Goal: Transaction & Acquisition: Purchase product/service

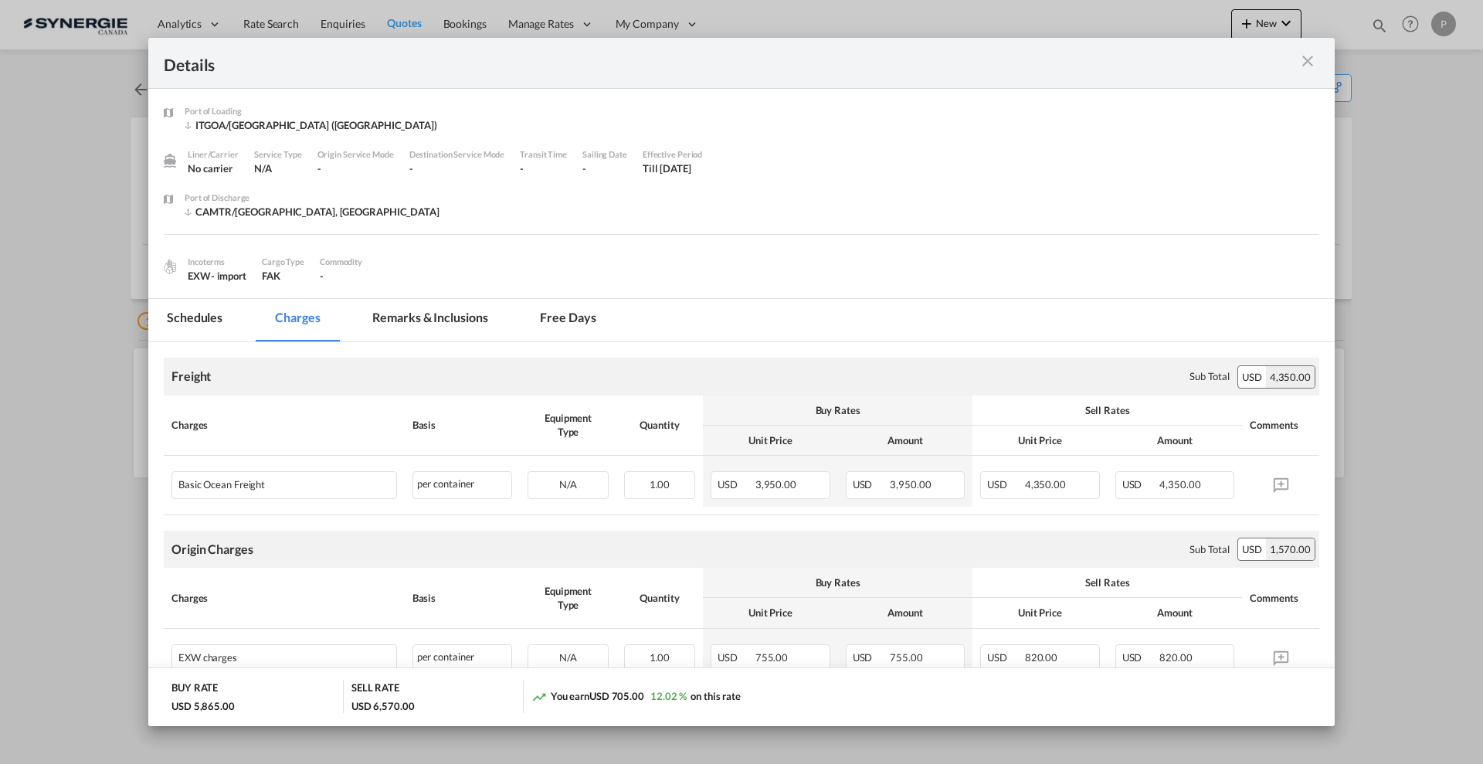
scroll to position [97, 0]
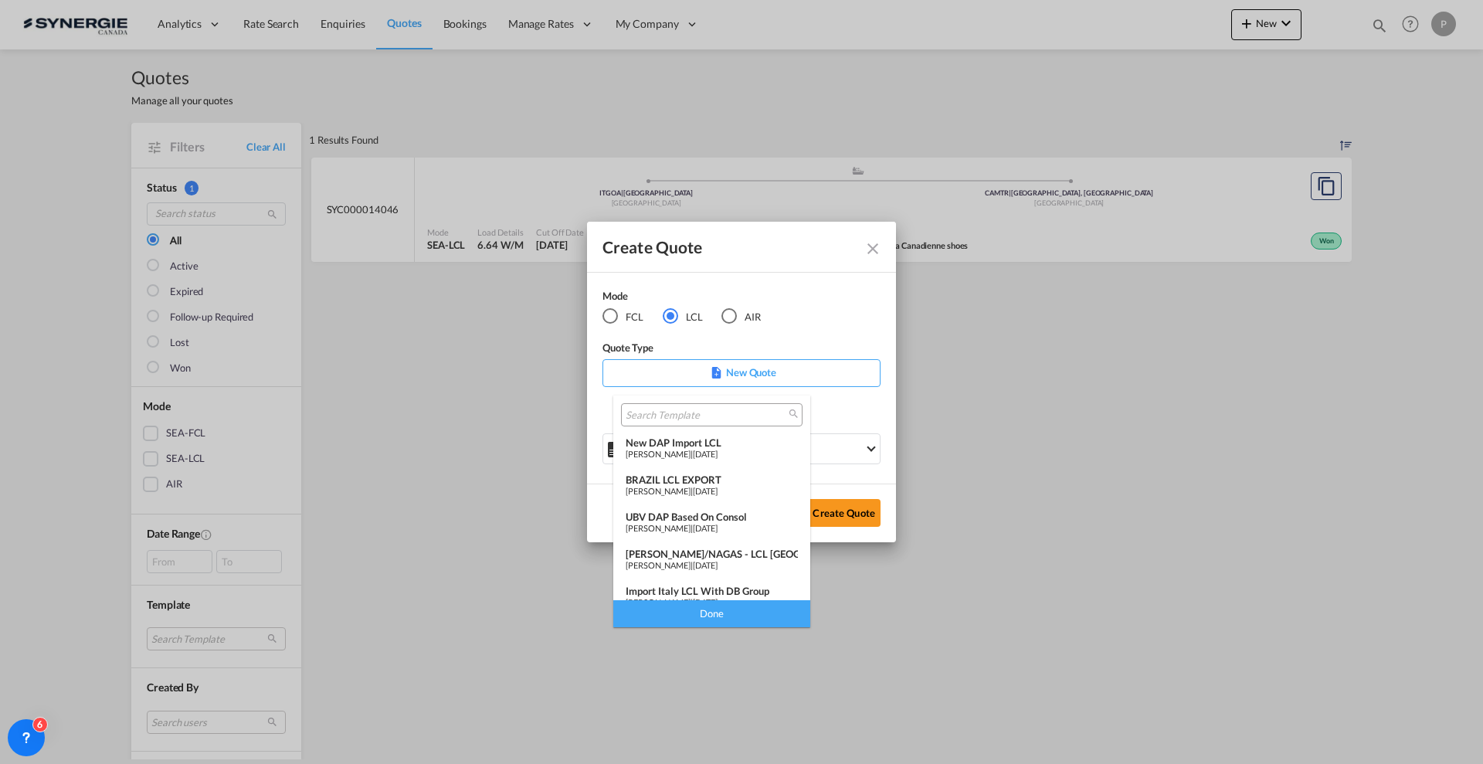
select select "Quotes"
click at [873, 251] on md-backdrop at bounding box center [741, 382] width 1483 height 764
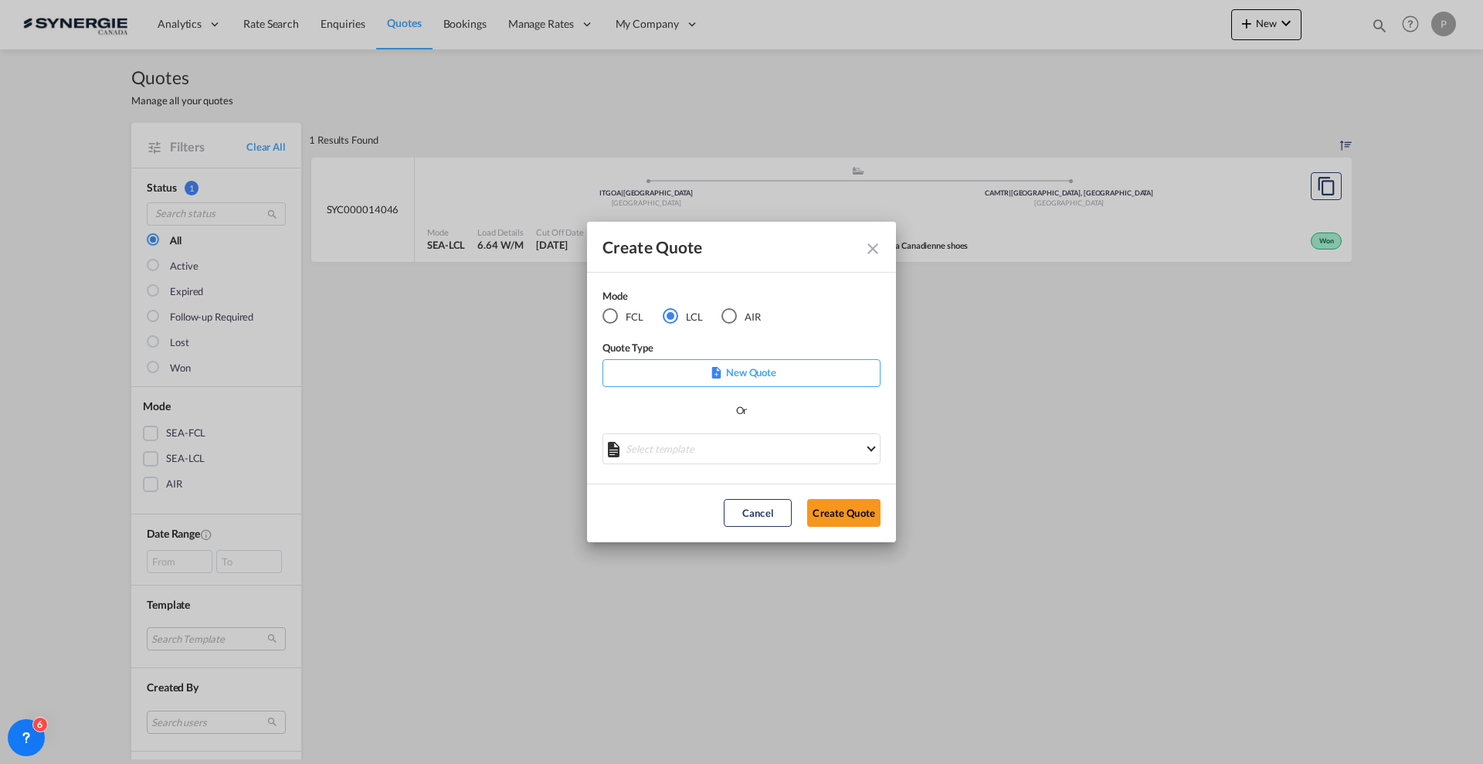
click at [869, 253] on md-icon "Close dialog" at bounding box center [873, 248] width 19 height 19
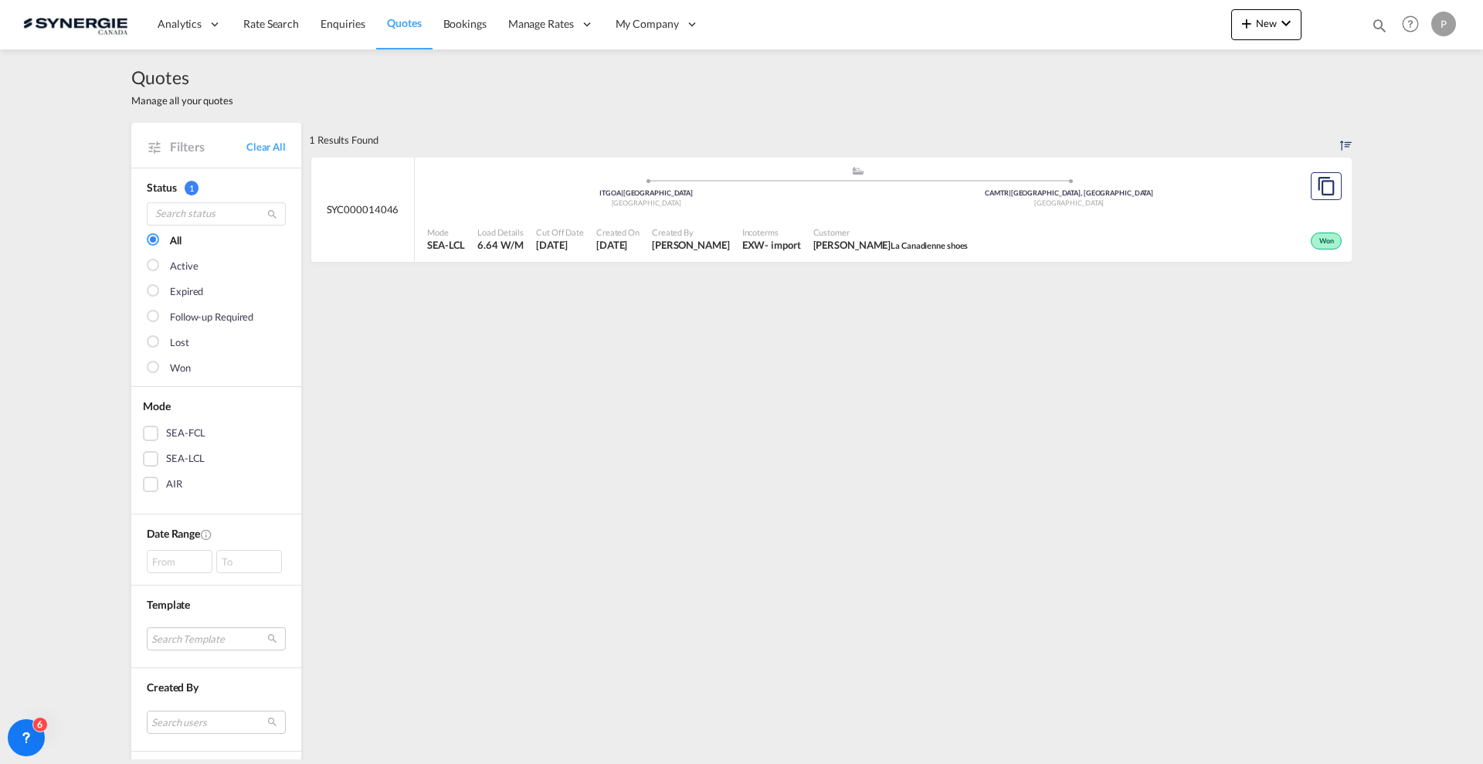
click at [1381, 23] on md-icon "icon-magnify" at bounding box center [1379, 25] width 17 height 17
drag, startPoint x: 1255, startPoint y: 24, endPoint x: 1222, endPoint y: 21, distance: 33.4
click at [1222, 21] on input "SYC000014046" at bounding box center [1263, 25] width 192 height 27
type input "SYC000013875"
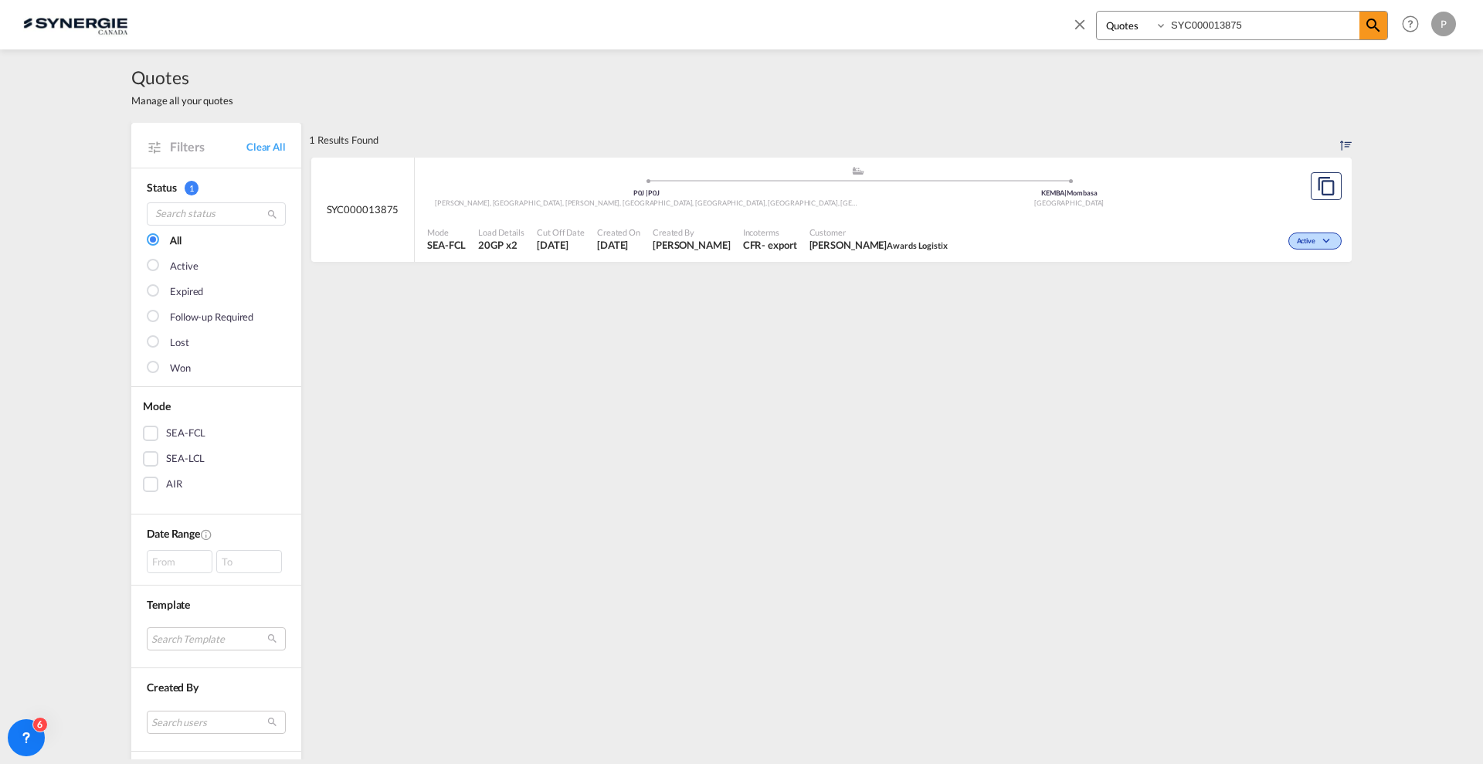
click at [954, 242] on div "Active" at bounding box center [1150, 239] width 392 height 39
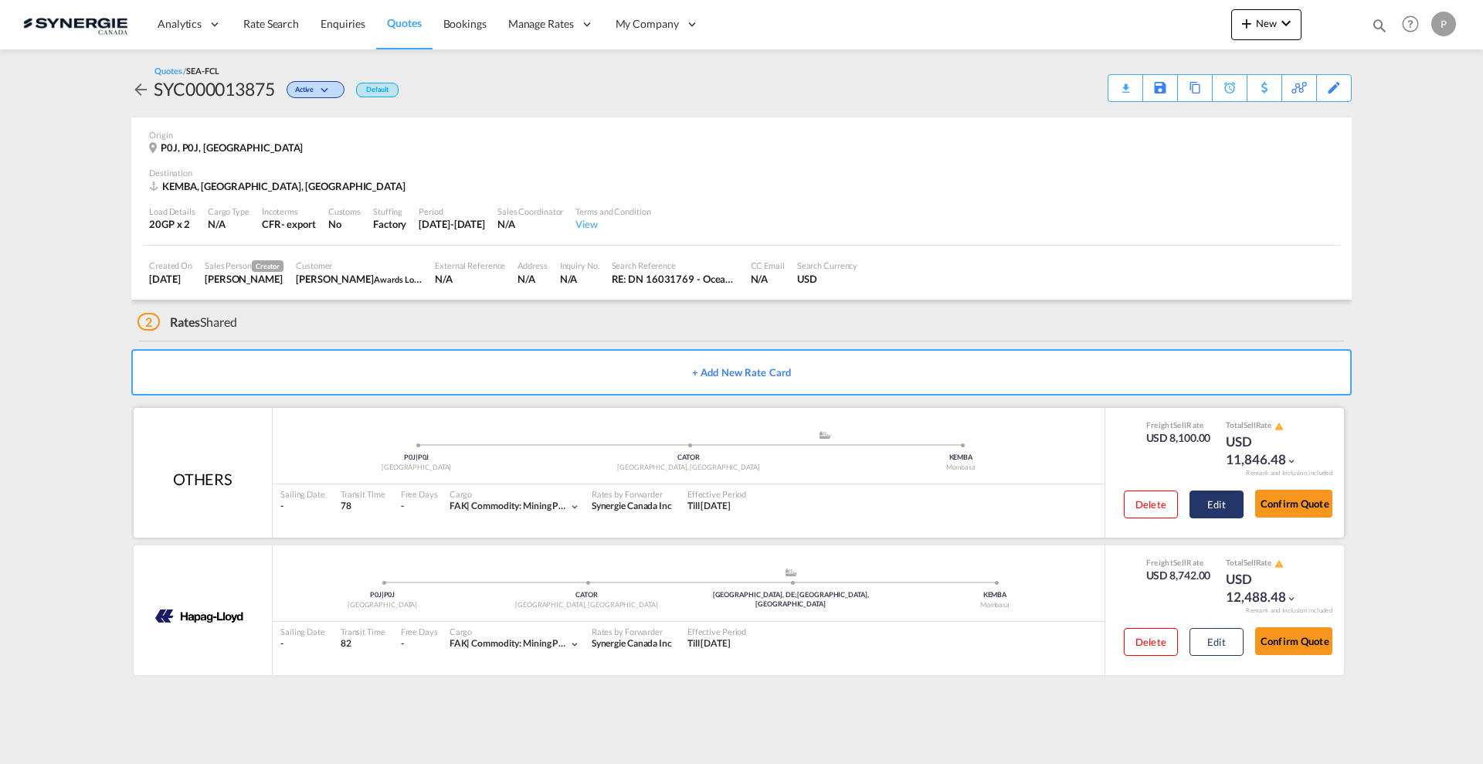
click at [1216, 495] on button "Edit" at bounding box center [1217, 505] width 54 height 28
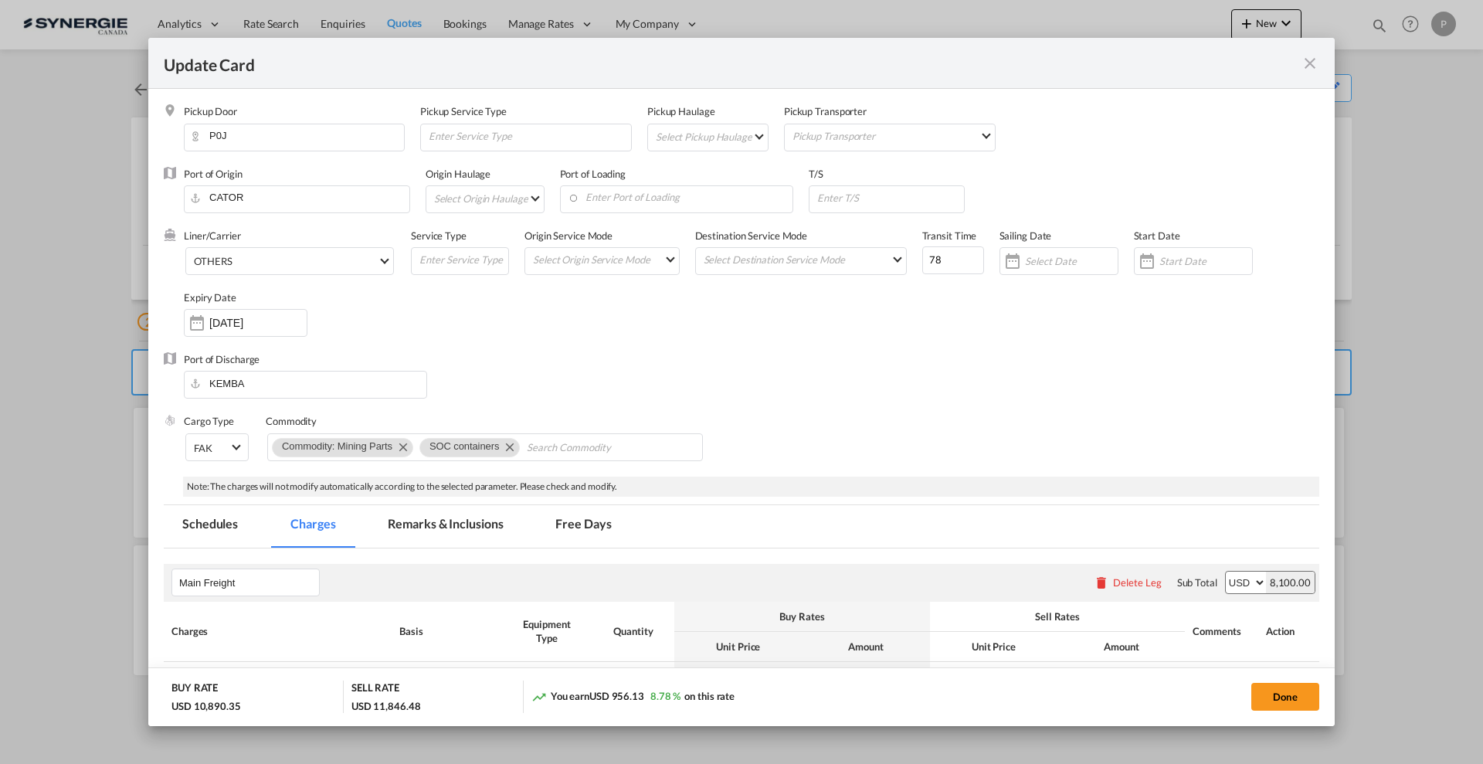
select select "per container"
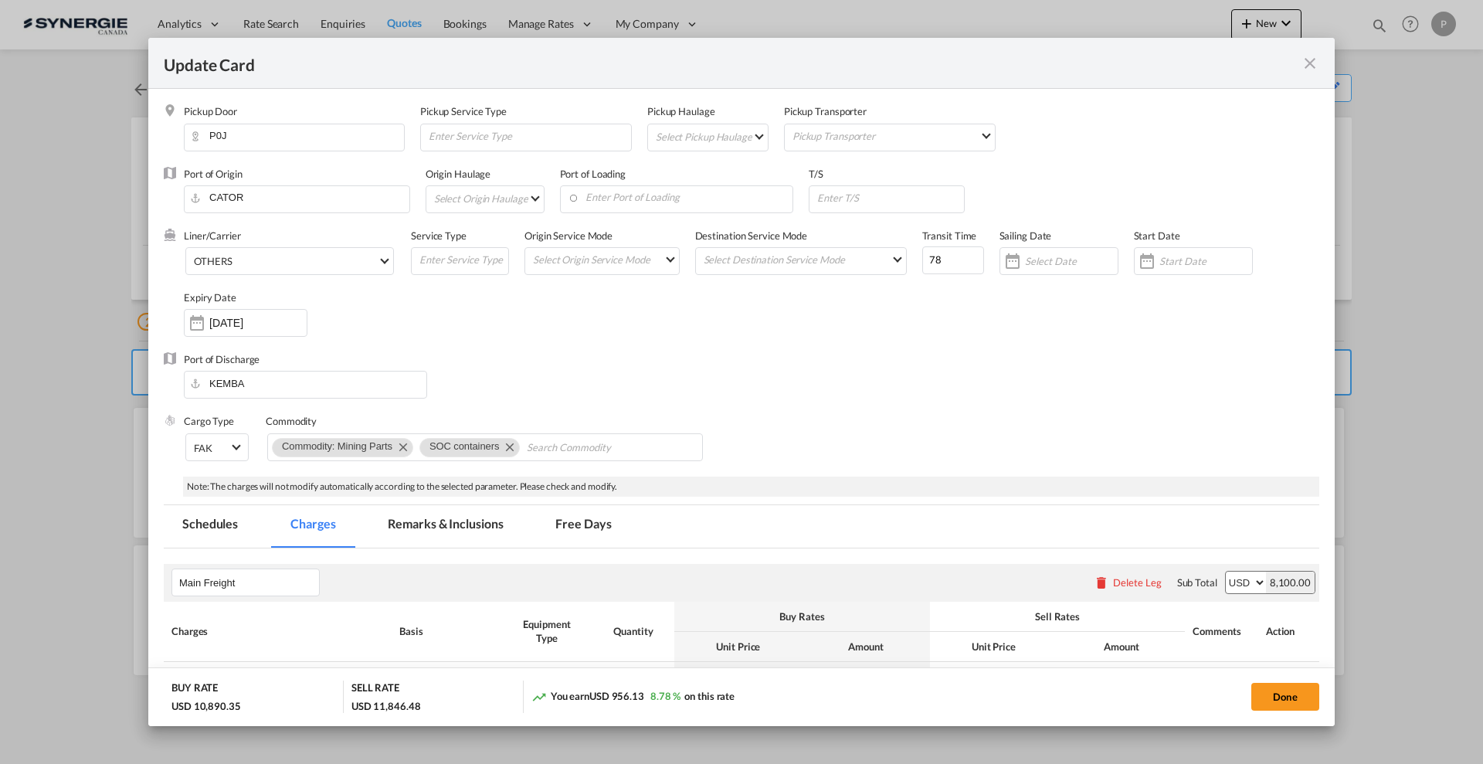
select select "per B/L"
select select "per shipment"
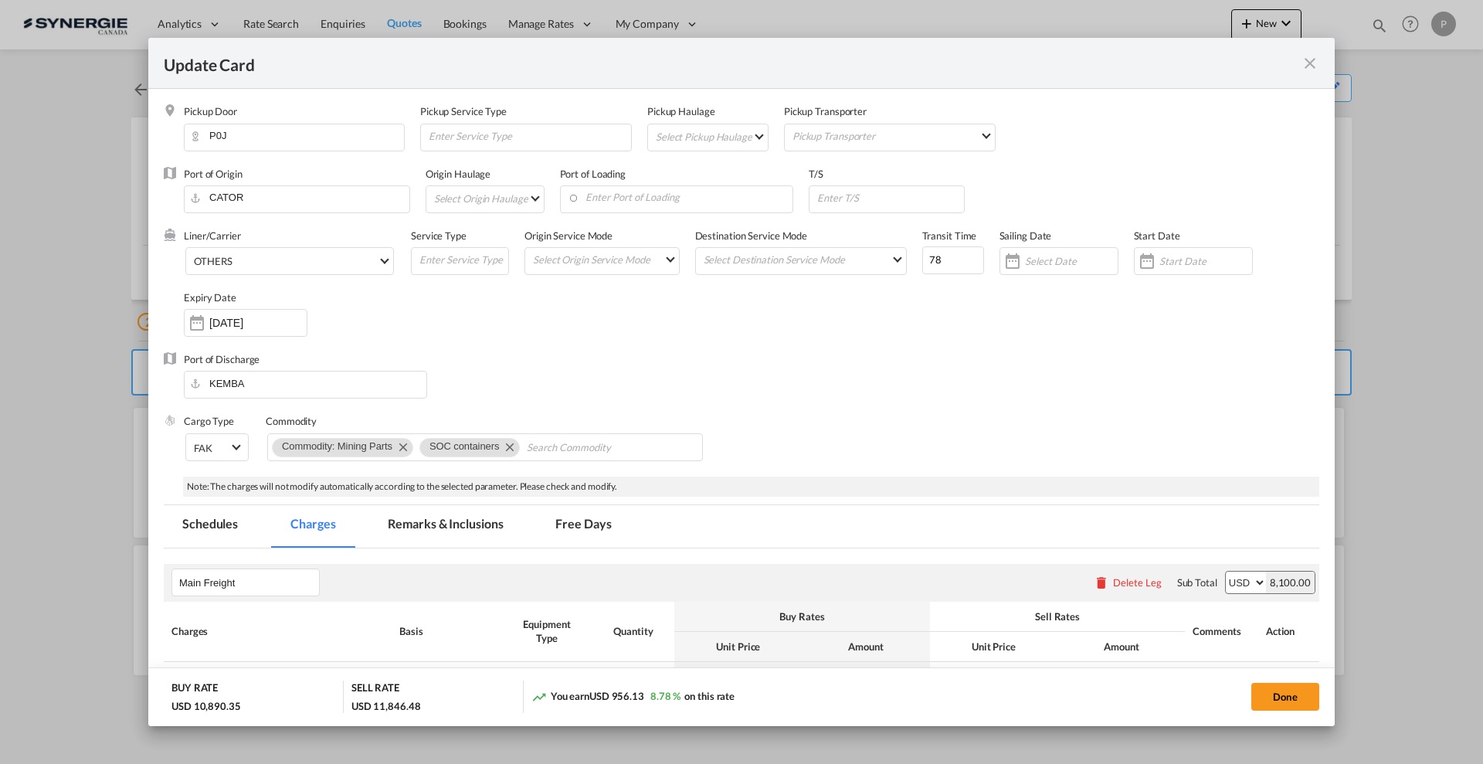
select select "per B/L"
click at [459, 522] on md-tab-item "Remarks & Inclusions" at bounding box center [445, 526] width 152 height 42
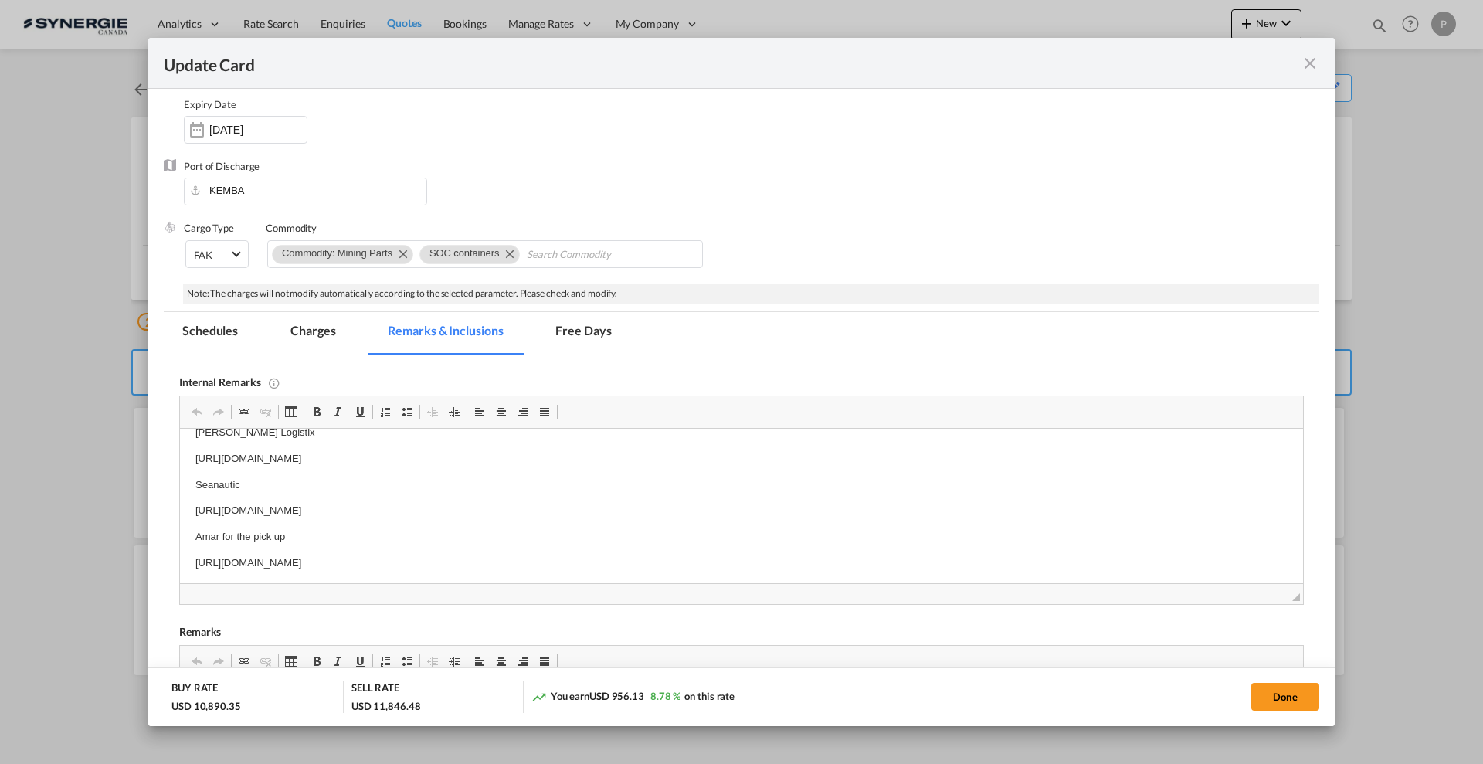
scroll to position [23, 0]
click at [1306, 61] on md-icon "icon-close fg-AAA8AD m-0 pointer" at bounding box center [1310, 63] width 19 height 19
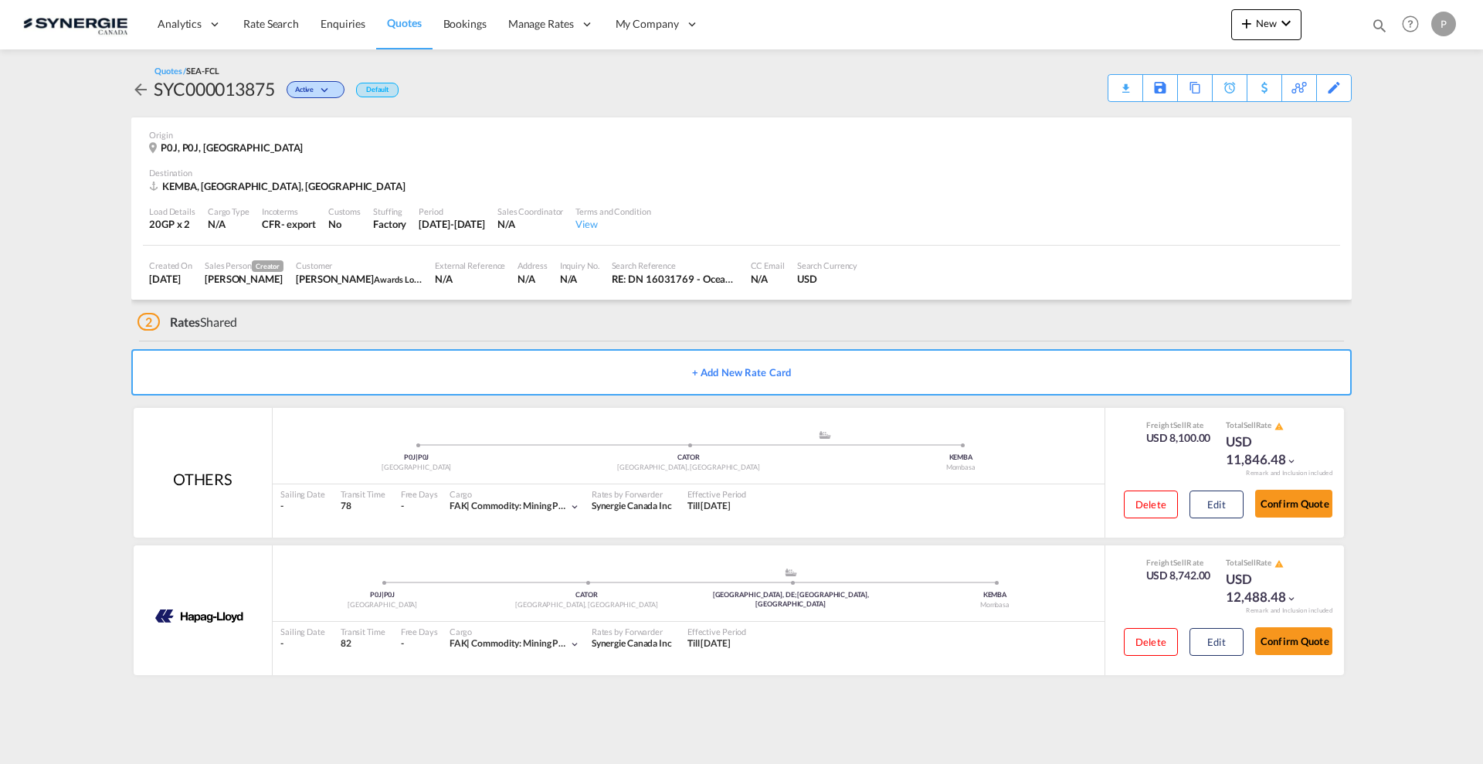
click at [1374, 27] on md-icon "icon-magnify" at bounding box center [1379, 25] width 17 height 17
drag, startPoint x: 1174, startPoint y: 25, endPoint x: 1156, endPoint y: 27, distance: 18.7
click at [1163, 26] on div "Bookings Quotes Enquiries" at bounding box center [1242, 25] width 292 height 29
click at [1146, 27] on select "Bookings Quotes Enquiries" at bounding box center [1133, 26] width 73 height 28
select select "Quotes"
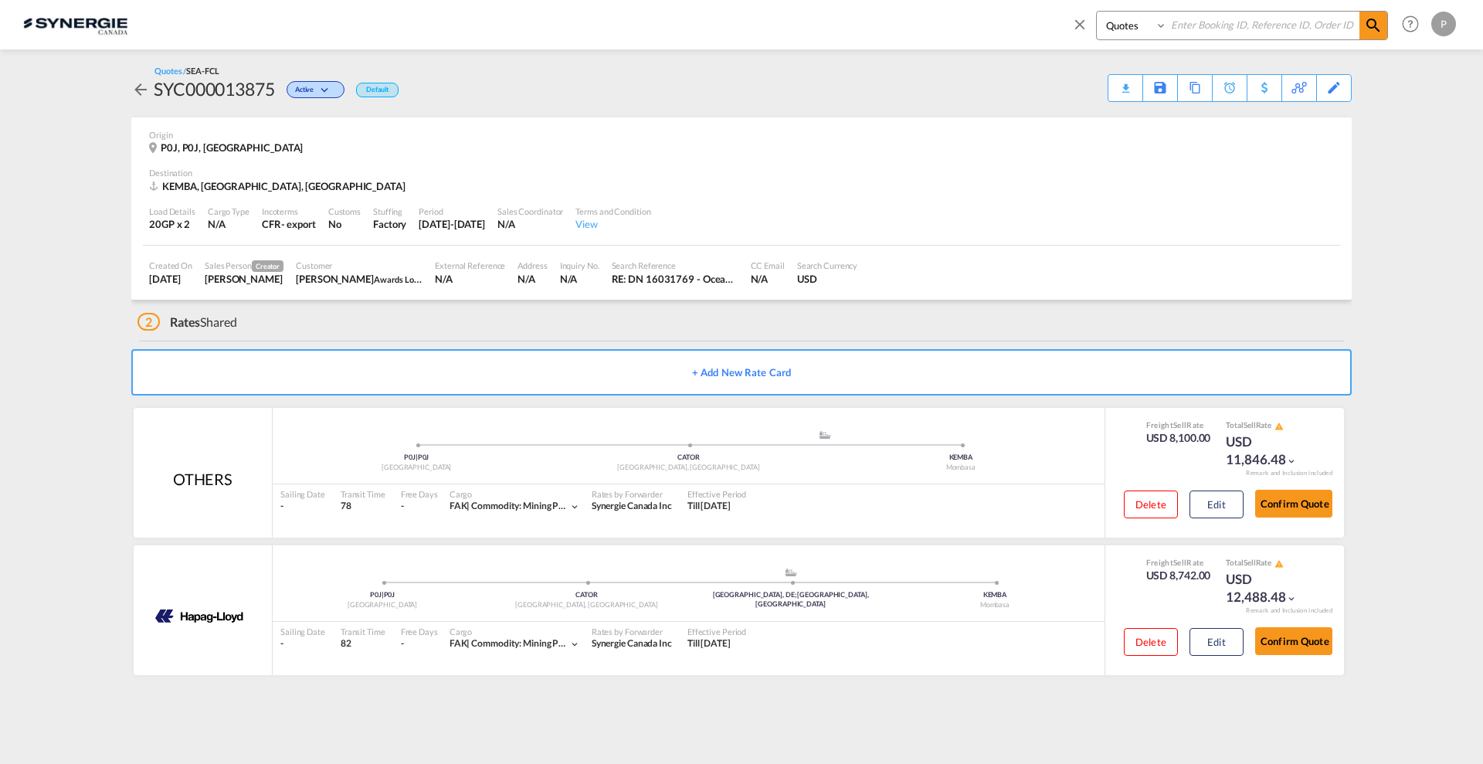
click at [1097, 12] on select "Bookings Quotes Enquiries" at bounding box center [1133, 26] width 73 height 28
click at [1224, 34] on input at bounding box center [1263, 25] width 192 height 27
paste input "SYC000009986"
click at [1357, 26] on input "SYC000009986" at bounding box center [1263, 25] width 192 height 27
click at [1367, 29] on md-icon "icon-magnify" at bounding box center [1373, 25] width 19 height 19
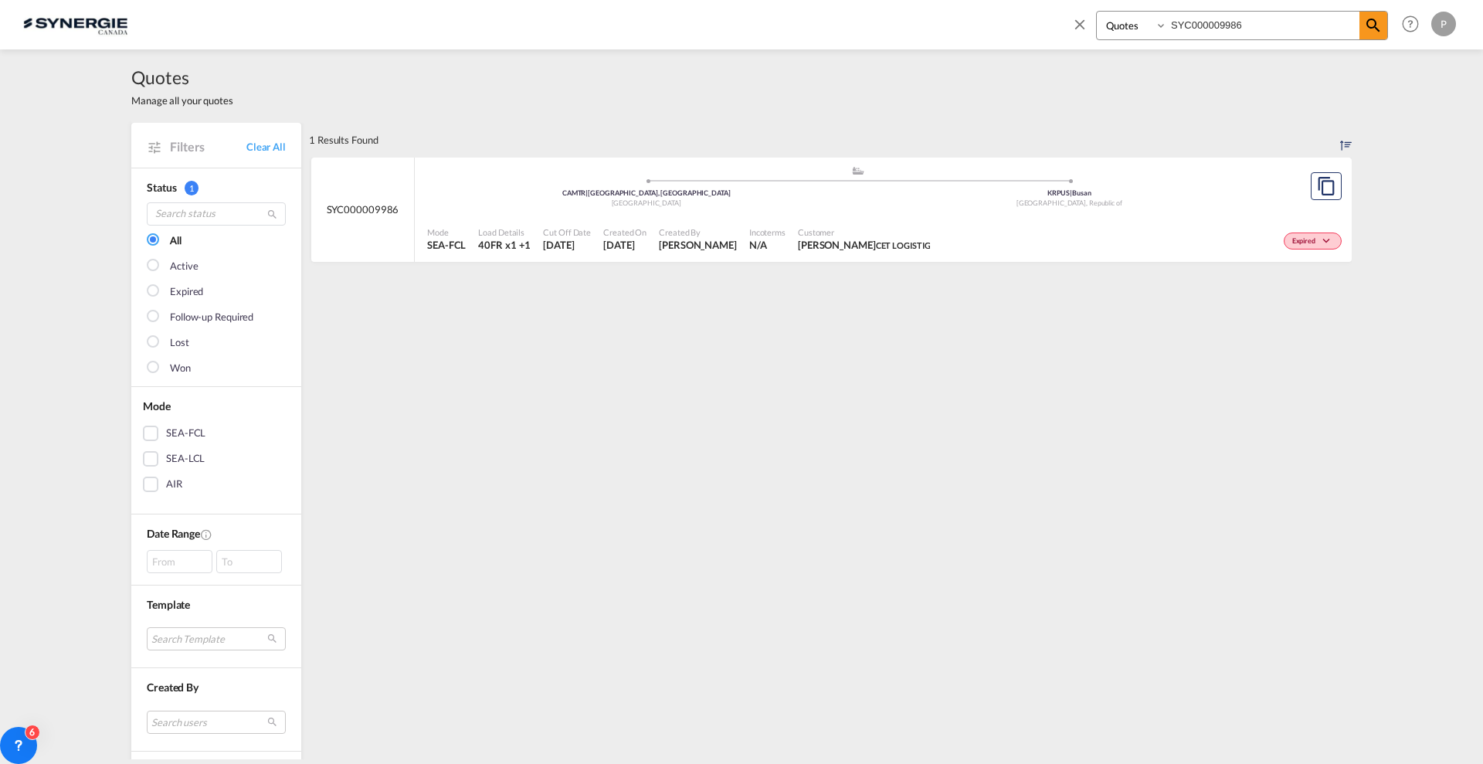
drag, startPoint x: 1245, startPoint y: 19, endPoint x: 1214, endPoint y: 15, distance: 30.3
click at [1214, 15] on input "SYC000009986" at bounding box center [1263, 25] width 192 height 27
type input "SYC000010998"
click at [1318, 183] on md-icon "assets/icons/custom/copyQuote.svg" at bounding box center [1326, 186] width 19 height 19
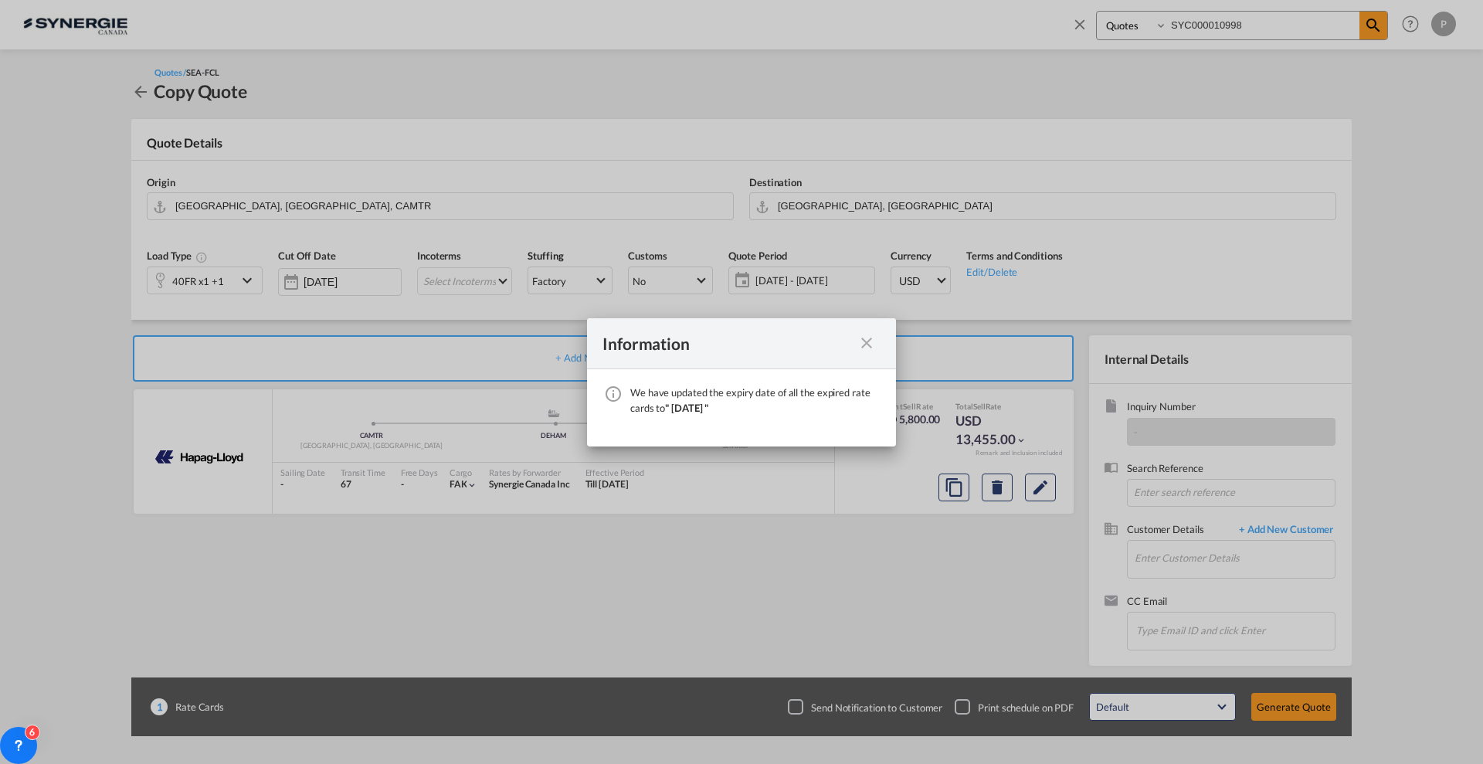
click at [864, 338] on md-icon "icon-close fg-AAA8AD cursor" at bounding box center [866, 343] width 19 height 19
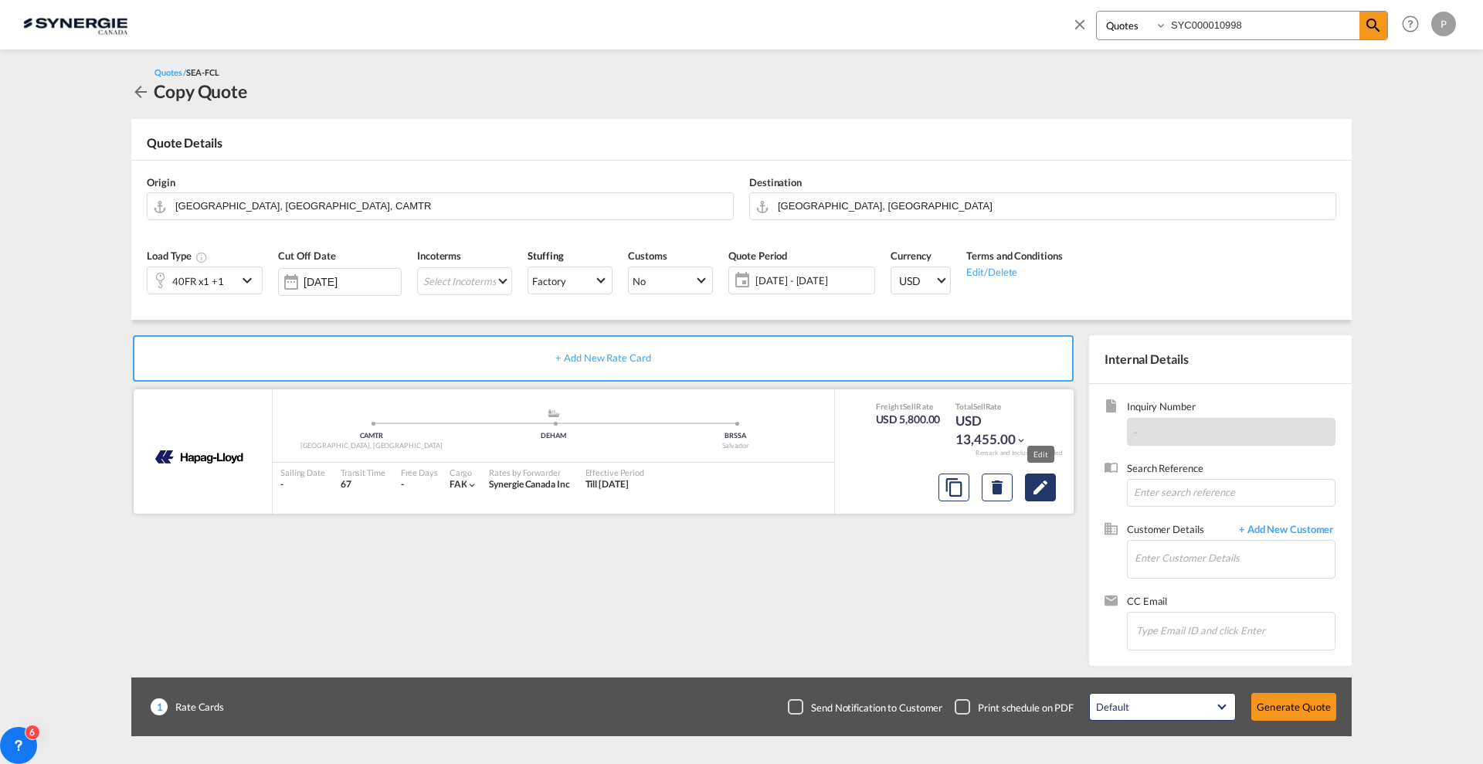
click at [1044, 483] on md-icon "Edit" at bounding box center [1040, 487] width 19 height 19
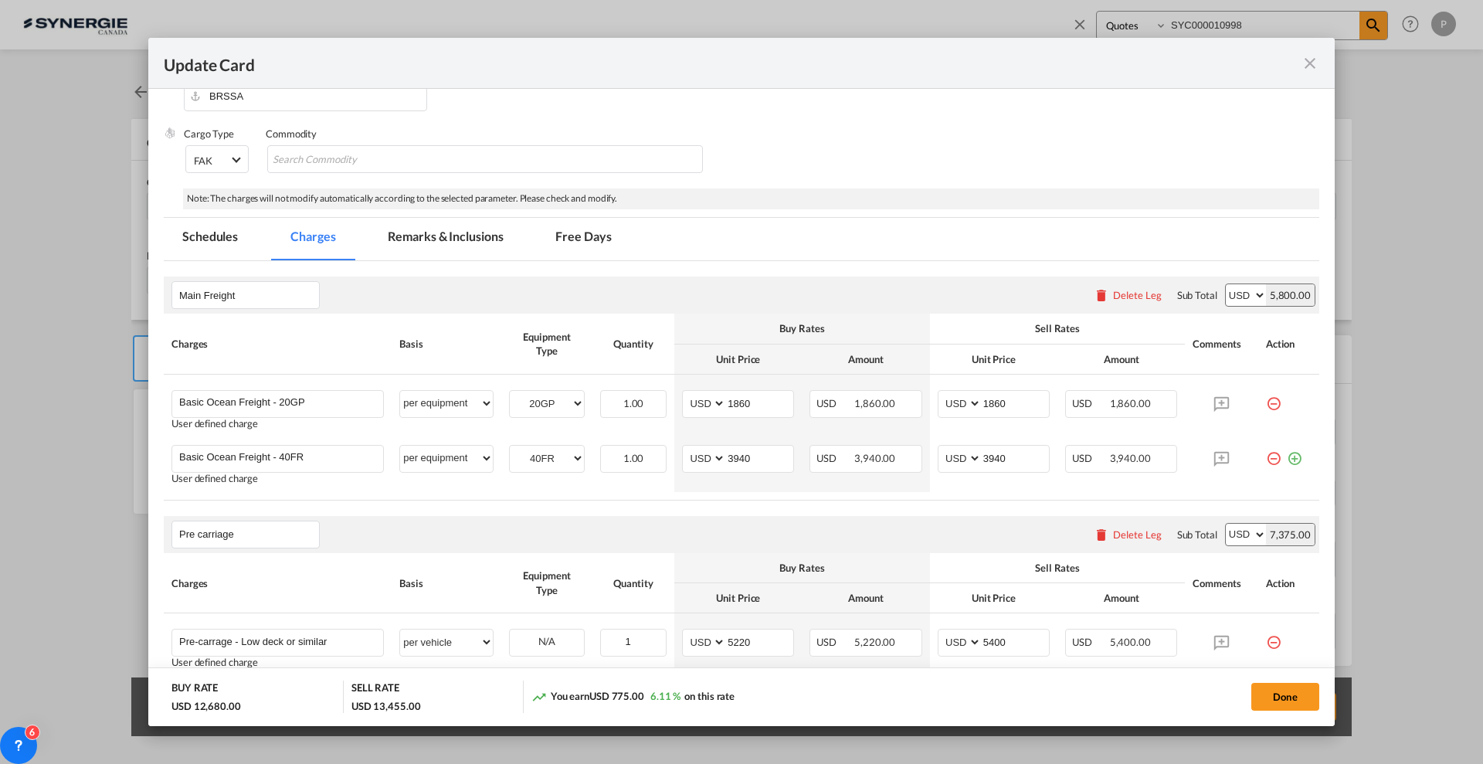
scroll to position [193, 0]
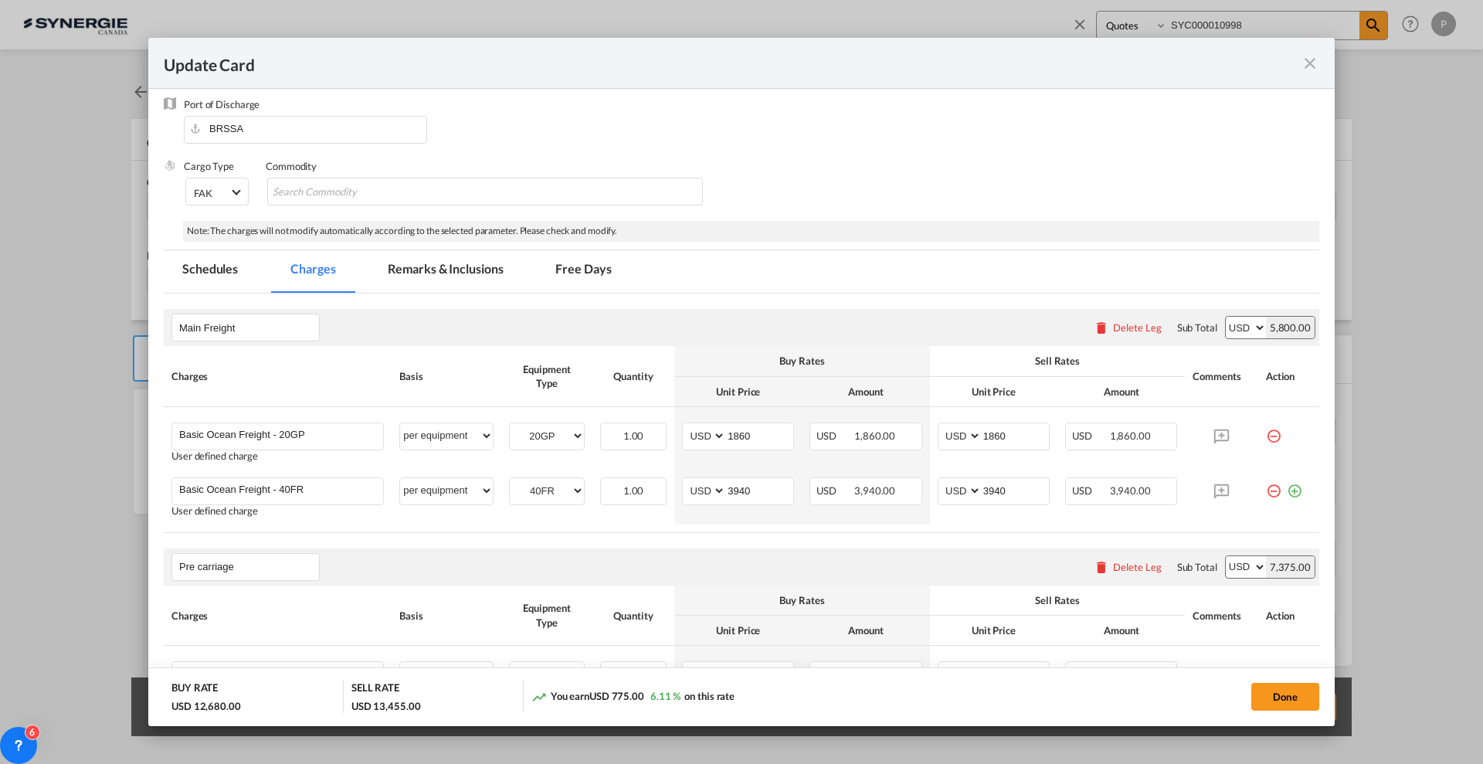
drag, startPoint x: 432, startPoint y: 269, endPoint x: 423, endPoint y: 263, distance: 10.5
click at [432, 269] on md-tab-item "Remarks & Inclusions" at bounding box center [445, 271] width 152 height 42
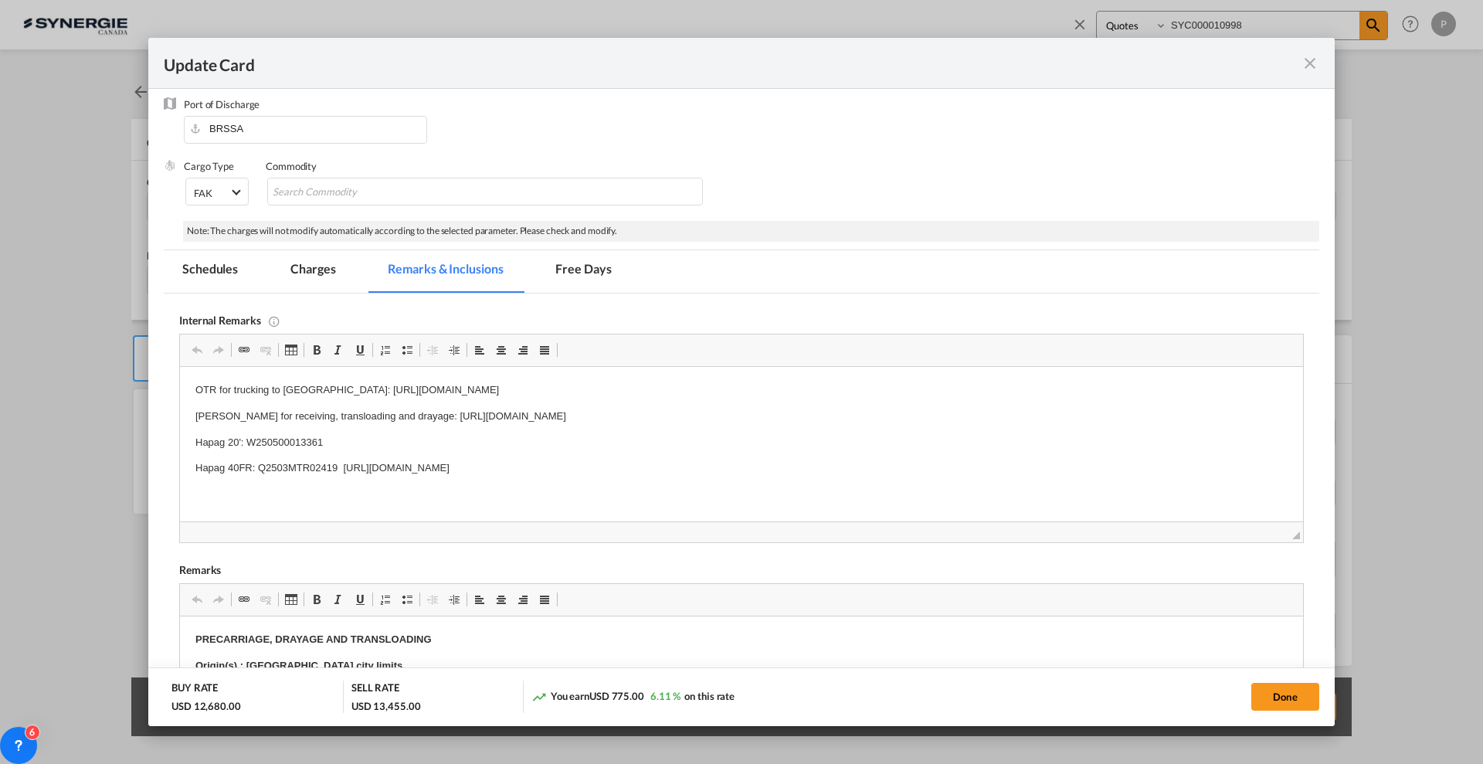
scroll to position [0, 0]
drag, startPoint x: 744, startPoint y: 466, endPoint x: 341, endPoint y: 470, distance: 403.3
click at [341, 470] on p "Hapag 40FR: Q2503MTR02419 https://app.frontapp.com/open/cnv_p3rtz0v?key=syI7l-h…" at bounding box center [741, 468] width 1092 height 16
copy p "https://app.frontapp.com/open/cnv_p3rtz0v?key=syI7l-hsXTI1r2D-dpnzhMUywik6OJlq"
click at [322, 264] on md-tab-item "Charges" at bounding box center [313, 271] width 82 height 42
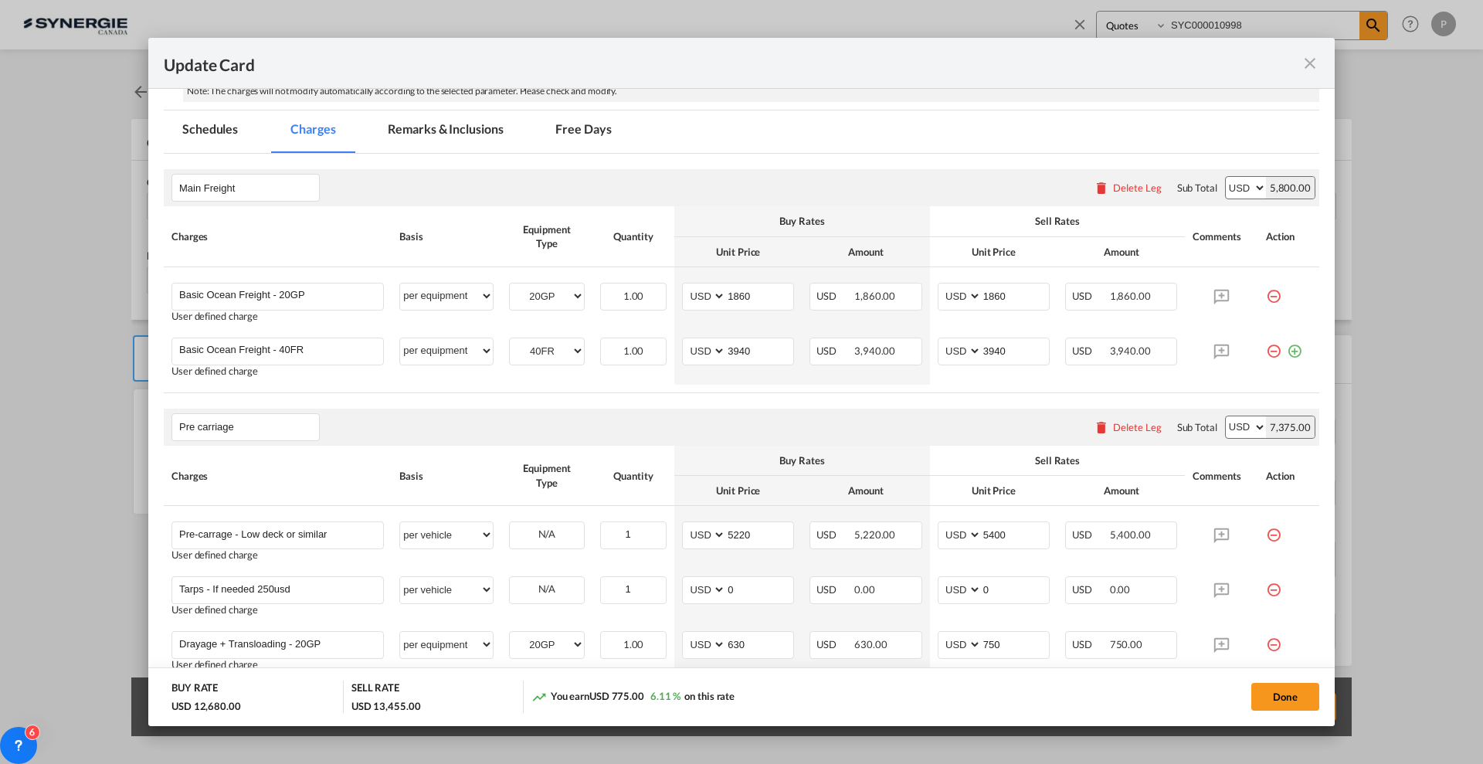
scroll to position [290, 0]
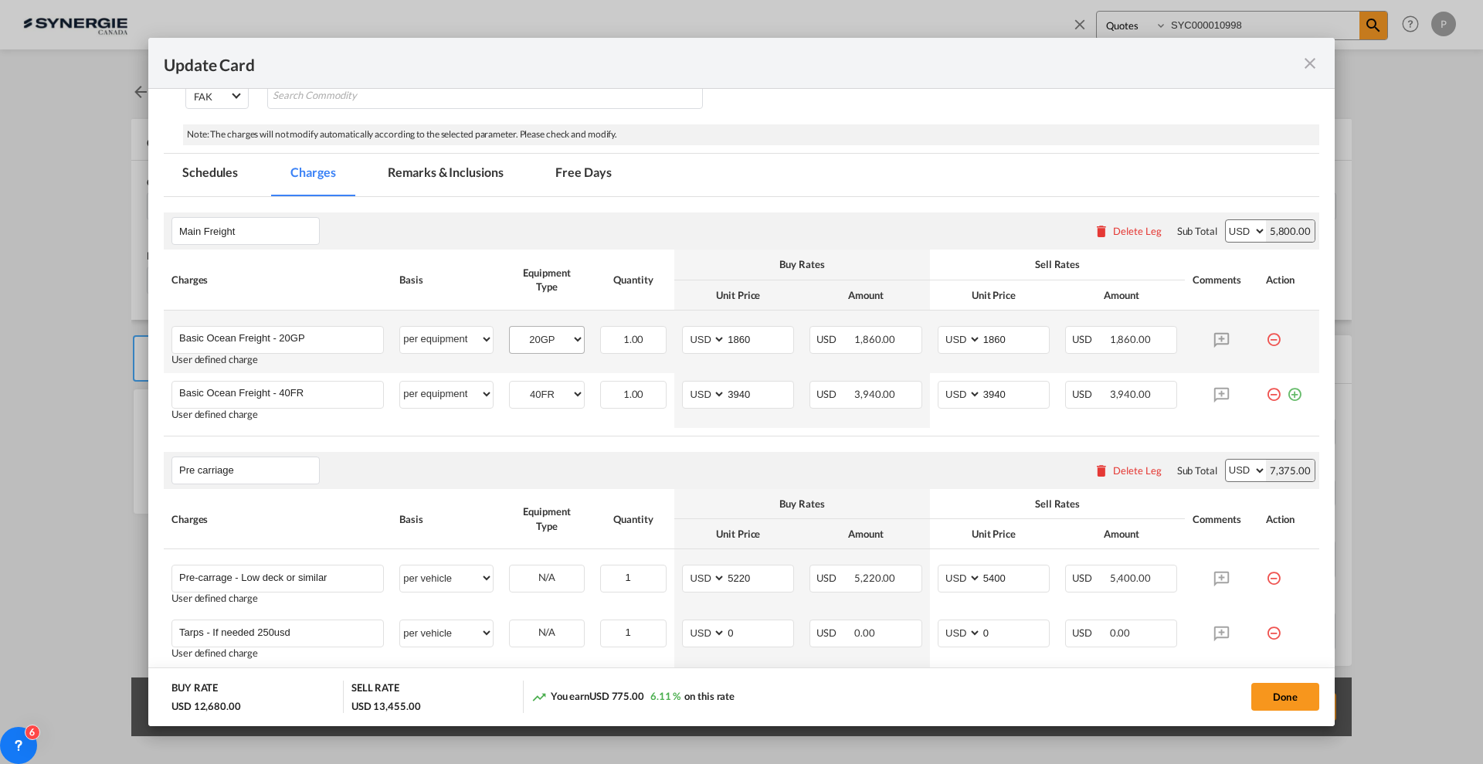
click at [448, 180] on md-tab-item "Remarks & Inclusions" at bounding box center [445, 175] width 152 height 42
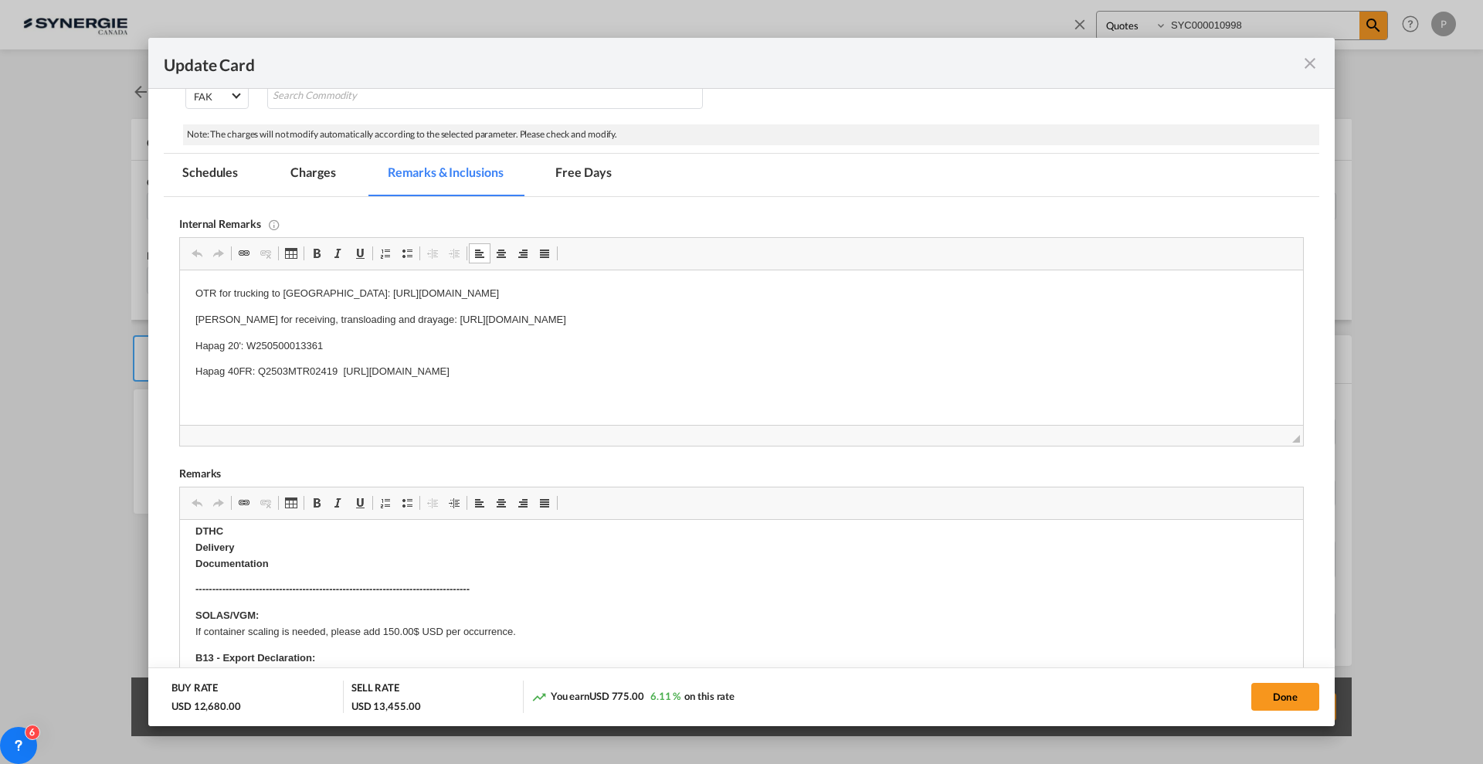
scroll to position [0, 0]
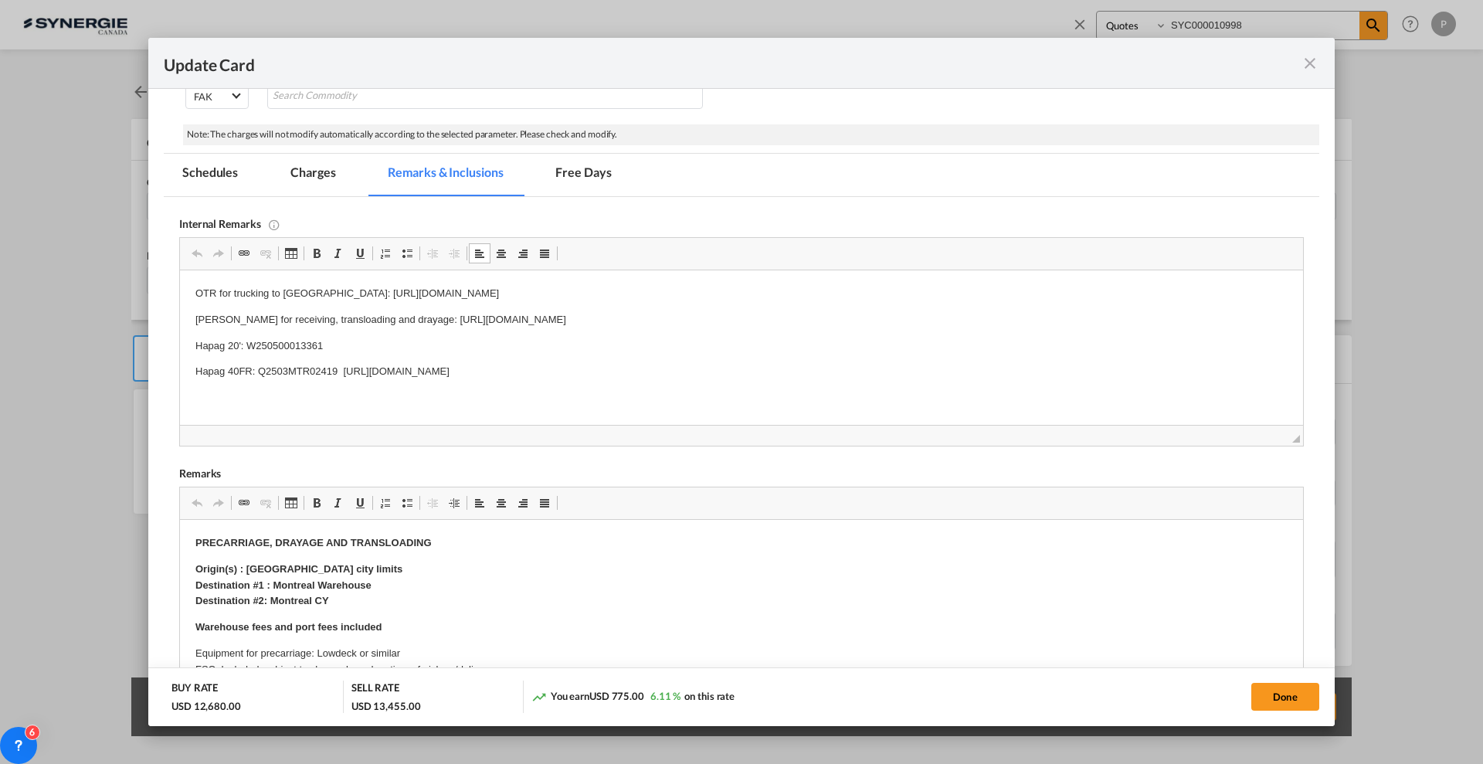
click at [336, 171] on md-tab-item "Charges" at bounding box center [313, 175] width 82 height 42
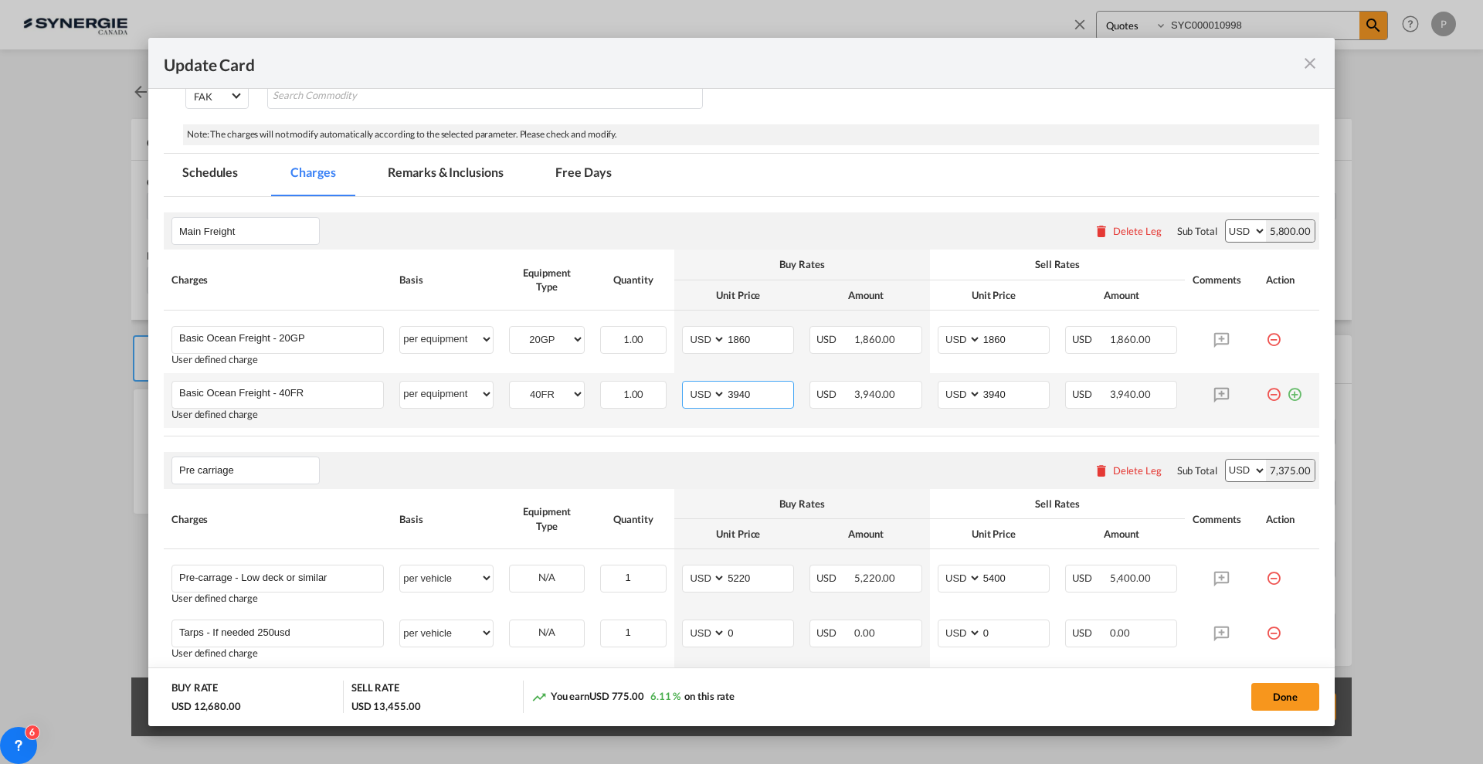
click at [728, 389] on input "3940" at bounding box center [759, 393] width 67 height 23
click at [732, 392] on input "3940" at bounding box center [759, 393] width 67 height 23
click at [779, 392] on input "3940" at bounding box center [759, 393] width 67 height 23
drag, startPoint x: 766, startPoint y: 392, endPoint x: 730, endPoint y: 391, distance: 36.3
click at [730, 391] on input "3940" at bounding box center [759, 393] width 67 height 23
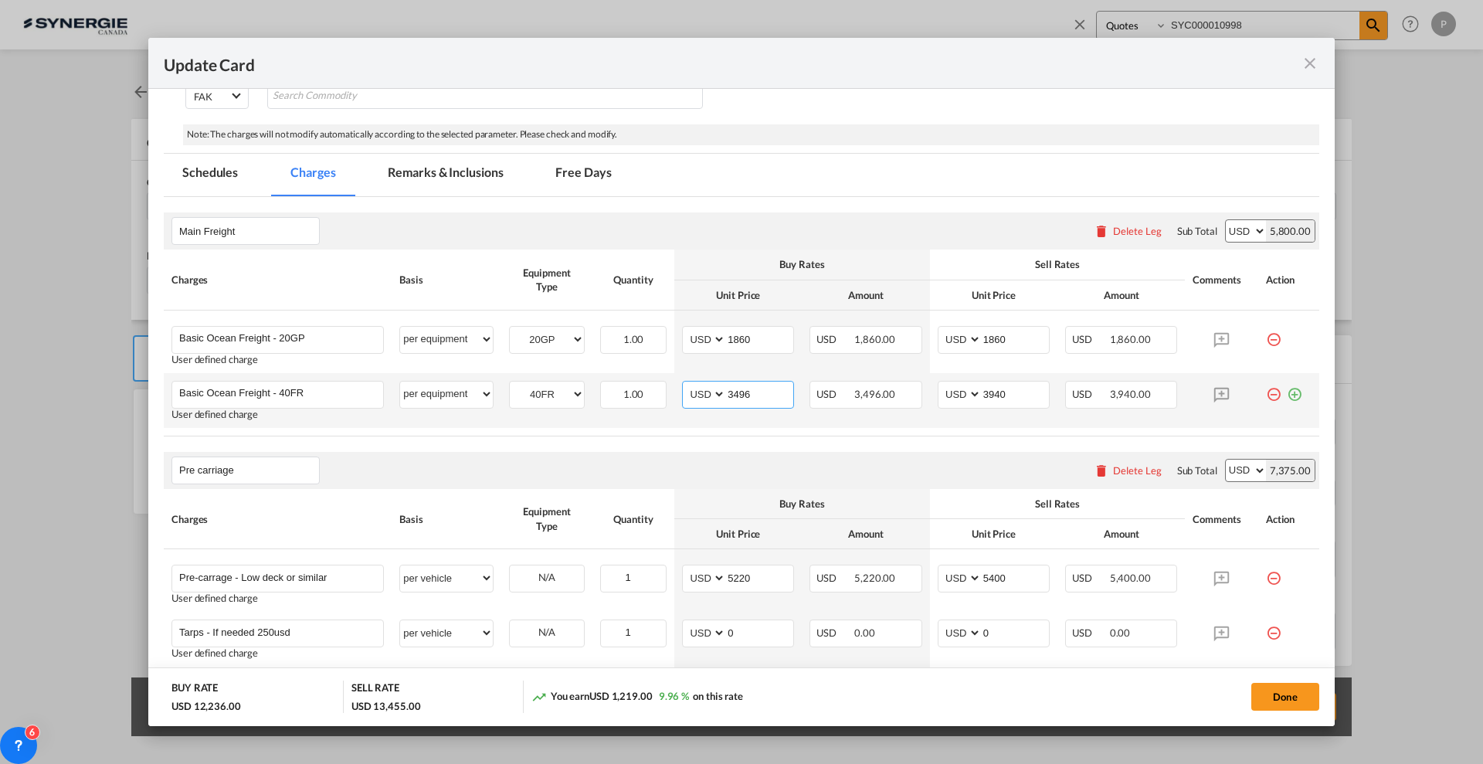
type input "3496"
click at [461, 170] on md-tab-item "Remarks & Inclusions" at bounding box center [445, 175] width 152 height 42
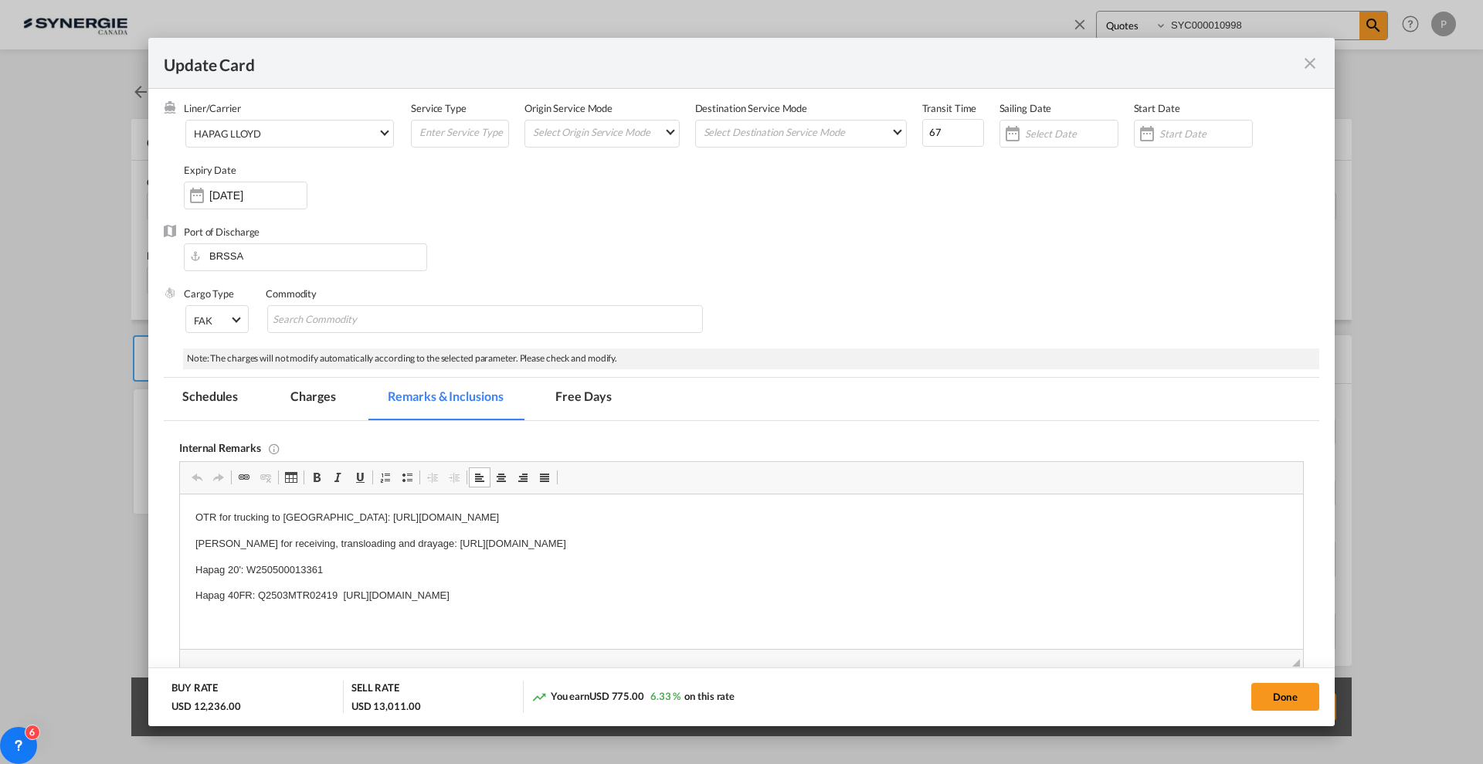
scroll to position [97, 0]
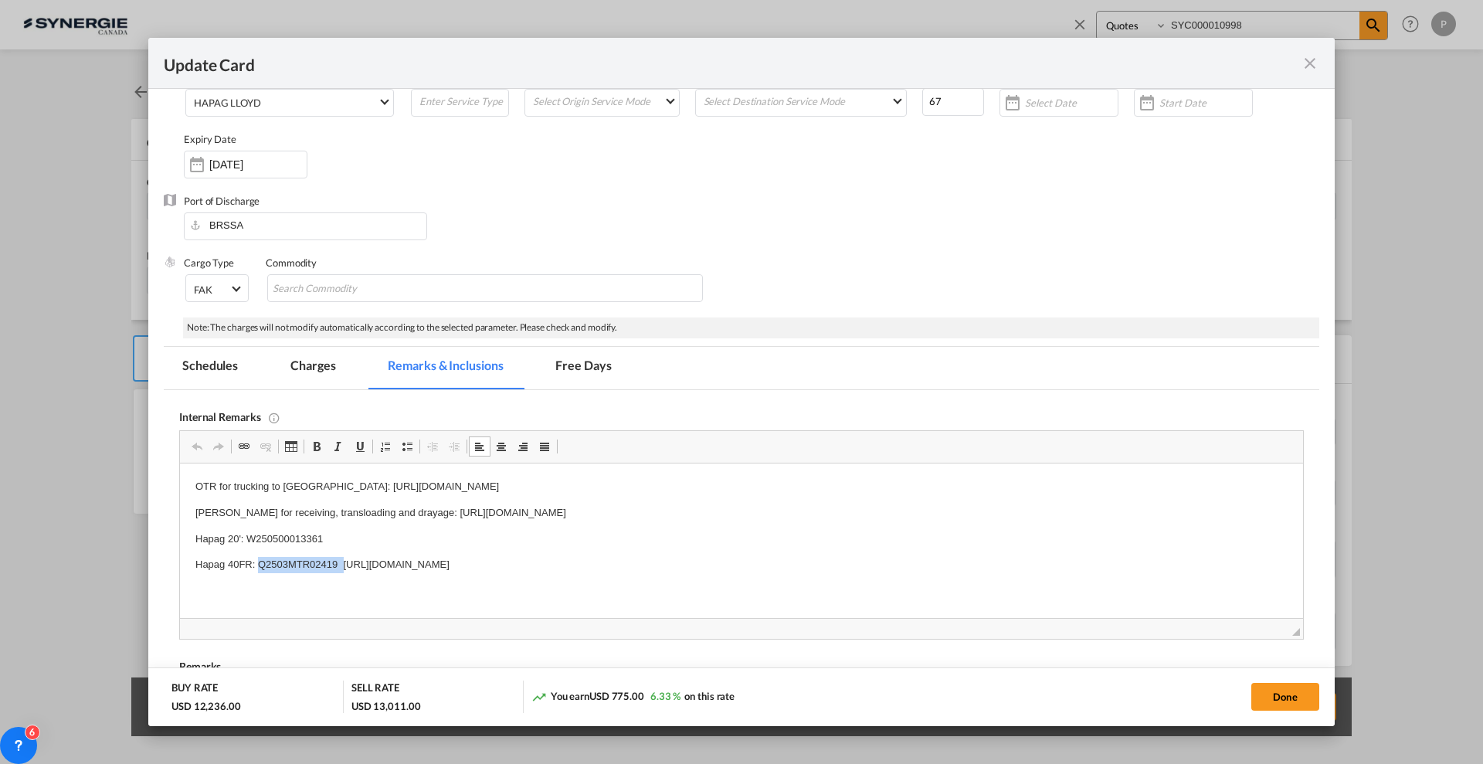
click at [307, 565] on p "Hapag 40FR: Q2503MTR02419 https://app.frontapp.com/open/cnv_p3rtz0v?key=syI7l-h…" at bounding box center [741, 565] width 1092 height 16
click at [616, 358] on md-tab-item "Free Days" at bounding box center [583, 368] width 93 height 42
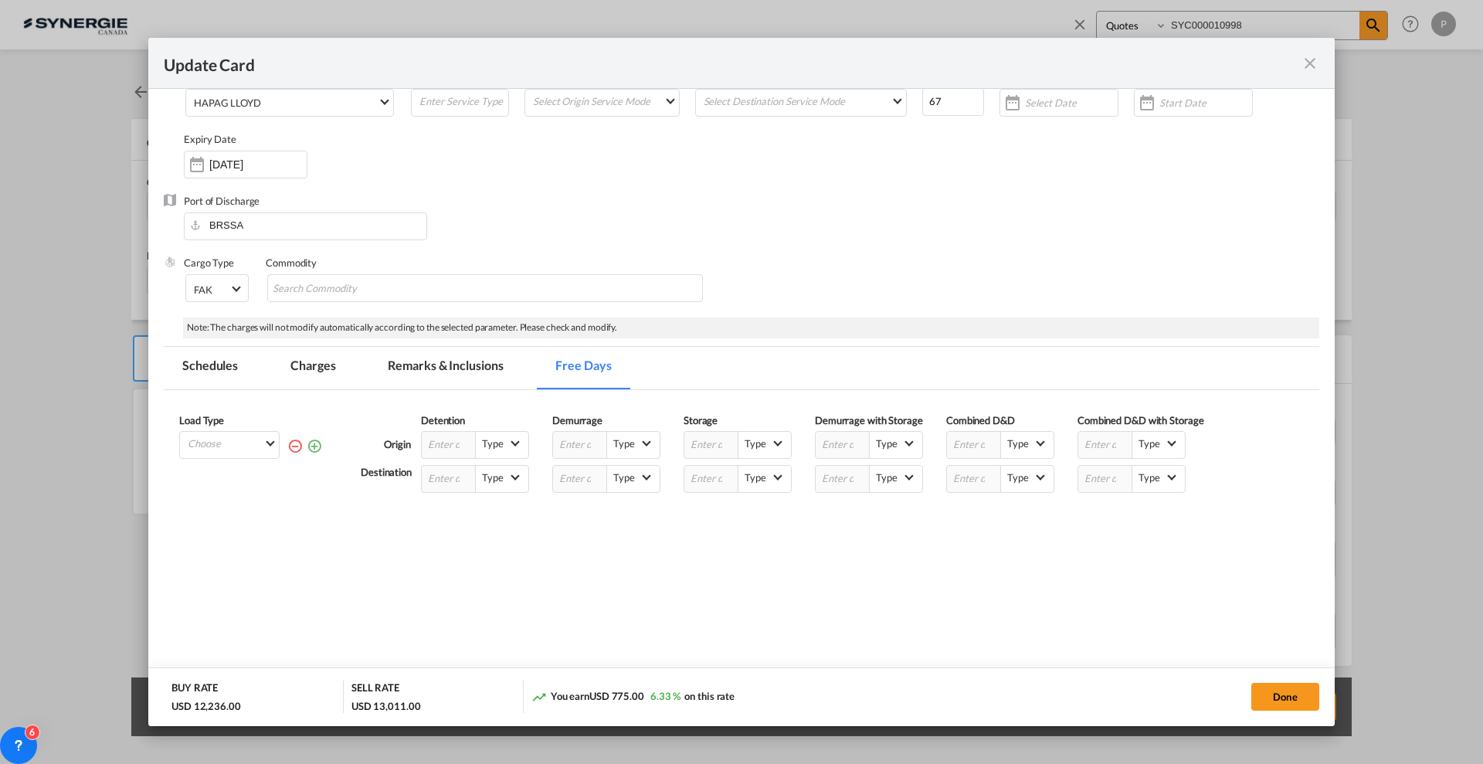
click at [421, 365] on md-tab-item "Remarks & Inclusions" at bounding box center [445, 368] width 152 height 42
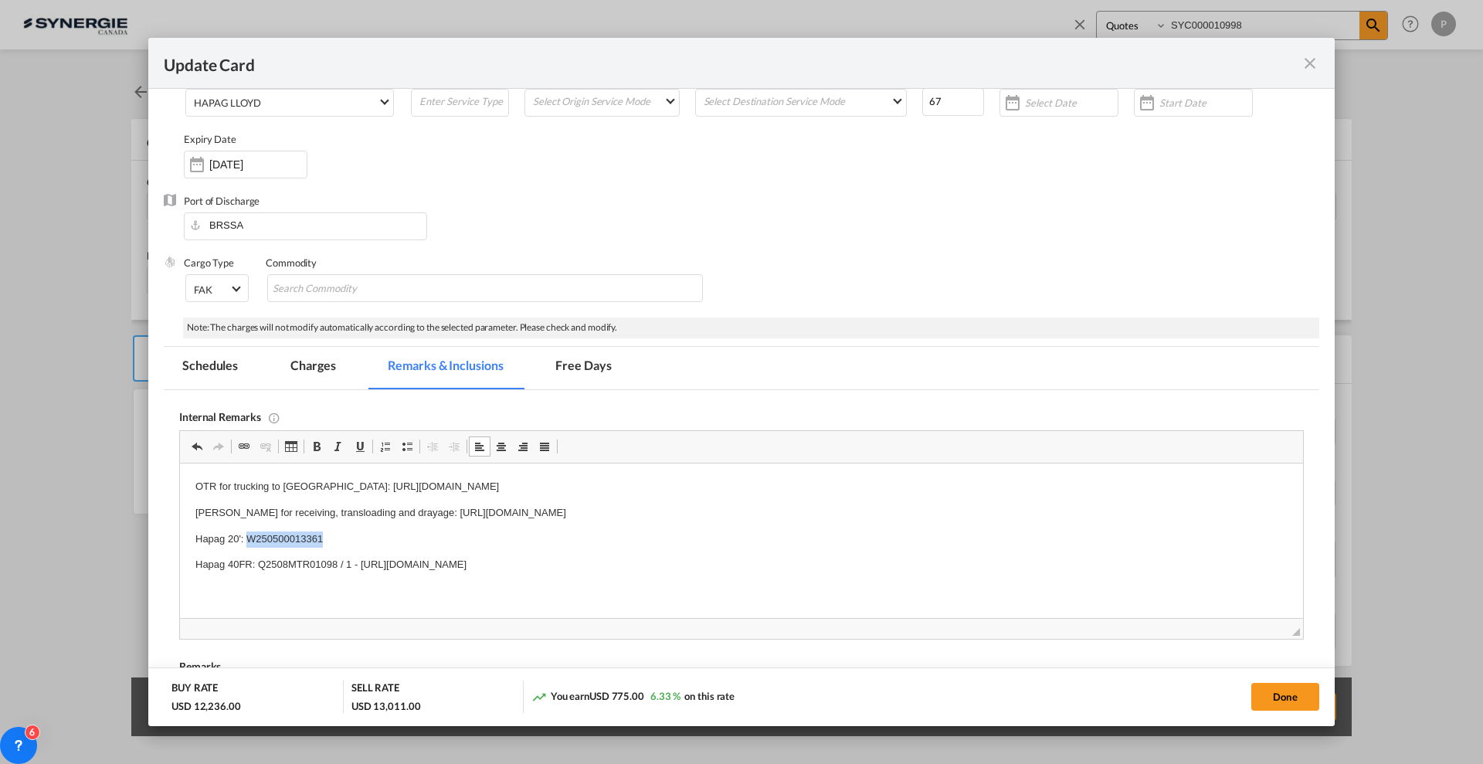
click at [302, 540] on p "Hapag 20': W250500013361" at bounding box center [741, 539] width 1092 height 16
click at [329, 364] on md-tab-item "Charges" at bounding box center [313, 368] width 82 height 42
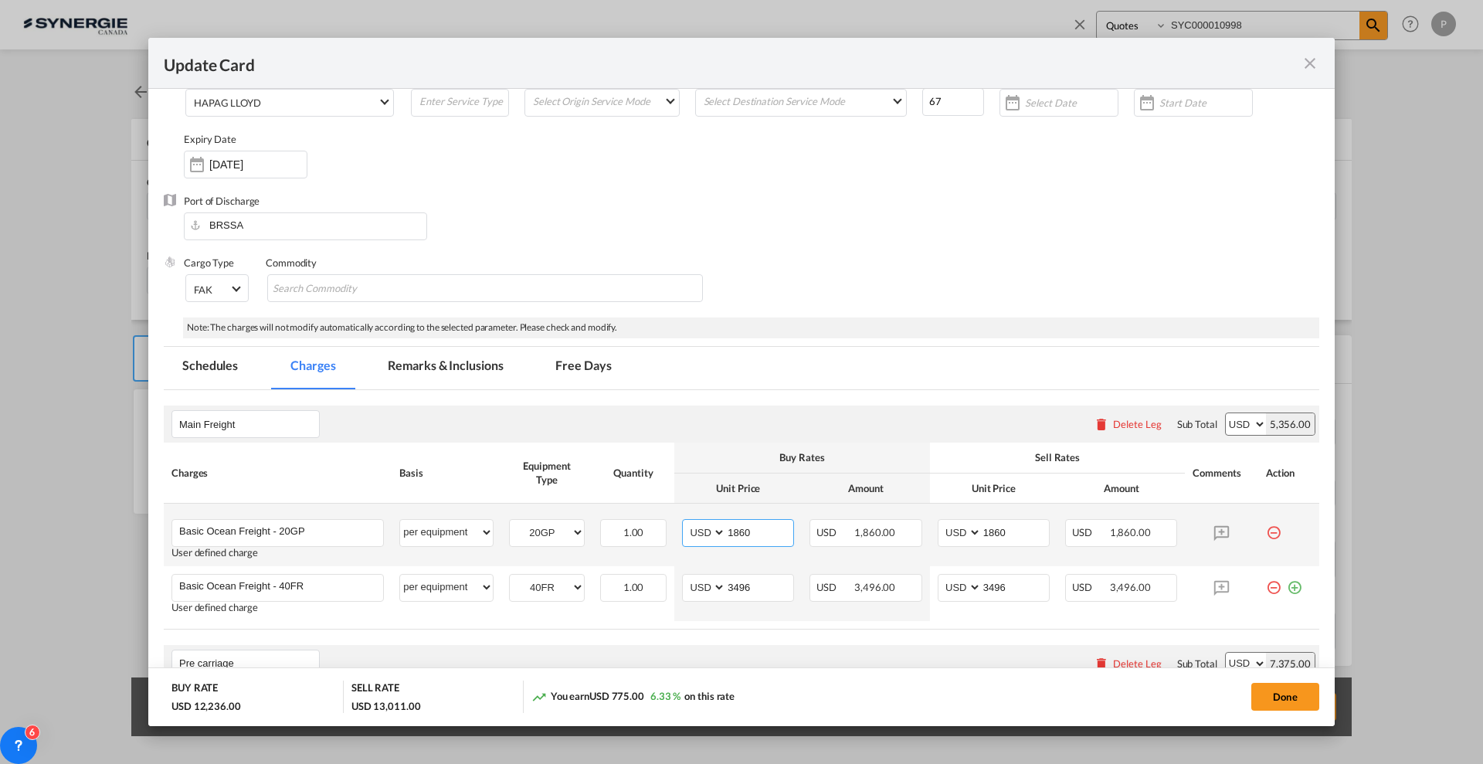
click at [767, 532] on input "1860" at bounding box center [759, 531] width 67 height 23
type input "1838"
click at [746, 314] on div "Cargo Type FAK FAK GCR GDSM General Cargo Hazardous Cargo Ambient Foodstuff Chi…" at bounding box center [752, 287] width 1136 height 62
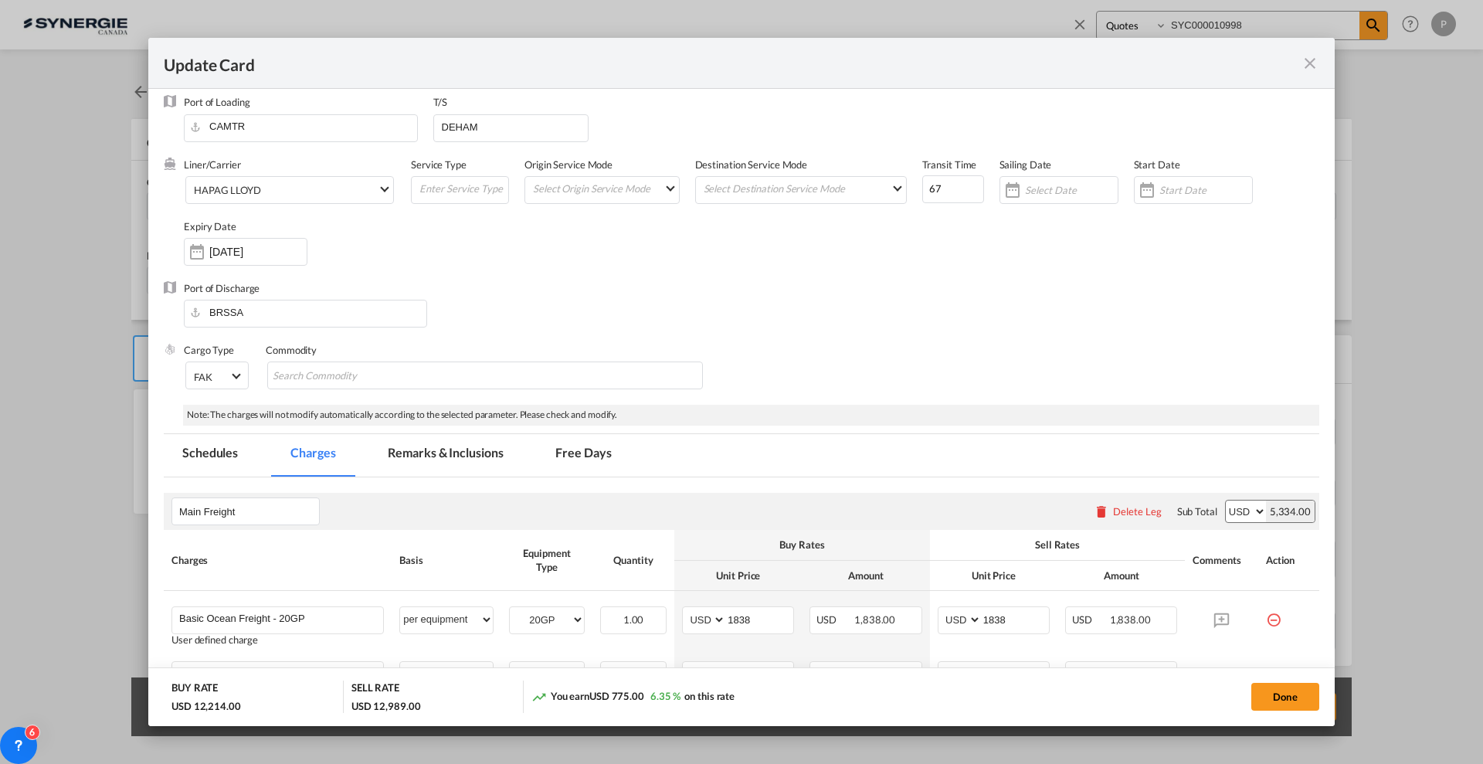
scroll to position [0, 0]
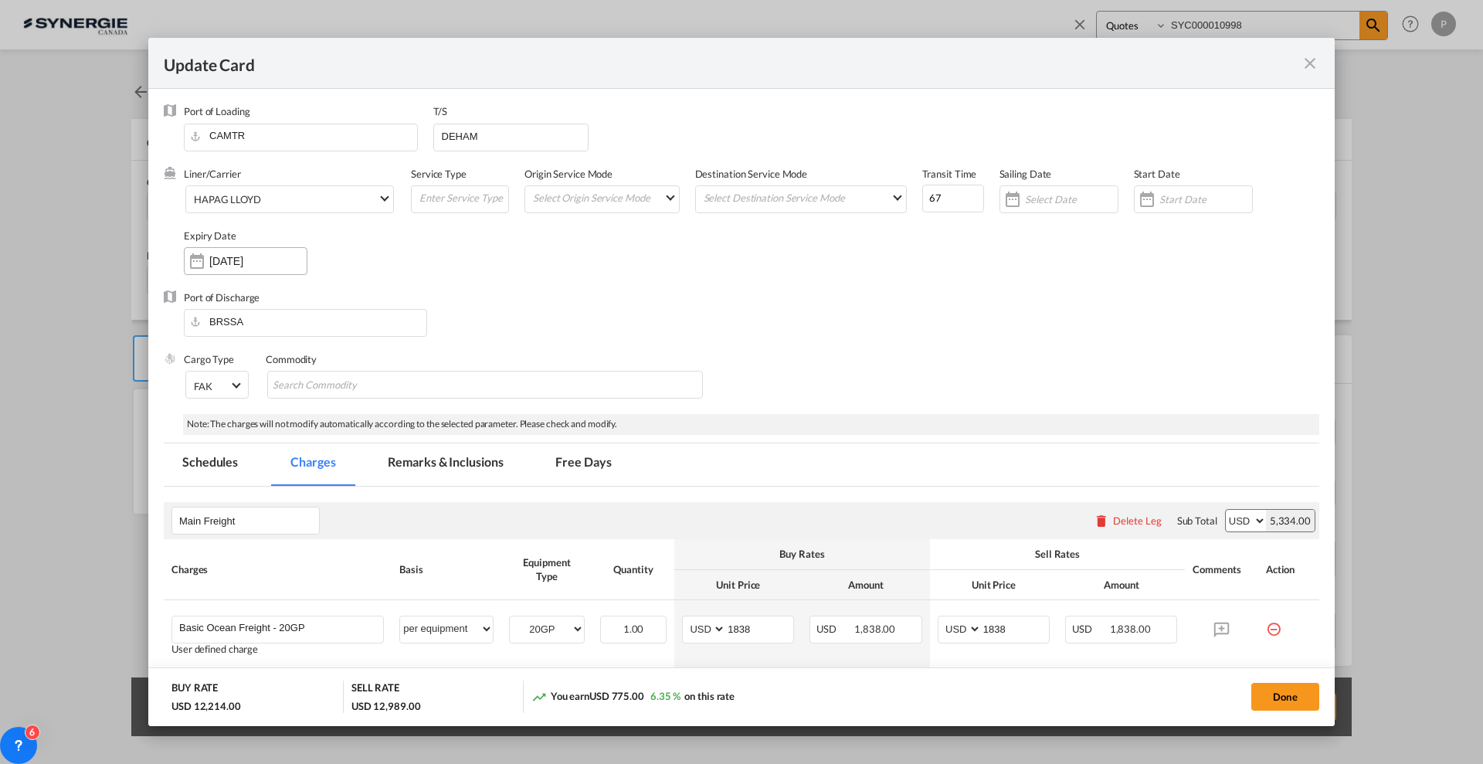
click at [274, 259] on input "25 Sep 2025" at bounding box center [257, 261] width 97 height 12
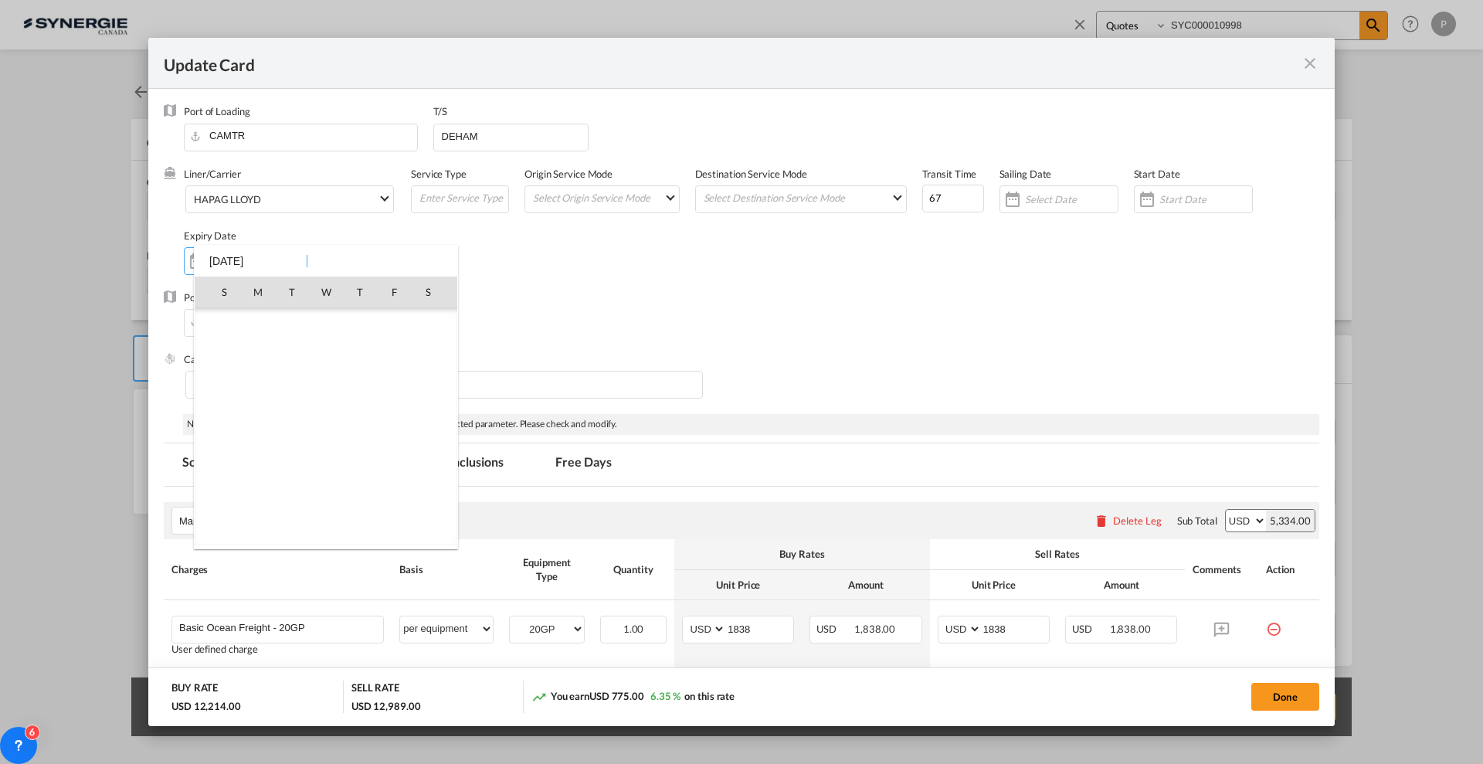
scroll to position [357844, 0]
click at [283, 494] on span "30" at bounding box center [292, 495] width 31 height 31
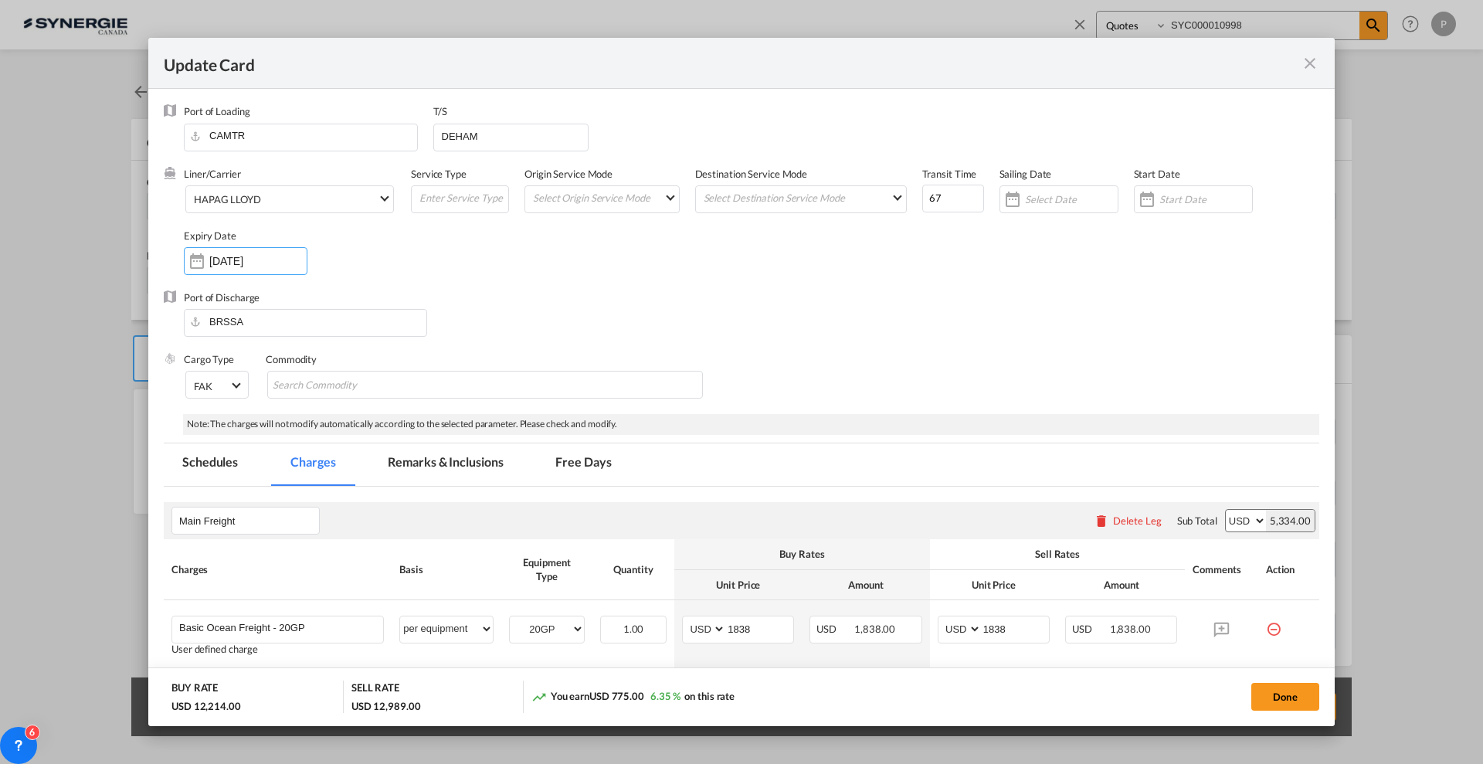
click at [664, 357] on div "Commodity" at bounding box center [485, 359] width 439 height 14
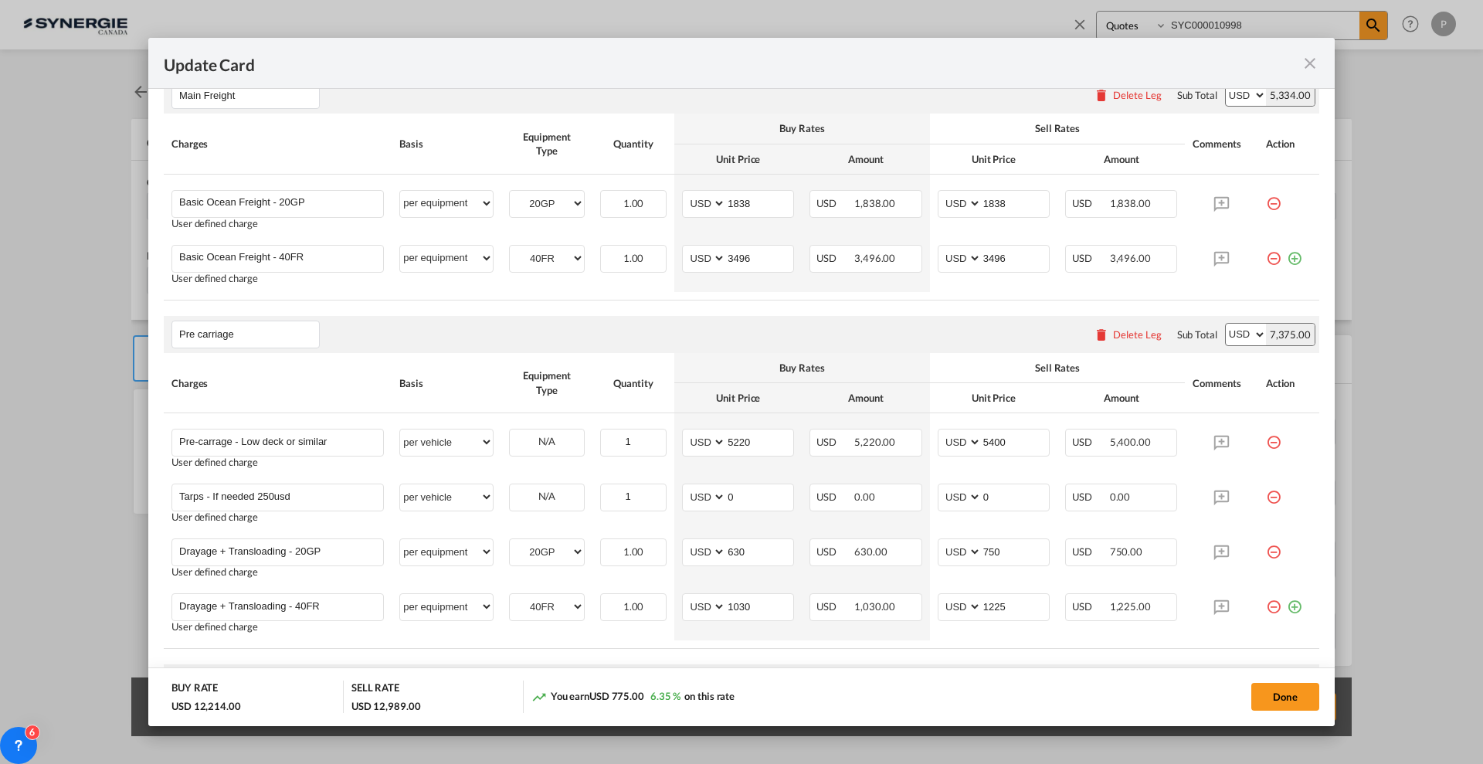
scroll to position [483, 0]
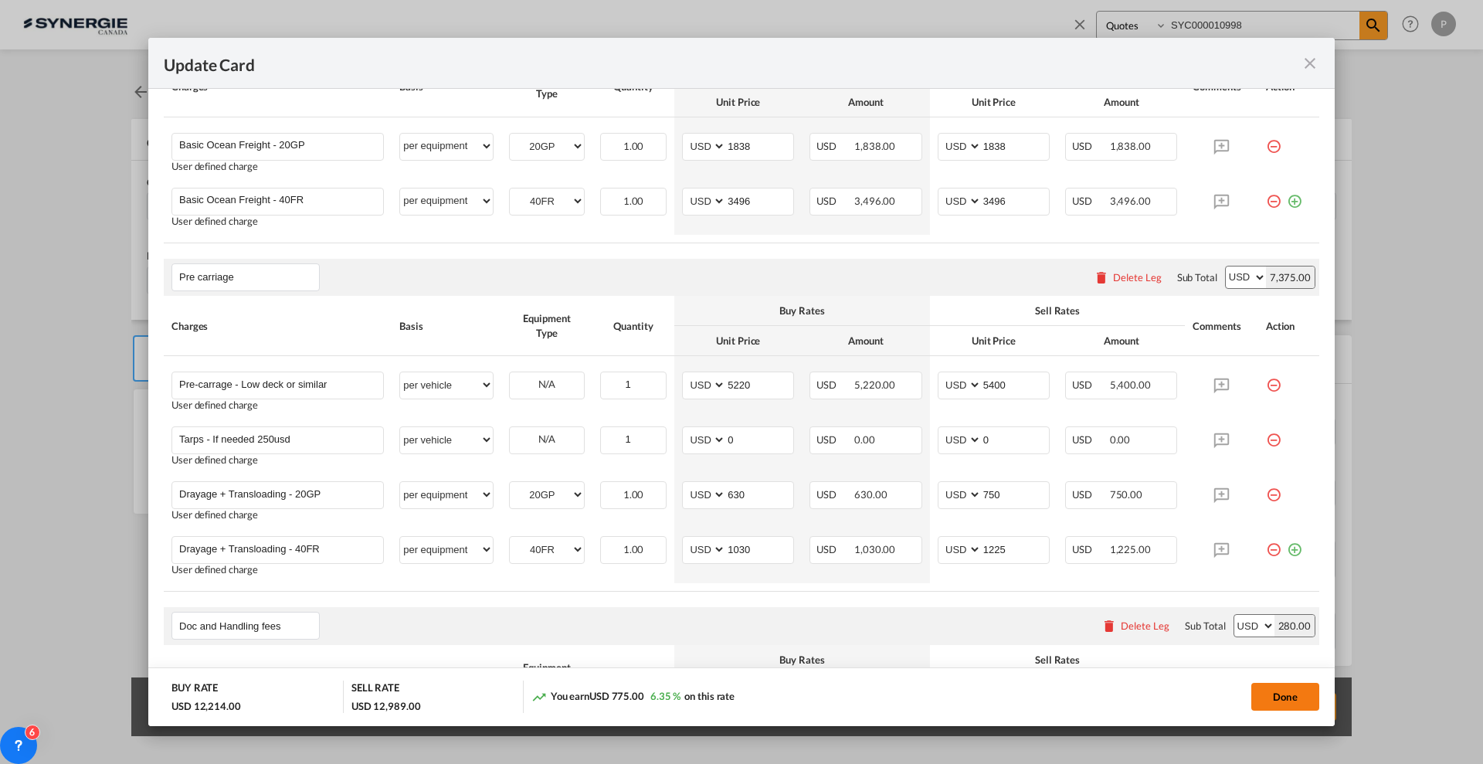
click at [1275, 702] on button "Done" at bounding box center [1285, 697] width 68 height 28
type input "29 Sep 2025"
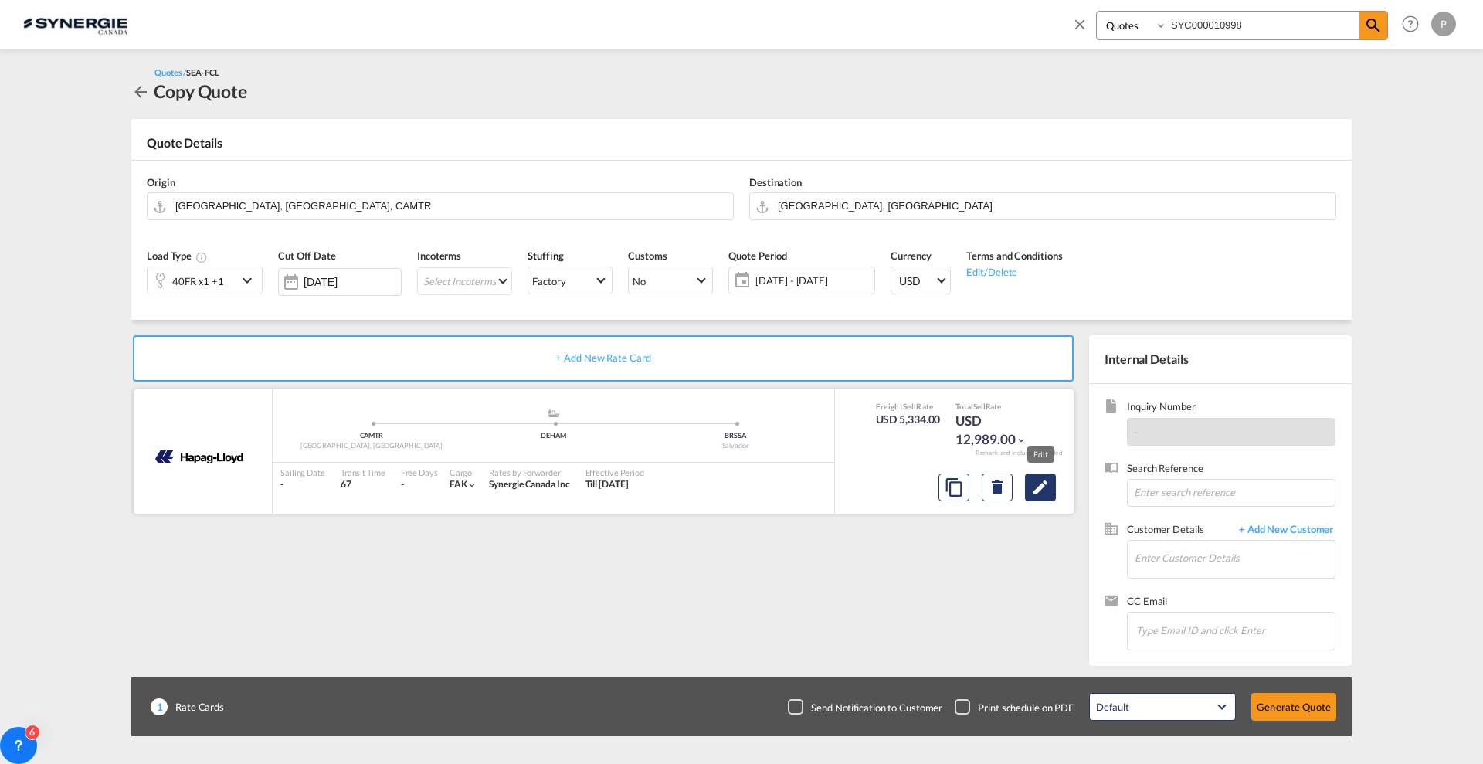
click at [1053, 494] on button "Edit" at bounding box center [1040, 488] width 31 height 28
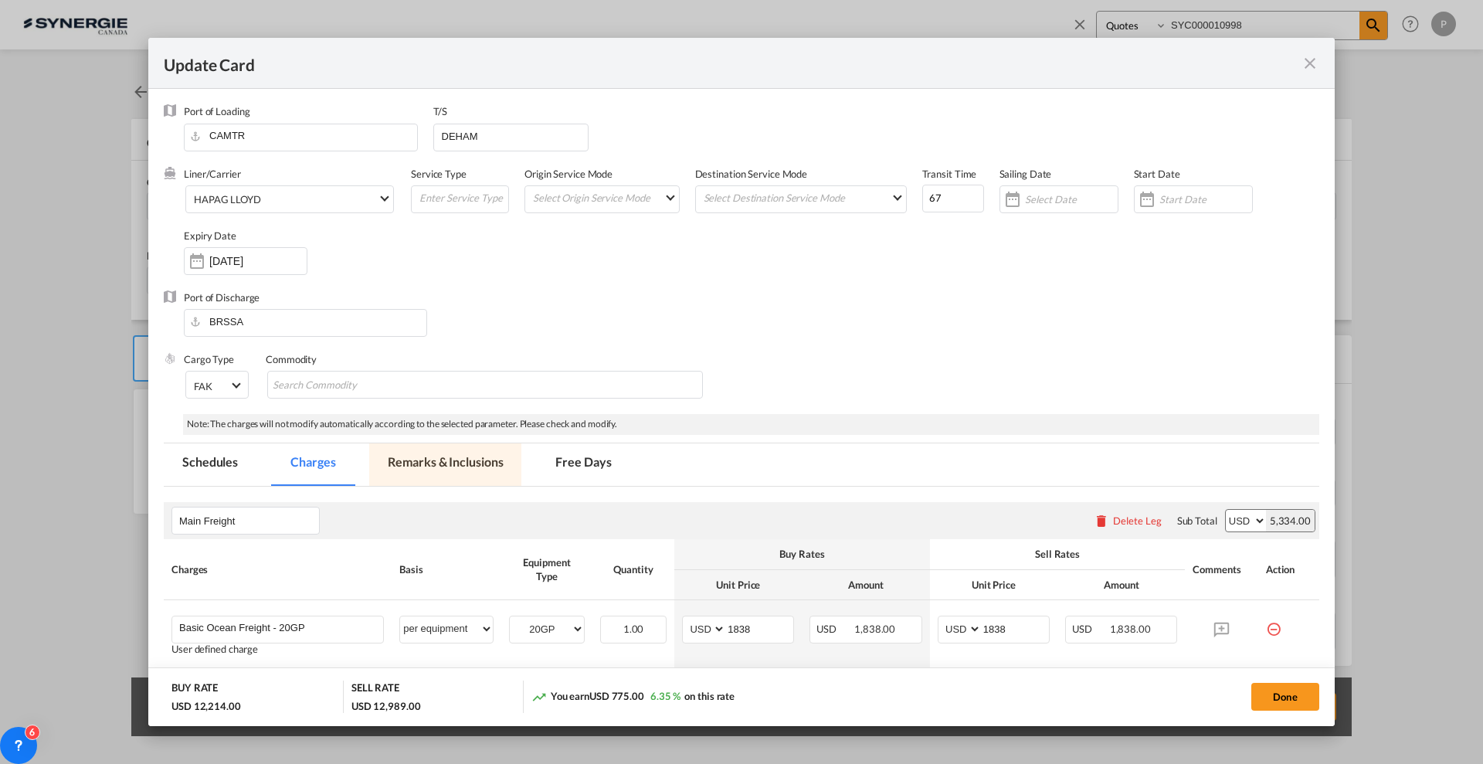
click at [484, 459] on md-tab-item "Remarks & Inclusions" at bounding box center [445, 464] width 152 height 42
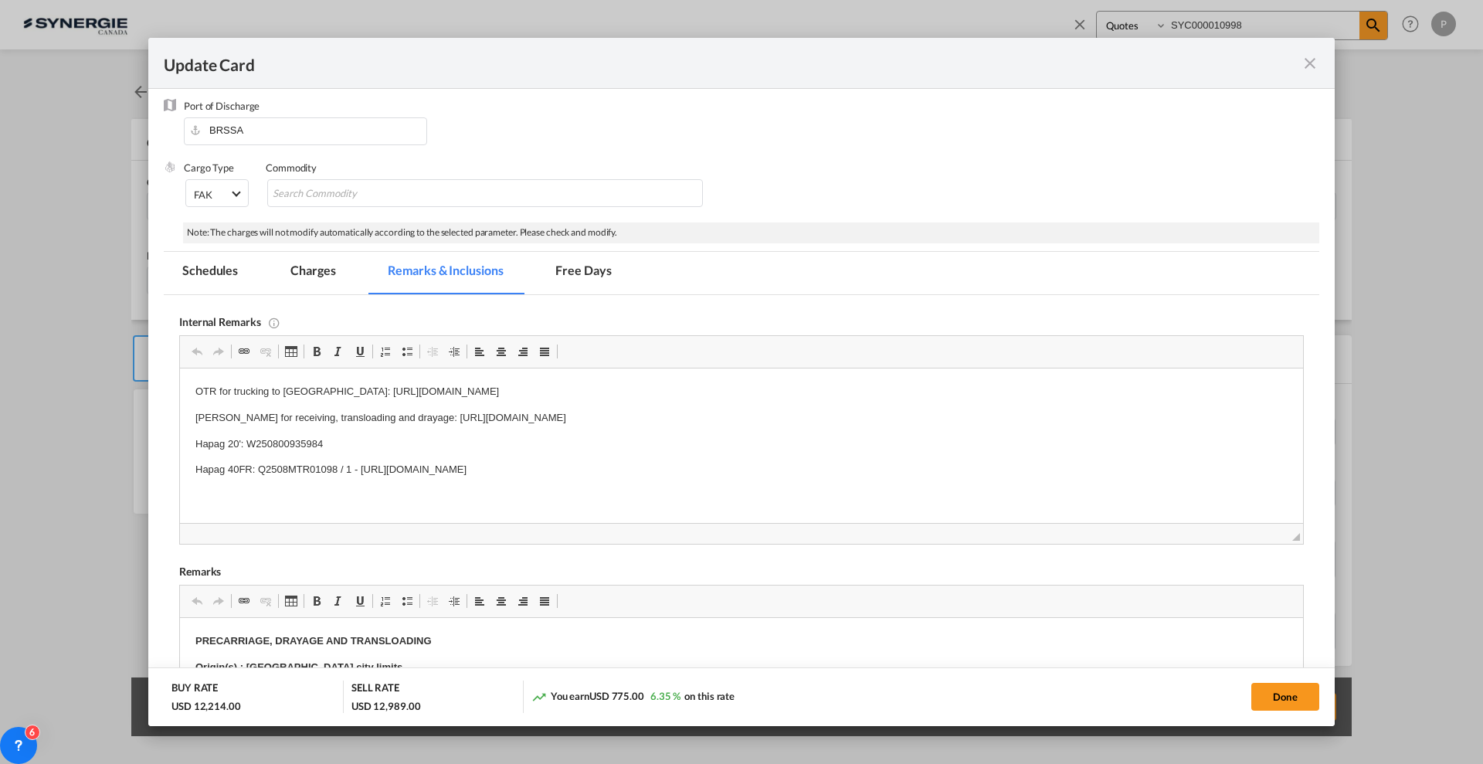
scroll to position [0, 0]
drag, startPoint x: 760, startPoint y: 392, endPoint x: 478, endPoint y: 396, distance: 282.0
drag, startPoint x: 325, startPoint y: 384, endPoint x: 803, endPoint y: 384, distance: 477.4
click at [803, 384] on p "OTR for trucking to Montreal: https://app.frontapp.com/open/cnv_p33mexb?key=nqd…" at bounding box center [741, 390] width 1092 height 16
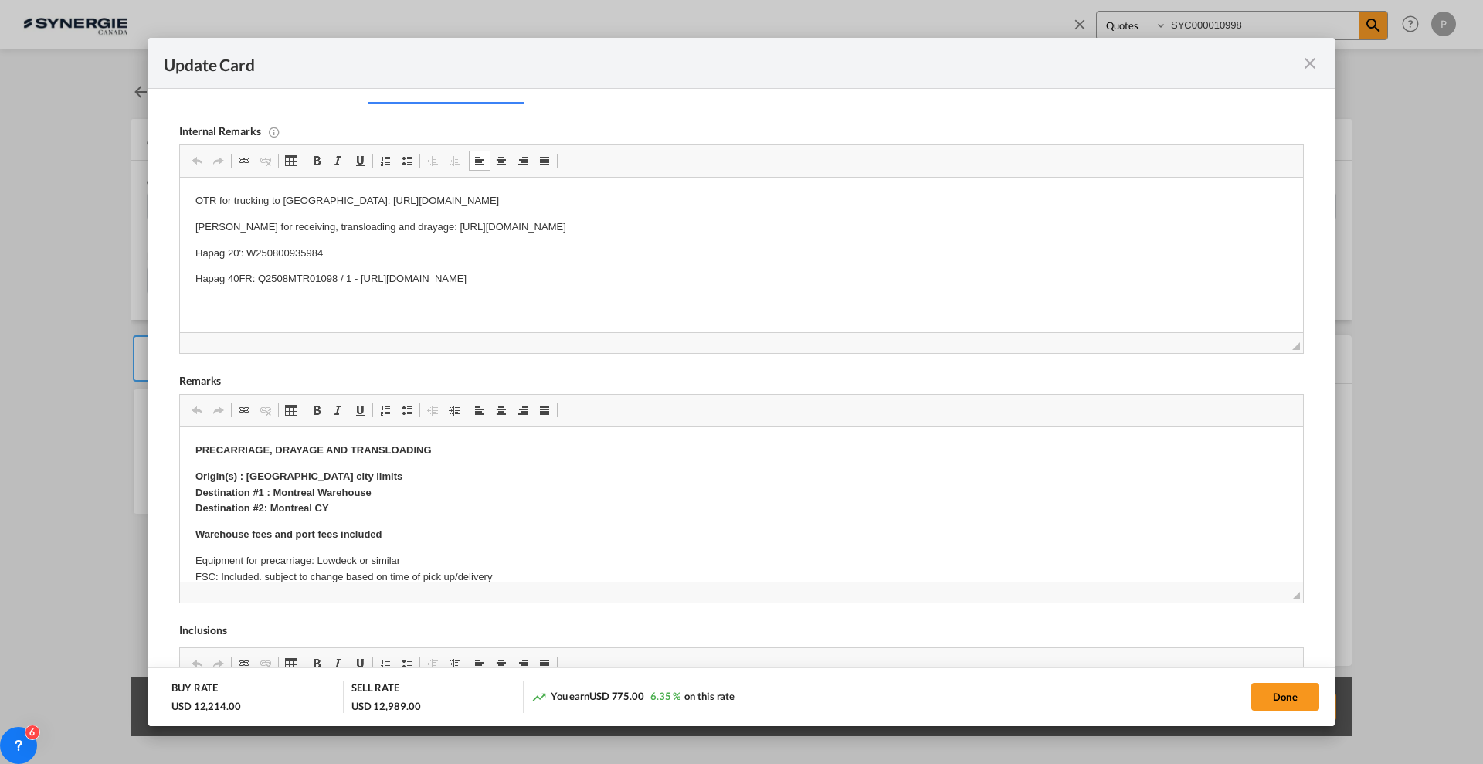
scroll to position [290, 0]
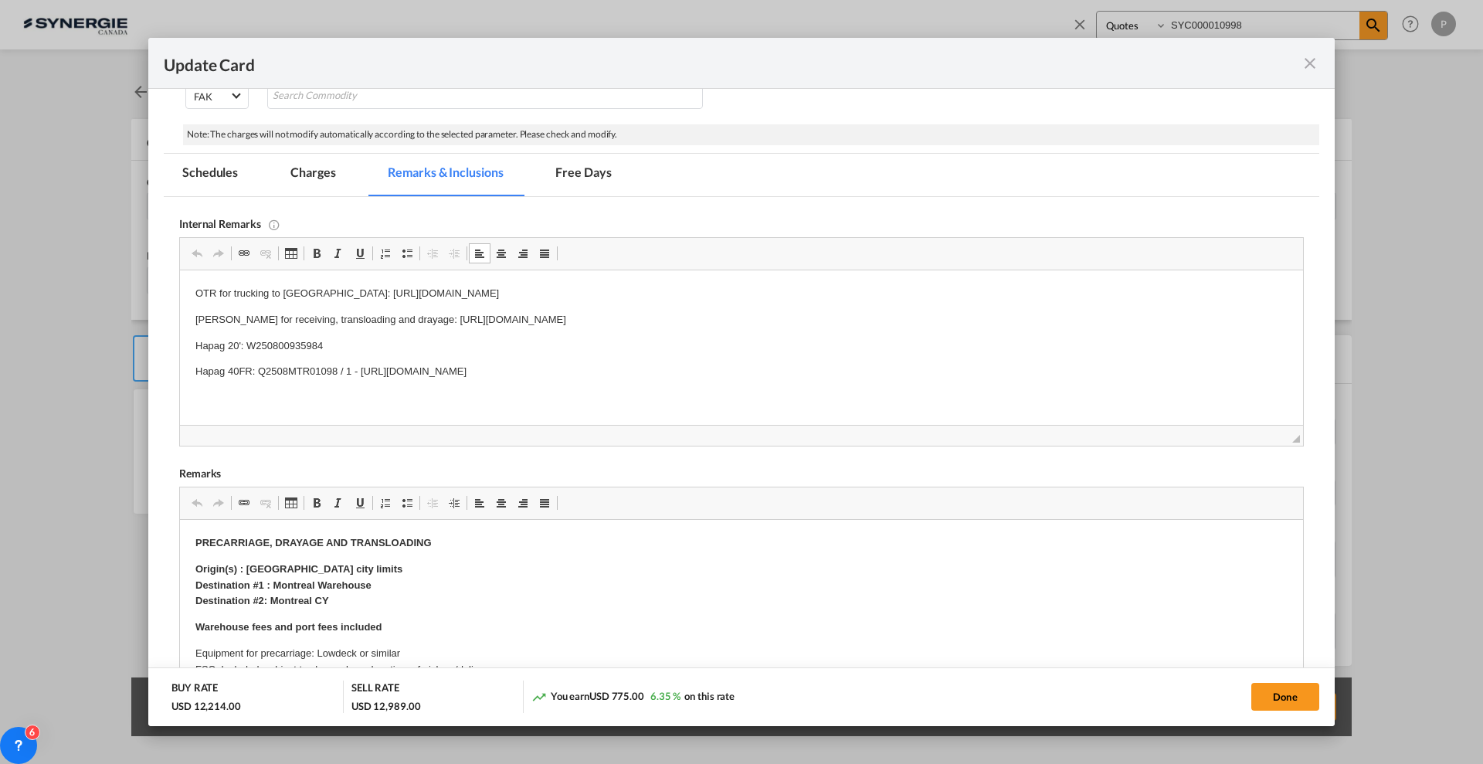
drag, startPoint x: 416, startPoint y: 63, endPoint x: 579, endPoint y: 365, distance: 343.2
click at [323, 170] on md-tab-item "Charges" at bounding box center [313, 175] width 82 height 42
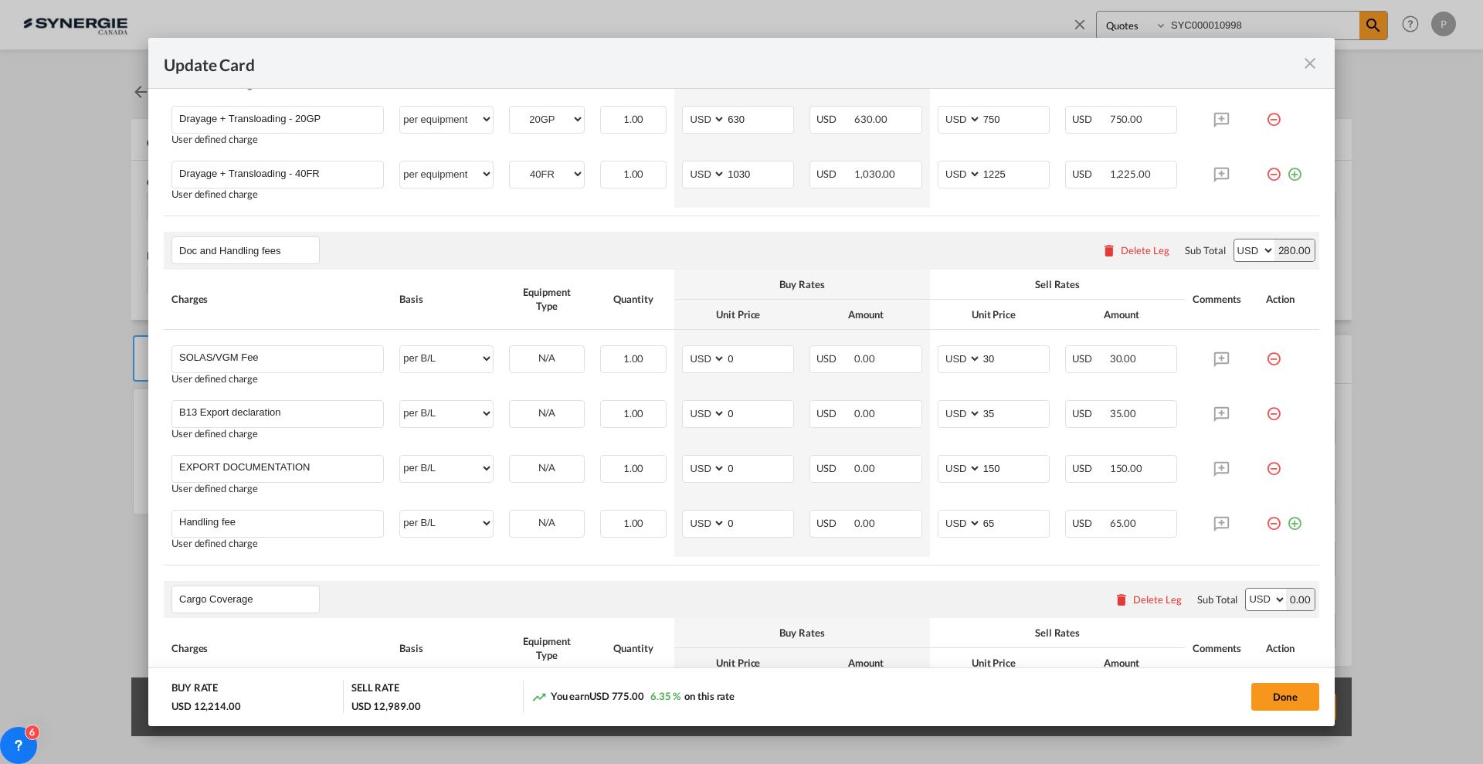
scroll to position [869, 0]
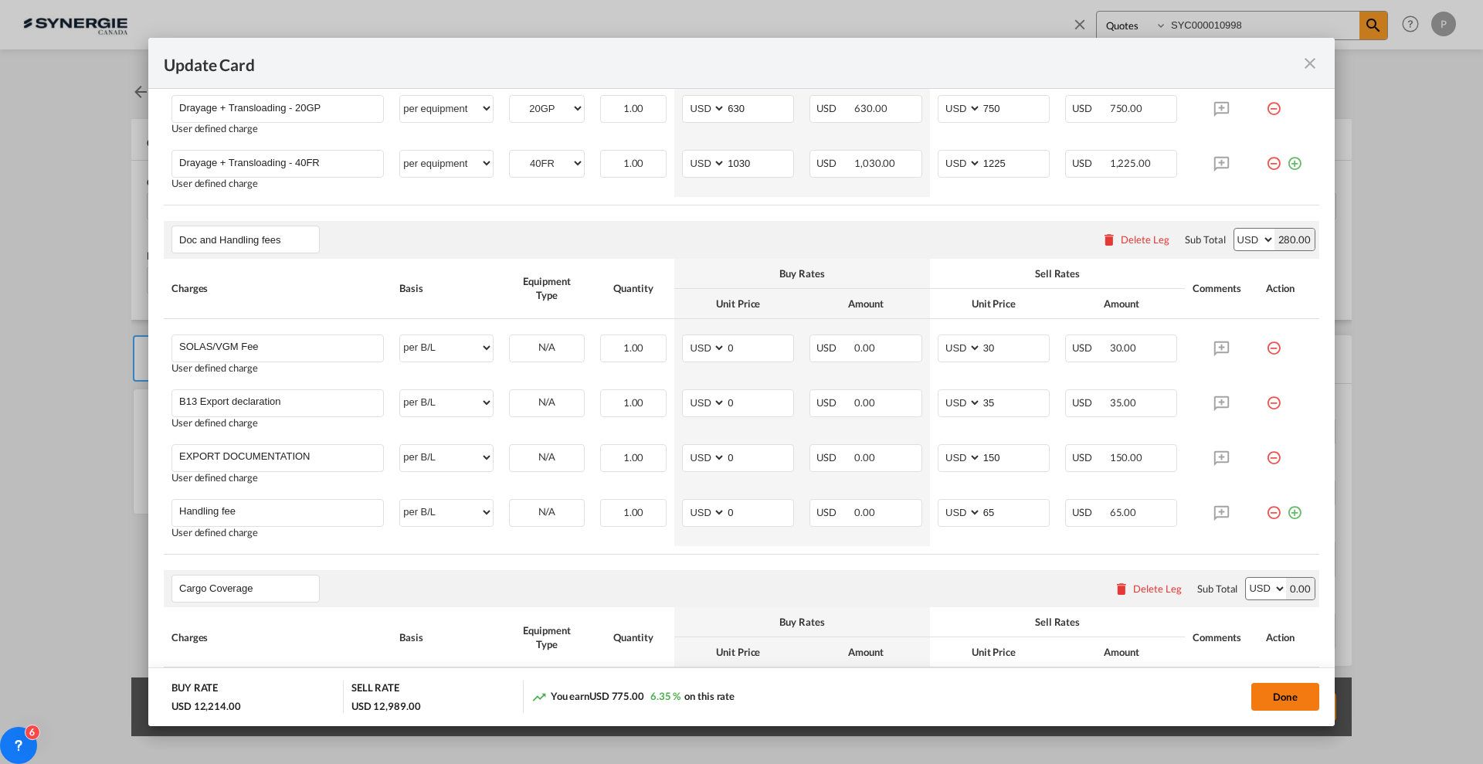
click at [1284, 687] on button "Done" at bounding box center [1285, 697] width 68 height 28
type input "29 Sep 2025"
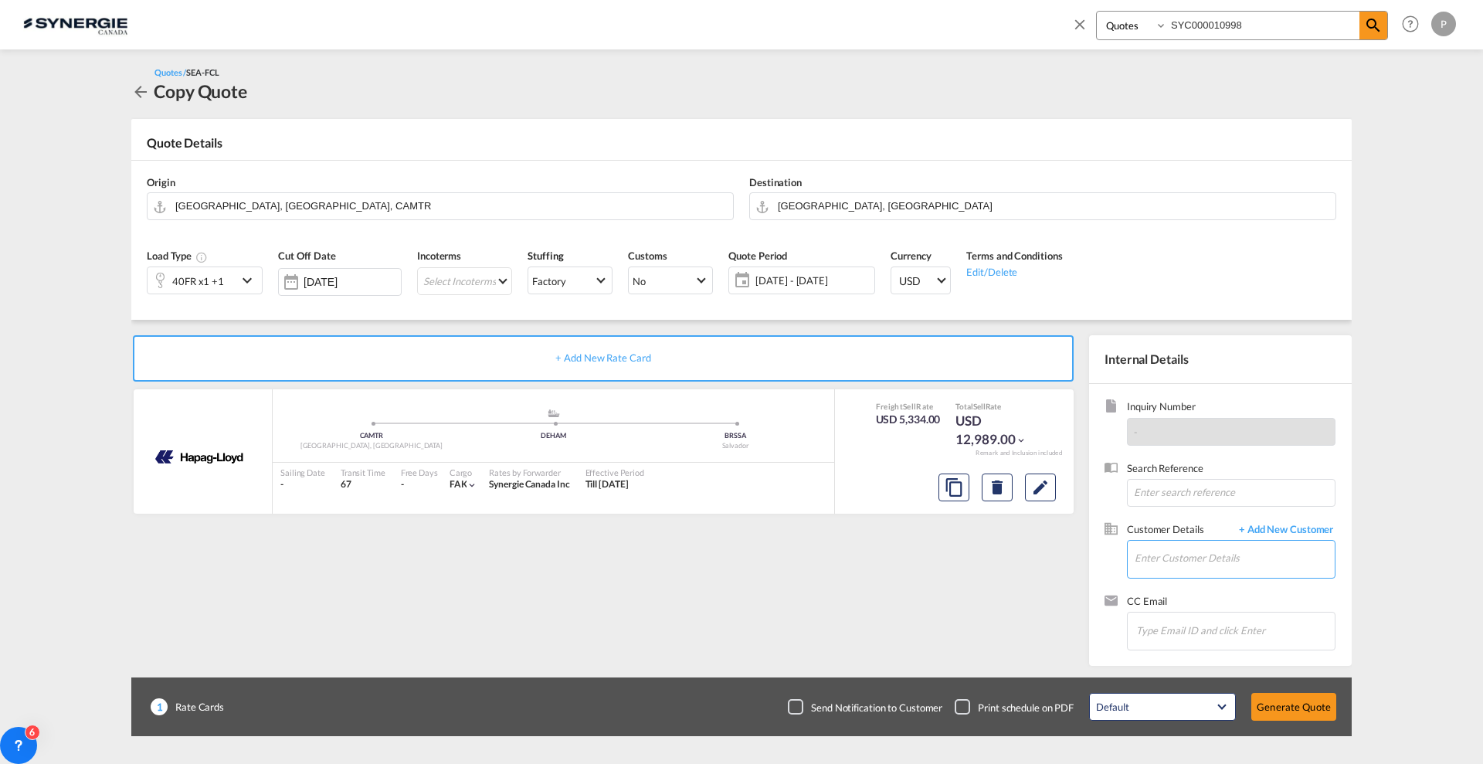
click at [1254, 566] on input "Enter Customer Details" at bounding box center [1235, 558] width 200 height 35
click at [1169, 558] on input "Enter Customer Details" at bounding box center [1235, 558] width 200 height 35
paste input "lucas.cruz@cet-logistics.com"
click at [1180, 583] on div "Lucas Cruz lucas.cruz@cet-logistics.com | CET LOGISTICS" at bounding box center [1234, 585] width 201 height 42
type input "CET LOGISTICS, Lucas Cruz, lucas.cruz@cet-logistics.com"
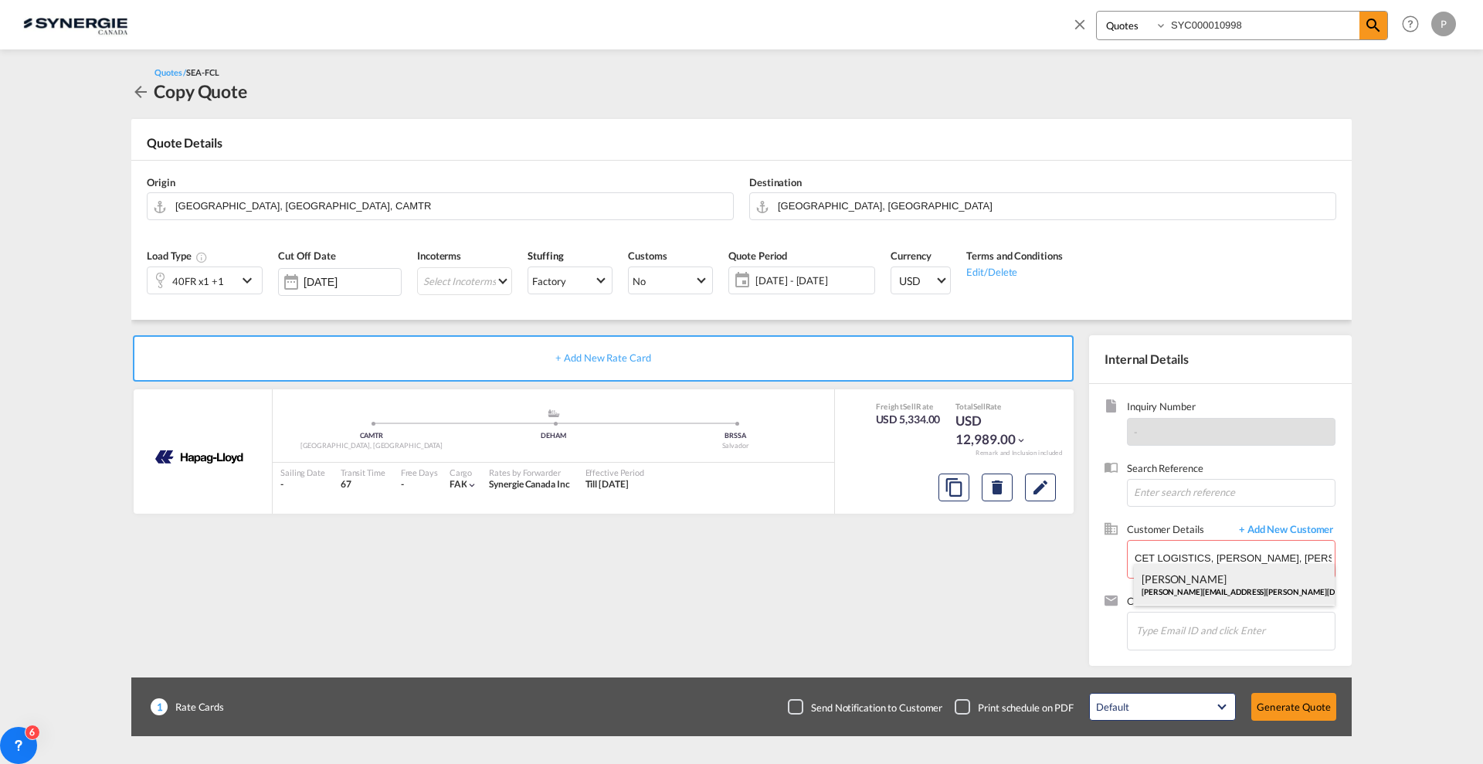
click at [1180, 583] on div "Customer Details + Add New Customer Enter Customer Details CET LOGISTICS, Lucas…" at bounding box center [1221, 558] width 232 height 72
click at [1299, 712] on button "Generate Quote" at bounding box center [1293, 707] width 85 height 28
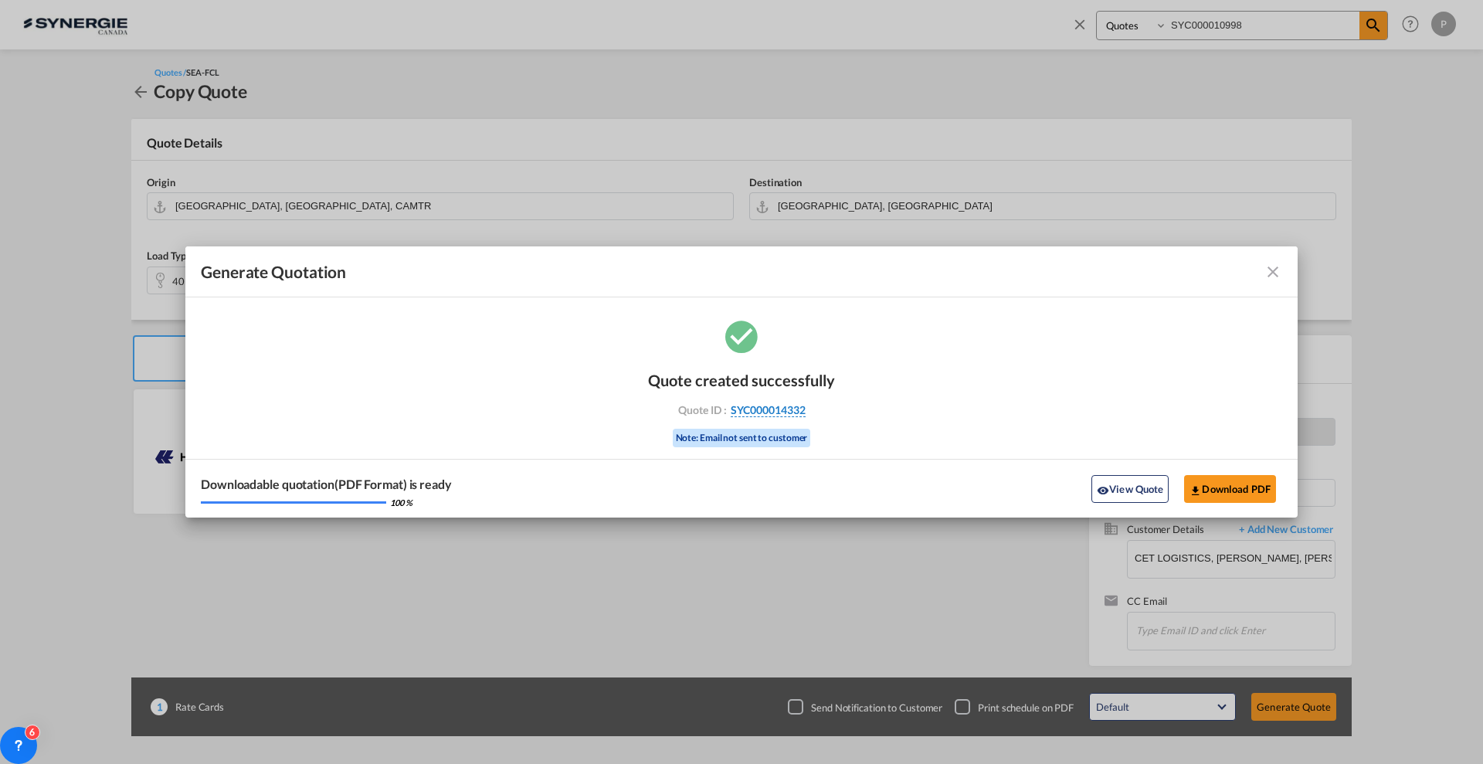
drag, startPoint x: 814, startPoint y: 416, endPoint x: 804, endPoint y: 413, distance: 10.3
click at [804, 413] on div "Quote ID : SYC000014332" at bounding box center [741, 410] width 179 height 14
copy div "SYC000014332"
click at [1218, 493] on button "Download PDF" at bounding box center [1230, 489] width 92 height 28
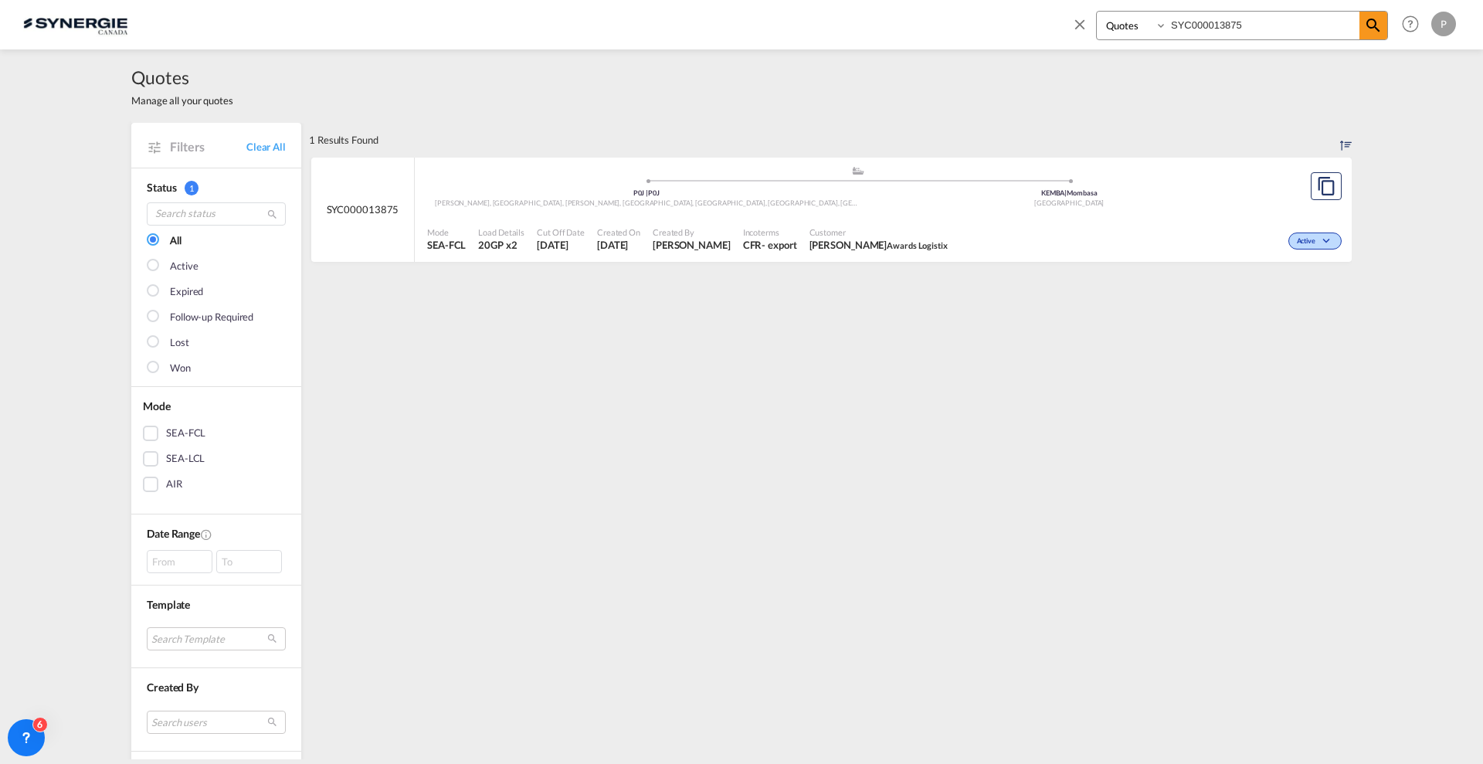
select select "Quotes"
click at [1071, 25] on div "Bookings Quotes Enquiries SYC000013875 Help Resources Product Release P My Prof…" at bounding box center [1261, 24] width 398 height 48
click at [1076, 27] on md-icon "icon-close" at bounding box center [1079, 23] width 17 height 17
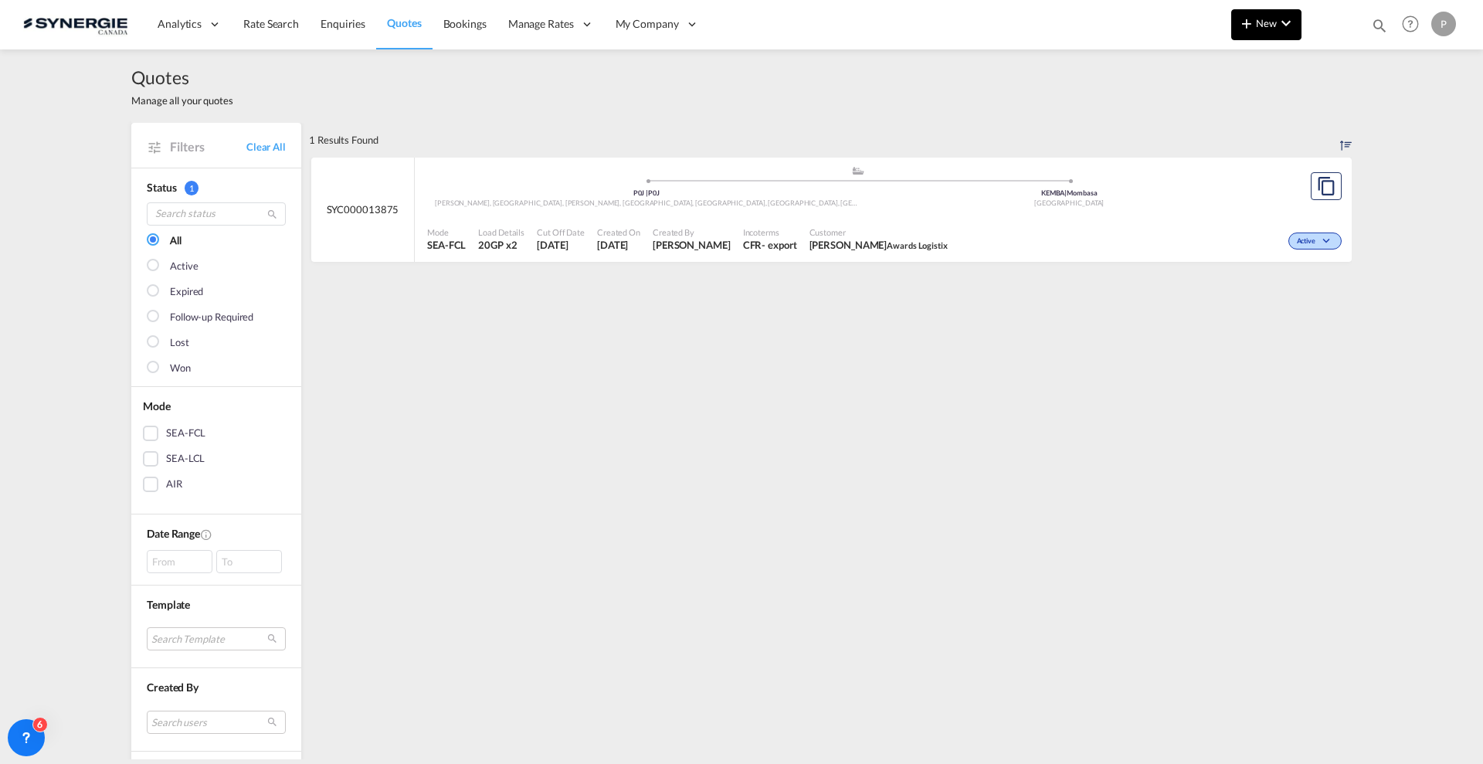
click at [1275, 31] on button "New" at bounding box center [1266, 24] width 70 height 31
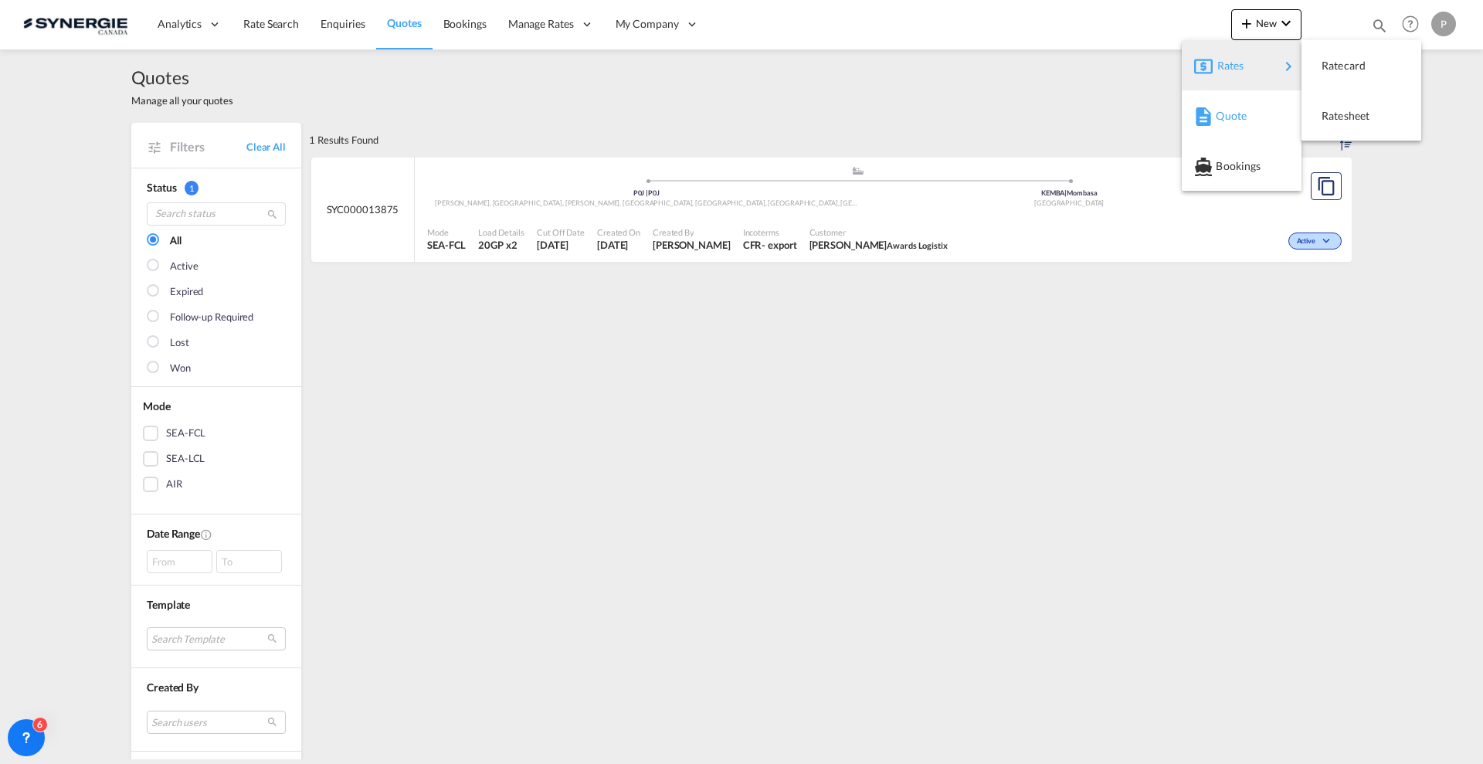
click at [1233, 114] on span "Quote" at bounding box center [1224, 115] width 17 height 31
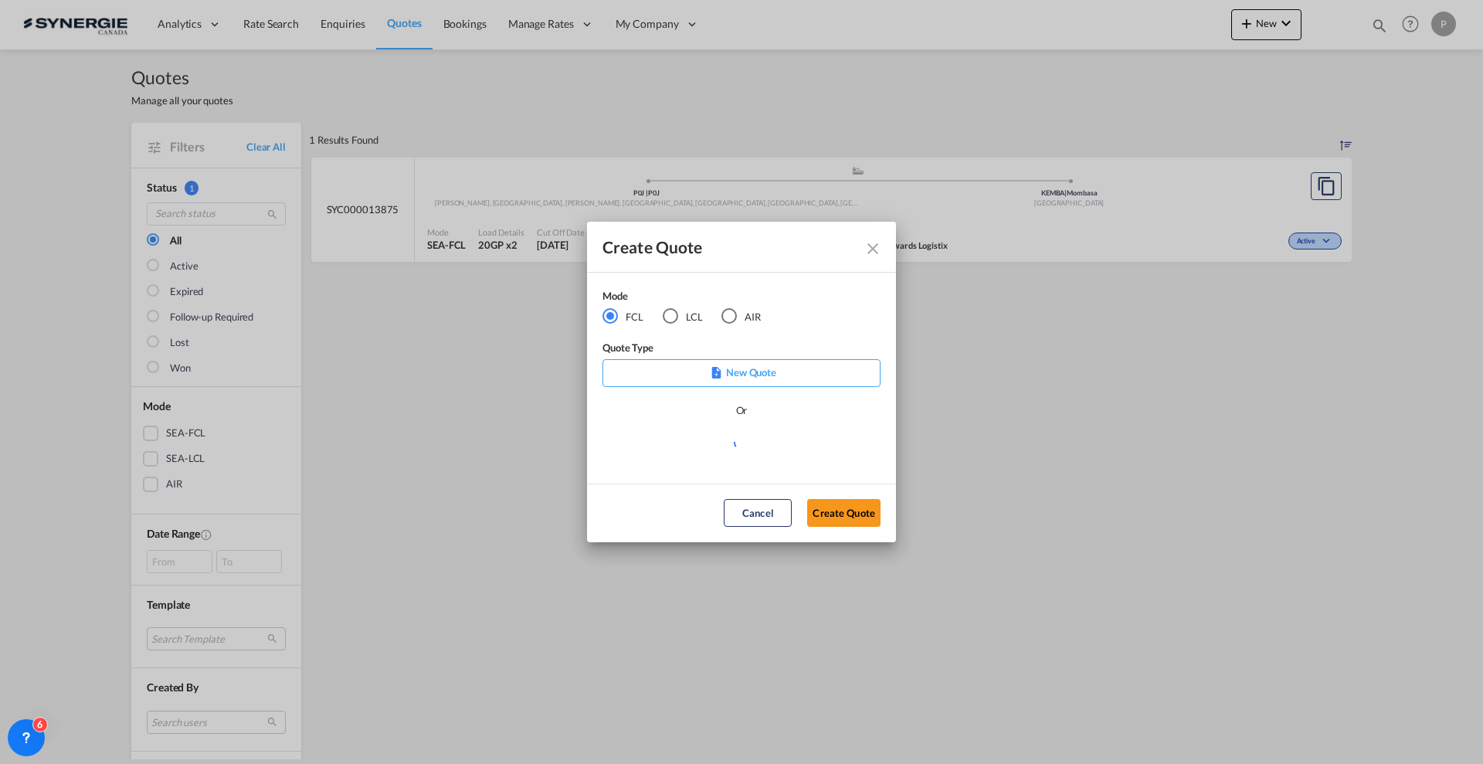
click at [672, 317] on div "LCL" at bounding box center [670, 315] width 15 height 15
click at [718, 460] on md-select "Select template *NEW* FCL FREEHAND / DAP Pablo Gomez Saldarriaga | 10 Jul 2025 …" at bounding box center [742, 448] width 278 height 31
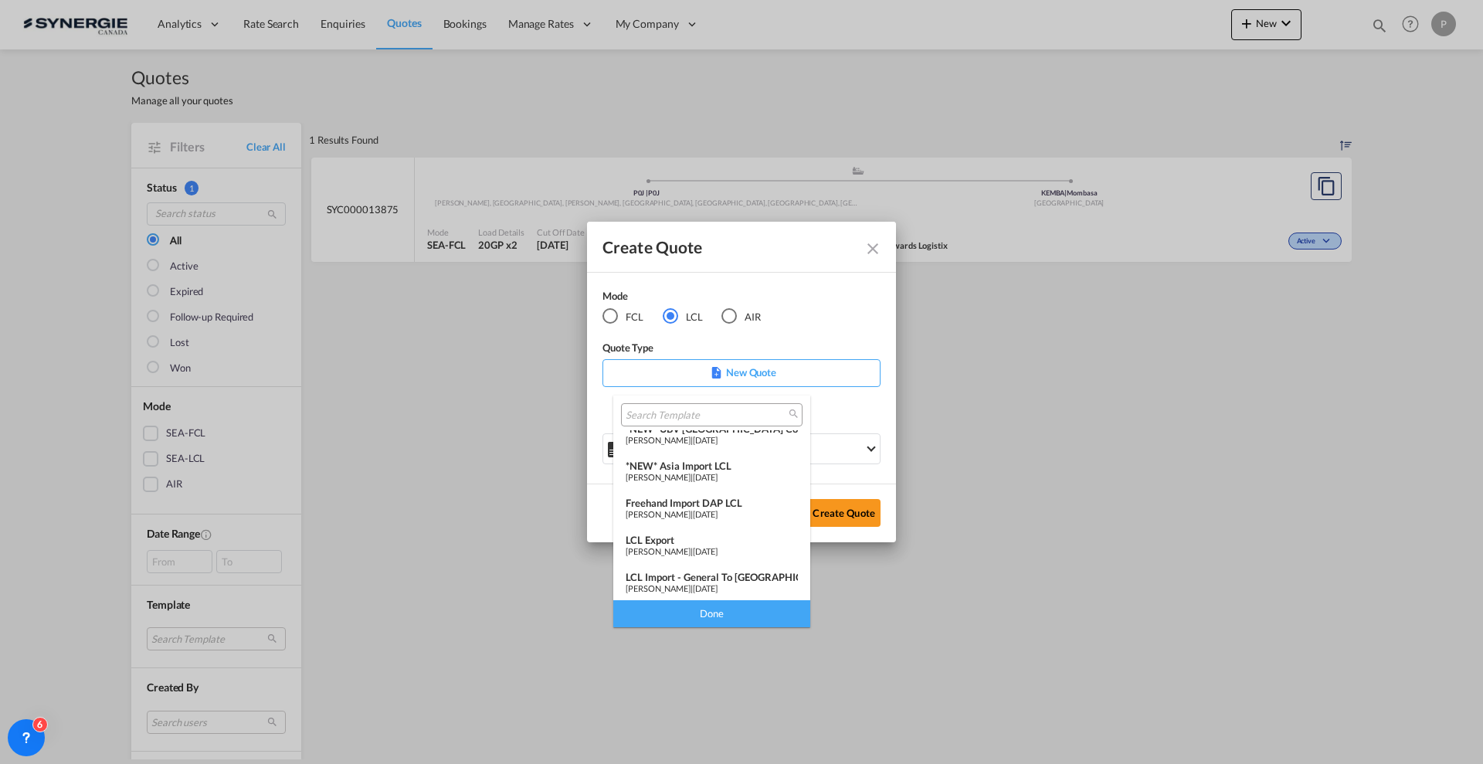
scroll to position [201, 0]
click at [712, 537] on div "LCL Export" at bounding box center [712, 538] width 172 height 12
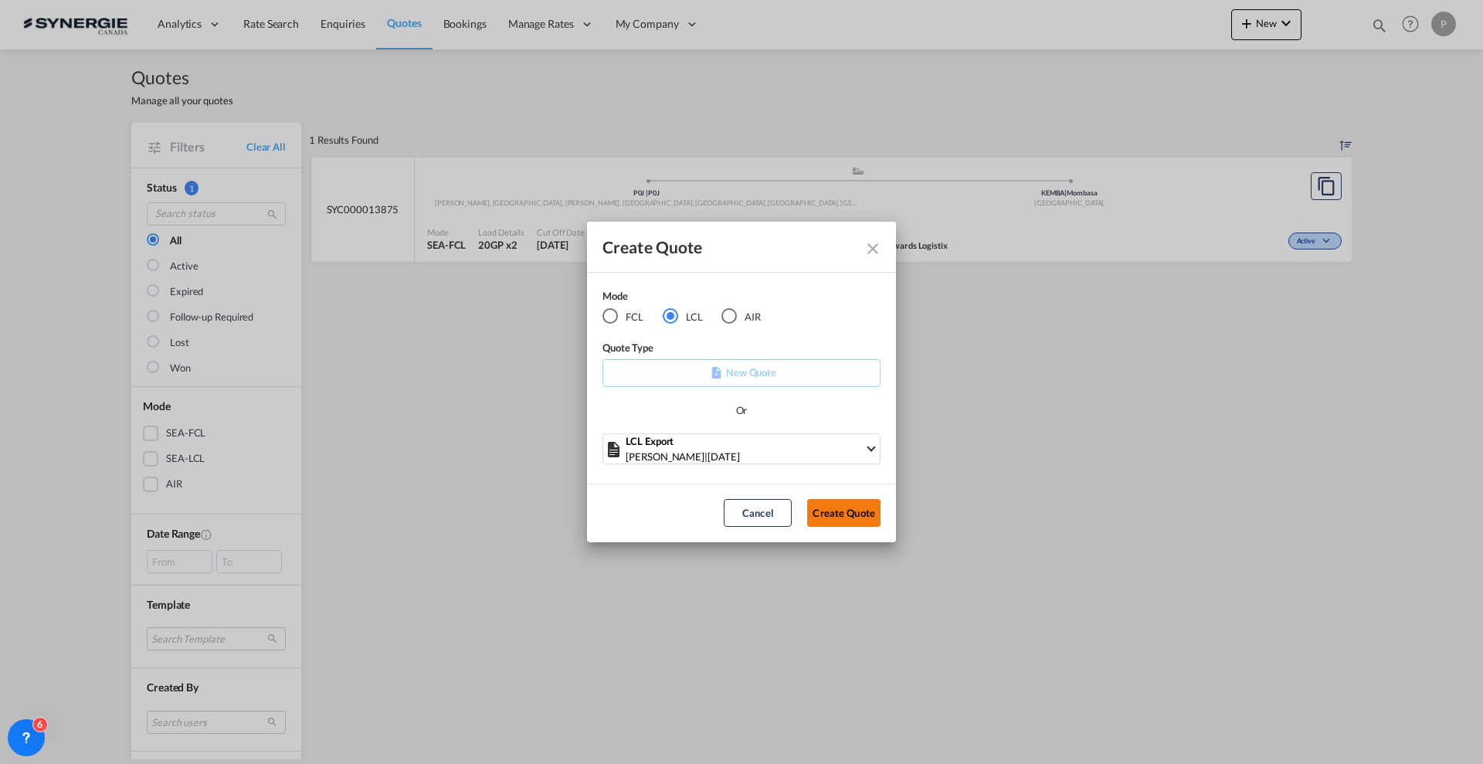
click at [820, 522] on button "Create Quote" at bounding box center [843, 513] width 73 height 28
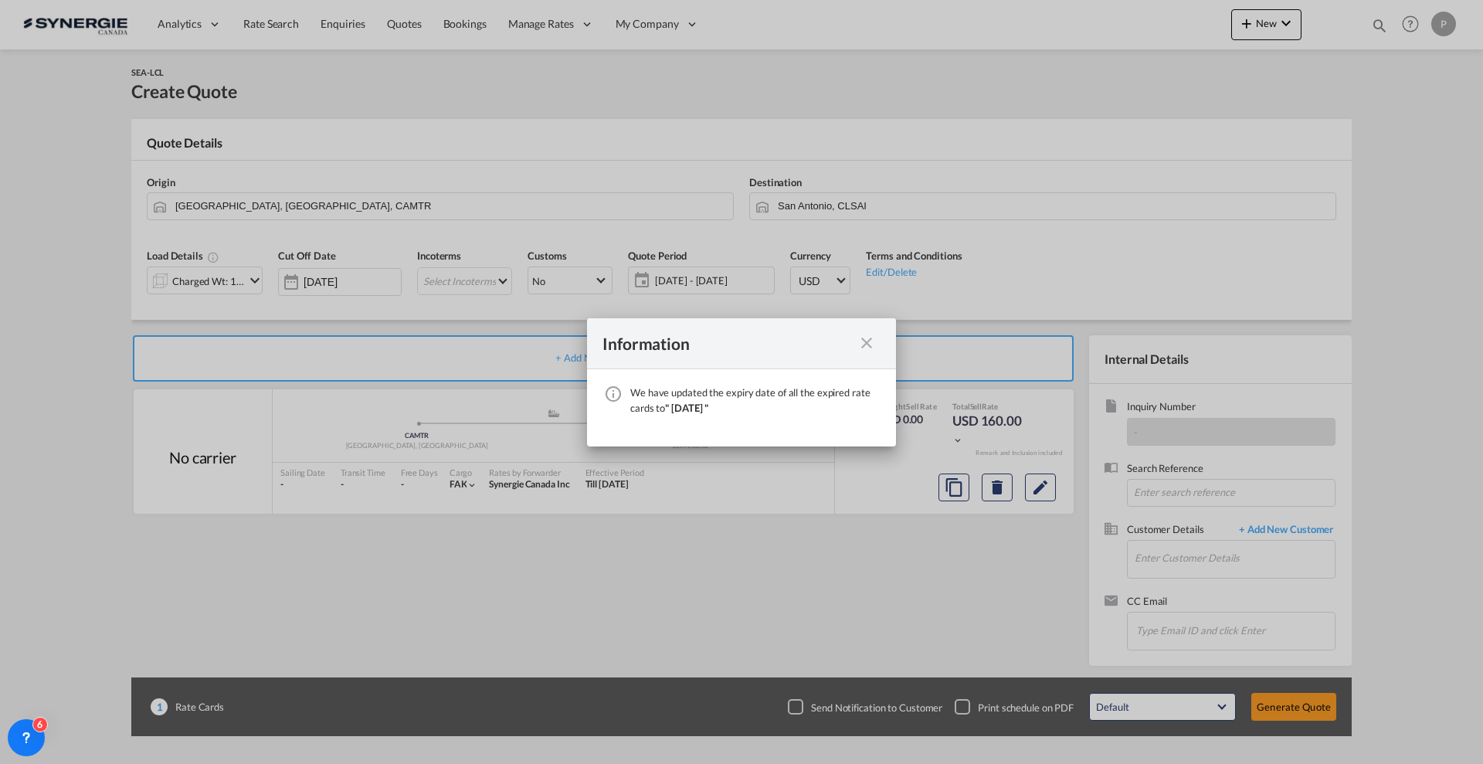
click at [867, 341] on md-icon "icon-close fg-AAA8AD cursor" at bounding box center [866, 343] width 19 height 19
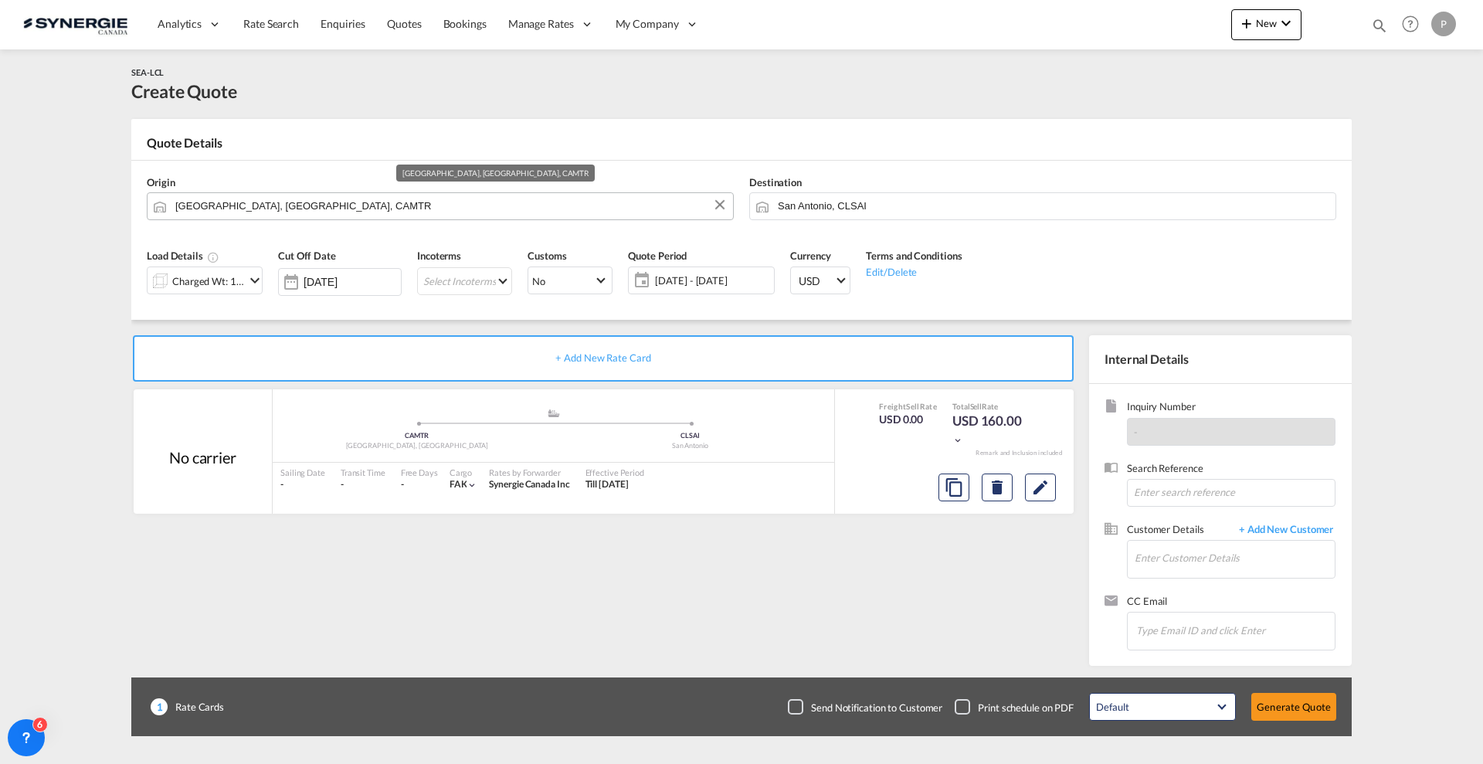
click at [313, 219] on md-autocomplete "Montreal, QC, CAMTR" at bounding box center [450, 206] width 551 height 28
click at [310, 200] on input "Montreal, QC, CAMTR" at bounding box center [450, 205] width 550 height 27
click at [310, 200] on input "[GEOGRAPHIC_DATA], [GEOGRAPHIC_DATA], CAMTR" at bounding box center [450, 205] width 550 height 27
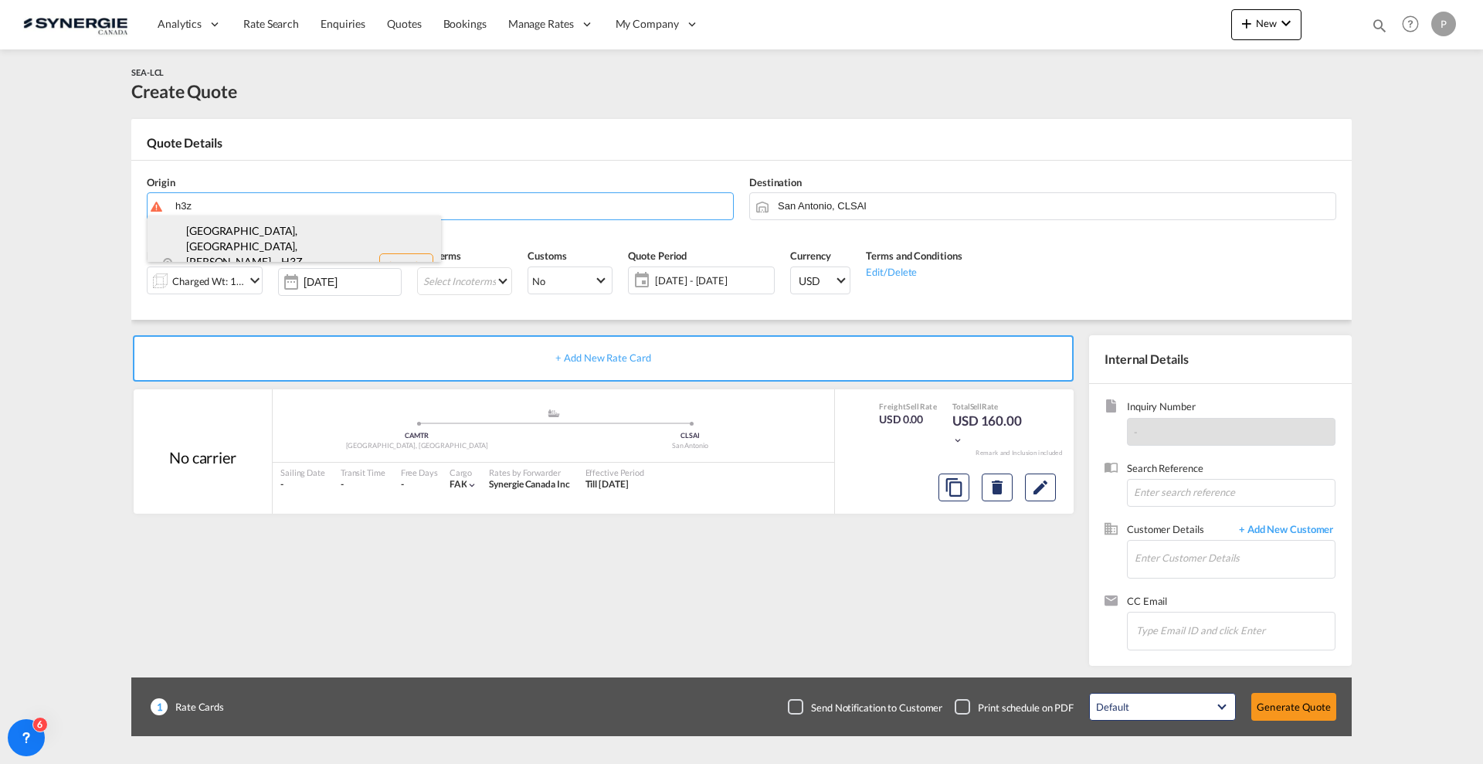
click at [296, 234] on div "Montréal, QC, Wes... , H3Z Quebec / Québec , Canada CA-H3Z" at bounding box center [295, 266] width 294 height 100
type input "CA-H3Z, Montréal, QC, Westmount, QC, Quebec / Québec"
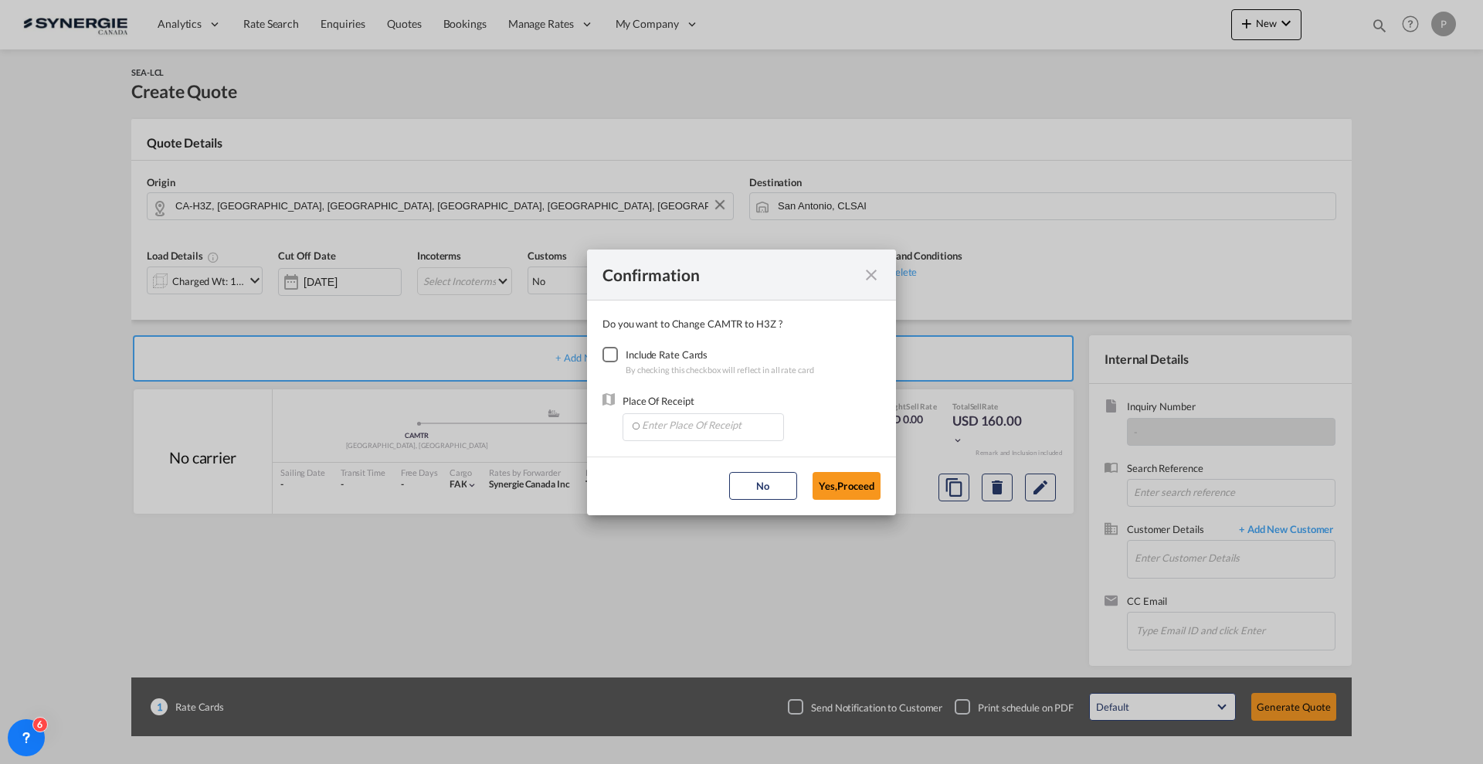
click at [618, 355] on div "Checkbox No Ink" at bounding box center [610, 354] width 15 height 15
click at [673, 420] on input "Enter Place Of Receipt" at bounding box center [706, 425] width 153 height 23
click at [725, 470] on li "CAMTR, Montreal, QC, Canada, North America, Americas" at bounding box center [707, 460] width 154 height 37
type input "CAMTR, Montreal, QC, Canada, North America, Americas"
click at [857, 482] on button "Yes,Proceed" at bounding box center [847, 486] width 68 height 28
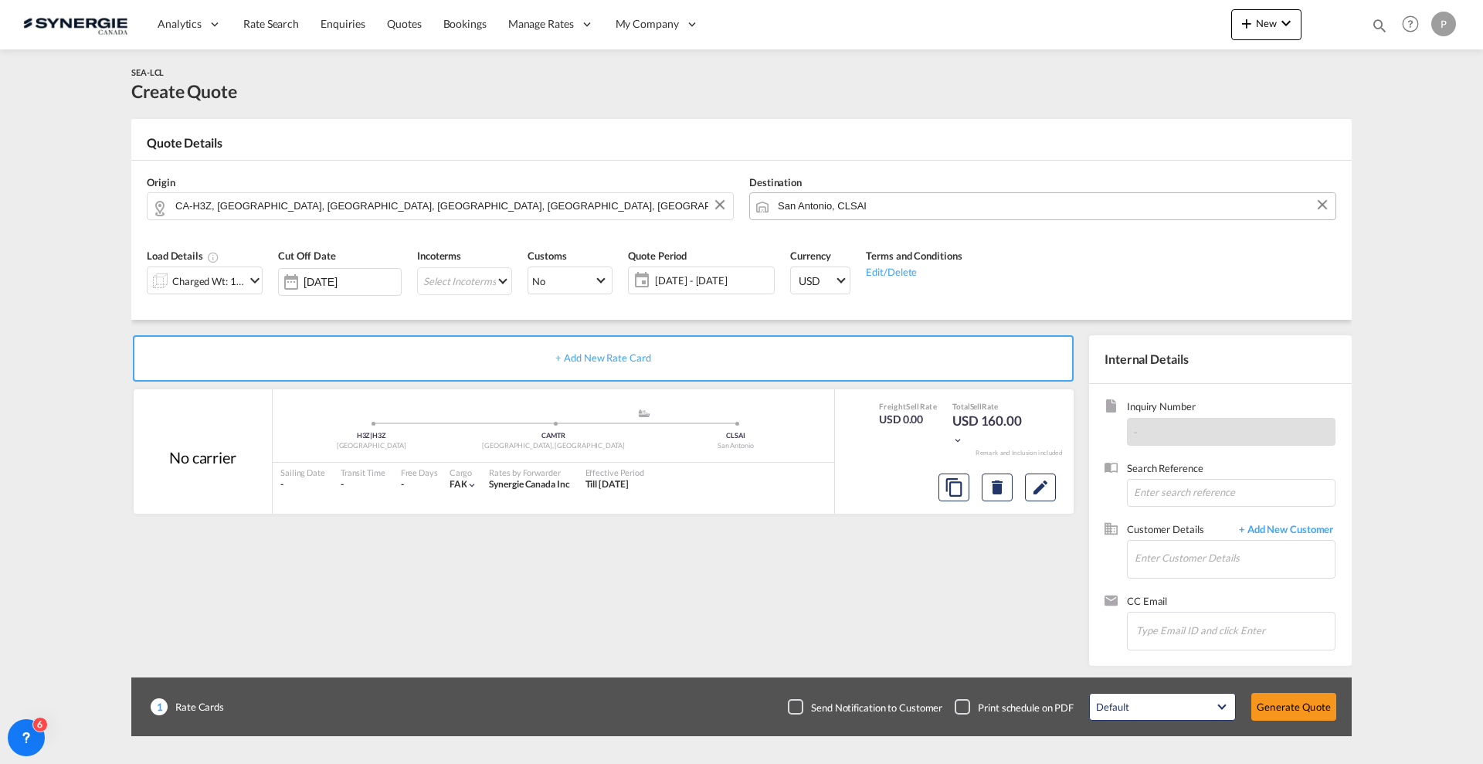
click at [855, 207] on input "San Antonio, CLSAI" at bounding box center [1053, 205] width 550 height 27
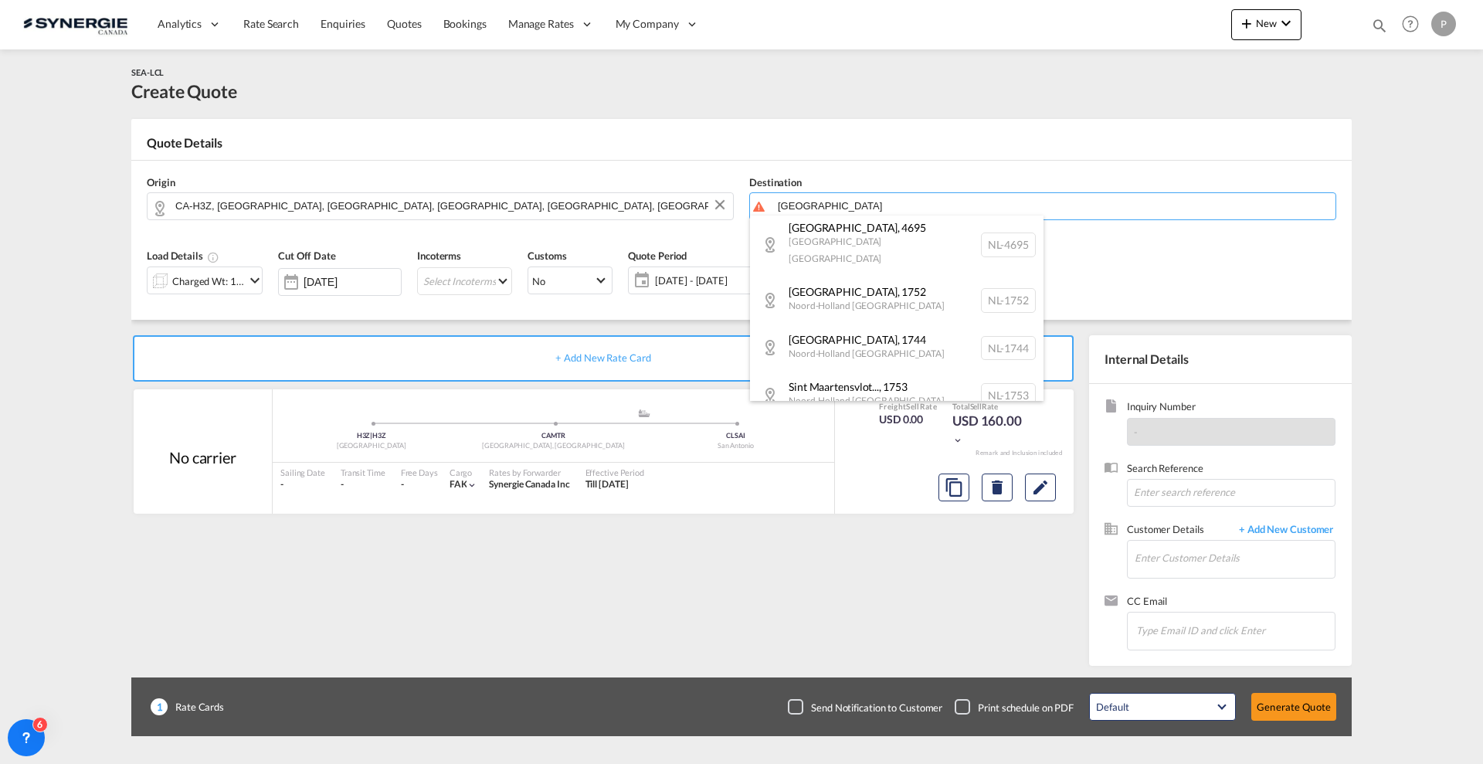
scroll to position [144, 0]
click at [909, 205] on body "Analytics Reports Dashboard Rate Search Enquiries Quotes Bookings" at bounding box center [741, 382] width 1483 height 764
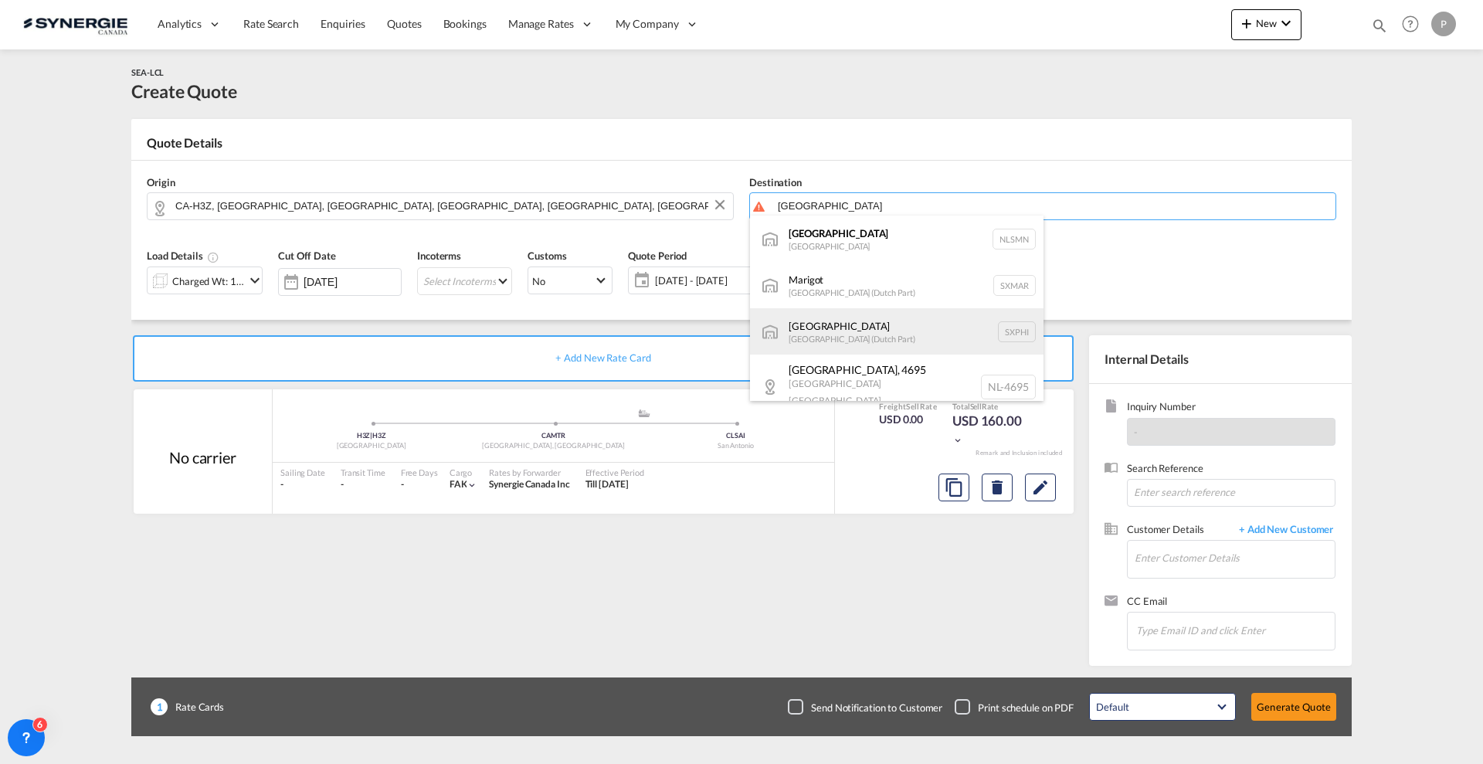
click at [912, 329] on div "Philipsburg Sint Maarten (Dutch Part) SXPHI" at bounding box center [897, 331] width 294 height 46
type input "Philipsburg, SXPHI"
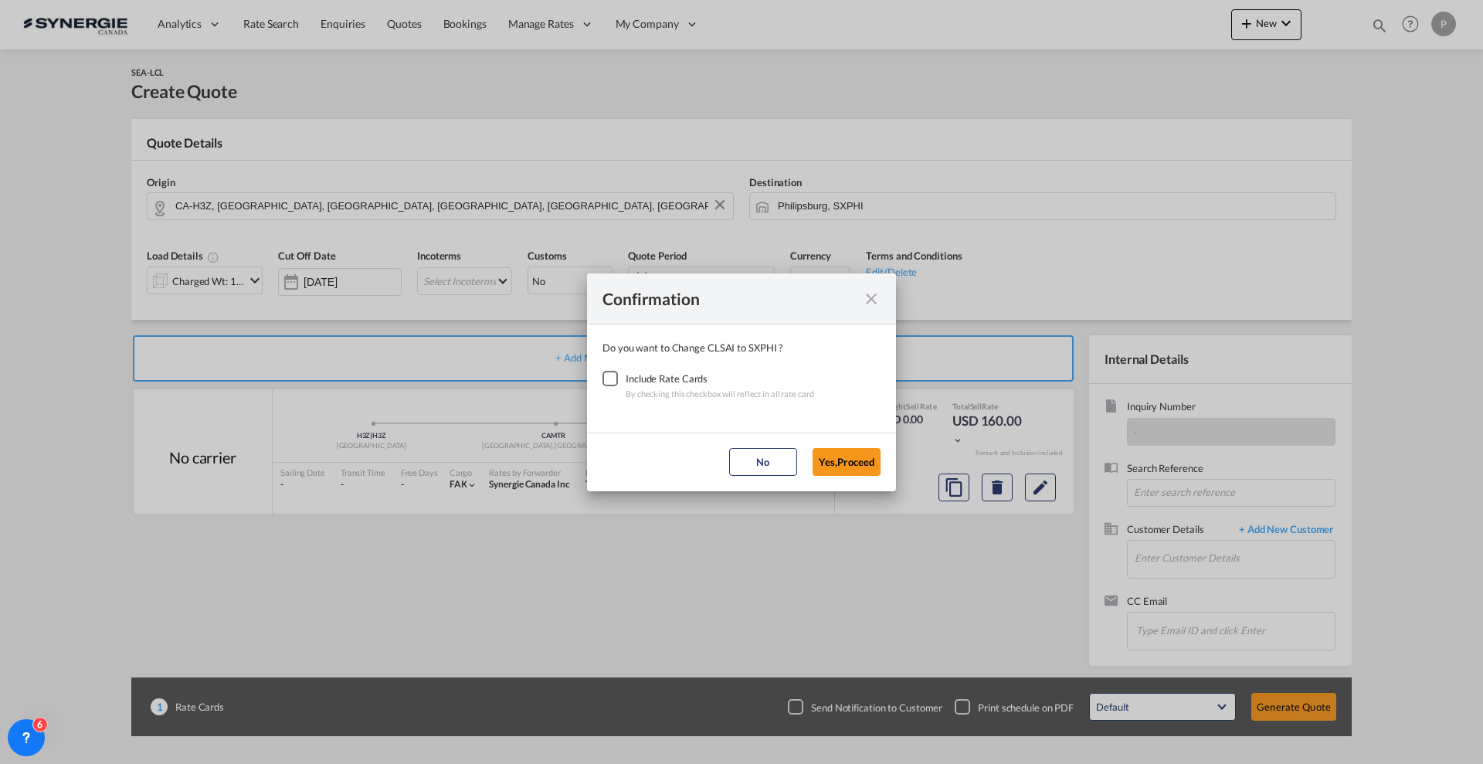
click at [577, 382] on div "Confirmation Do you want to Change CLSAI to SXPHI ? Include Rate Cards By check…" at bounding box center [741, 382] width 1483 height 764
click at [594, 379] on md-dialog-content "Do you want to Change CLSAI to SXPHI ? Include Rate Cards By checking this chec…" at bounding box center [741, 378] width 309 height 108
click at [613, 381] on div "Checkbox No Ink" at bounding box center [610, 378] width 15 height 15
click at [840, 462] on button "Yes,Proceed" at bounding box center [847, 462] width 68 height 28
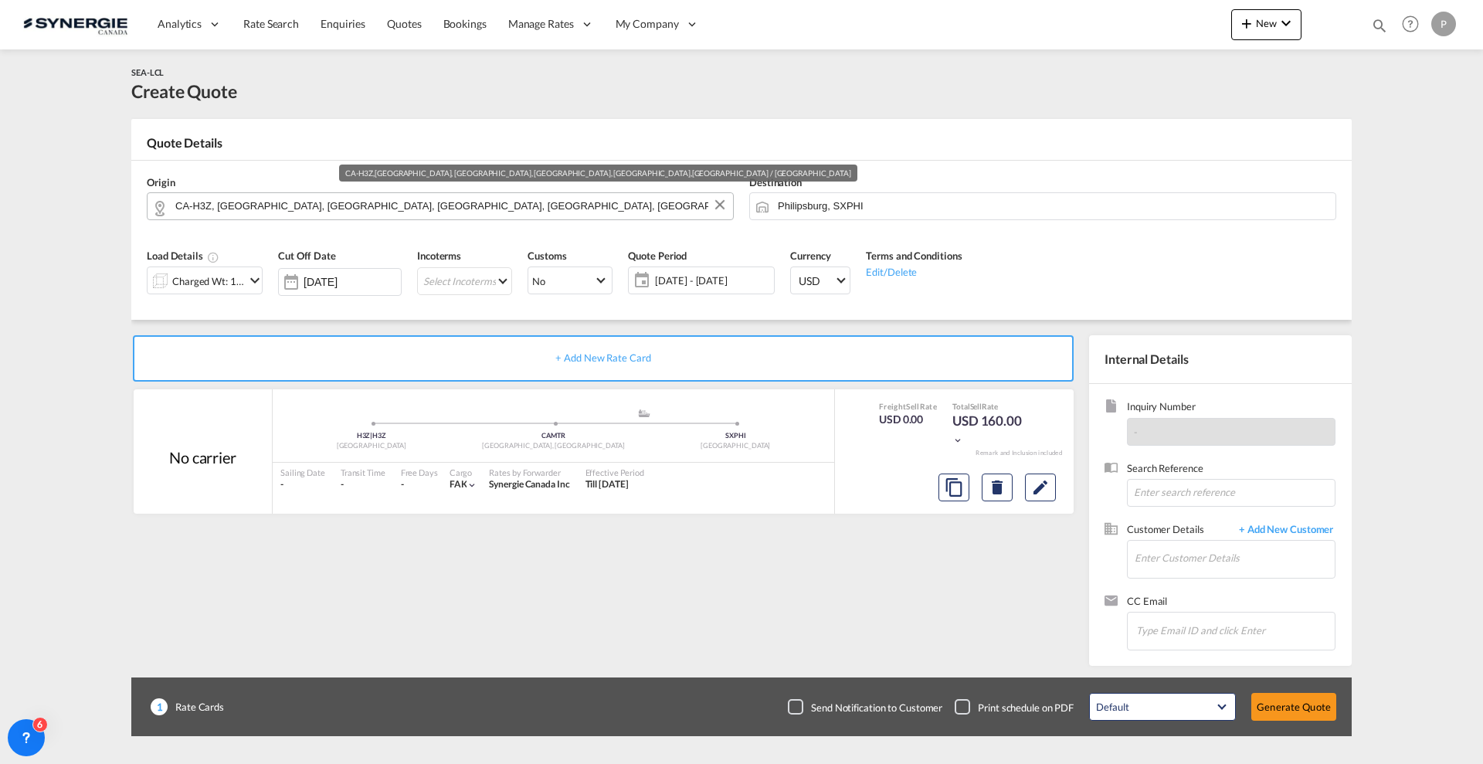
click at [470, 194] on input "CA-H3Z, Montréal, QC, Westmount, QC, Quebec / Québec" at bounding box center [450, 205] width 550 height 27
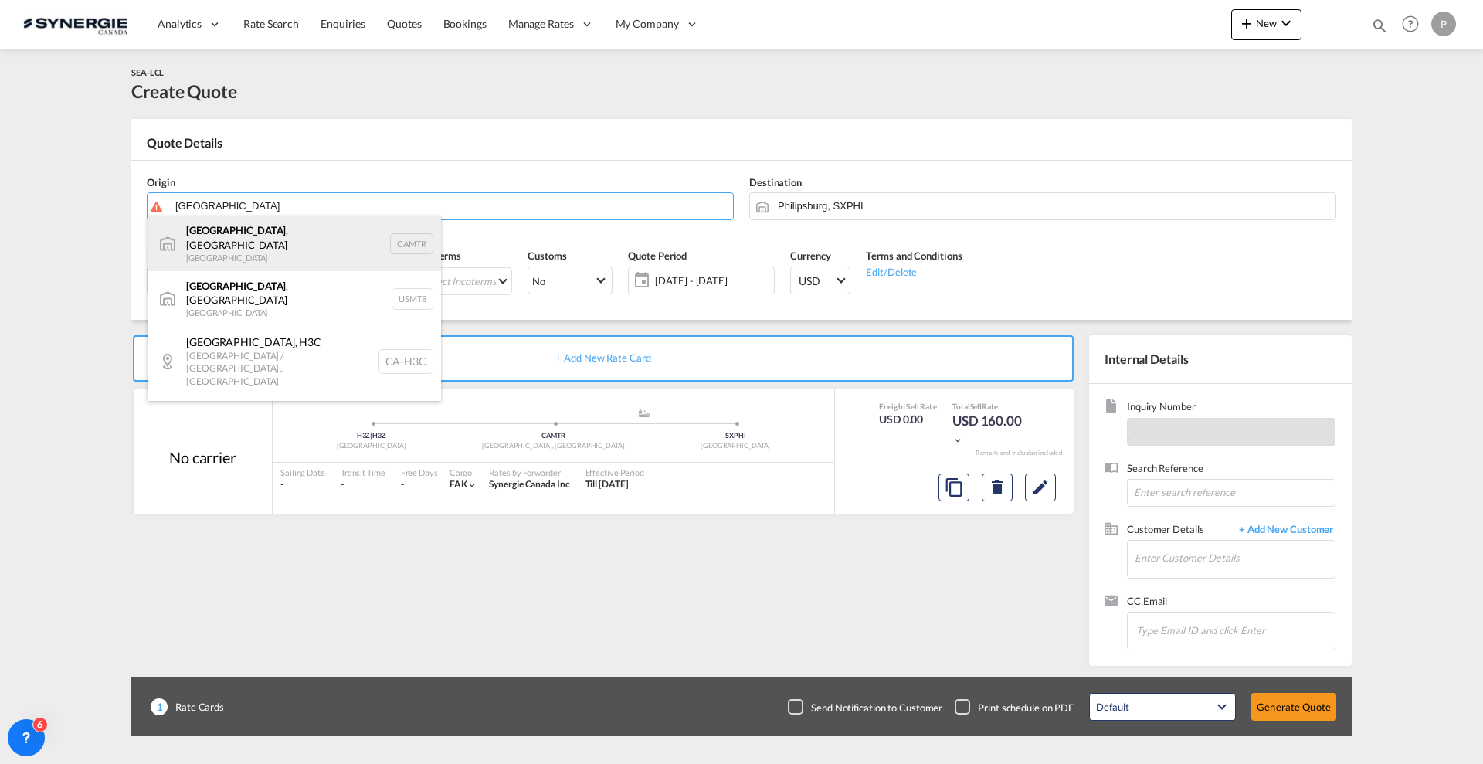
click at [293, 253] on div "Montreal , QC Canada CAMTR" at bounding box center [295, 244] width 294 height 56
type input "[GEOGRAPHIC_DATA], [GEOGRAPHIC_DATA], CAMTR"
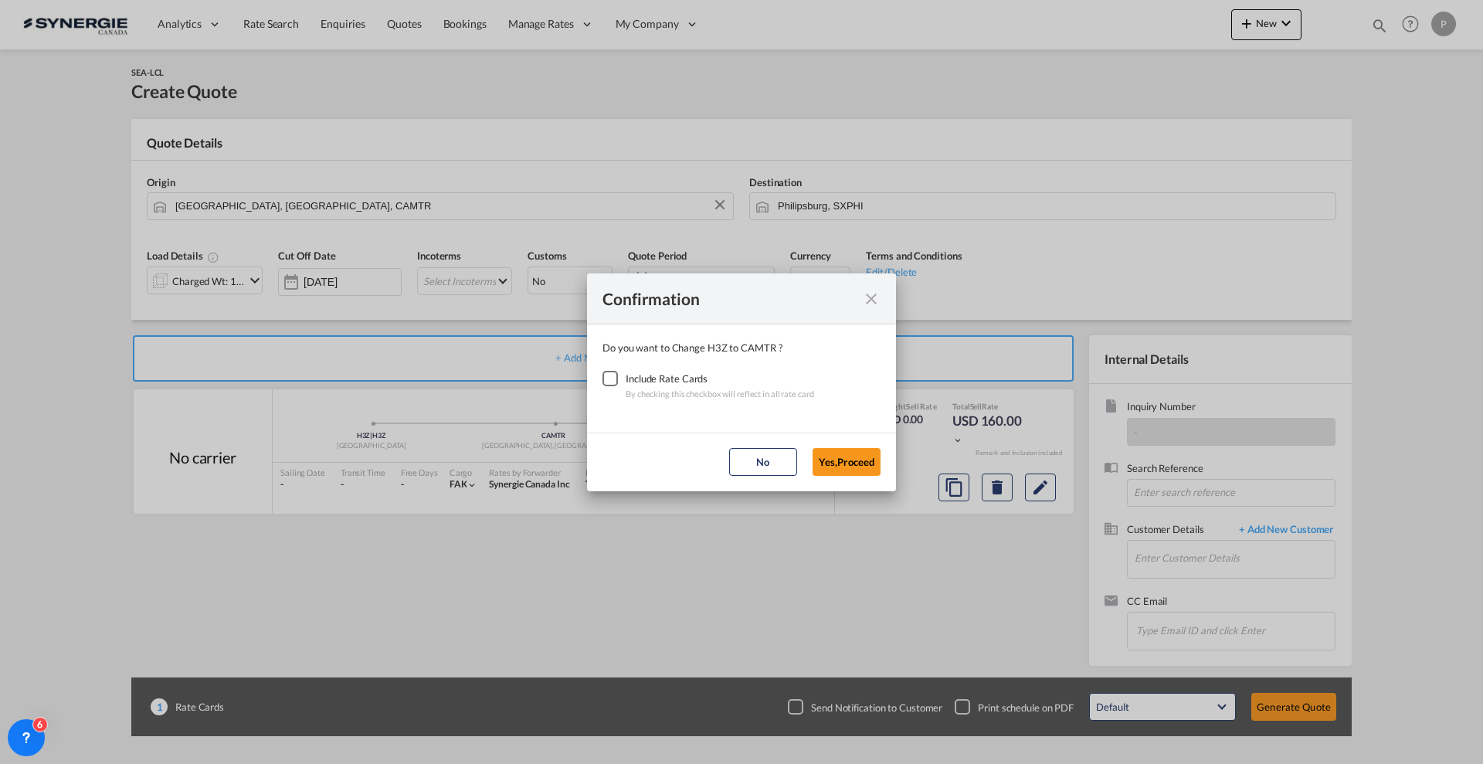
click at [618, 383] on div "Checkbox No Ink" at bounding box center [610, 378] width 15 height 15
click at [839, 457] on button "Yes,Proceed" at bounding box center [847, 462] width 68 height 28
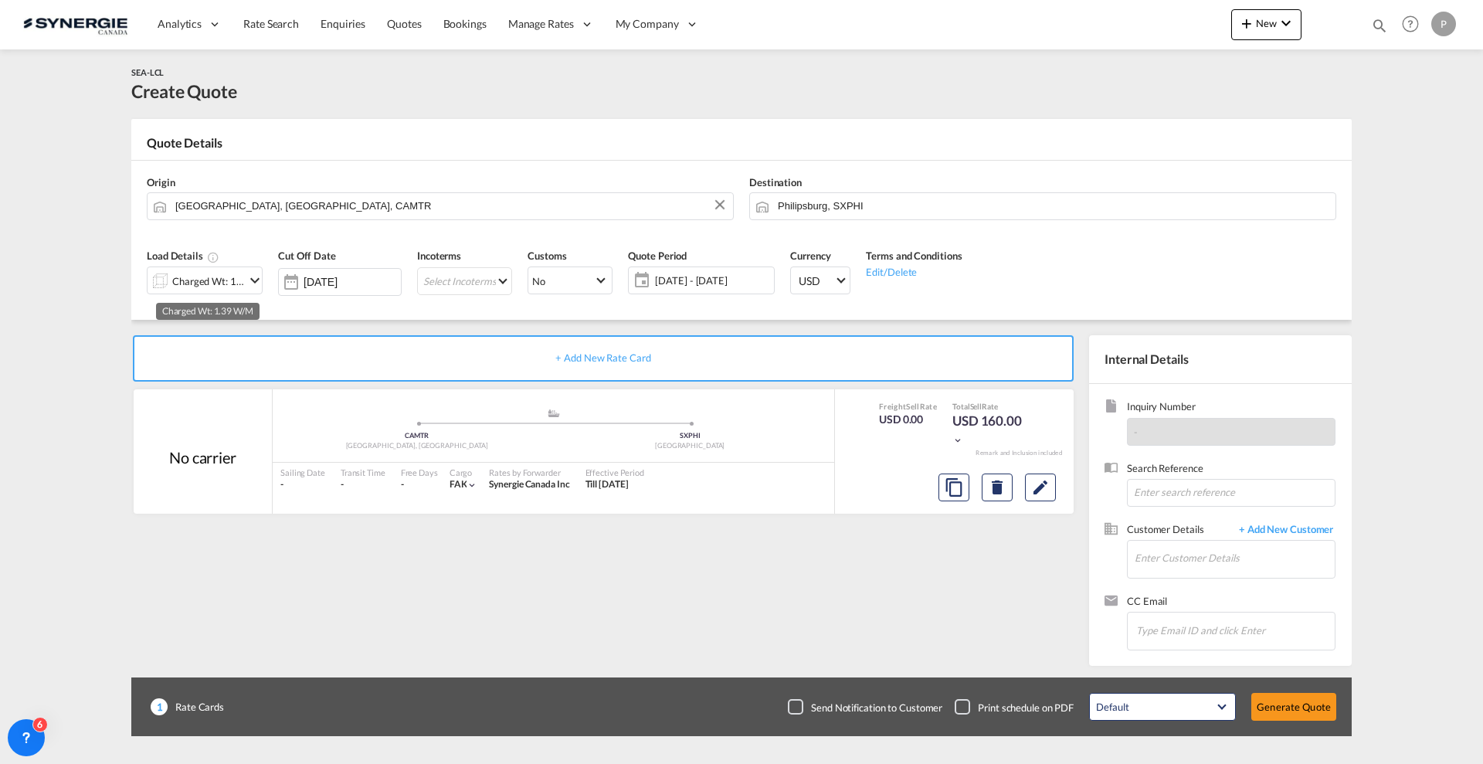
click at [225, 276] on div "Charged Wt: 1.39 W/M" at bounding box center [208, 281] width 73 height 22
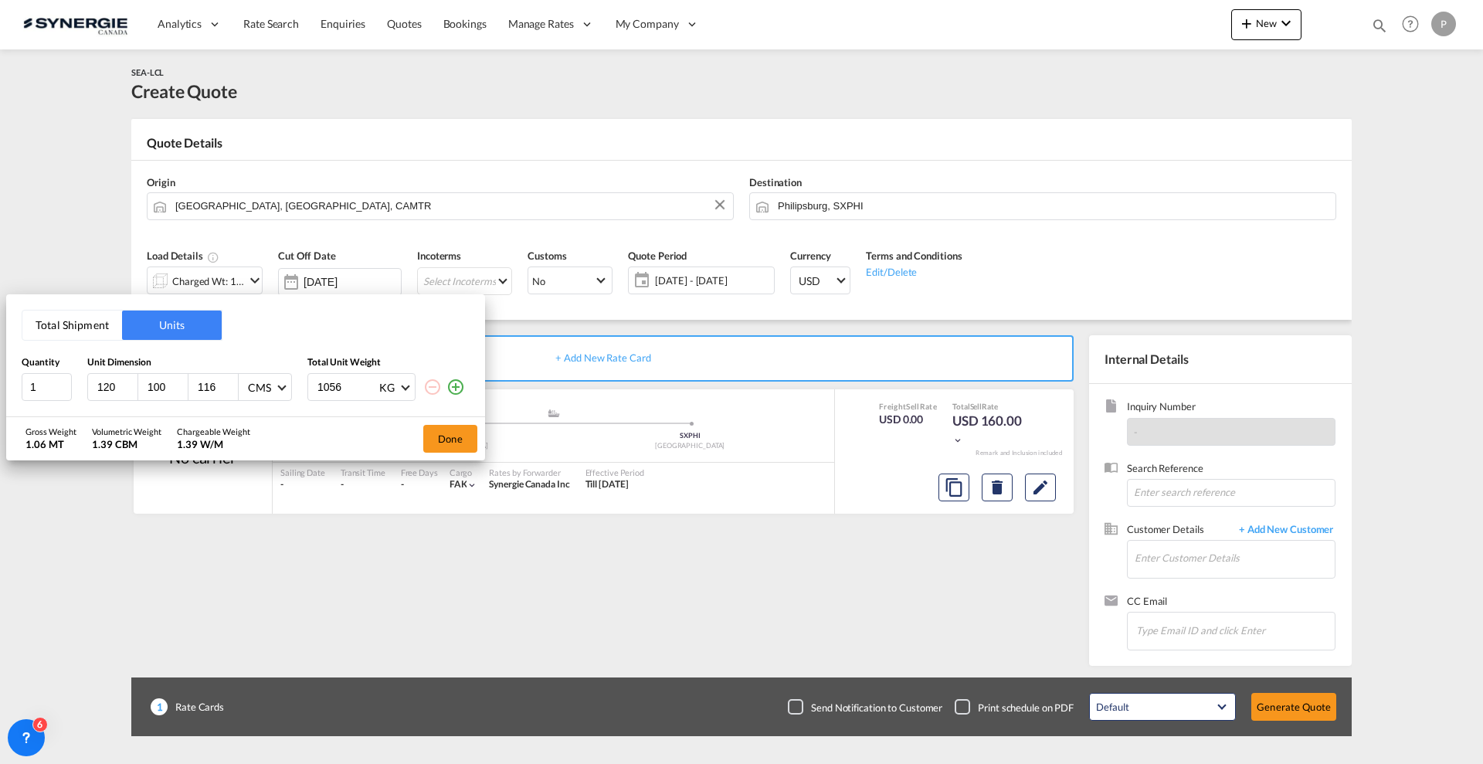
click at [219, 388] on input "116" at bounding box center [217, 387] width 42 height 14
click at [202, 387] on input "116" at bounding box center [217, 387] width 42 height 14
type input "50"
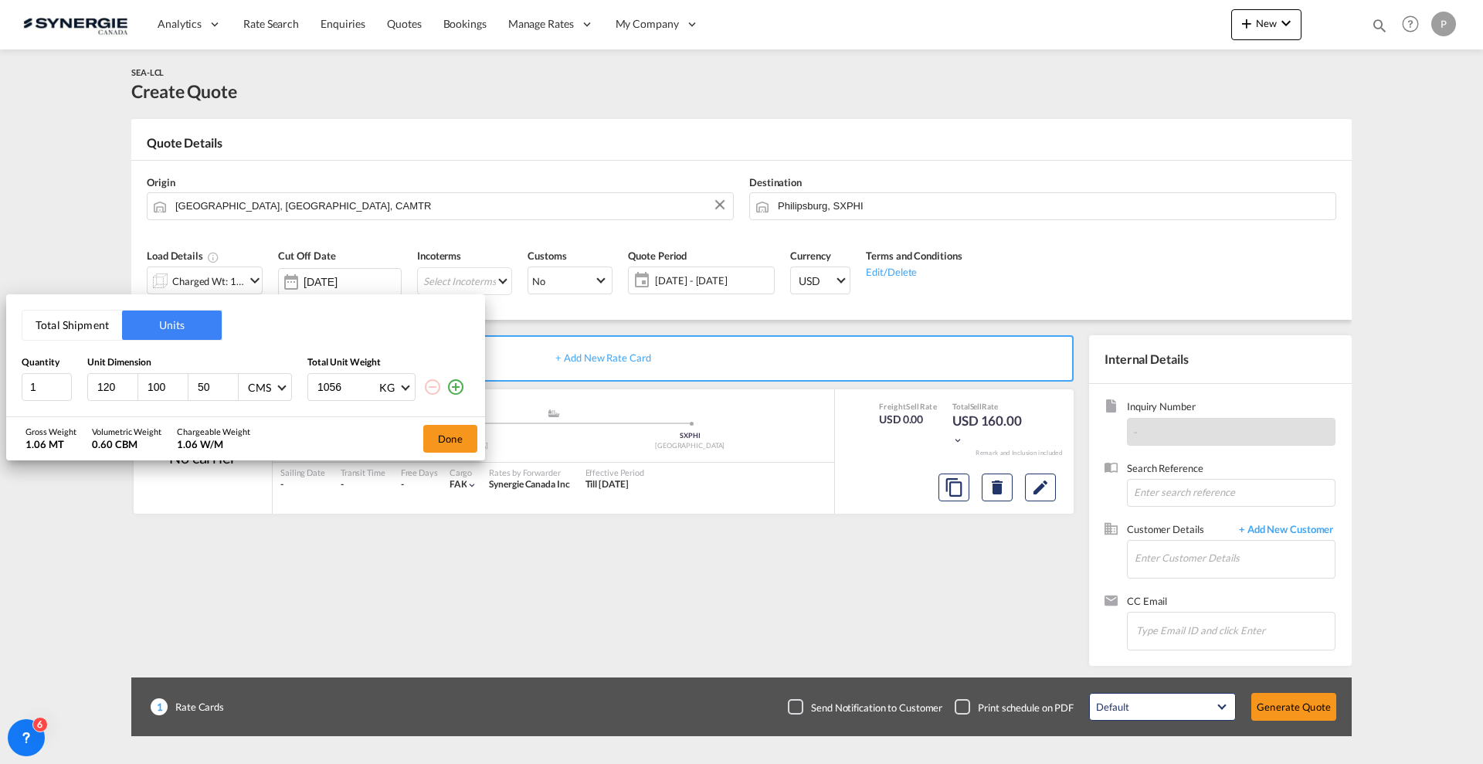
click at [341, 387] on input "1056" at bounding box center [347, 387] width 62 height 26
type input "120"
click at [449, 444] on button "Done" at bounding box center [450, 439] width 54 height 28
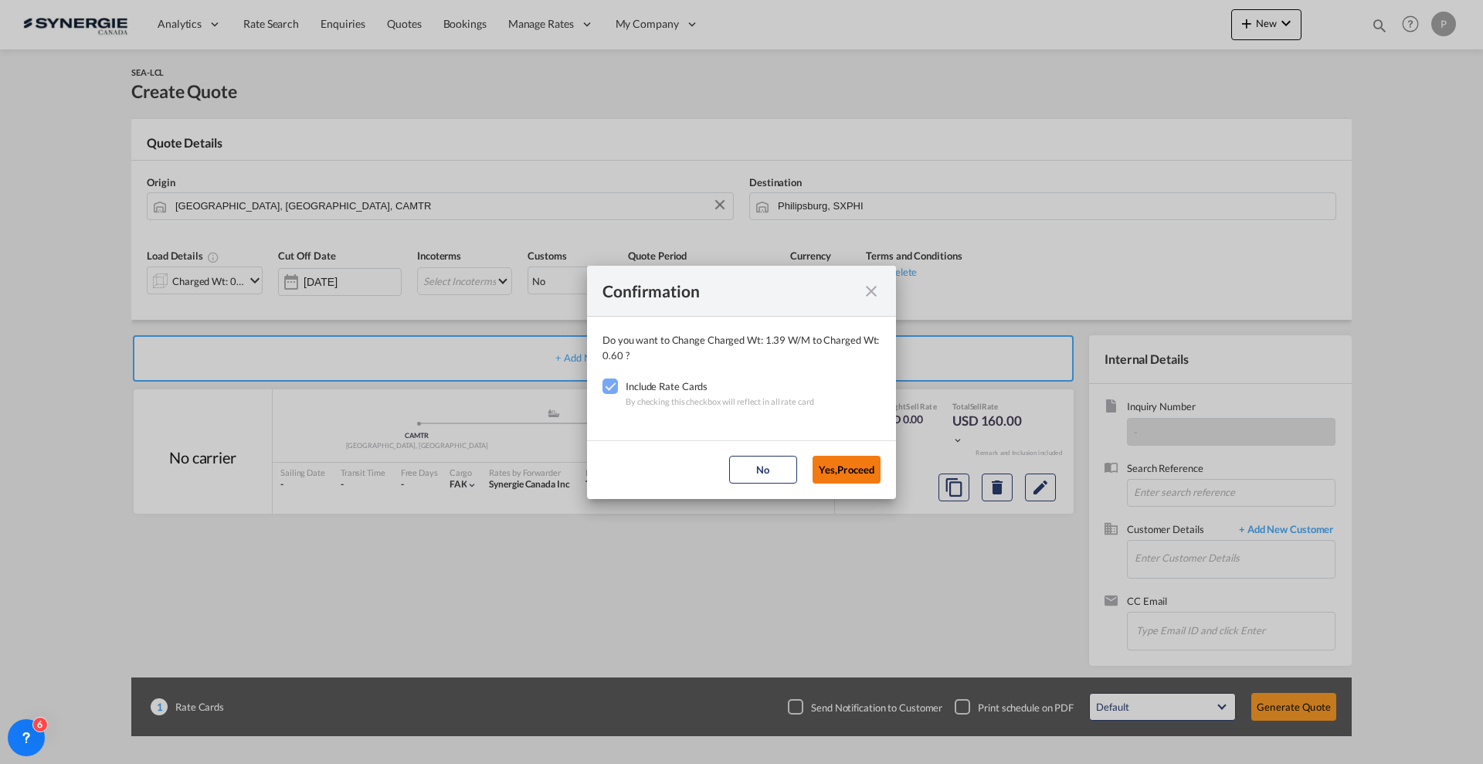
click at [854, 476] on button "Yes,Proceed" at bounding box center [847, 470] width 68 height 28
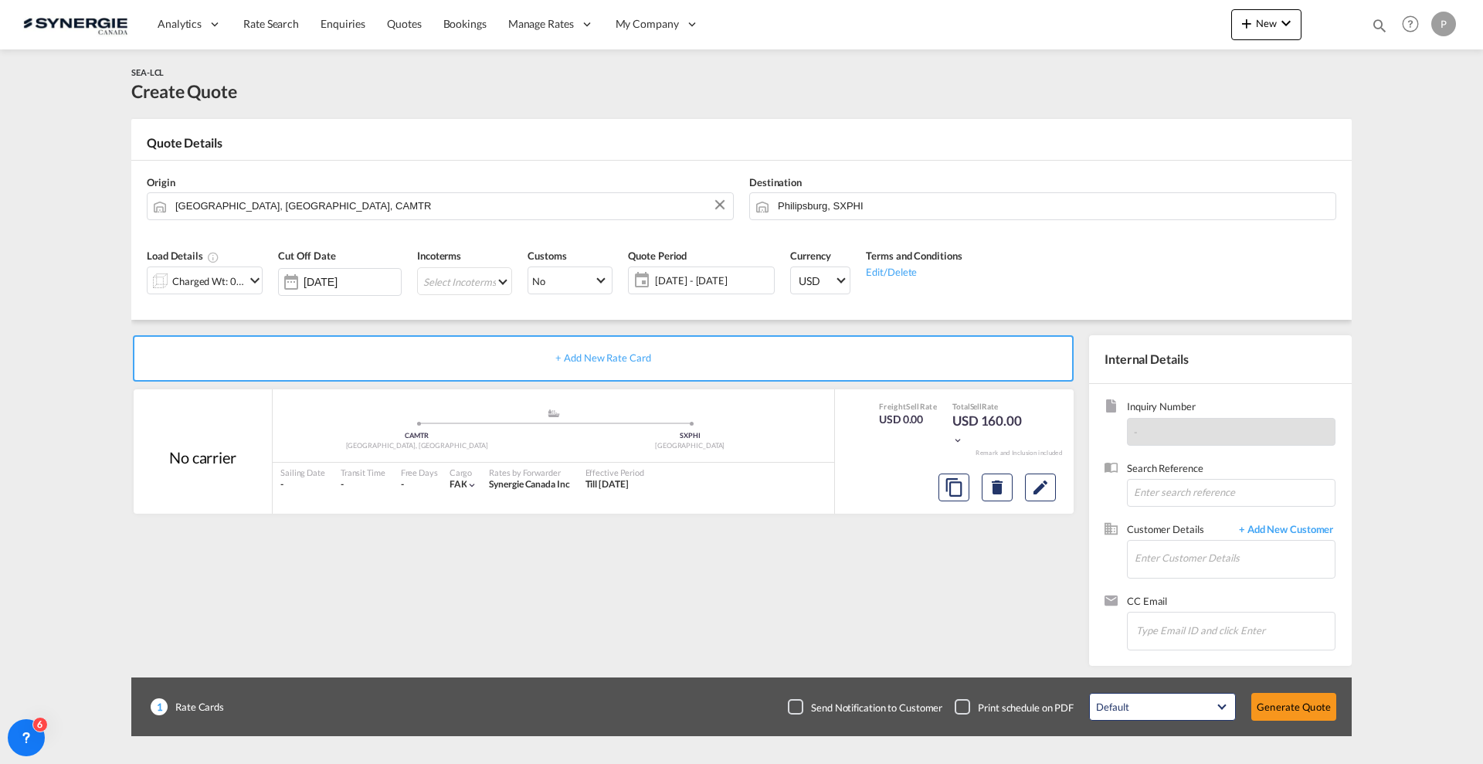
click at [489, 284] on md-select "Select Incoterms DAP - export Delivered at Place DAP - import Delivered at Plac…" at bounding box center [464, 281] width 95 height 28
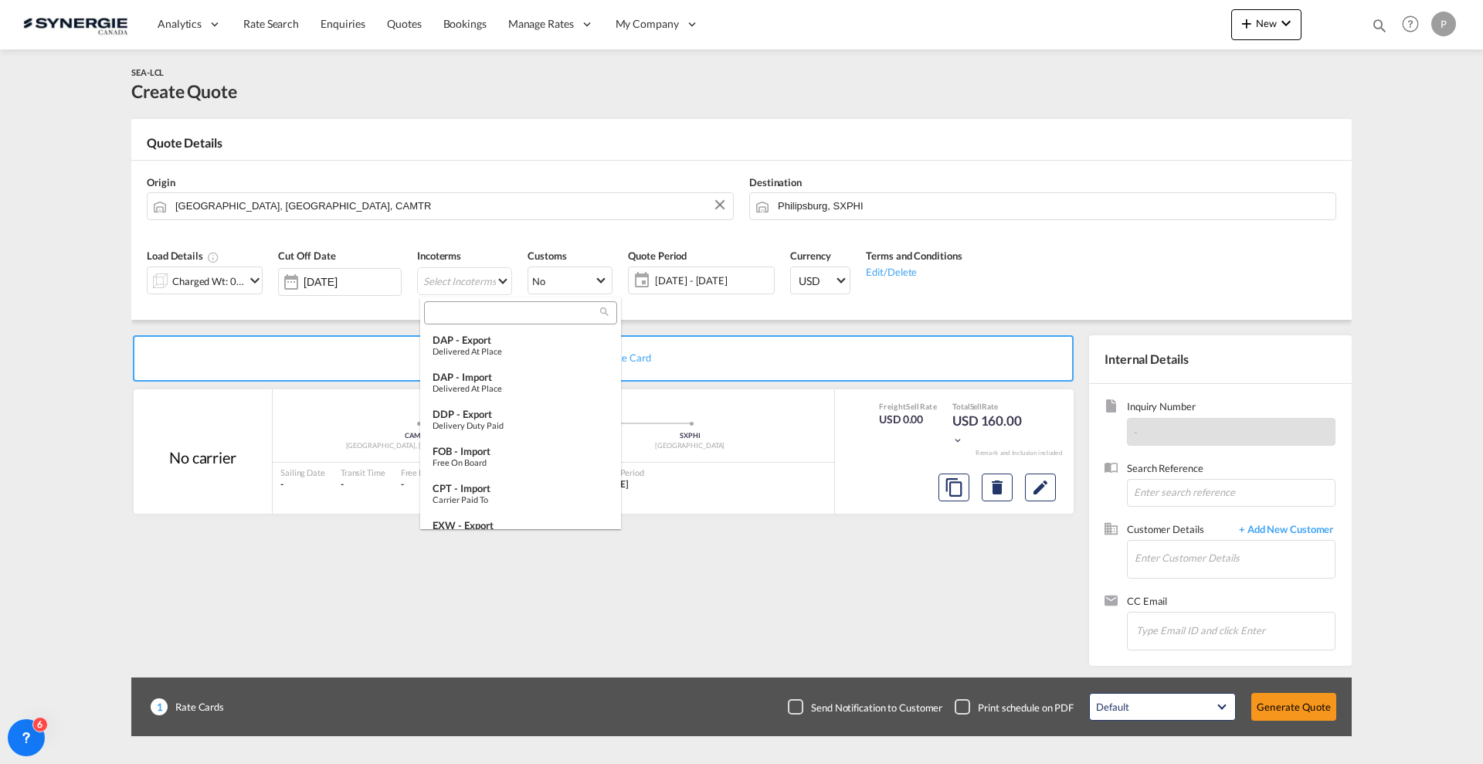
click at [480, 311] on input "search" at bounding box center [514, 313] width 171 height 14
click at [479, 344] on div "DAP - export" at bounding box center [521, 340] width 176 height 12
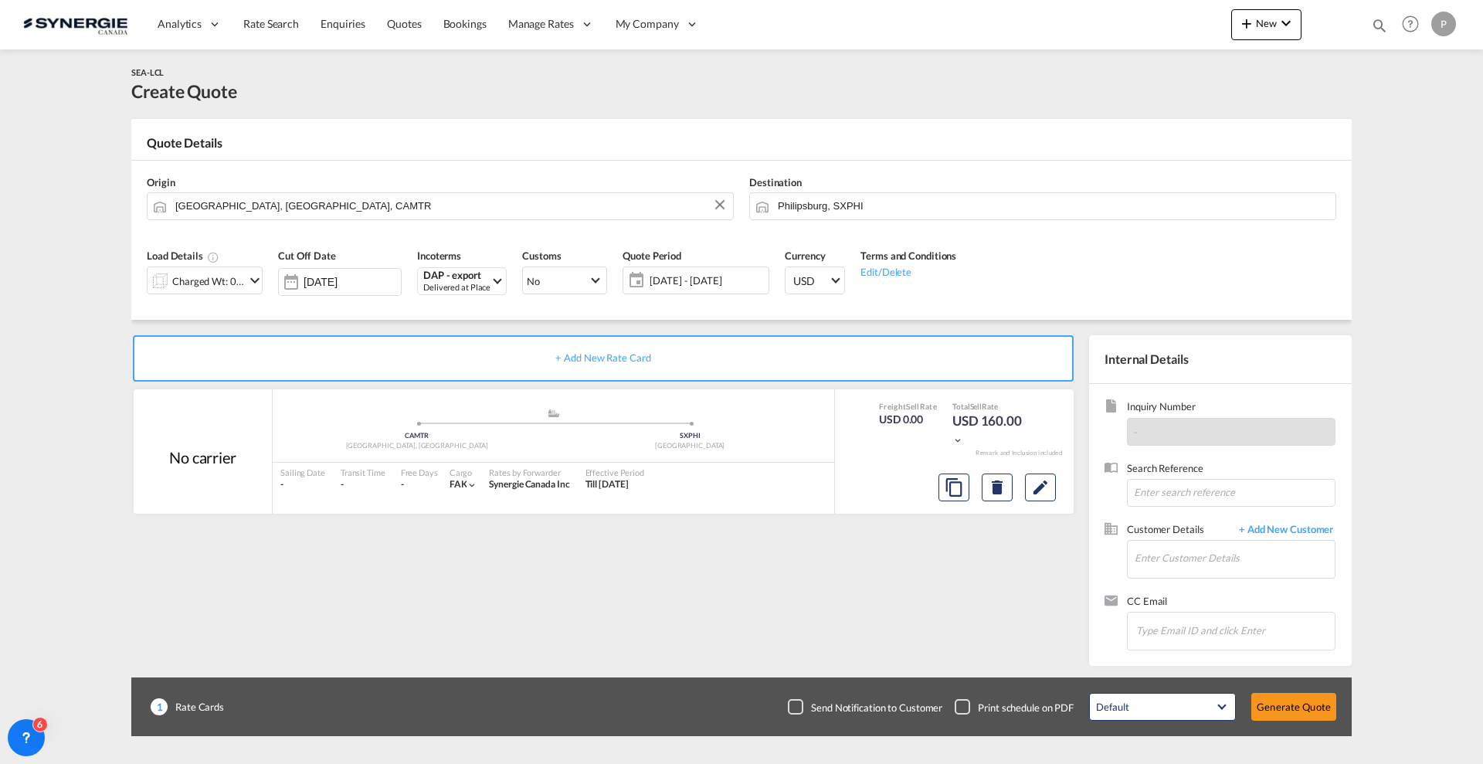
click at [725, 281] on span "26 Aug - 25 Sep 2025" at bounding box center [707, 280] width 115 height 14
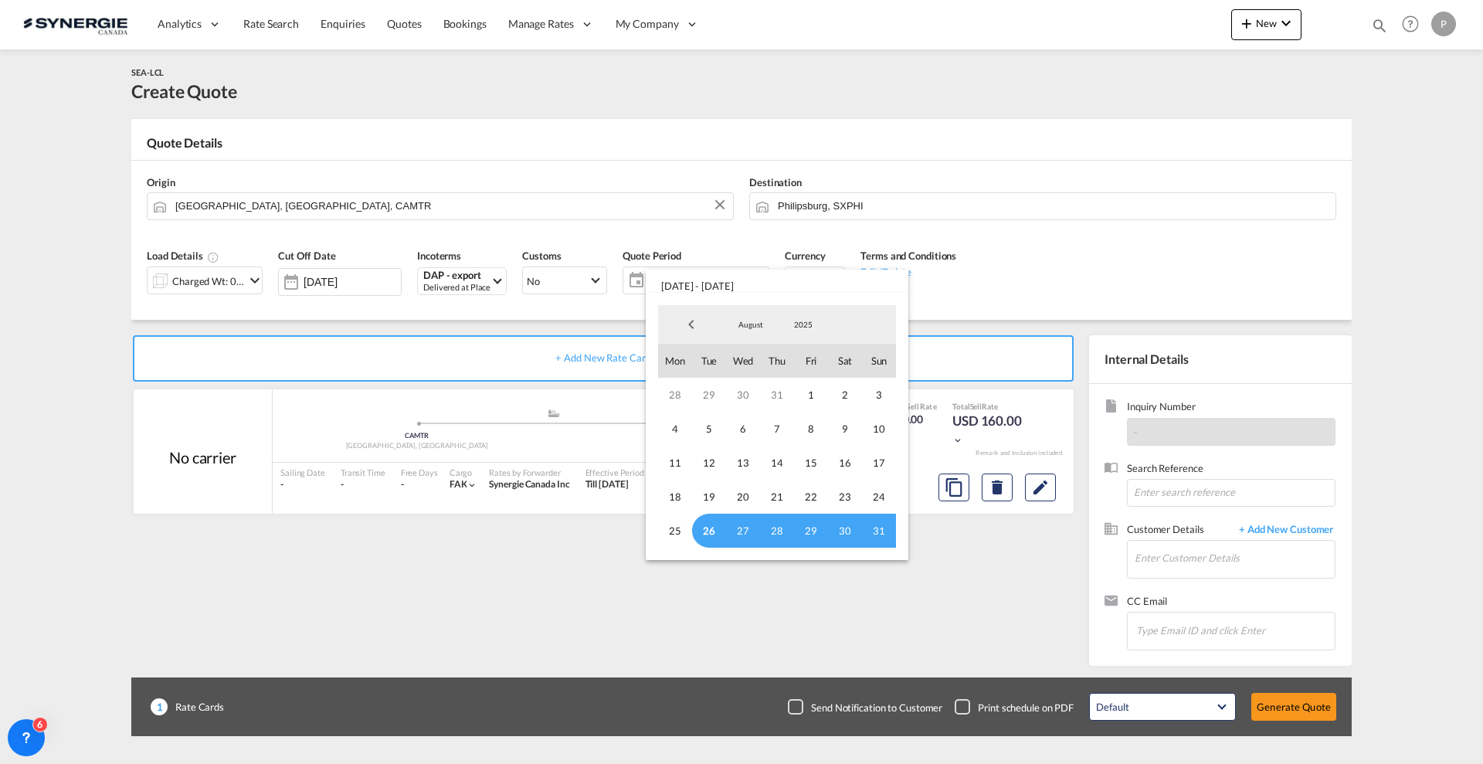
click at [717, 524] on span "26" at bounding box center [709, 531] width 34 height 34
click at [739, 323] on span "August" at bounding box center [750, 324] width 49 height 11
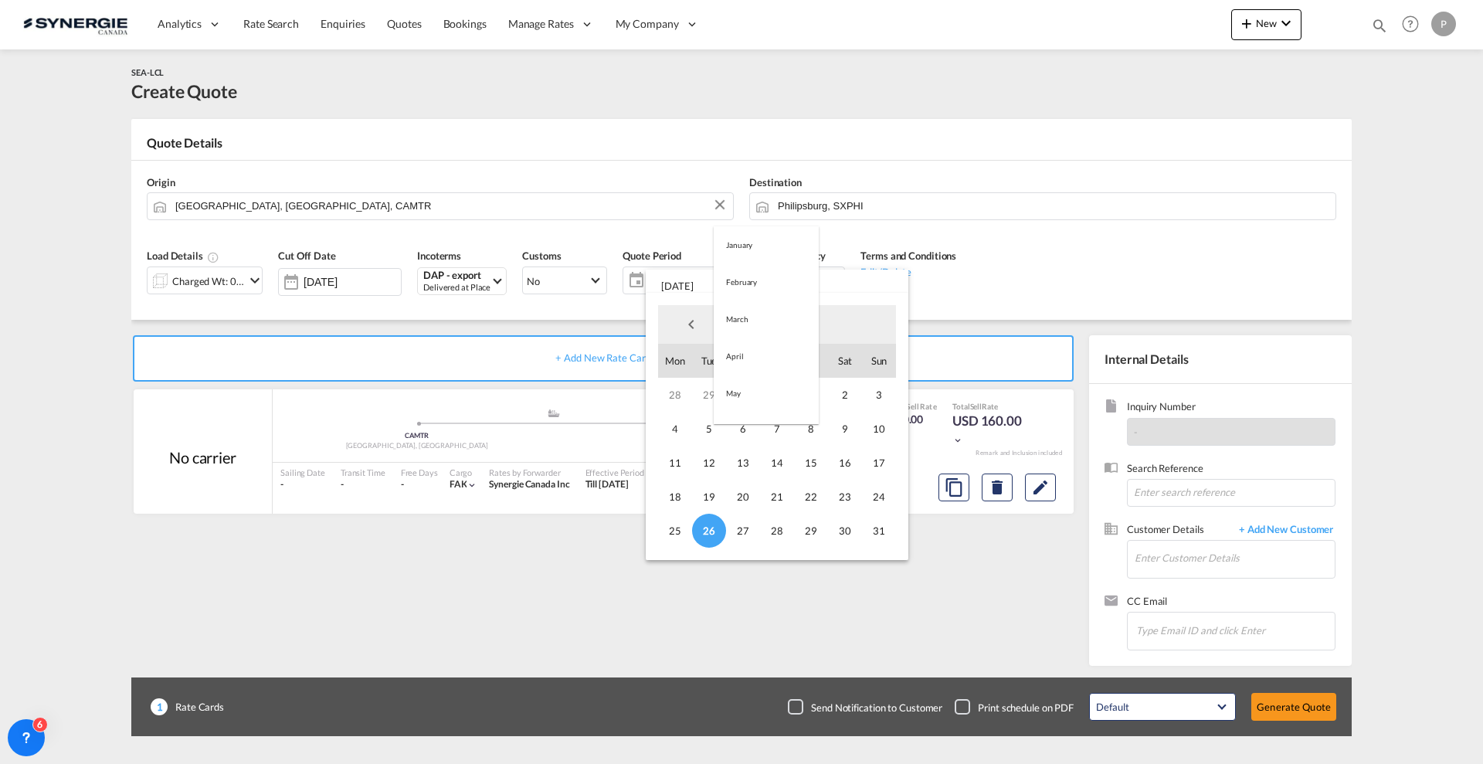
scroll to position [179, 0]
click at [756, 355] on md-option "September" at bounding box center [766, 362] width 105 height 37
click at [721, 531] on span "30" at bounding box center [709, 531] width 34 height 34
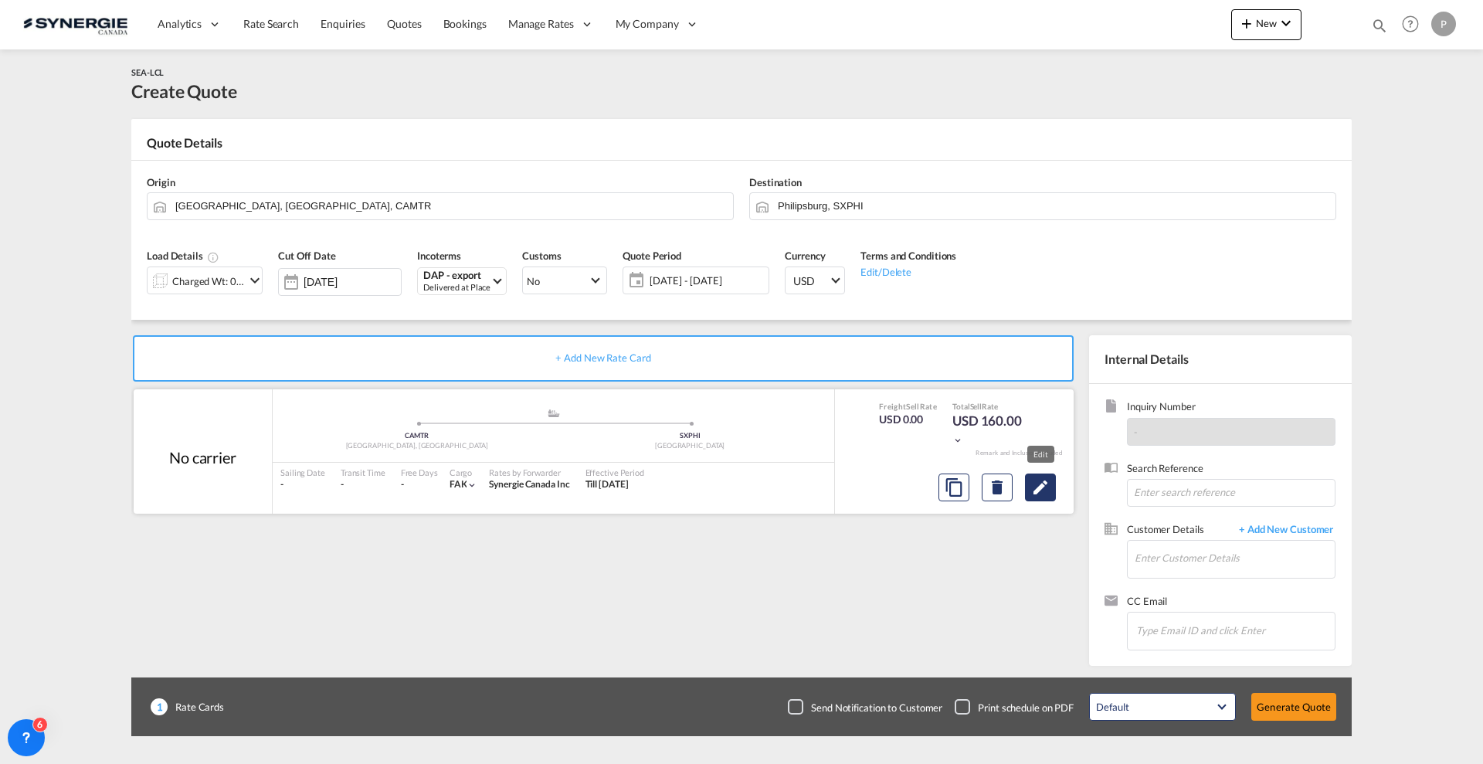
click at [1041, 488] on md-icon "Edit" at bounding box center [1040, 487] width 19 height 19
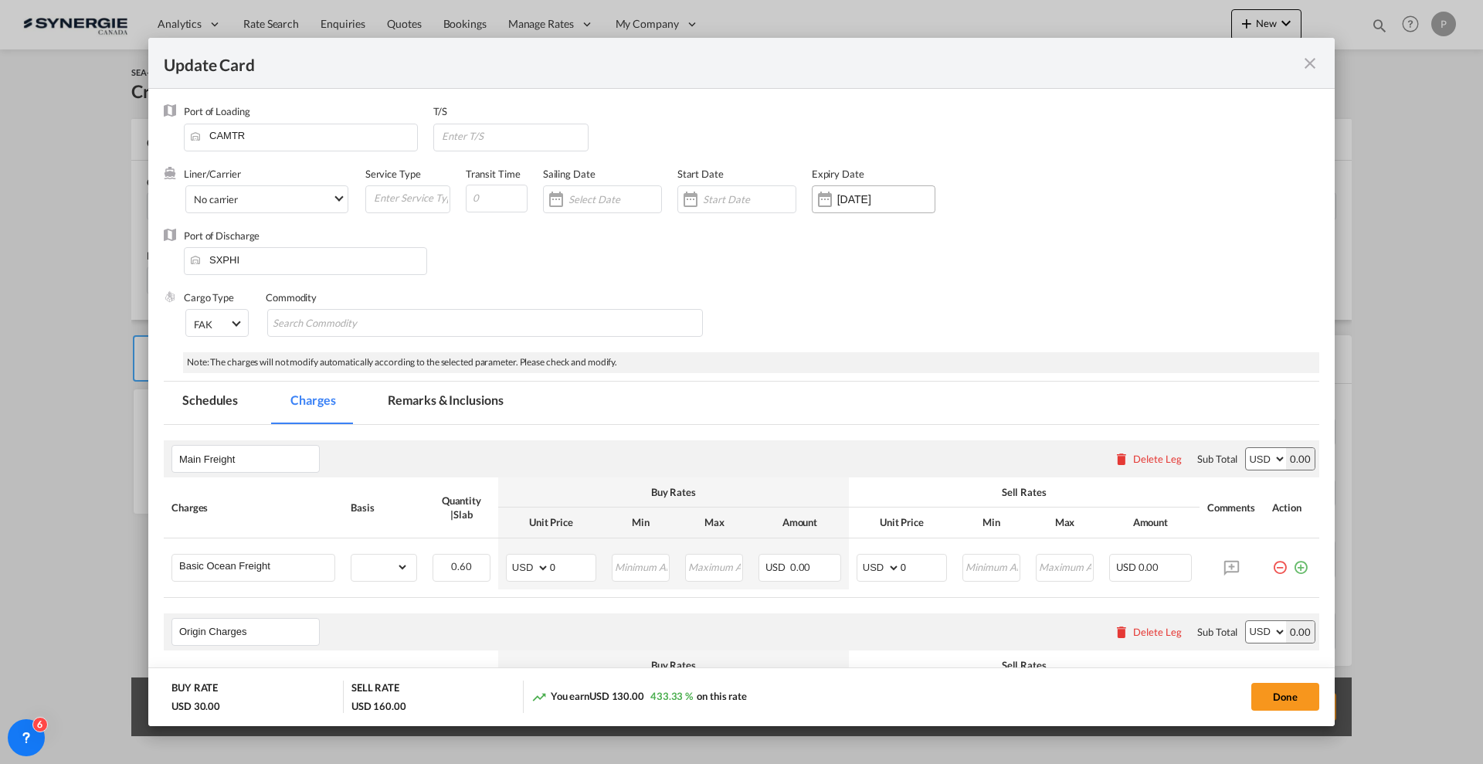
click at [837, 202] on input "25 Sep 2025" at bounding box center [885, 199] width 97 height 12
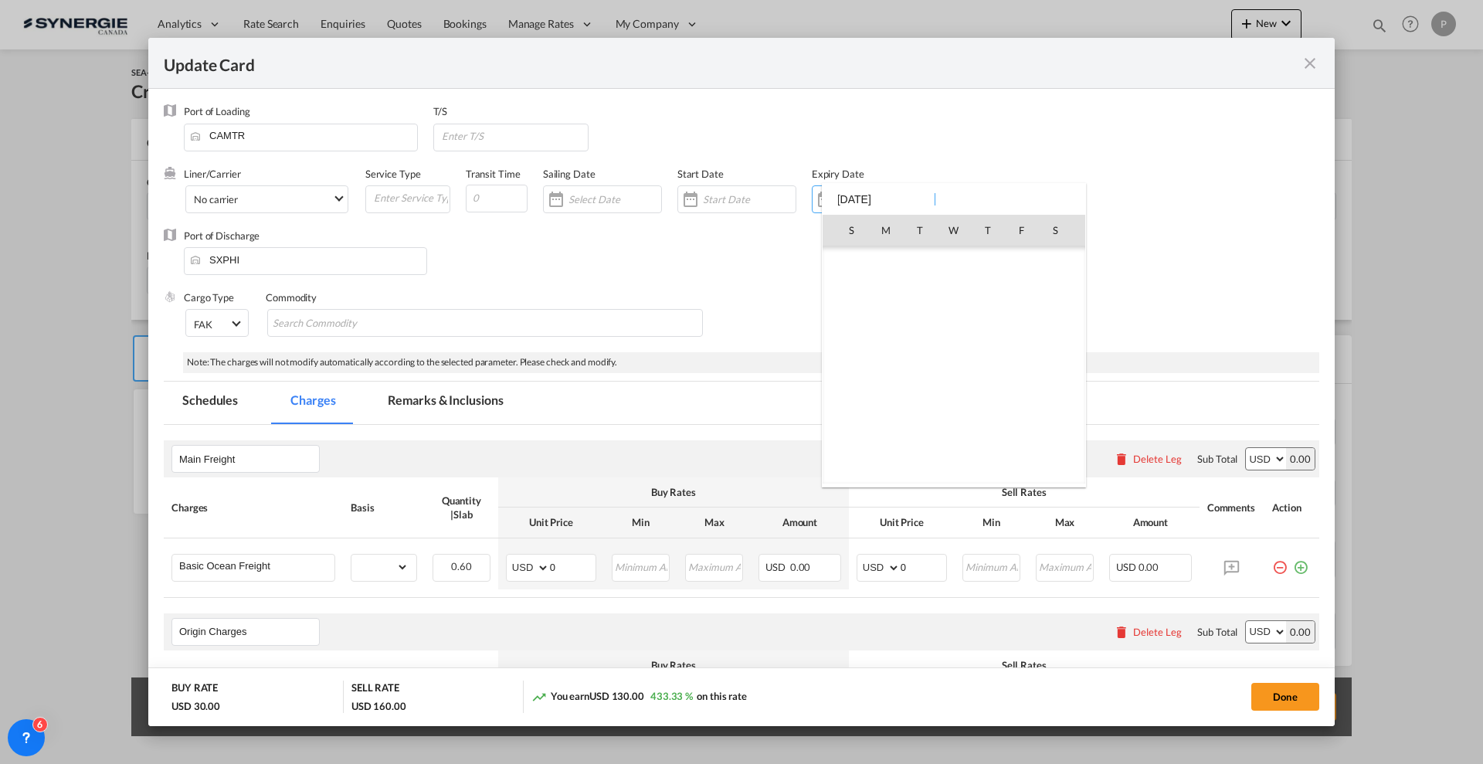
scroll to position [357844, 0]
click at [946, 399] on span "24" at bounding box center [954, 399] width 31 height 31
type input "24 Sep 2025"
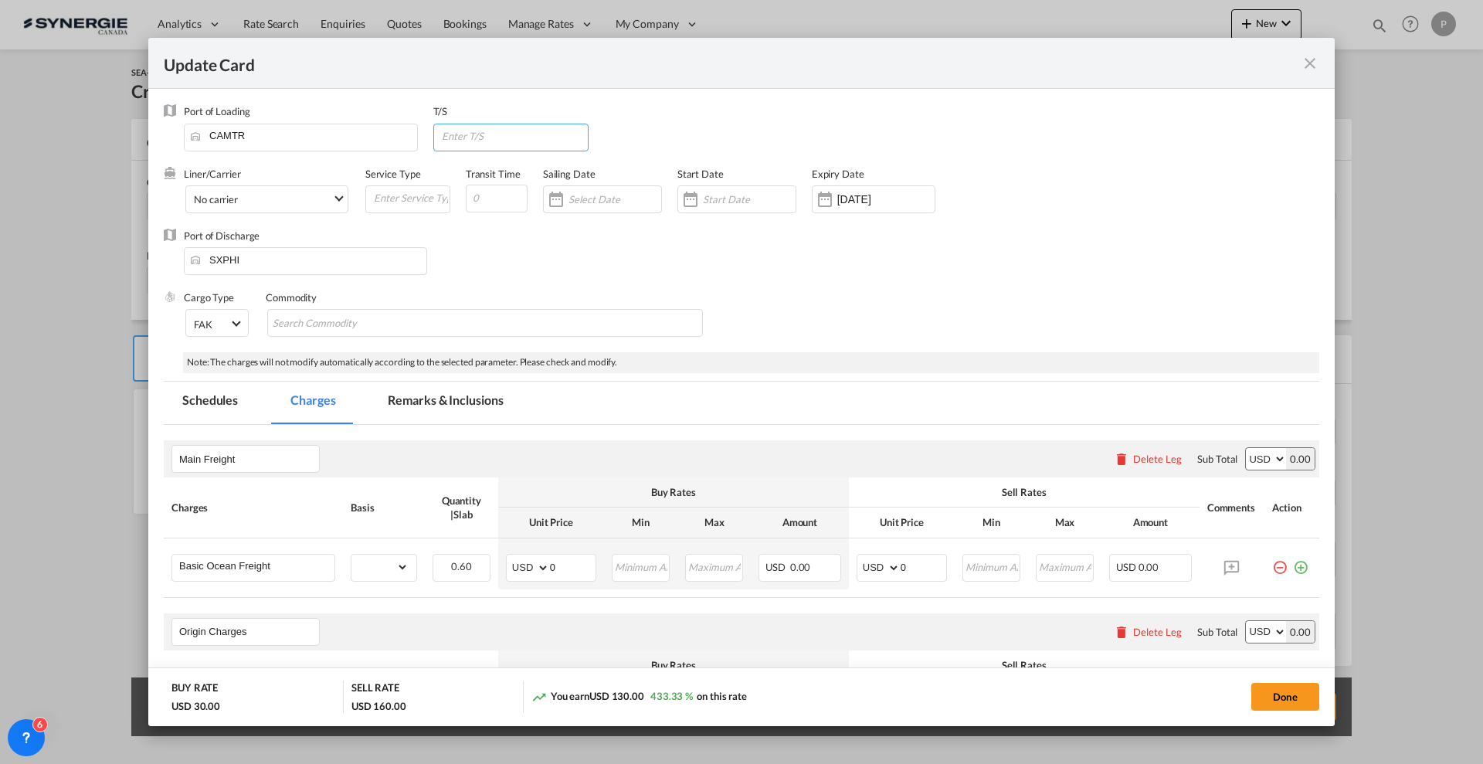
click at [488, 145] on input "Update Card Port ..." at bounding box center [514, 135] width 148 height 23
click at [470, 145] on input "Update Card Port ..." at bounding box center [514, 135] width 148 height 23
paste input "USPEF"
type input "USPEF"
click at [482, 195] on input "Update Card Port ..." at bounding box center [497, 199] width 62 height 28
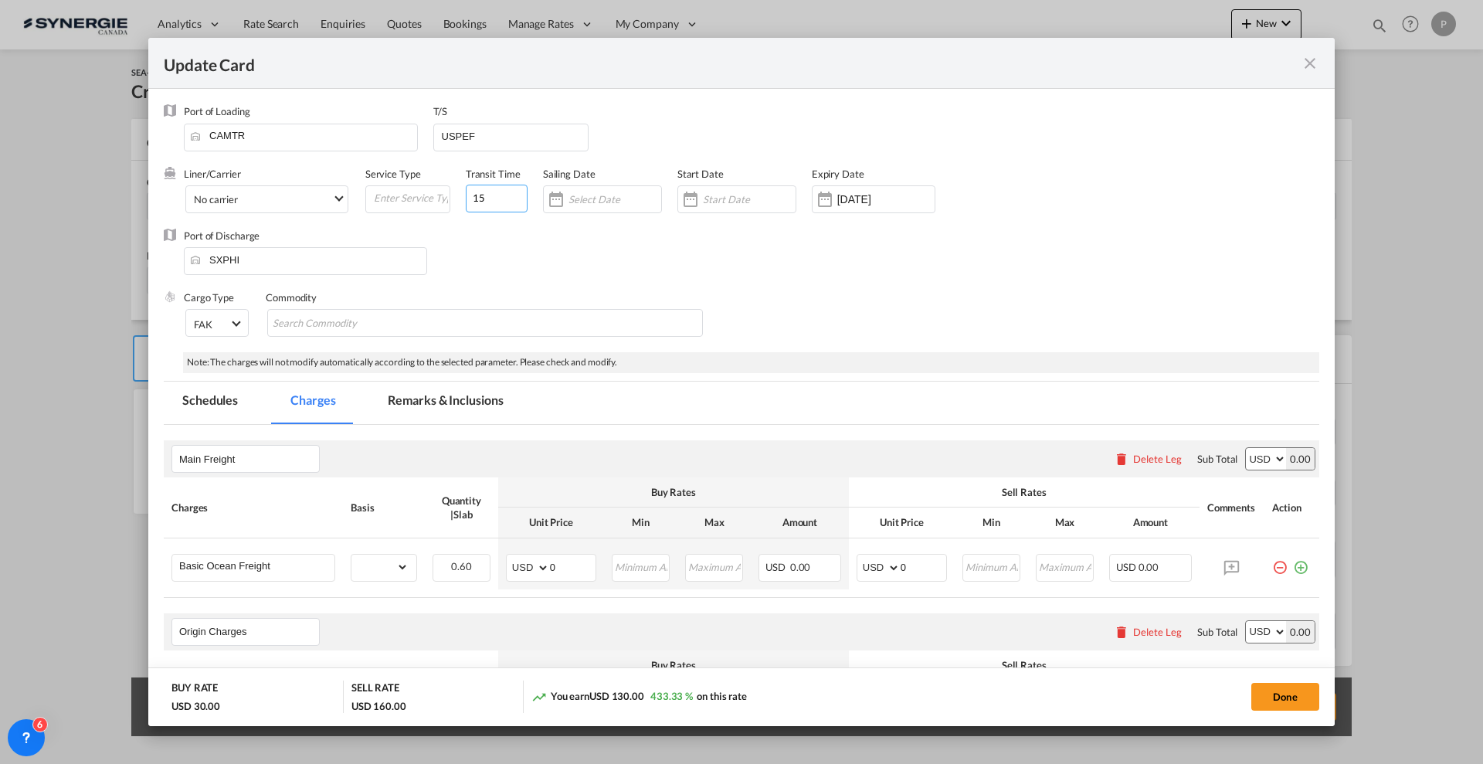
type input "15"
click at [468, 237] on div "Port of Discharge SXPHI" at bounding box center [742, 260] width 1156 height 62
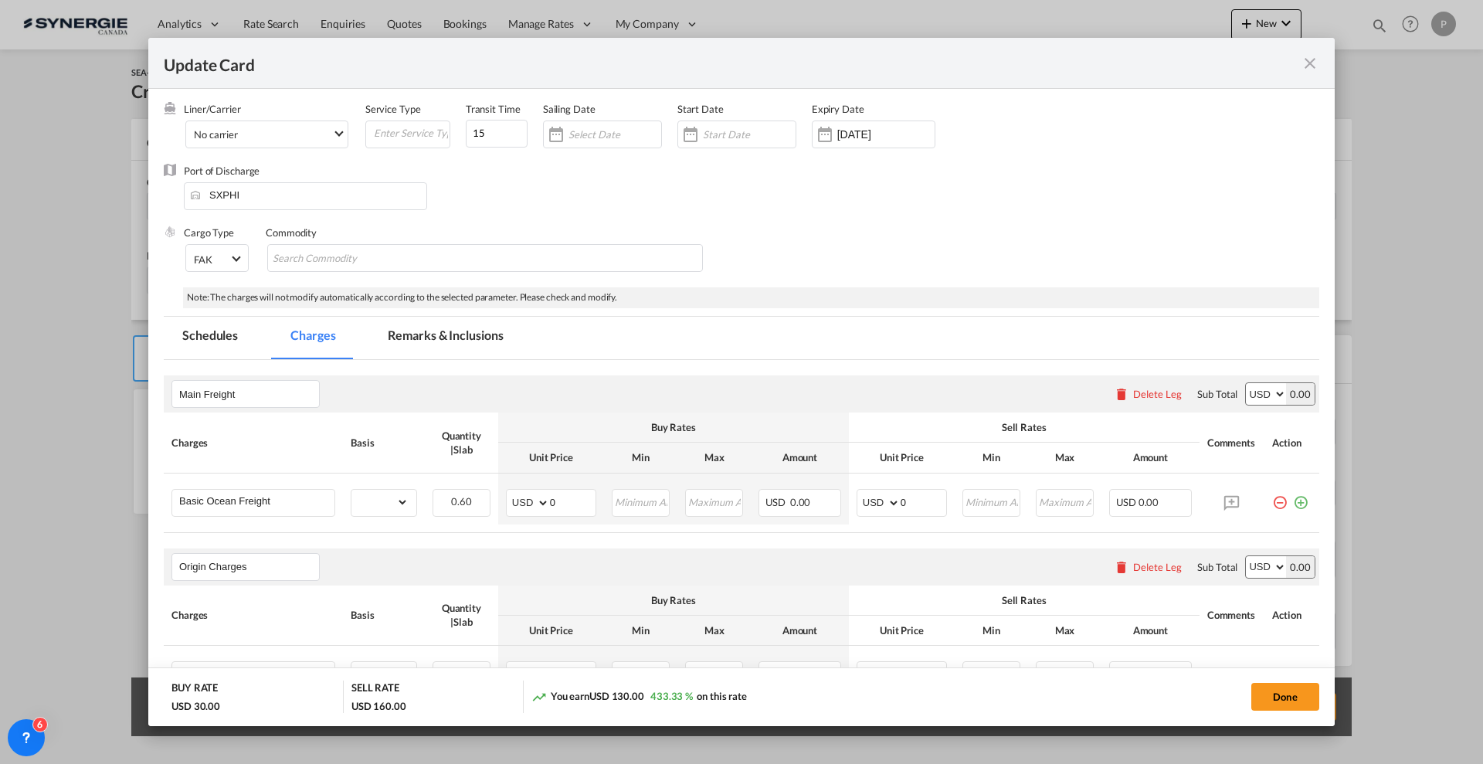
scroll to position [193, 0]
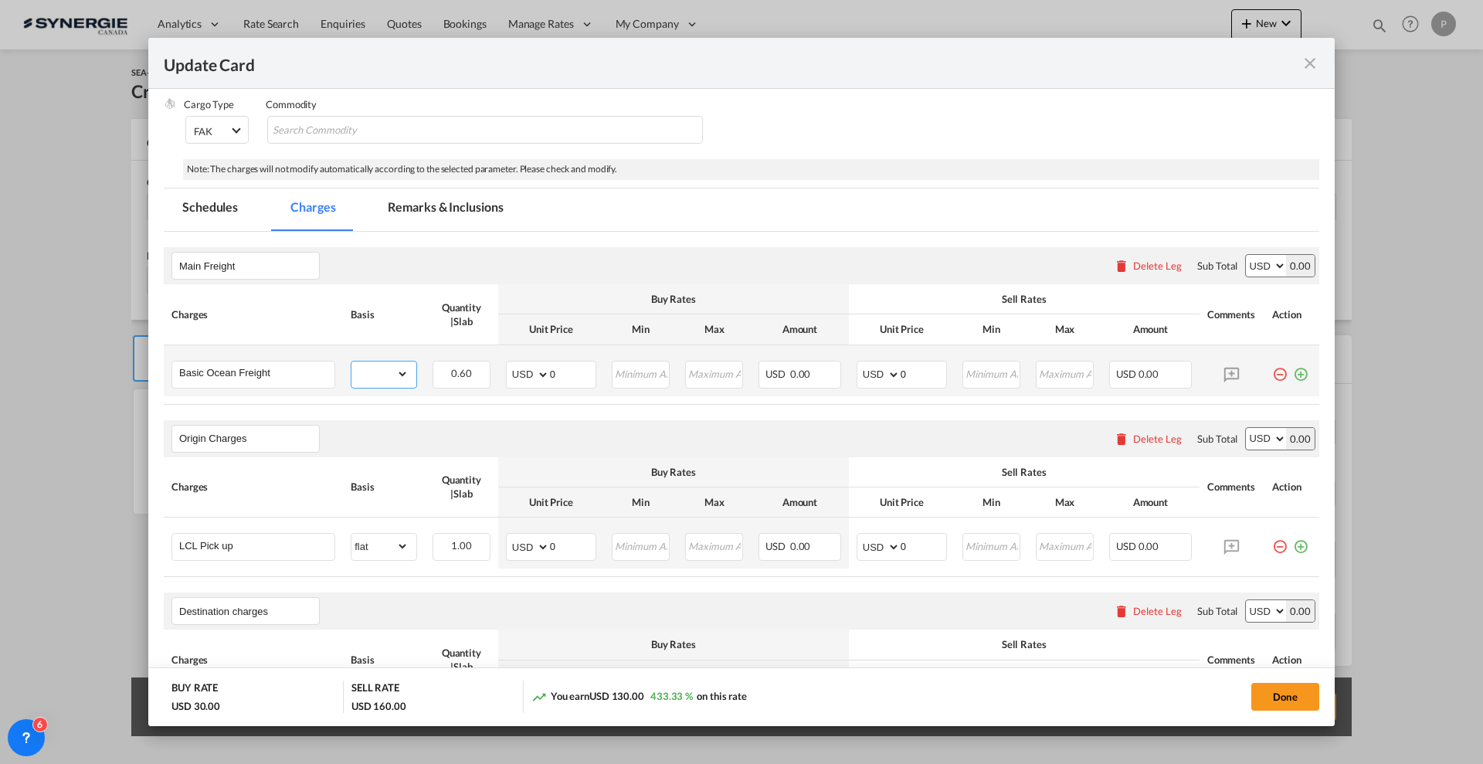
click at [384, 382] on select "gross_weight volumetric_weight per_shipment per_bl per_km per_hawb per_kg flat …" at bounding box center [379, 374] width 57 height 25
select select "per_w/m"
click at [351, 362] on select "gross_weight volumetric_weight per_shipment per_bl per_km per_hawb per_kg flat …" at bounding box center [379, 374] width 57 height 25
click at [555, 374] on input "0" at bounding box center [573, 373] width 46 height 23
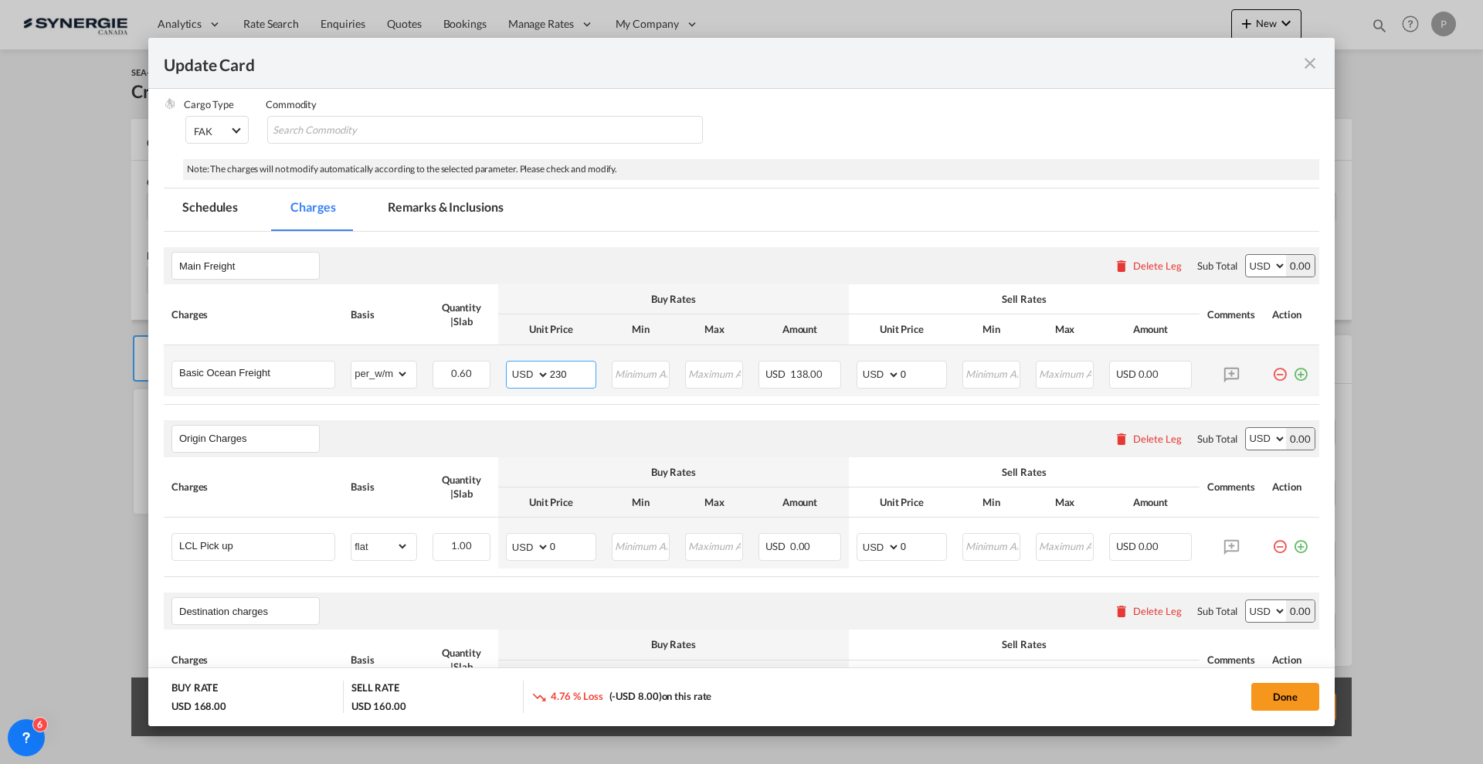
type input "230"
type input "280"
click at [1293, 369] on md-icon "icon-plus-circle-outline green-400-fg" at bounding box center [1300, 368] width 15 height 15
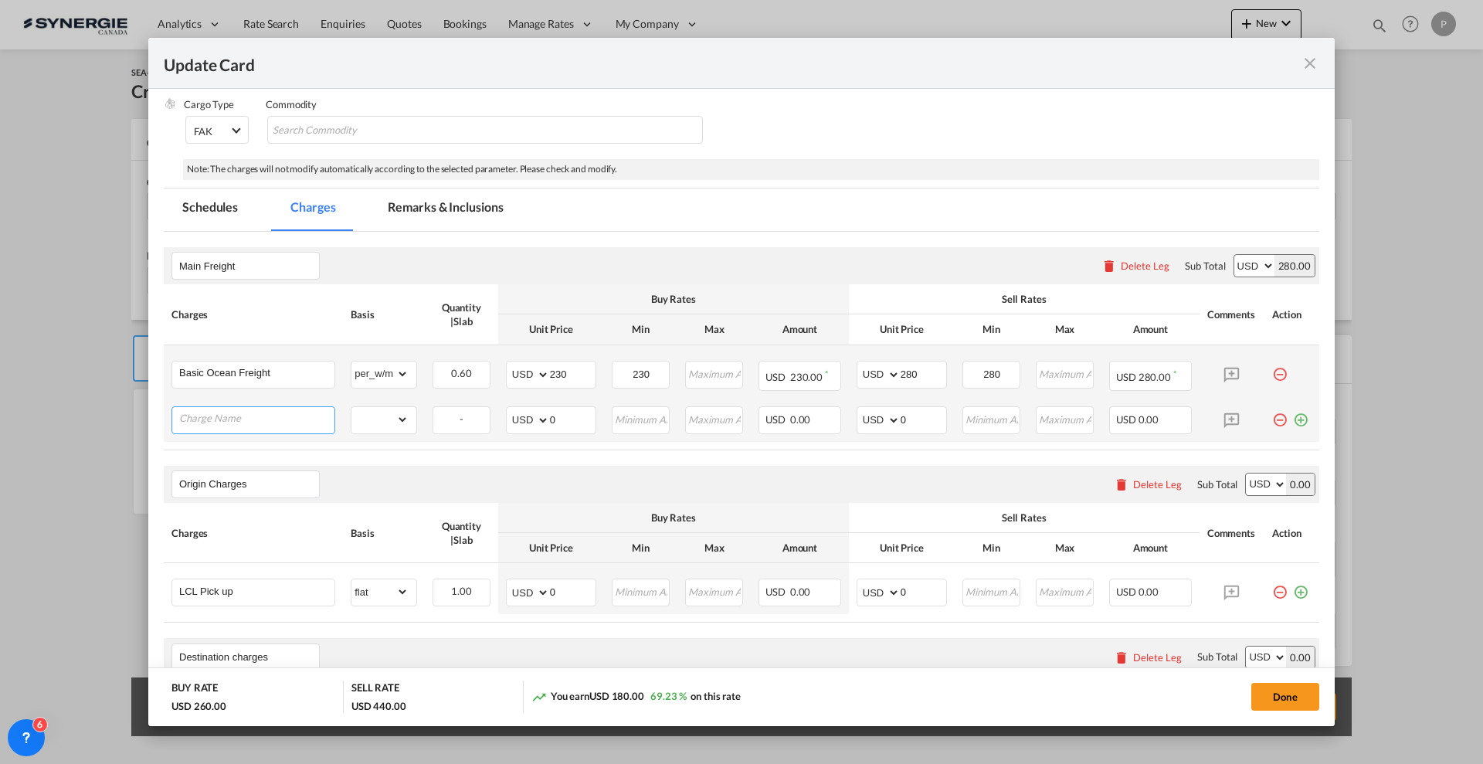
click at [244, 418] on input "Charge Name" at bounding box center [256, 418] width 155 height 23
paste input "T&E Bond Fee"
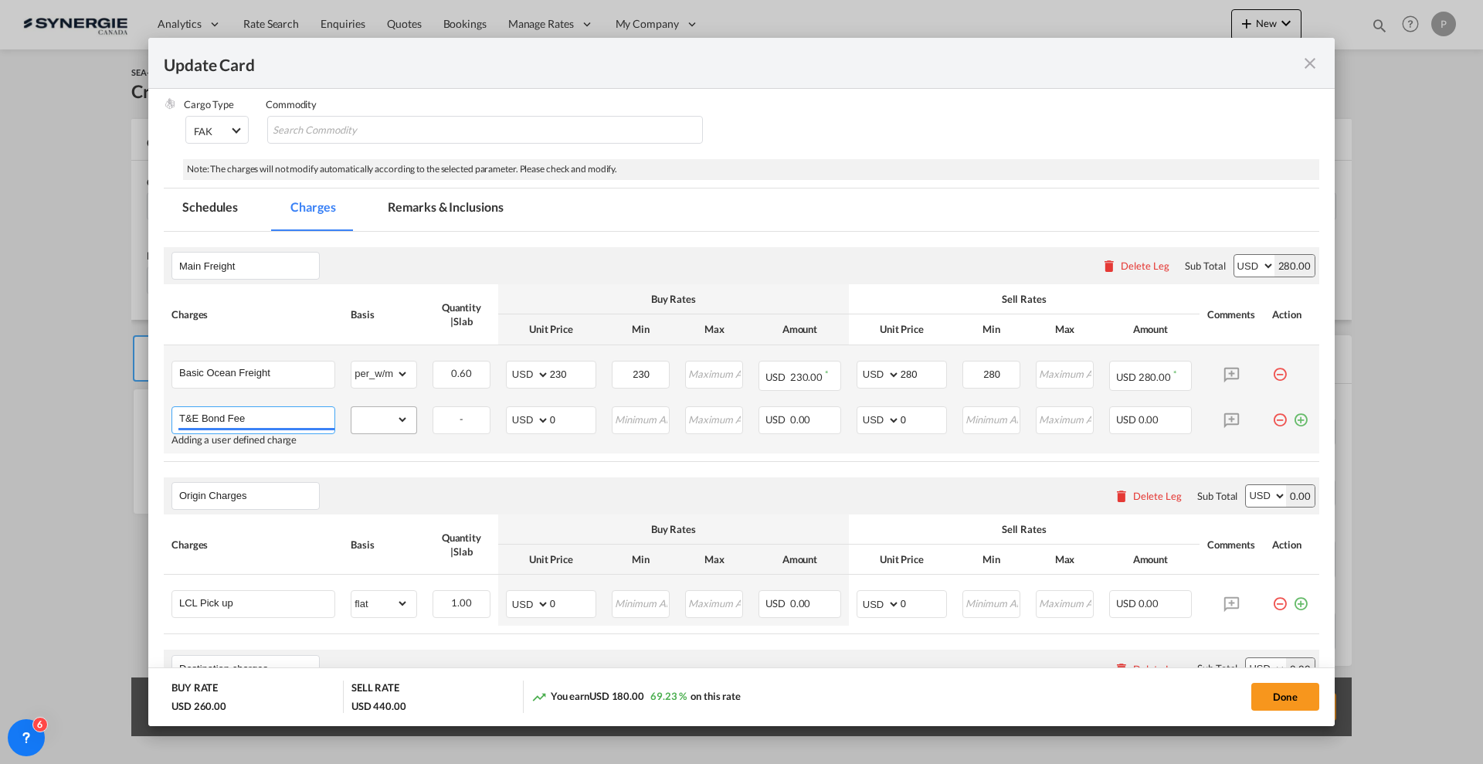
type input "T&E Bond Fee"
click at [387, 423] on select "gross_weight volumetric_weight per_shipment per_bl per_km per_hawb per_kg flat …" at bounding box center [379, 419] width 57 height 25
select select "per_bl"
click at [351, 407] on select "gross_weight volumetric_weight per_shipment per_bl per_km per_hawb per_kg flat …" at bounding box center [379, 419] width 57 height 25
click at [574, 430] on input "0" at bounding box center [573, 418] width 46 height 23
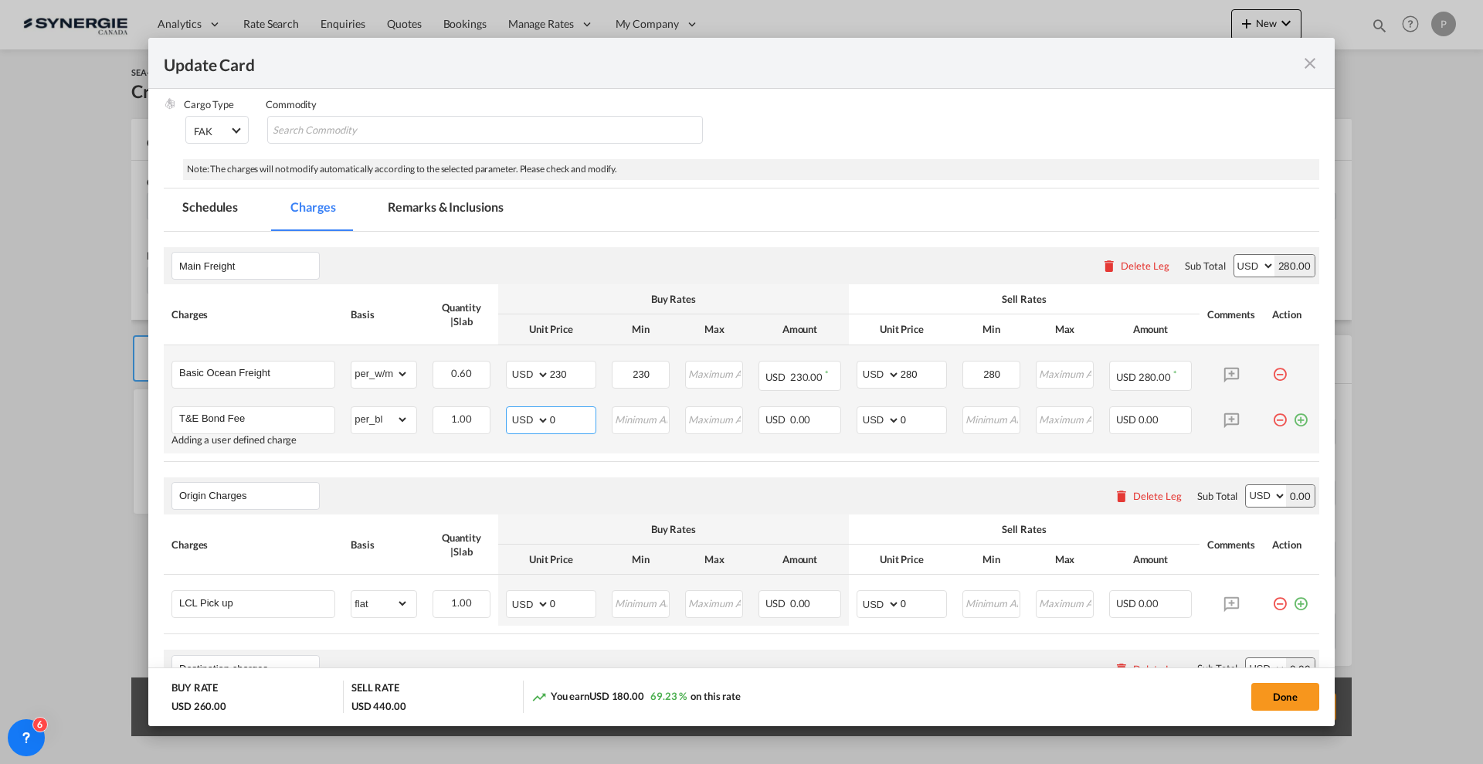
click at [576, 428] on input "0" at bounding box center [573, 418] width 46 height 23
type input "50"
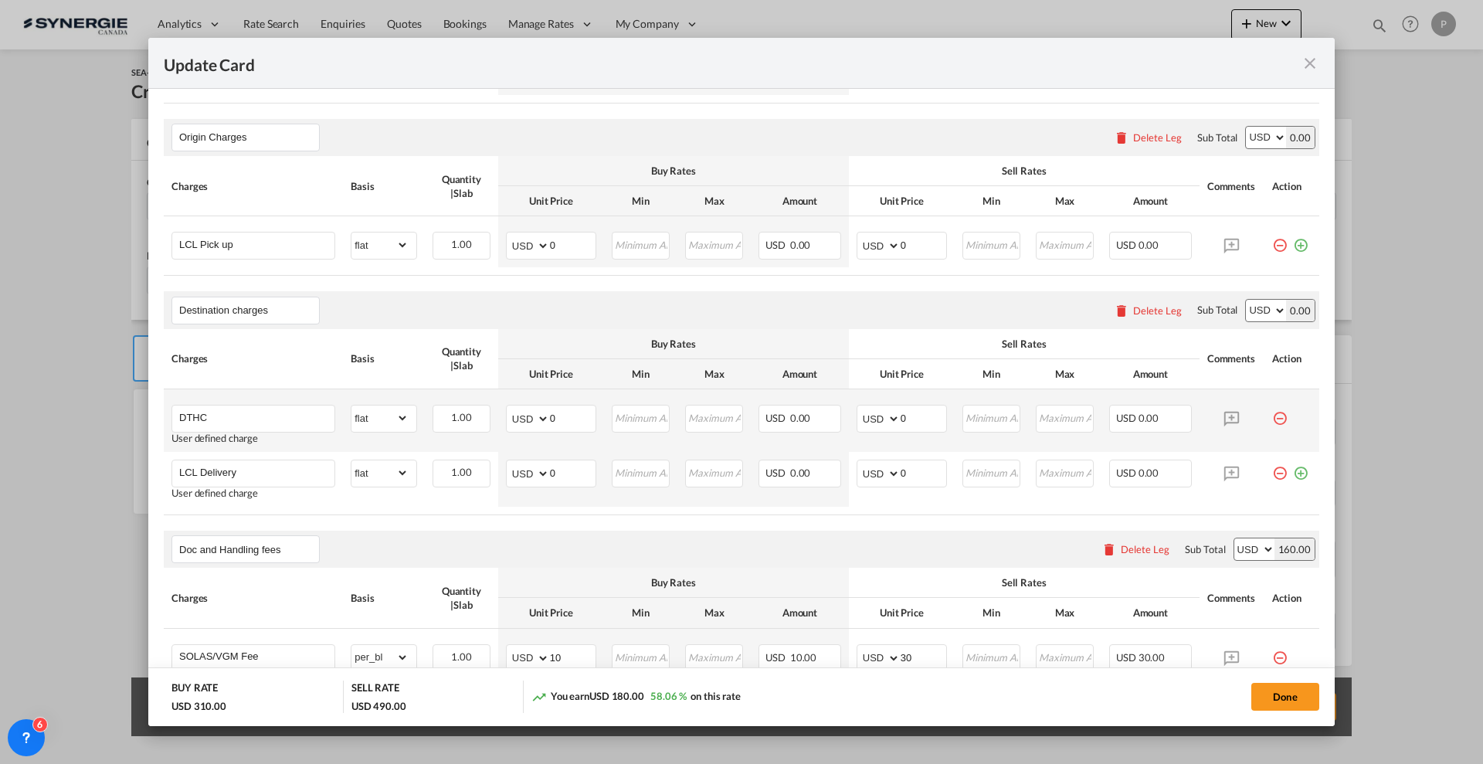
scroll to position [579, 0]
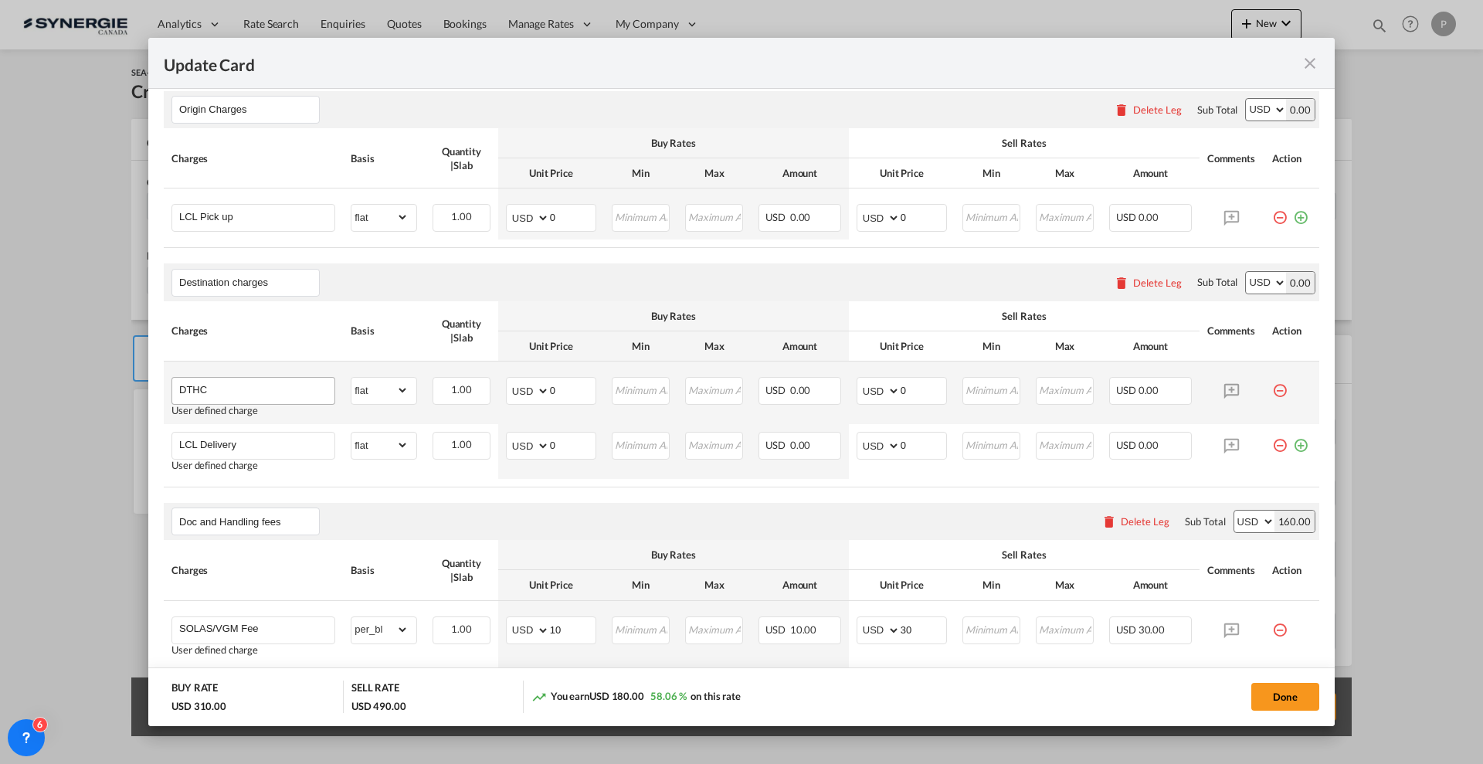
type input "50"
click at [312, 389] on input "DTHC" at bounding box center [256, 389] width 155 height 23
type input "DTHC + Delivery"
click at [1272, 447] on md-icon "icon-minus-circle-outline red-400-fg pt-7" at bounding box center [1279, 439] width 15 height 15
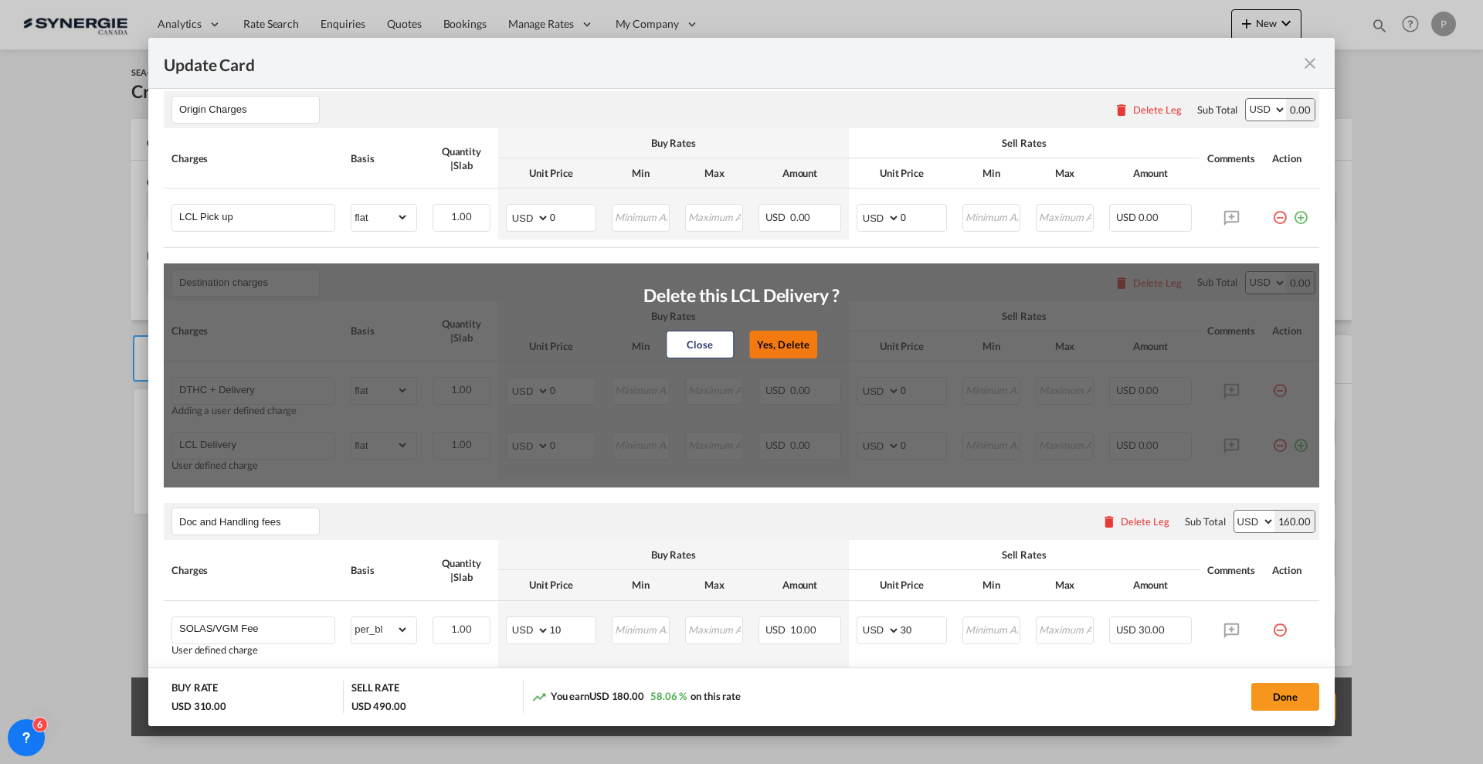
click at [796, 335] on button "Yes, Delete" at bounding box center [783, 345] width 68 height 28
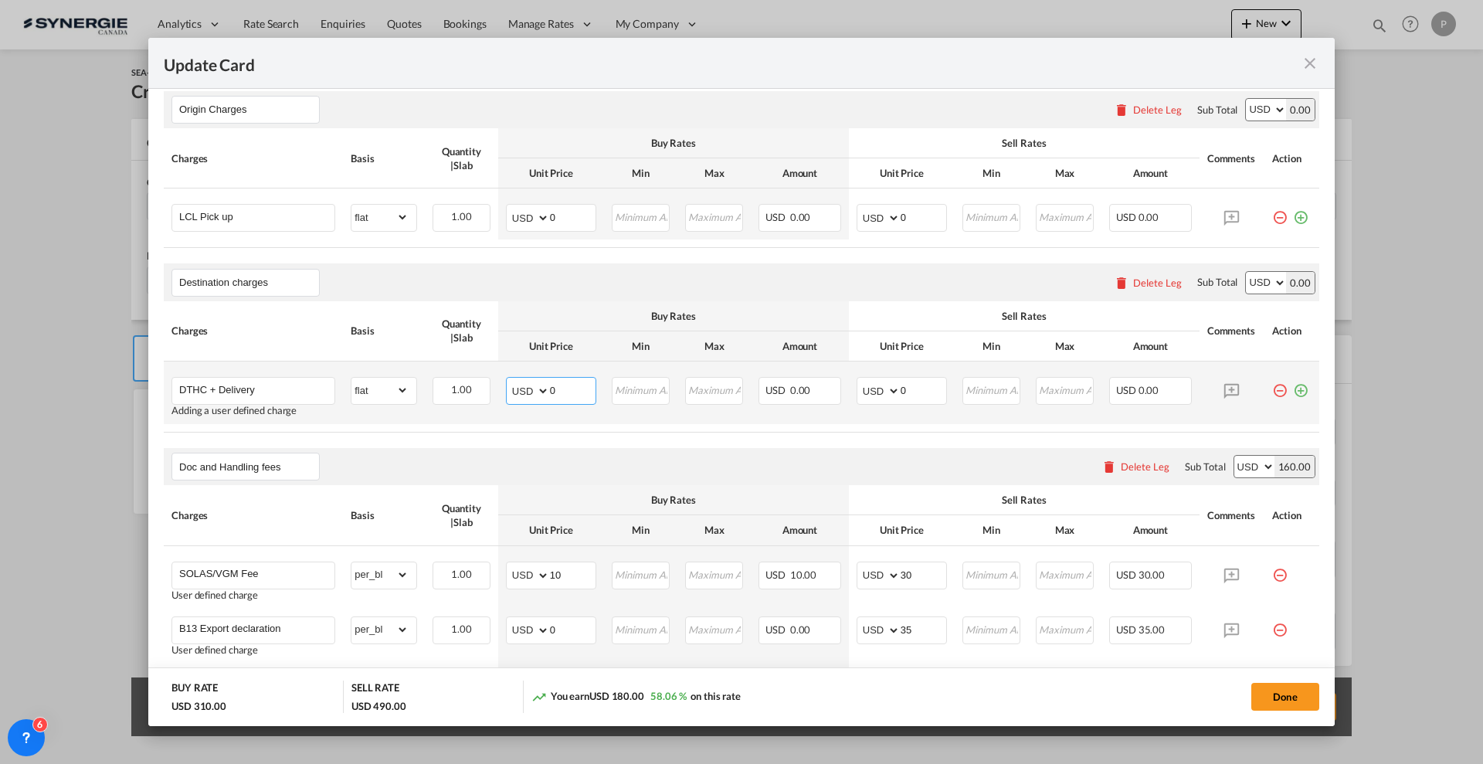
click at [579, 388] on input "0" at bounding box center [573, 389] width 46 height 23
type input "650"
drag, startPoint x: 915, startPoint y: 388, endPoint x: 901, endPoint y: 388, distance: 13.9
click at [901, 388] on input "675" at bounding box center [924, 389] width 46 height 23
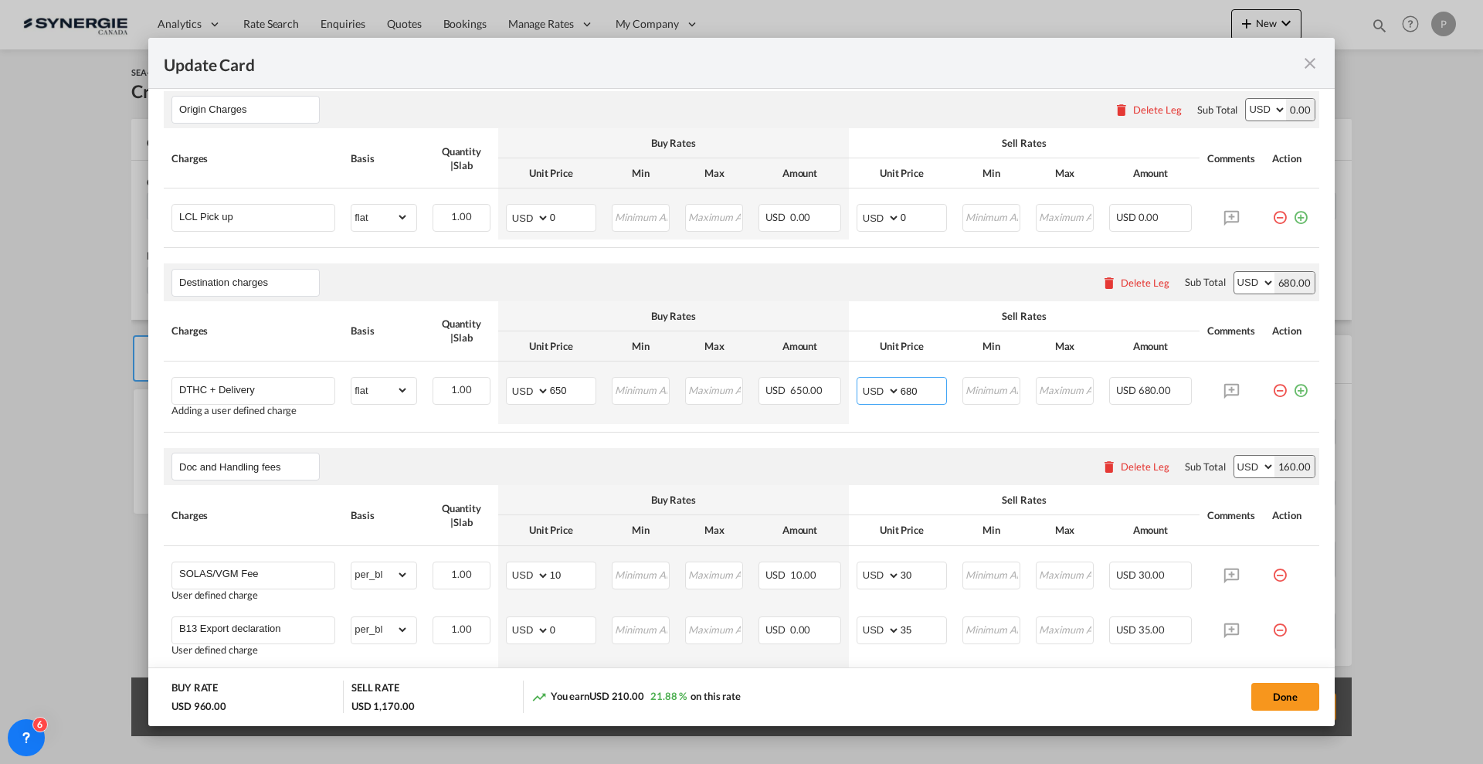
type input "680"
click at [793, 311] on div "Buy Rates" at bounding box center [673, 316] width 335 height 14
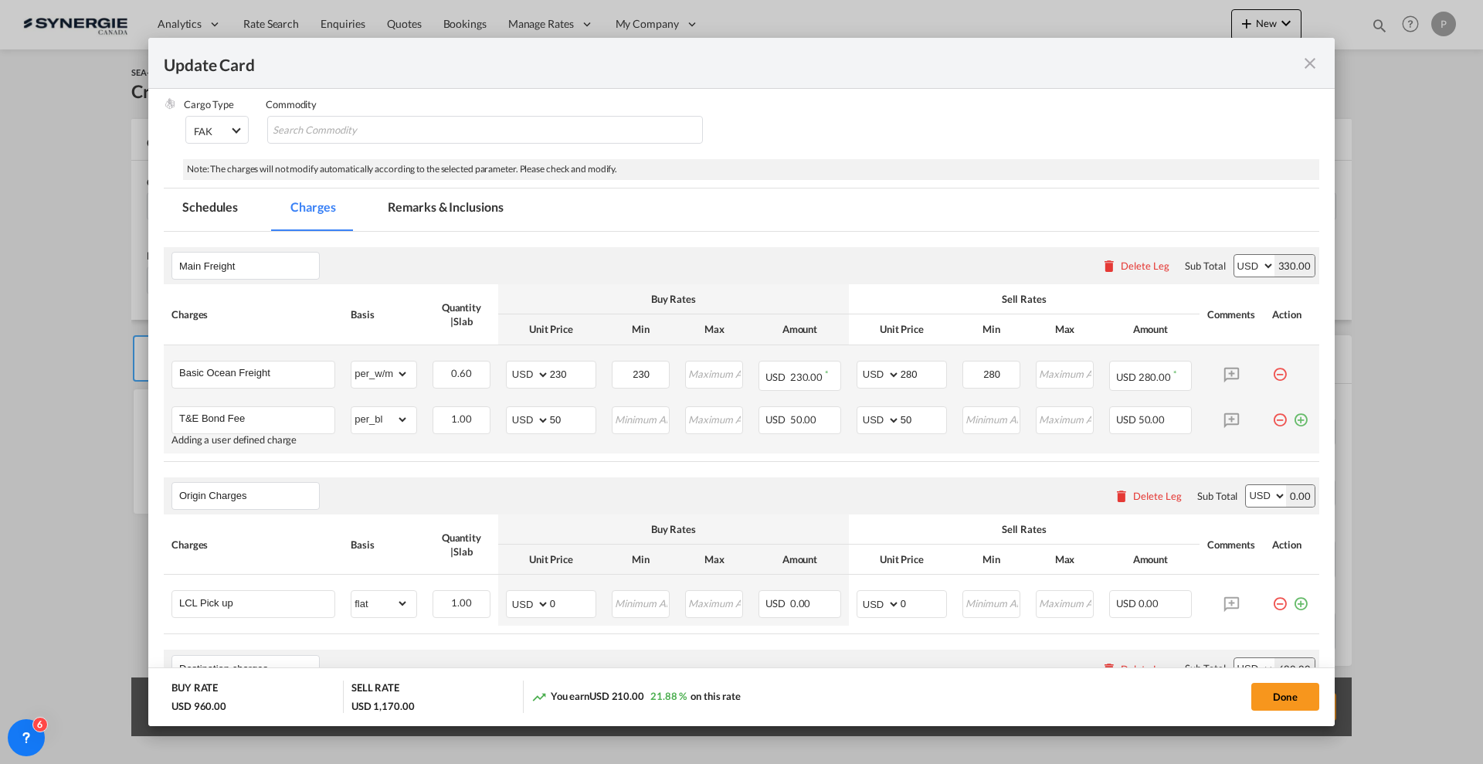
scroll to position [290, 0]
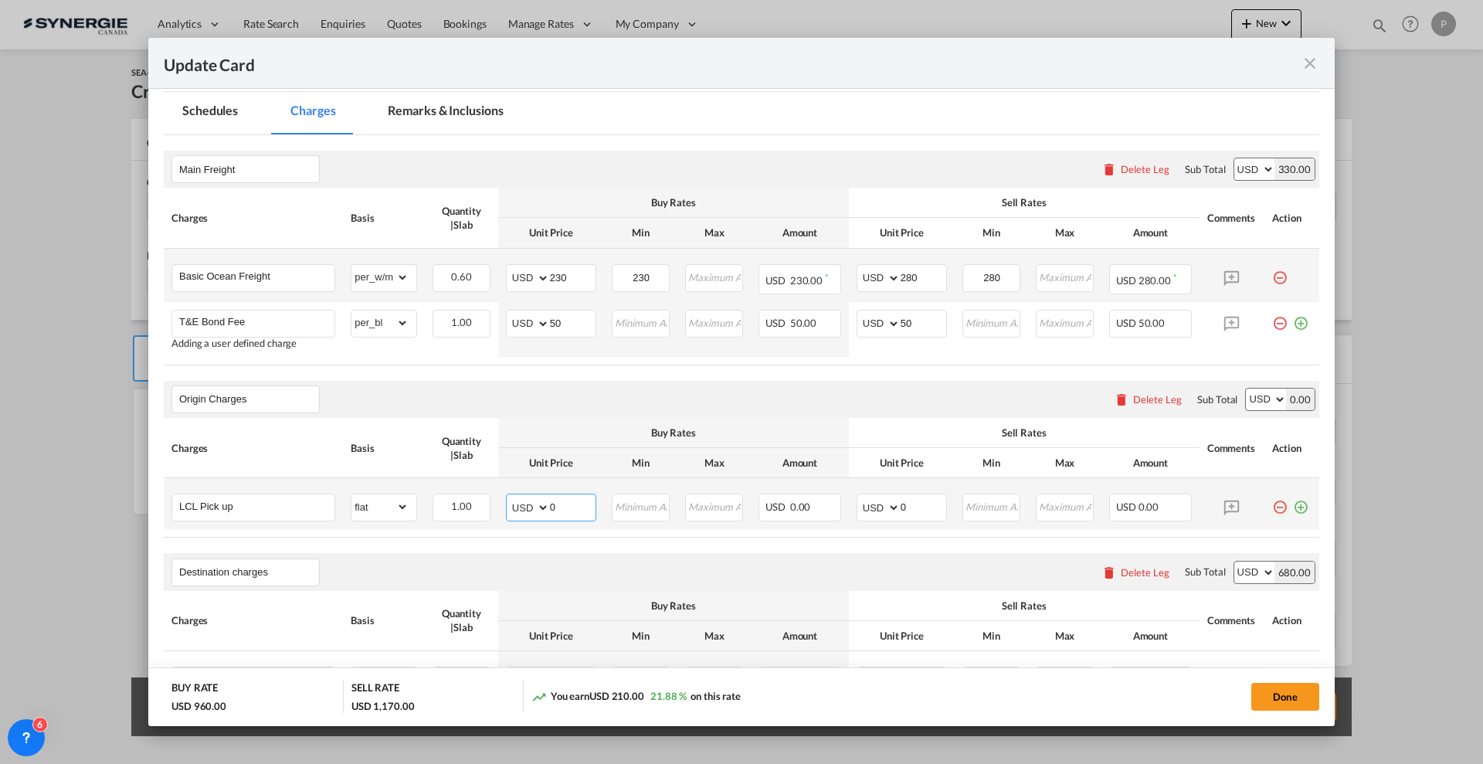
click at [572, 508] on input "0" at bounding box center [573, 505] width 46 height 23
type input "50"
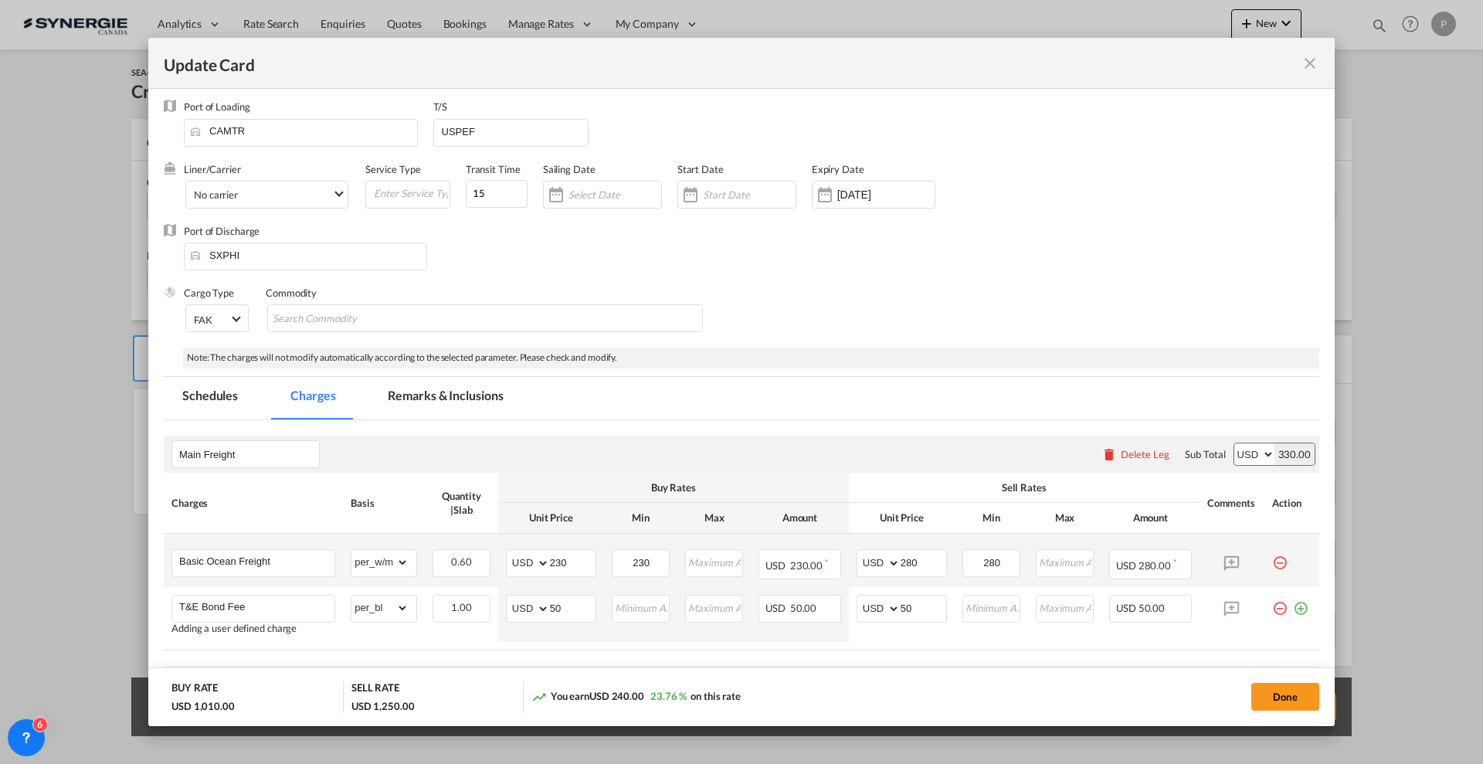
scroll to position [0, 0]
type input "80"
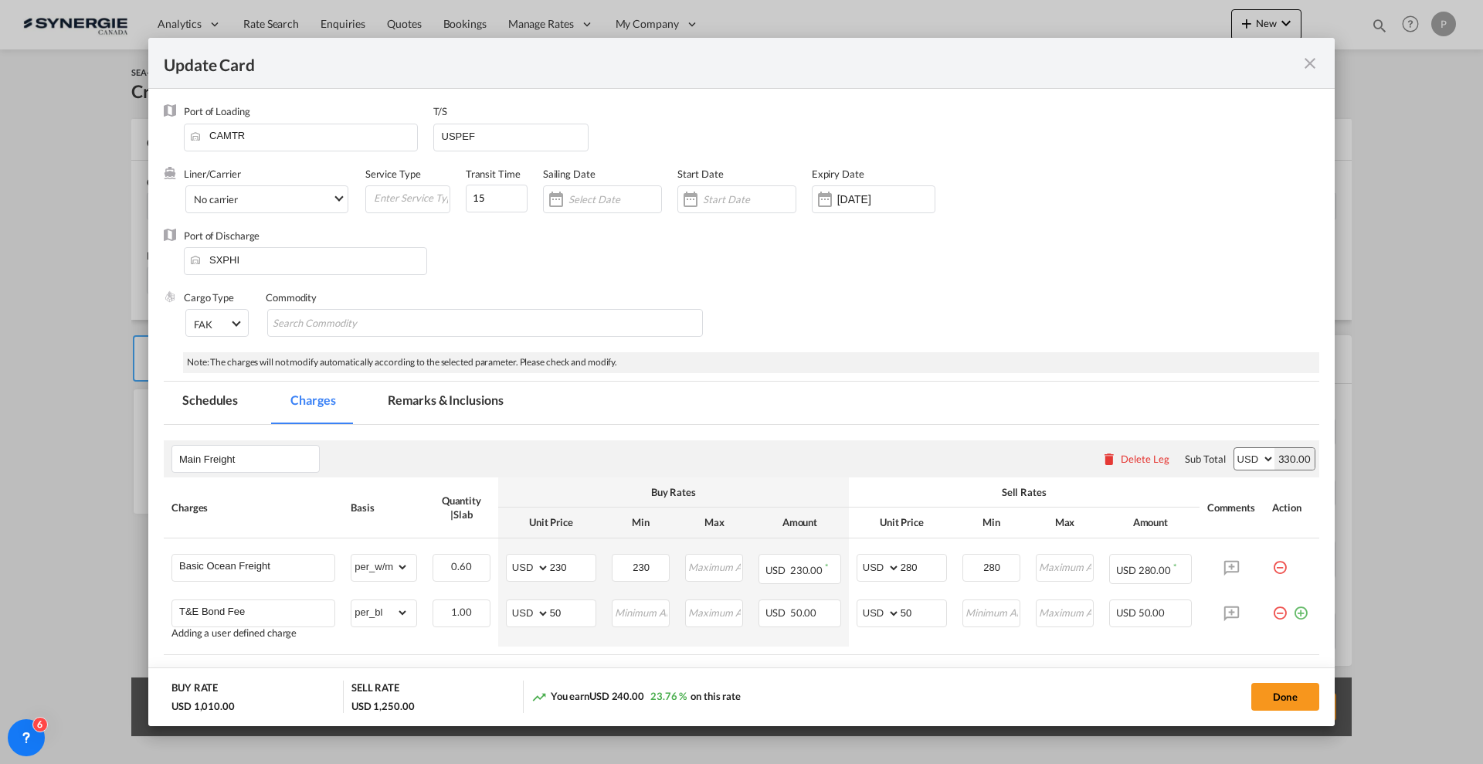
drag, startPoint x: 430, startPoint y: 399, endPoint x: 752, endPoint y: 326, distance: 329.6
click at [430, 399] on md-tab-item "Remarks & Inclusions" at bounding box center [445, 403] width 152 height 42
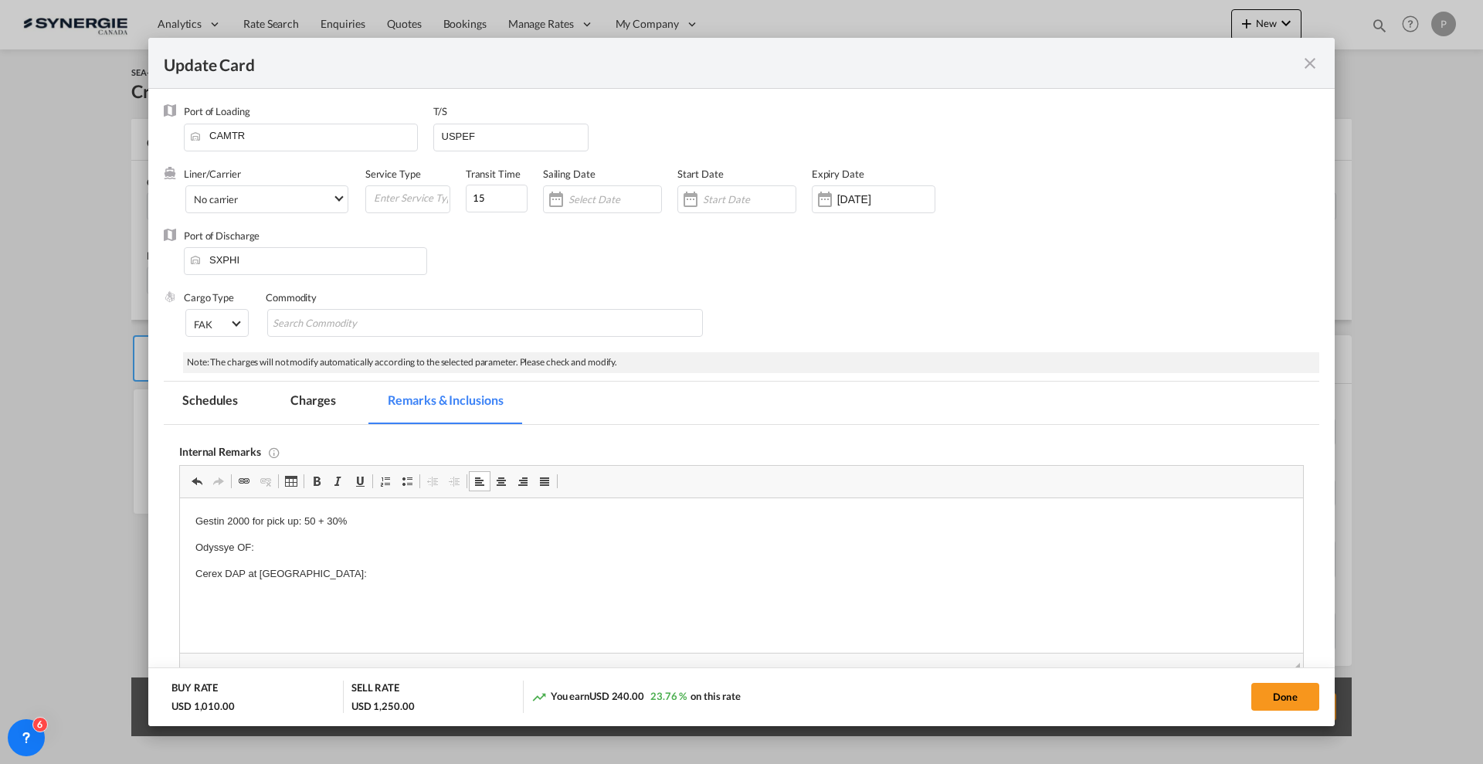
click at [270, 548] on p "Odyssye OF:" at bounding box center [741, 548] width 1092 height 16
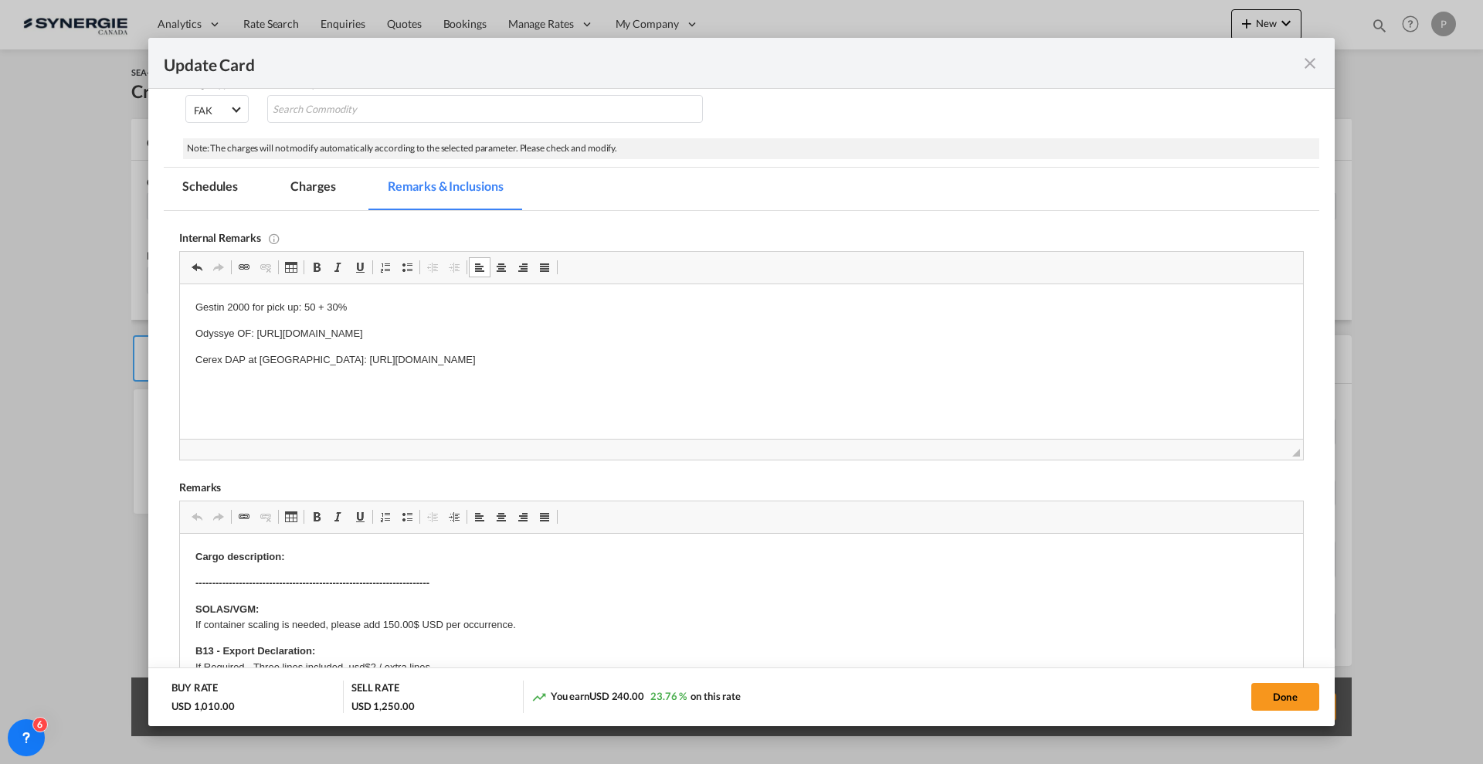
scroll to position [386, 0]
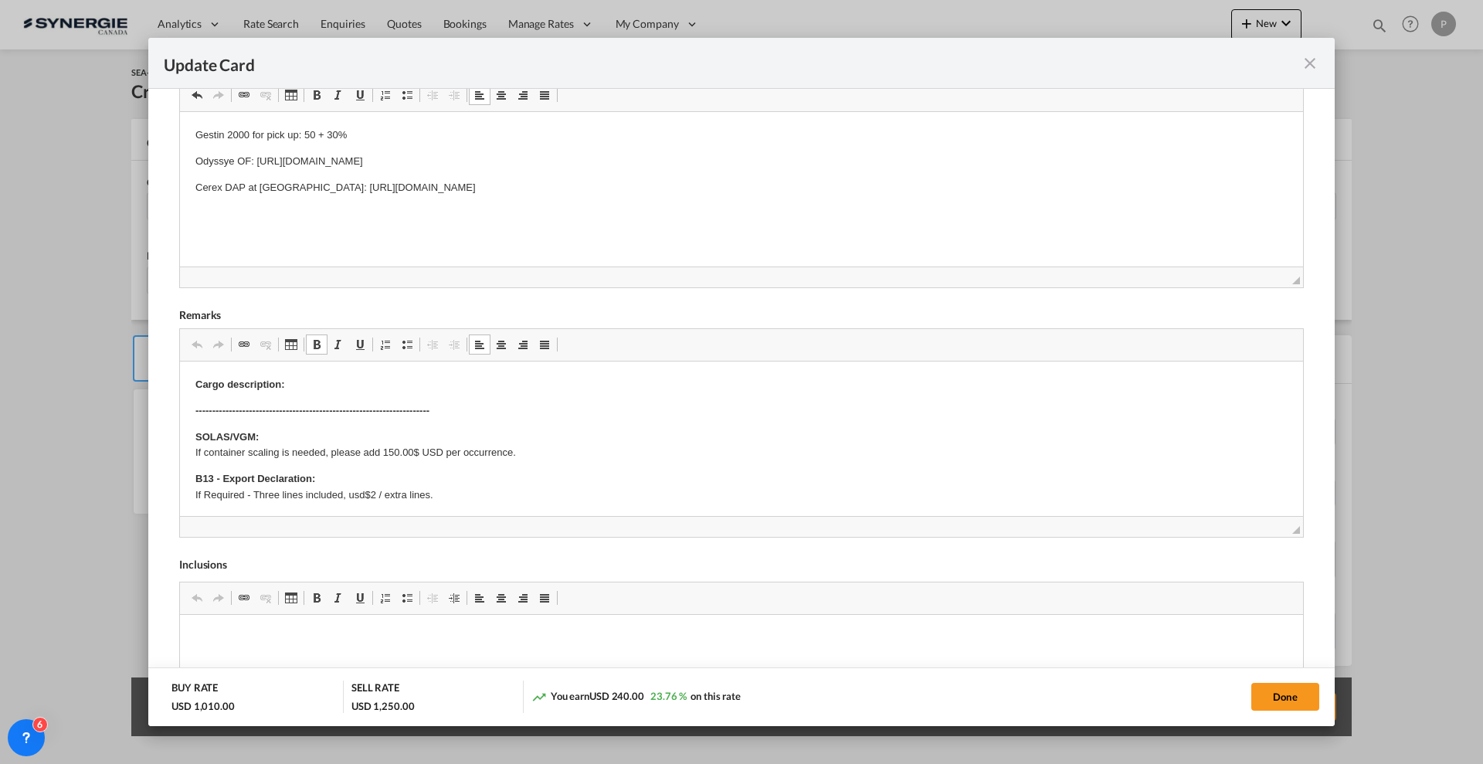
click at [384, 387] on p "Cargo description:" at bounding box center [741, 385] width 1092 height 16
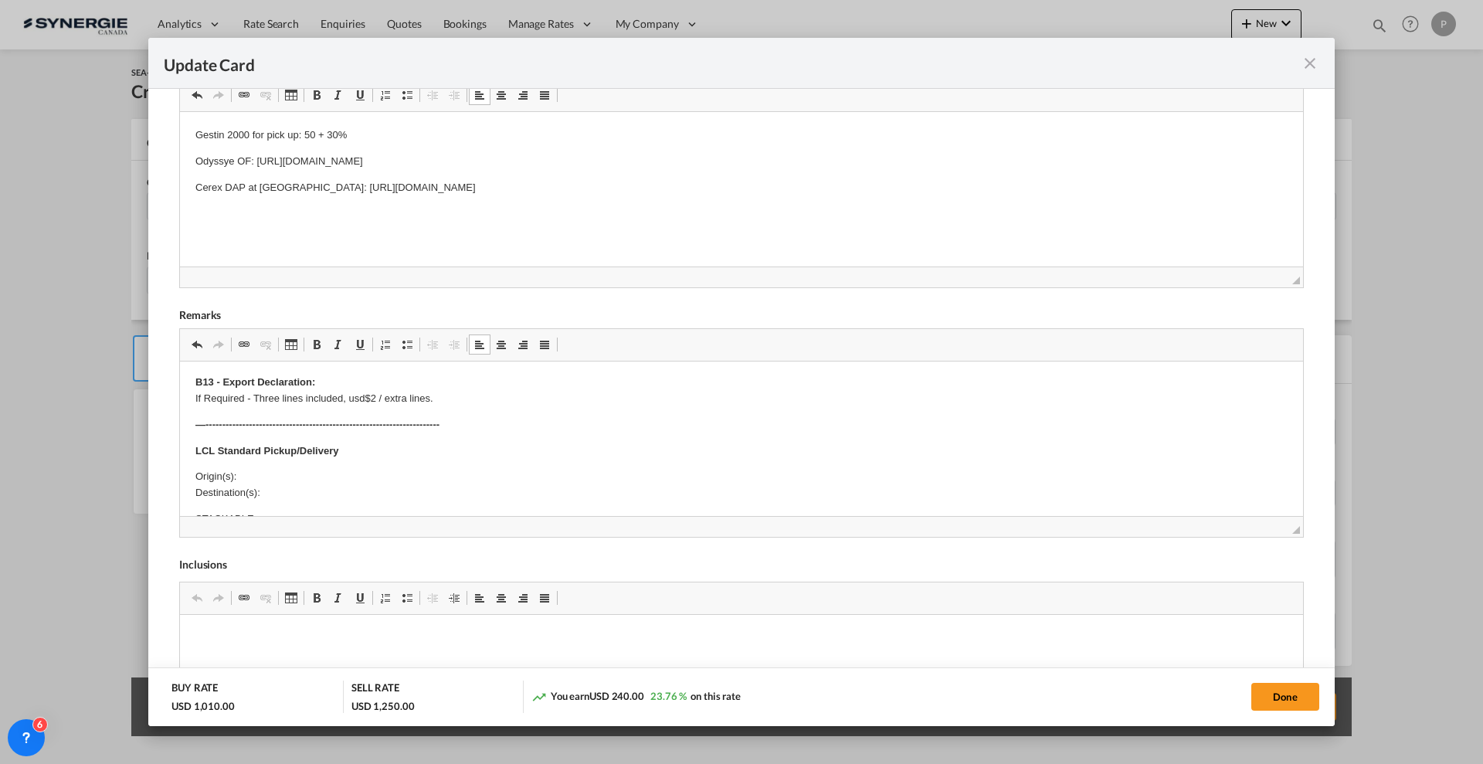
scroll to position [97, 0]
click at [262, 480] on p "Origin(s): Destination(s):" at bounding box center [741, 485] width 1092 height 32
click at [363, 474] on p "Origin(s): 4914 Rue Sherbrooke O Westmount, QC H3Z 1H3 Destination(s):" at bounding box center [741, 501] width 1092 height 64
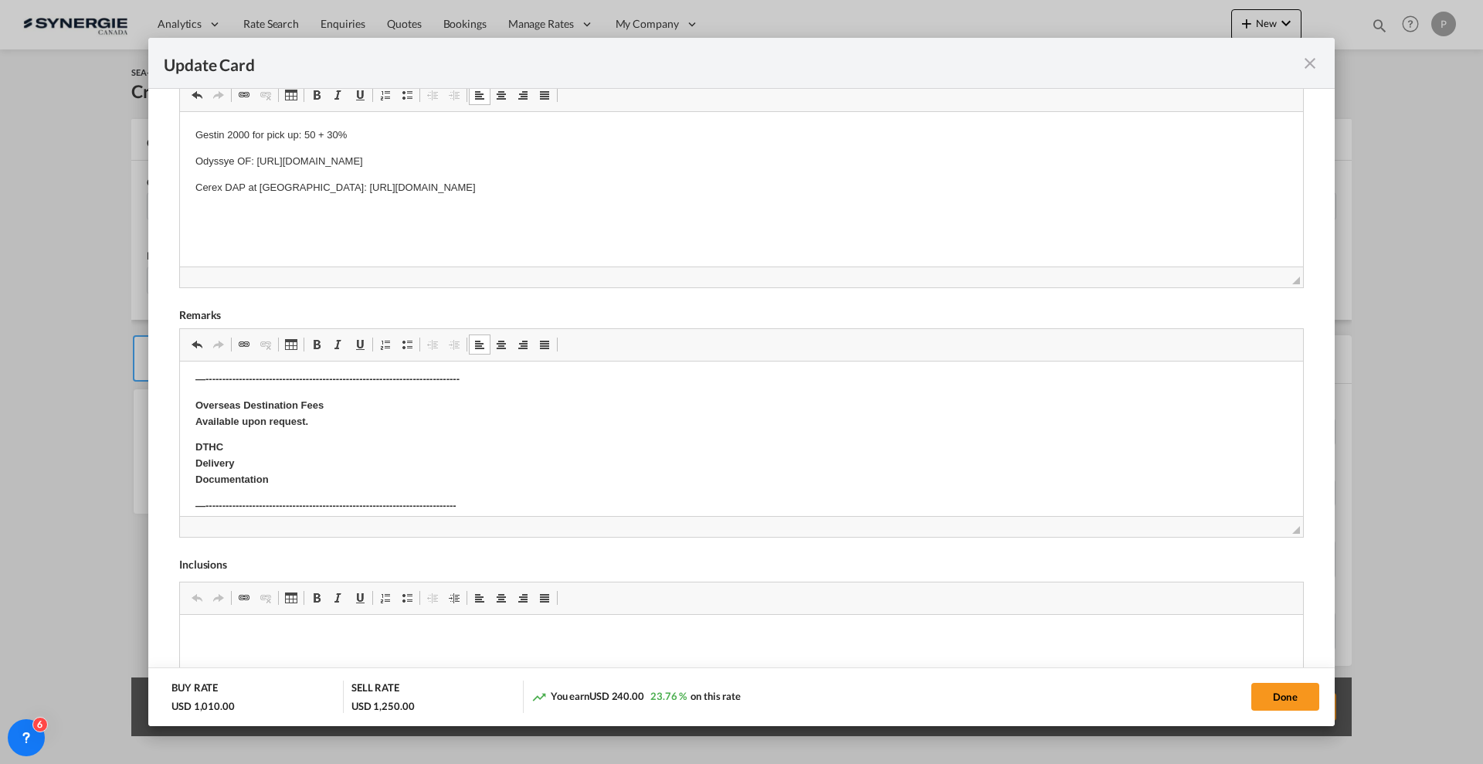
scroll to position [386, 0]
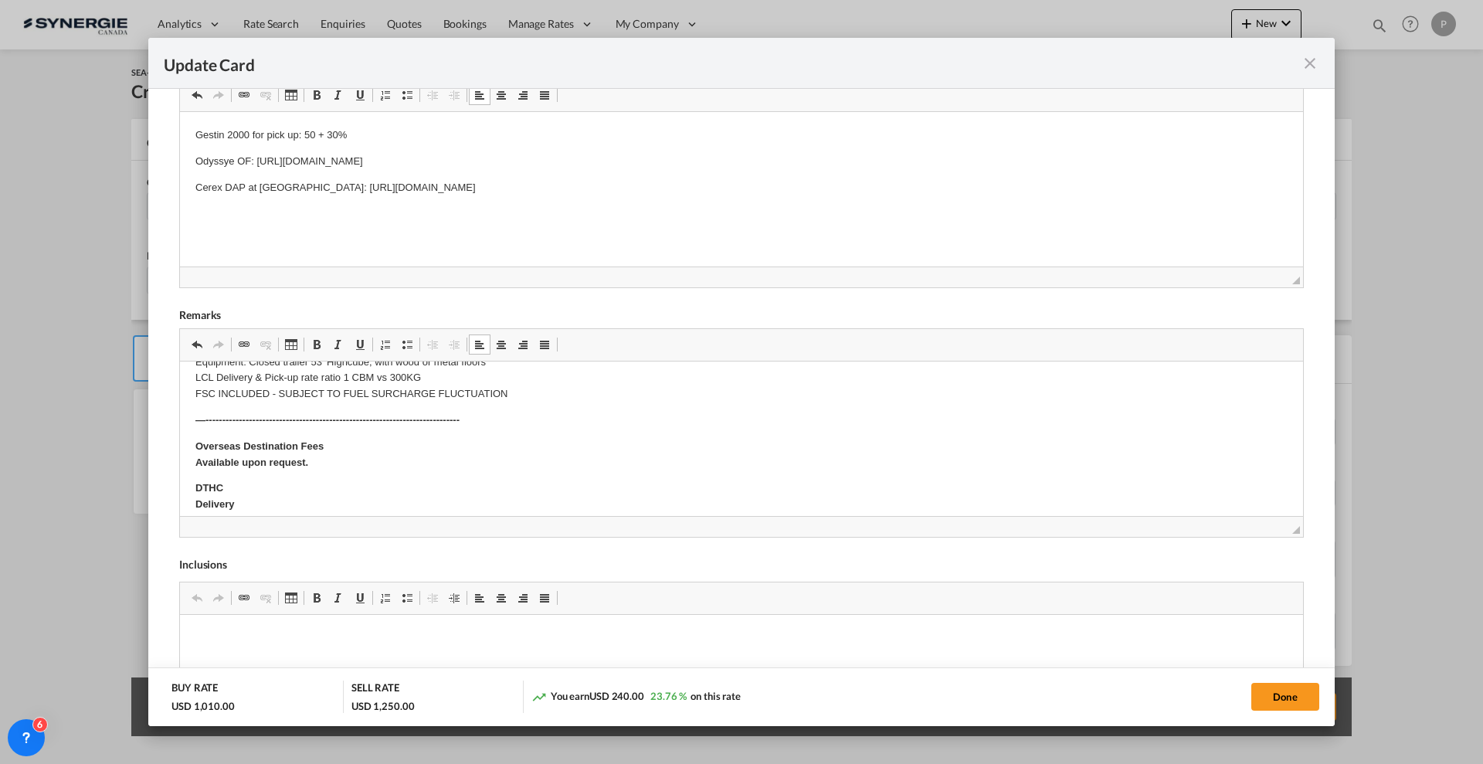
click at [276, 461] on strong "Overseas Destination Fees Available upon request." at bounding box center [259, 454] width 128 height 28
click at [276, 462] on strong "Overseas Destination Fees Available upon request." at bounding box center [259, 454] width 128 height 28
click at [268, 490] on p "DTHC Delivery Documentation" at bounding box center [741, 489] width 1092 height 48
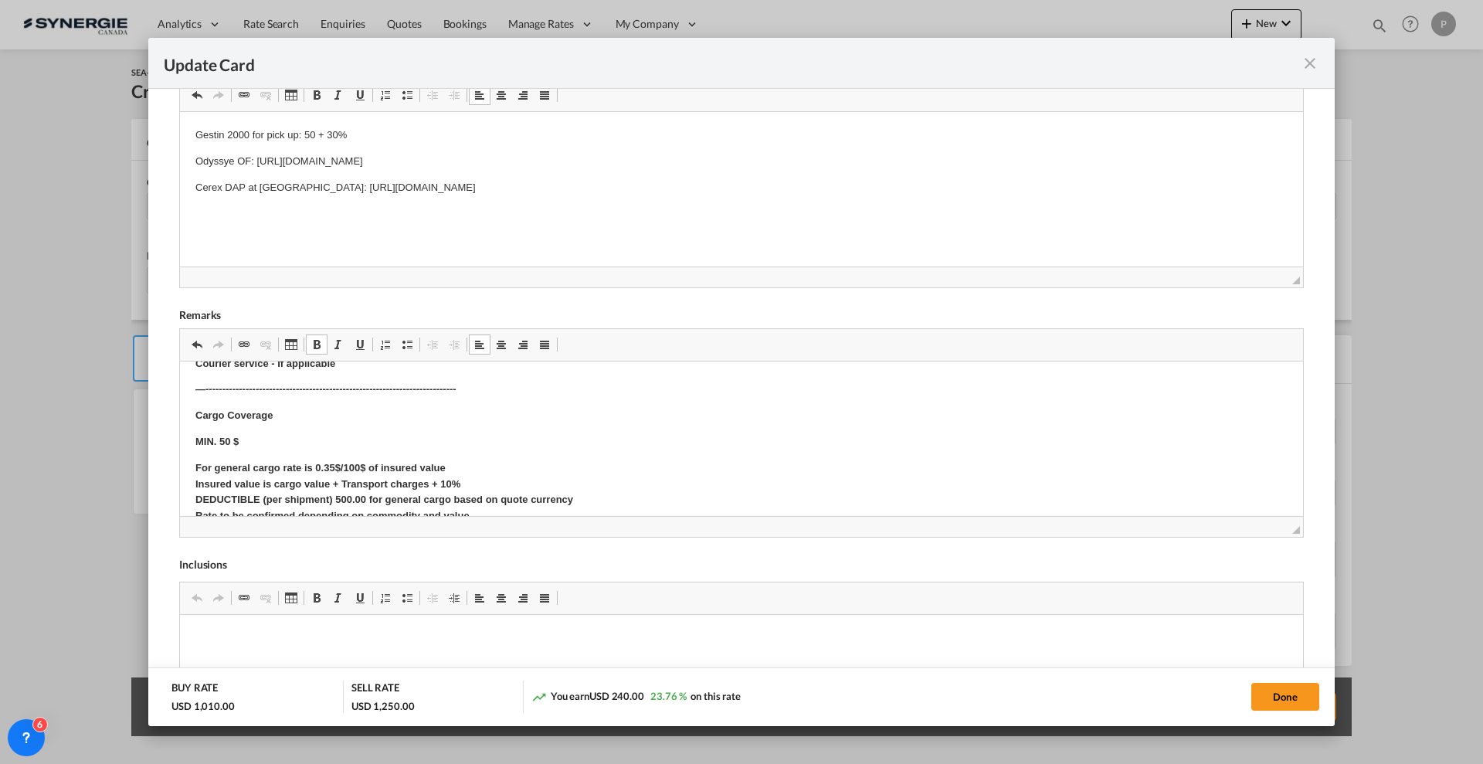
scroll to position [630, 0]
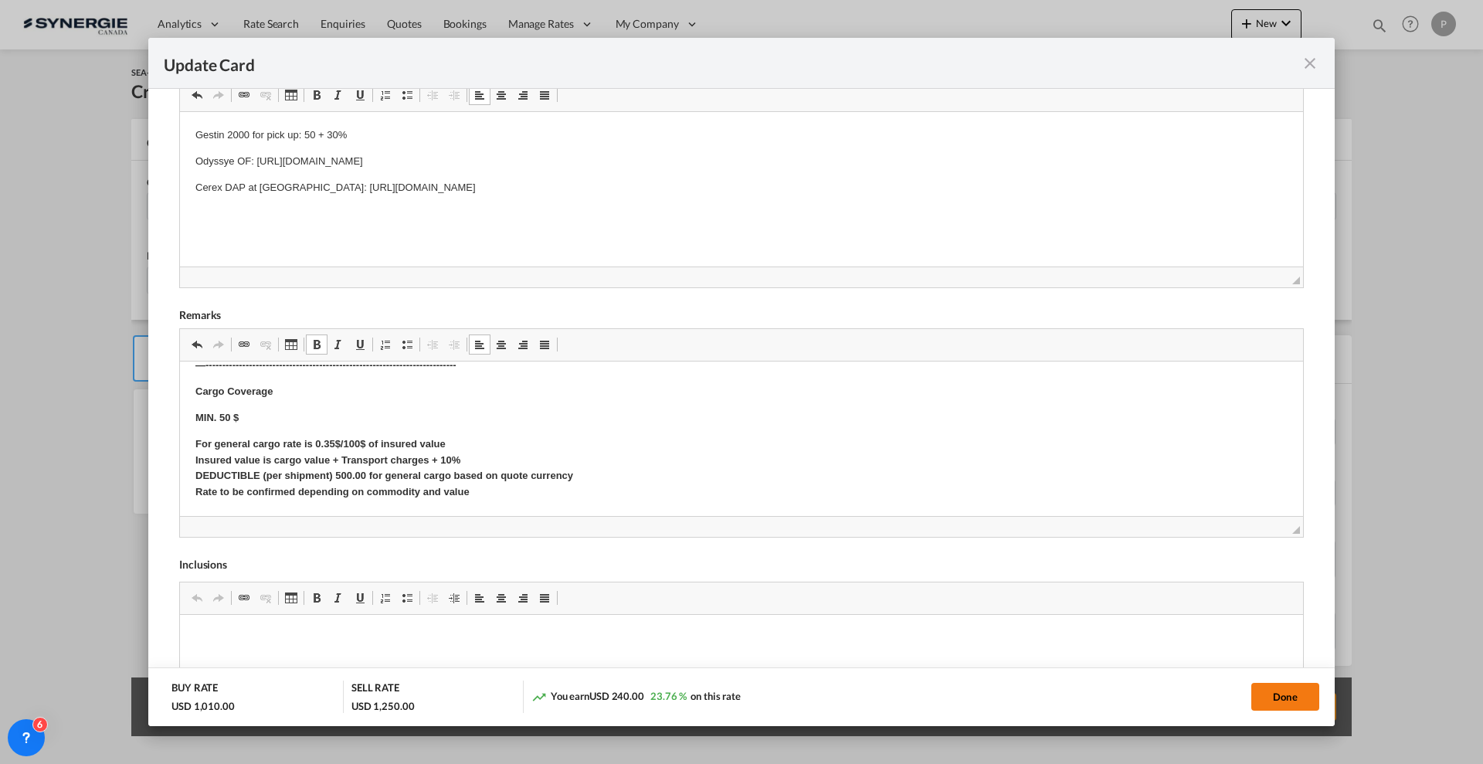
click at [1279, 697] on button "Done" at bounding box center [1285, 697] width 68 height 28
type input "23 Sep 2025"
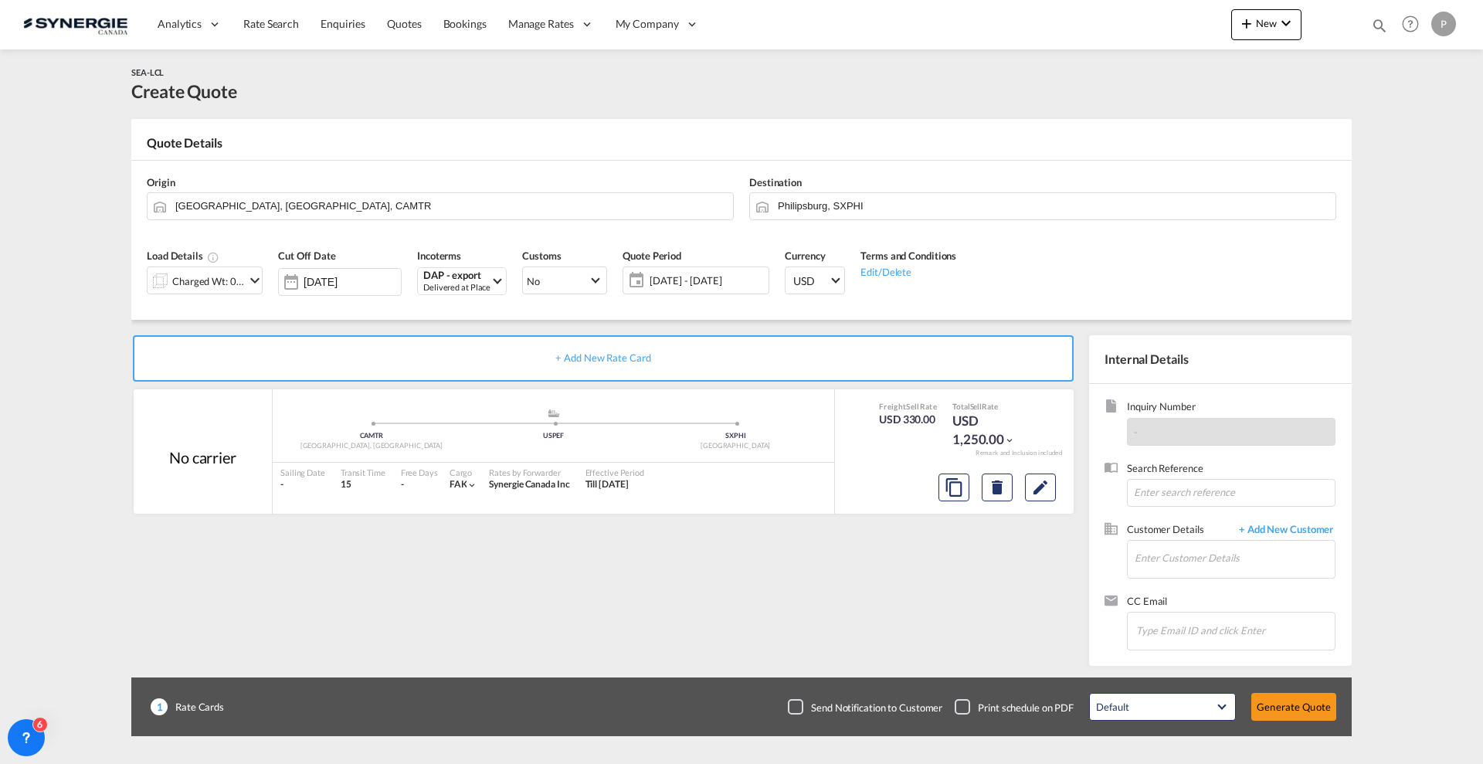
scroll to position [59, 0]
click at [1199, 560] on input "Enter Customer Details" at bounding box center [1235, 558] width 200 height 35
paste input "james@audiocentre.ca"
type input "james@audiocentre.ca"
click at [1281, 527] on span "+ Add New Customer" at bounding box center [1283, 531] width 104 height 18
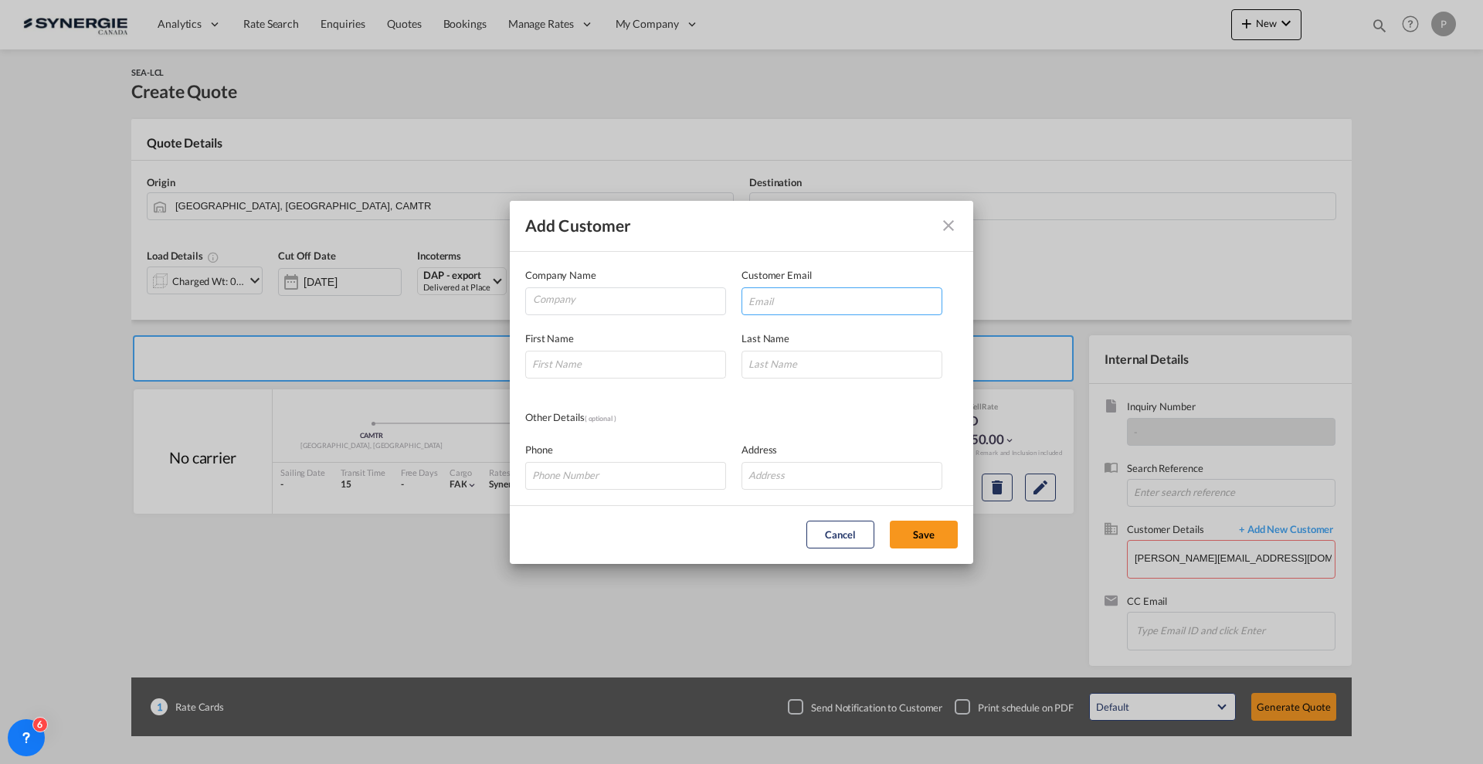
click at [783, 290] on input "Add Customer Company ..." at bounding box center [842, 301] width 201 height 28
paste input "james@audiocentre.ca"
type input "james@audiocentre.ca"
click at [600, 294] on input "Company" at bounding box center [629, 299] width 192 height 23
type input "Audio Centre"
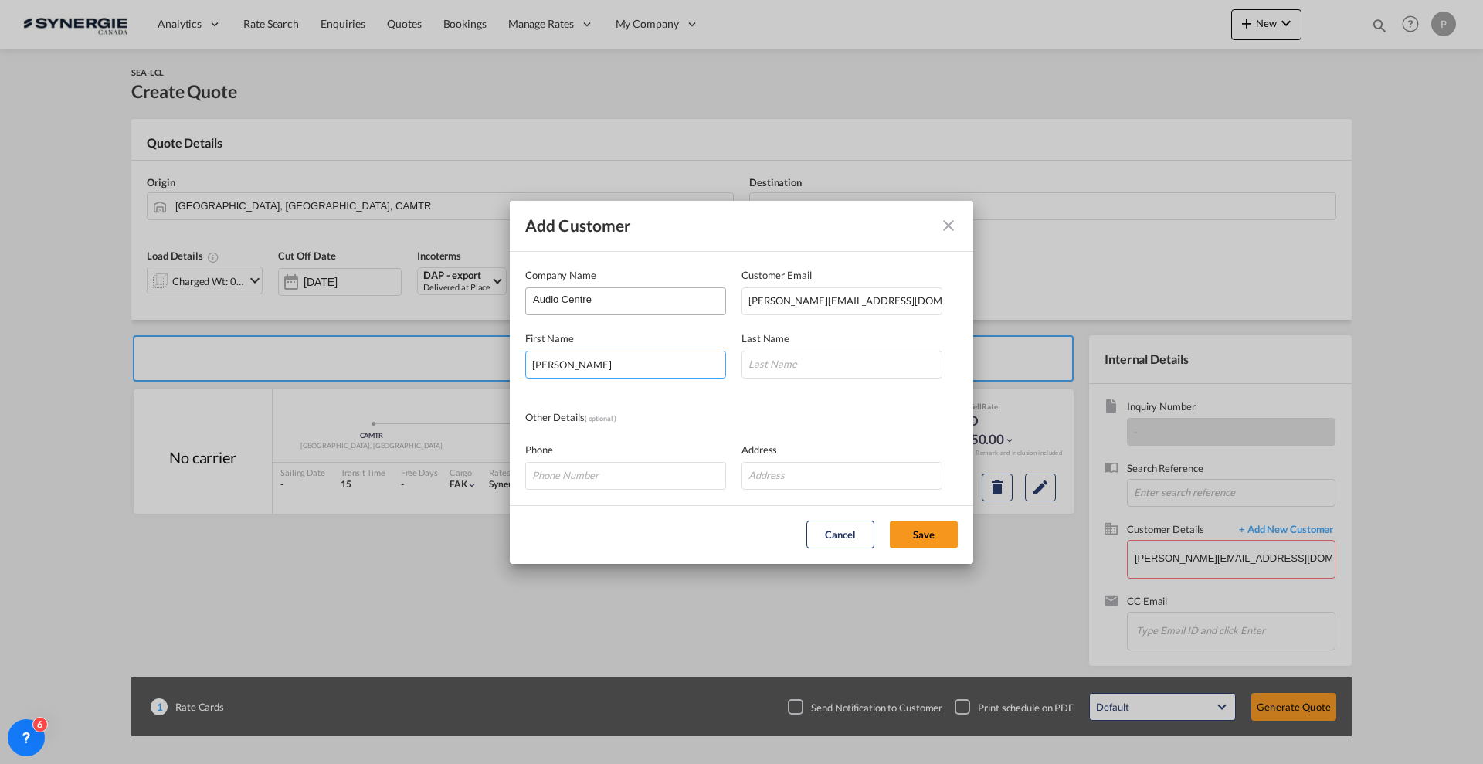
type input "James"
type input "Robinson"
click at [942, 532] on button "Save" at bounding box center [924, 535] width 68 height 28
type input "Audio Centre, James Robinson, james@audiocentre.ca"
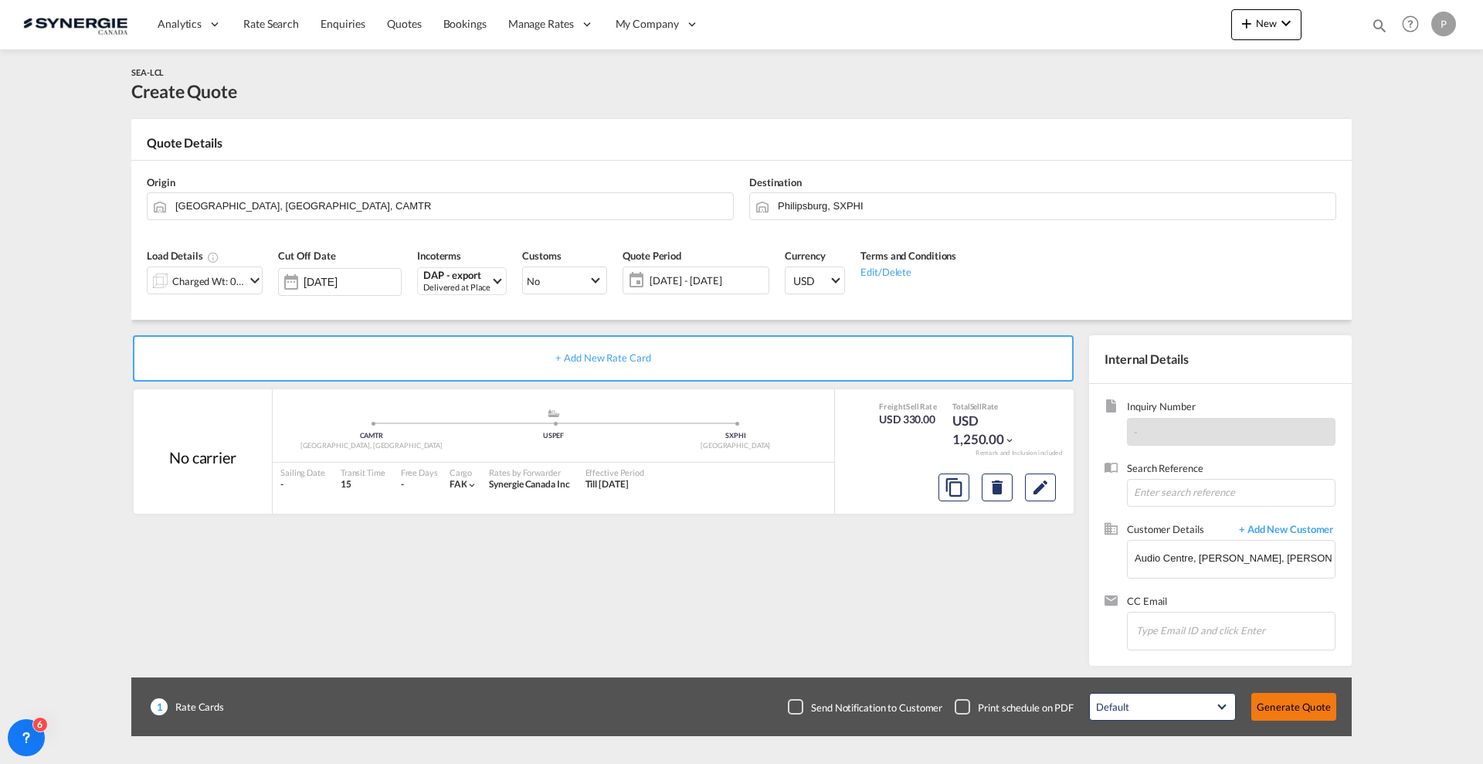
click at [1285, 706] on button "Generate Quote" at bounding box center [1293, 707] width 85 height 28
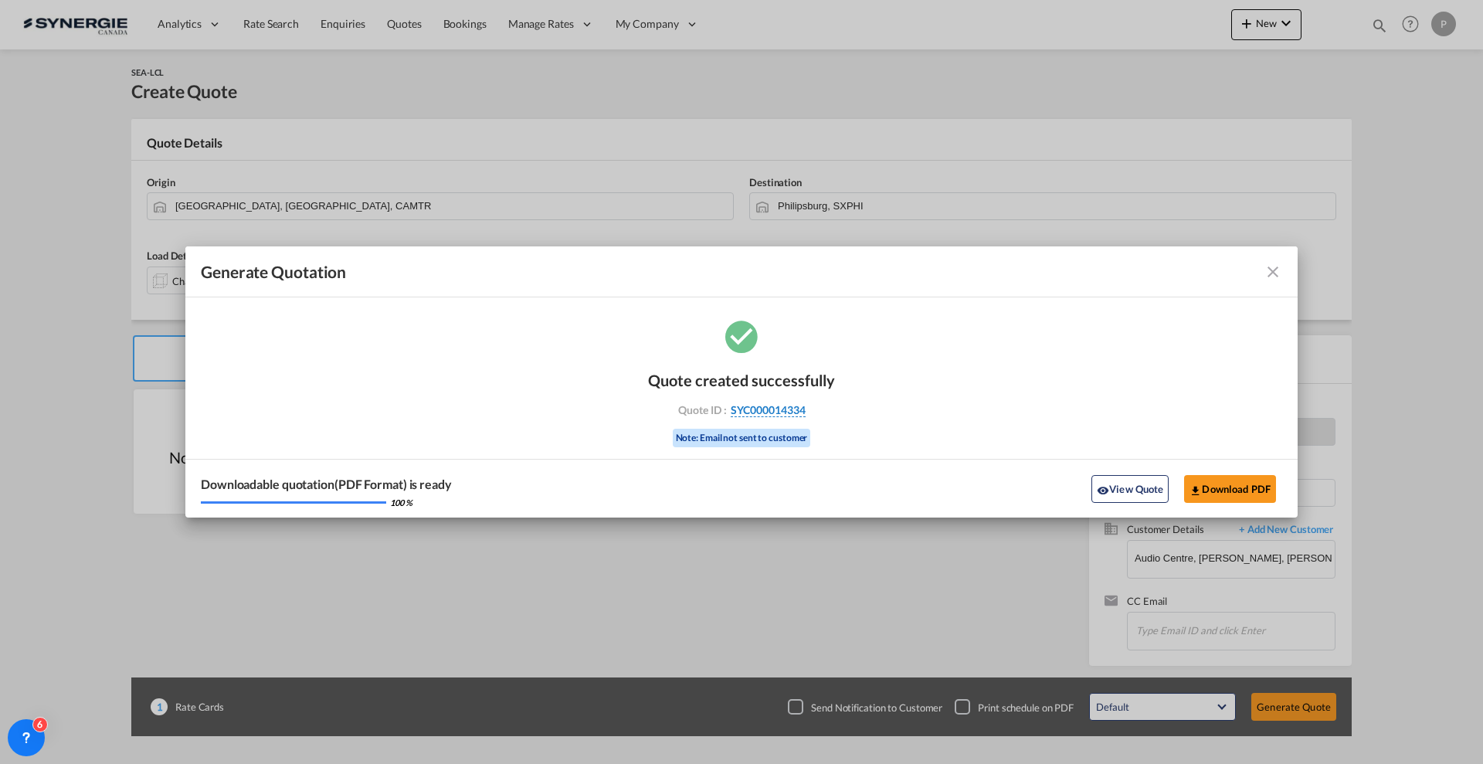
drag, startPoint x: 834, startPoint y: 406, endPoint x: 804, endPoint y: 415, distance: 31.5
click at [804, 415] on div "Quote created successfully Quote ID : SYC000014334 Note: Email not sent to cust…" at bounding box center [741, 407] width 187 height 104
copy div "SYC000014334"
click at [1215, 481] on button "Download PDF" at bounding box center [1230, 489] width 92 height 28
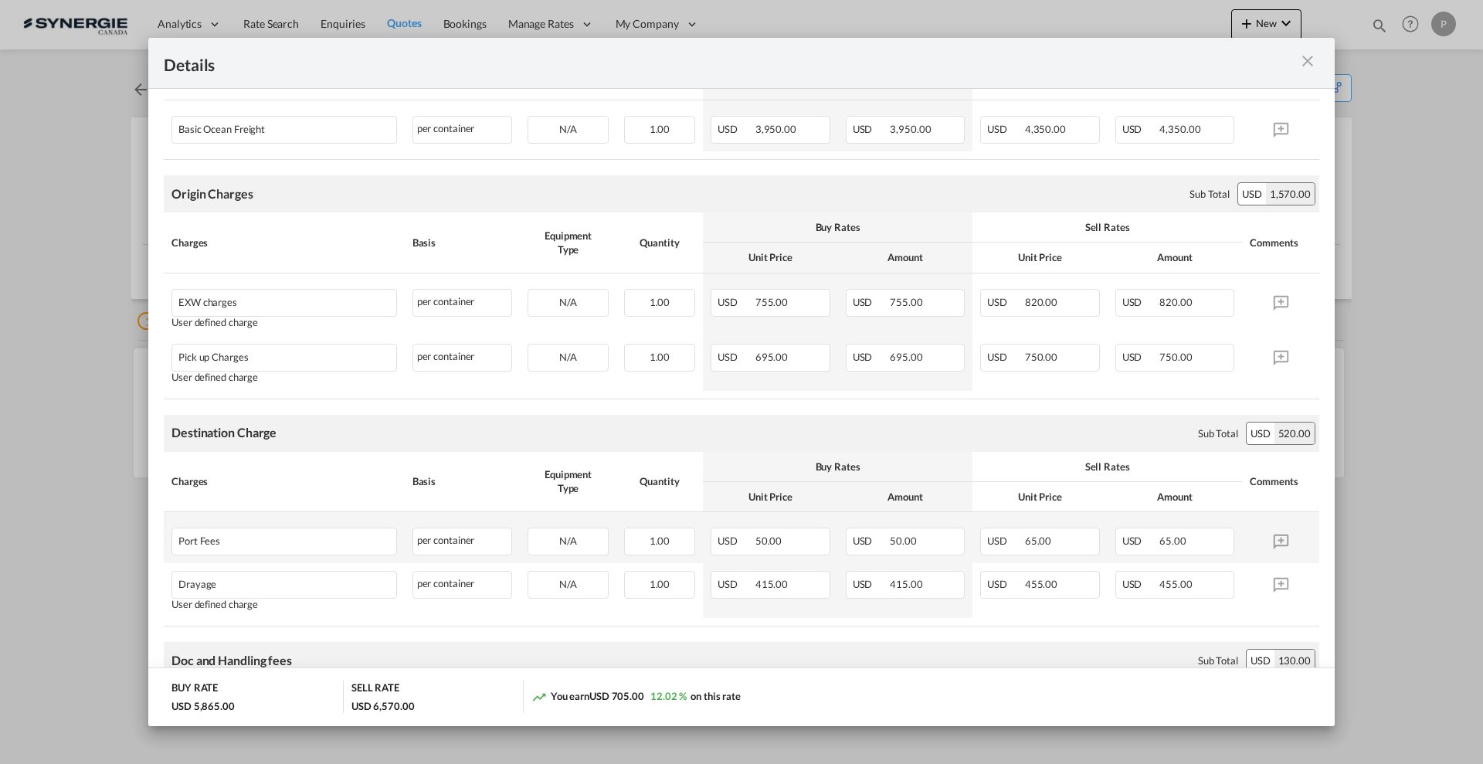
scroll to position [386, 0]
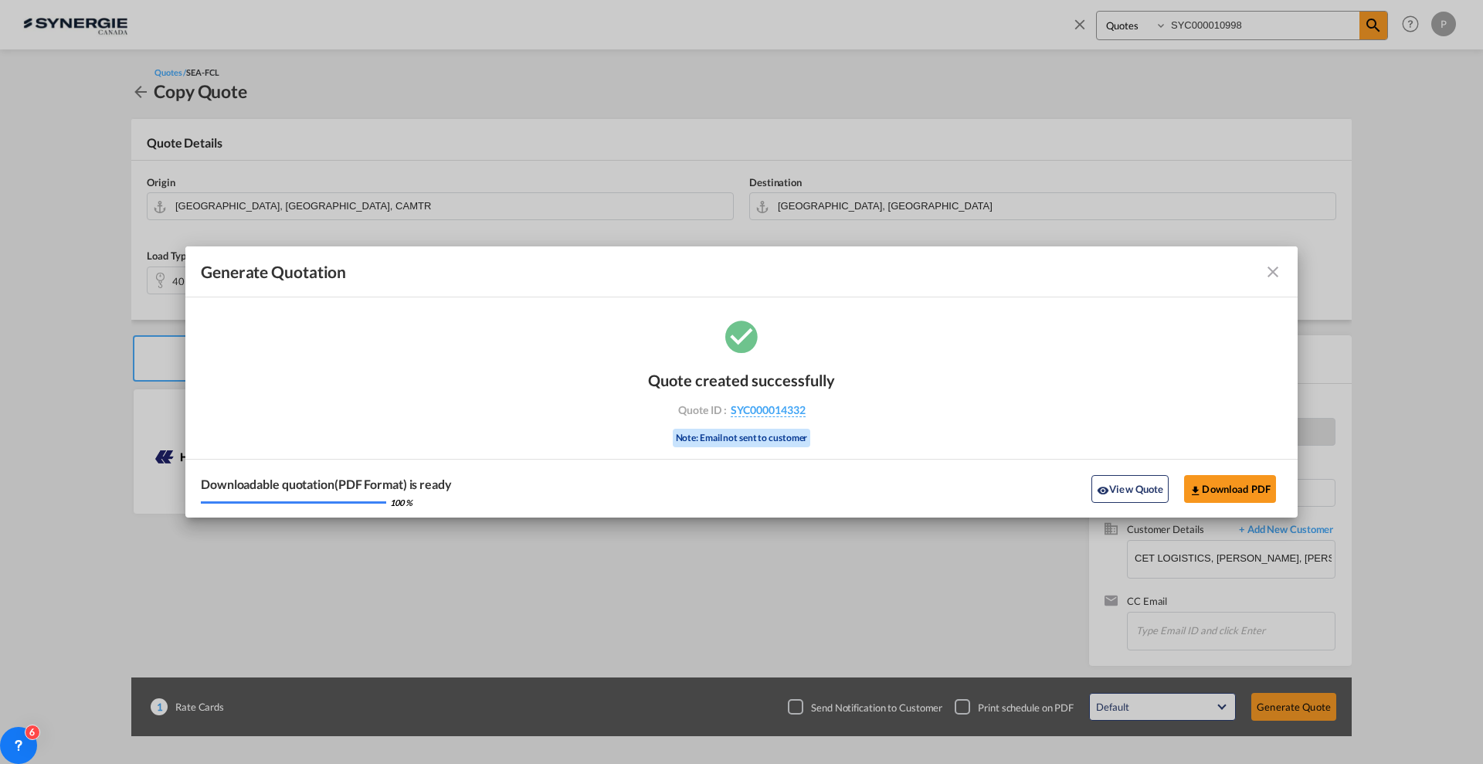
select select "Quotes"
click at [1272, 269] on md-icon "icon-close fg-AAA8AD cursor m-0" at bounding box center [1273, 272] width 19 height 19
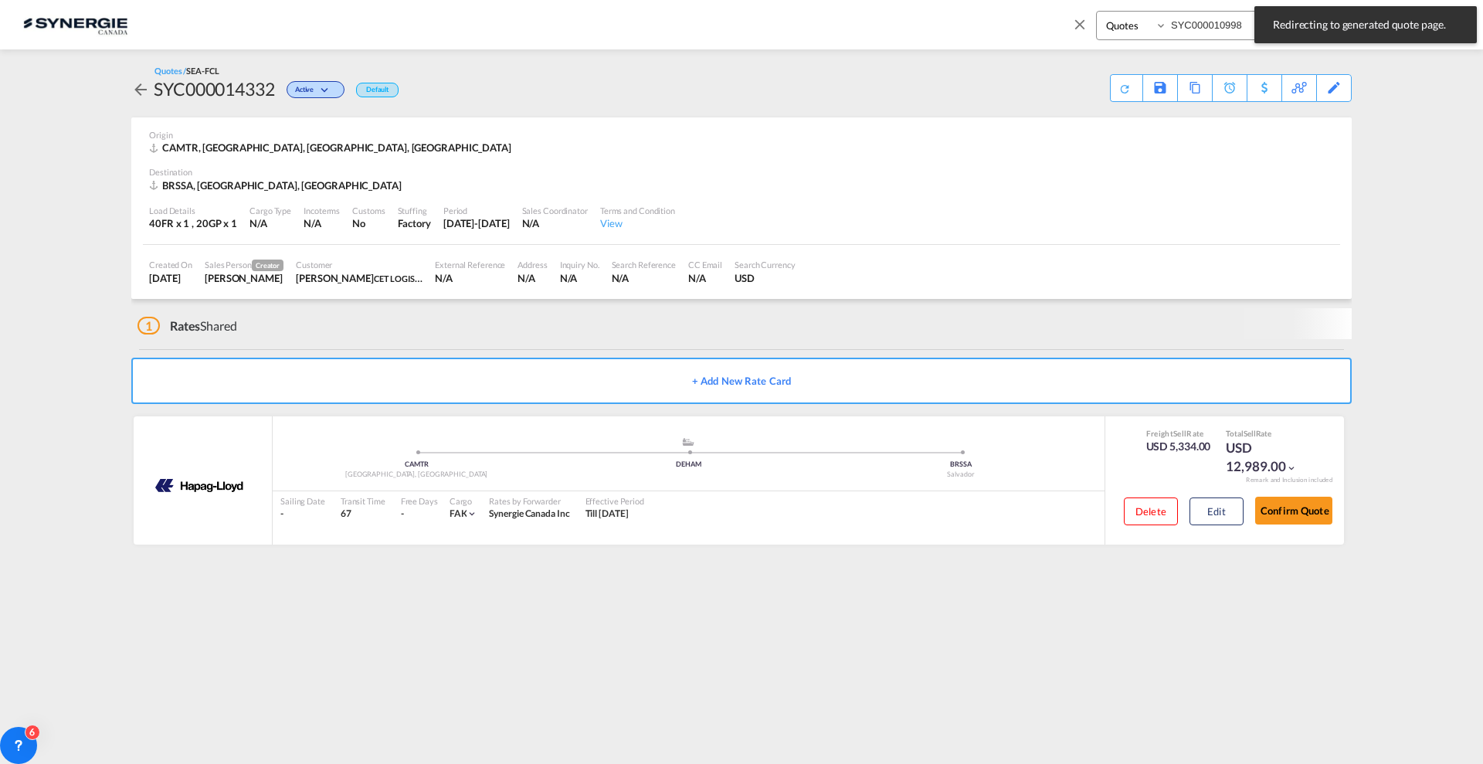
click at [1237, 32] on input "SYC000010998" at bounding box center [1263, 25] width 192 height 27
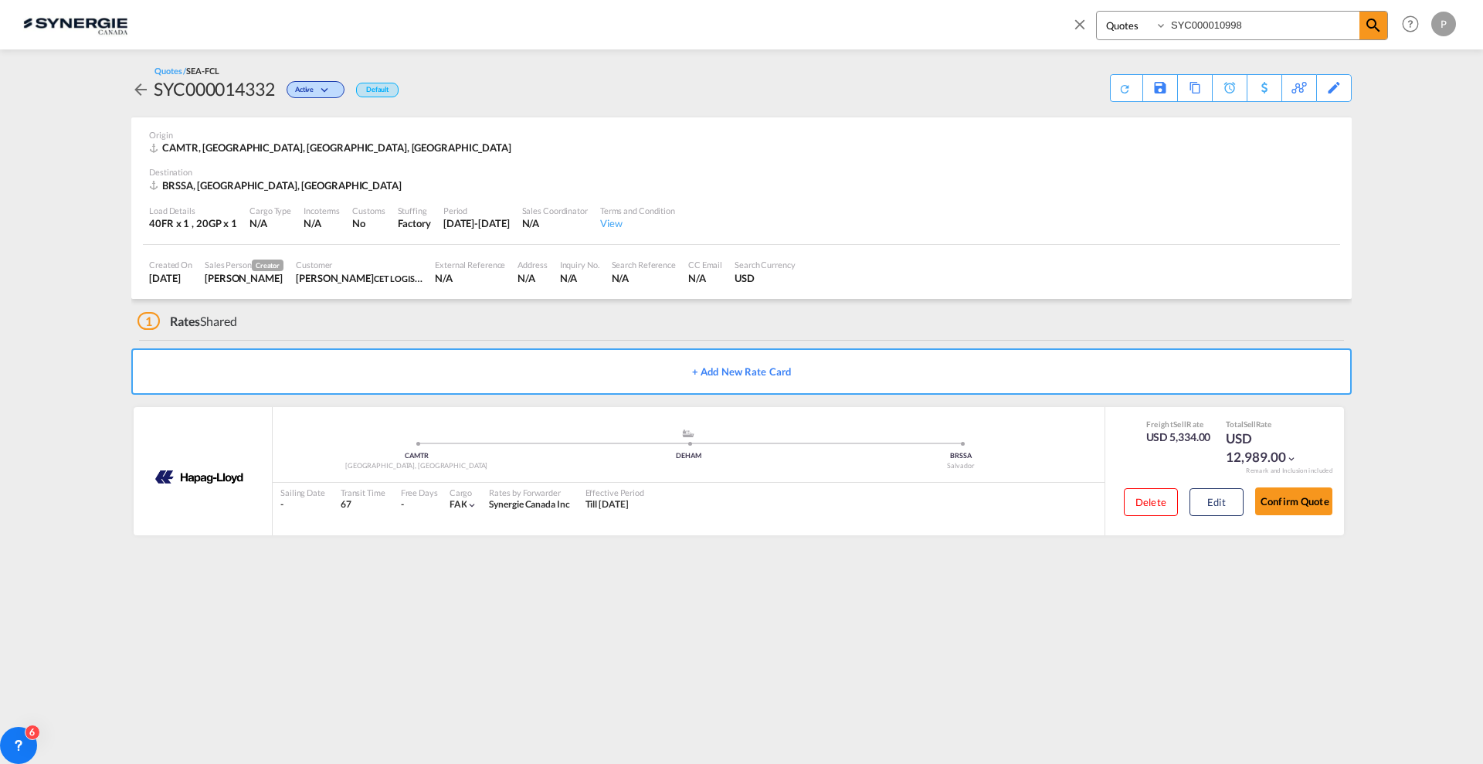
paste input "SYC000014250"
click at [1237, 32] on input "SYC00001099SYC000014250 8" at bounding box center [1263, 25] width 192 height 27
paste input "4250"
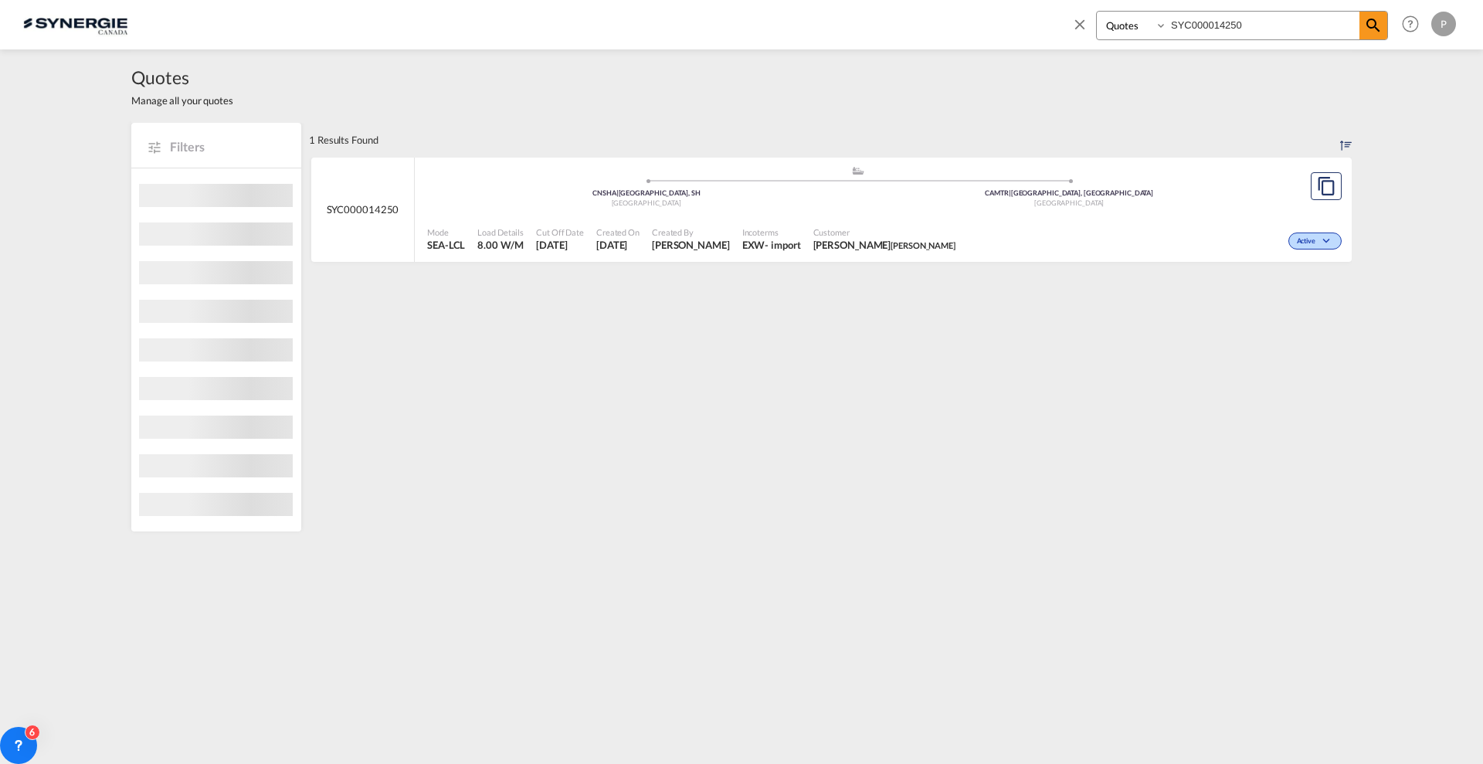
drag, startPoint x: 1186, startPoint y: 215, endPoint x: 1163, endPoint y: 240, distance: 33.9
click at [1185, 216] on div "Mode SEA-LCL Load Details 8.00 W/M Cut Off Date 21 Aug 2025 Created On 21 Aug 2…" at bounding box center [883, 239] width 937 height 46
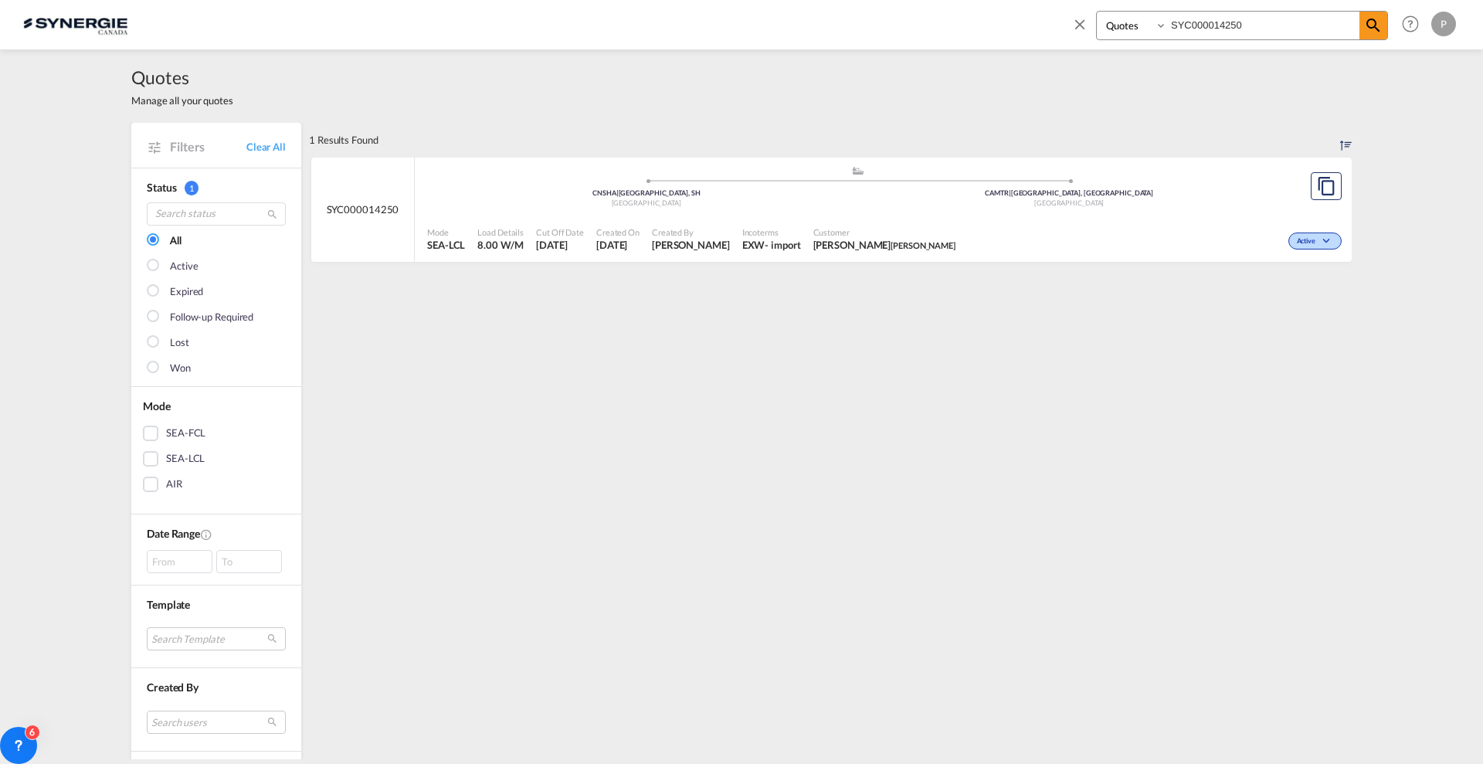
click at [1203, 24] on input "SYC000014250" at bounding box center [1263, 25] width 192 height 27
click at [1203, 23] on input "SYC000014250" at bounding box center [1263, 25] width 192 height 27
paste input "3241"
type input "SYC000013241"
click at [790, 205] on div "Cheshire West and Chester , United Kingdom" at bounding box center [646, 204] width 423 height 10
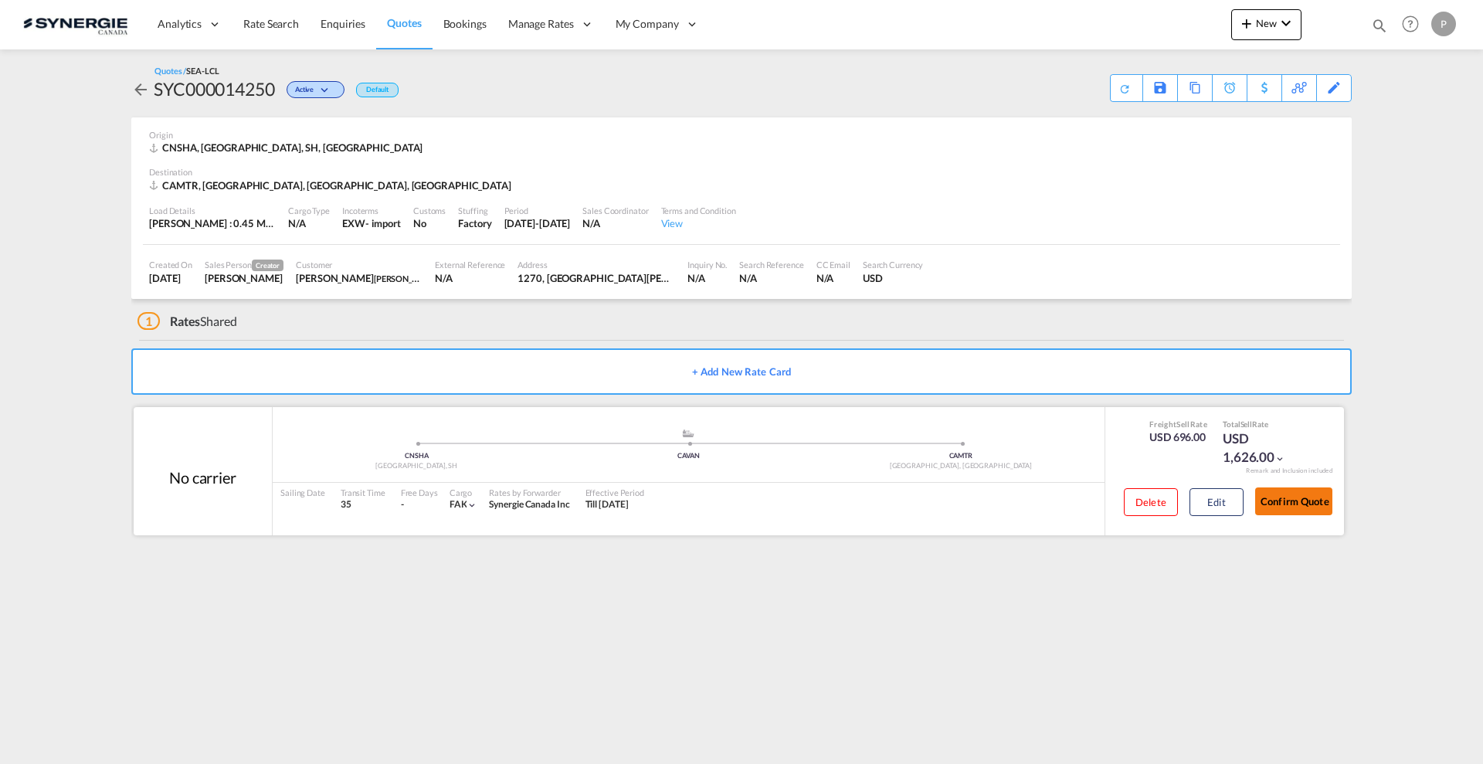
click at [1294, 494] on button "Confirm Quote" at bounding box center [1293, 501] width 77 height 28
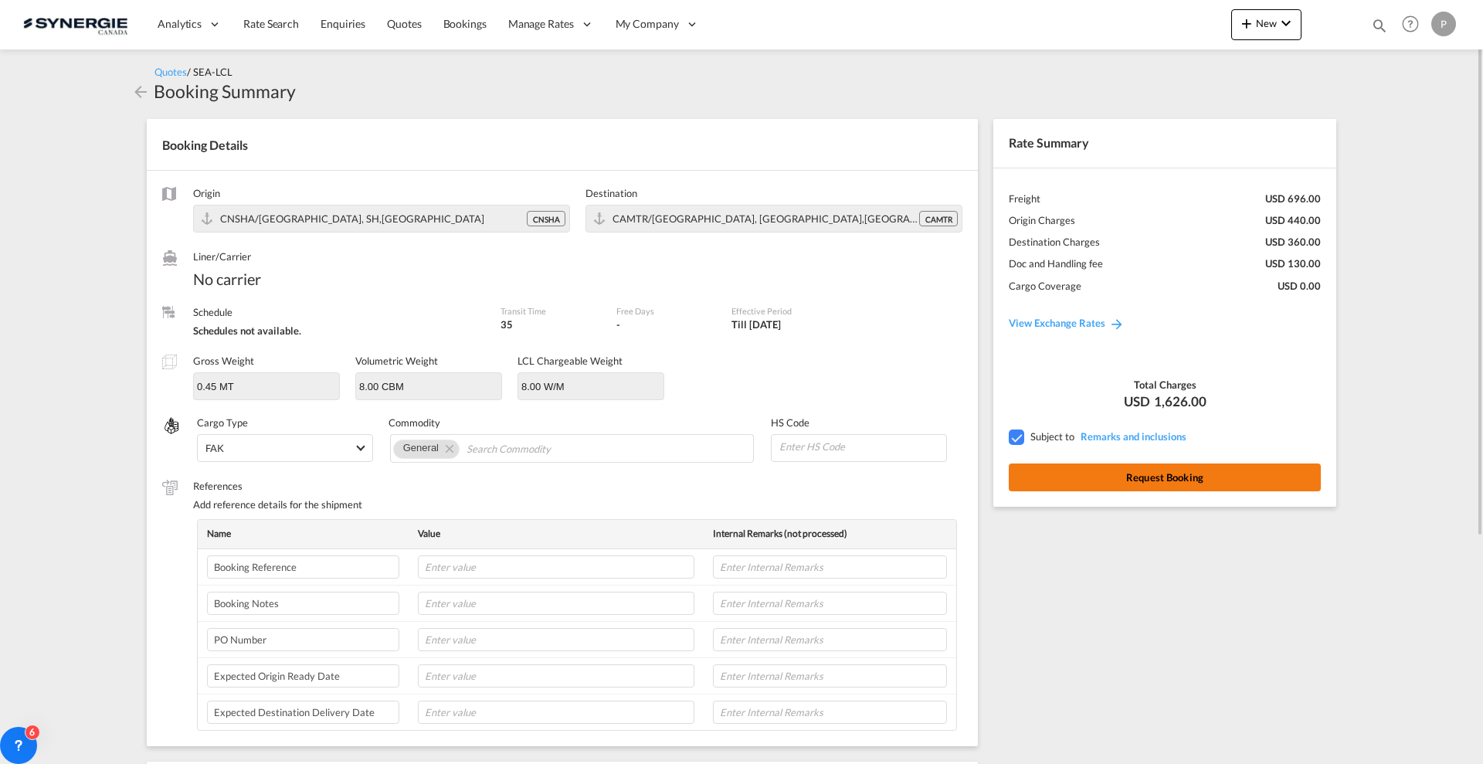
click at [1201, 480] on button "Request Booking" at bounding box center [1165, 478] width 312 height 28
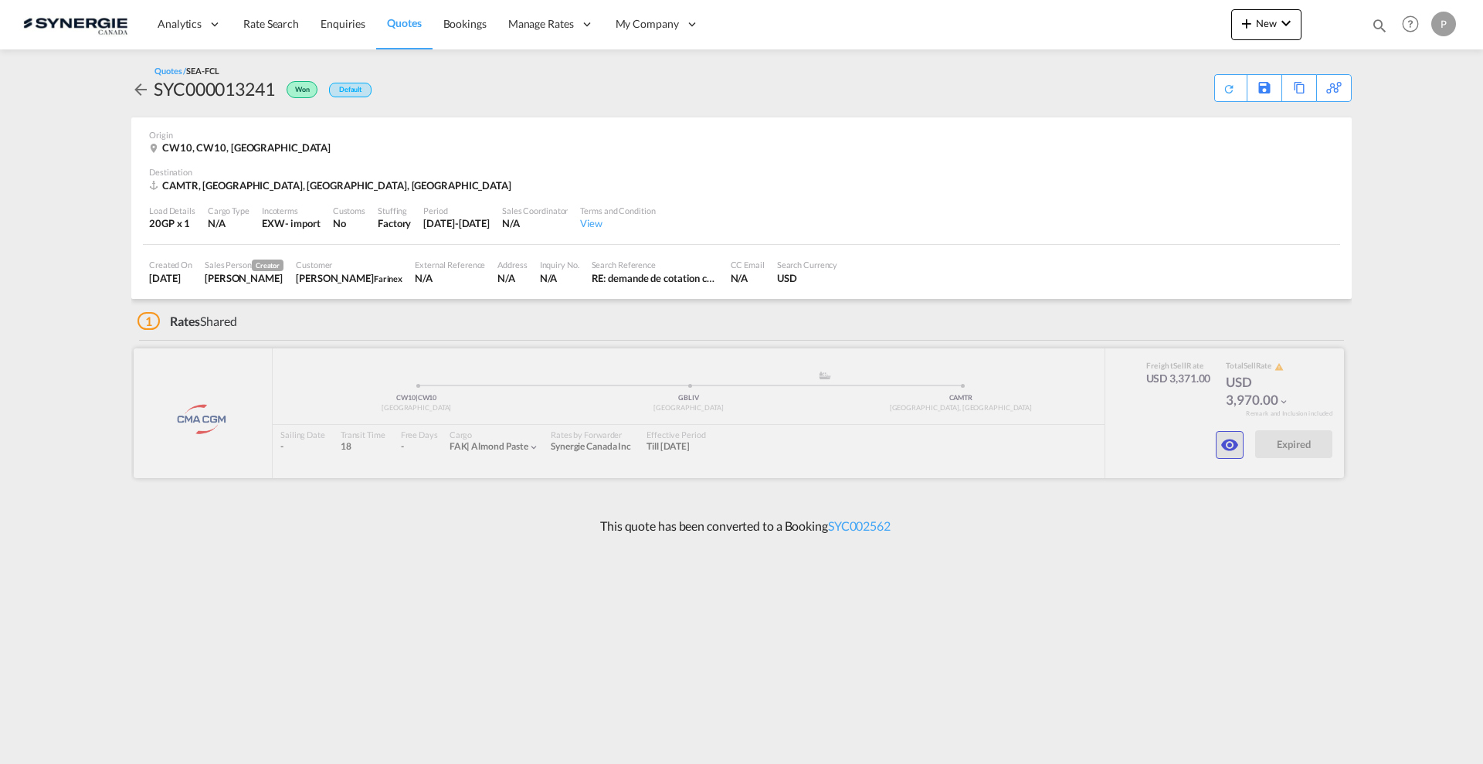
click at [1233, 438] on md-icon "icon-eye" at bounding box center [1230, 445] width 19 height 19
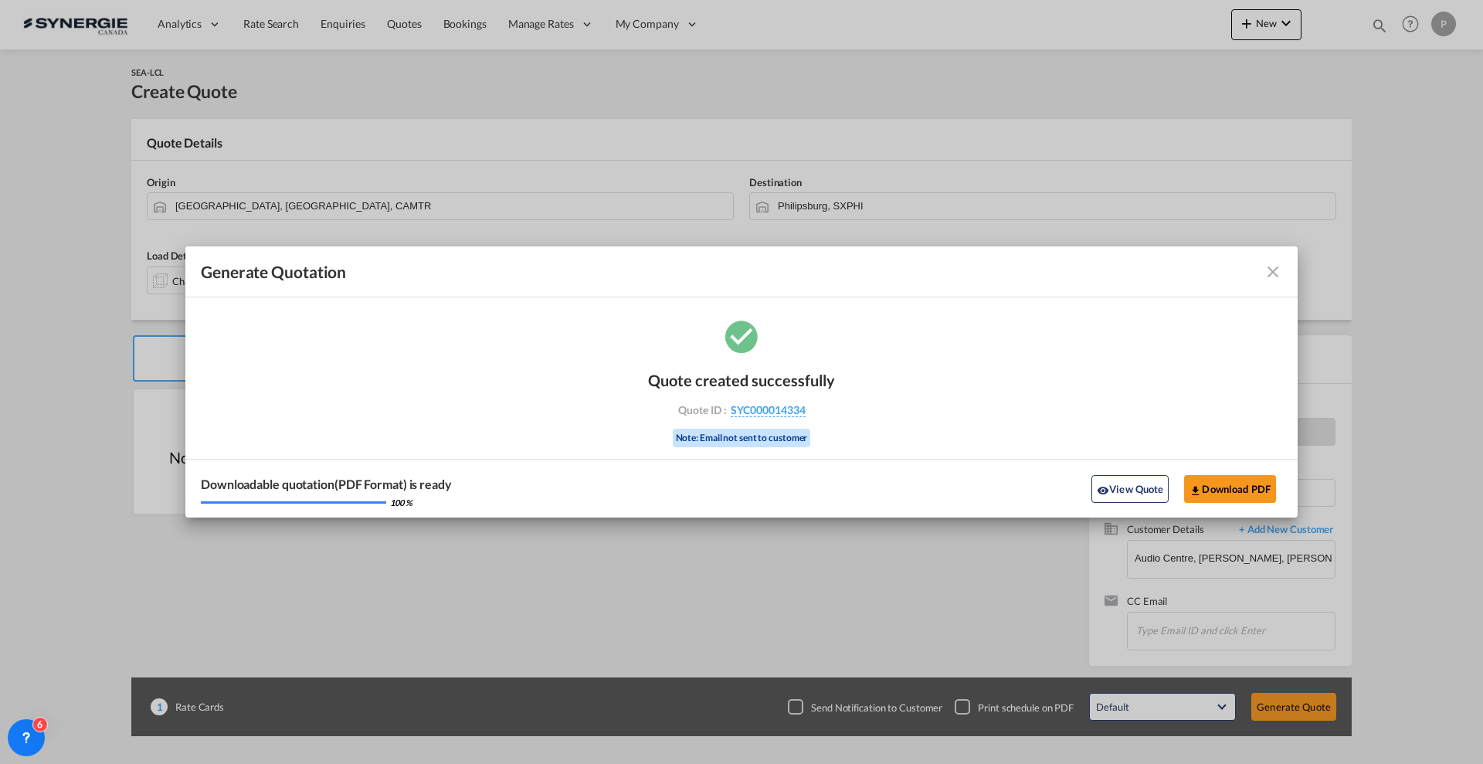
click at [1270, 270] on md-icon "icon-close fg-AAA8AD cursor m-0" at bounding box center [1273, 272] width 19 height 19
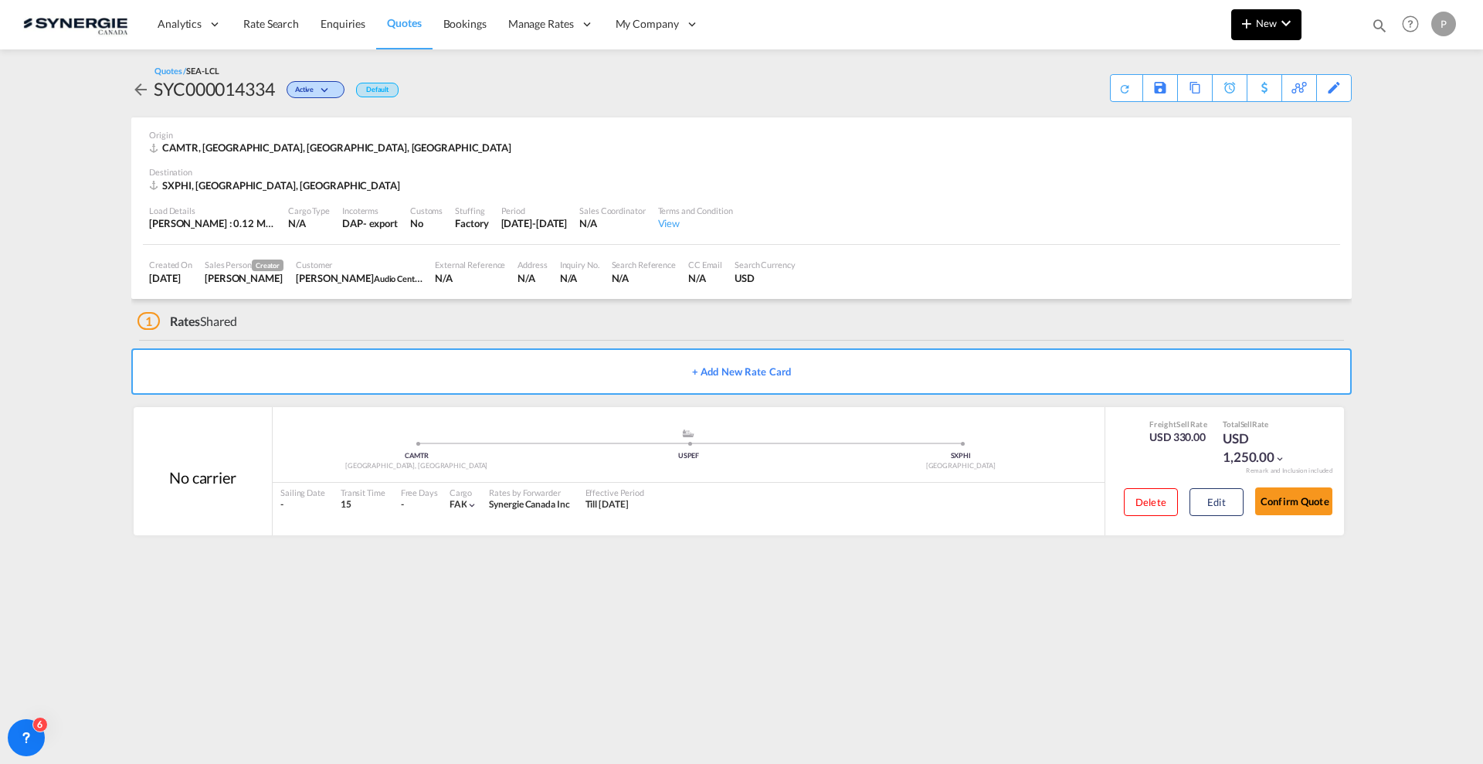
click at [1299, 14] on button "New" at bounding box center [1266, 24] width 70 height 31
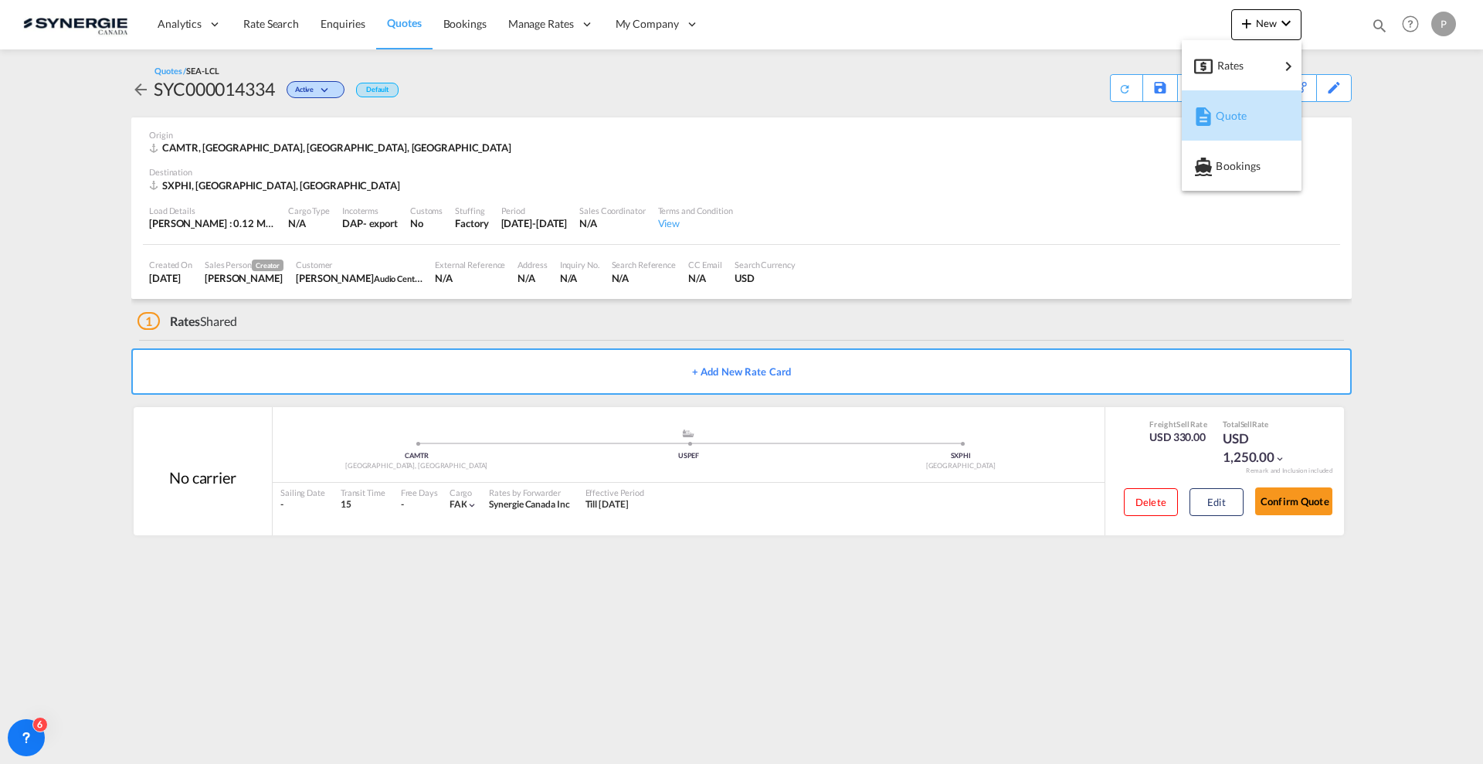
click at [1233, 121] on span "Quote" at bounding box center [1224, 115] width 17 height 31
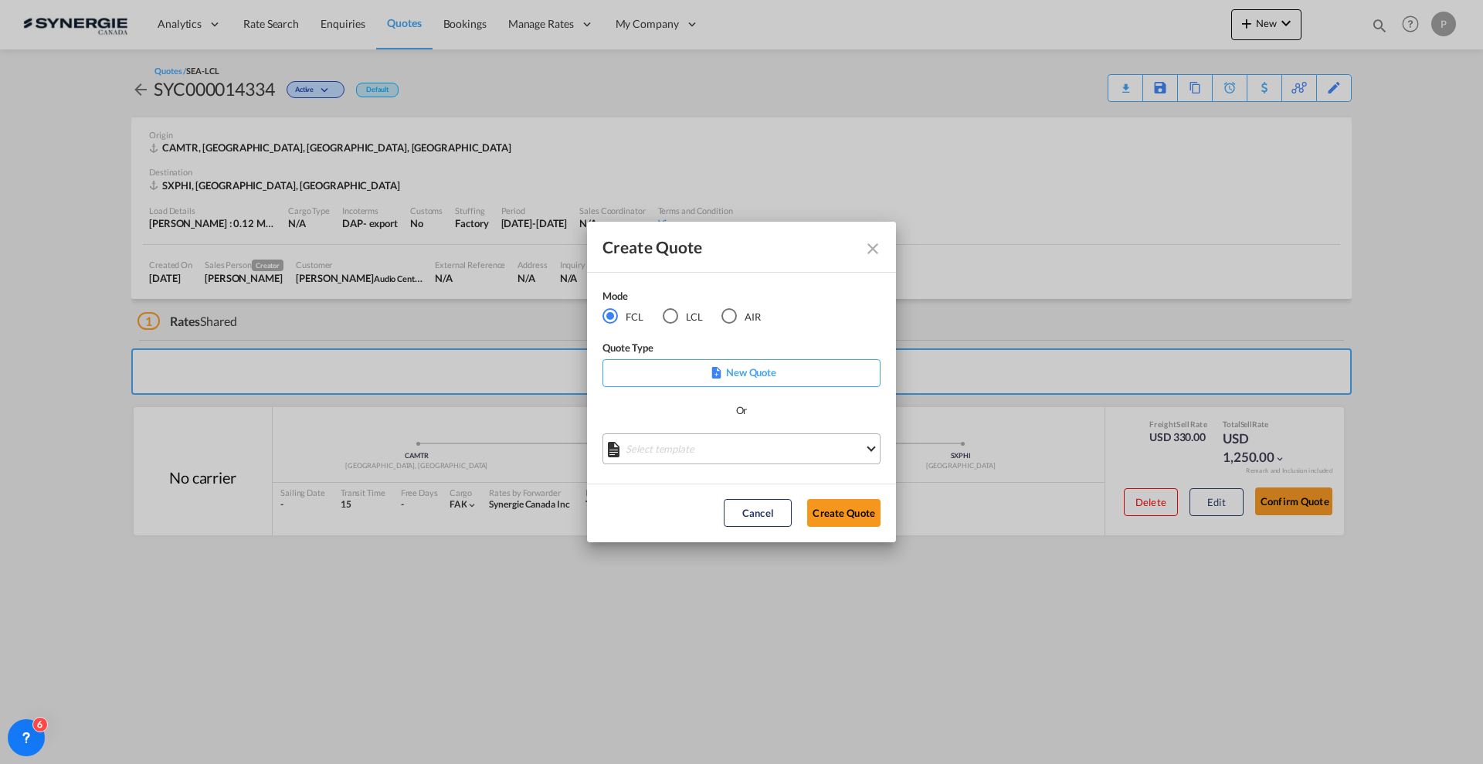
click at [711, 461] on md-select "Select template *NEW* FCL FREEHAND / DAP Pablo Gomez Saldarriaga | 10 Jul 2025 …" at bounding box center [742, 448] width 278 height 31
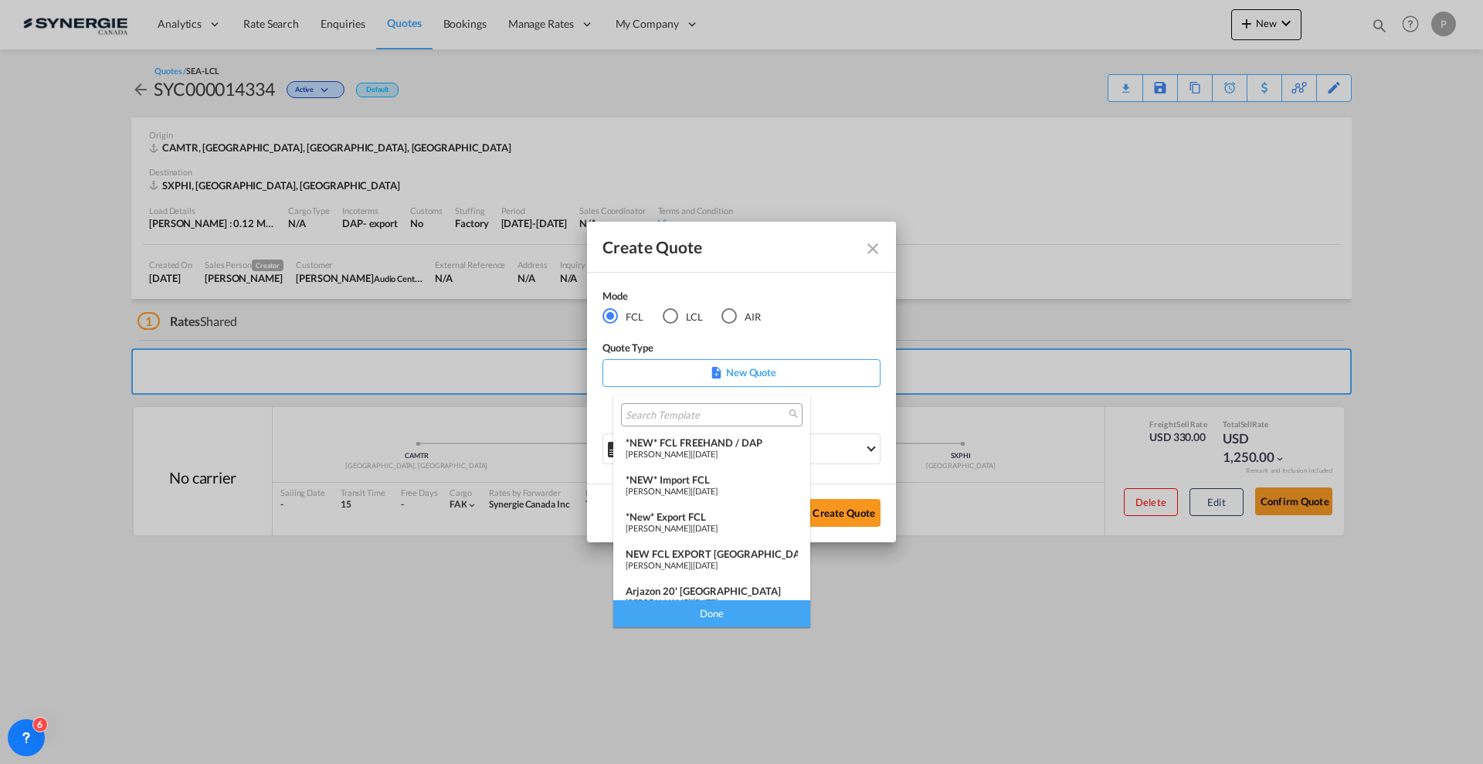
click at [722, 453] on div "Pablo Gomez Saldarriaga | 10 Jul 2025" at bounding box center [712, 454] width 172 height 10
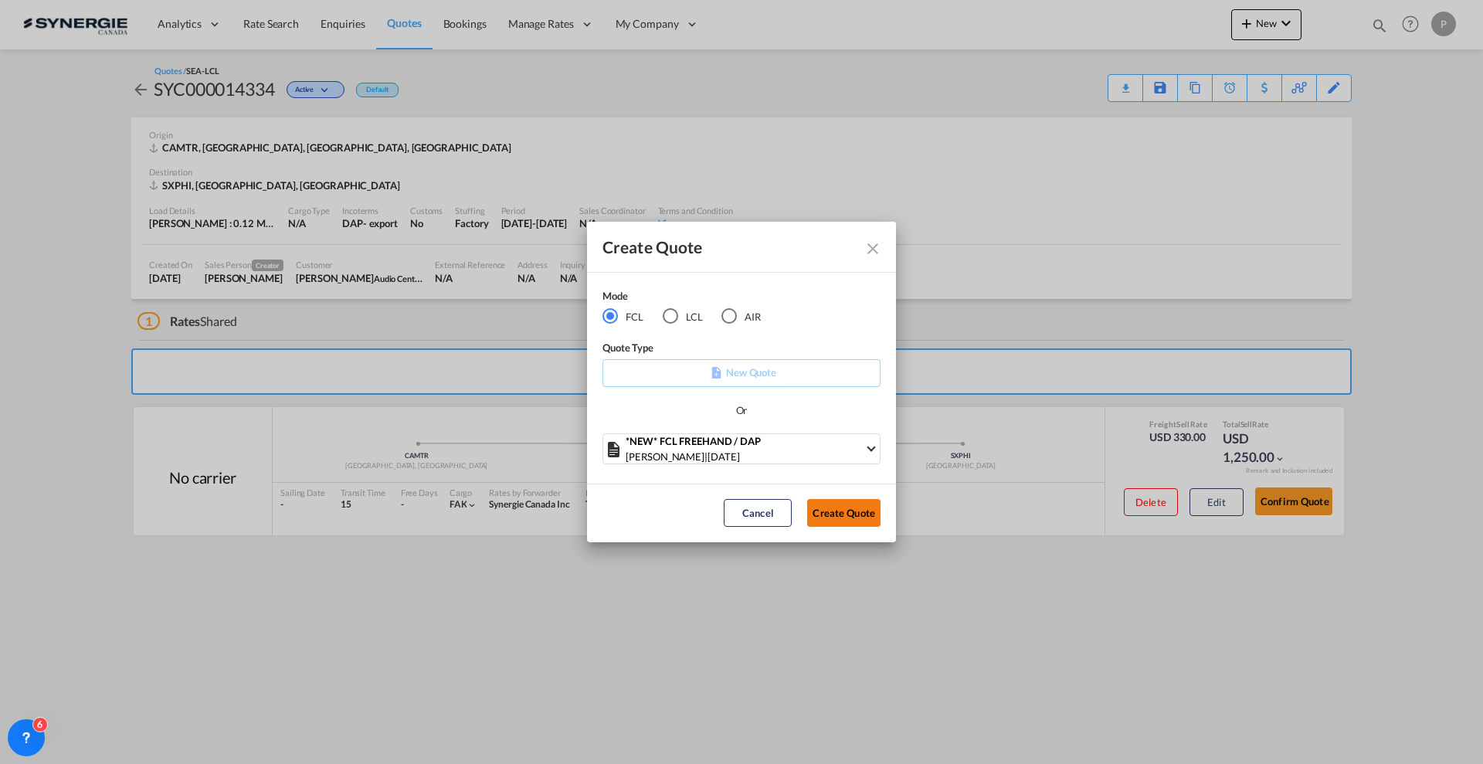
click at [841, 506] on button "Create Quote" at bounding box center [843, 513] width 73 height 28
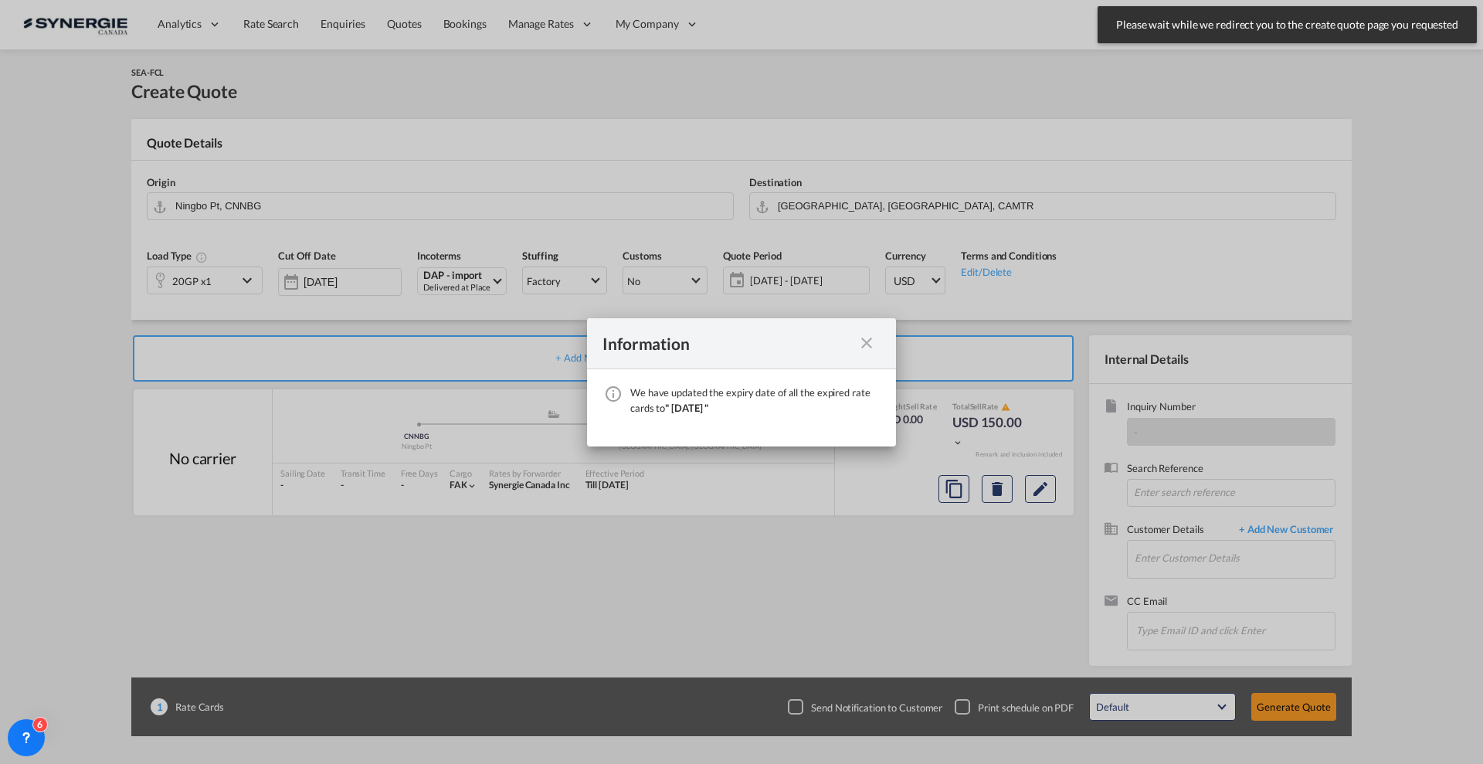
click at [865, 341] on md-icon "icon-close fg-AAA8AD cursor" at bounding box center [866, 343] width 19 height 19
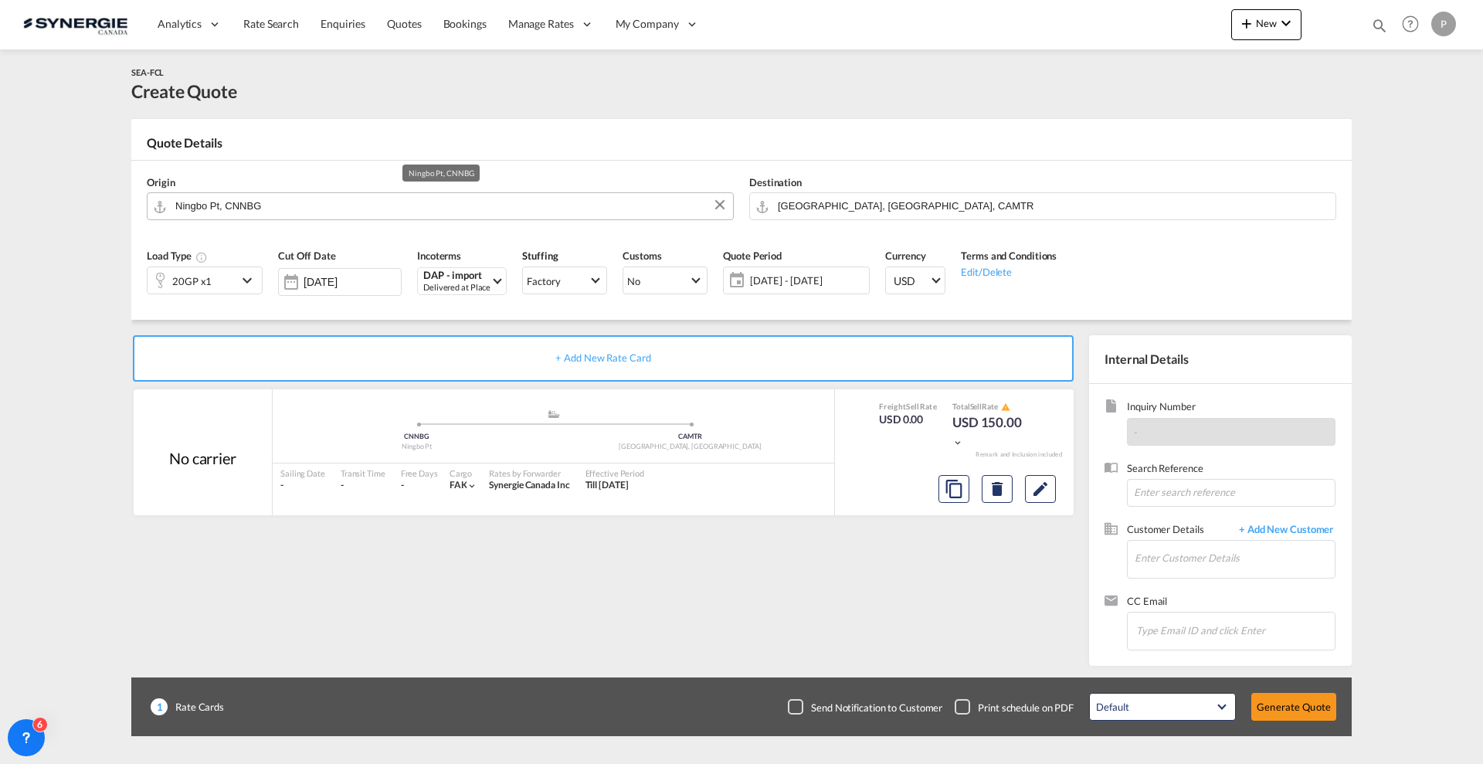
click at [436, 195] on input "Ningbo Pt, CNNBG" at bounding box center [450, 205] width 550 height 27
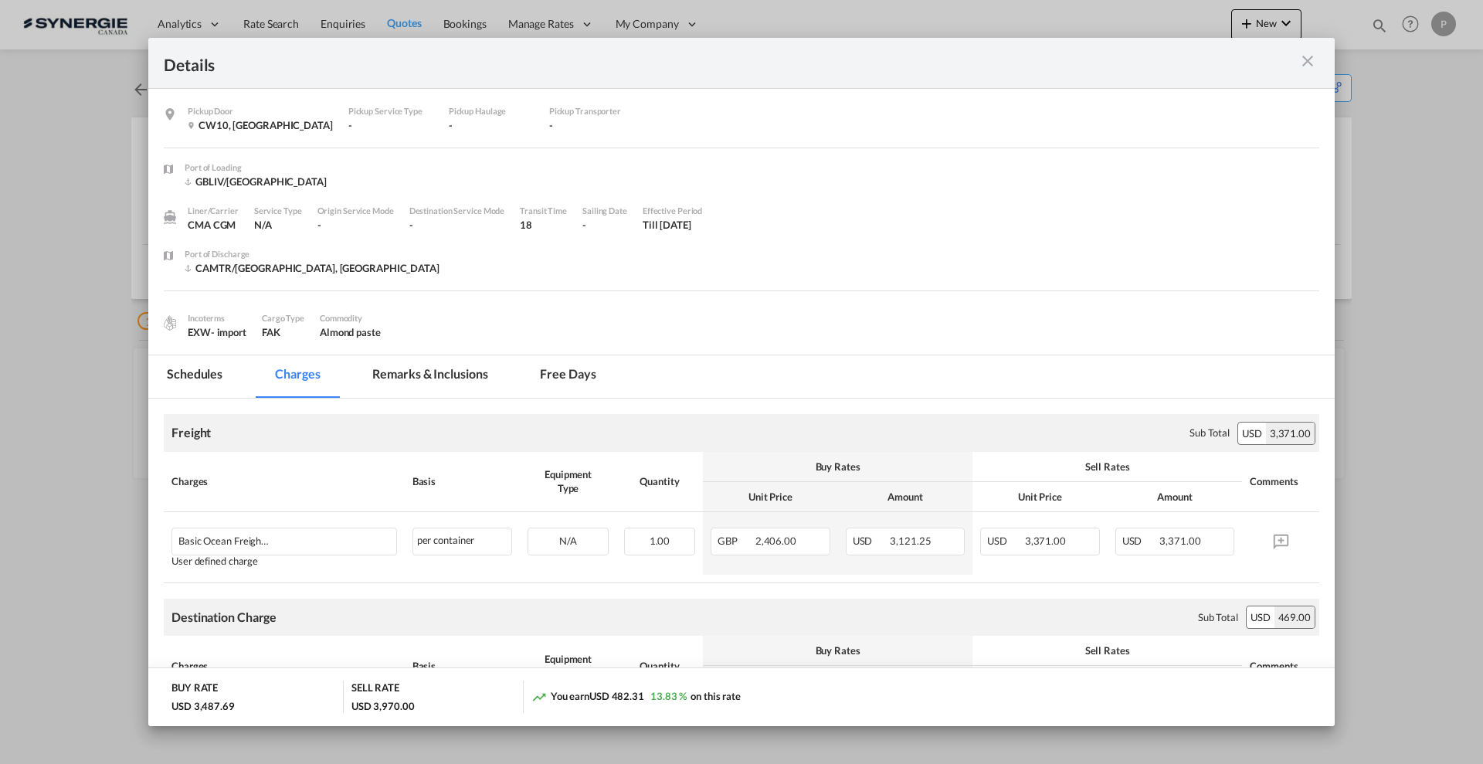
click at [1309, 53] on md-icon "icon-close m-3 fg-AAA8AD cursor" at bounding box center [1308, 61] width 19 height 19
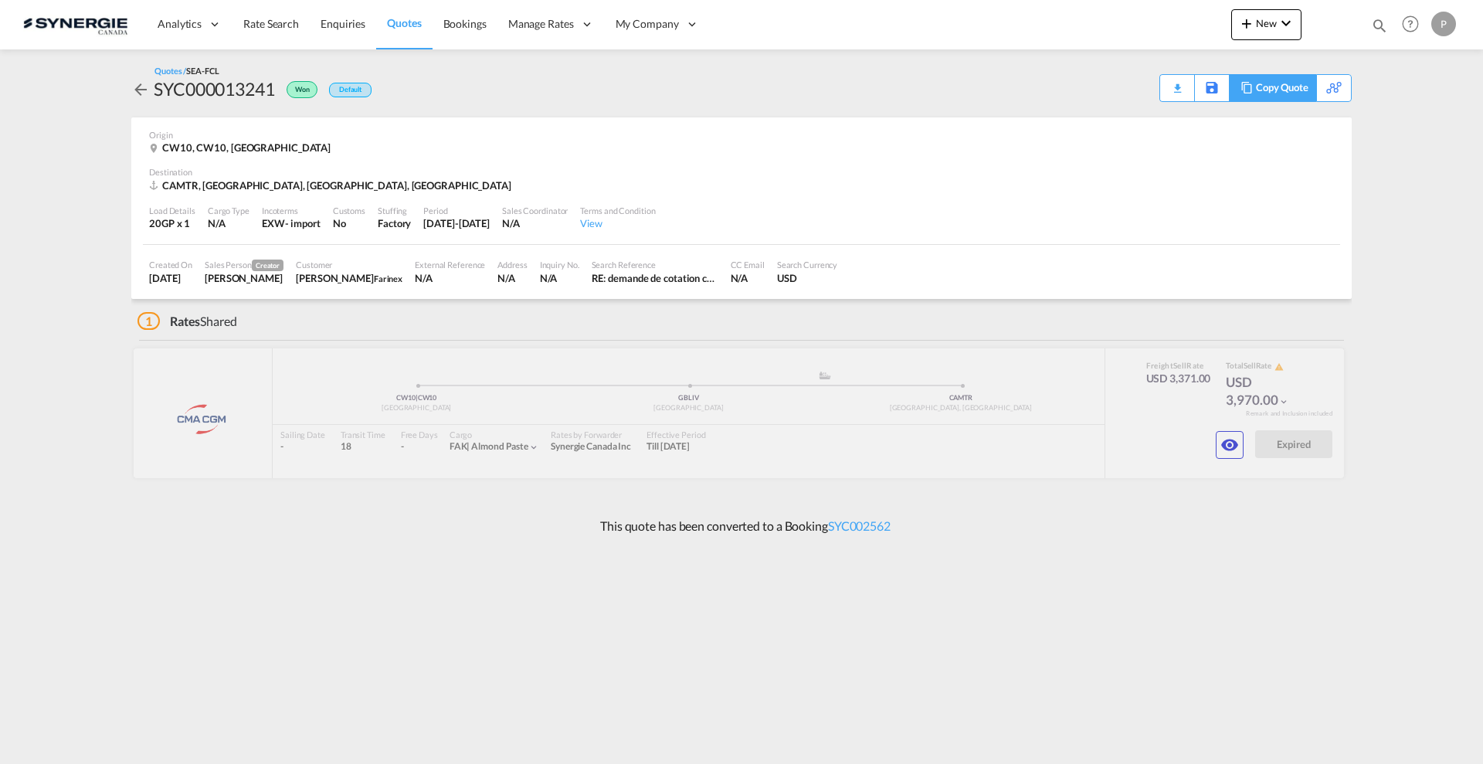
click at [1284, 88] on div "Copy Quote" at bounding box center [1282, 88] width 53 height 26
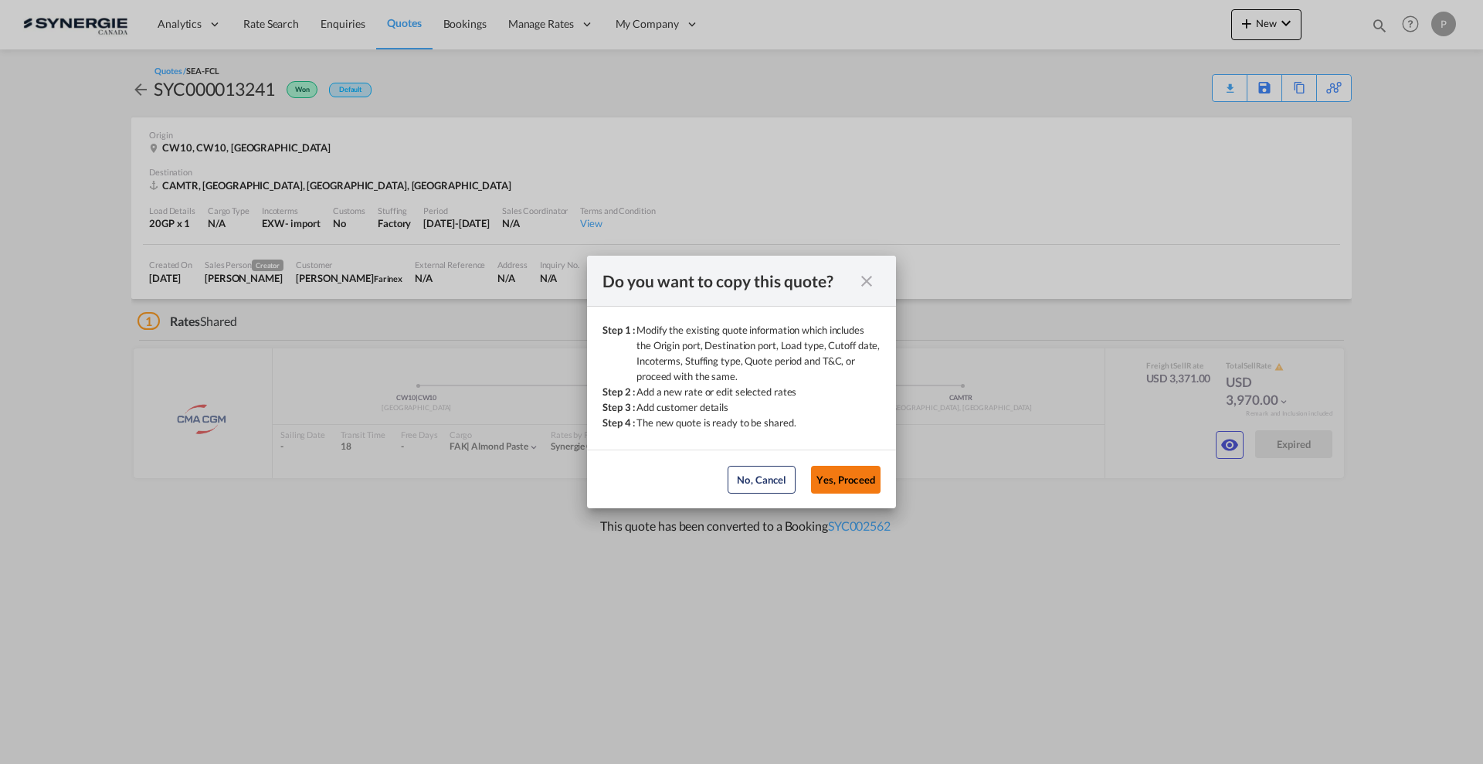
click at [849, 477] on button "Yes, Proceed" at bounding box center [846, 480] width 70 height 28
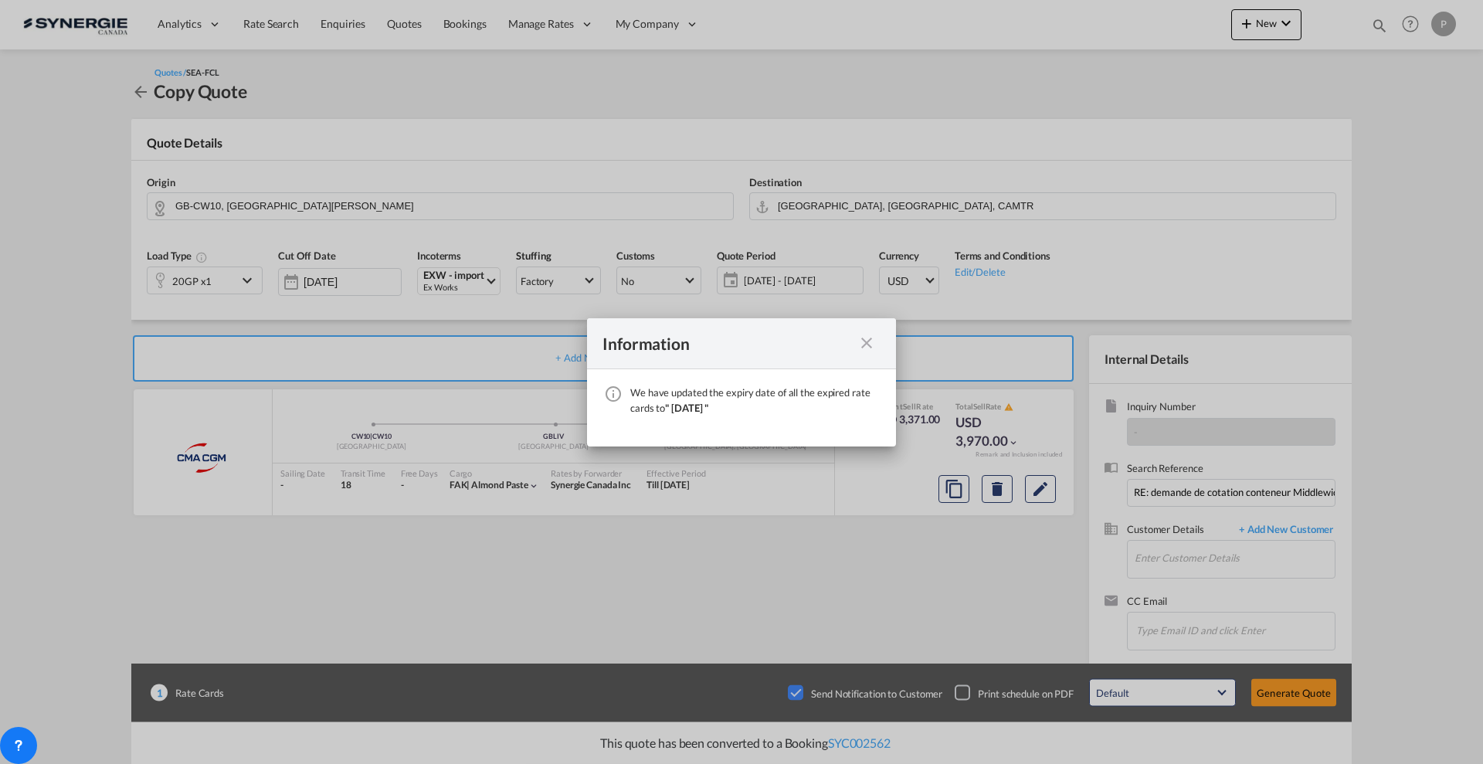
click at [857, 343] on div "We have ..." at bounding box center [867, 343] width 28 height 19
click at [866, 338] on md-icon "icon-close fg-AAA8AD cursor" at bounding box center [866, 343] width 19 height 19
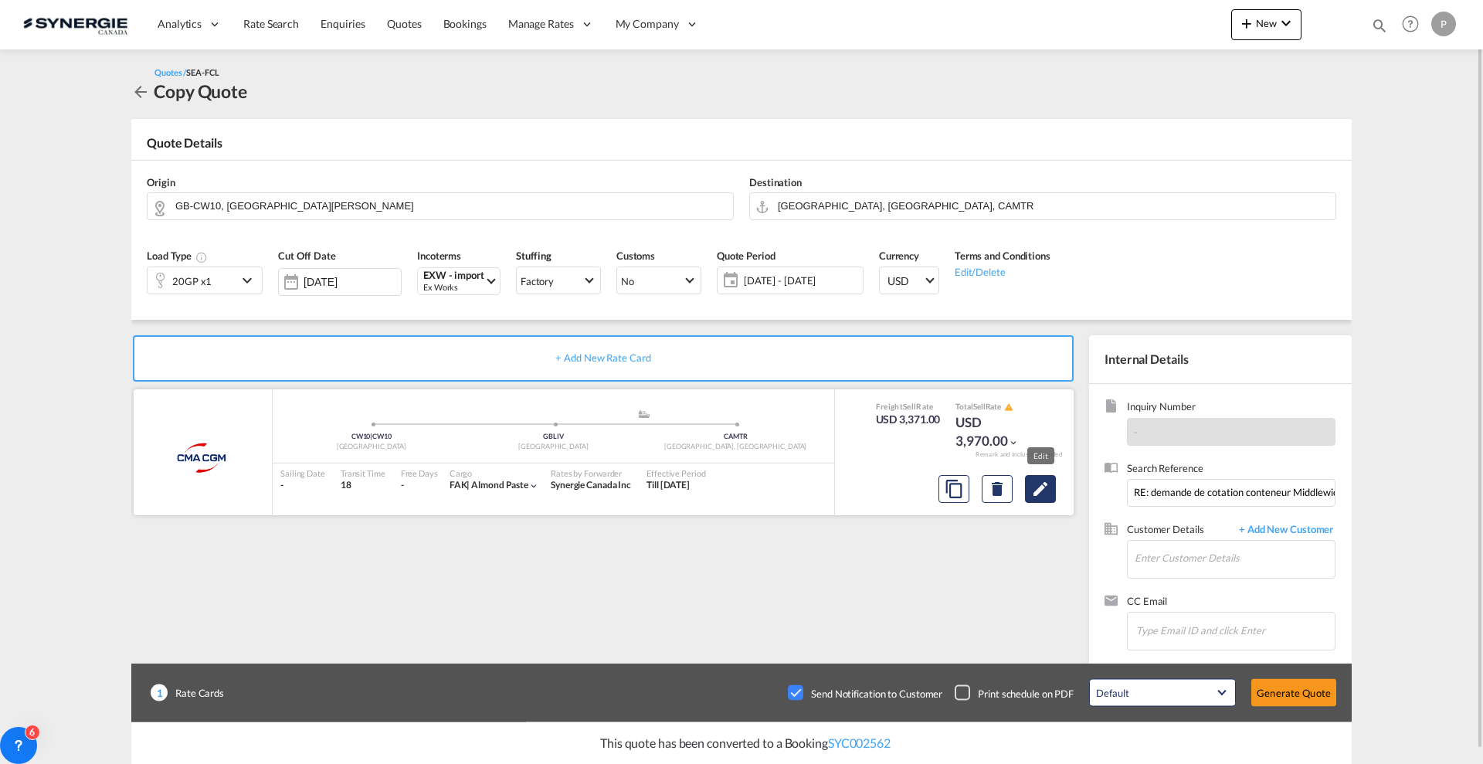
click at [1041, 487] on md-icon "Edit" at bounding box center [1040, 489] width 19 height 19
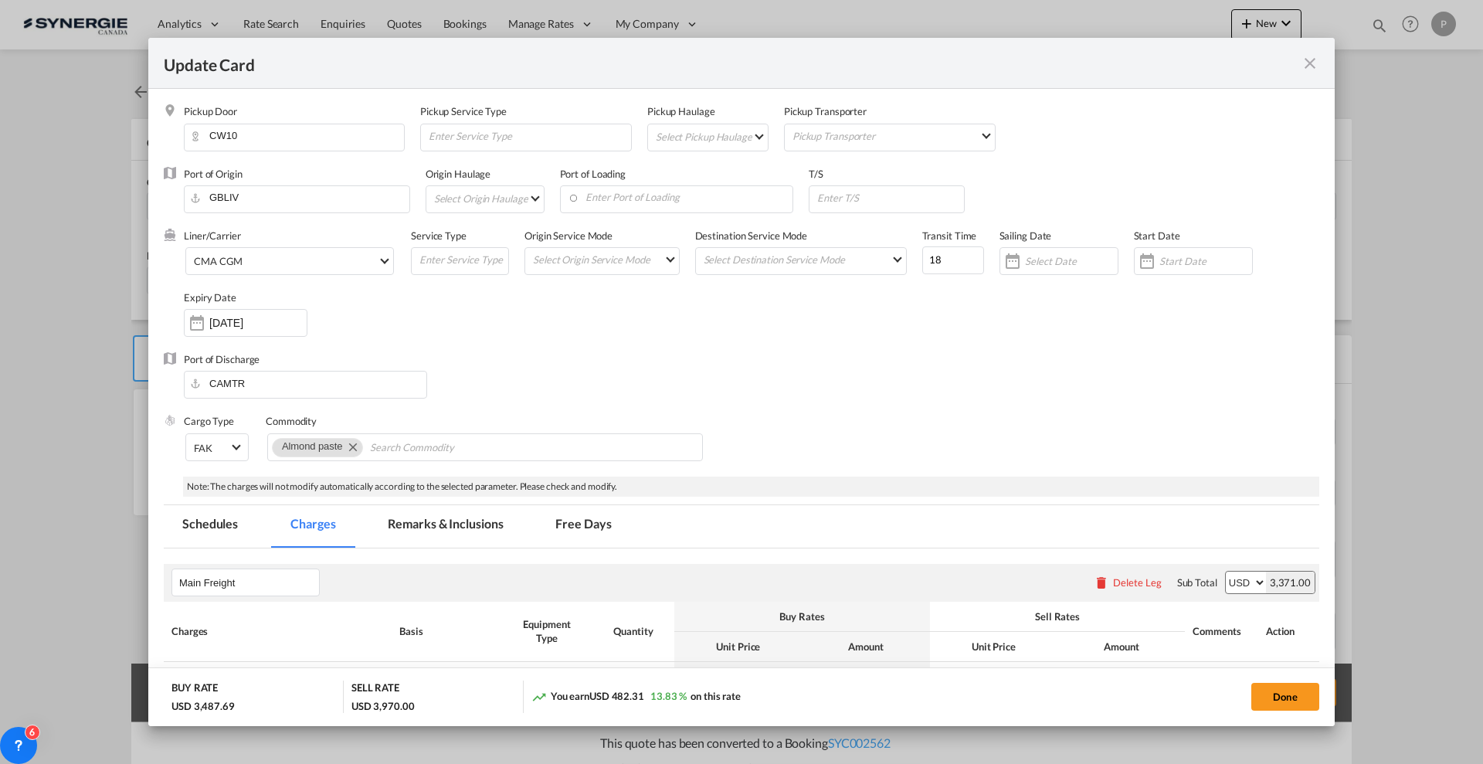
scroll to position [290, 0]
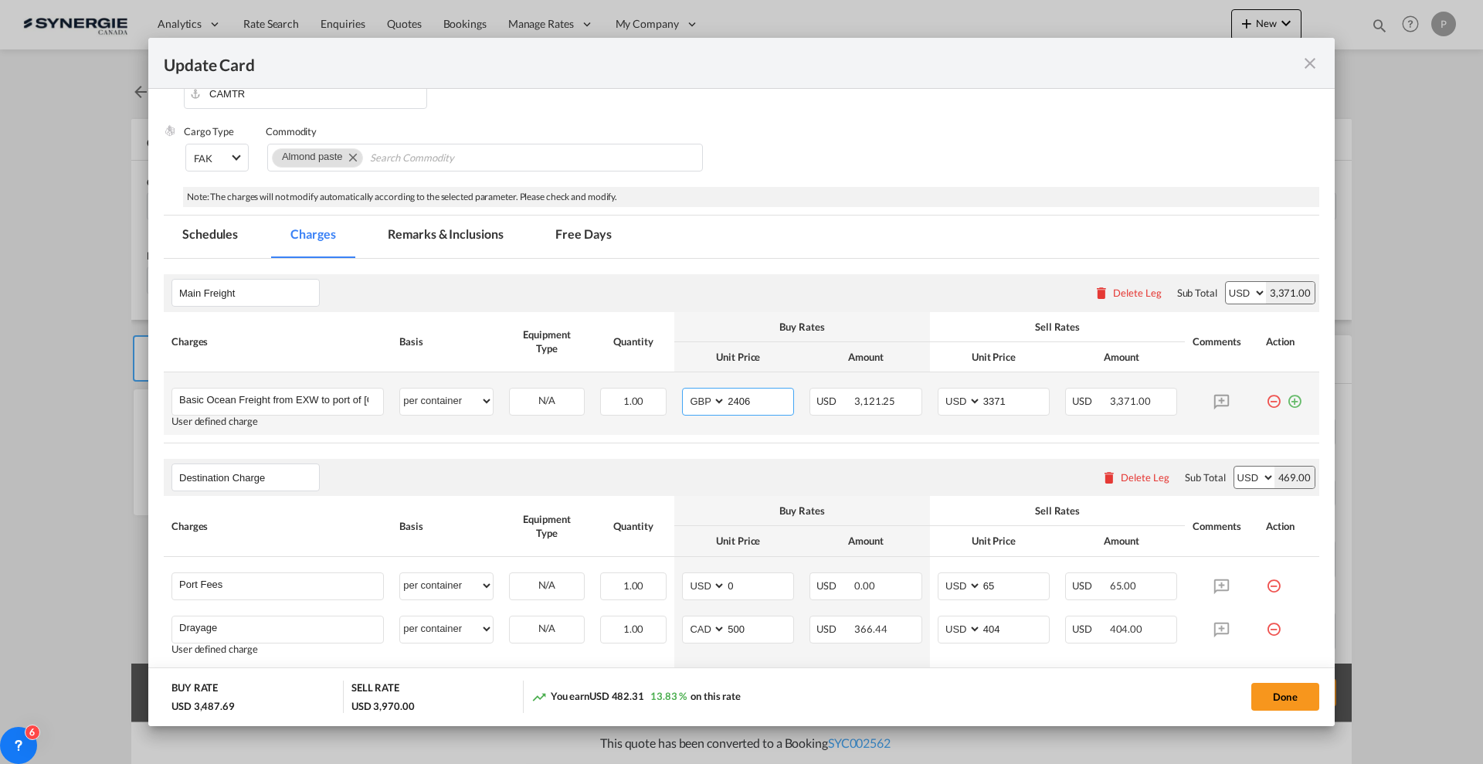
click at [770, 406] on input "2406" at bounding box center [759, 400] width 67 height 23
click at [743, 398] on input "2406" at bounding box center [759, 400] width 67 height 23
click at [743, 397] on input "2406" at bounding box center [759, 400] width 67 height 23
type input "2596"
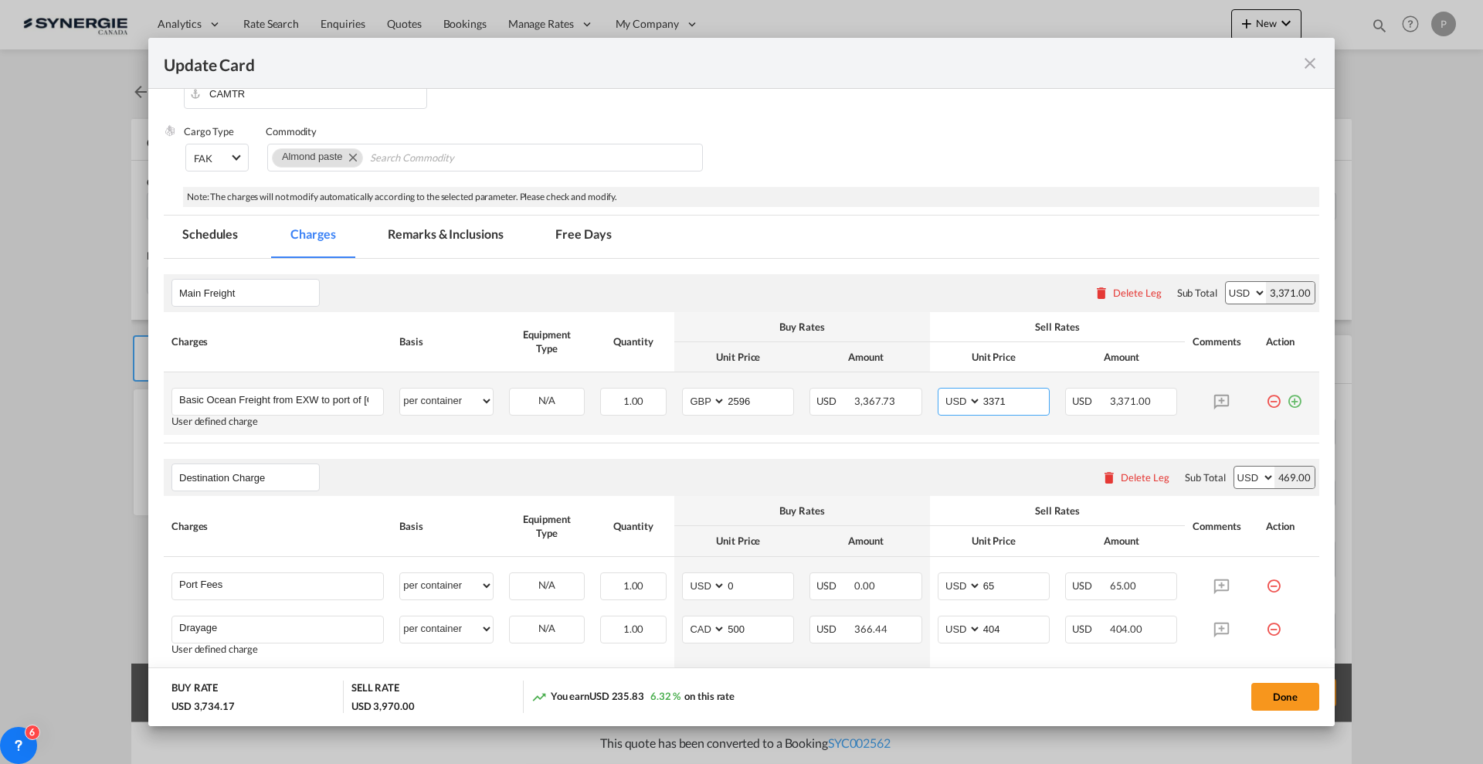
click at [999, 392] on input "3371" at bounding box center [1015, 400] width 67 height 23
click at [987, 396] on input "3371" at bounding box center [1015, 400] width 67 height 23
type input "3620"
click at [1272, 694] on button "Done" at bounding box center [1285, 697] width 68 height 28
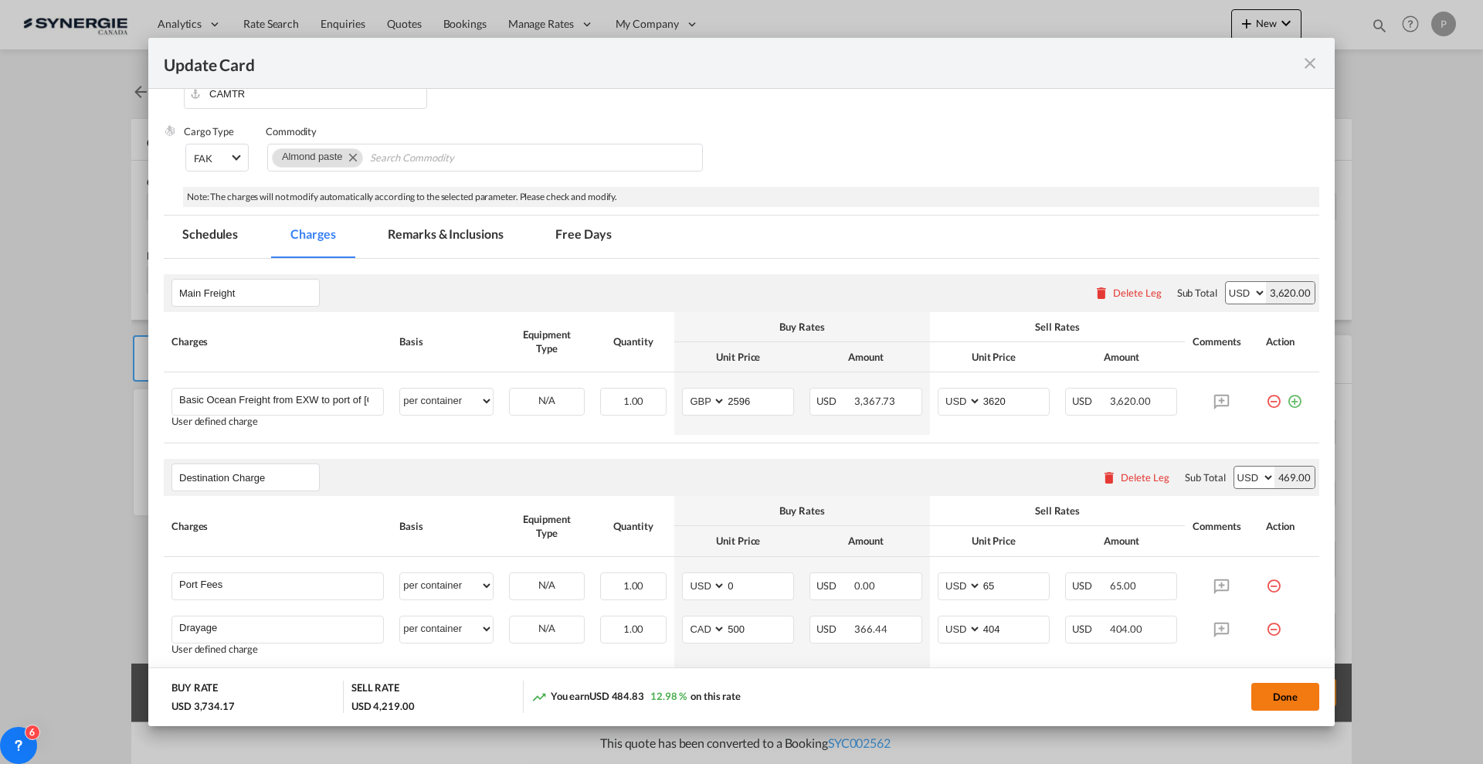
type input "24 Sep 2025"
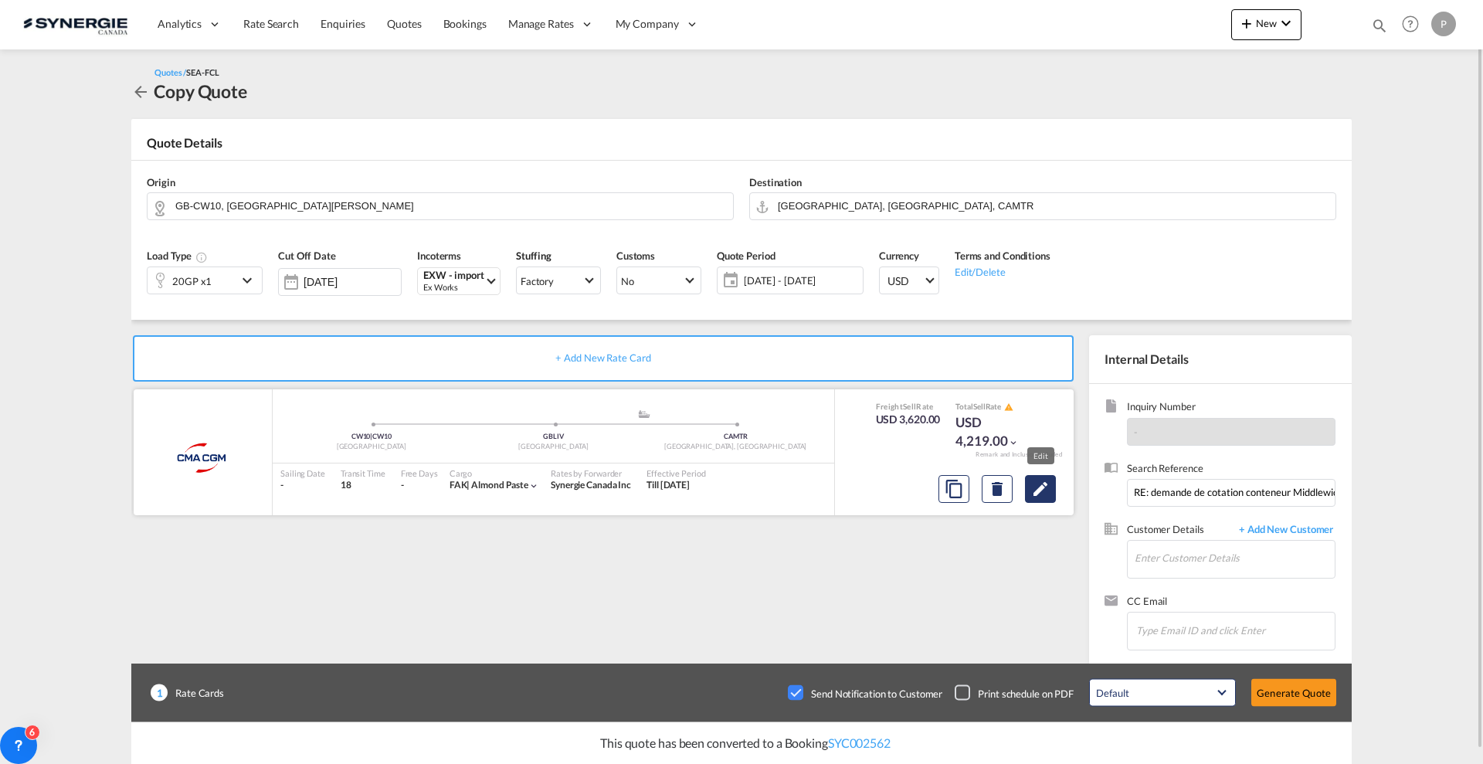
click at [1041, 485] on md-icon "Edit" at bounding box center [1040, 489] width 19 height 19
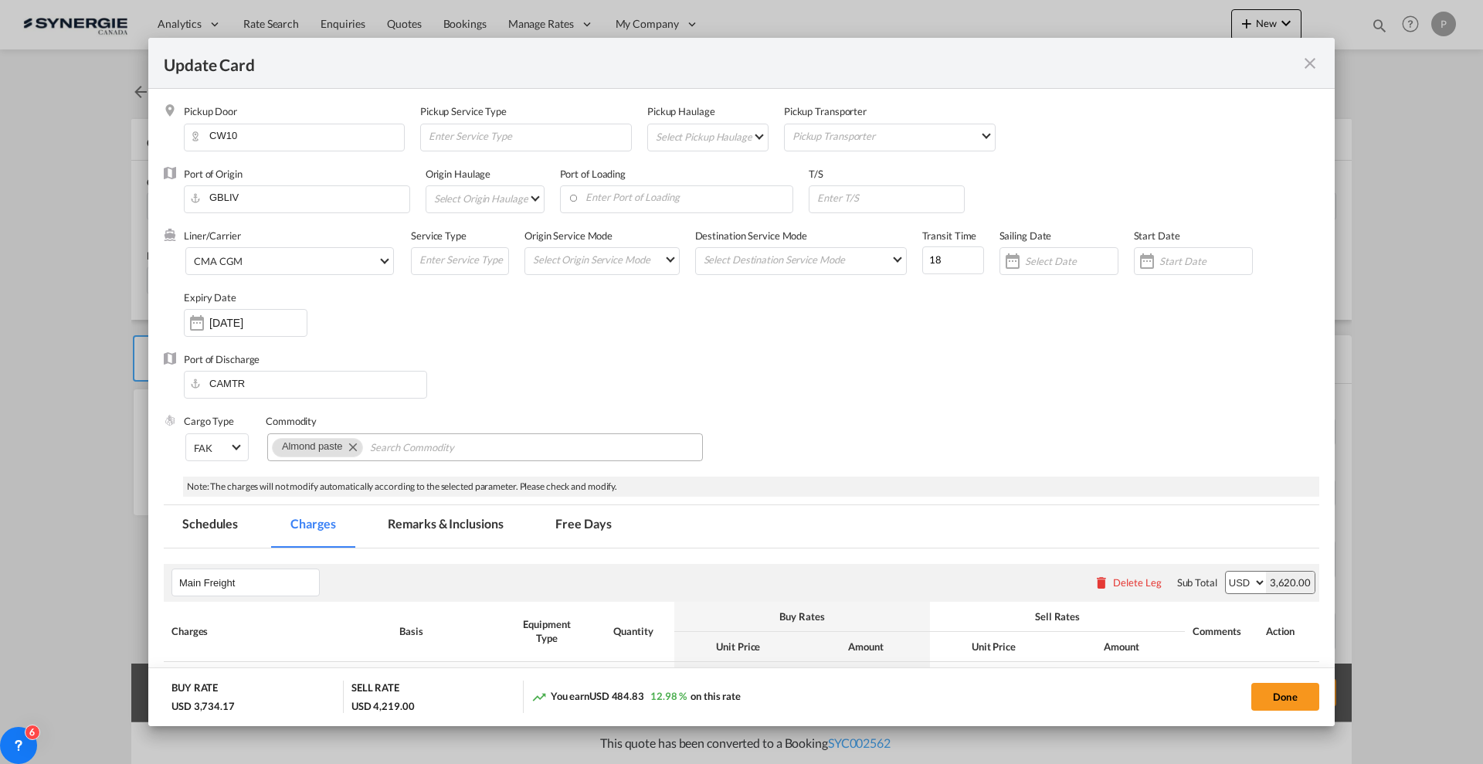
click at [433, 538] on md-tab-item "Remarks & Inclusions" at bounding box center [445, 526] width 152 height 42
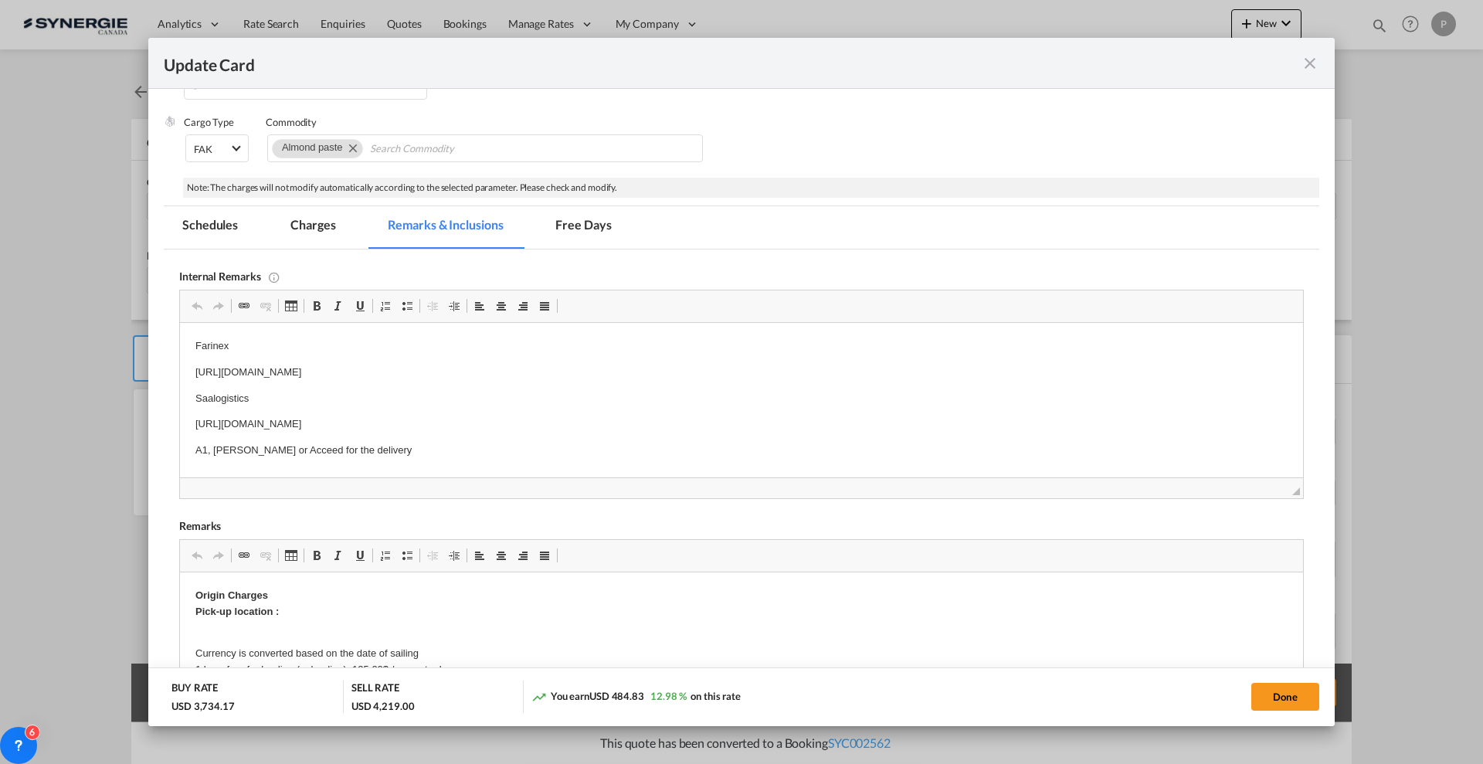
scroll to position [471, 0]
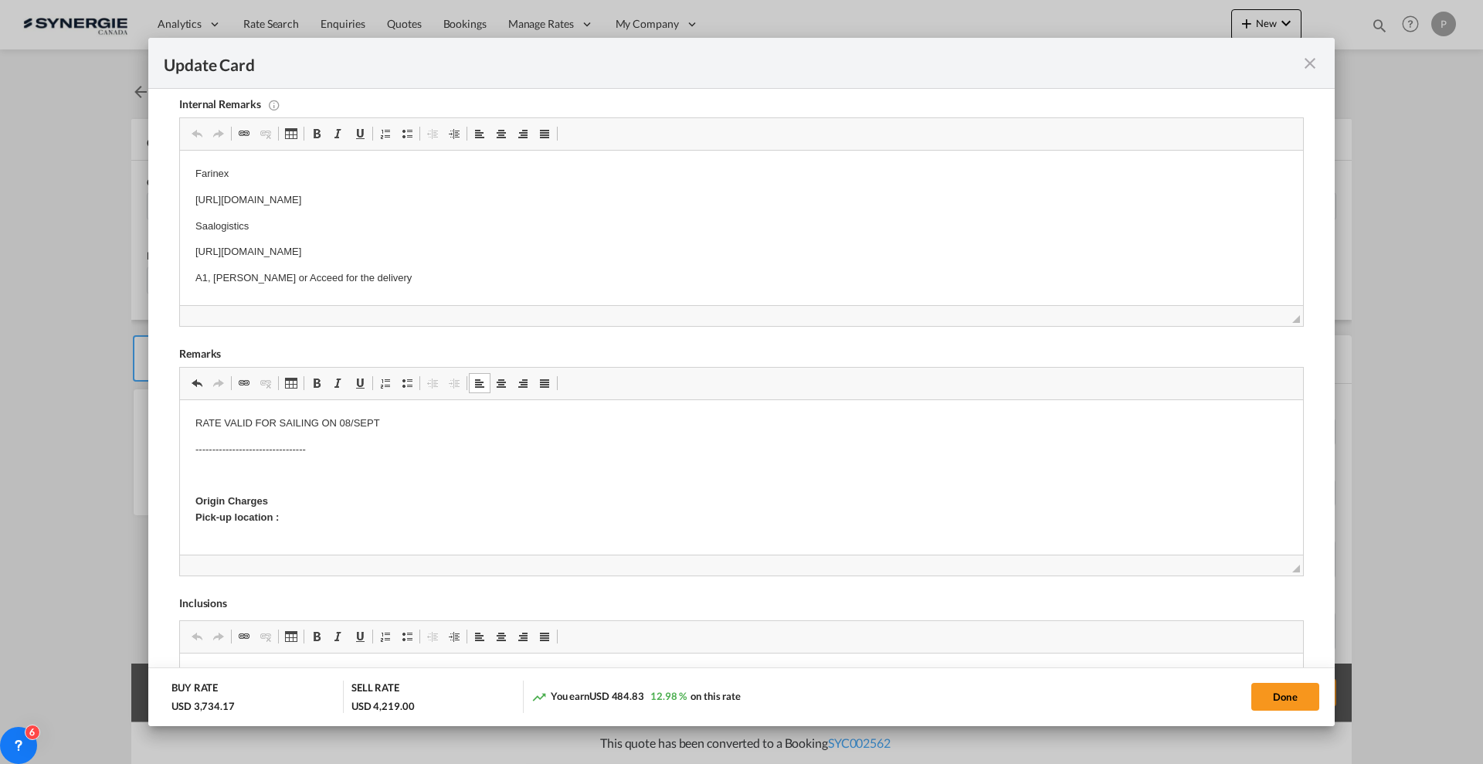
click at [260, 419] on p "RATE VALID FOR SAILING ON 08/SEPT" at bounding box center [741, 424] width 1092 height 16
click at [260, 418] on p "RATE VALID FOR SAILING ON 08/SEPT" at bounding box center [741, 424] width 1092 height 16
click at [1282, 695] on button "Done" at bounding box center [1285, 697] width 68 height 28
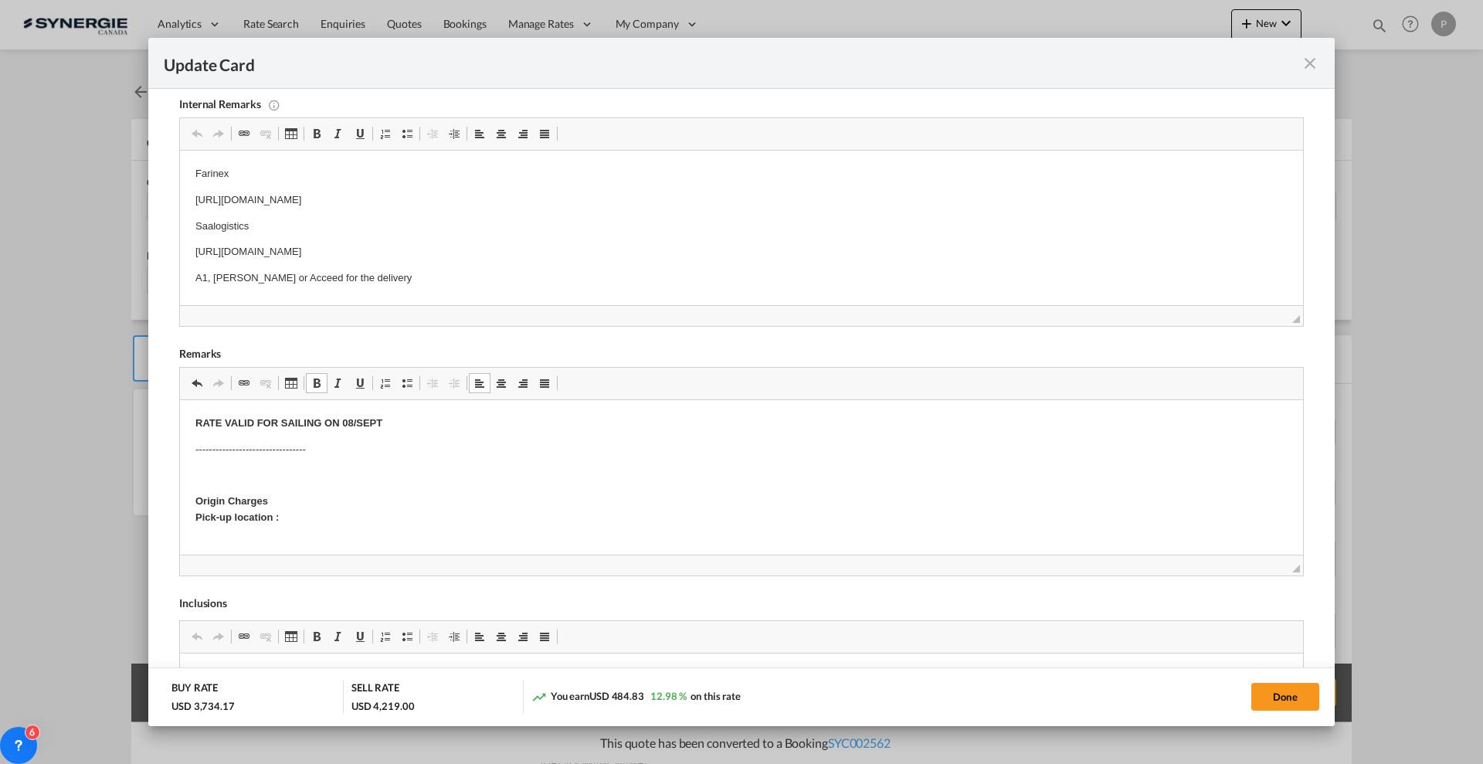
type input "24 Sep 2025"
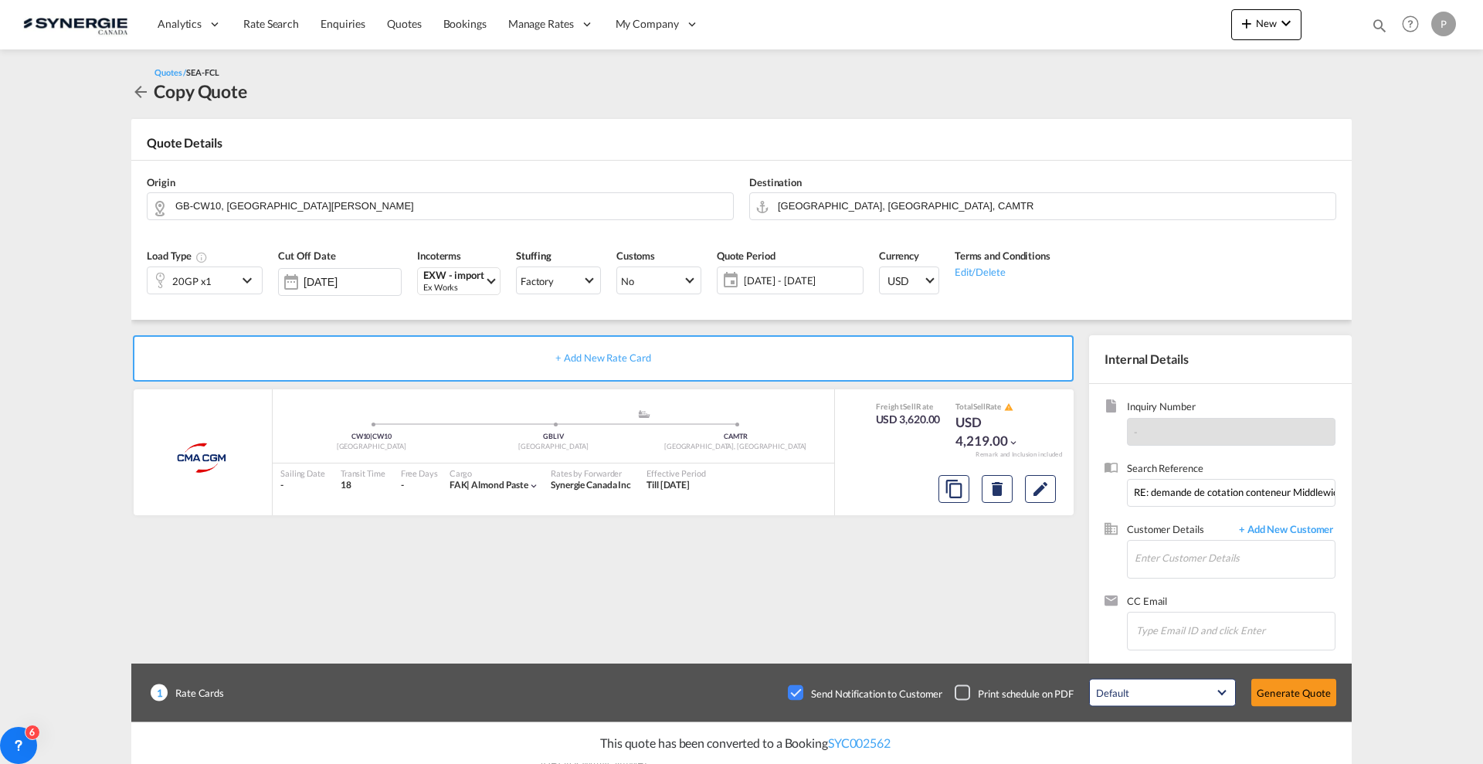
scroll to position [182, 0]
click at [1207, 561] on input "Enter Customer Details" at bounding box center [1235, 558] width 200 height 35
paste input "dan@farinex.ca"
click at [1215, 583] on div "DANIEL DUBE dan@farinex.ca | Farinex" at bounding box center [1234, 585] width 201 height 42
type input "Farinex, DANIEL DUBE, dan@farinex.ca"
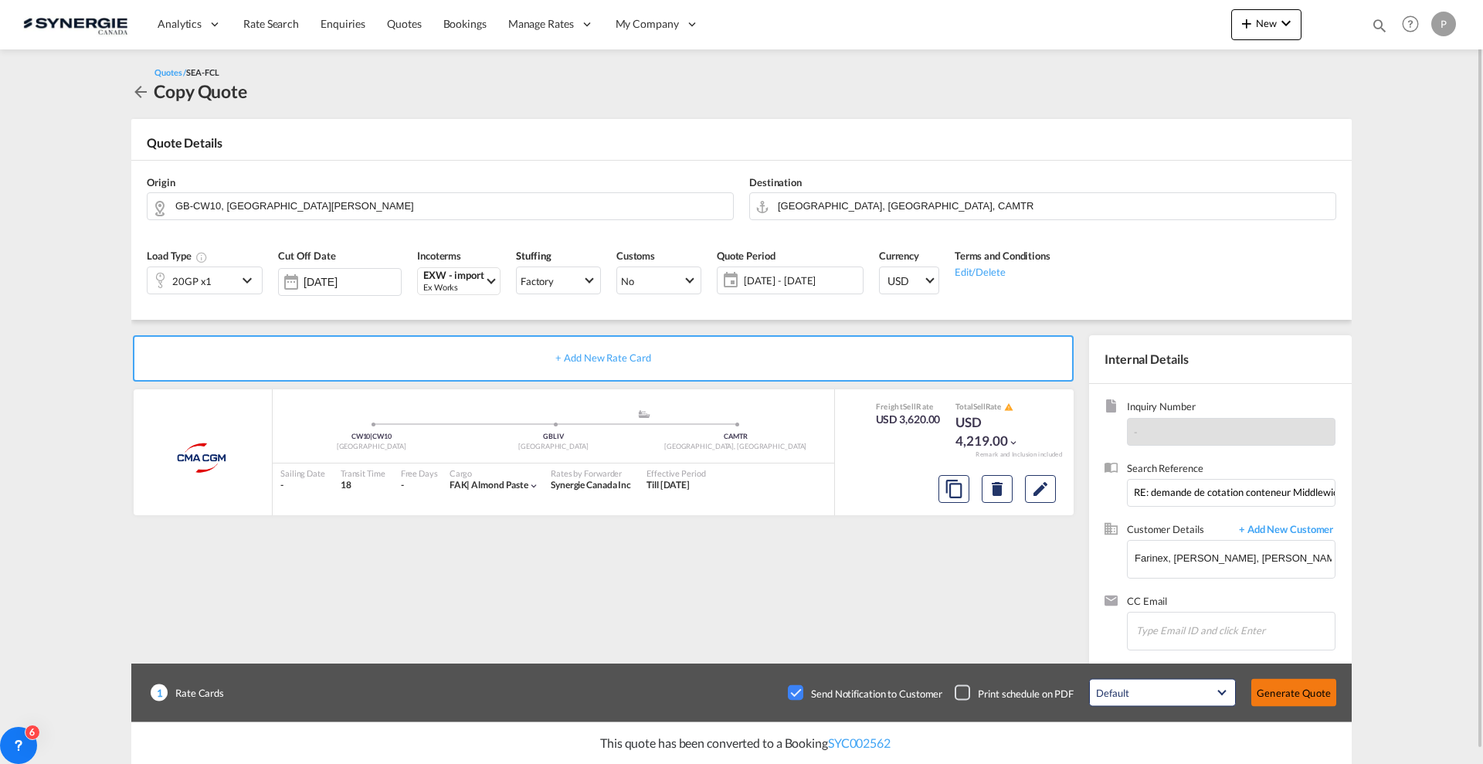
click at [1262, 697] on button "Generate Quote" at bounding box center [1293, 693] width 85 height 28
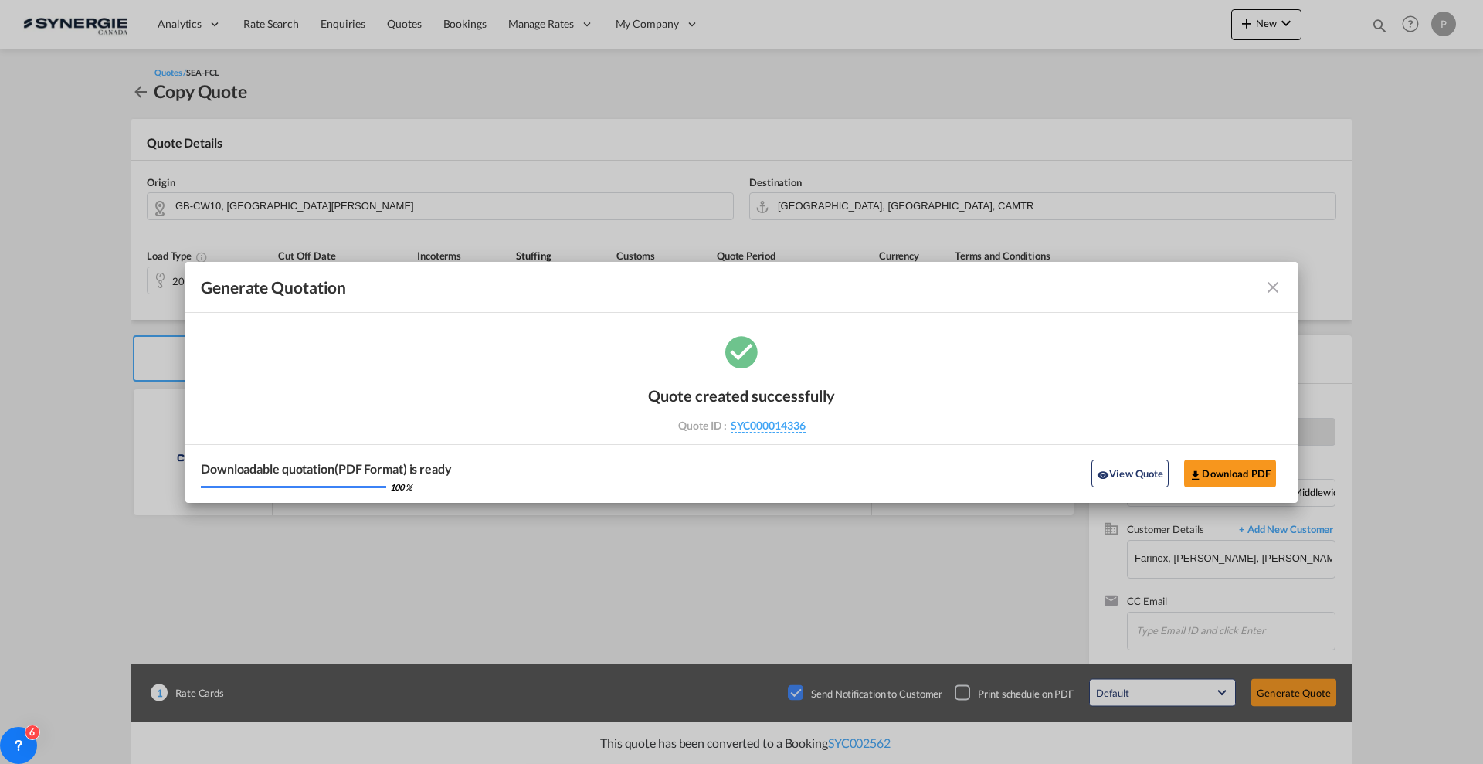
click at [1270, 289] on md-icon "icon-close fg-AAA8AD cursor m-0" at bounding box center [1273, 287] width 19 height 19
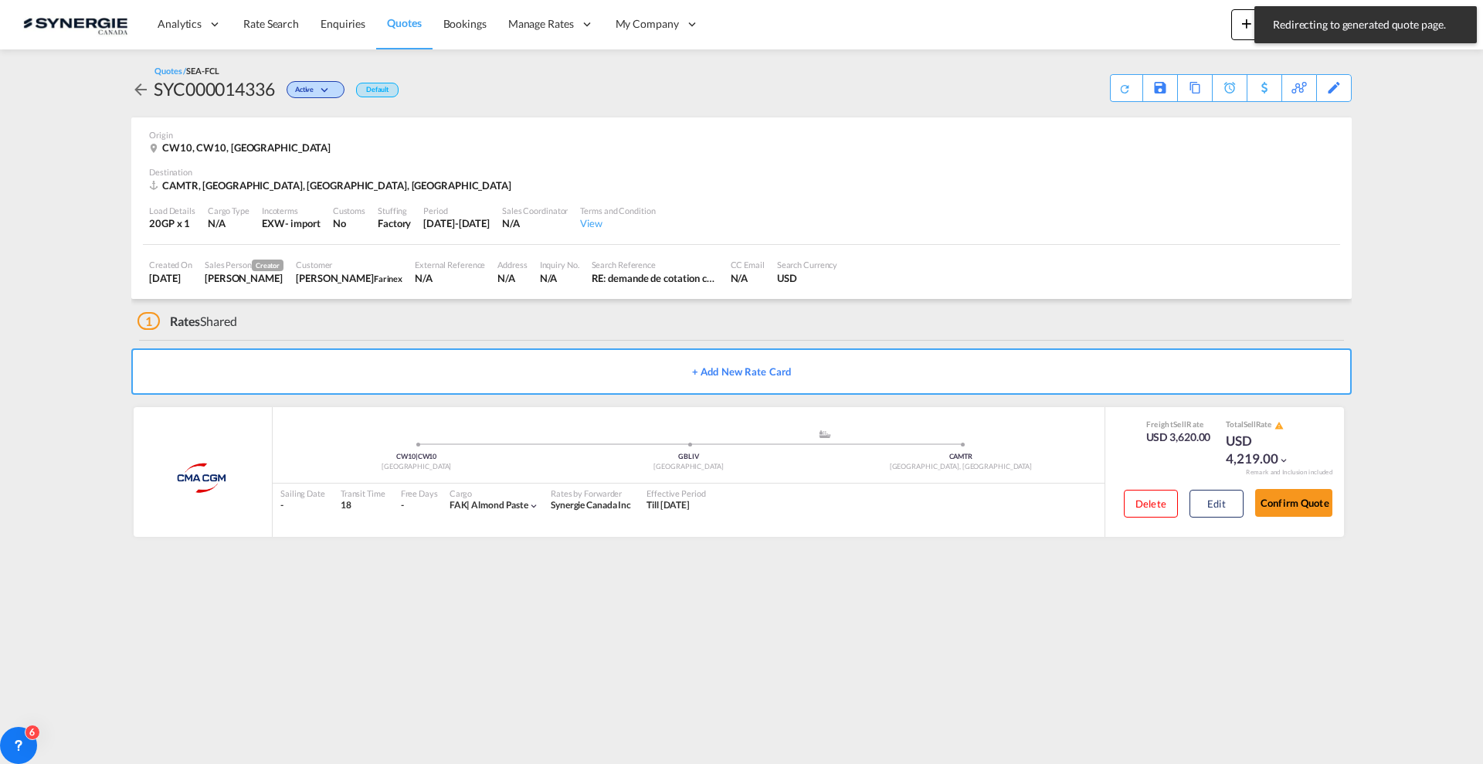
click at [1376, 68] on md-content "Analytics Reports Dashboard Rate Search Enquiries Quotes Bookings" at bounding box center [741, 382] width 1483 height 764
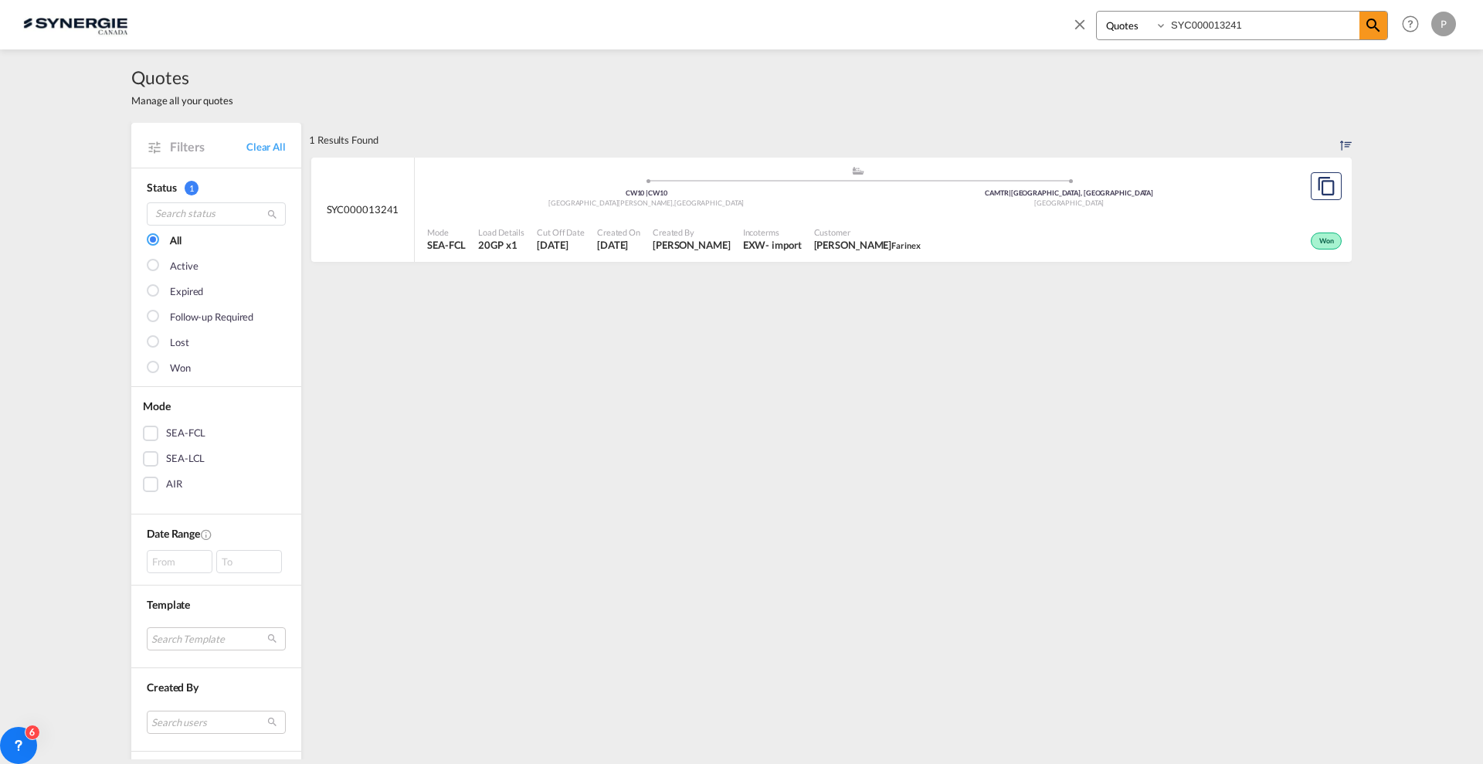
select select "Quotes"
click at [1287, 18] on input "SYC000013241" at bounding box center [1263, 25] width 192 height 27
click at [1287, 17] on input "SYC000013241" at bounding box center [1263, 25] width 192 height 27
click at [1287, 21] on input "SYC000013241" at bounding box center [1263, 25] width 192 height 27
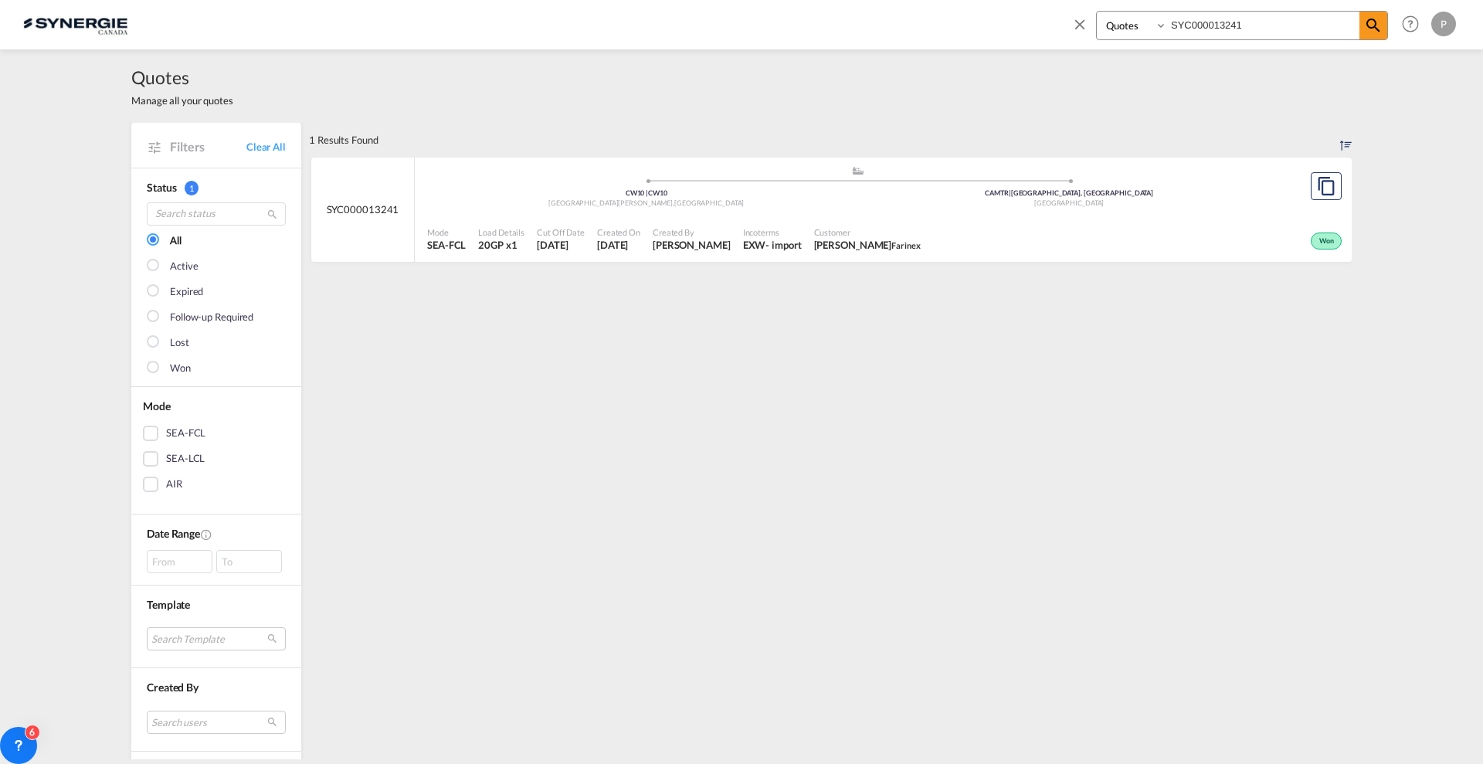
click at [1236, 22] on input "SYC000013241" at bounding box center [1263, 25] width 192 height 27
click at [1231, 28] on input "SYC000013472" at bounding box center [1263, 25] width 192 height 27
click at [1231, 29] on input "SYC000013472" at bounding box center [1263, 25] width 192 height 27
paste input "4268"
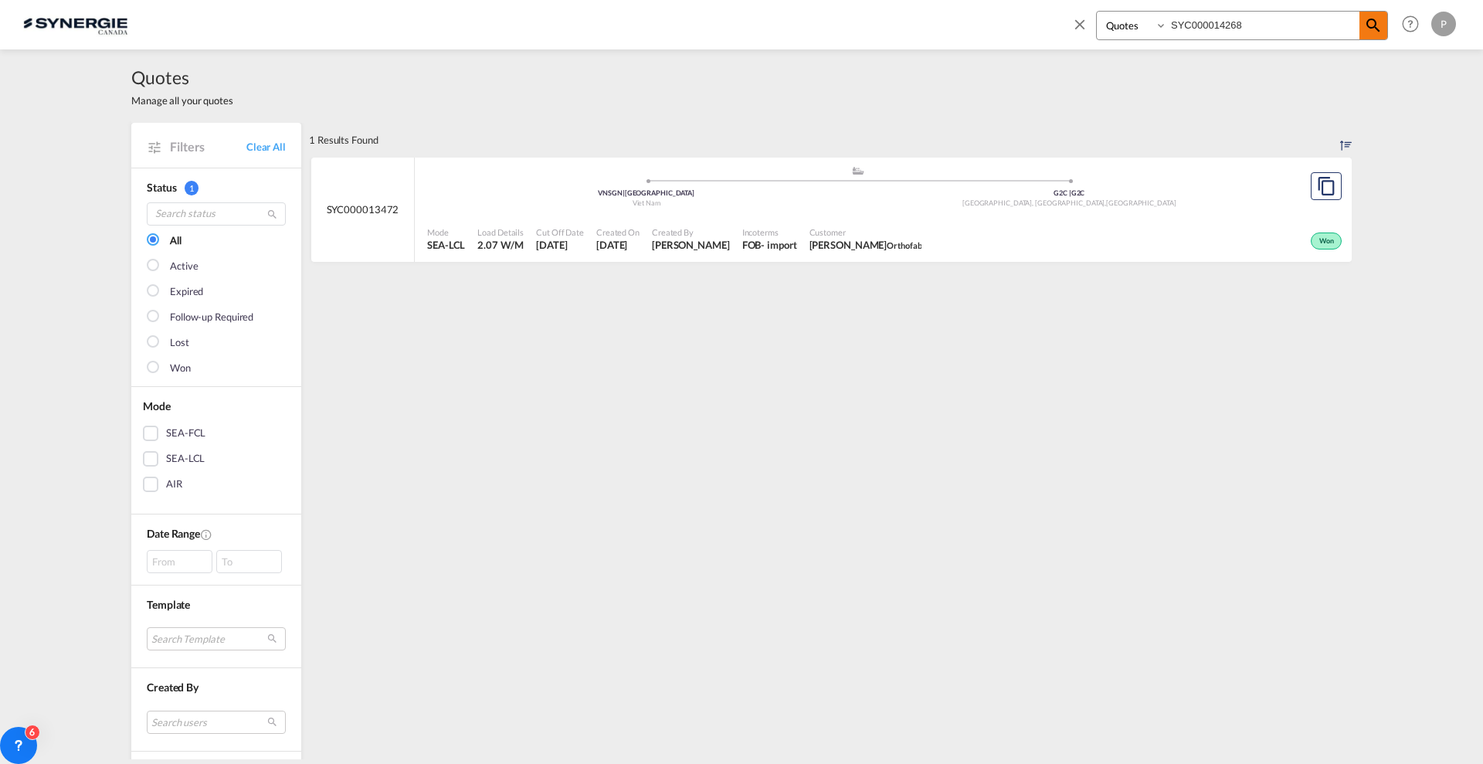
click at [1369, 29] on md-icon "icon-magnify" at bounding box center [1373, 25] width 19 height 19
drag, startPoint x: 1255, startPoint y: 18, endPoint x: 1228, endPoint y: 18, distance: 27.8
click at [1228, 18] on input "SYC000014268" at bounding box center [1263, 25] width 192 height 27
click at [1263, 18] on input "SYC000014103" at bounding box center [1263, 25] width 192 height 27
click at [890, 229] on span "Customer" at bounding box center [886, 232] width 155 height 12
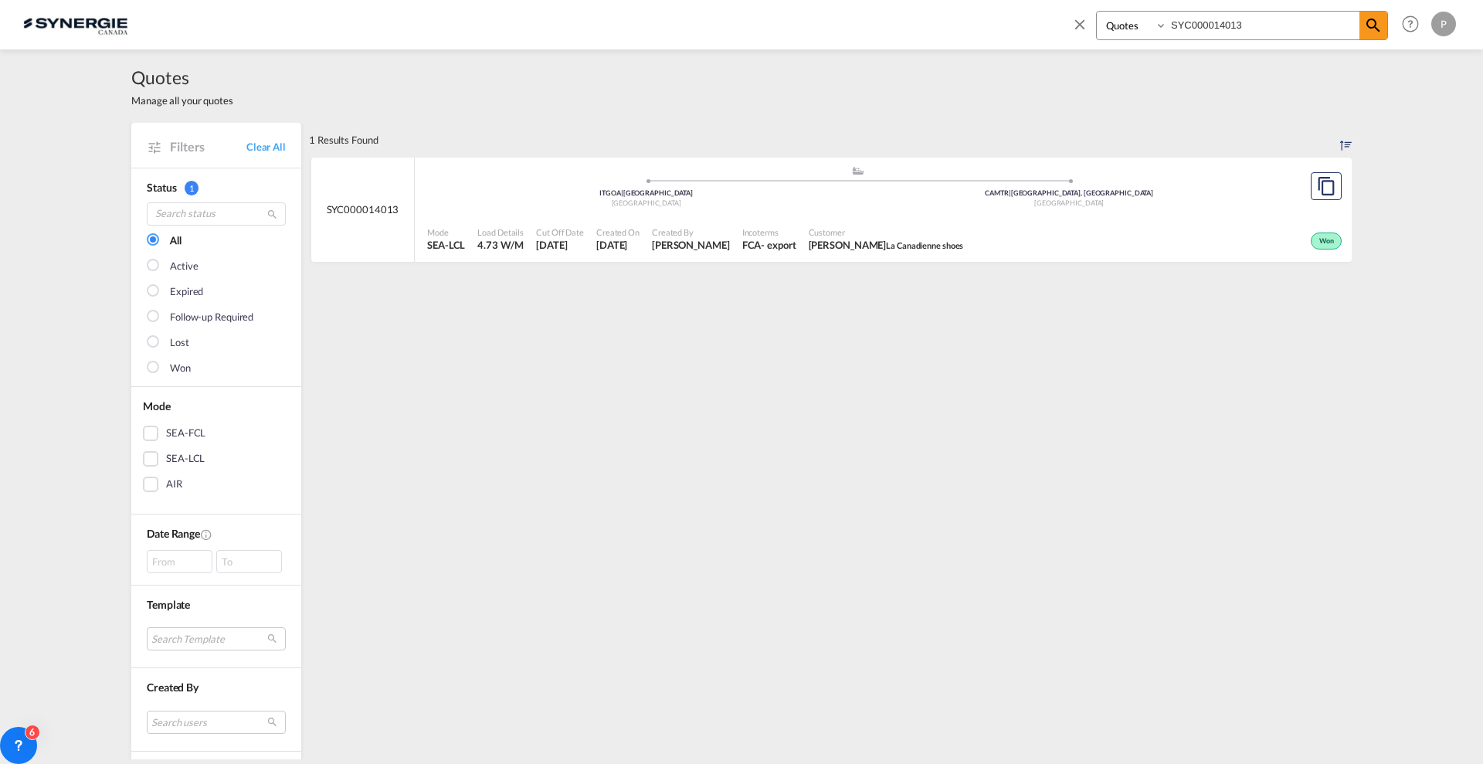
click at [1197, 22] on input "SYC000014013" at bounding box center [1263, 25] width 192 height 27
paste input "268"
type input "SYC000014268"
click at [903, 229] on span "Customer" at bounding box center [890, 232] width 155 height 12
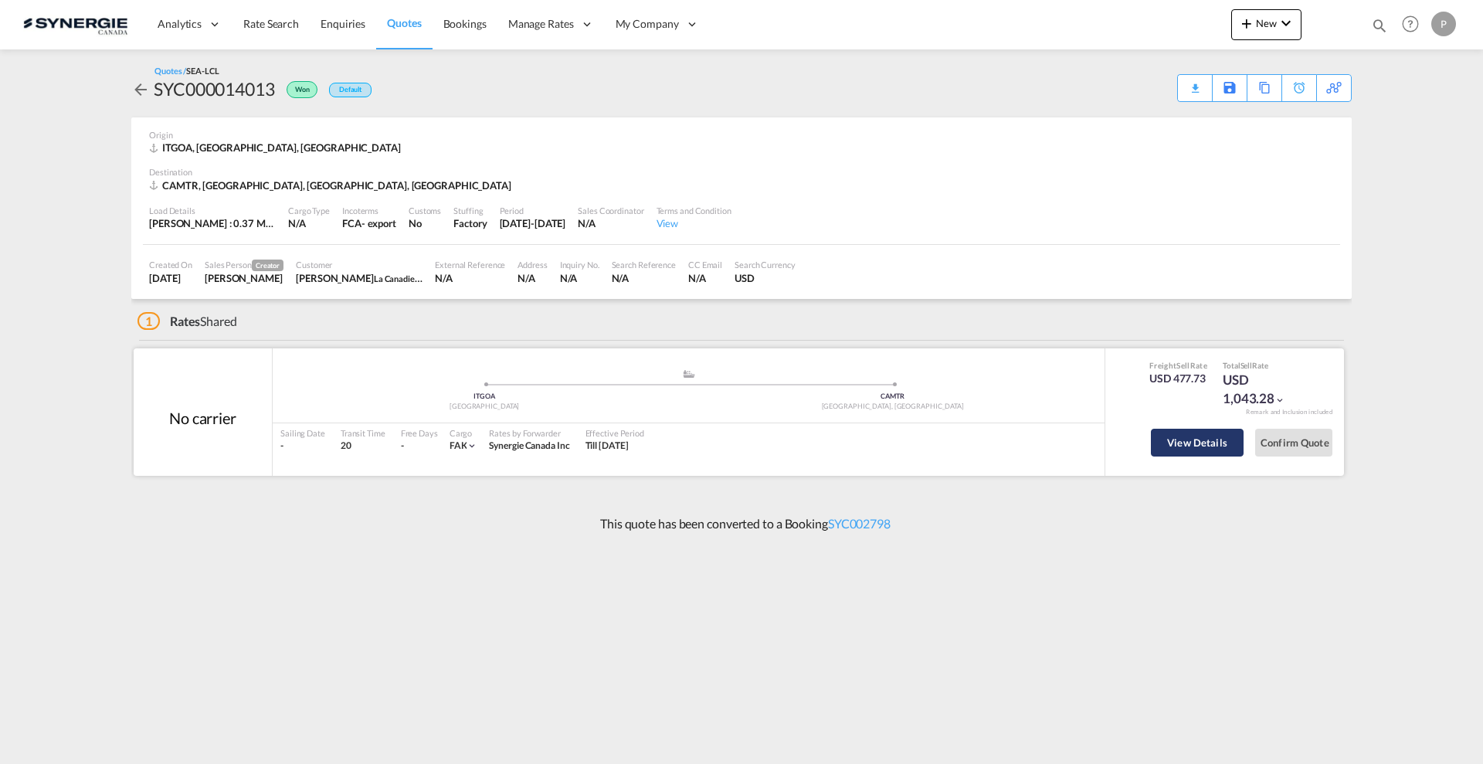
click at [1178, 441] on button "View Details" at bounding box center [1197, 443] width 93 height 28
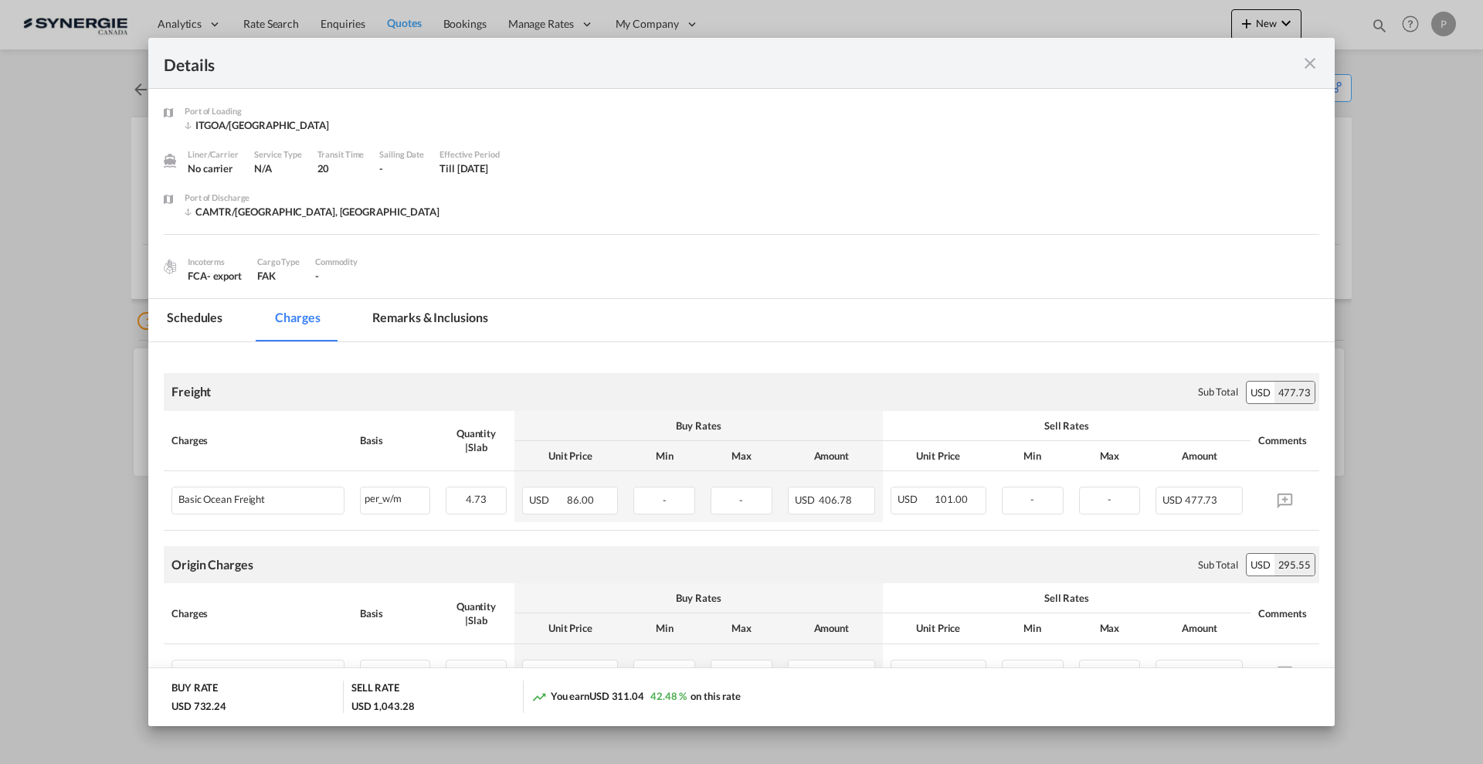
click at [1306, 63] on md-icon "icon-close fg-AAA8AD m-0 cursor" at bounding box center [1310, 63] width 19 height 19
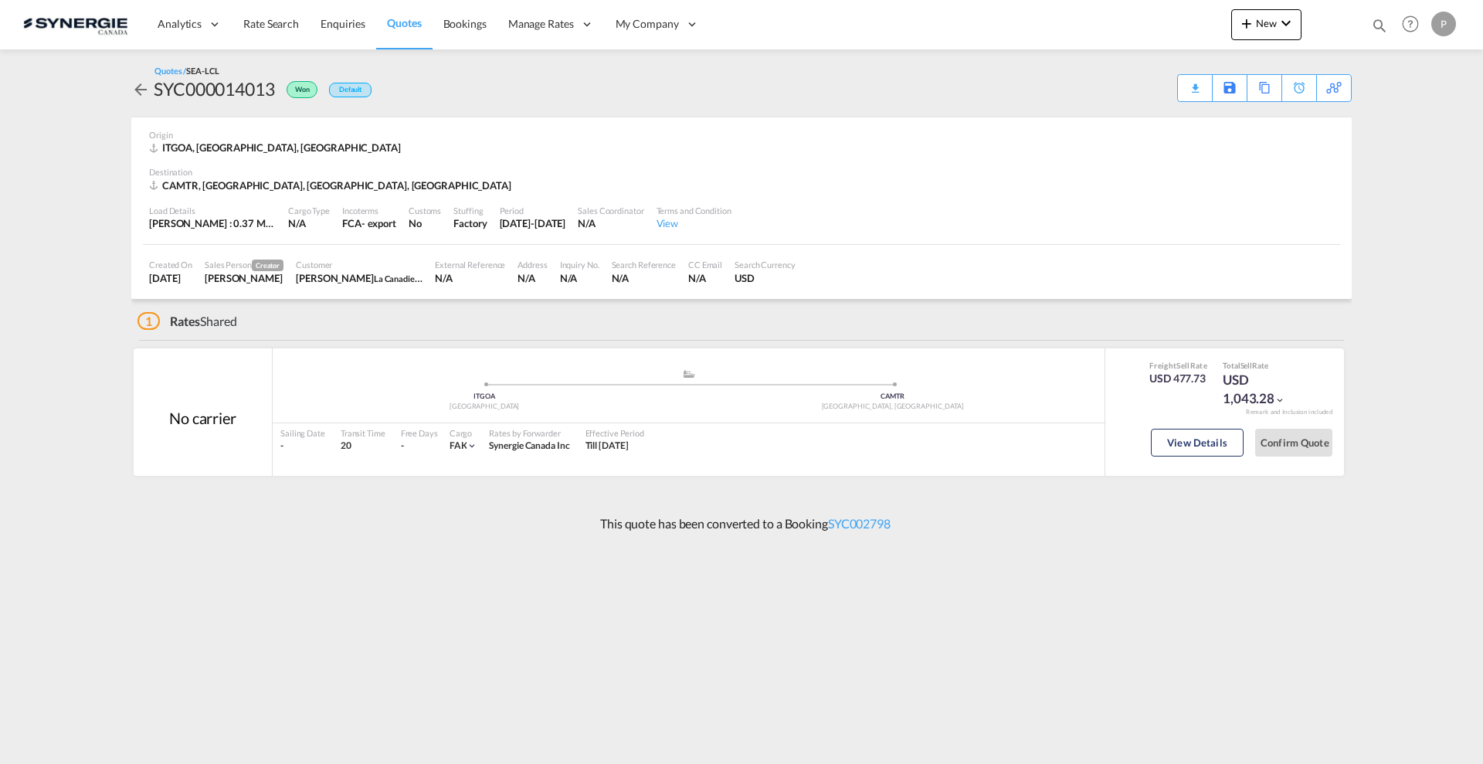
click at [1384, 25] on md-icon "icon-magnify" at bounding box center [1379, 25] width 17 height 17
click at [1128, 31] on select "Bookings Quotes Enquiries" at bounding box center [1133, 26] width 73 height 28
select select "Quotes"
click at [1097, 12] on select "Bookings Quotes Enquiries" at bounding box center [1133, 26] width 73 height 28
click at [1189, 25] on input at bounding box center [1263, 25] width 192 height 27
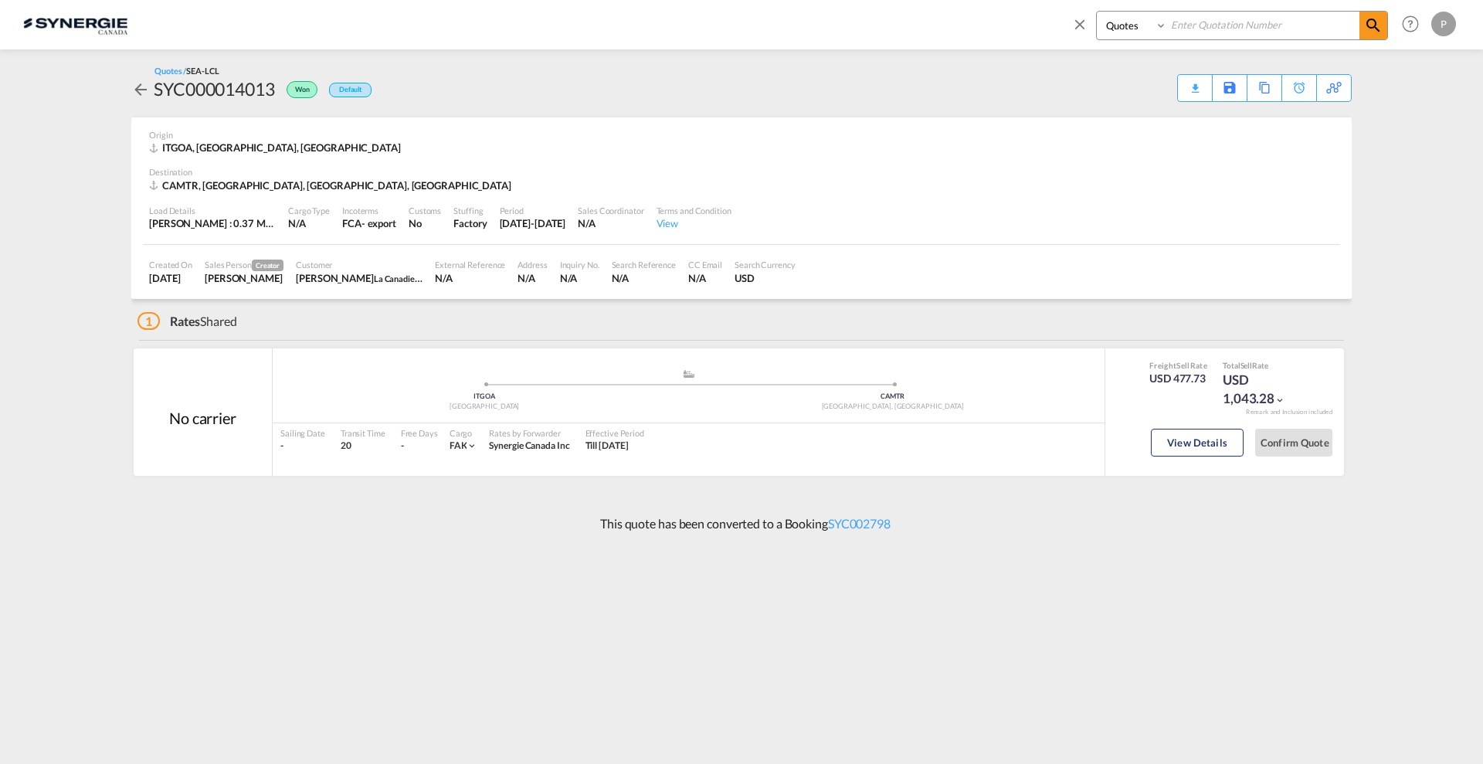
paste input "SYC000014190"
type input "SYC000014190"
click at [1378, 31] on md-icon "icon-magnify" at bounding box center [1373, 25] width 19 height 19
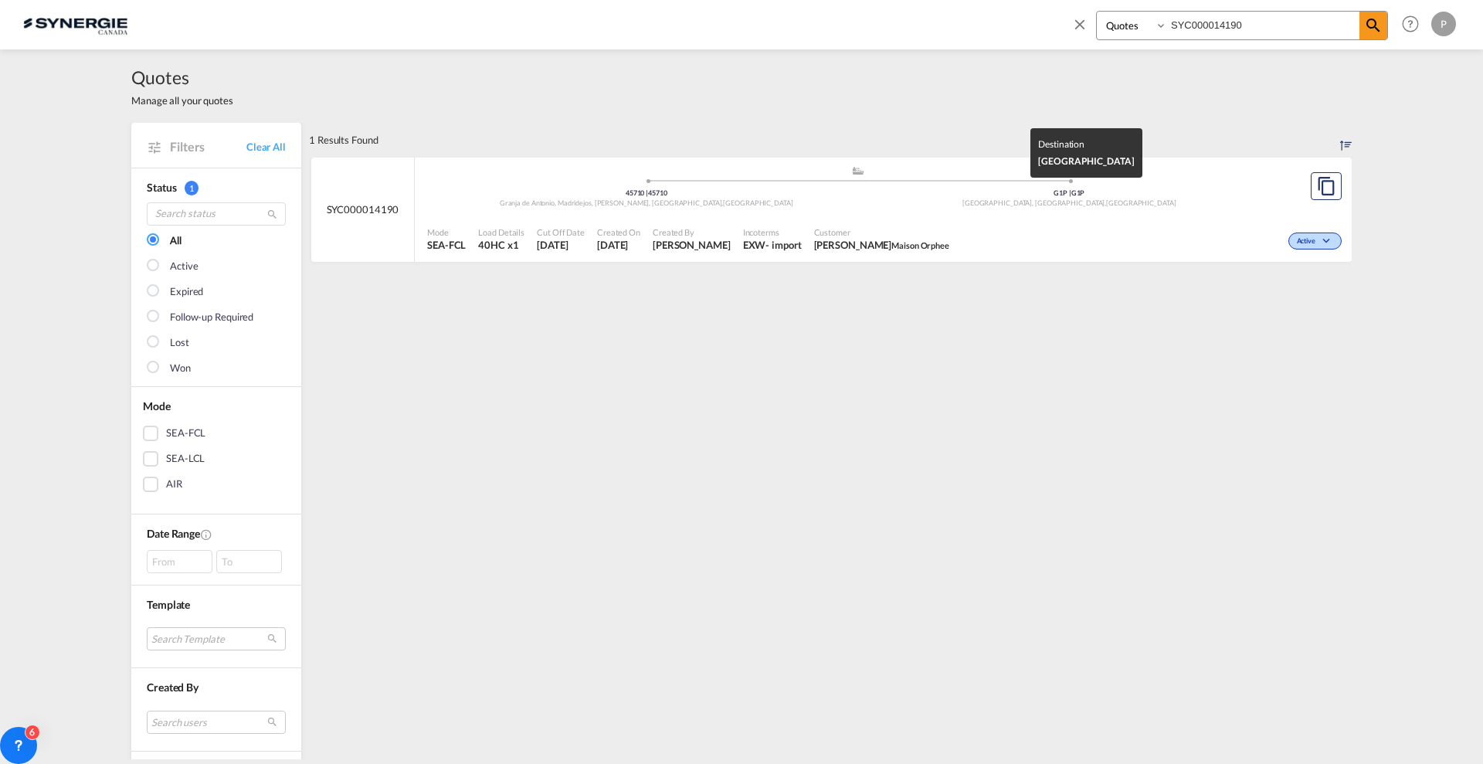
click at [1002, 195] on div "G1P | G1P" at bounding box center [1069, 193] width 423 height 10
click at [1331, 182] on button "Copy Quote" at bounding box center [1326, 186] width 31 height 28
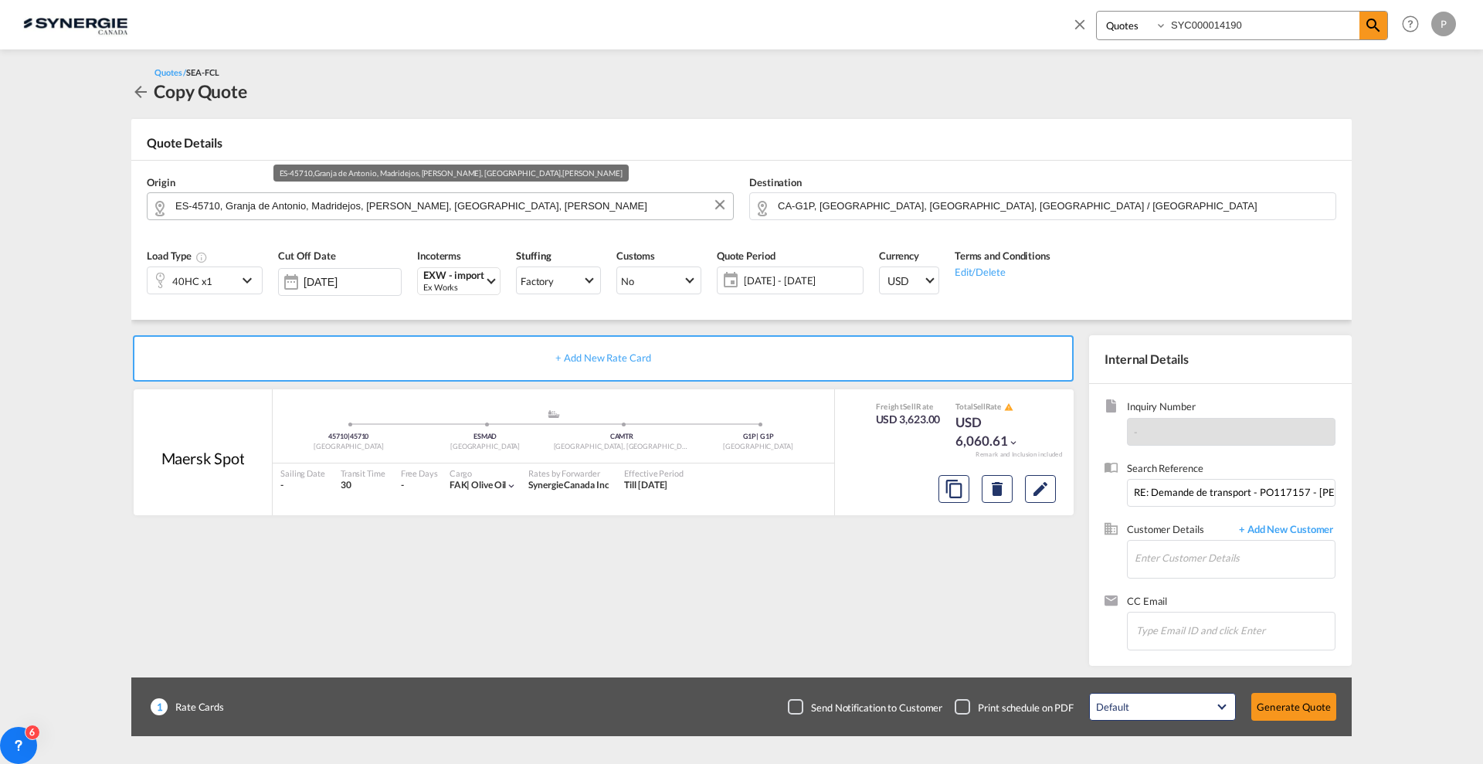
click at [263, 200] on input "ES-45710, Granja de Antonio, Madridejos, [PERSON_NAME], [GEOGRAPHIC_DATA], [PER…" at bounding box center [450, 205] width 550 height 27
click at [202, 203] on input "ES-45710, Granja de Antonio, Madridejos, [PERSON_NAME], [GEOGRAPHIC_DATA], [PER…" at bounding box center [450, 205] width 550 height 27
drag, startPoint x: 195, startPoint y: 202, endPoint x: 687, endPoint y: 199, distance: 492.1
click at [687, 199] on input "ES-45710, Granja de Antonio, Madridejos, [PERSON_NAME], [GEOGRAPHIC_DATA], [PER…" at bounding box center [450, 205] width 550 height 27
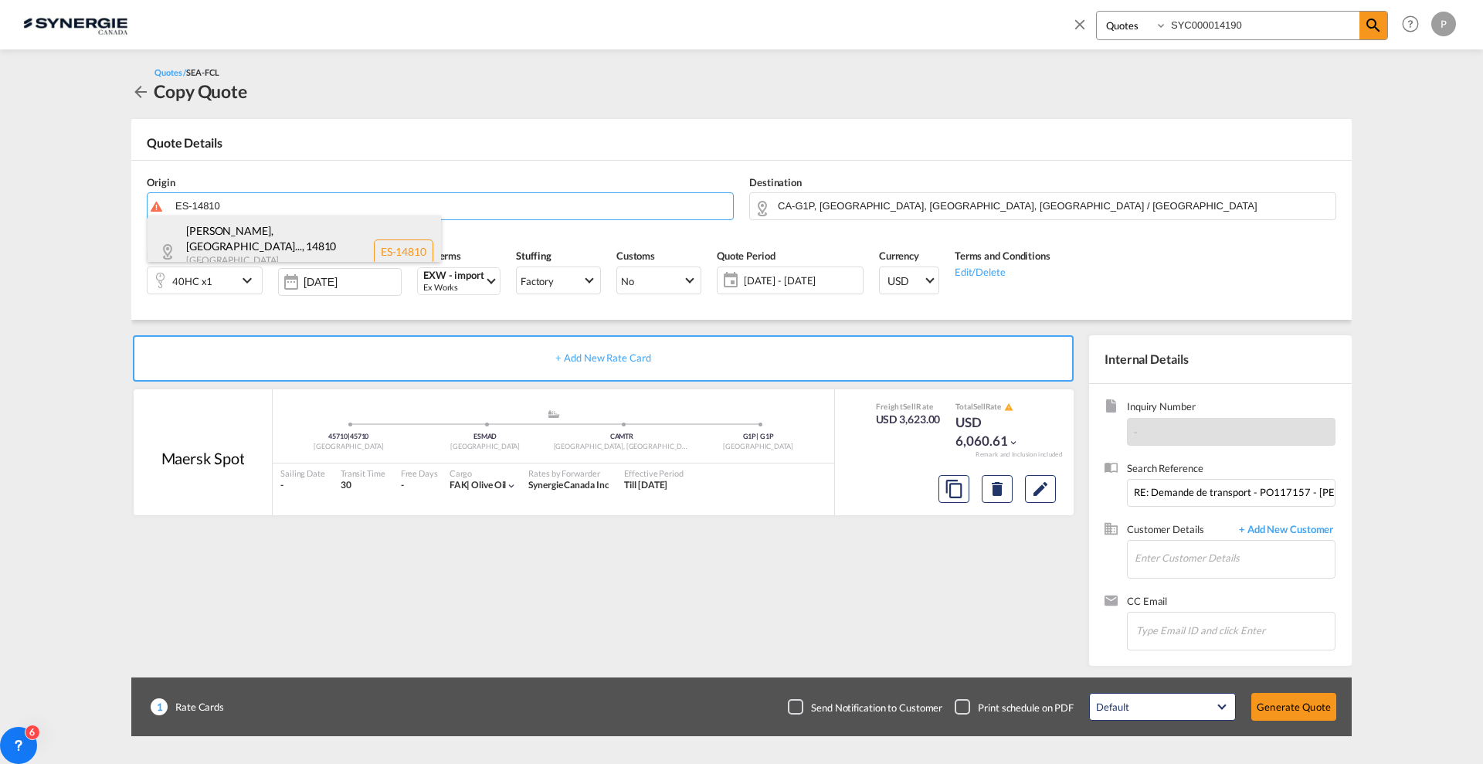
click at [332, 240] on div "[PERSON_NAME], [GEOGRAPHIC_DATA]... , 14810 [GEOGRAPHIC_DATA] , [GEOGRAPHIC_DAT…" at bounding box center [295, 252] width 294 height 72
type input "ES-14810, [GEOGRAPHIC_DATA], [GEOGRAPHIC_DATA], [GEOGRAPHIC_DATA][PERSON_NAME],…"
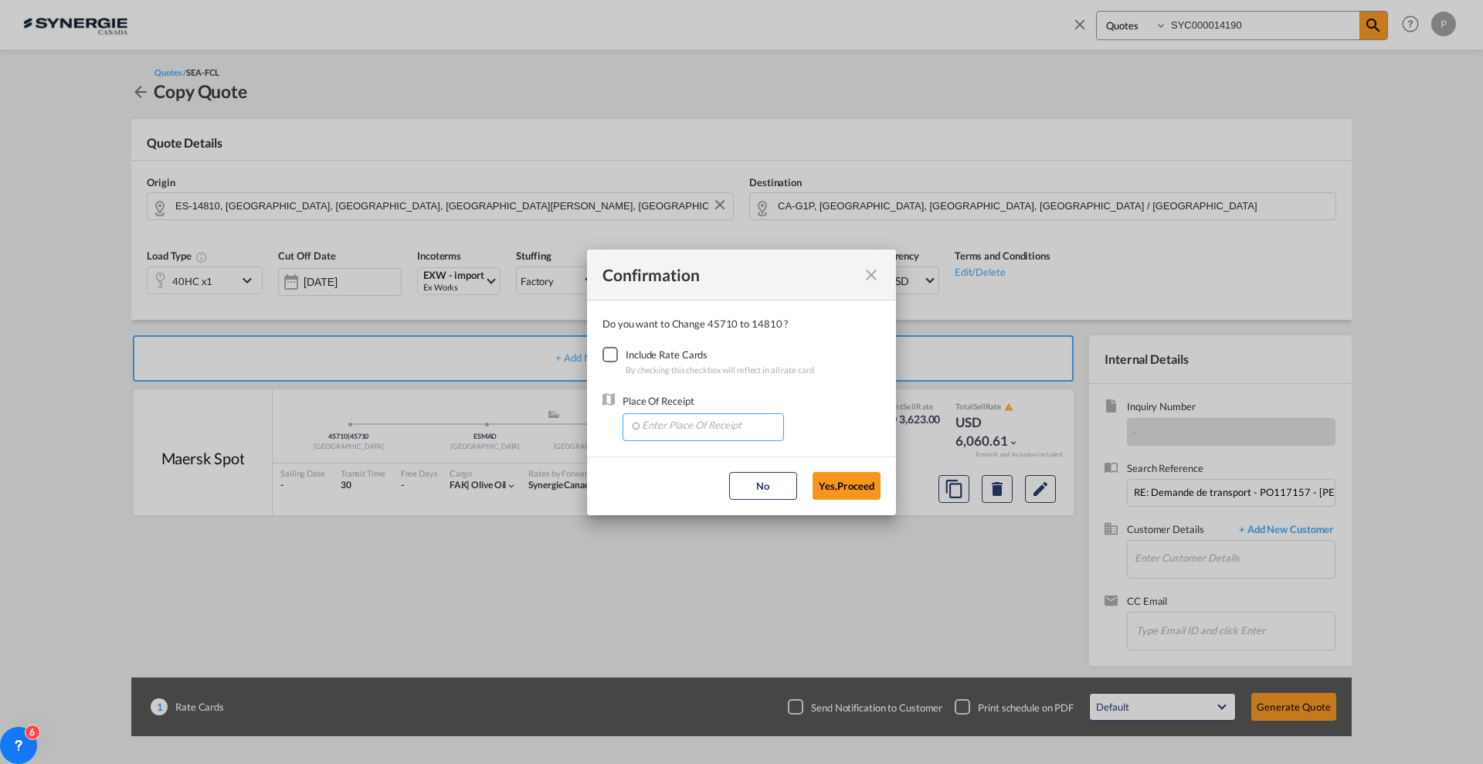
click at [665, 423] on input "Enter Place Of Receipt" at bounding box center [706, 425] width 153 height 23
click at [618, 352] on div "Checkbox No Ink" at bounding box center [610, 354] width 15 height 15
click at [662, 422] on input "Enter Place Of Receipt" at bounding box center [706, 425] width 153 height 23
click at [679, 456] on span "ESALG, [GEOGRAPHIC_DATA], [GEOGRAPHIC_DATA], [GEOGRAPHIC_DATA], [GEOGRAPHIC_DAT…" at bounding box center [884, 459] width 486 height 13
type input "ESALG, [GEOGRAPHIC_DATA], [GEOGRAPHIC_DATA], [GEOGRAPHIC_DATA], [GEOGRAPHIC_DAT…"
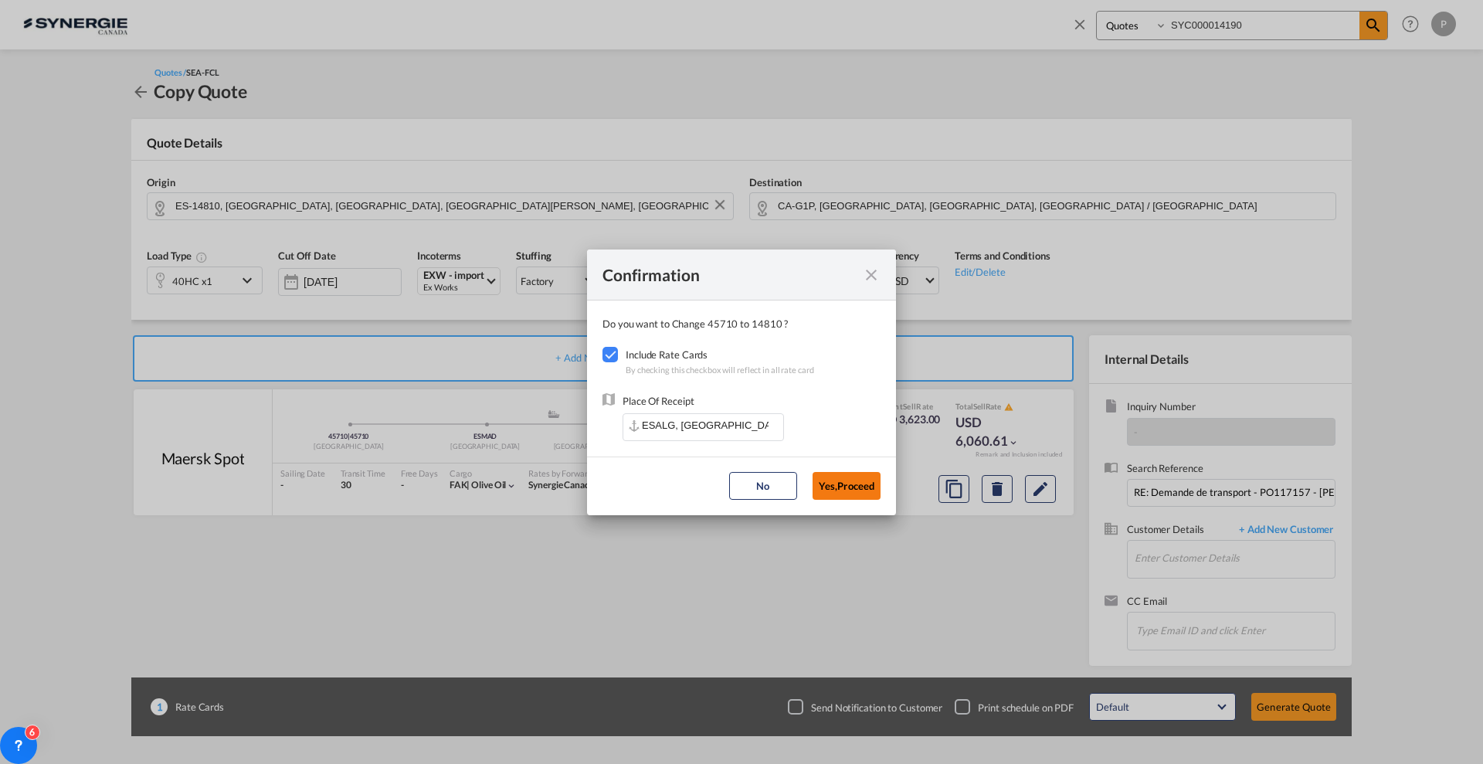
click at [848, 480] on button "Yes,Proceed" at bounding box center [847, 486] width 68 height 28
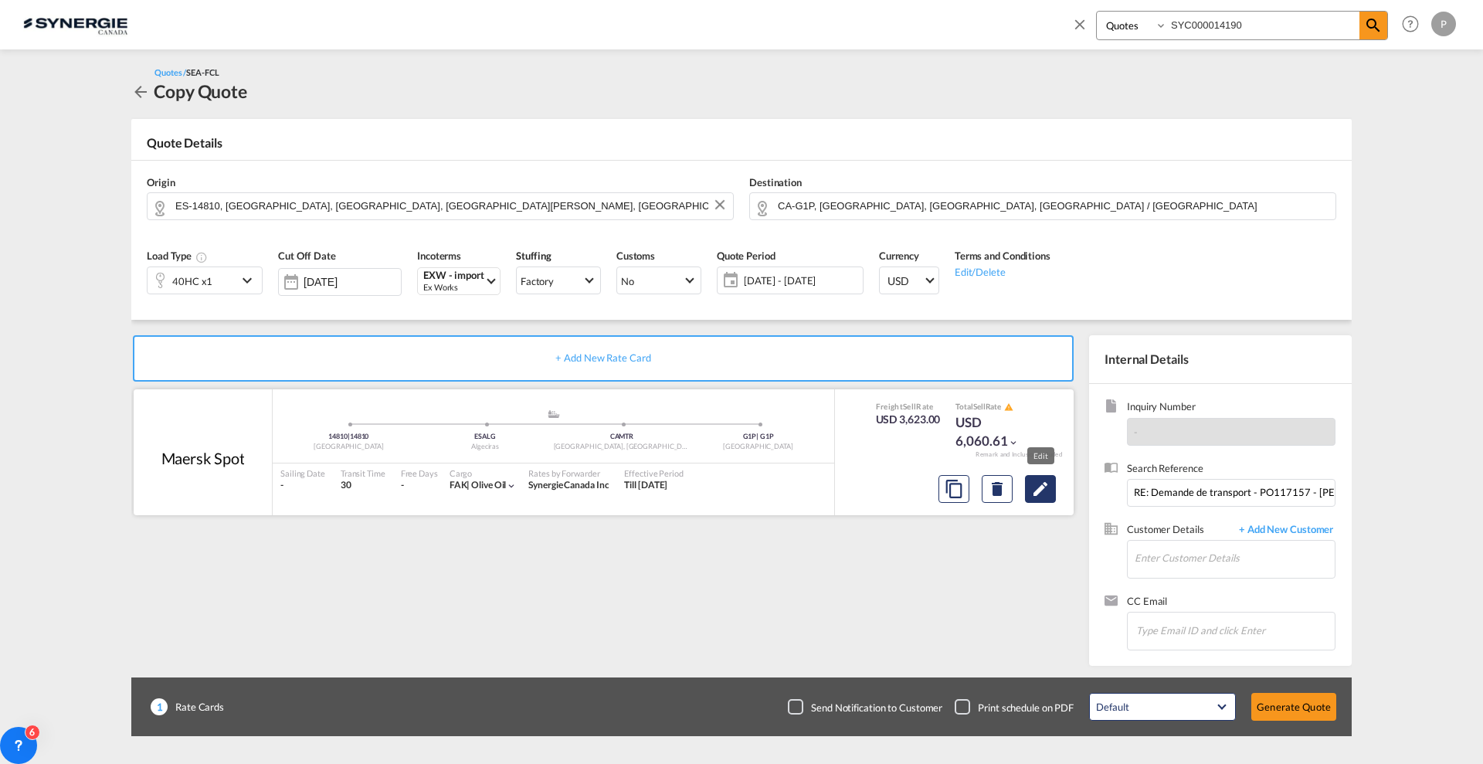
click at [1048, 484] on md-icon "Edit" at bounding box center [1040, 489] width 19 height 19
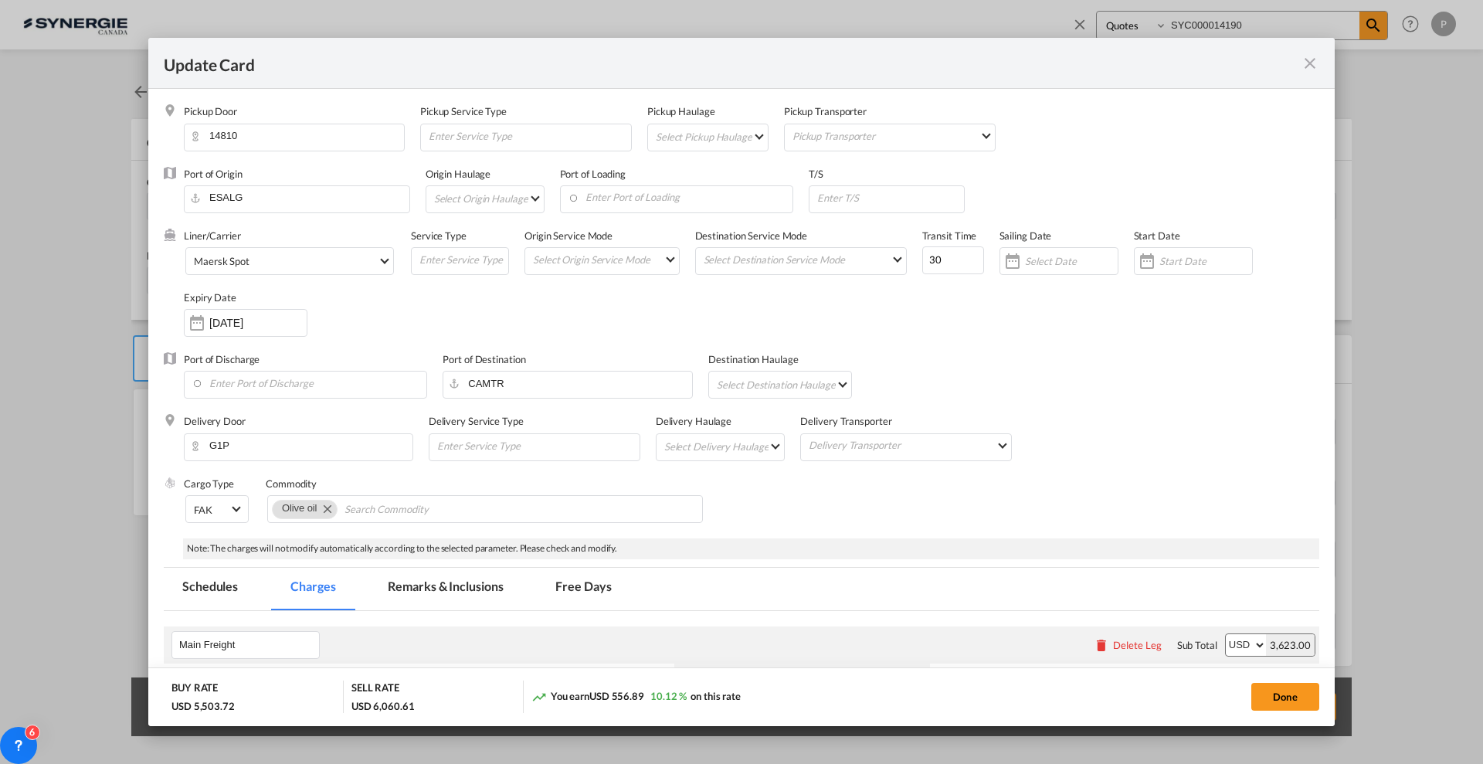
click at [752, 740] on input "2678" at bounding box center [759, 751] width 67 height 23
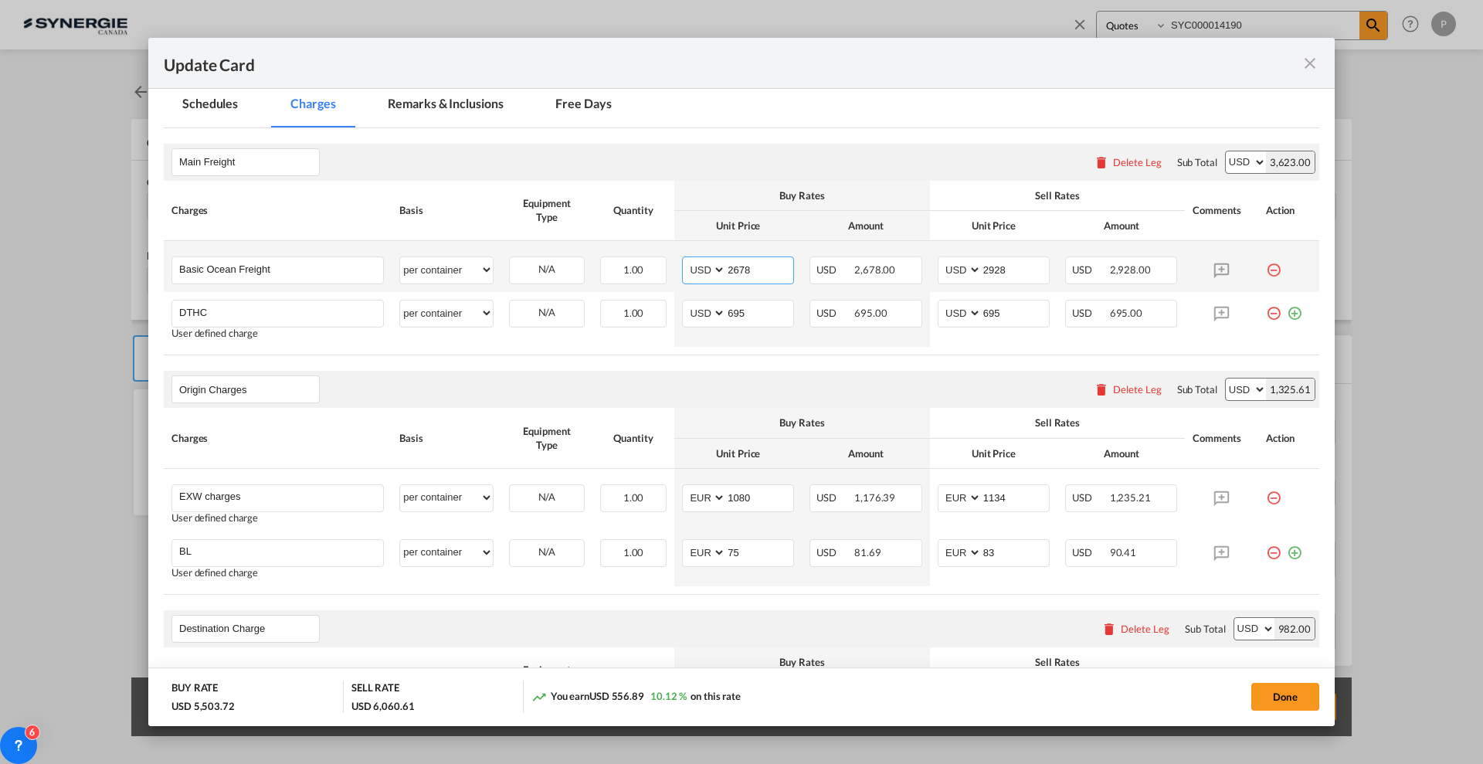
select select "per container"
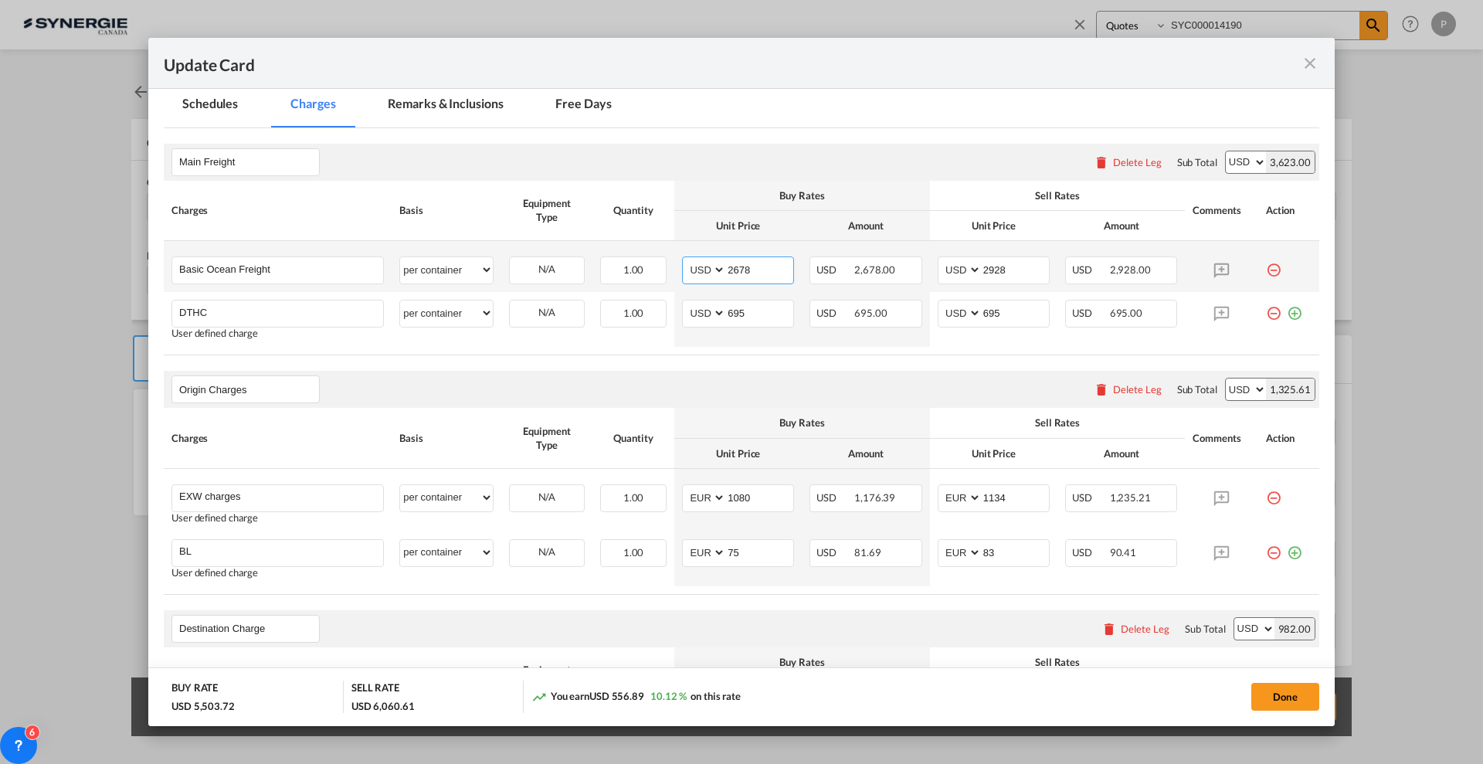
select select "per container"
select select "per B/L"
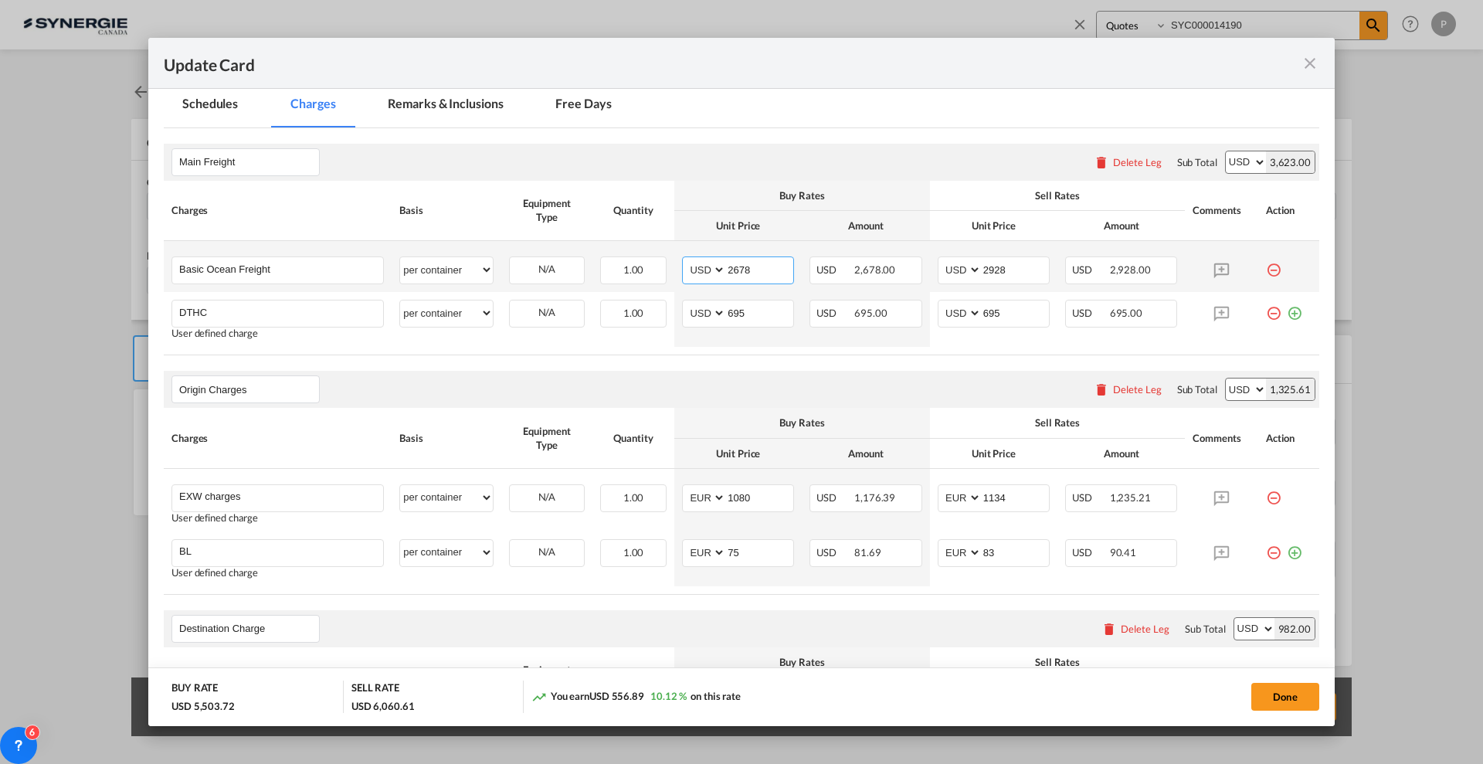
select select "per shipment"
click at [752, 258] on input "2678" at bounding box center [759, 268] width 67 height 23
click at [762, 270] on input "2678" at bounding box center [759, 268] width 67 height 23
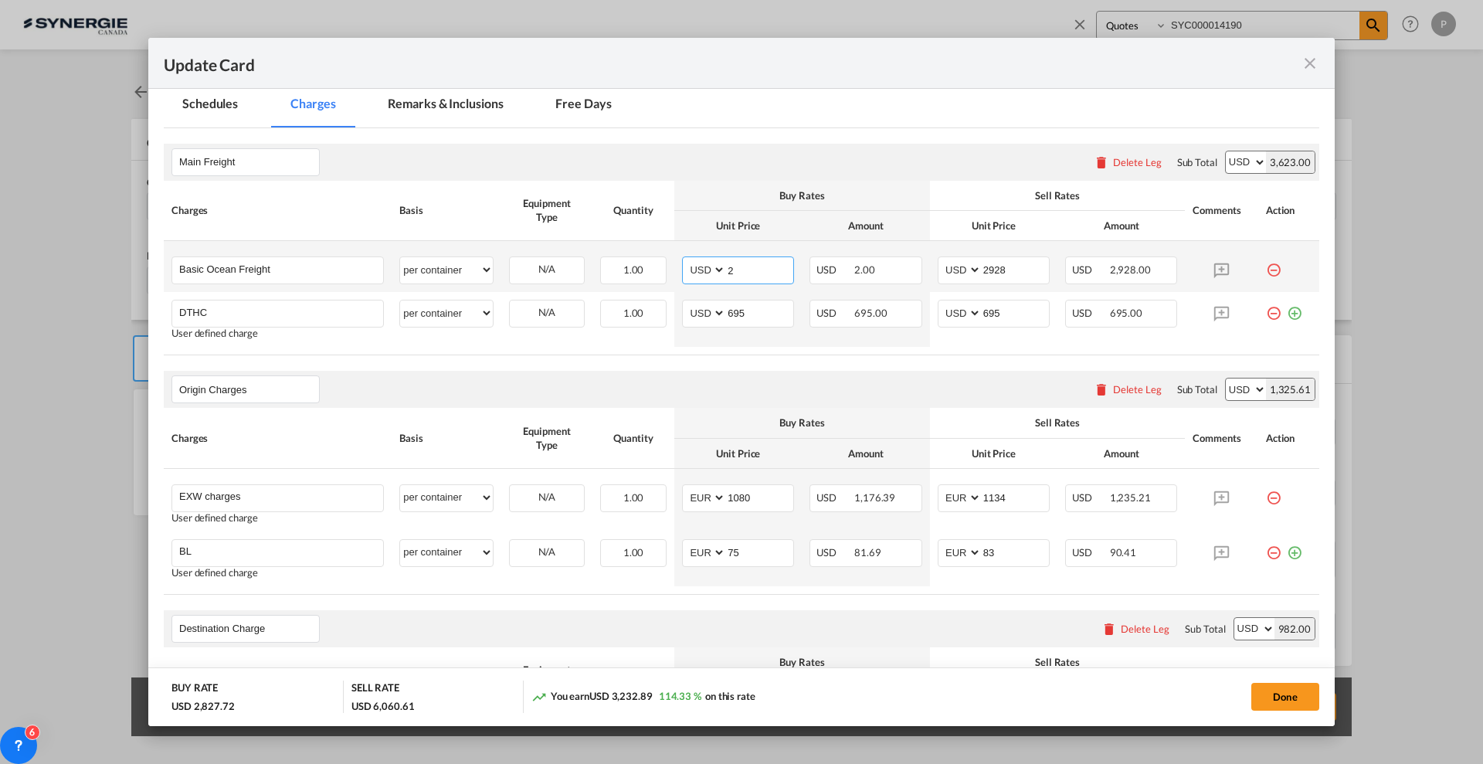
type input "2678"
drag, startPoint x: 991, startPoint y: 268, endPoint x: 983, endPoint y: 267, distance: 7.8
click at [983, 267] on input "2928" at bounding box center [1015, 268] width 67 height 23
type input "2711"
click at [745, 266] on input "2678" at bounding box center [759, 268] width 67 height 23
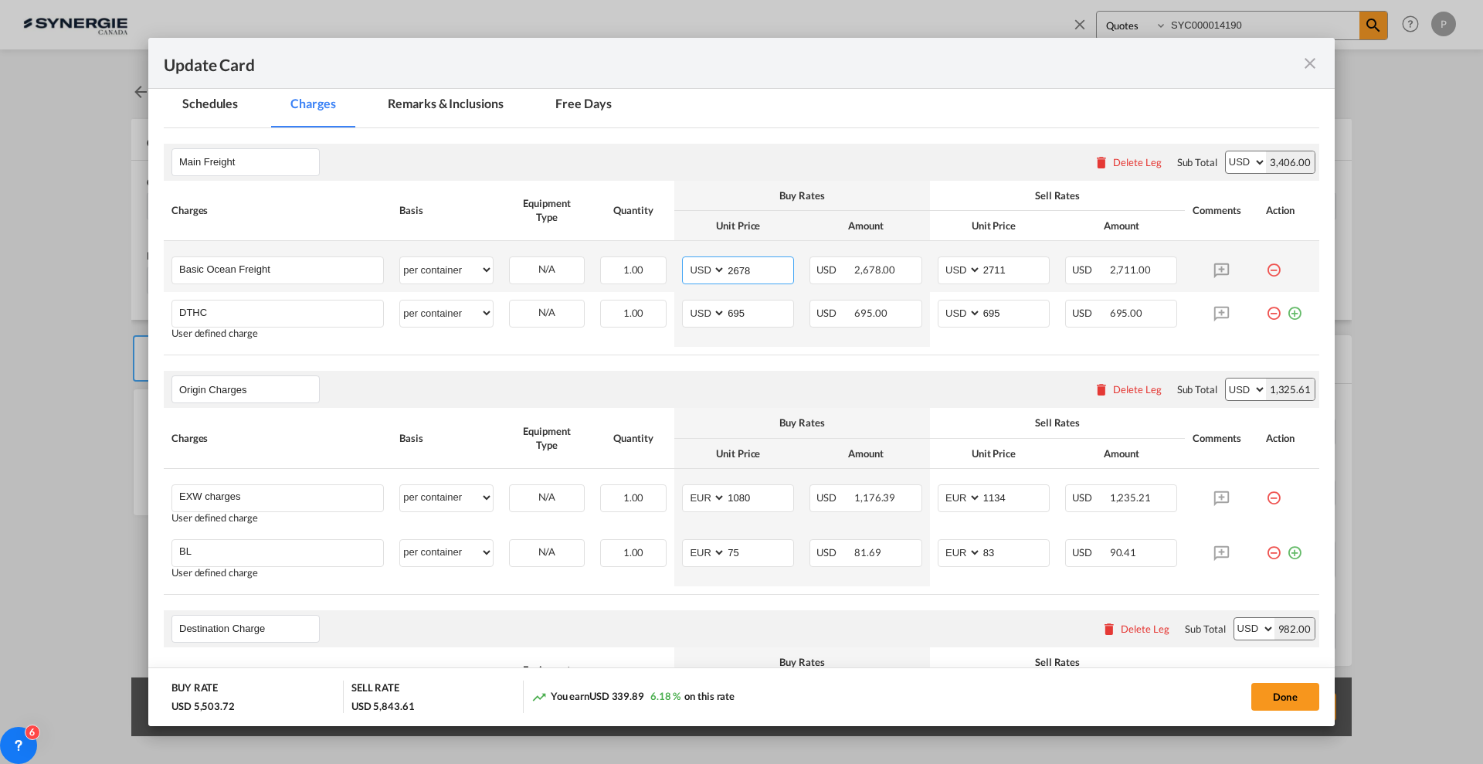
click at [745, 266] on input "2678" at bounding box center [759, 268] width 67 height 23
type input "2481"
drag, startPoint x: 997, startPoint y: 267, endPoint x: 988, endPoint y: 262, distance: 9.7
click at [988, 262] on input "2711" at bounding box center [1015, 268] width 67 height 23
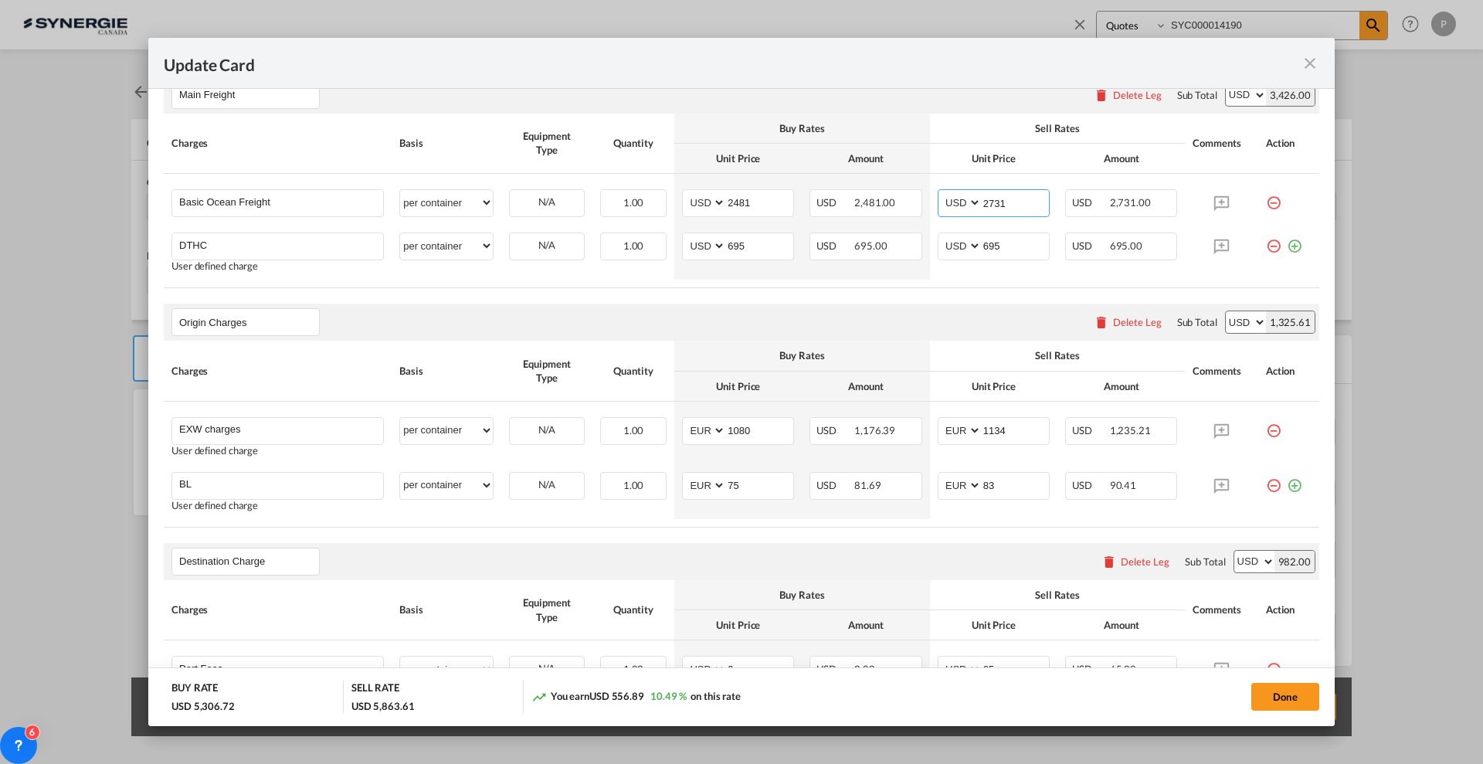
scroll to position [579, 0]
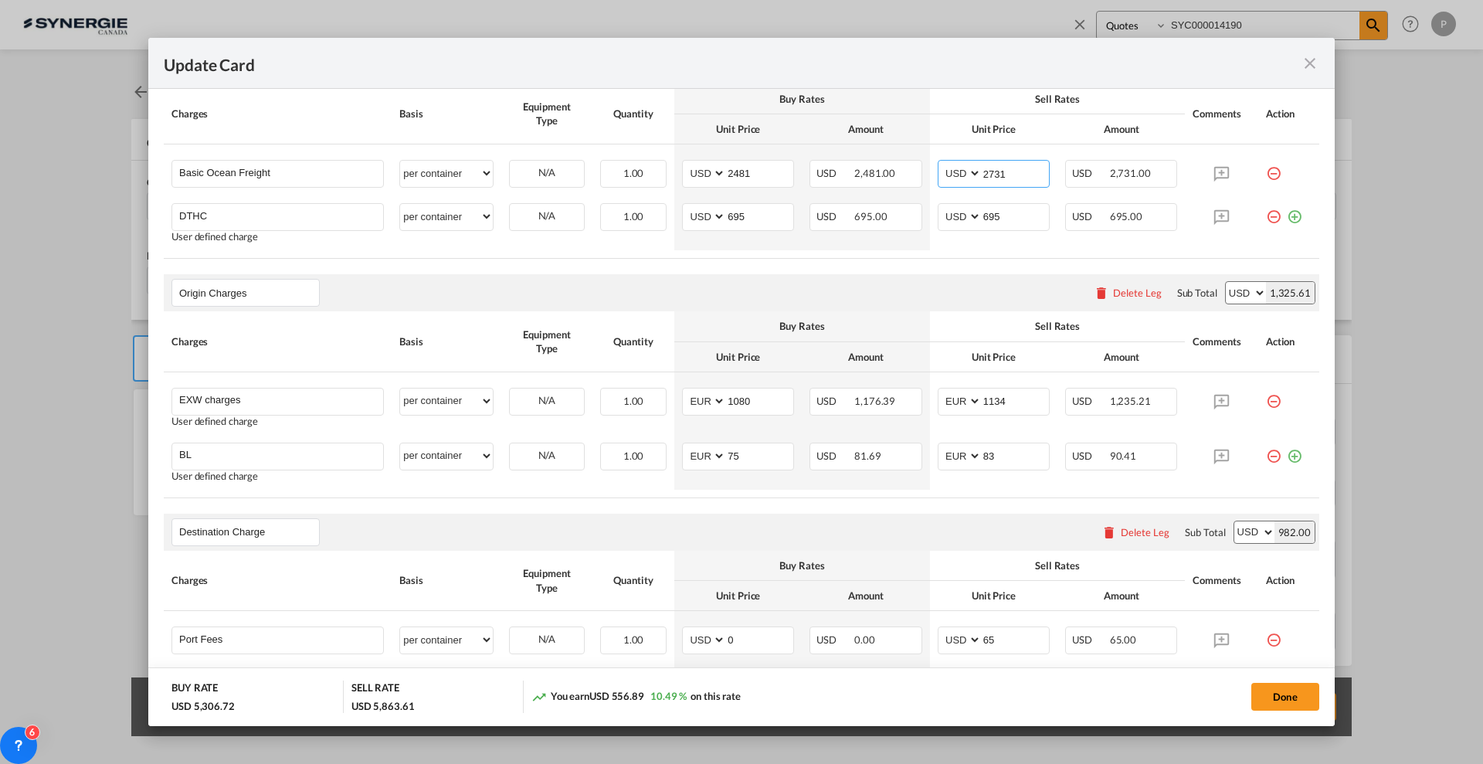
type input "2731"
drag, startPoint x: 756, startPoint y: 401, endPoint x: 736, endPoint y: 399, distance: 20.2
click at [736, 399] on input "1080" at bounding box center [759, 400] width 67 height 23
click at [743, 398] on input "1080" at bounding box center [759, 400] width 67 height 23
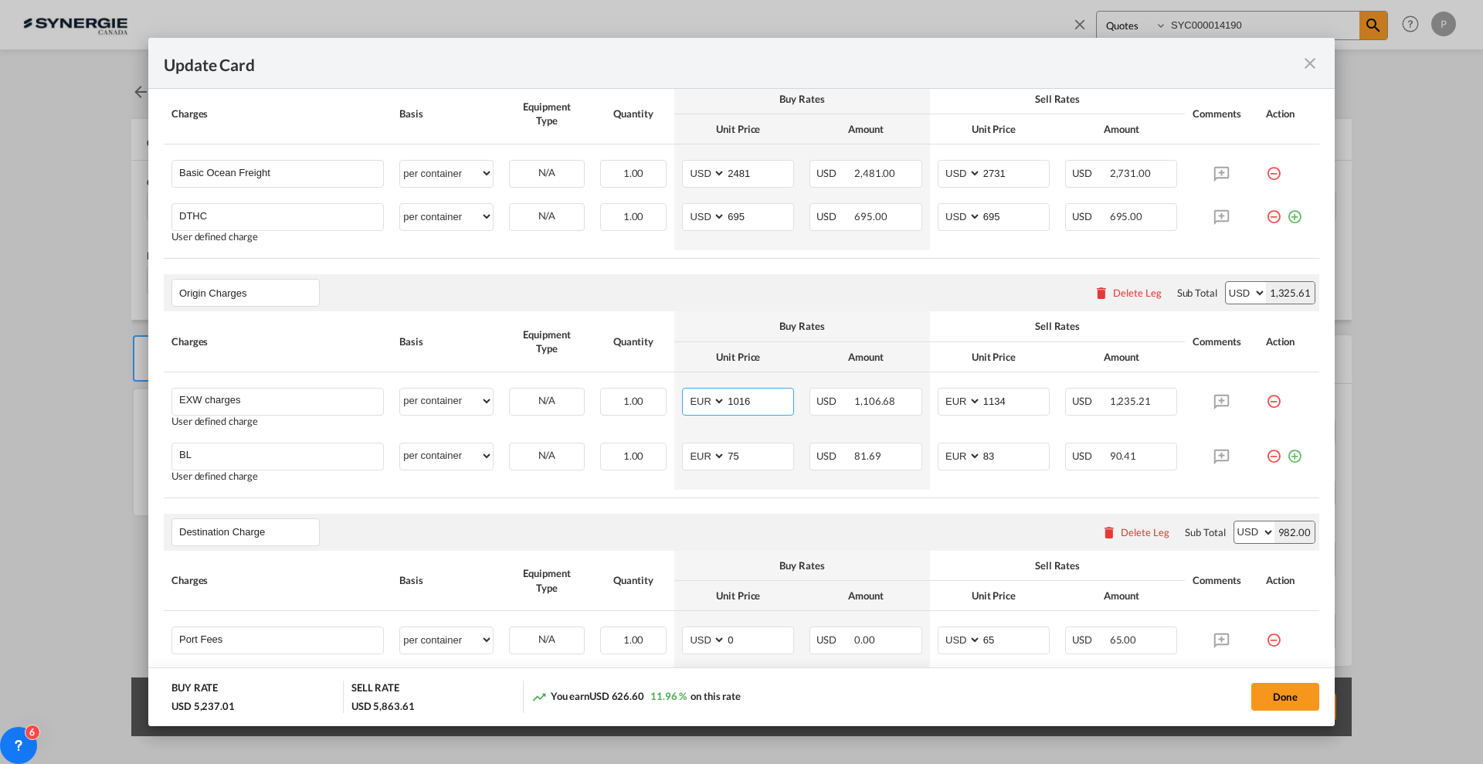
type input "1016"
drag, startPoint x: 1003, startPoint y: 397, endPoint x: 980, endPoint y: 392, distance: 23.6
click at [982, 392] on input "1134" at bounding box center [1015, 400] width 67 height 23
type input "1070"
click at [1067, 344] on th "Amount" at bounding box center [1121, 357] width 127 height 30
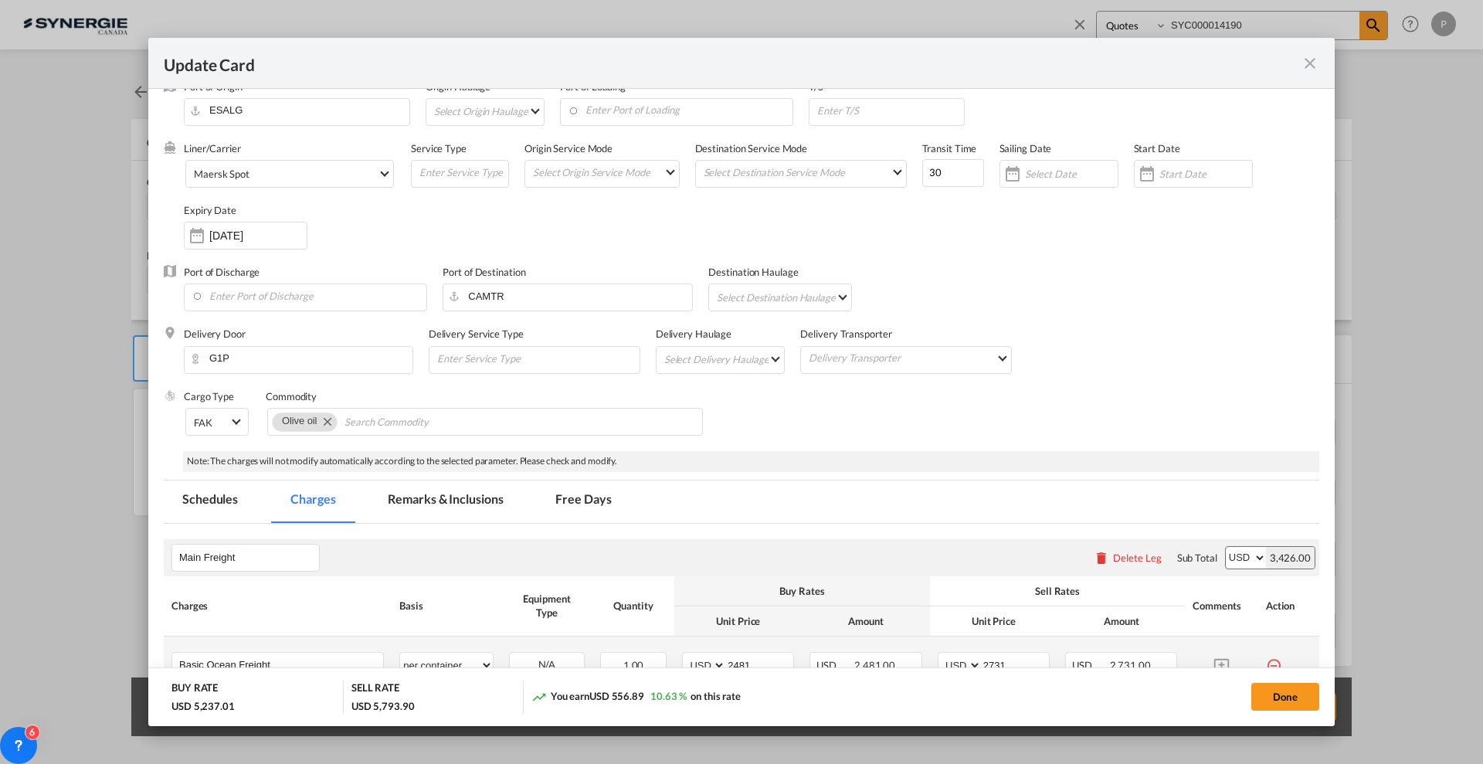
scroll to position [0, 0]
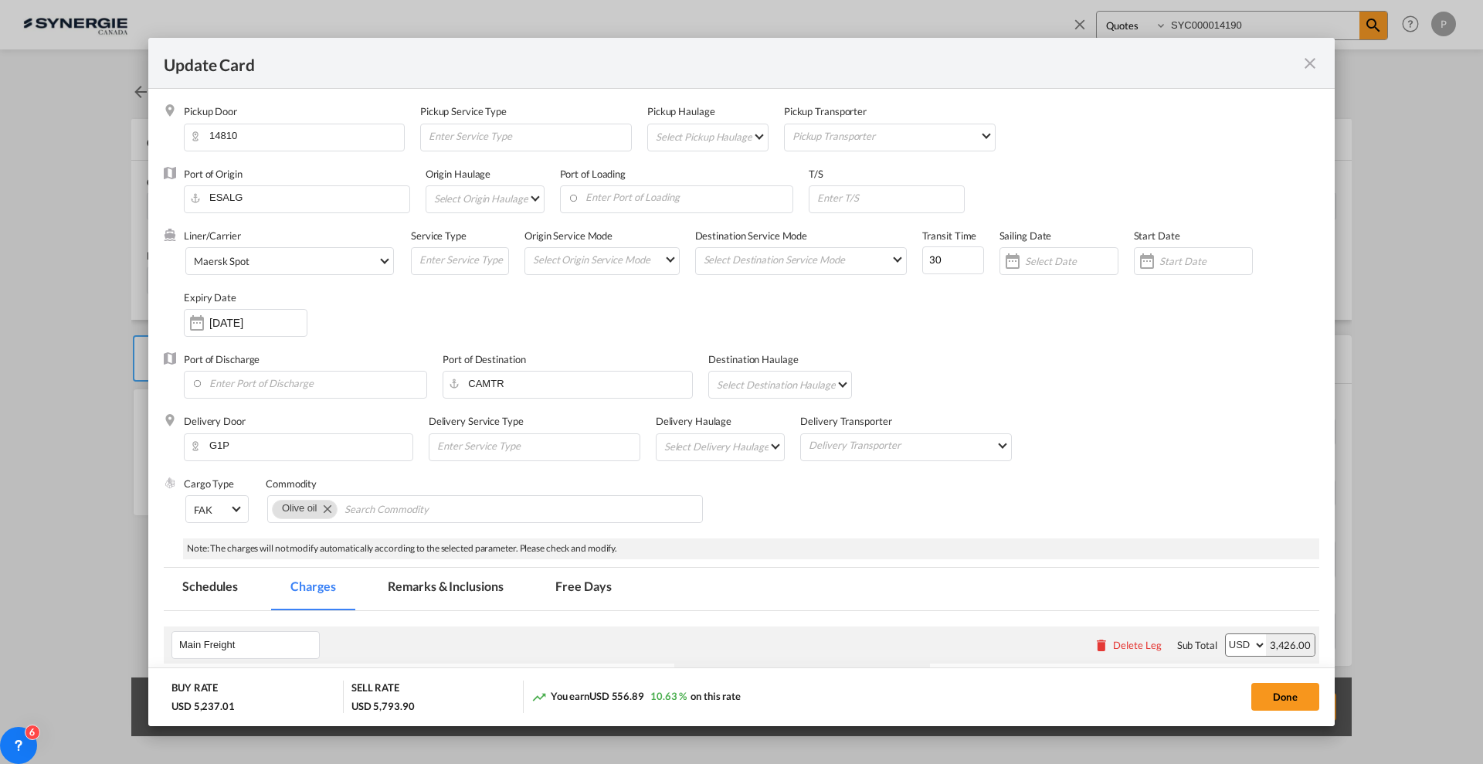
drag, startPoint x: 478, startPoint y: 582, endPoint x: 722, endPoint y: 367, distance: 325.1
click at [478, 580] on md-tab-item "Remarks & Inclusions" at bounding box center [445, 589] width 152 height 42
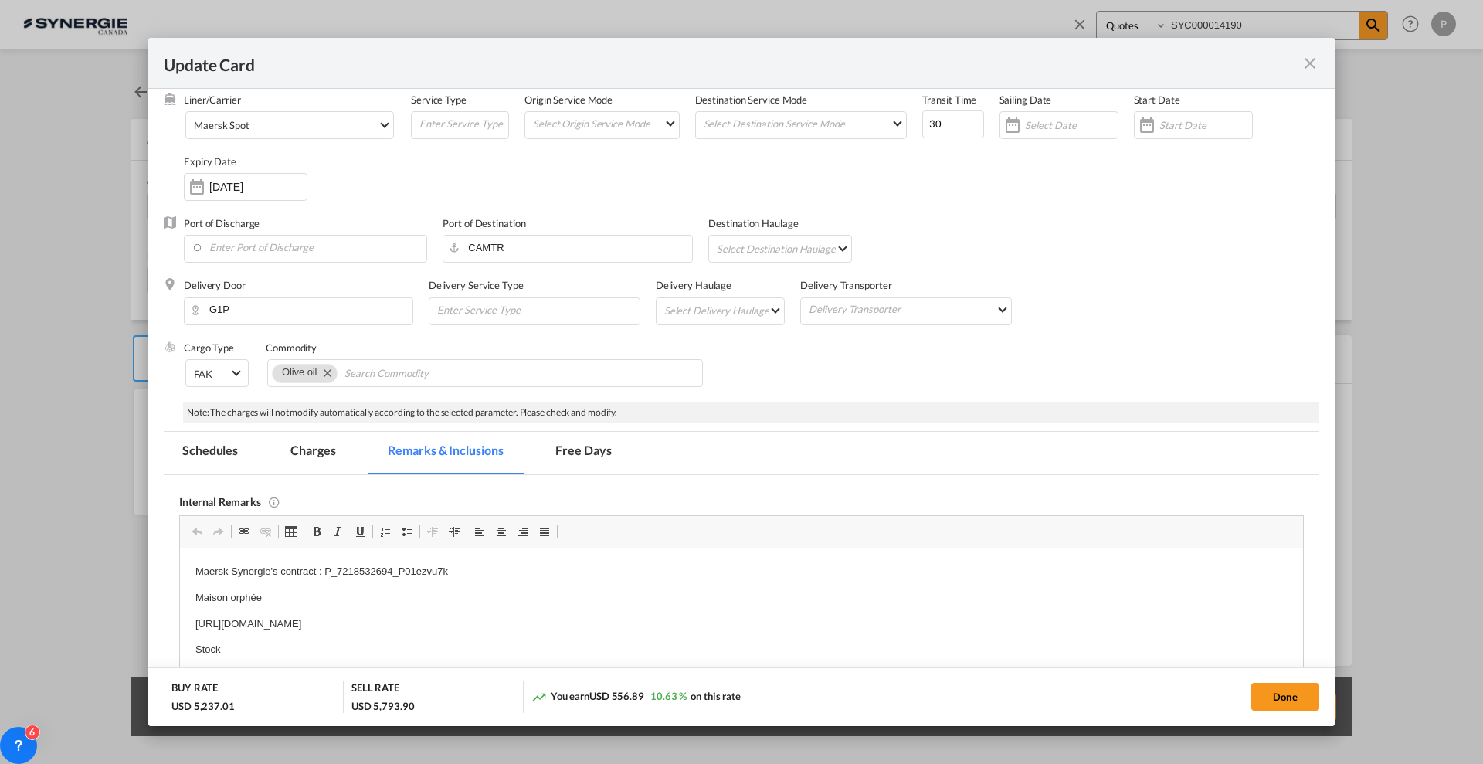
scroll to position [290, 0]
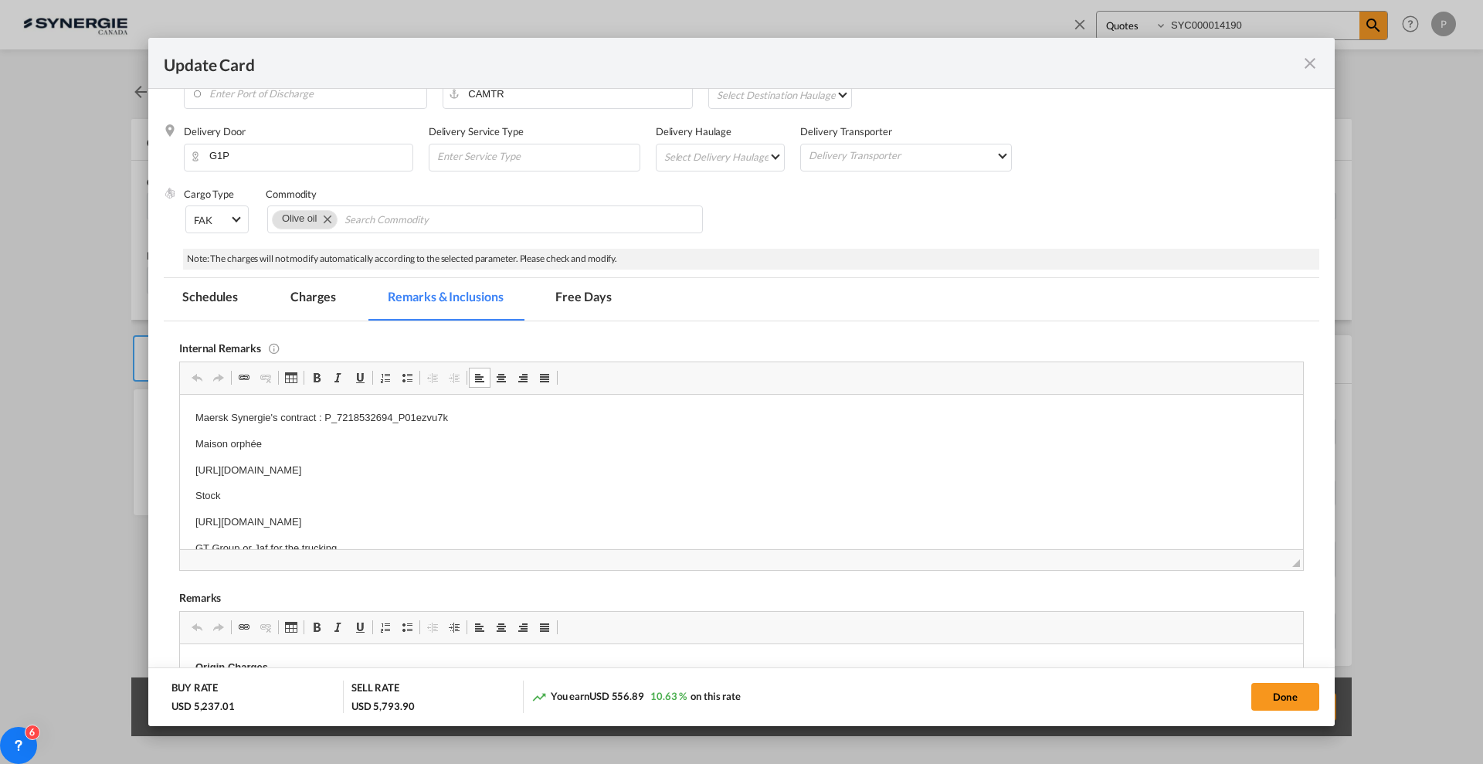
drag, startPoint x: 467, startPoint y: 418, endPoint x: 504, endPoint y: 422, distance: 37.3
drag, startPoint x: 528, startPoint y: 422, endPoint x: 325, endPoint y: 419, distance: 203.2
click at [325, 419] on p "Maersk Synergie's contract : P_7218532694_P01ezvu7k" at bounding box center [741, 417] width 1092 height 16
click at [180, 471] on html "Maersk Synergie's contract : P_7253061741_P01fr97a7 Maison orphée https://app.f…" at bounding box center [741, 483] width 1123 height 178
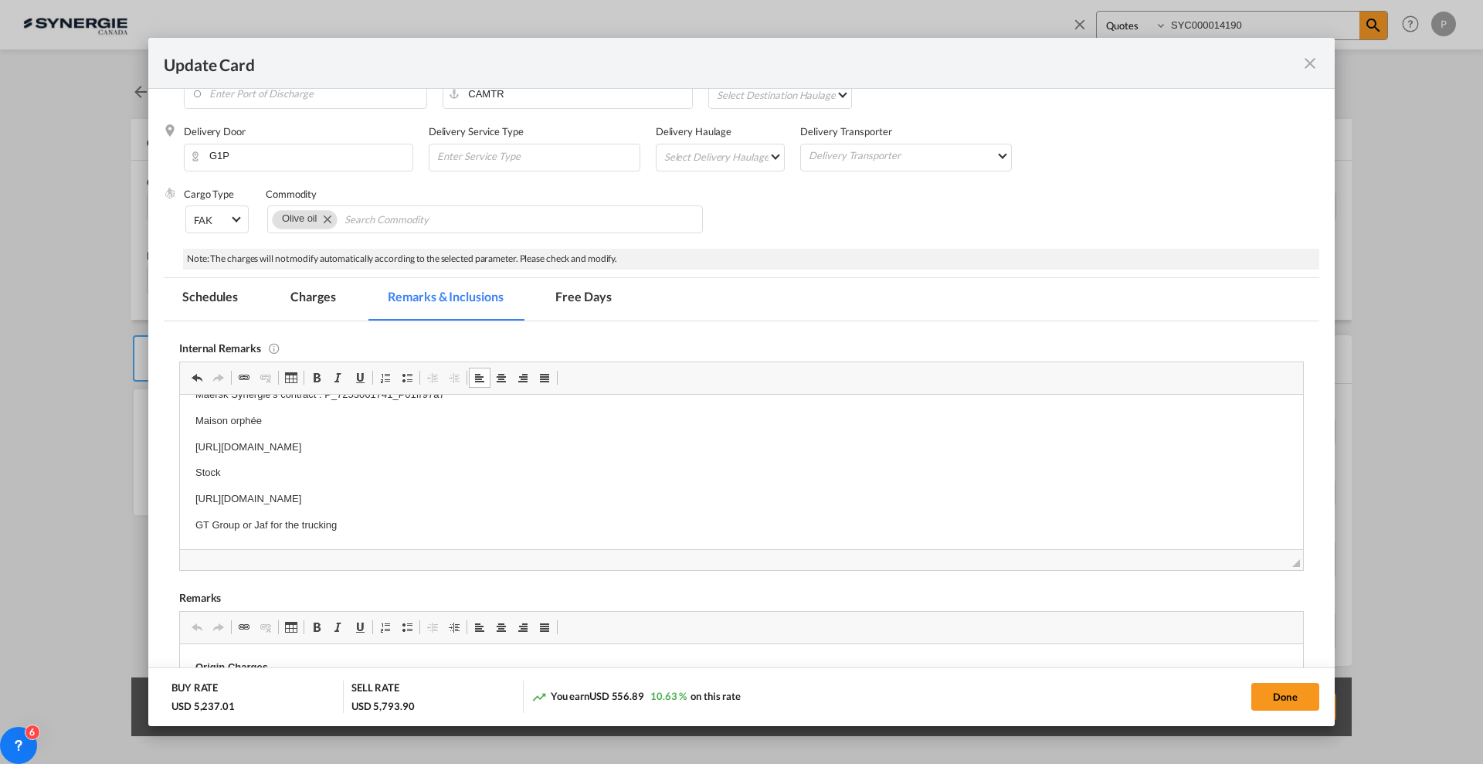
click at [562, 497] on p "https://app.frontapp.com/open/msg_1h686173?key=gz9b2qz_3YHuojx-pSu-MfdTfY90f5Zm" at bounding box center [741, 499] width 1092 height 16
click at [606, 495] on p "https://app.frontapp.com/open/msg_1h686173?key=gz9b2qz_3YHuojx-pSu-MfdTfY90f5Zm" at bounding box center [741, 499] width 1092 height 16
click at [654, 497] on p "https://app.frontapp.com/open/msg_1h686173?key=gz9b2qz_3YHuojx-pSu-MfdTfY90f5Zm" at bounding box center [741, 499] width 1092 height 16
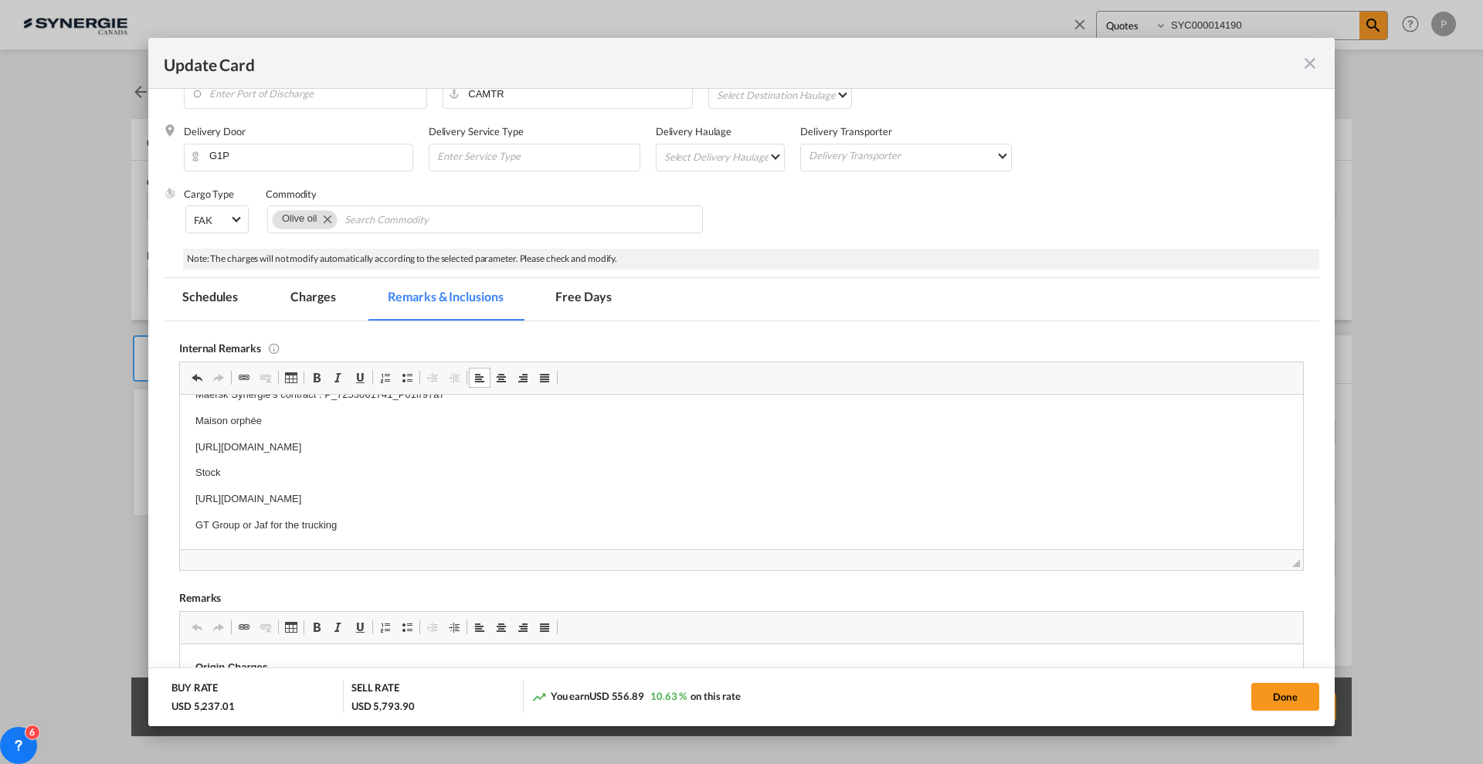
drag, startPoint x: 660, startPoint y: 497, endPoint x: 334, endPoint y: 467, distance: 327.4
click at [334, 467] on body "Maersk Synergie's contract : P_7253061741_P01fr97a7 Maison orphée https://app.f…" at bounding box center [741, 459] width 1092 height 147
click at [531, 490] on p "Stock" at bounding box center [741, 495] width 1092 height 16
drag, startPoint x: 615, startPoint y: 522, endPoint x: 551, endPoint y: 493, distance: 70.5
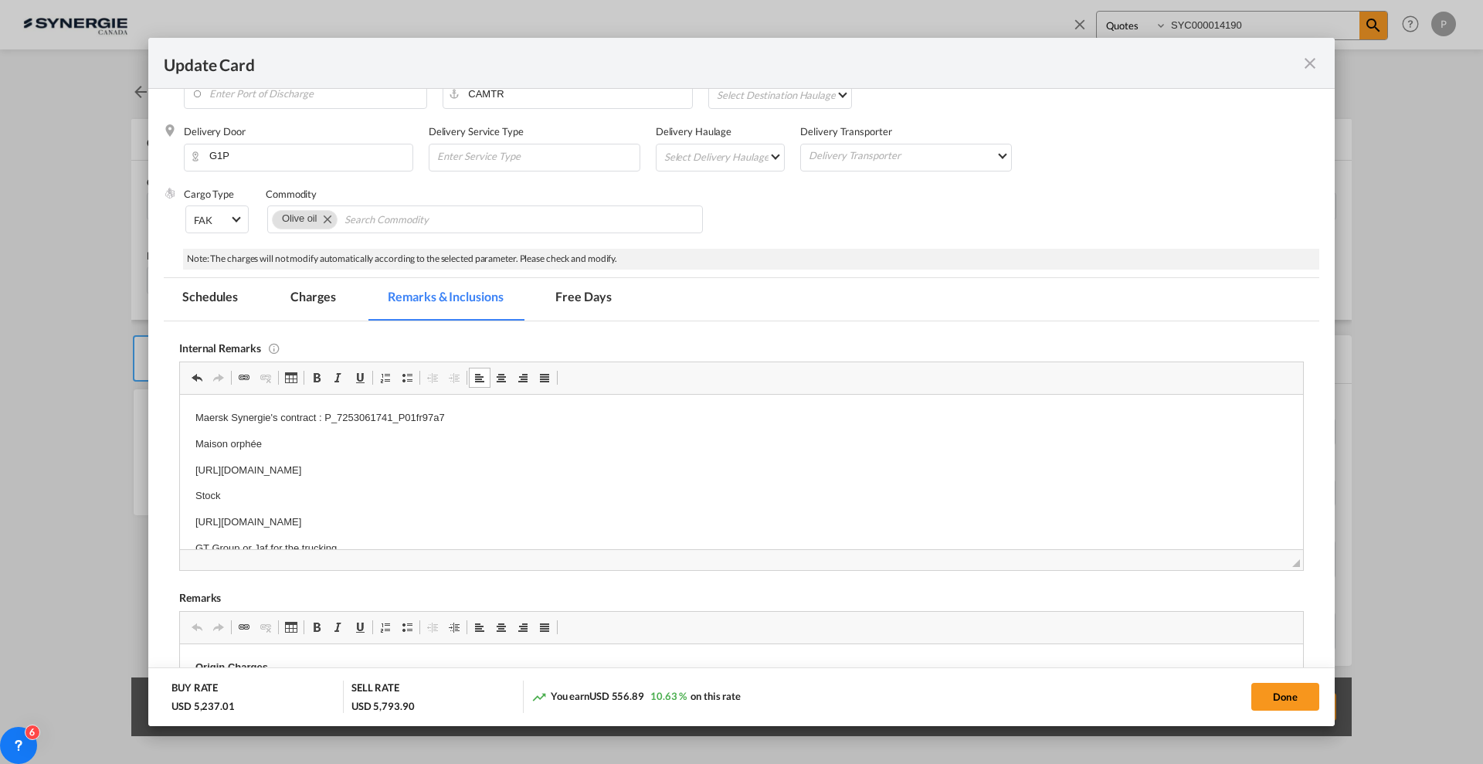
click at [551, 493] on body "Maersk Synergie's contract : P_7253061741_P01fr97a7 Maison orphée https://app.f…" at bounding box center [741, 482] width 1092 height 147
click at [328, 284] on md-tab-item "Charges" at bounding box center [313, 299] width 82 height 42
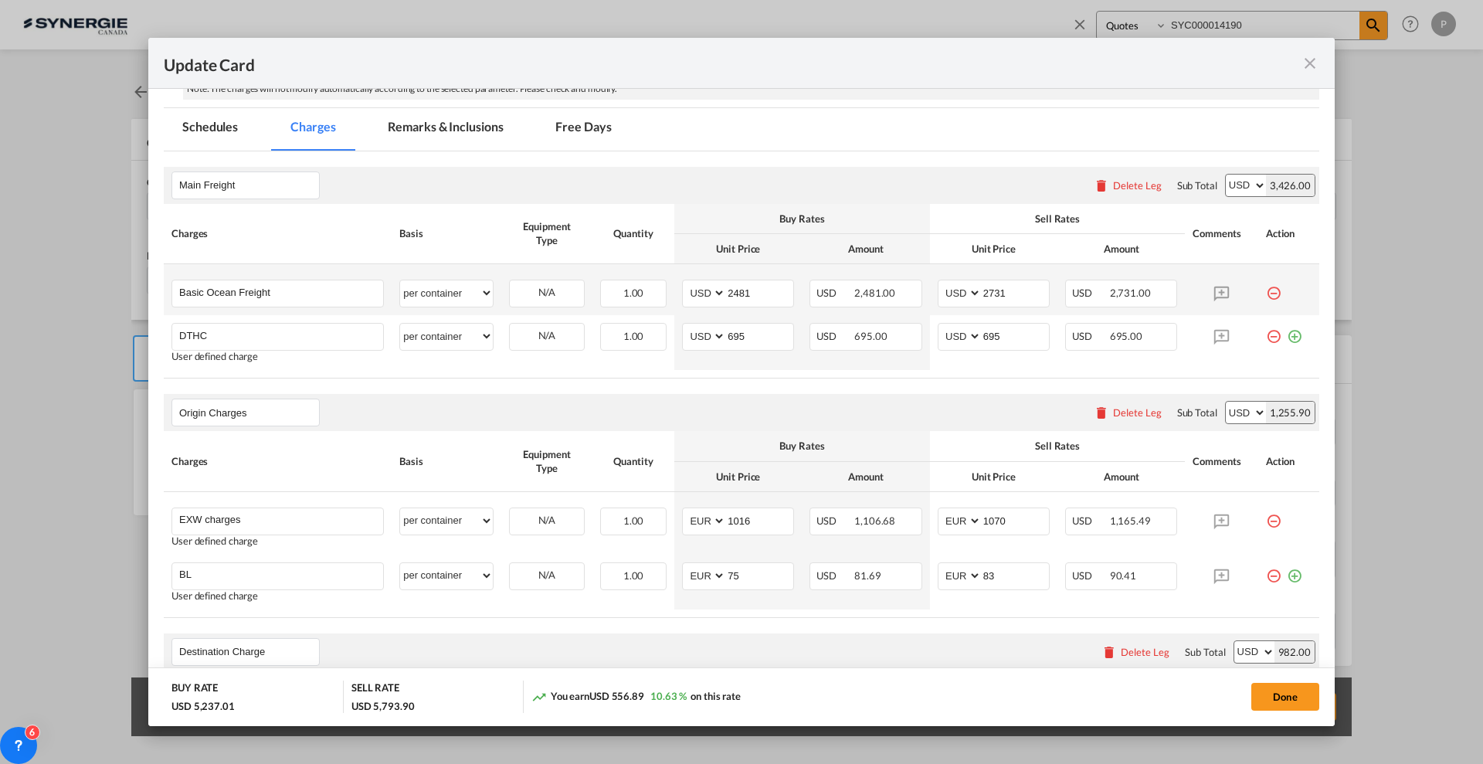
scroll to position [579, 0]
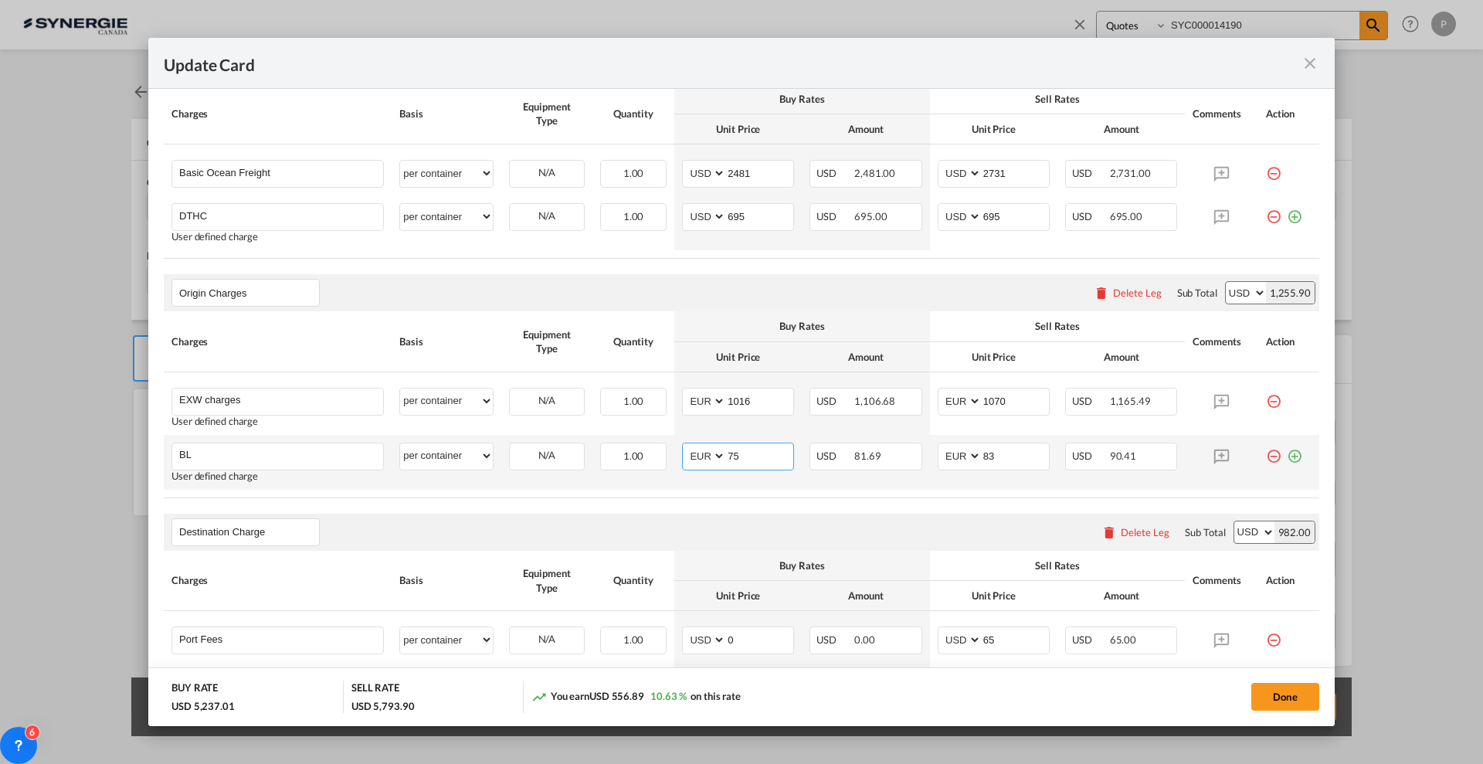
drag, startPoint x: 730, startPoint y: 453, endPoint x: 705, endPoint y: 452, distance: 25.5
click at [705, 452] on md-input-container "AED AFN ALL AMD ANG AOA ARS AUD AWG AZN BAM BBD BDT BGN BHD BIF BMD BND BOB BRL…" at bounding box center [738, 457] width 112 height 28
type input "85"
click at [767, 405] on input "1016" at bounding box center [759, 400] width 67 height 23
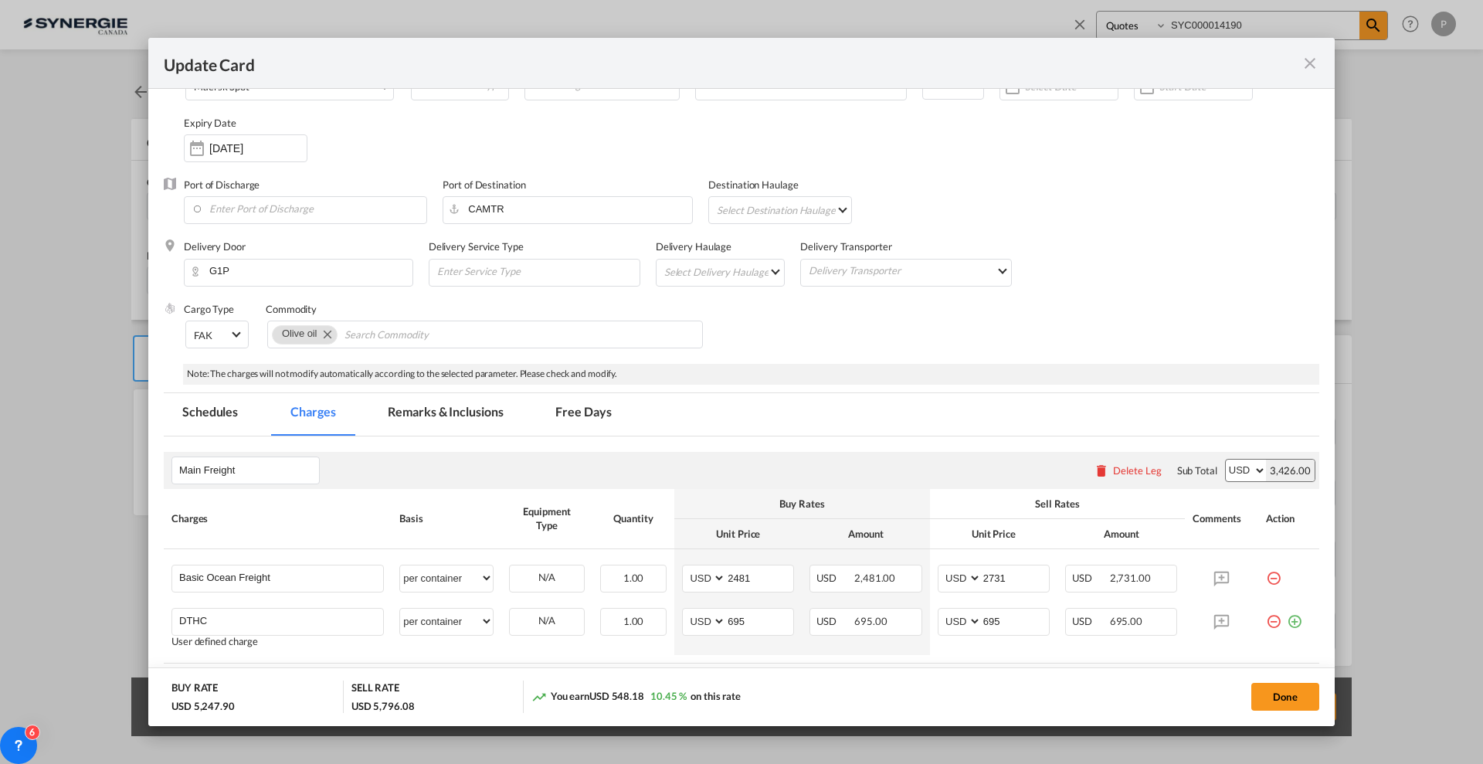
scroll to position [97, 0]
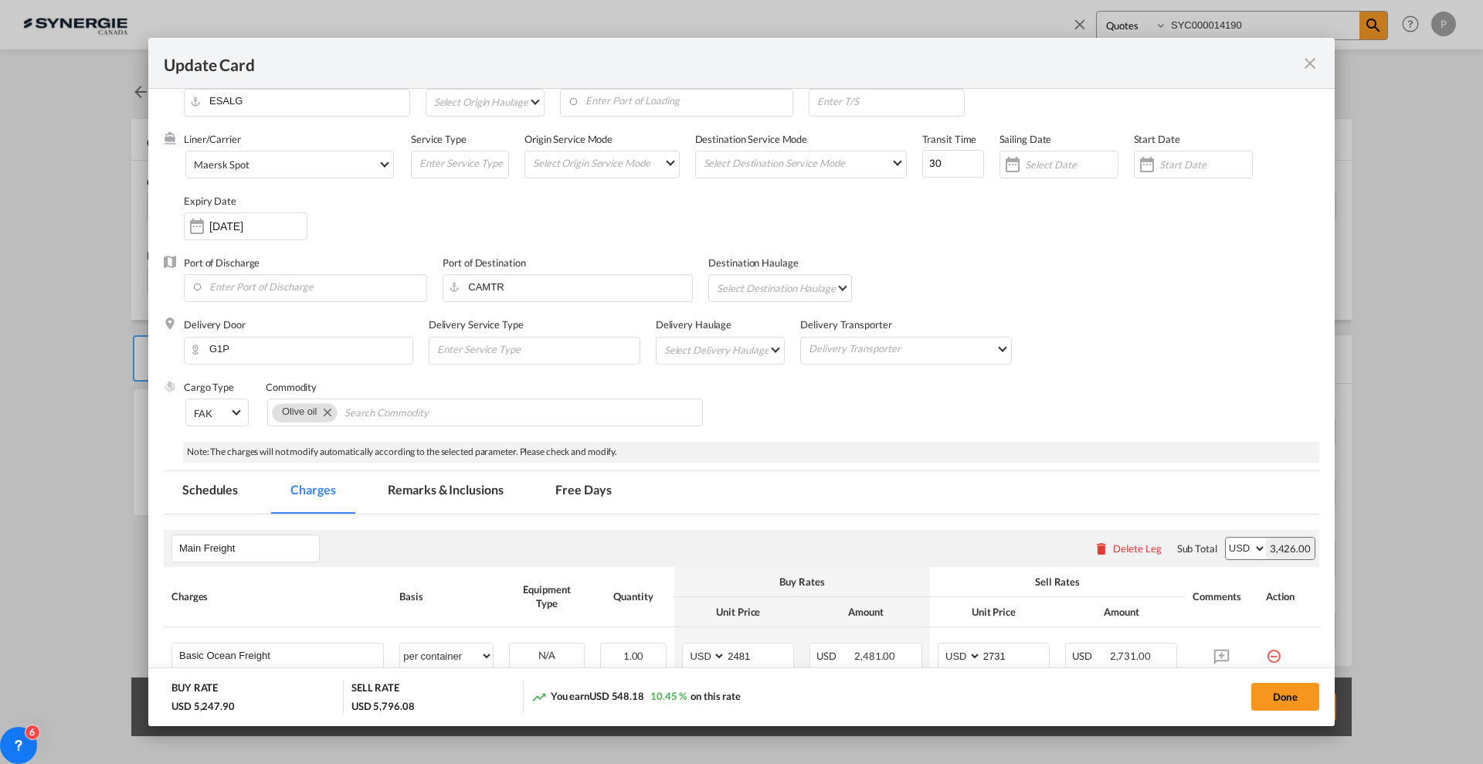
click at [440, 487] on md-tab-item "Remarks & Inclusions" at bounding box center [445, 492] width 152 height 42
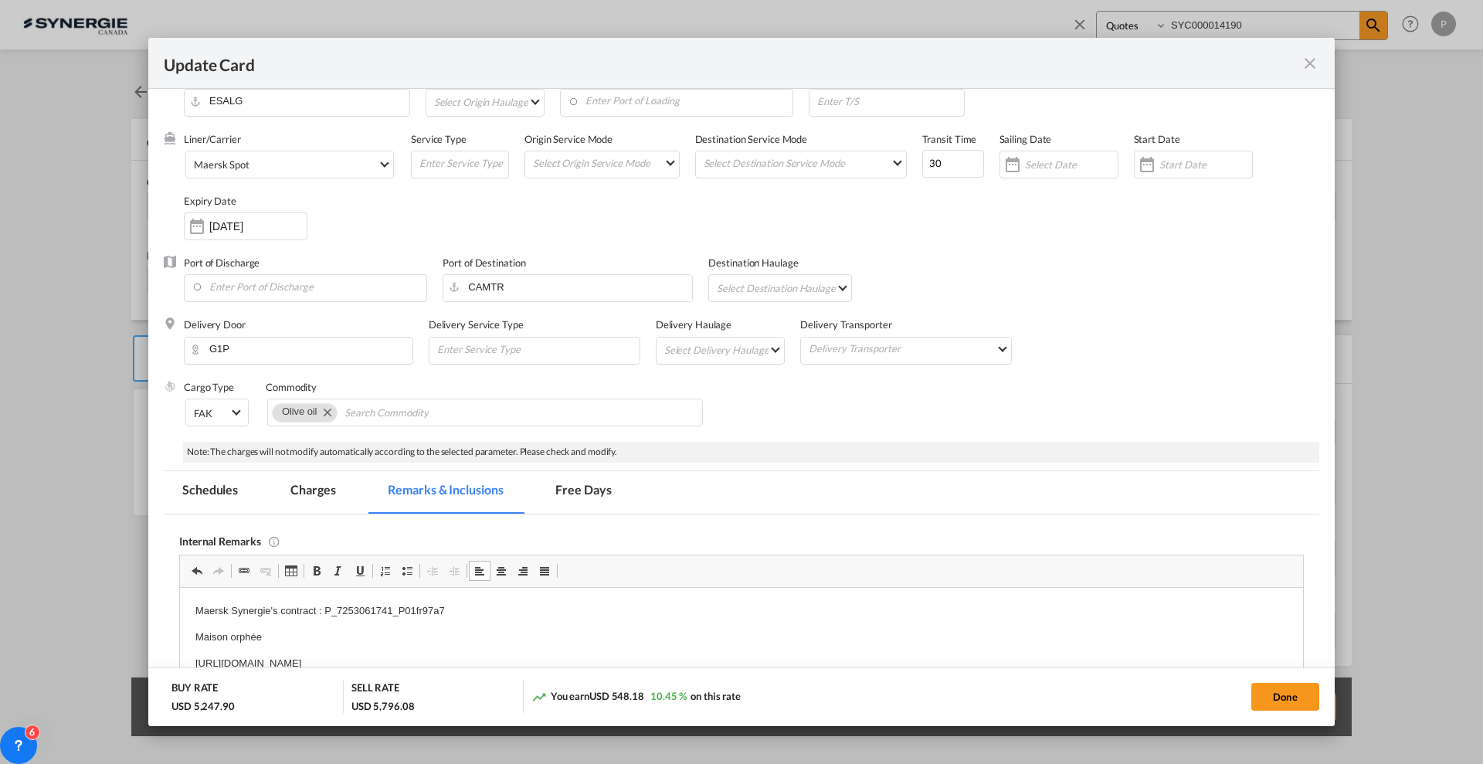
scroll to position [483, 0]
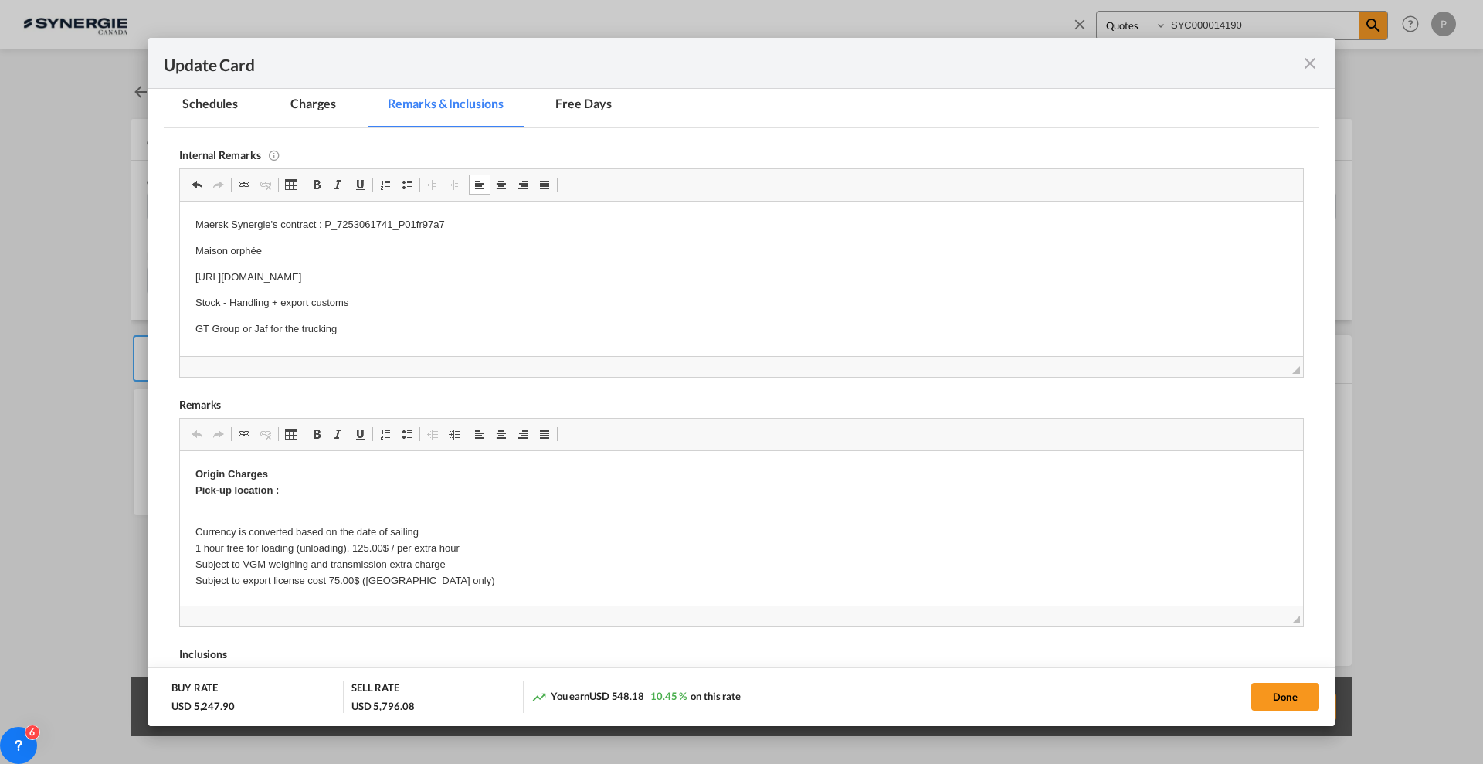
click at [364, 299] on p "Stock - Handling + export customs" at bounding box center [741, 302] width 1092 height 16
click at [1276, 694] on button "Done" at bounding box center [1285, 697] width 68 height 28
type input "18 Sep 2025"
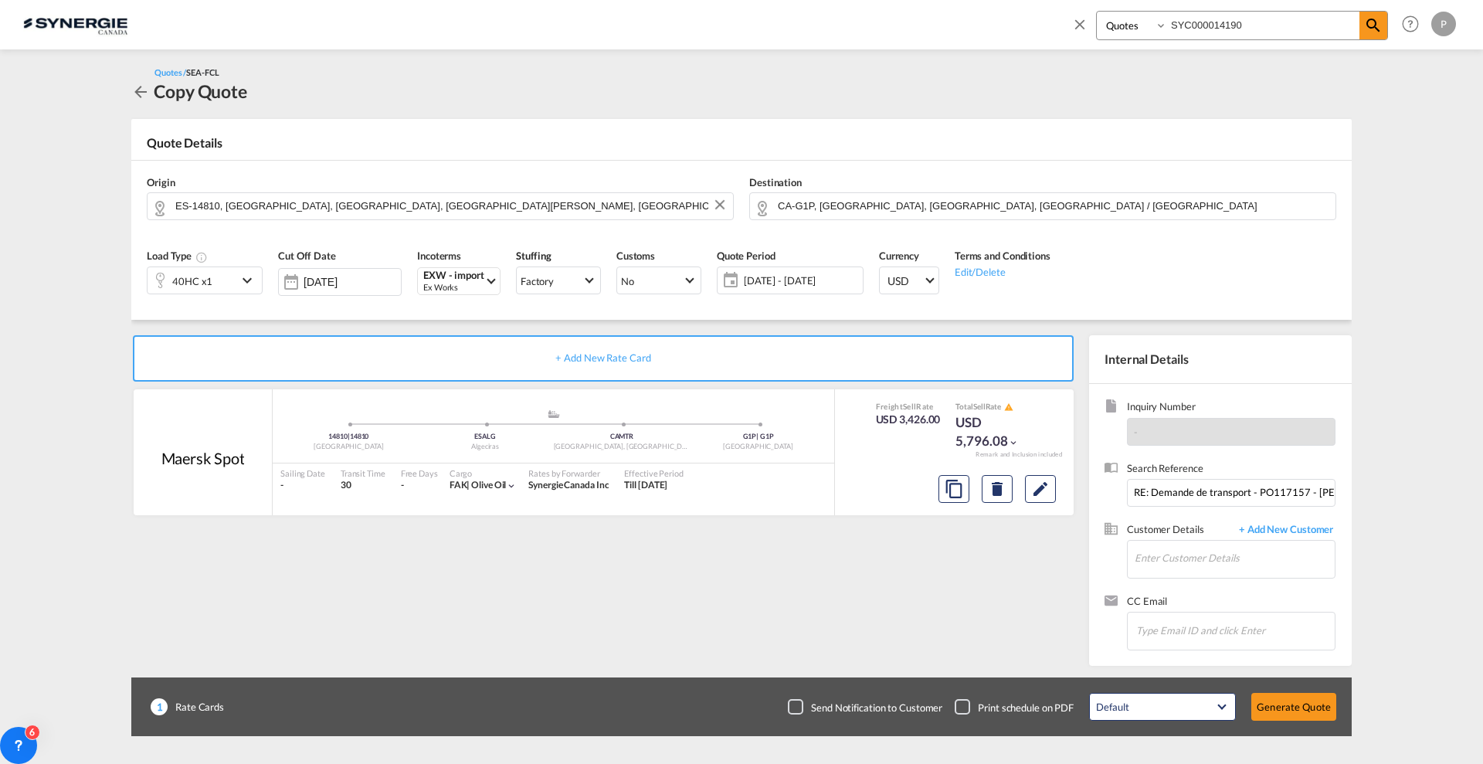
scroll to position [244, 0]
click at [1194, 488] on input "RE: Demande de transport - PO117157 - GARCIA DE LA CRUZ" at bounding box center [1231, 493] width 209 height 28
click at [1195, 487] on input "RE: Demande de transport - PO117157 - GARCIA DE LA CRUZ" at bounding box center [1231, 493] width 209 height 28
paste input "e: Demande de transport - PO117057 - ALMAZARAS"
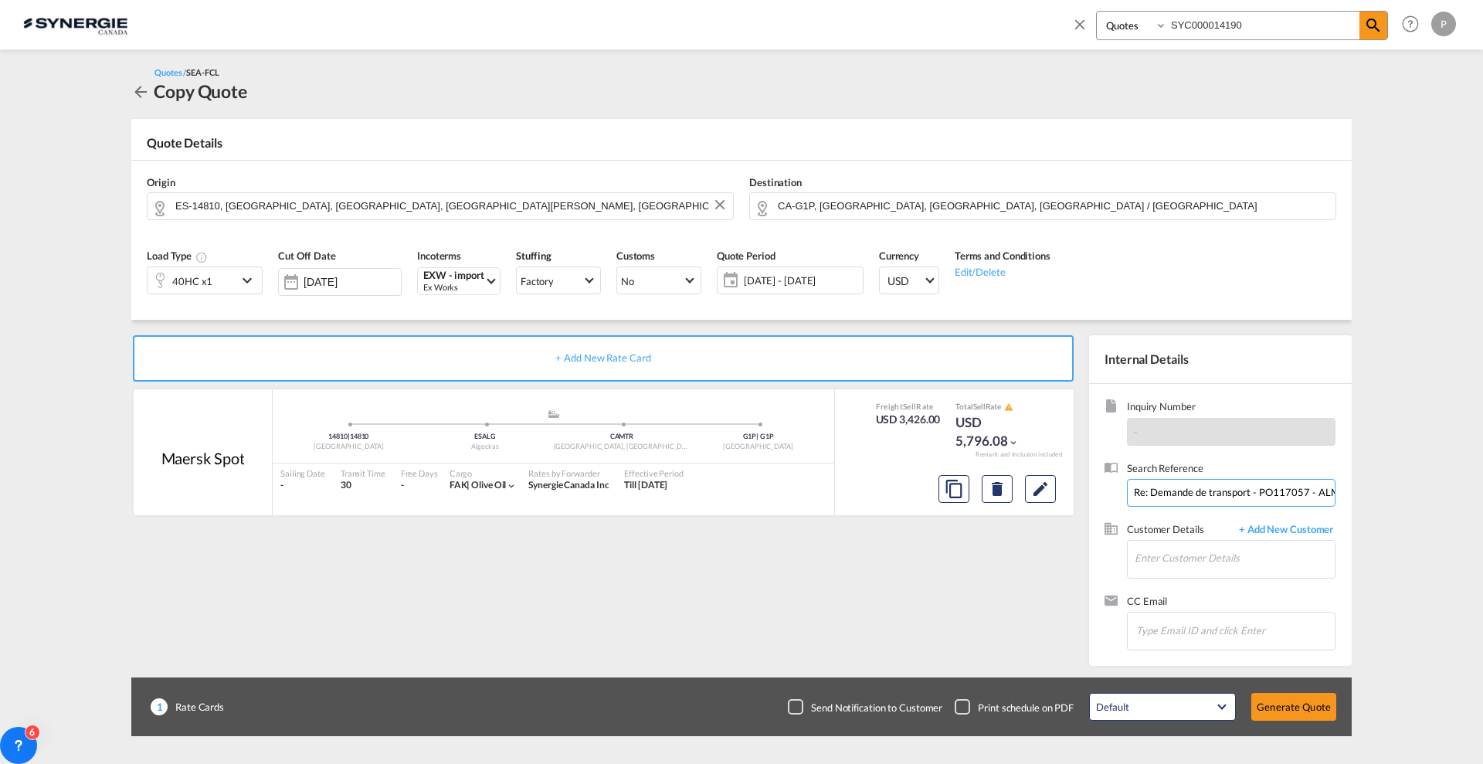
scroll to position [0, 38]
type input "Re: Demande de transport - PO117057 - ALMAZARAS"
click at [1227, 562] on input "Enter Customer Details" at bounding box center [1235, 558] width 200 height 35
paste input "valeria.gonzalez@maisonorphee.com"
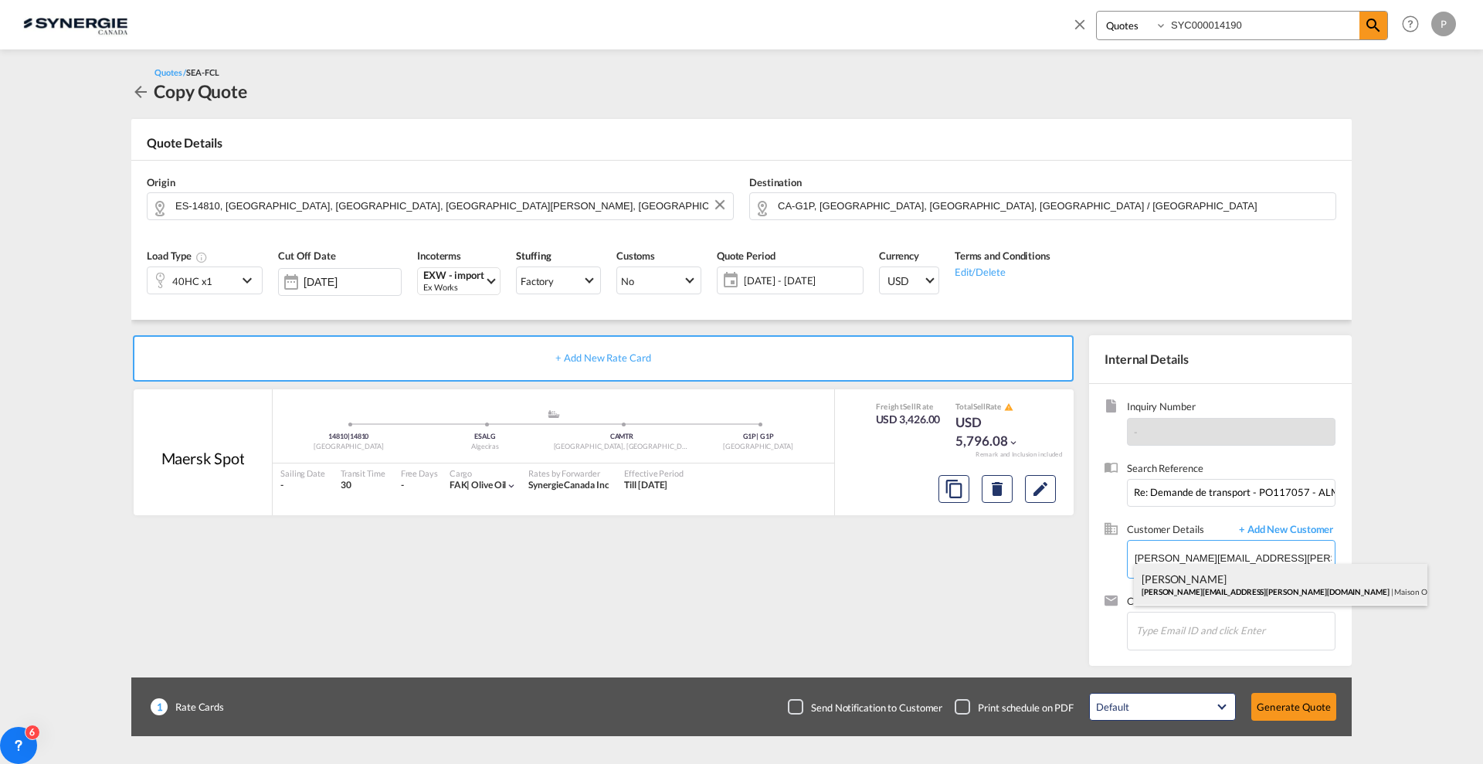
click at [1207, 592] on div "Valeria Gonzalez valeria.gonzalez@maisonorphee.com | Maison Orphee" at bounding box center [1281, 585] width 294 height 42
type input "Maison Orphee, Valeria Gonzalez, valeria.gonzalez@maisonorphee.com"
click at [1270, 710] on button "Generate Quote" at bounding box center [1293, 707] width 85 height 28
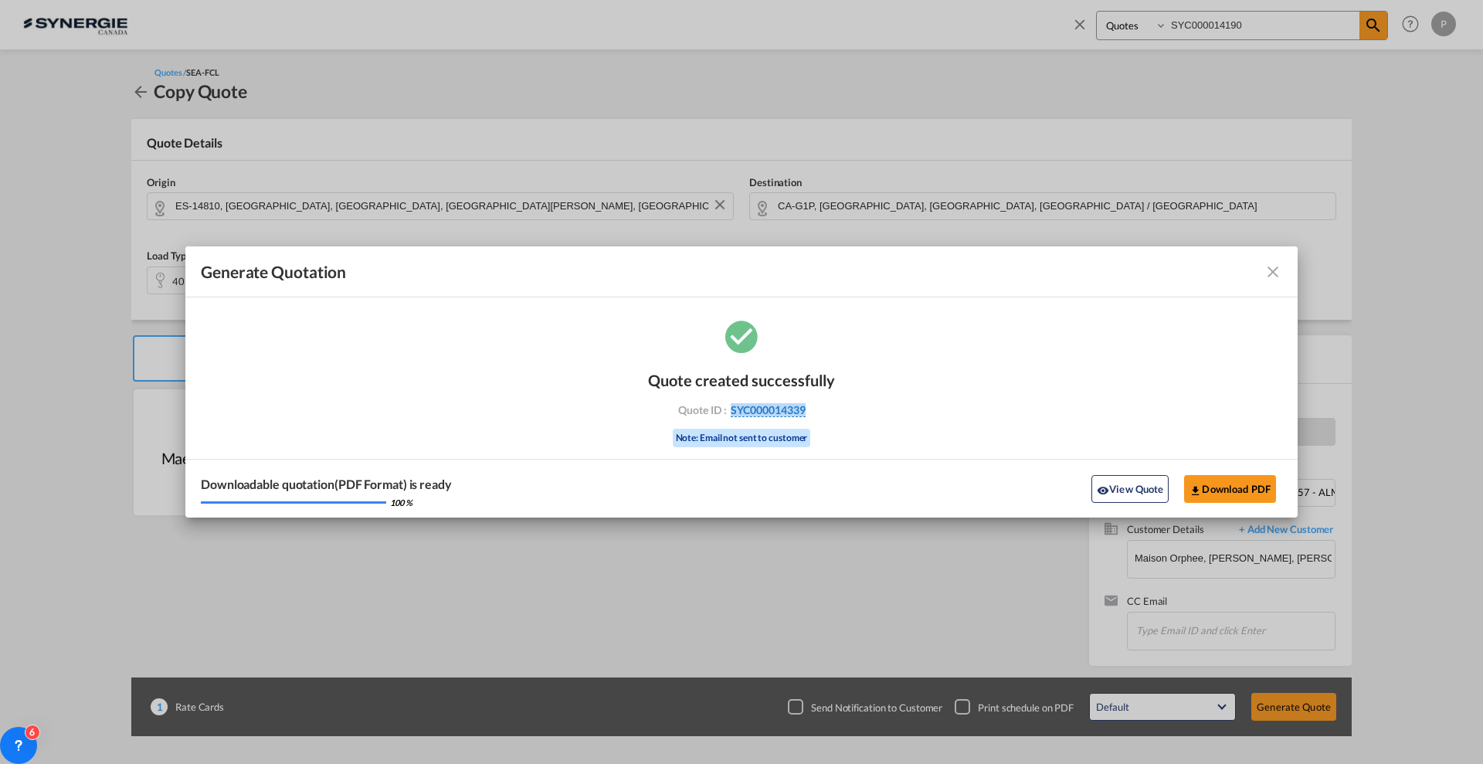
drag, startPoint x: 834, startPoint y: 419, endPoint x: 730, endPoint y: 414, distance: 104.4
click at [730, 414] on div "Quote created successfully Quote ID : SYC000014339 Note: Email not sent to cust…" at bounding box center [741, 407] width 187 height 104
copy span "SYC000014339"
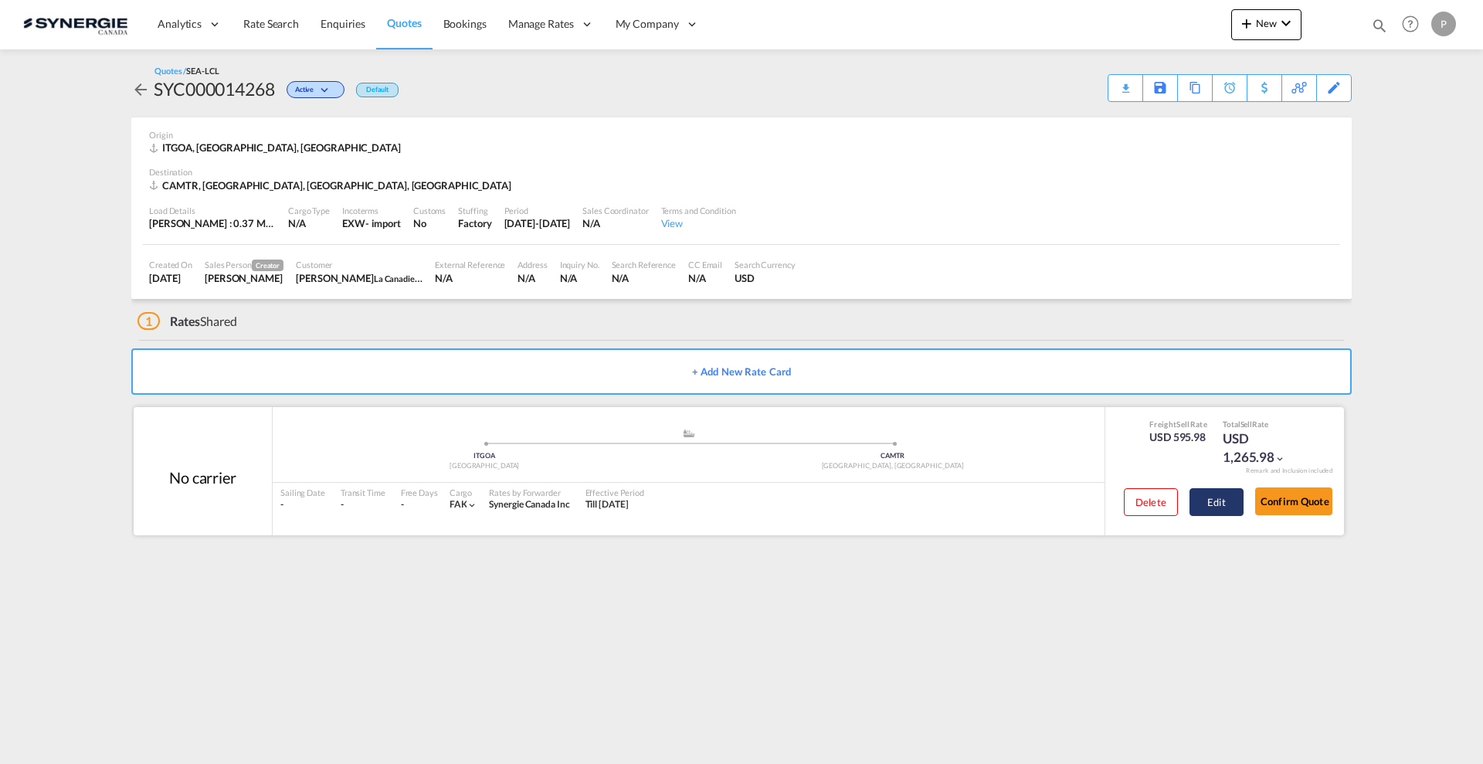
click at [1222, 501] on button "Edit" at bounding box center [1217, 502] width 54 height 28
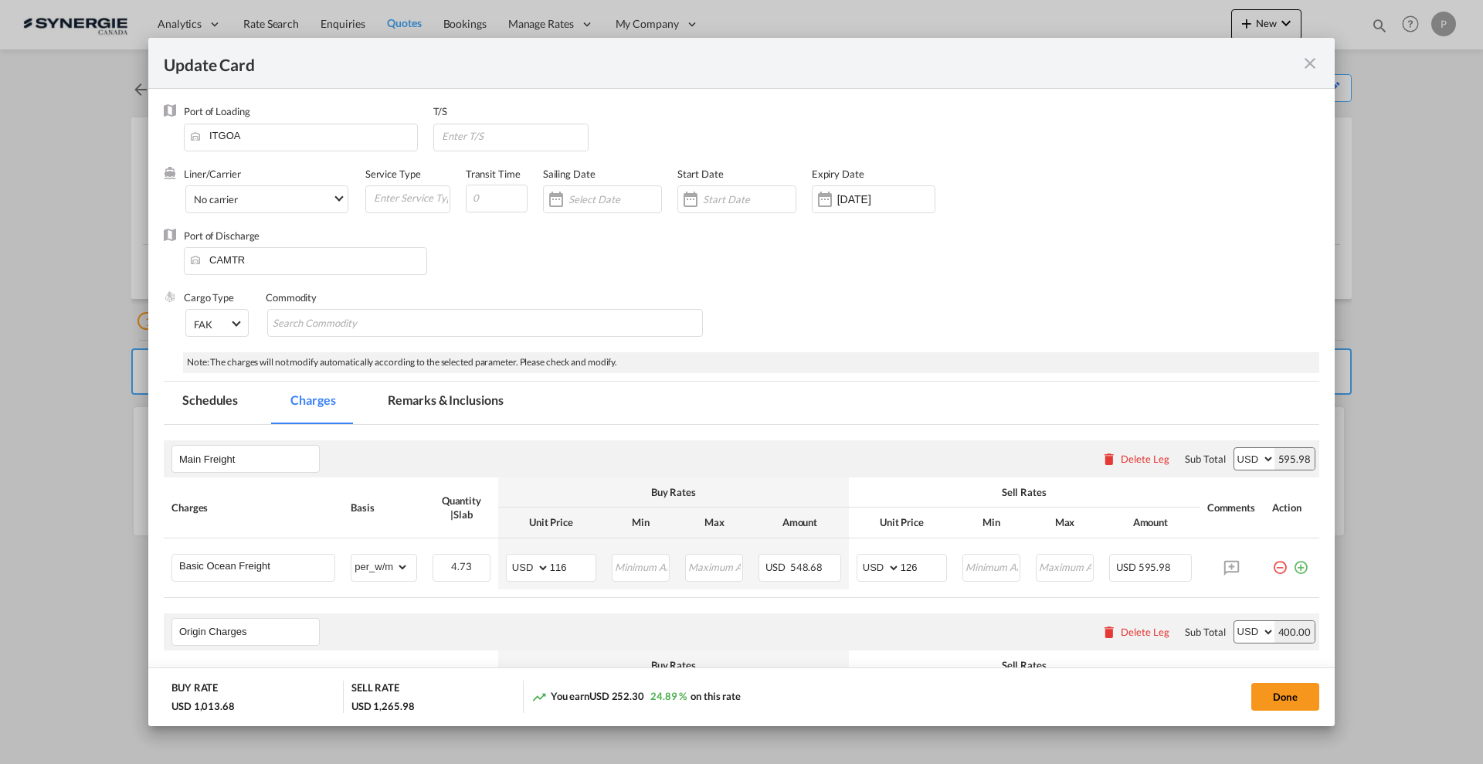
select select "per_w/m"
select select "flat"
select select "per_hbl"
select select "flat"
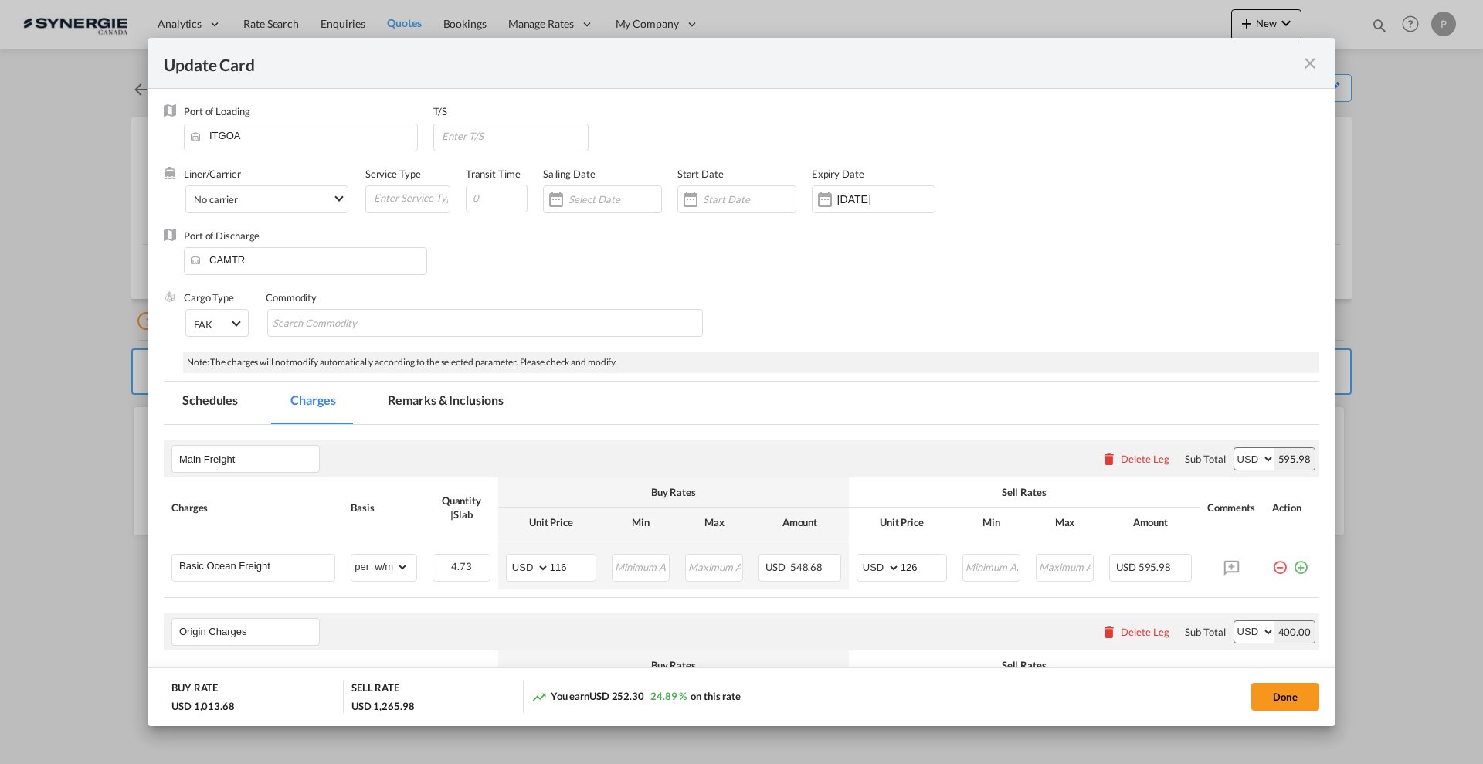
select select "per_bl"
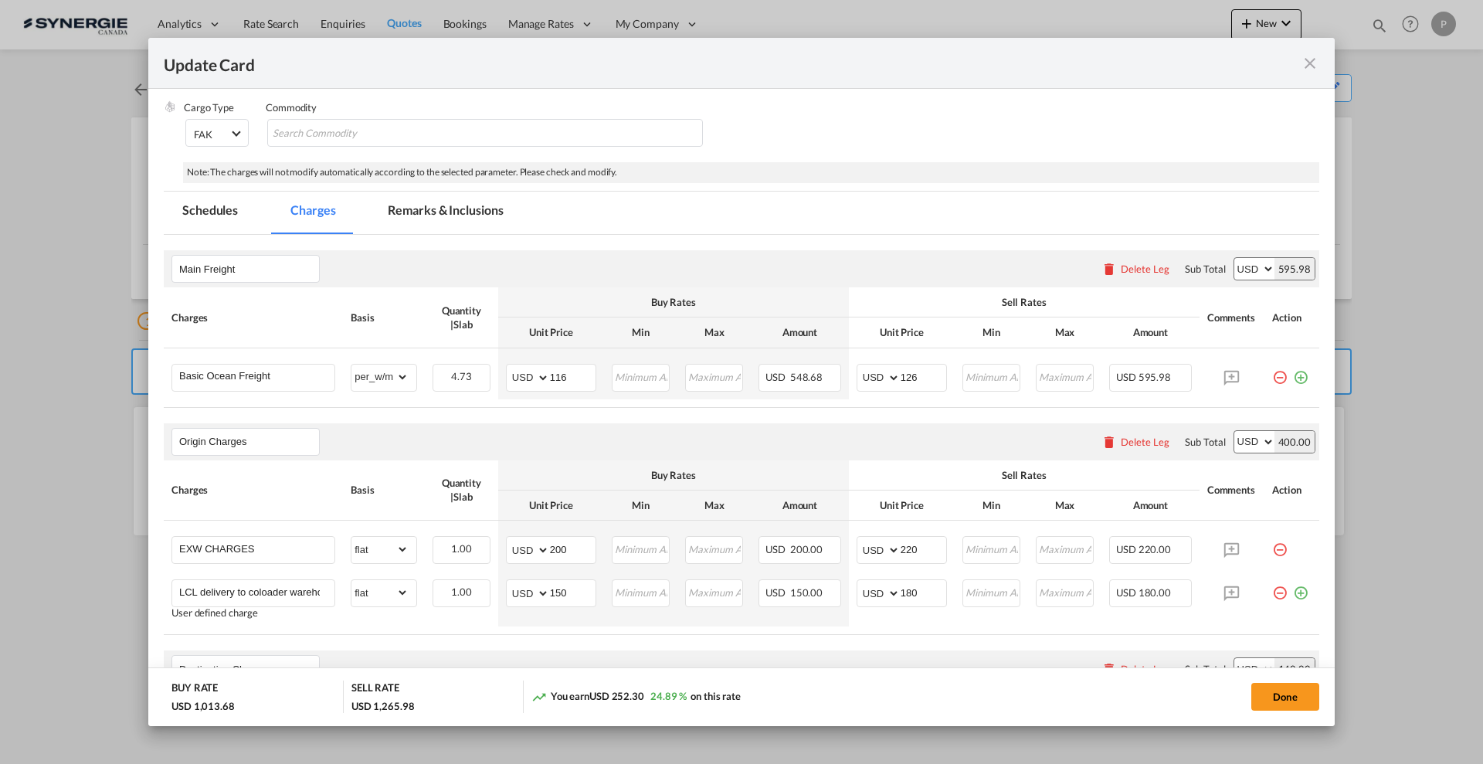
scroll to position [193, 0]
click at [560, 379] on input "116" at bounding box center [573, 373] width 46 height 23
type input "96"
click at [908, 373] on input "126" at bounding box center [924, 373] width 46 height 23
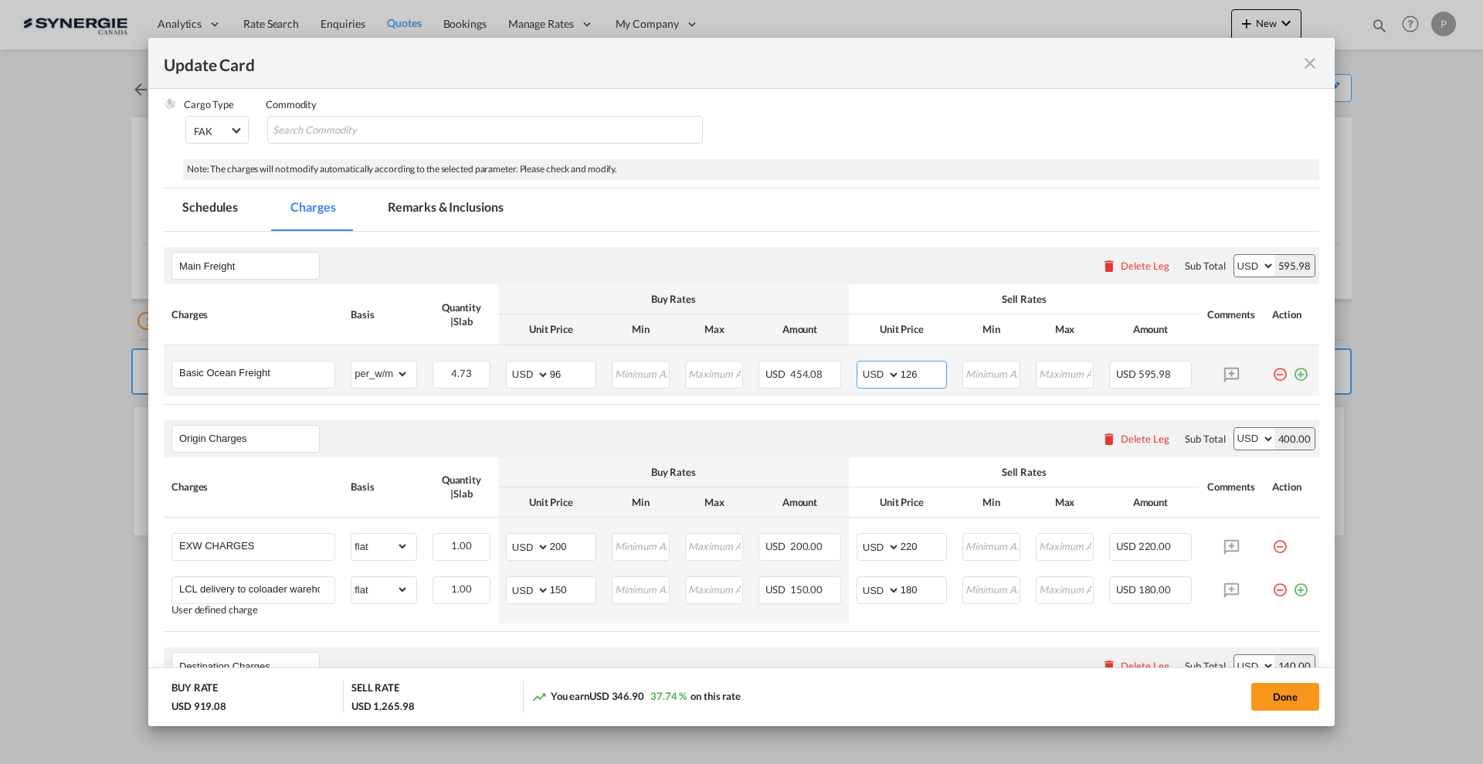
click at [908, 373] on input "126" at bounding box center [924, 373] width 46 height 23
type input "101"
click at [933, 283] on div "Main Freight Please enter leg name Leg Name Already Exists Delete Leg Sub Total…" at bounding box center [742, 326] width 1156 height 158
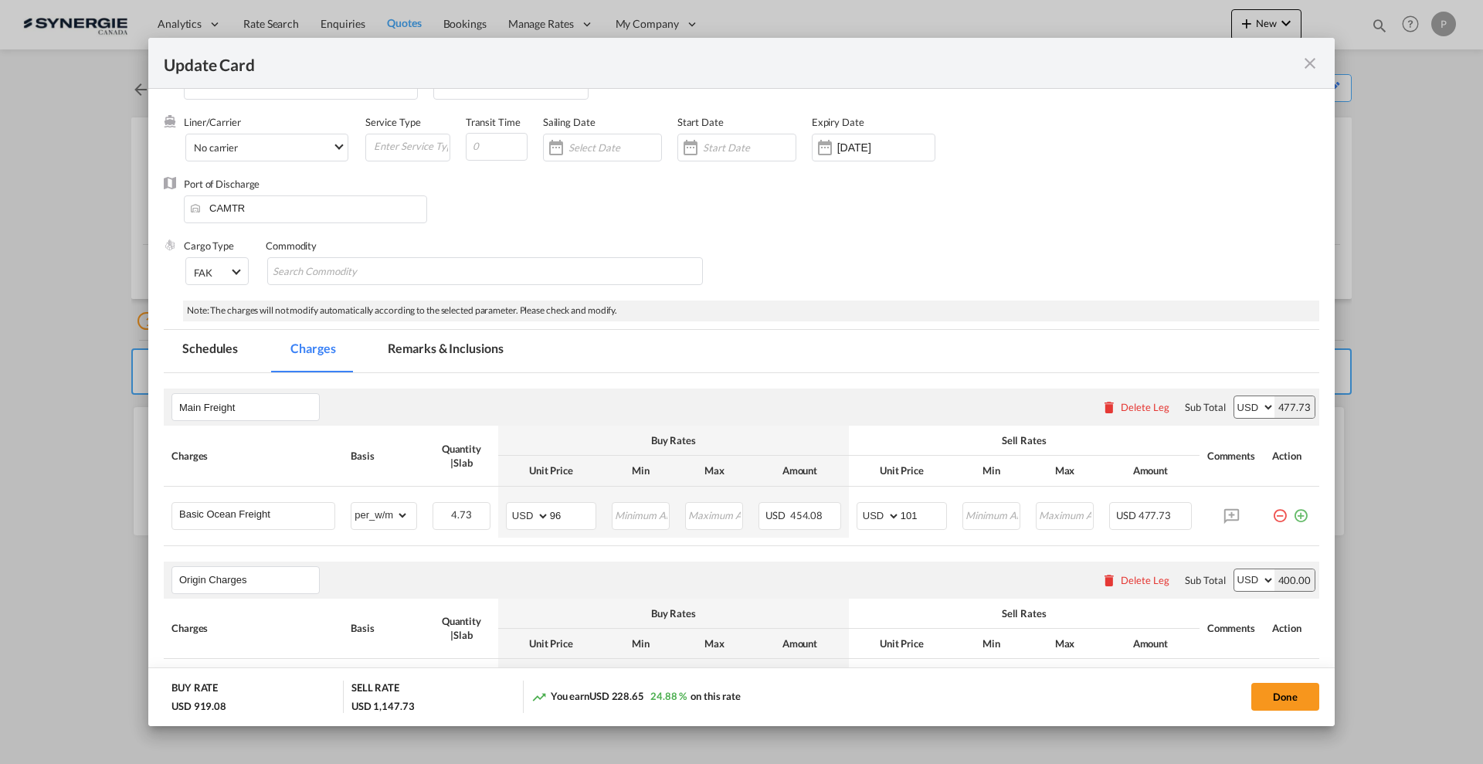
scroll to position [0, 0]
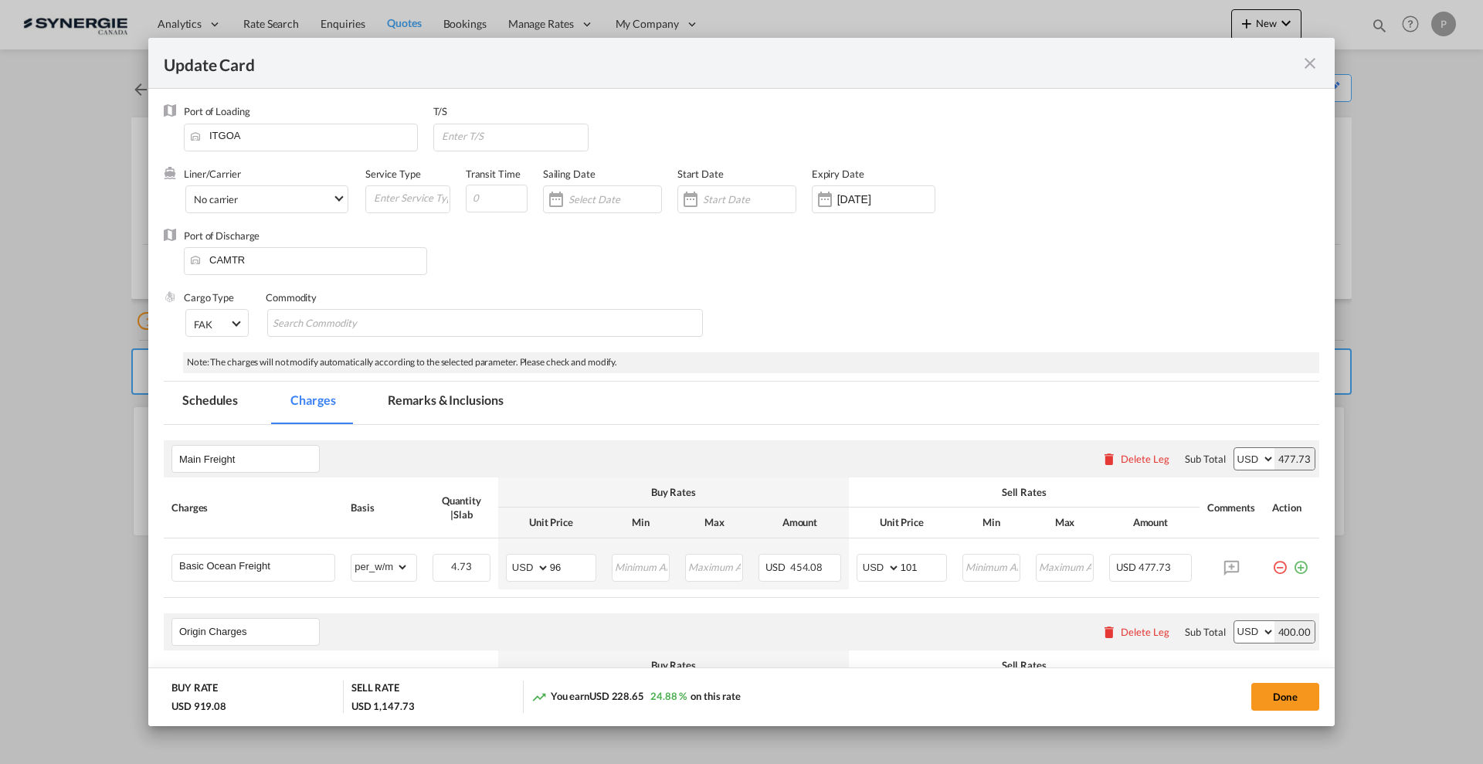
click at [1310, 59] on md-icon "icon-close fg-AAA8AD m-0 pointer" at bounding box center [1310, 63] width 19 height 19
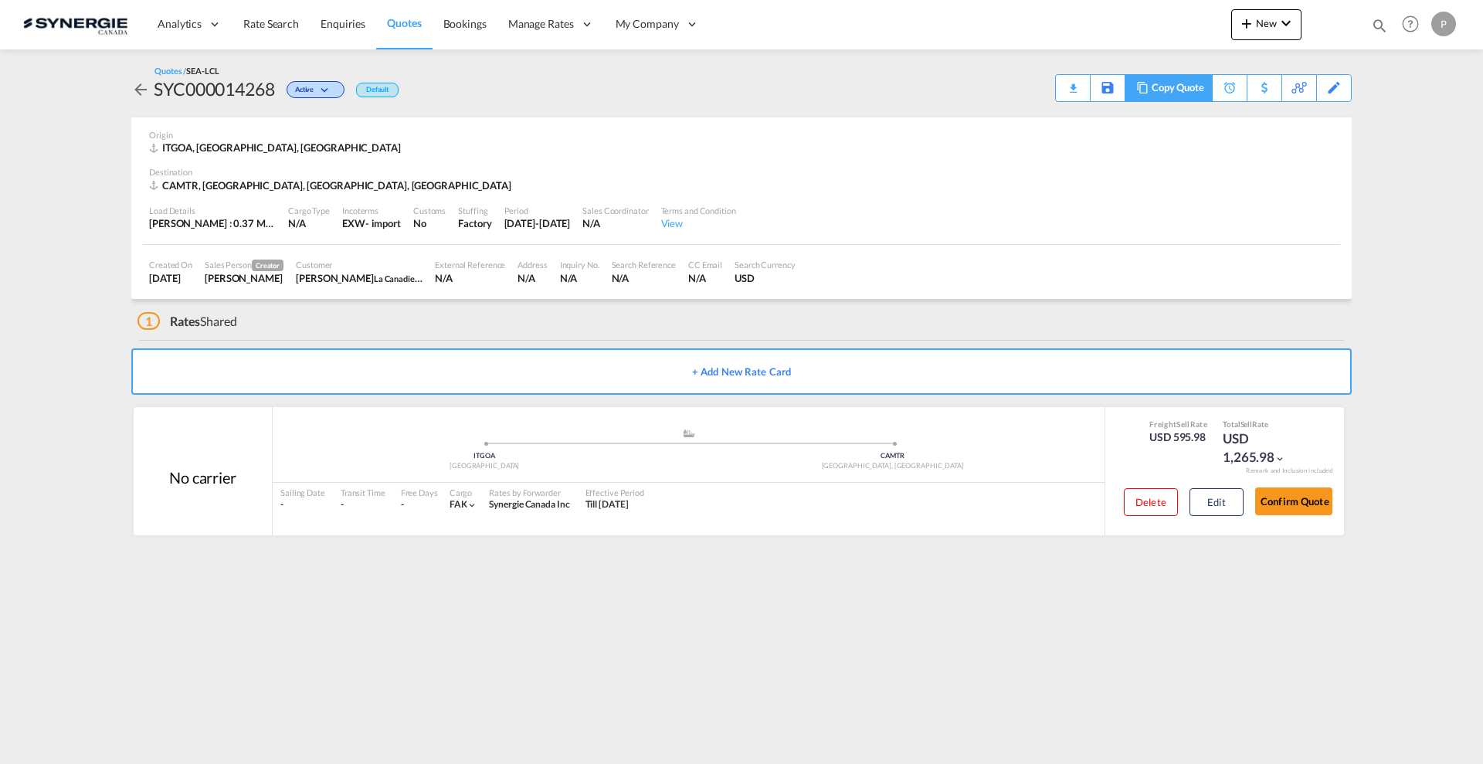
click at [1199, 93] on div "Copy Quote" at bounding box center [1178, 88] width 53 height 26
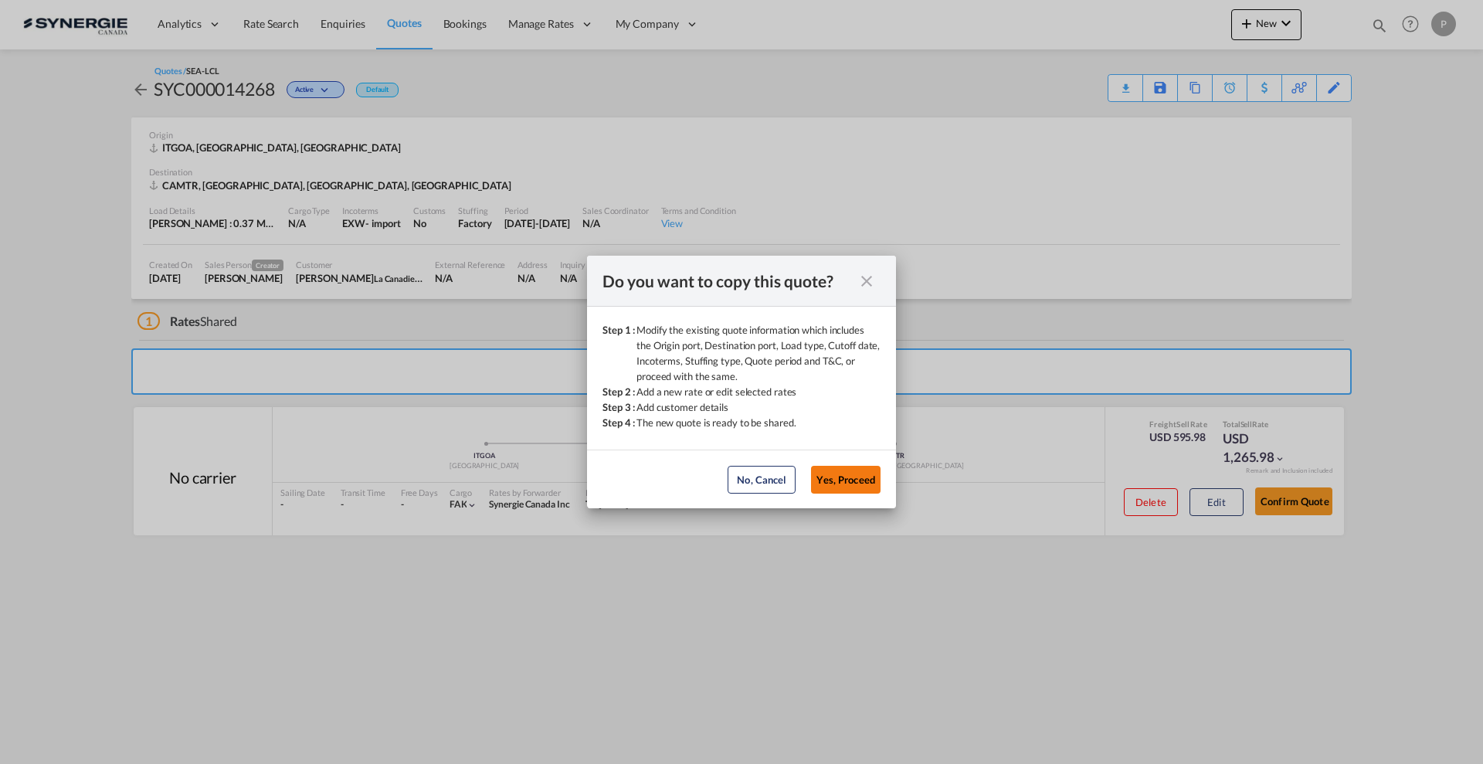
click at [864, 487] on button "Yes, Proceed" at bounding box center [846, 480] width 70 height 28
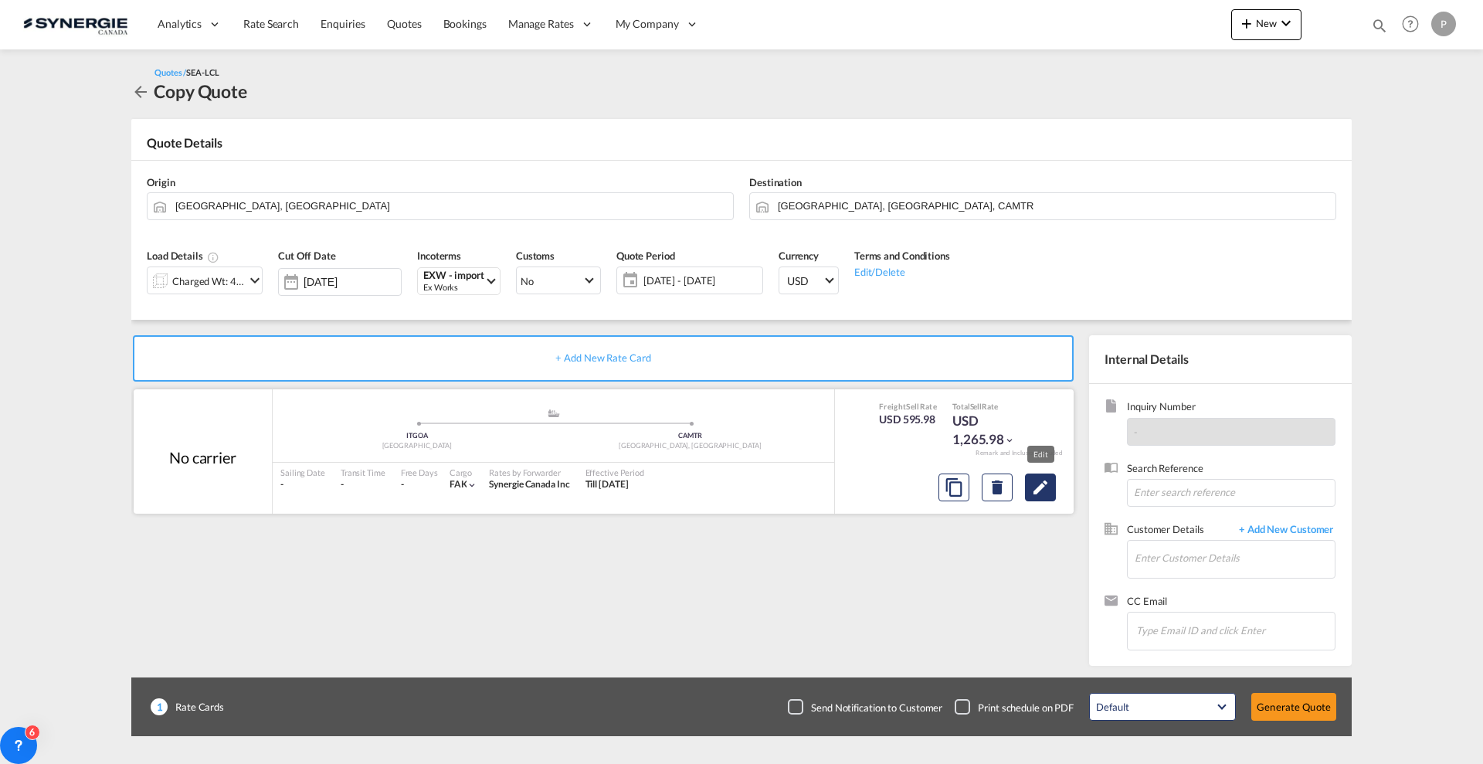
click at [1048, 482] on md-icon "Edit" at bounding box center [1040, 487] width 19 height 19
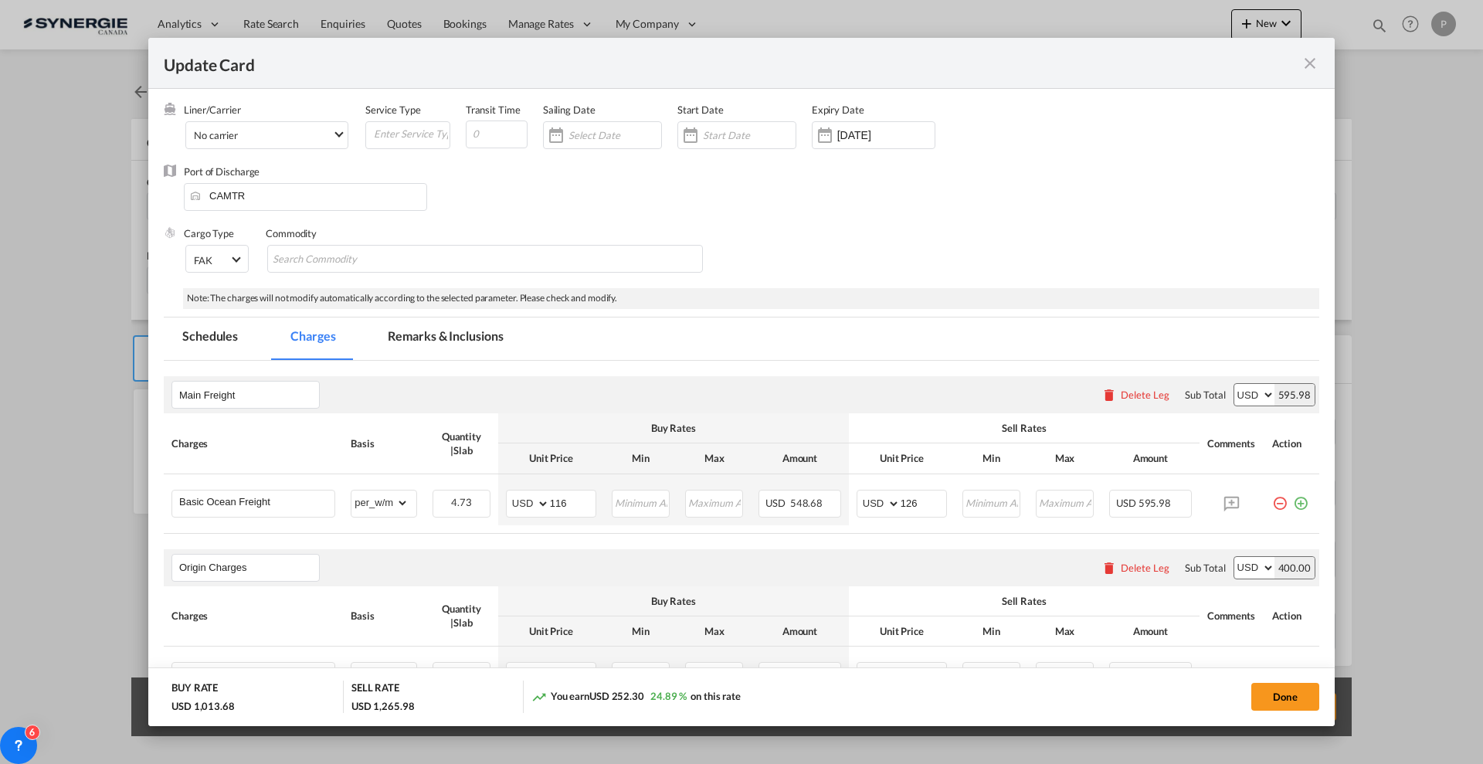
scroll to position [193, 0]
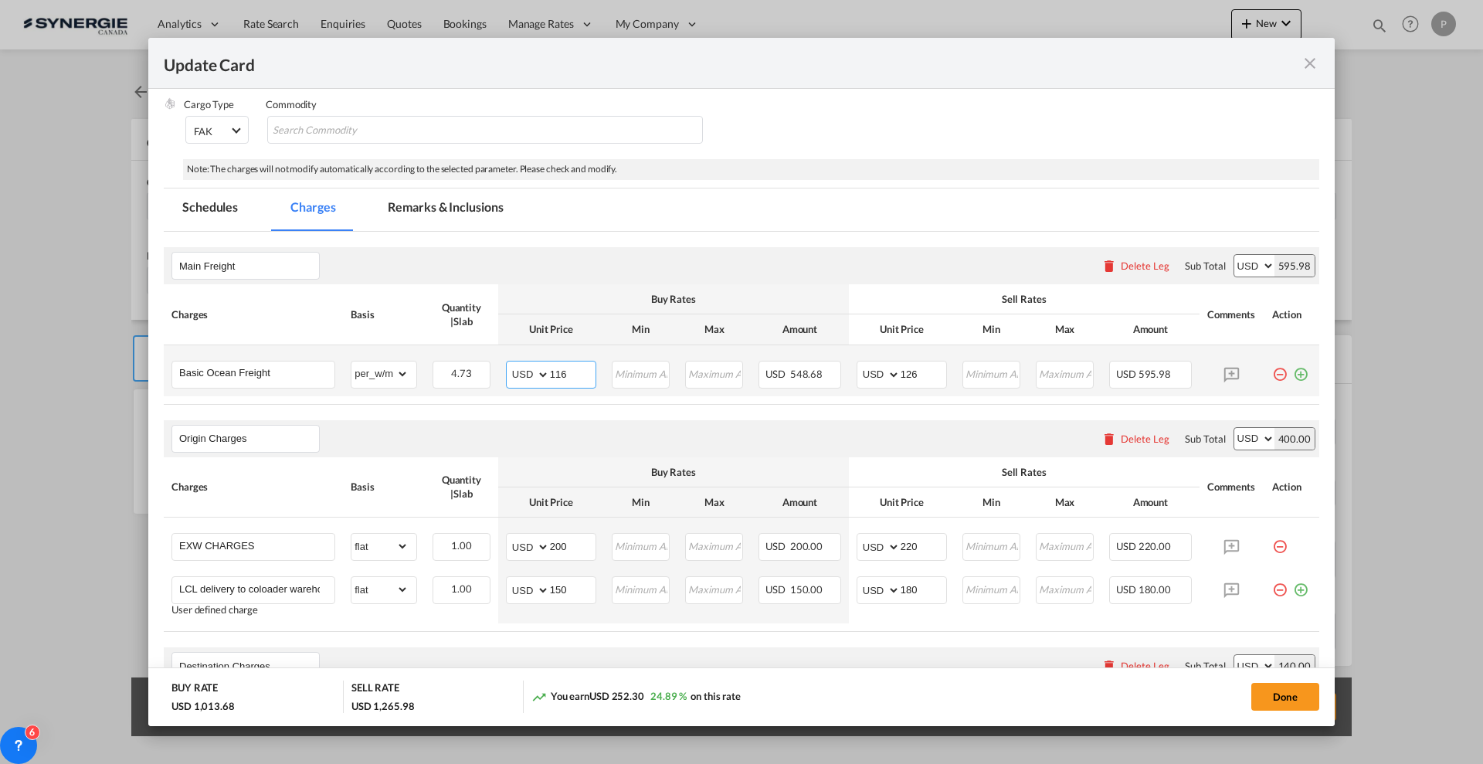
click at [558, 375] on input "116" at bounding box center [573, 373] width 46 height 23
click at [557, 375] on input "116" at bounding box center [573, 373] width 46 height 23
type input "96"
type input "106"
click at [1316, 59] on md-icon "icon-close fg-AAA8AD m-0 pointer" at bounding box center [1310, 63] width 19 height 19
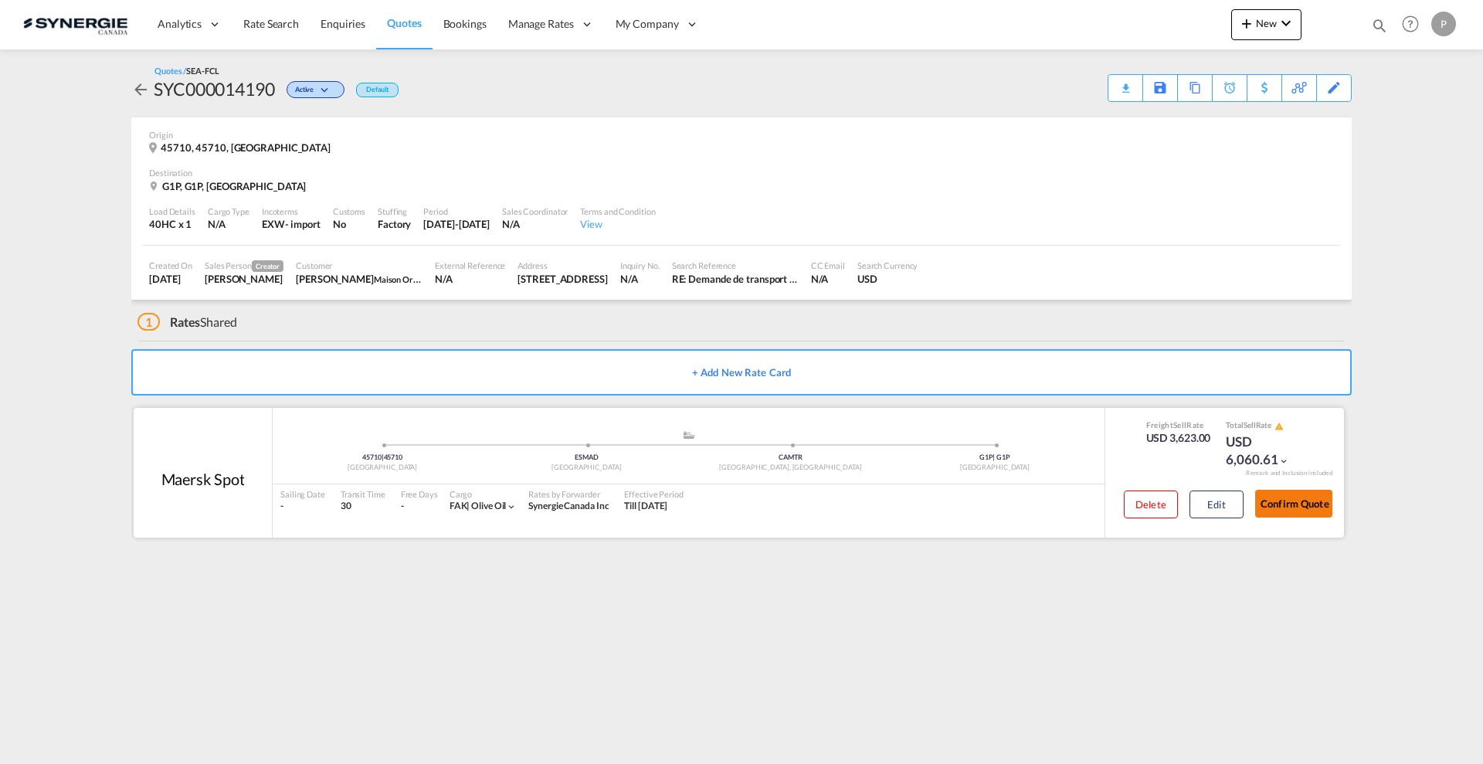
click at [1309, 497] on button "Confirm Quote" at bounding box center [1293, 504] width 77 height 28
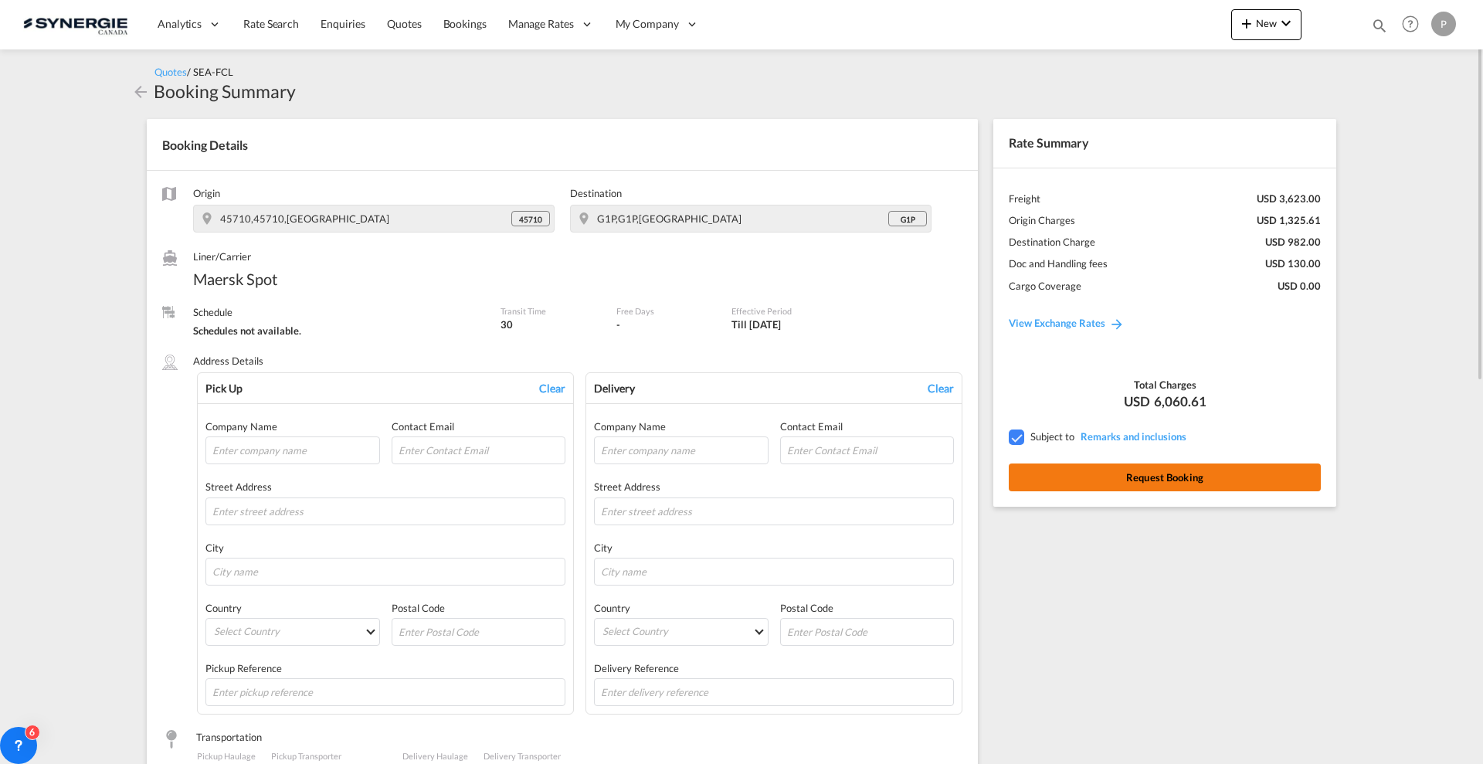
click at [1168, 476] on button "Request Booking" at bounding box center [1165, 478] width 312 height 28
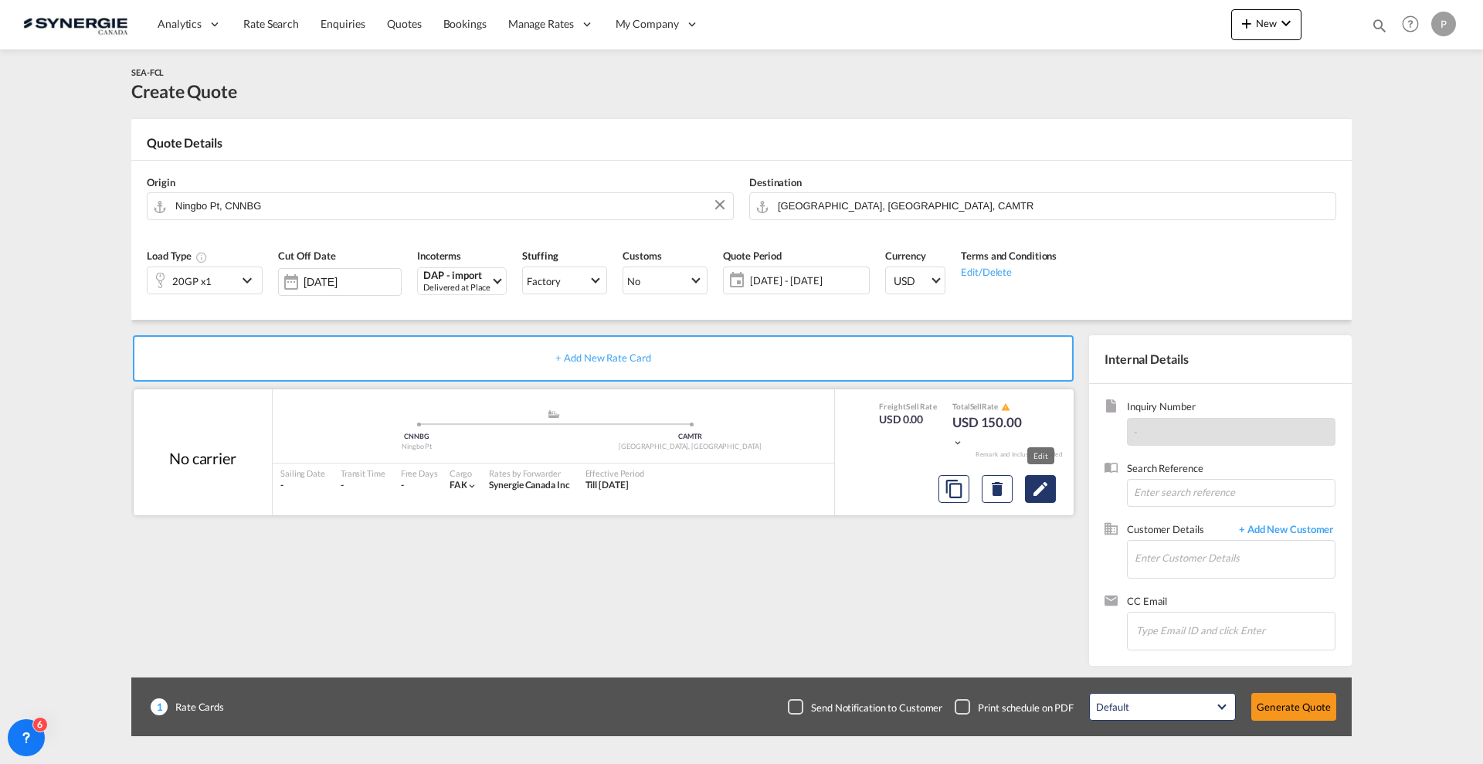
click at [1037, 496] on md-icon "Edit" at bounding box center [1040, 489] width 19 height 19
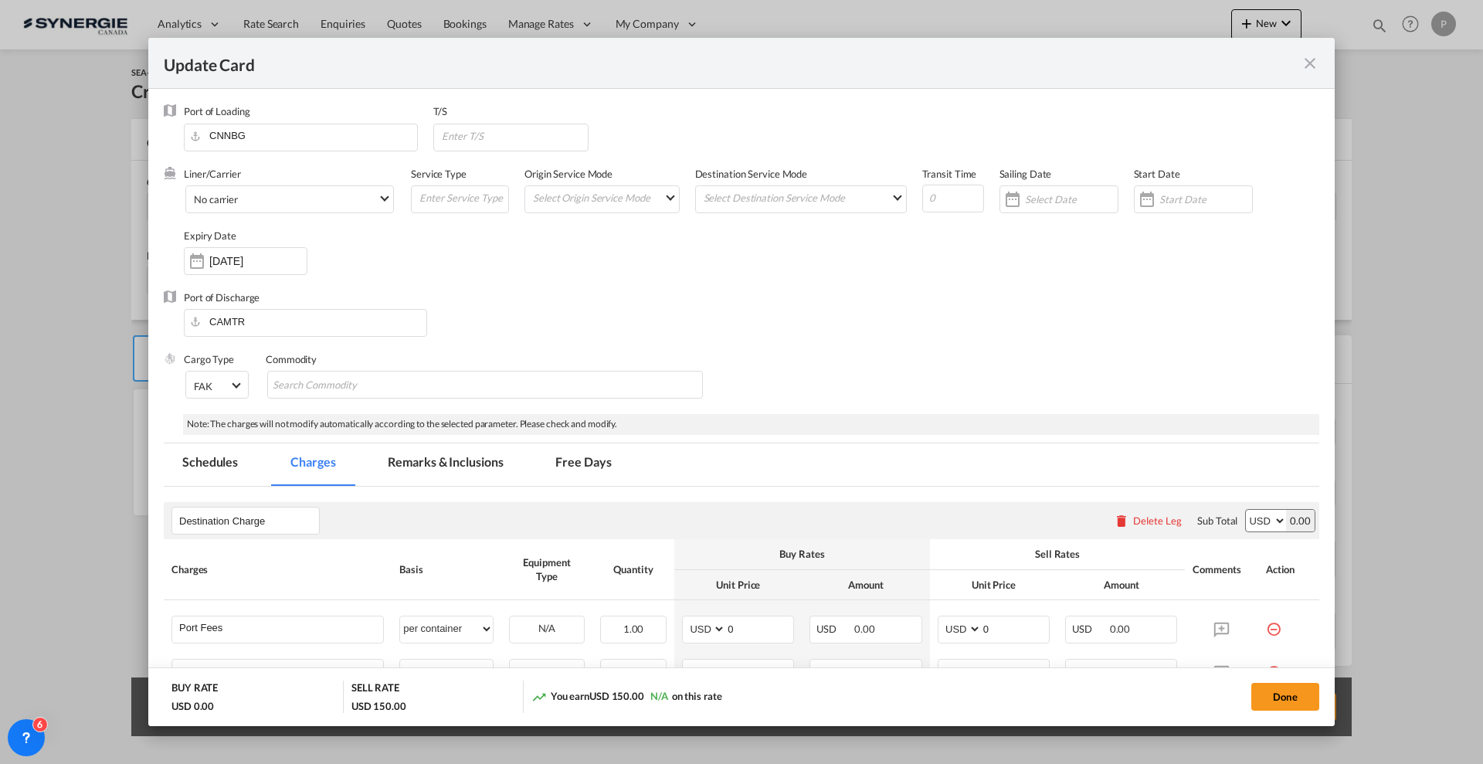
select select "per container"
select select "per B/L"
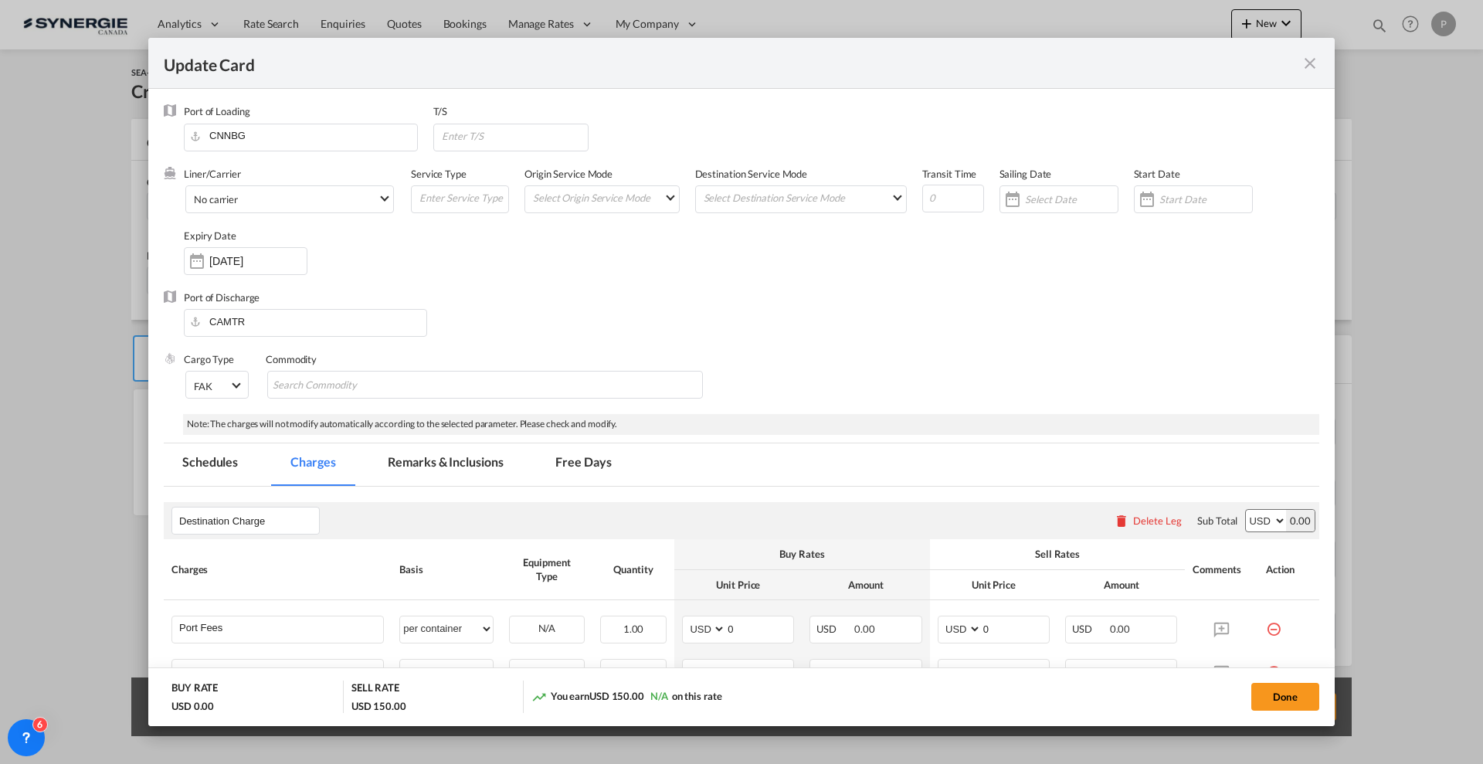
select select "per B/L"
select select "per shipment"
click at [1309, 56] on md-icon "icon-close fg-AAA8AD m-0 pointer" at bounding box center [1310, 63] width 19 height 19
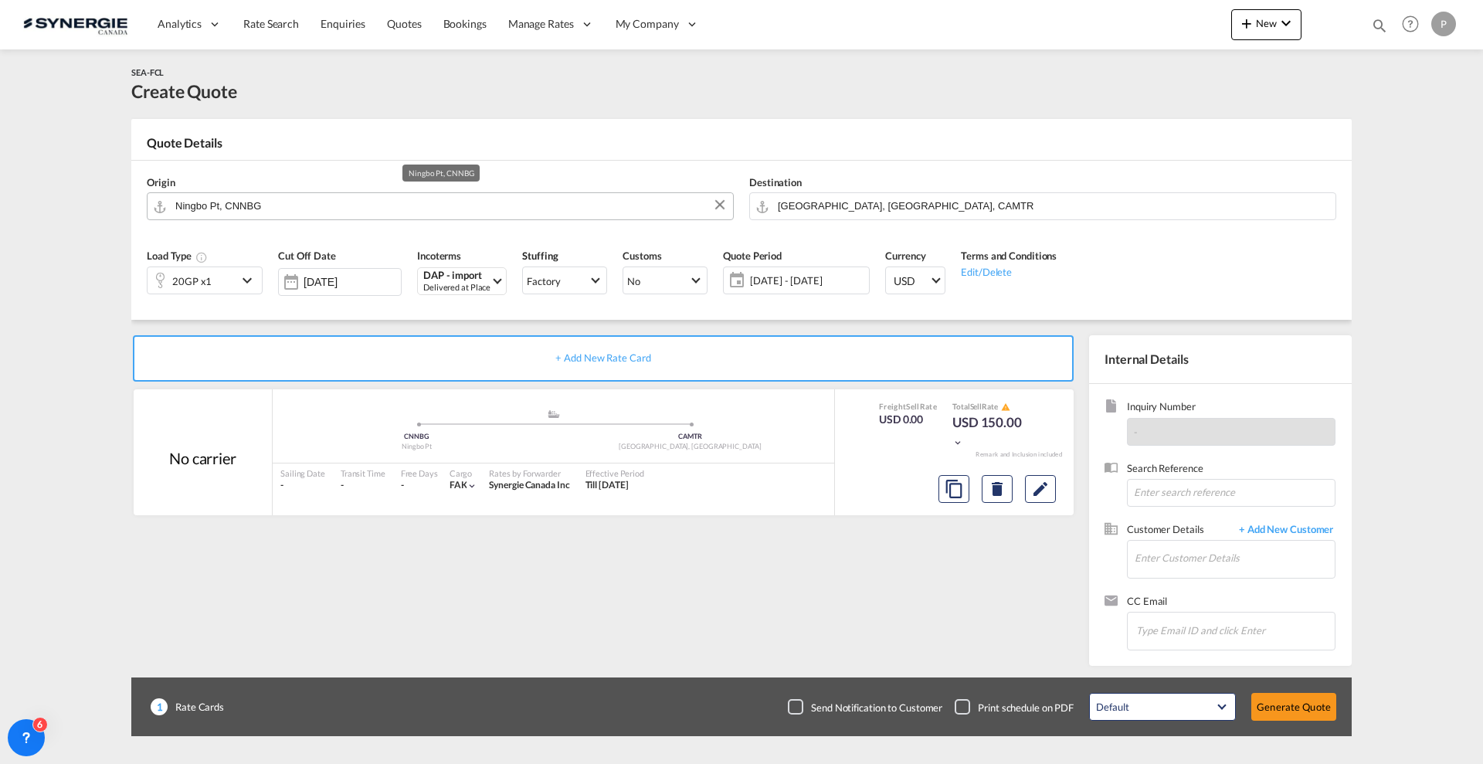
click at [363, 204] on input "Ningbo Pt, CNNBG" at bounding box center [450, 205] width 550 height 27
click at [1311, 29] on div at bounding box center [1332, 25] width 60 height 46
click at [1260, 29] on button "New" at bounding box center [1266, 24] width 70 height 31
click at [1240, 124] on div "Quote" at bounding box center [1244, 116] width 57 height 39
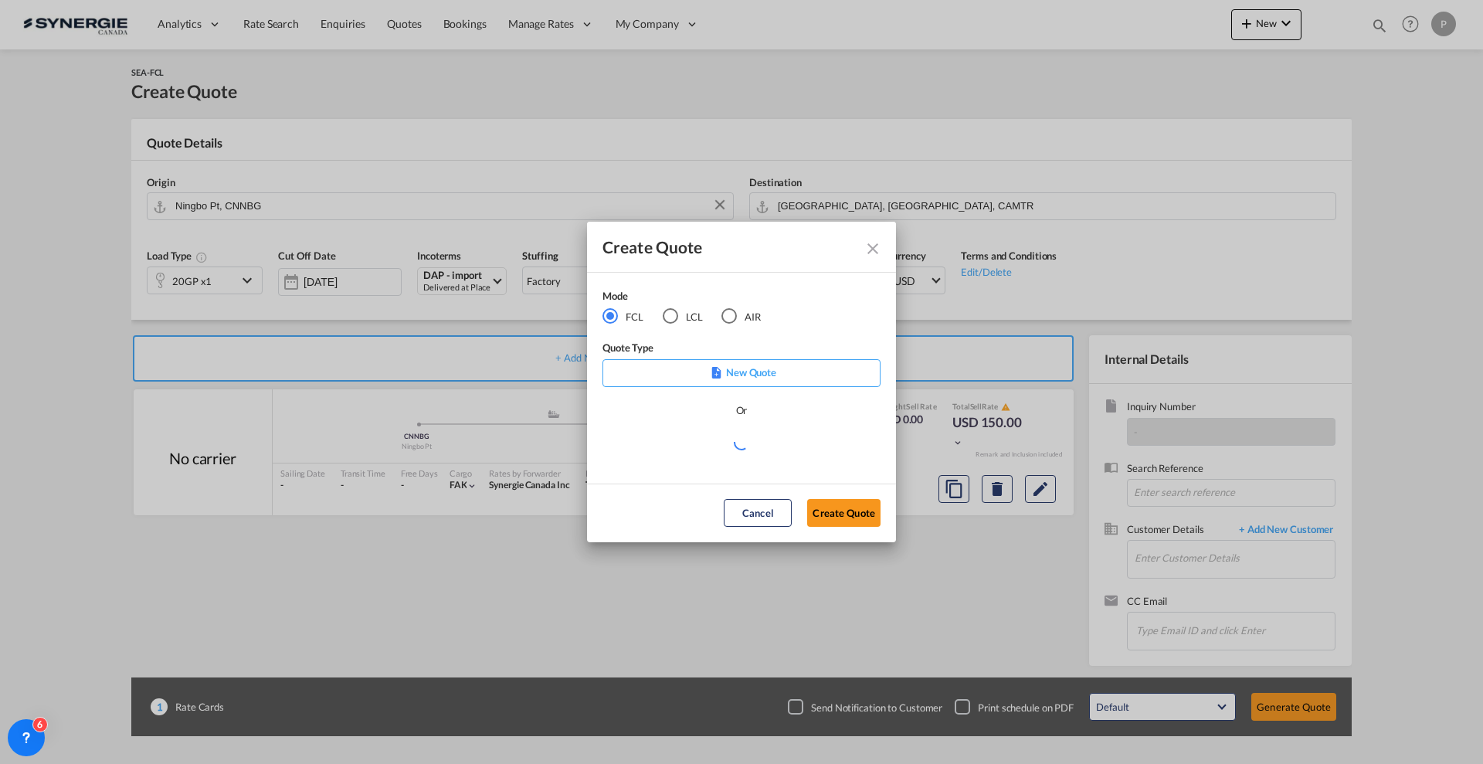
click at [685, 307] on md-radio-button "LCL" at bounding box center [683, 315] width 40 height 17
click at [705, 446] on md-select "Select template *NEW* FCL FREEHAND / DAP [PERSON_NAME] | [DATE] *NEW* Import FC…" at bounding box center [742, 448] width 278 height 31
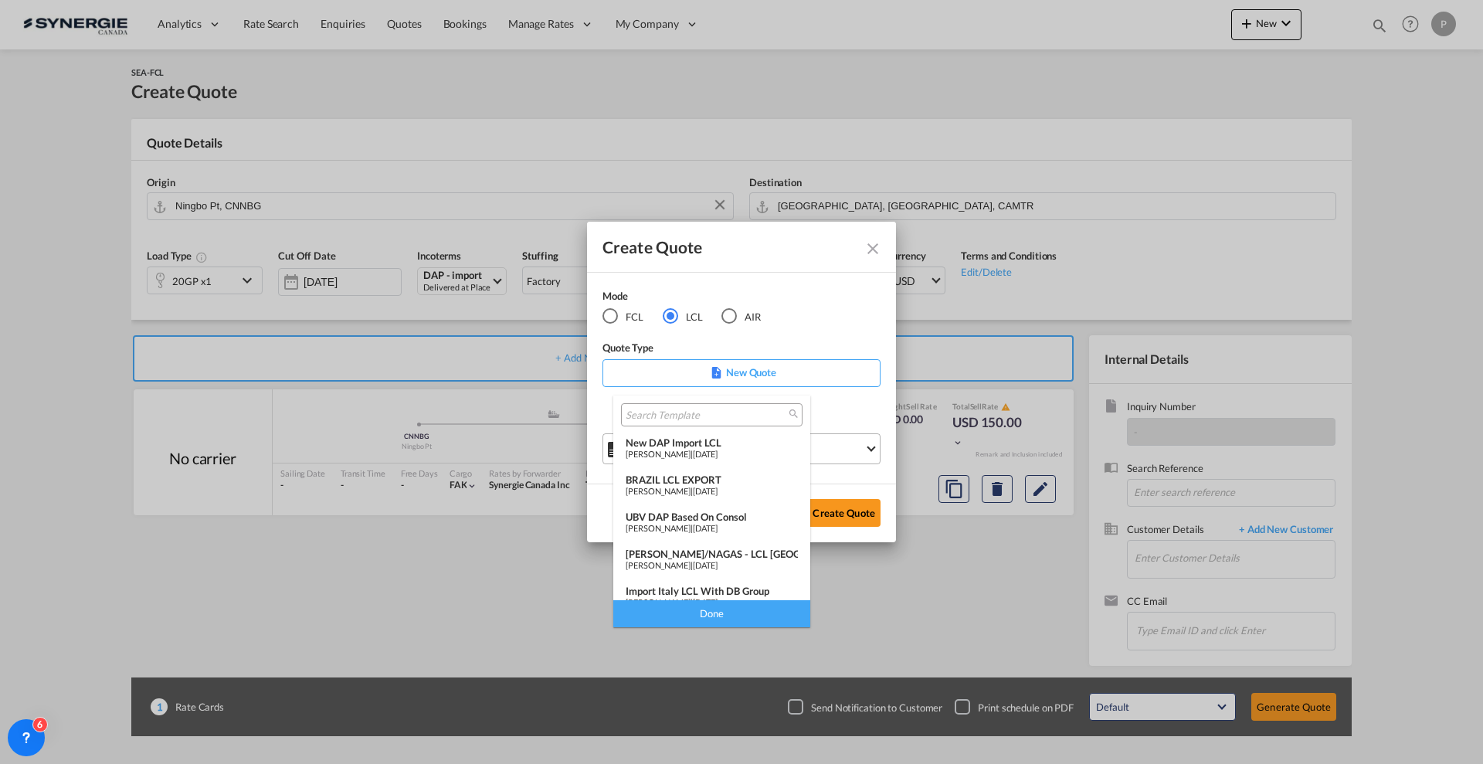
click at [691, 490] on span "[PERSON_NAME]" at bounding box center [658, 491] width 65 height 10
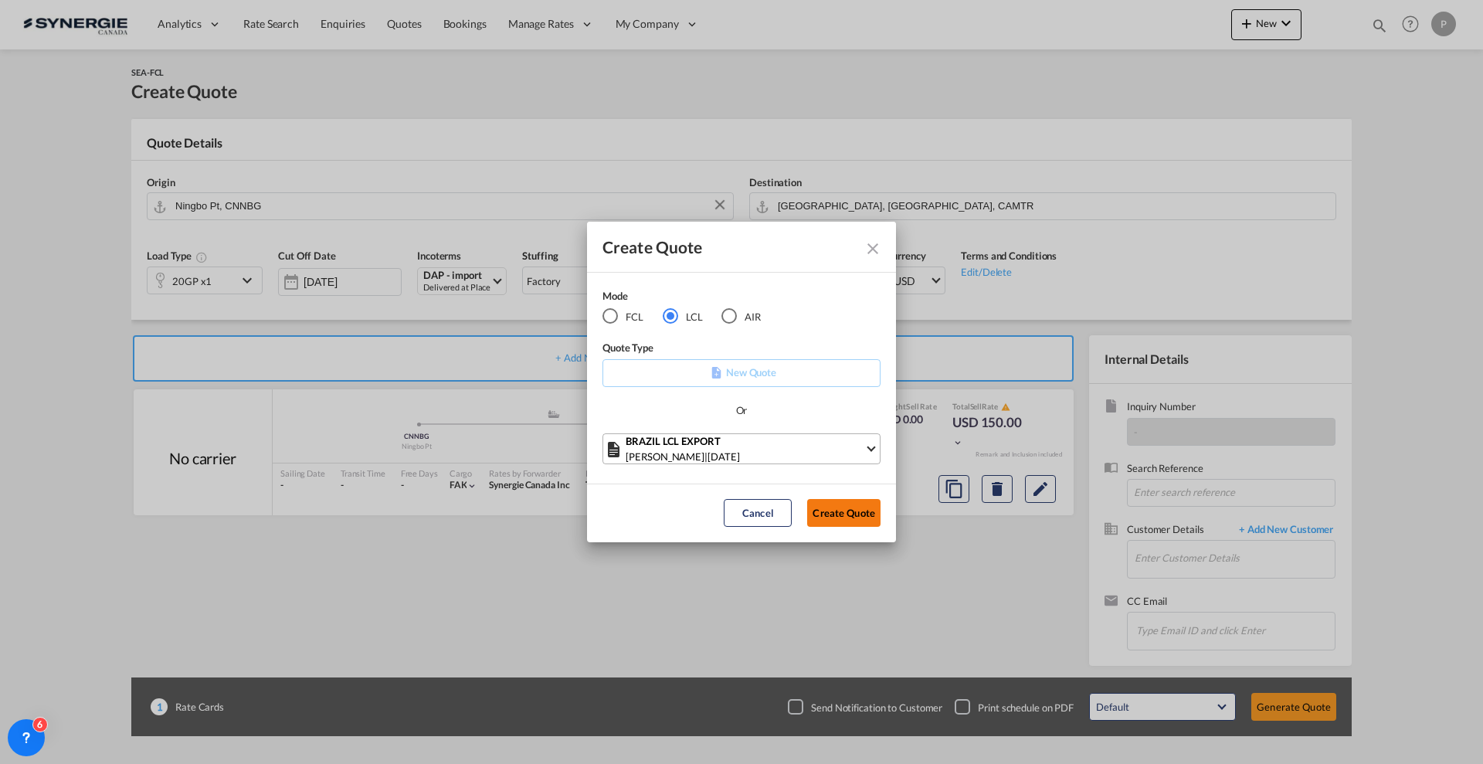
click at [833, 511] on button "Create Quote" at bounding box center [843, 513] width 73 height 28
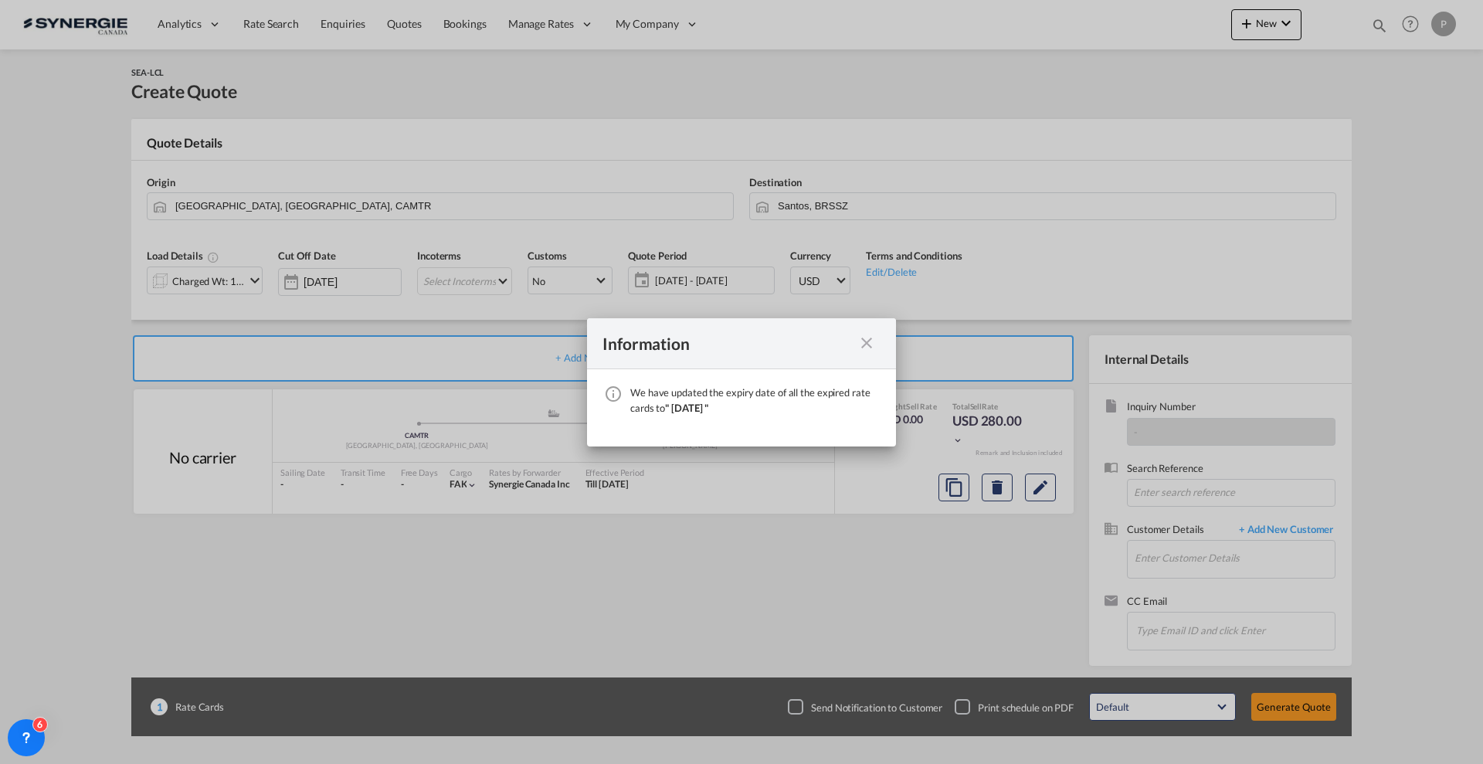
click at [861, 346] on md-icon "icon-close fg-AAA8AD cursor" at bounding box center [866, 343] width 19 height 19
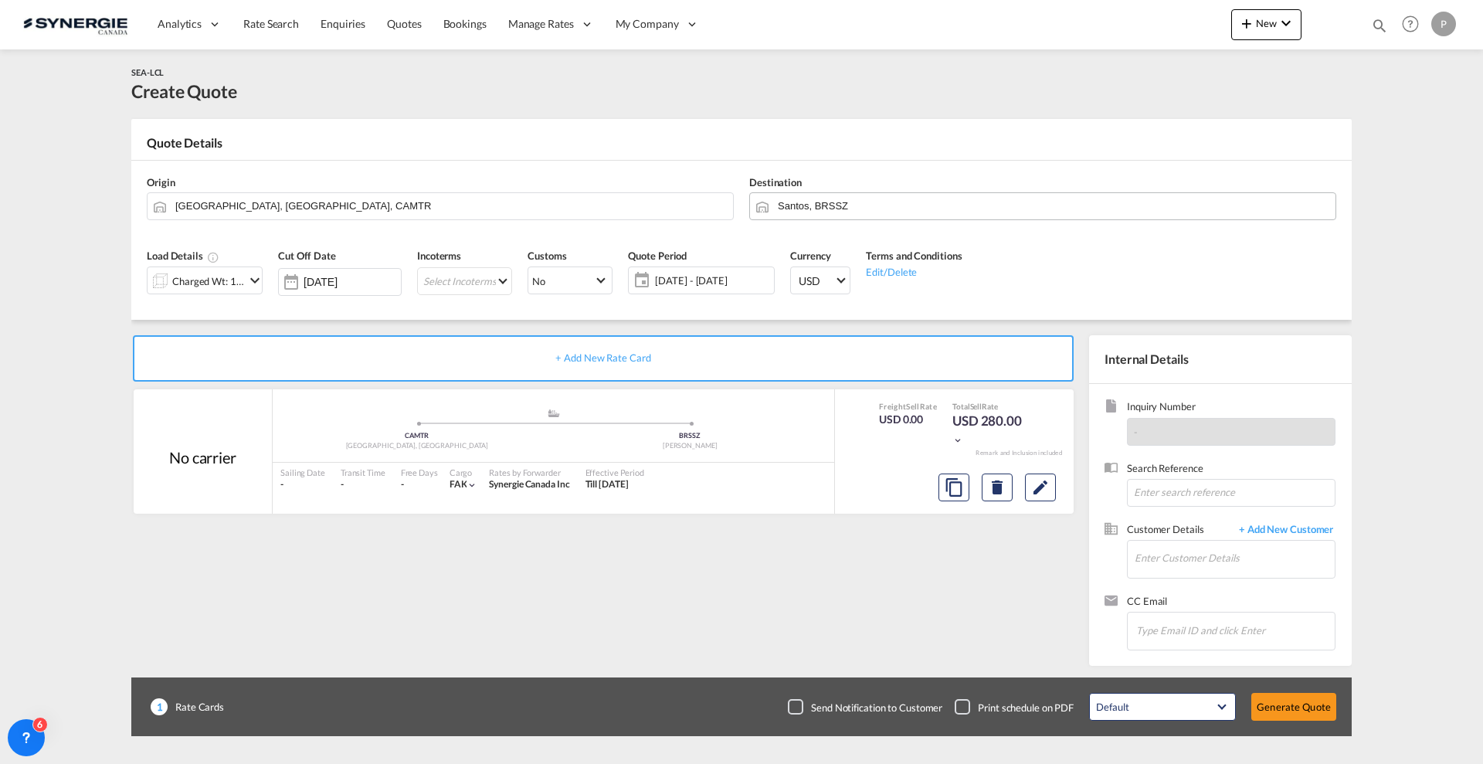
click at [826, 213] on input "Santos, BRSSZ" at bounding box center [1053, 205] width 550 height 27
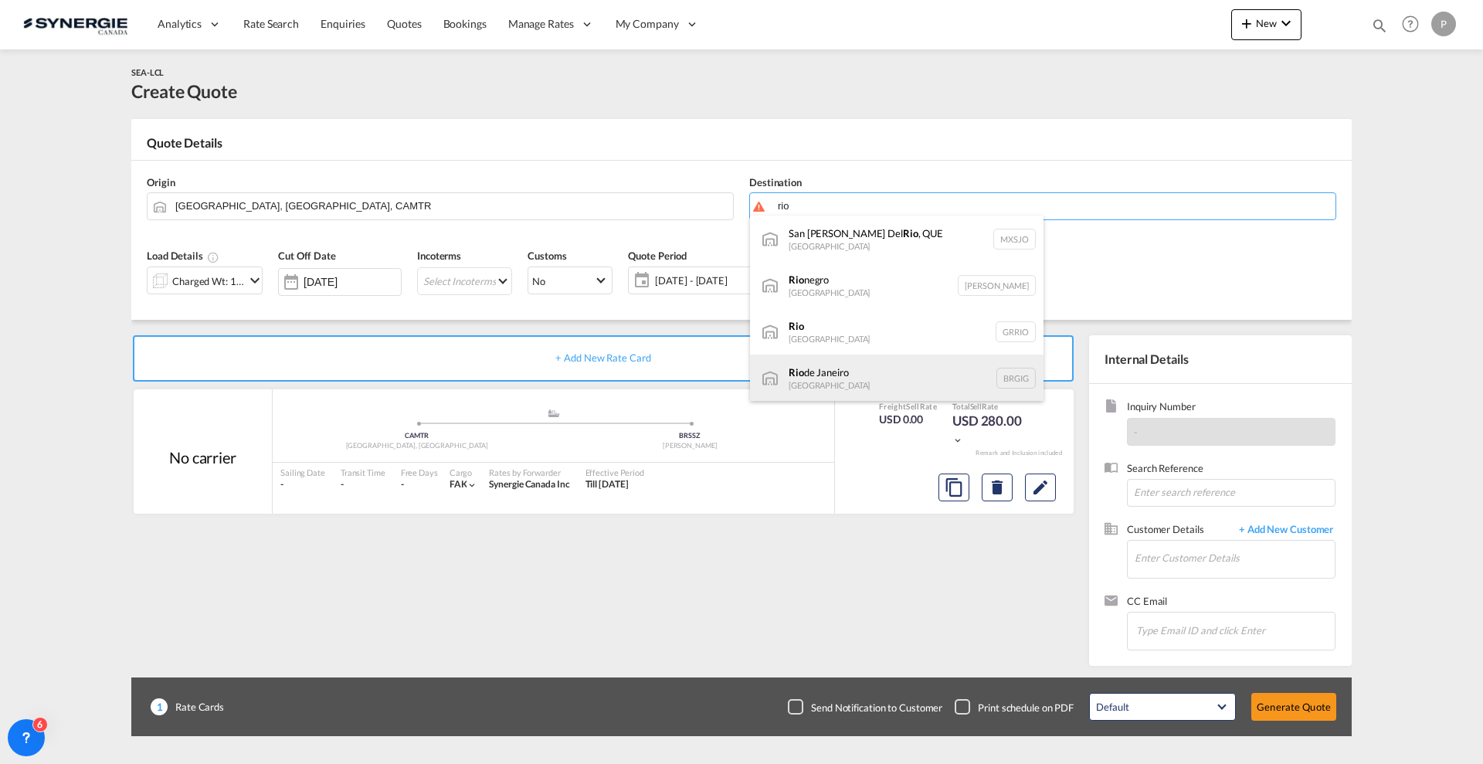
click at [859, 380] on div "Rio de Janeiro Brazil BRGIG" at bounding box center [897, 378] width 294 height 46
type input "Rio de Janeiro, BRGIG"
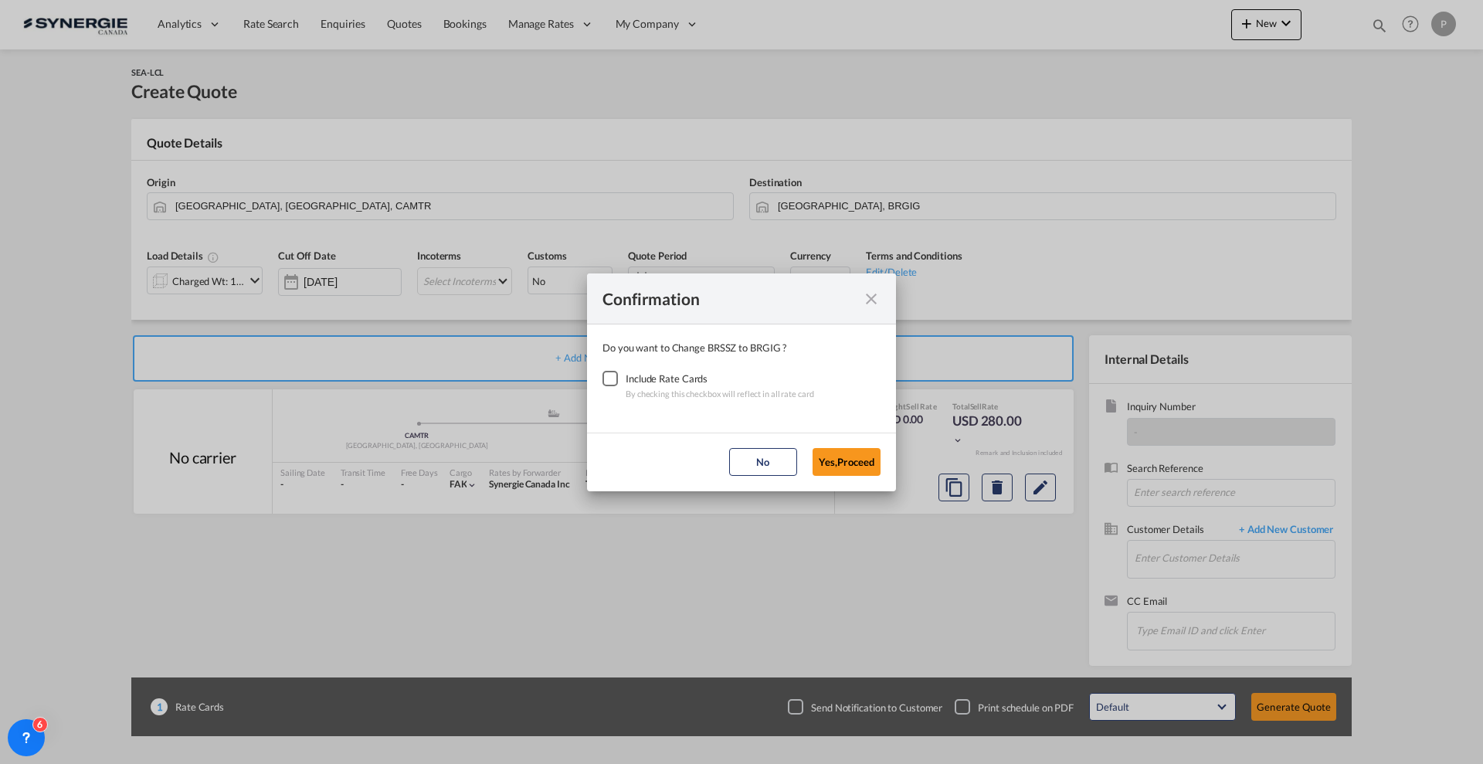
click at [616, 372] on div "Checkbox No Ink" at bounding box center [610, 378] width 15 height 15
click at [835, 470] on button "Yes,Proceed" at bounding box center [847, 462] width 68 height 28
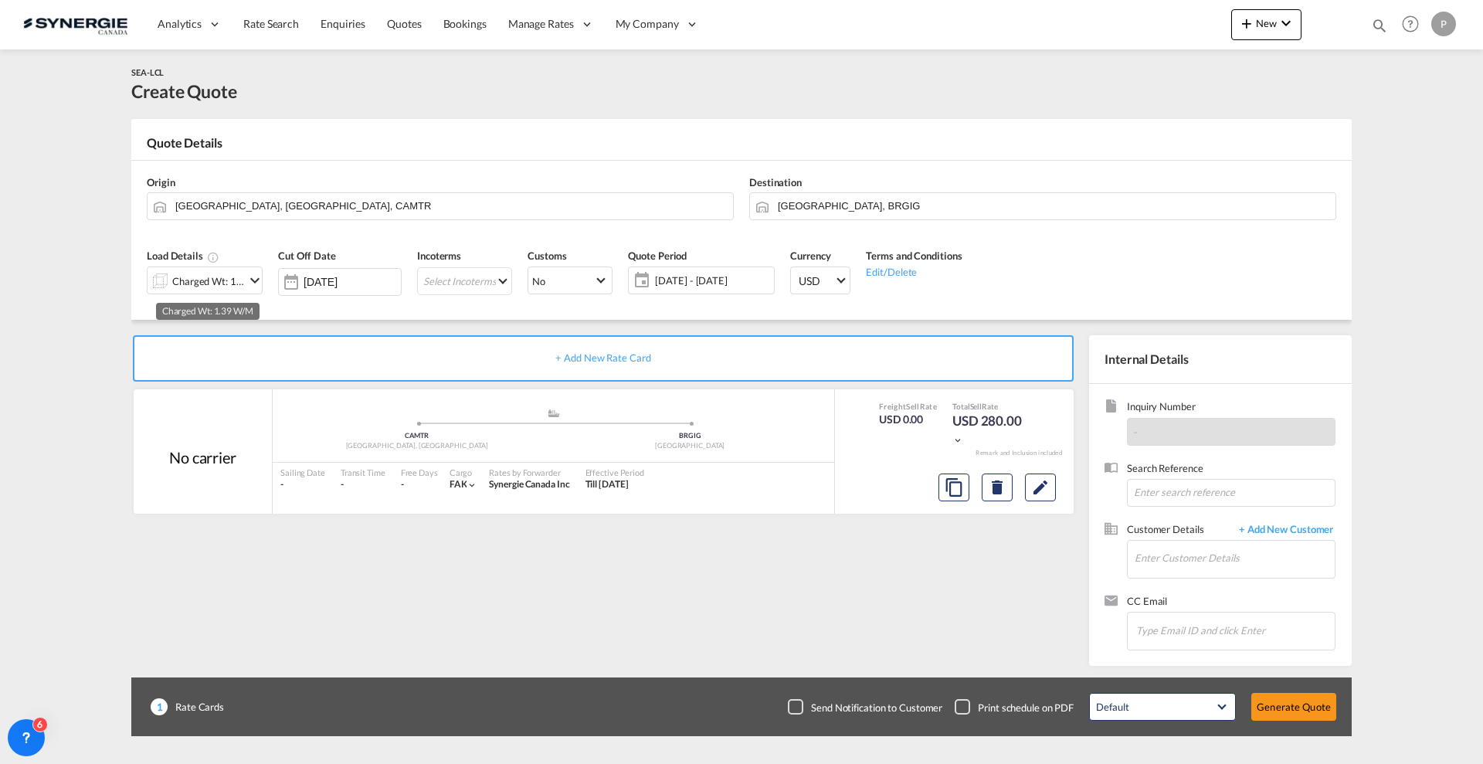
click at [223, 270] on div "Charged Wt: 1.39 W/M" at bounding box center [208, 281] width 73 height 22
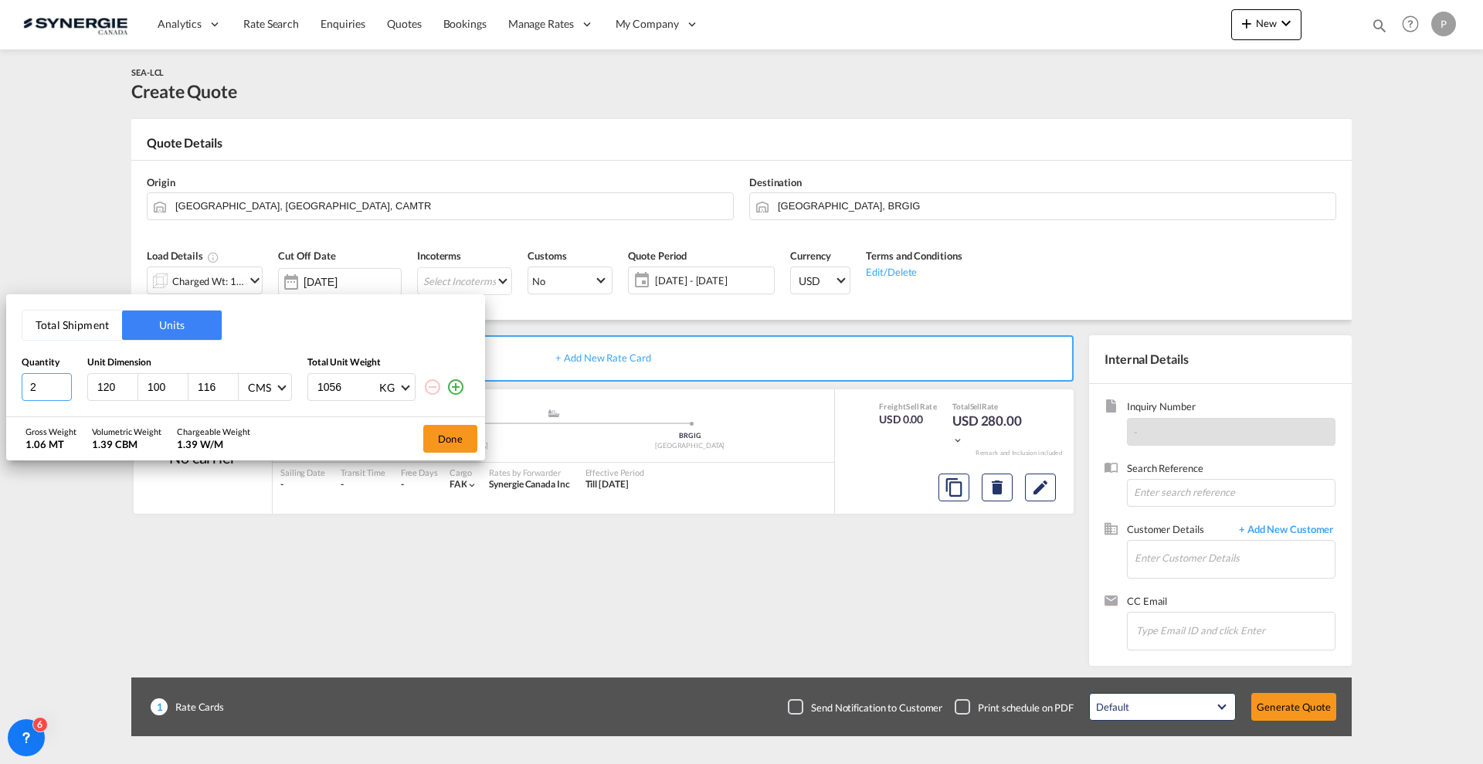
type input "2"
click at [68, 383] on input "2" at bounding box center [47, 387] width 50 height 28
click at [110, 387] on input "120" at bounding box center [117, 387] width 42 height 14
click at [110, 388] on input "120" at bounding box center [117, 387] width 42 height 14
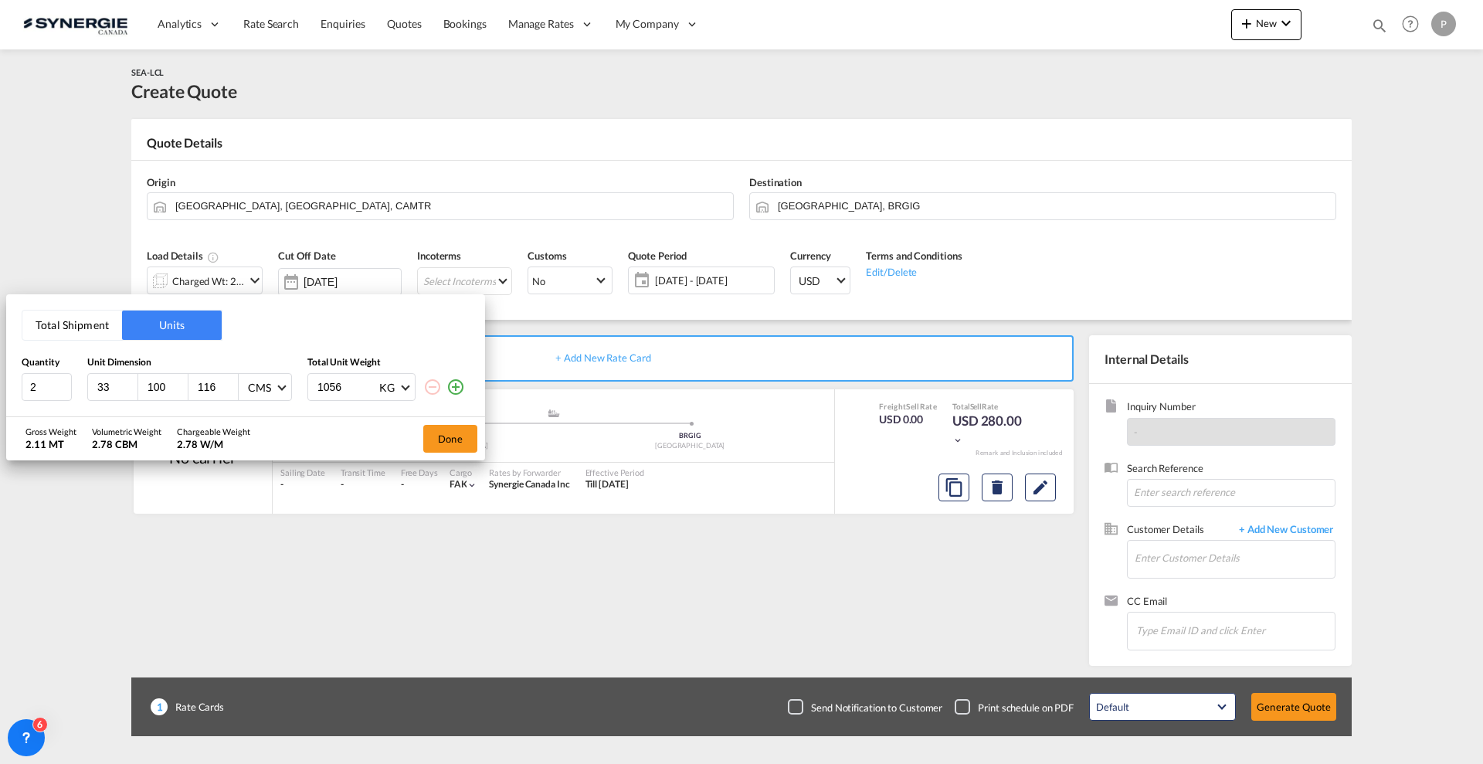
type input "33"
type input "31"
type input "18"
type input "86"
click at [263, 381] on div "CMS" at bounding box center [259, 387] width 23 height 13
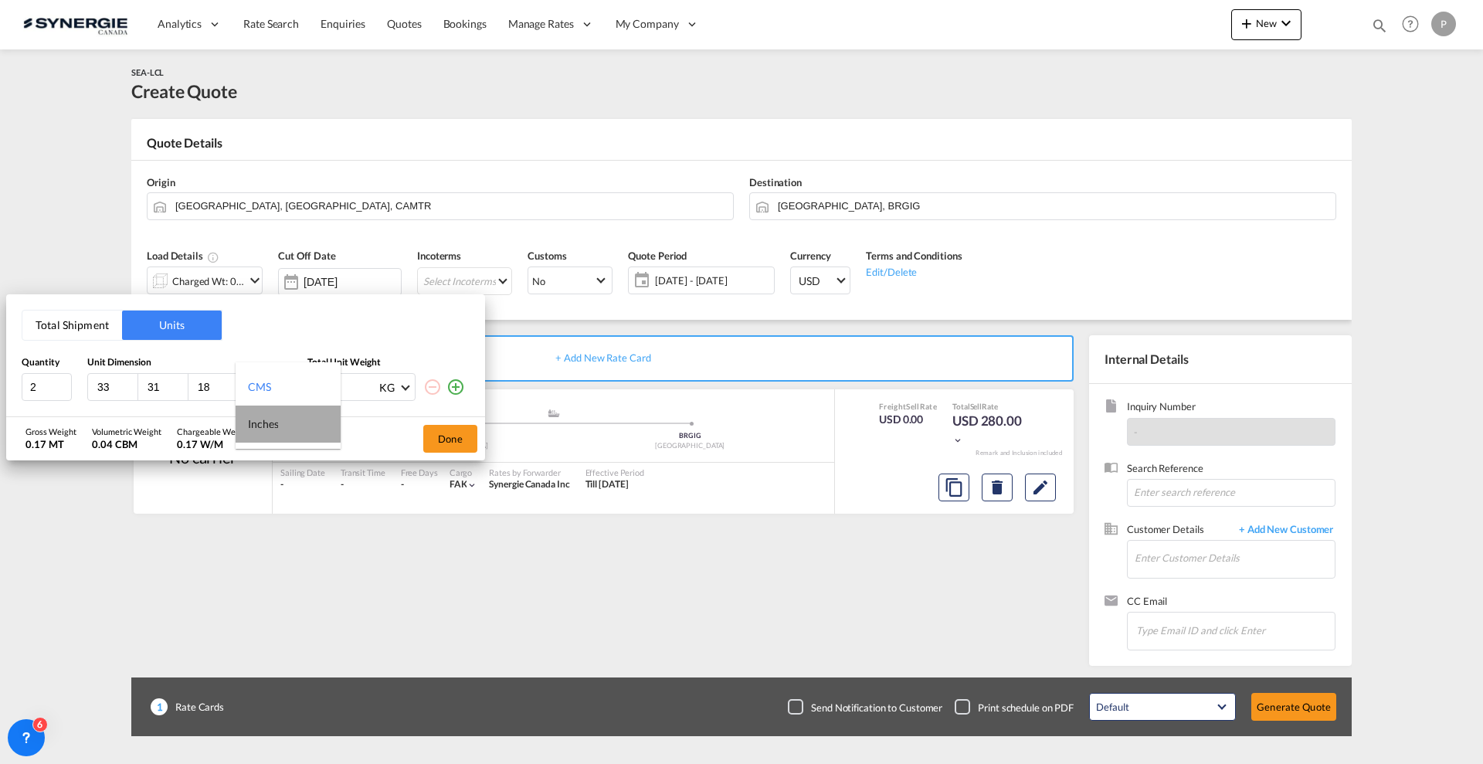
click at [280, 422] on md-option "Inches" at bounding box center [288, 424] width 105 height 37
click at [397, 395] on md-select-value "KG" at bounding box center [395, 387] width 34 height 26
click at [391, 424] on div "LB" at bounding box center [385, 423] width 12 height 15
click at [460, 392] on md-icon "icon-plus-circle-outline" at bounding box center [456, 387] width 19 height 19
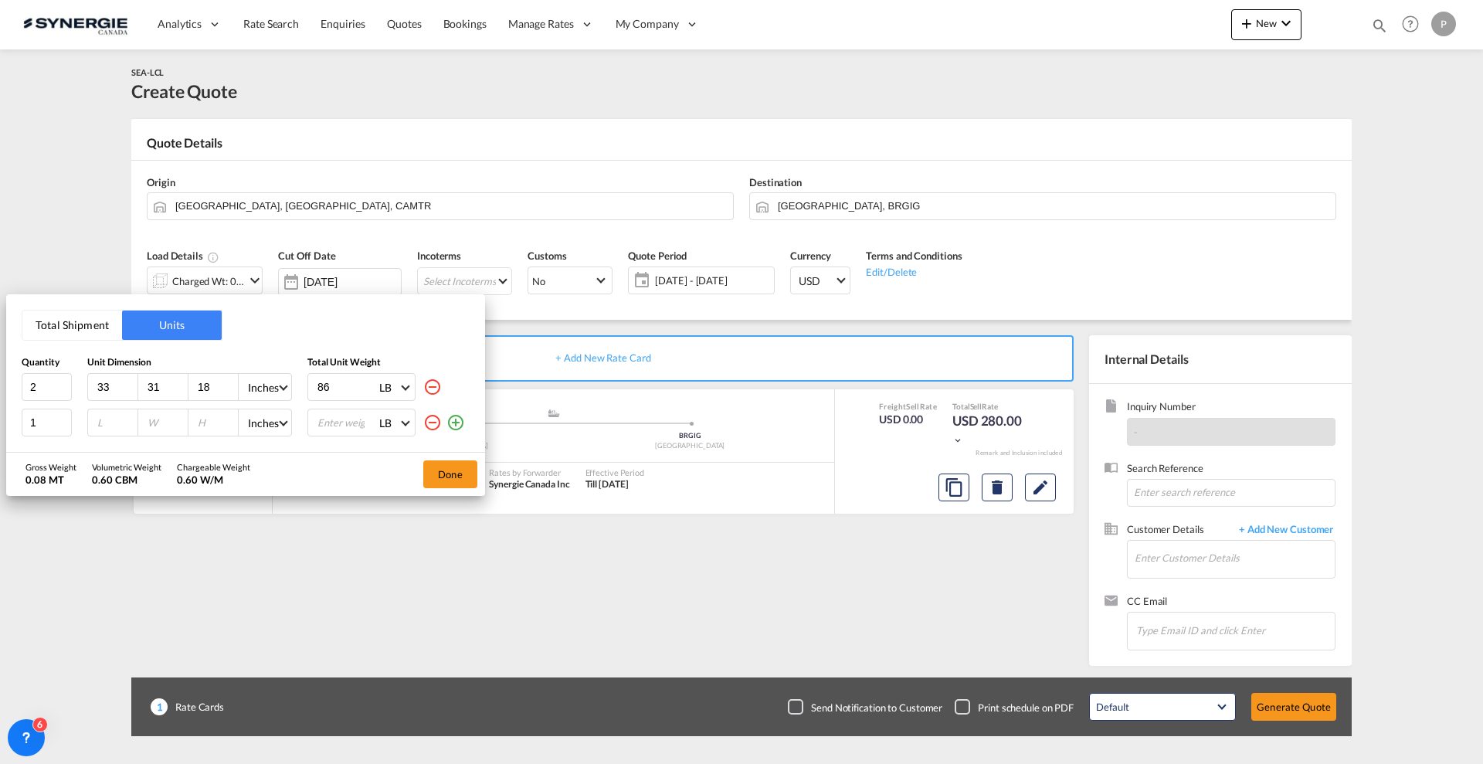
click at [110, 424] on input "number" at bounding box center [117, 423] width 42 height 14
type input "1"
click at [66, 389] on input "1" at bounding box center [47, 387] width 50 height 28
click at [99, 421] on input "number" at bounding box center [117, 423] width 42 height 14
type input "33"
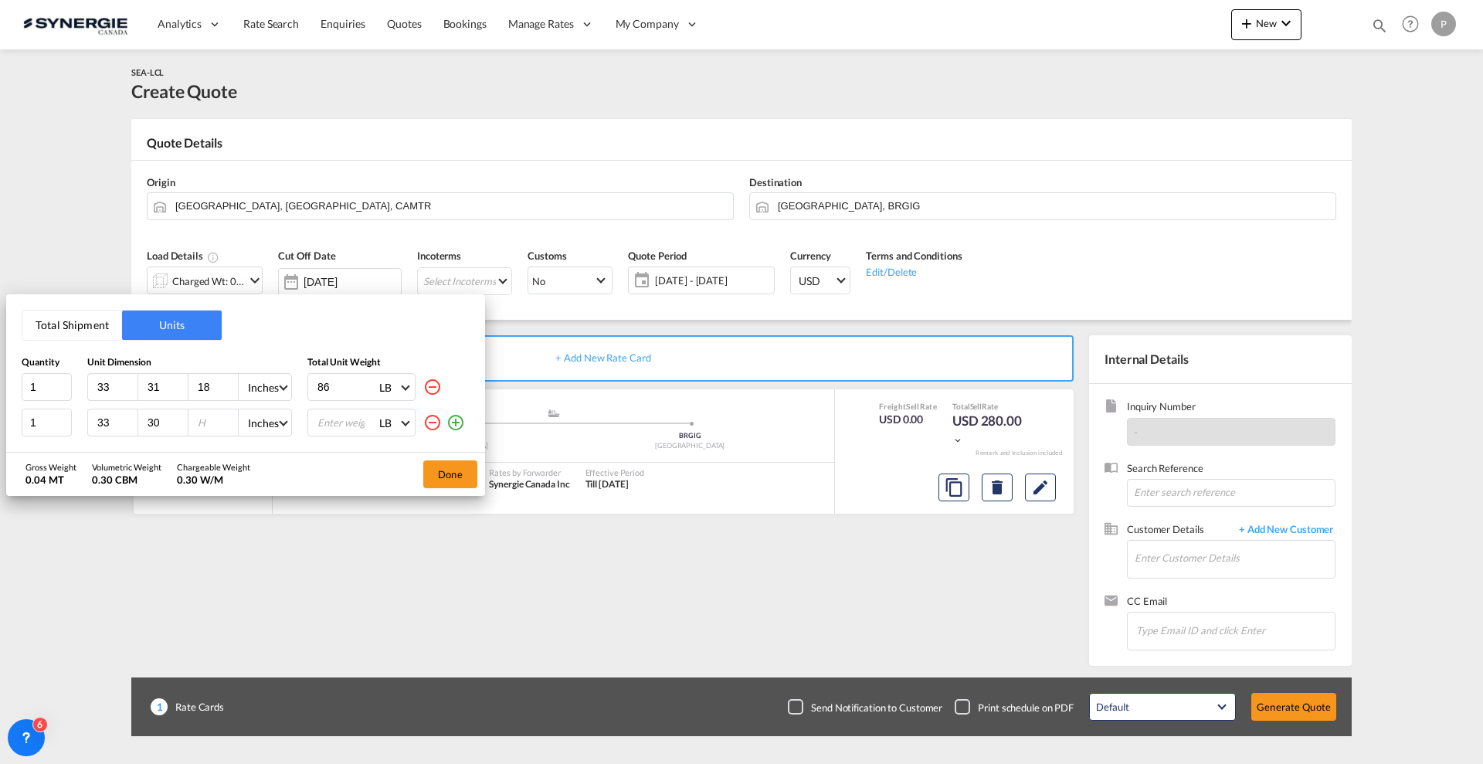
type input "30"
type input "66"
type input "243"
click at [448, 470] on button "Done" at bounding box center [450, 474] width 54 height 28
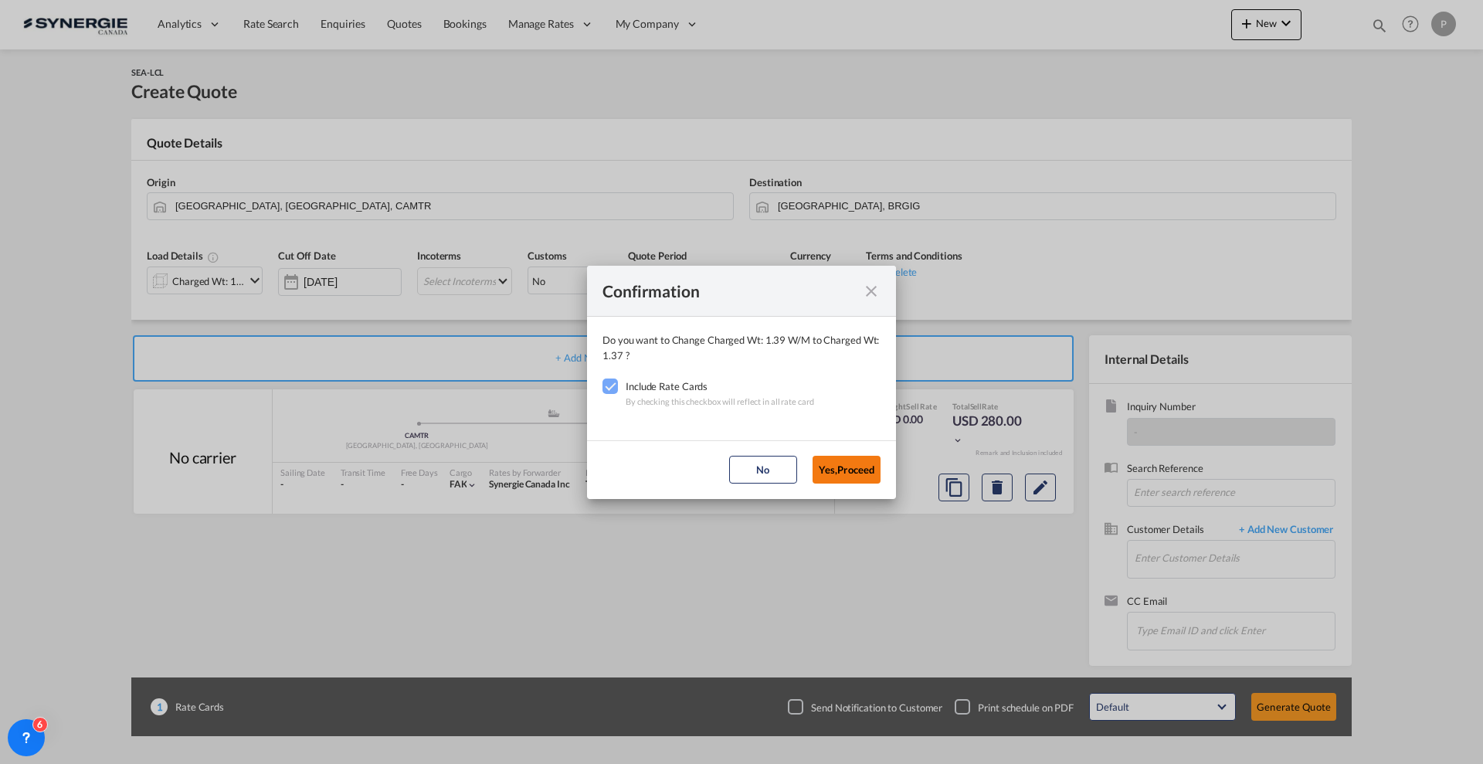
click at [834, 465] on button "Yes,Proceed" at bounding box center [847, 470] width 68 height 28
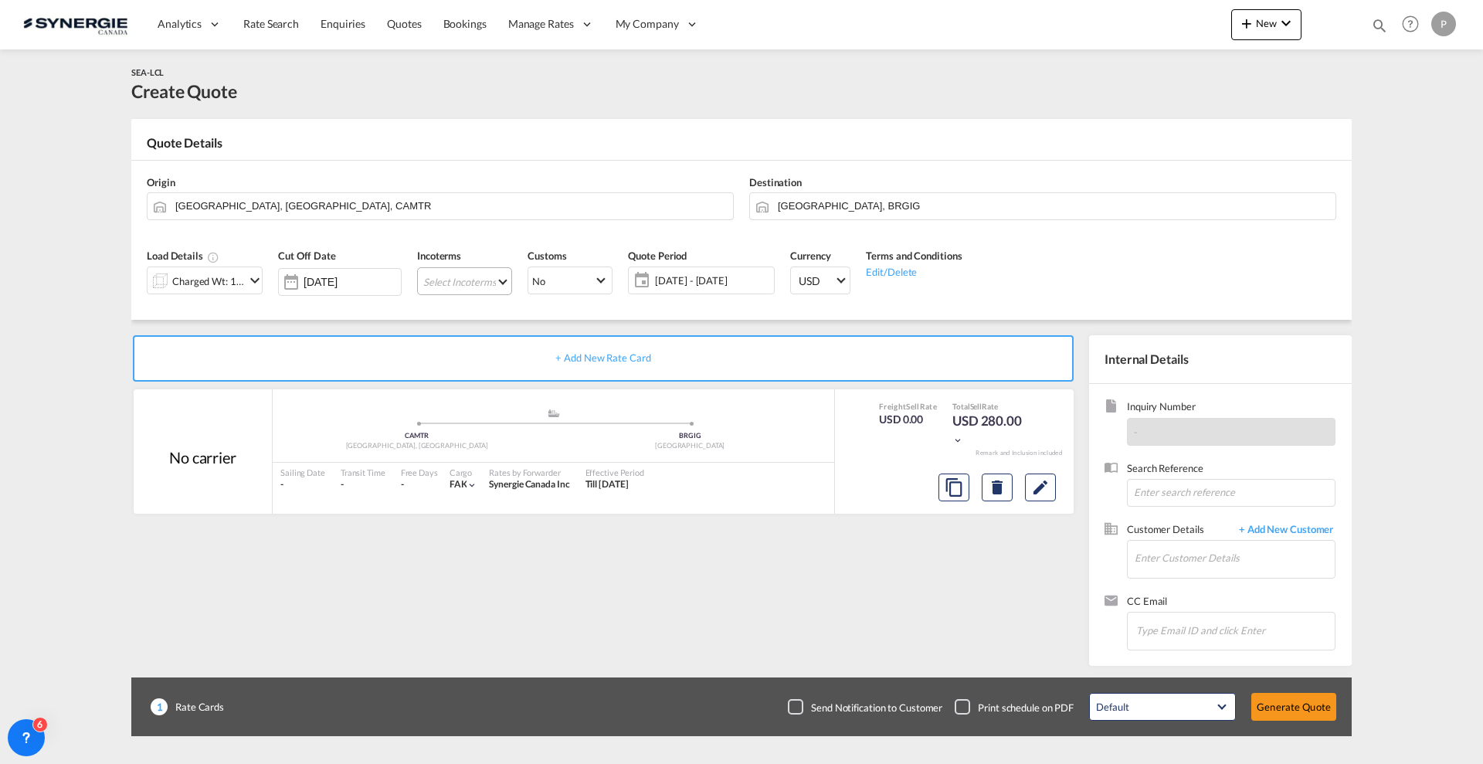
drag, startPoint x: 454, startPoint y: 274, endPoint x: 464, endPoint y: 287, distance: 15.5
click at [455, 273] on md-select "Select Incoterms DAP - export Delivered at Place DAP - import Delivered at Plac…" at bounding box center [464, 281] width 95 height 28
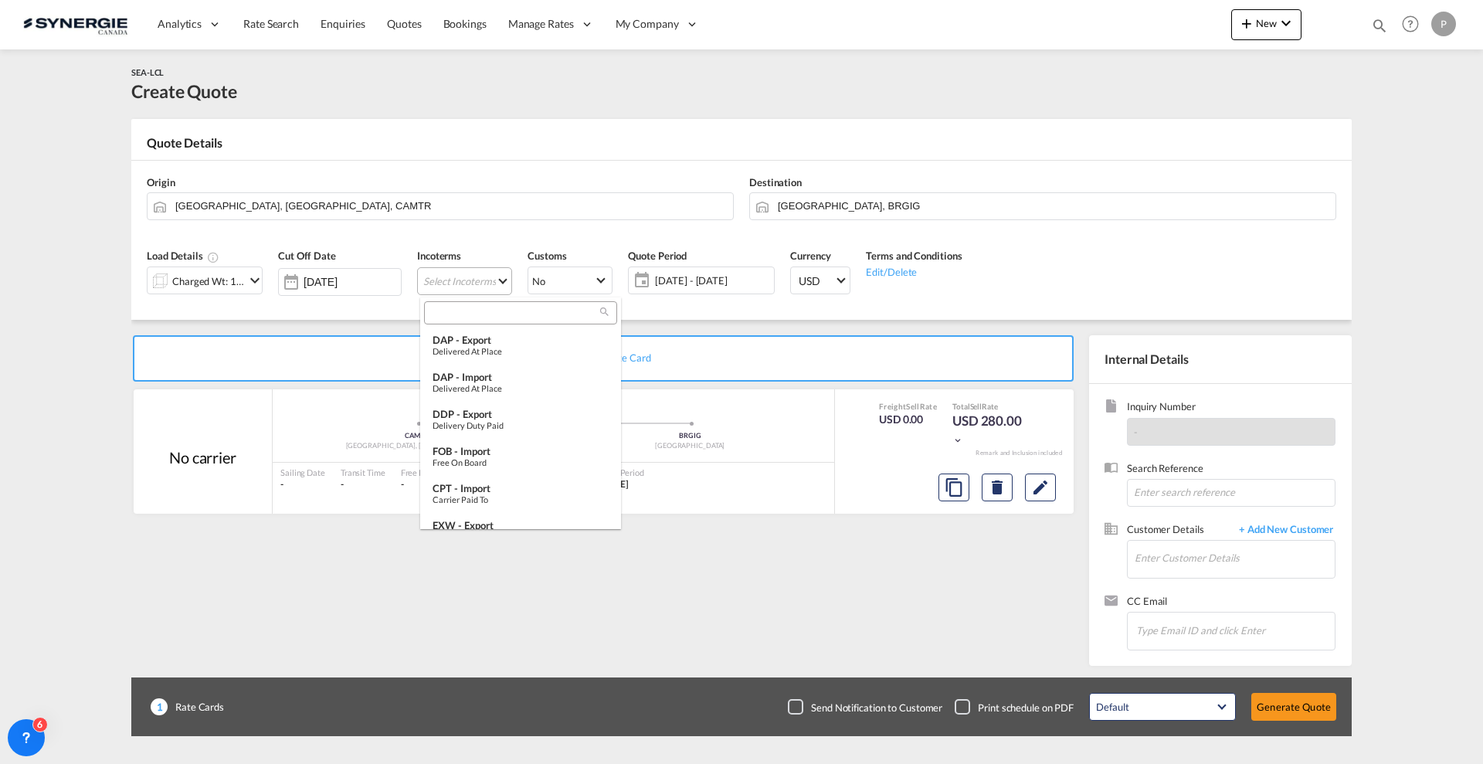
click at [477, 315] on input "search" at bounding box center [514, 313] width 171 height 14
type input "export"
click at [501, 448] on div "CFR - export" at bounding box center [521, 451] width 176 height 12
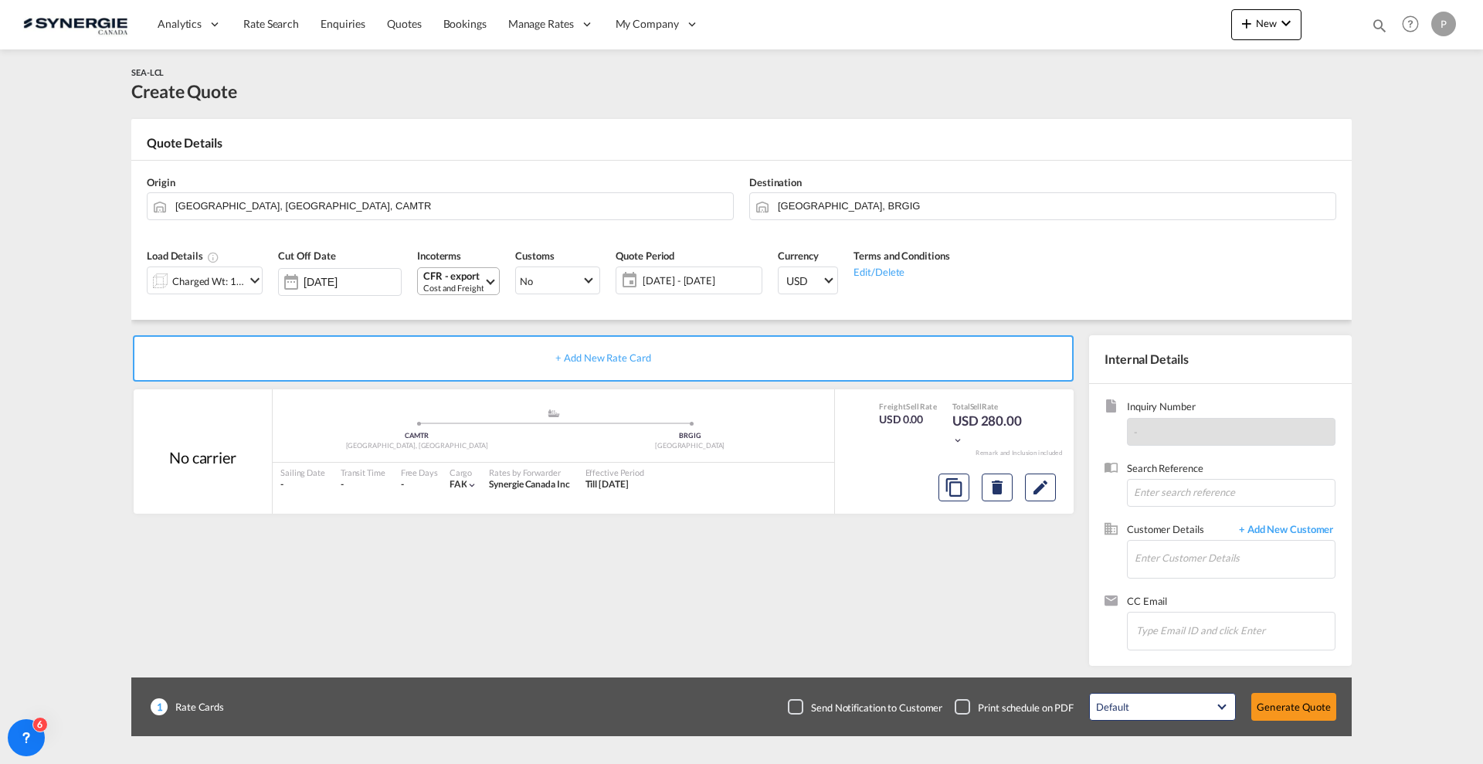
click at [472, 276] on div "CFR - export" at bounding box center [453, 276] width 60 height 12
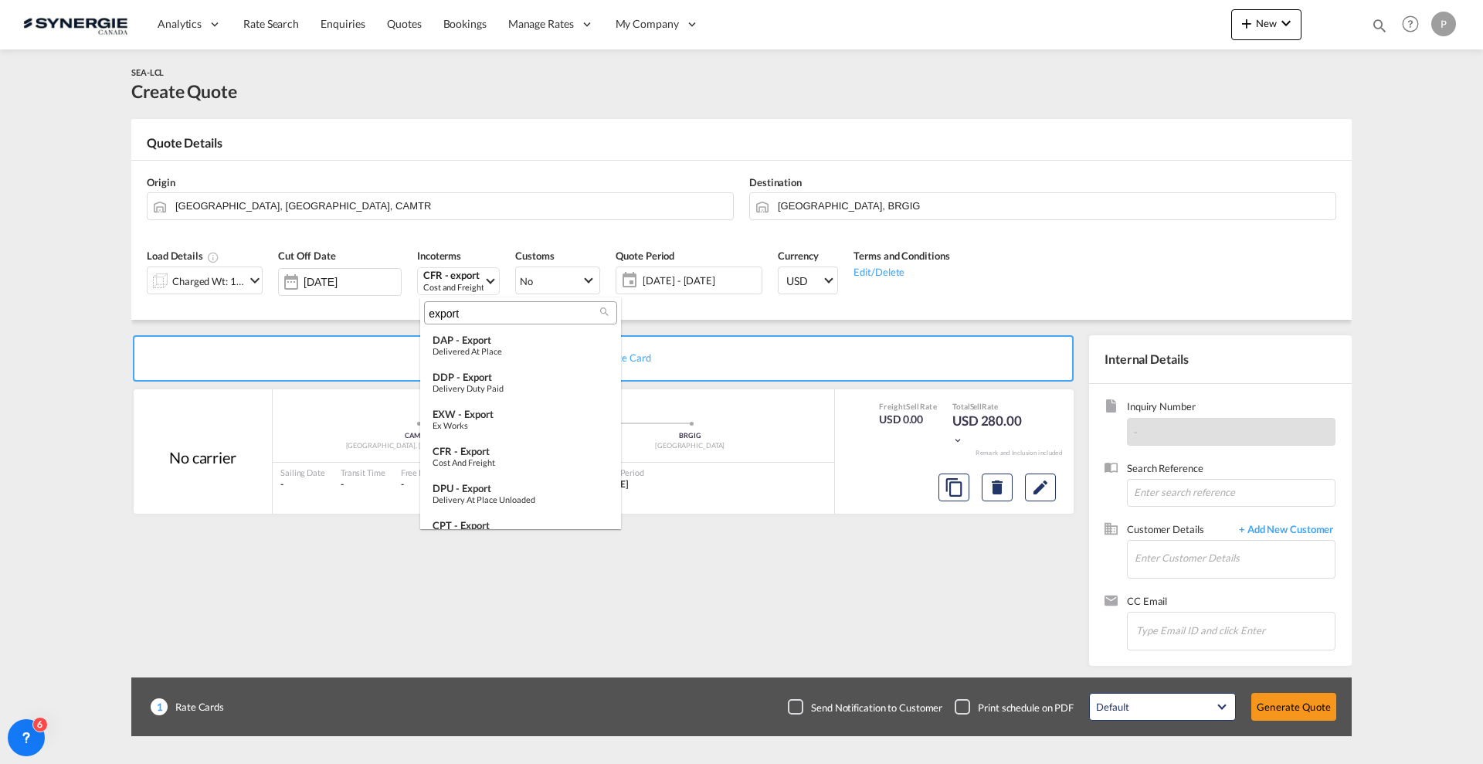
scroll to position [45, 0]
click at [469, 315] on input "export" at bounding box center [514, 314] width 171 height 14
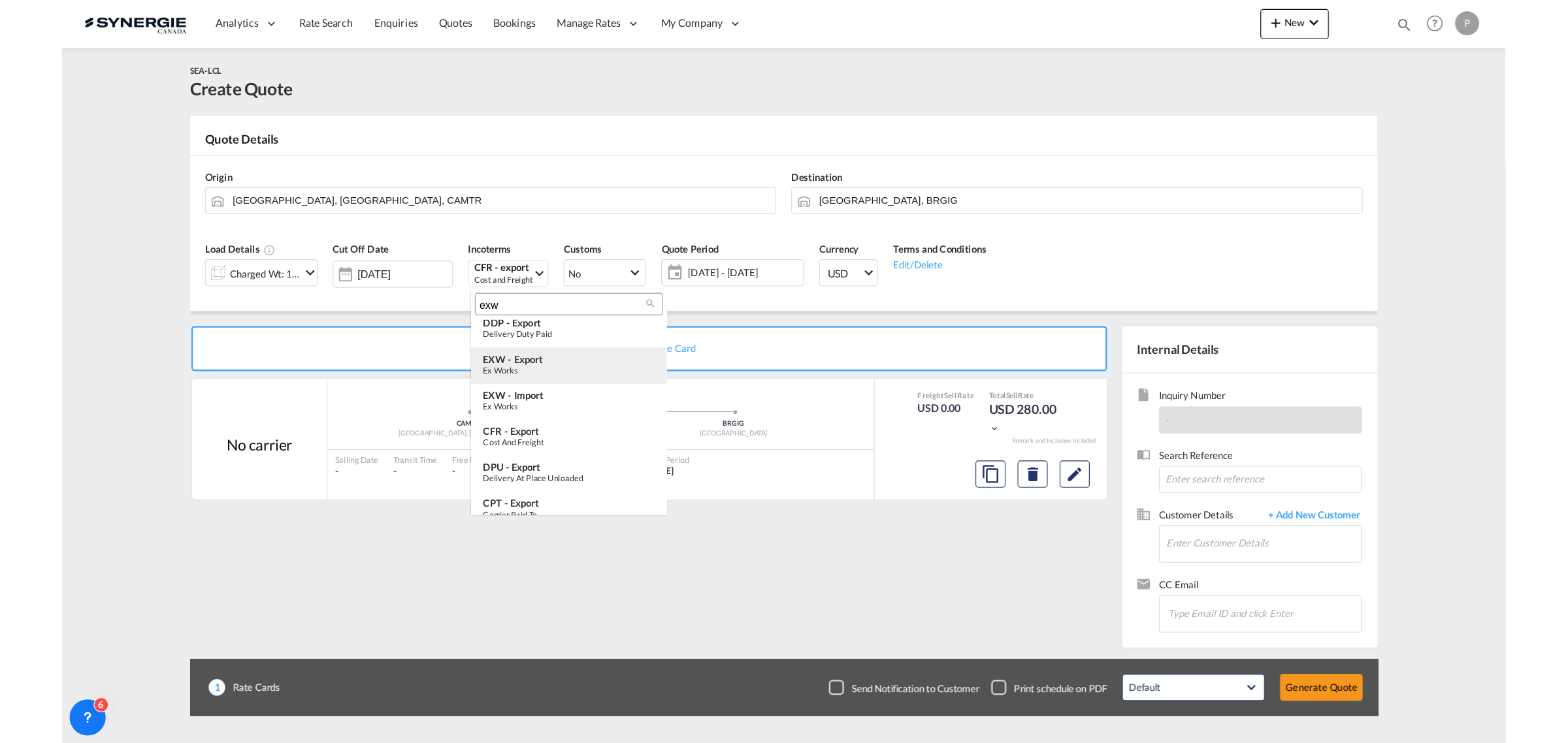
scroll to position [0, 0]
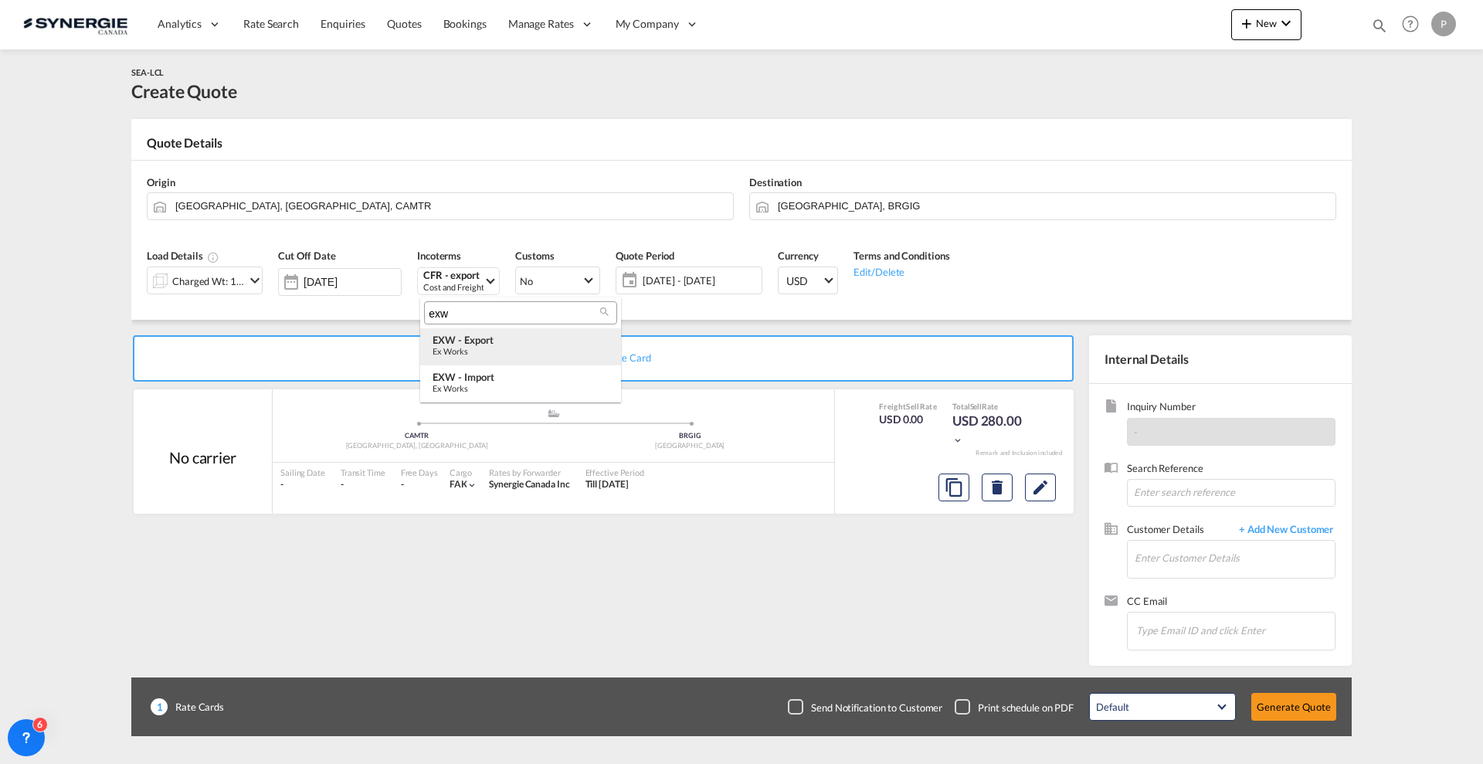
type input "exw"
click at [487, 348] on div "Ex Works" at bounding box center [521, 351] width 176 height 10
click at [1039, 489] on md-icon "Edit" at bounding box center [1040, 487] width 19 height 19
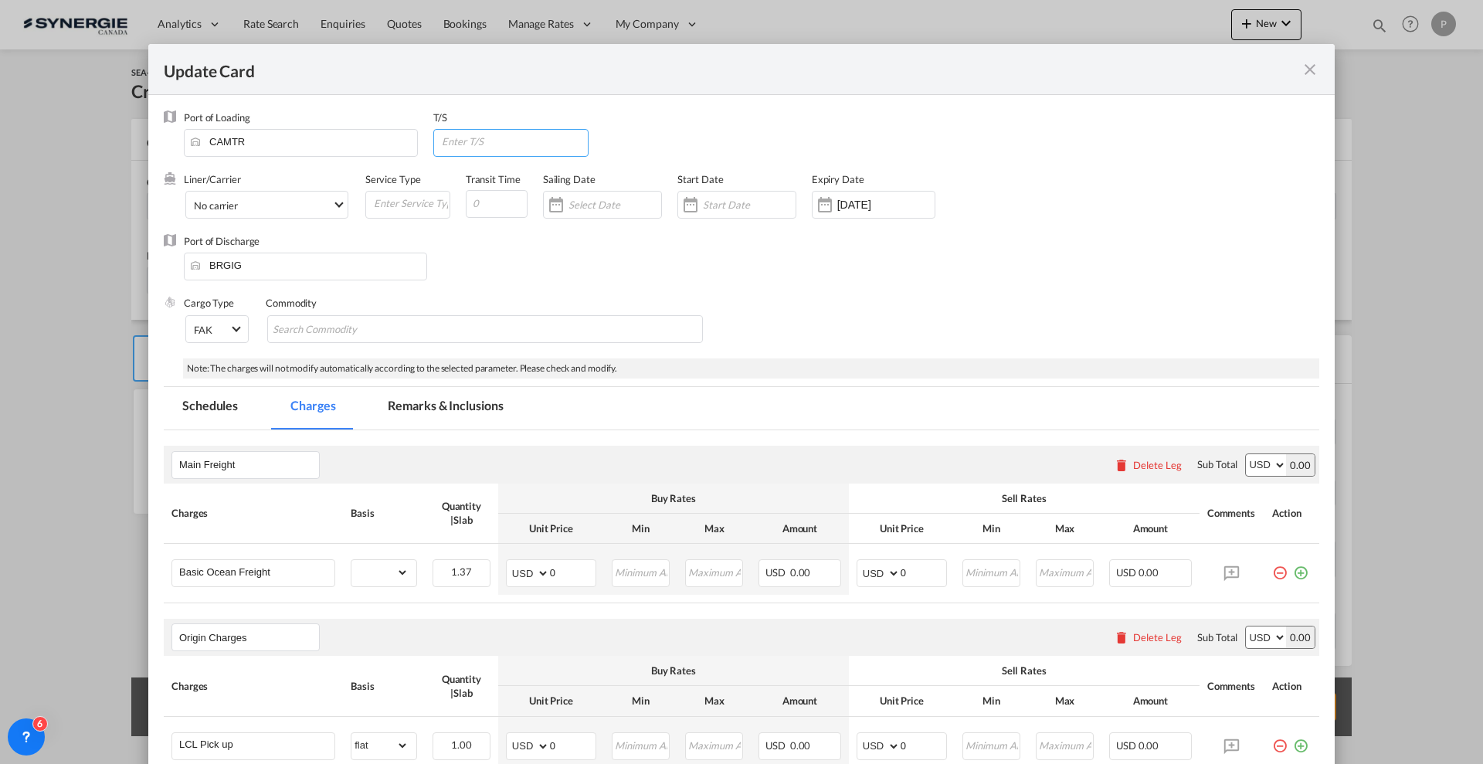
click at [489, 149] on input "Update Card Port ..." at bounding box center [514, 141] width 148 height 23
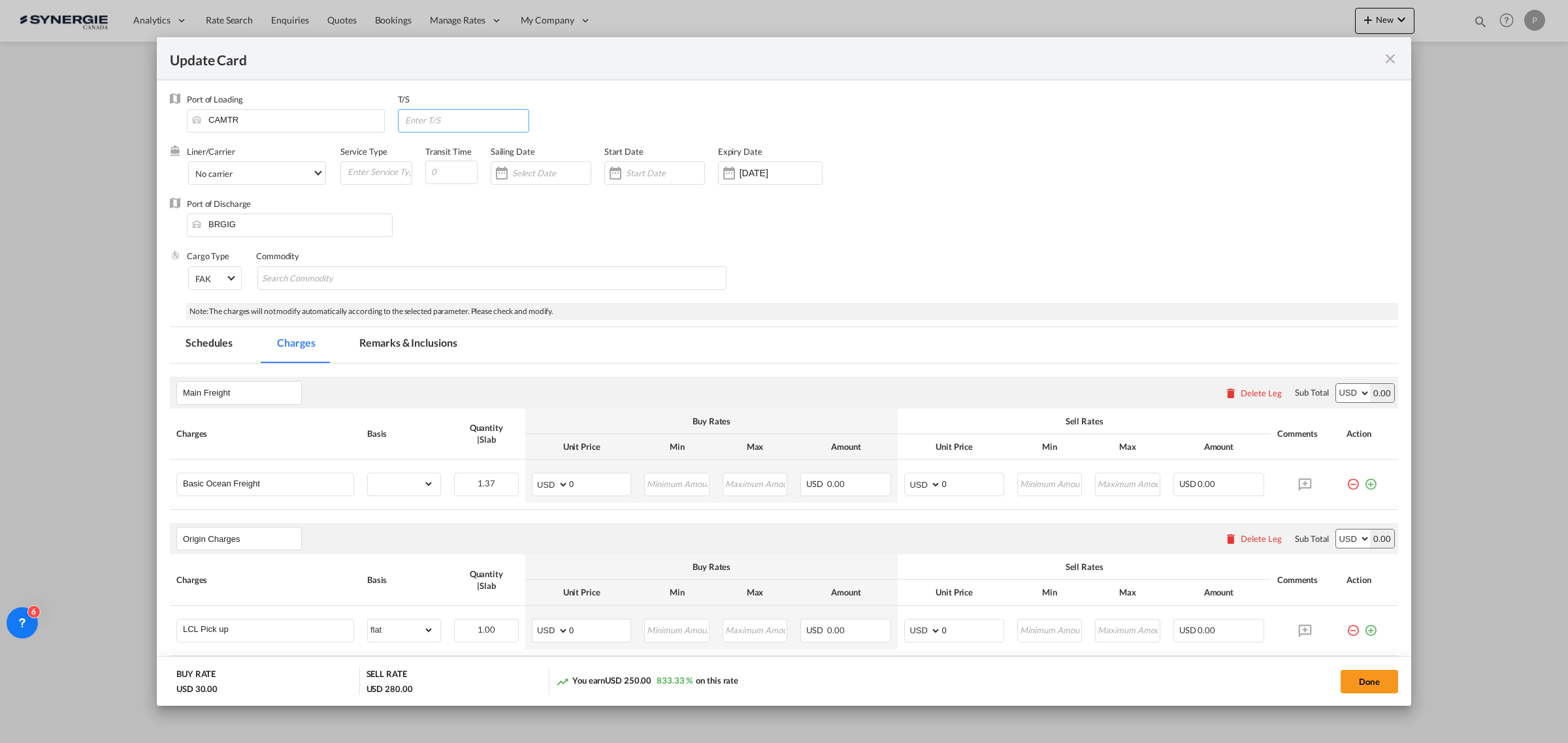
paste input "USPHL"
paste input "BRSSZ"
type input "USPHL > BRSSZ"
click at [448, 168] on input "Update Card Port ..." at bounding box center [452, 172] width 52 height 24
type input "30"
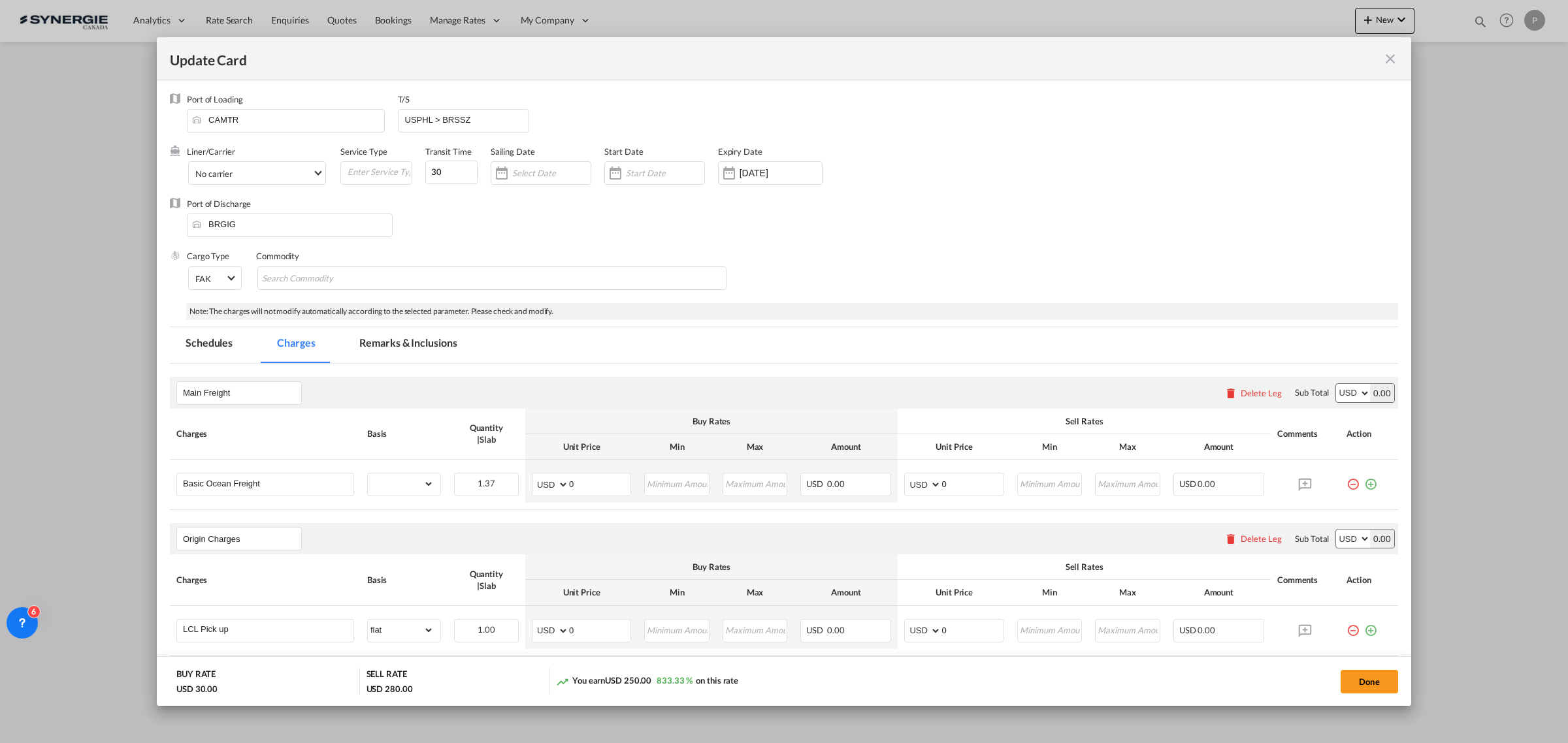
click at [508, 205] on div "Port of Discharge BRGIG" at bounding box center [784, 224] width 1228 height 52
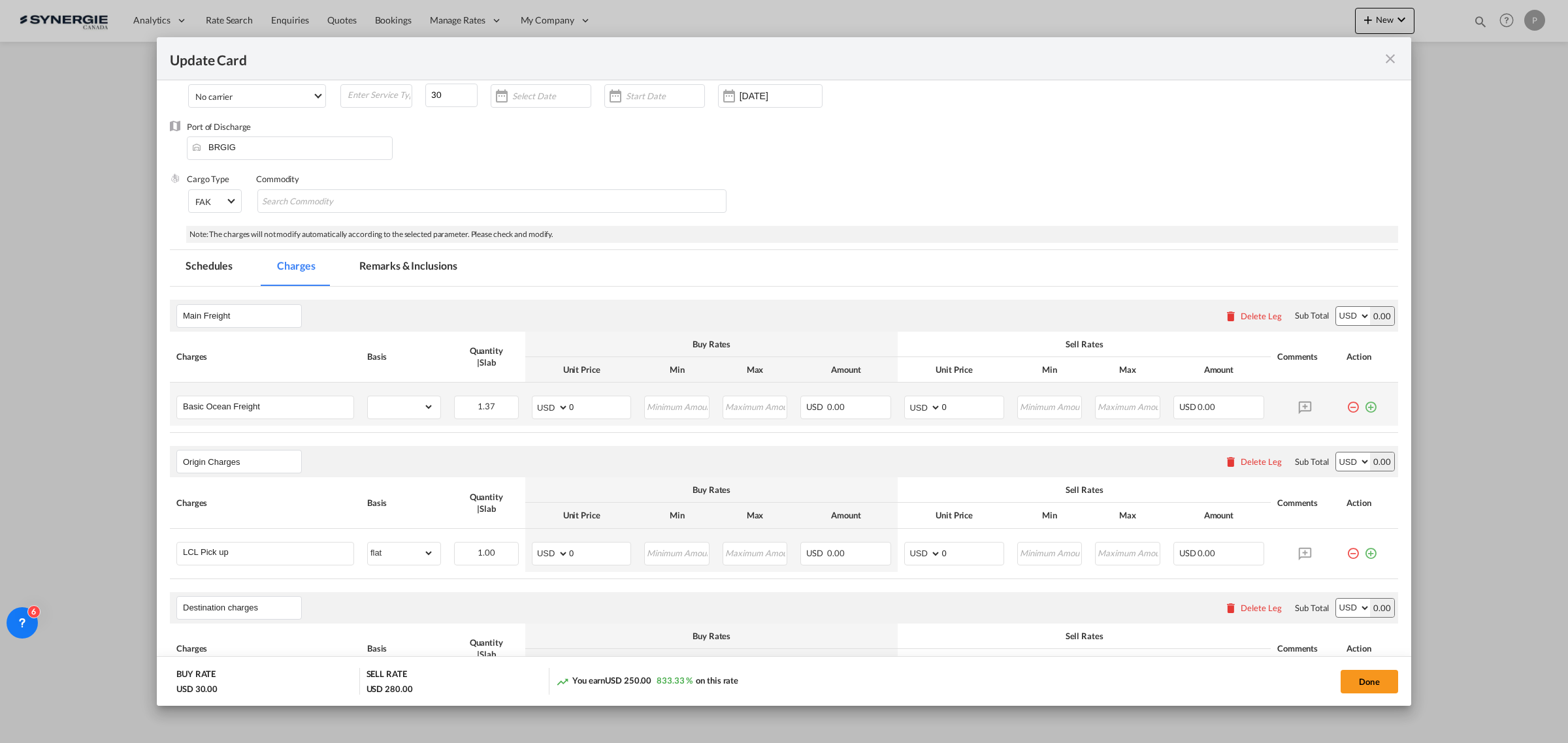
scroll to position [163, 0]
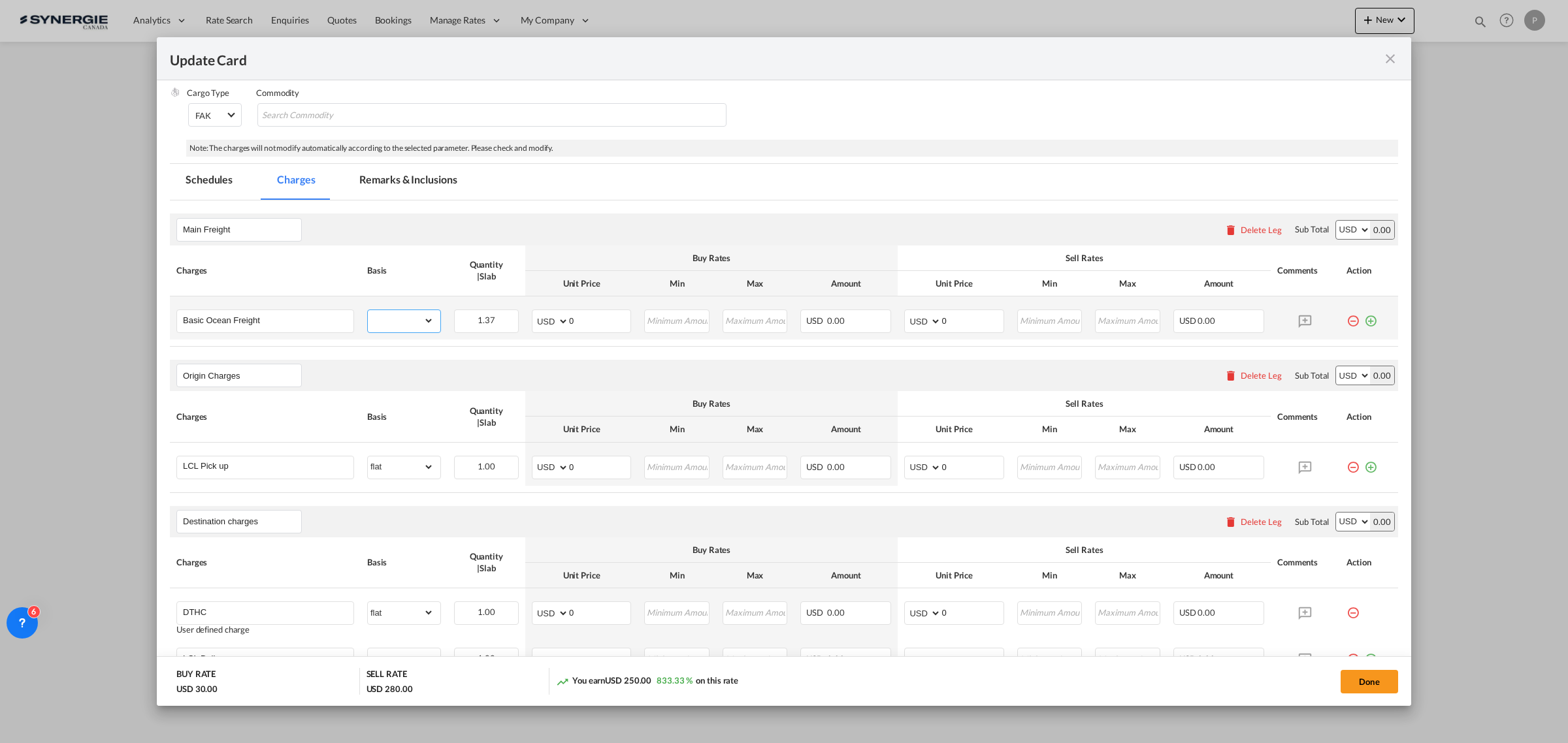
click at [398, 326] on select "gross_weight volumetric_weight per_shipment per_bl per_km per_hawb per_kg flat …" at bounding box center [401, 320] width 66 height 21
select select "per_w/m"
click at [368, 311] on select "gross_weight volumetric_weight per_shipment per_bl per_km per_hawb per_kg flat …" at bounding box center [401, 320] width 66 height 21
click at [691, 324] on input "Update Card Port ..." at bounding box center [677, 320] width 63 height 19
click at [605, 325] on input "0" at bounding box center [600, 320] width 62 height 19
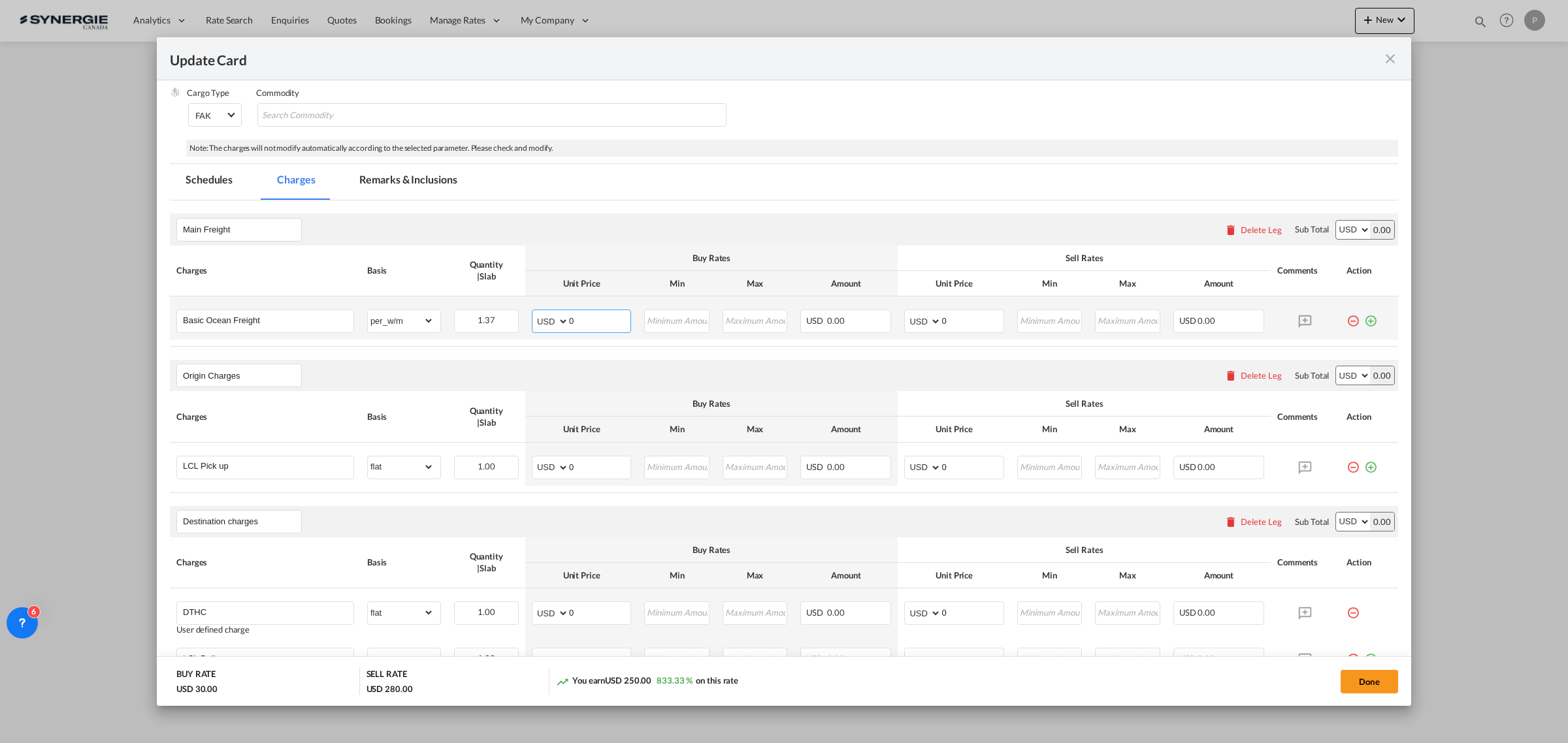
click at [579, 319] on input "0" at bounding box center [600, 320] width 62 height 19
type input "107"
click at [1253, 322] on md-icon "icon-plus-circle-outline green-400-fg" at bounding box center [1370, 315] width 13 height 13
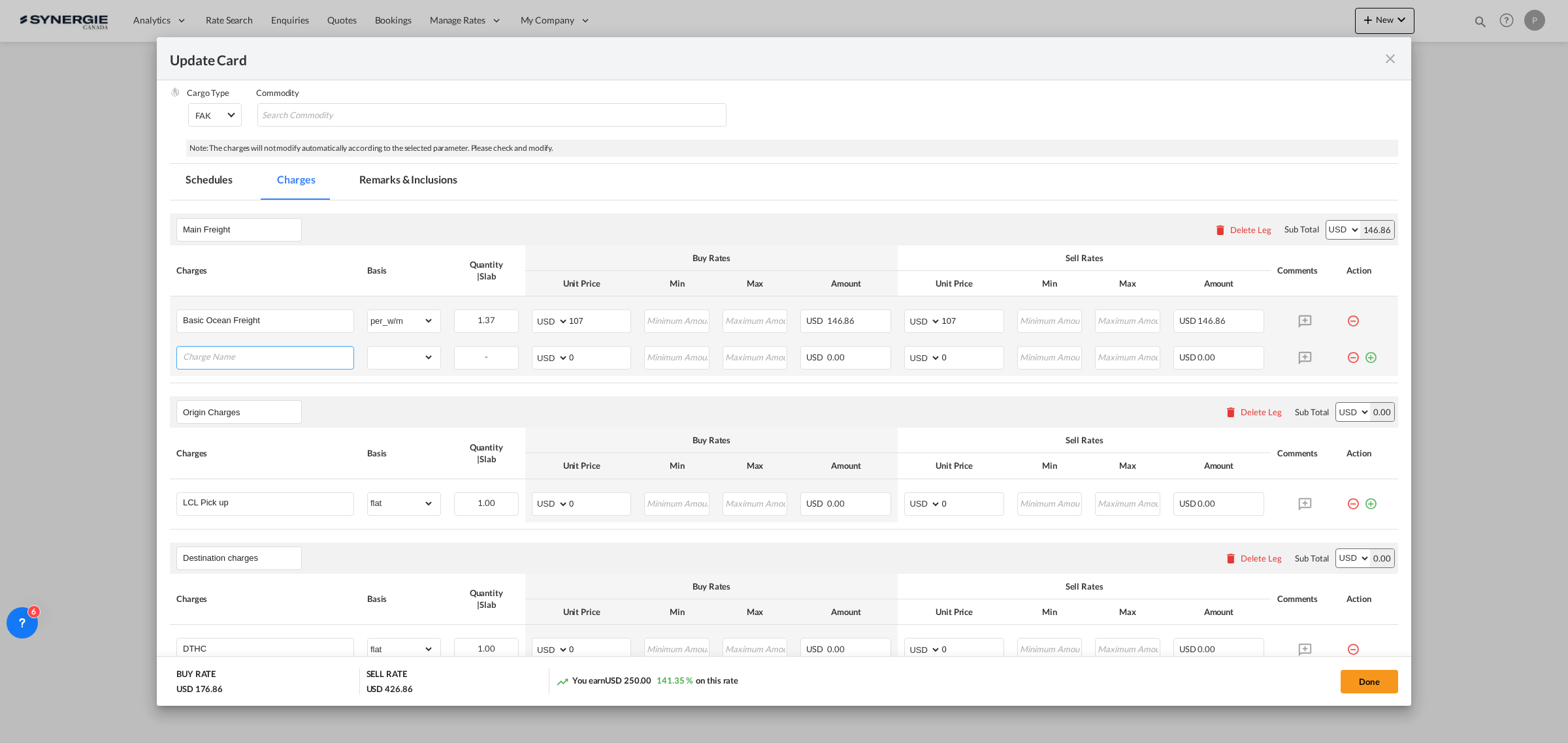
click at [228, 354] on input "Charge Name" at bounding box center [268, 356] width 171 height 19
paste input "T&E Bond Fee (USA)"
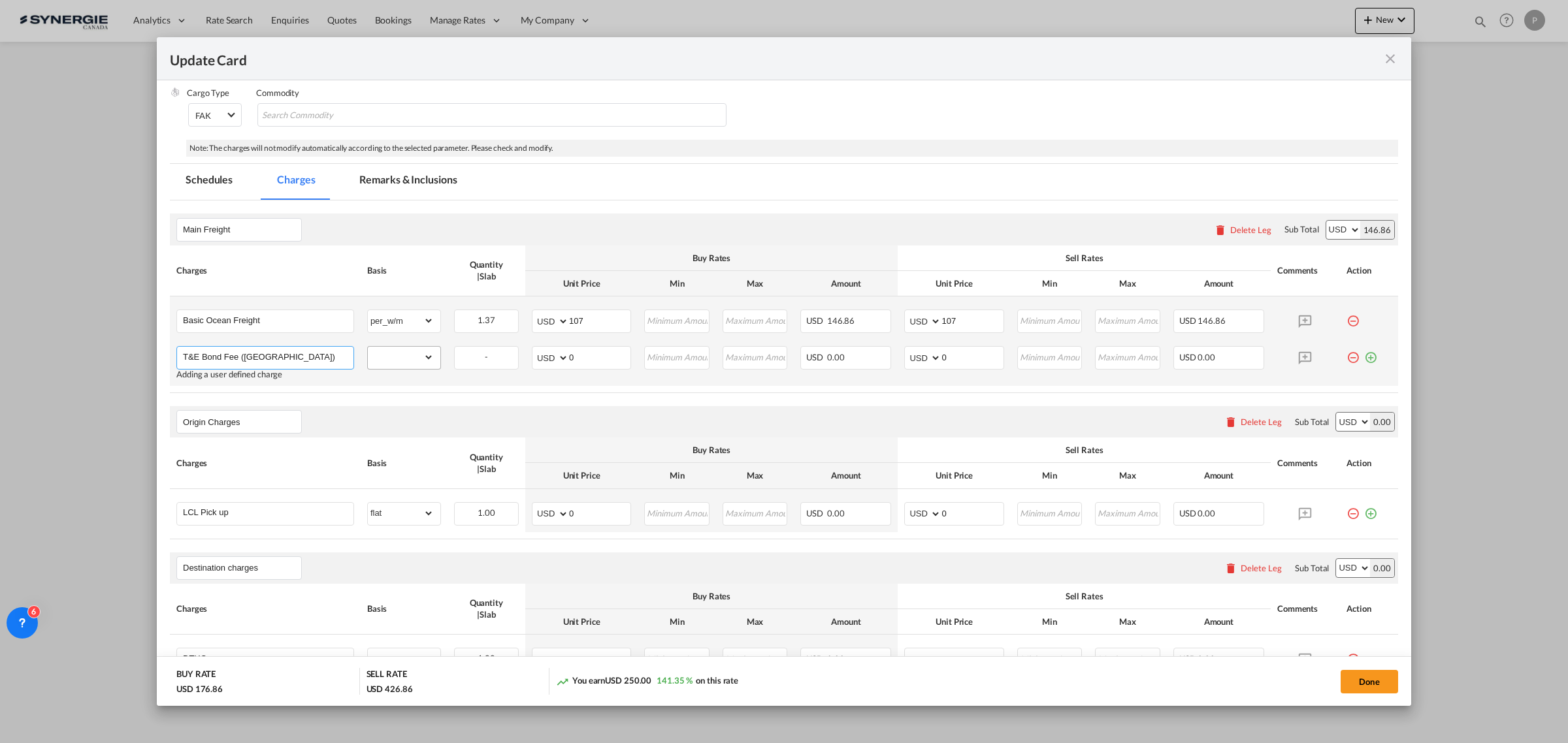
type input "T&E Bond Fee (USA)"
click at [408, 358] on select "gross_weight volumetric_weight per_shipment per_bl per_km per_hawb per_kg flat …" at bounding box center [401, 357] width 66 height 21
select select "flat"
click at [596, 354] on input "0" at bounding box center [600, 356] width 62 height 19
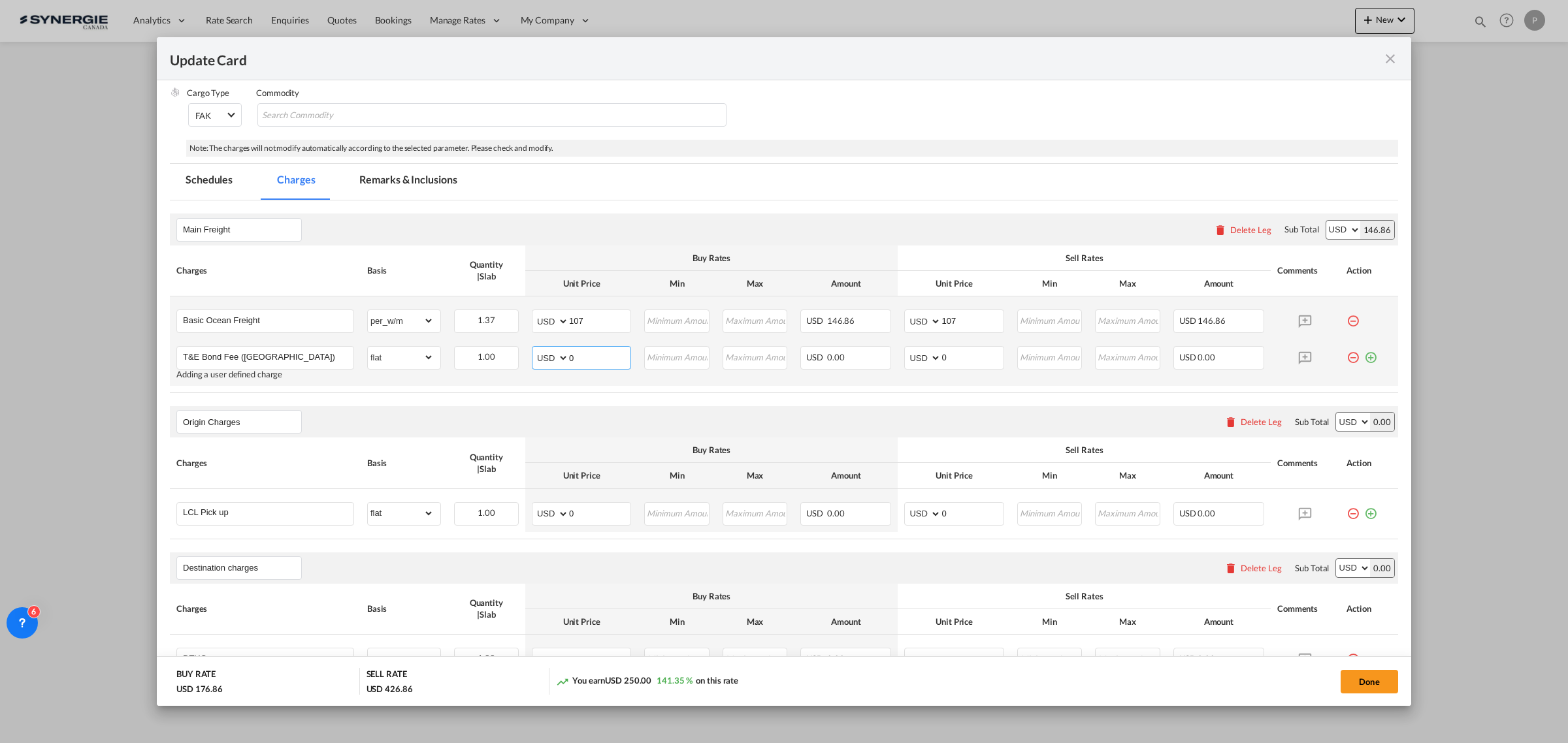
click at [596, 356] on input "0" at bounding box center [600, 356] width 62 height 19
click at [596, 354] on input "0" at bounding box center [600, 356] width 62 height 19
type input "25"
click at [612, 400] on air-lcl-rate-modification "Main Freight Please enter leg name Leg Name Already Exists Delete Leg Sub Total…" at bounding box center [784, 636] width 1228 height 871
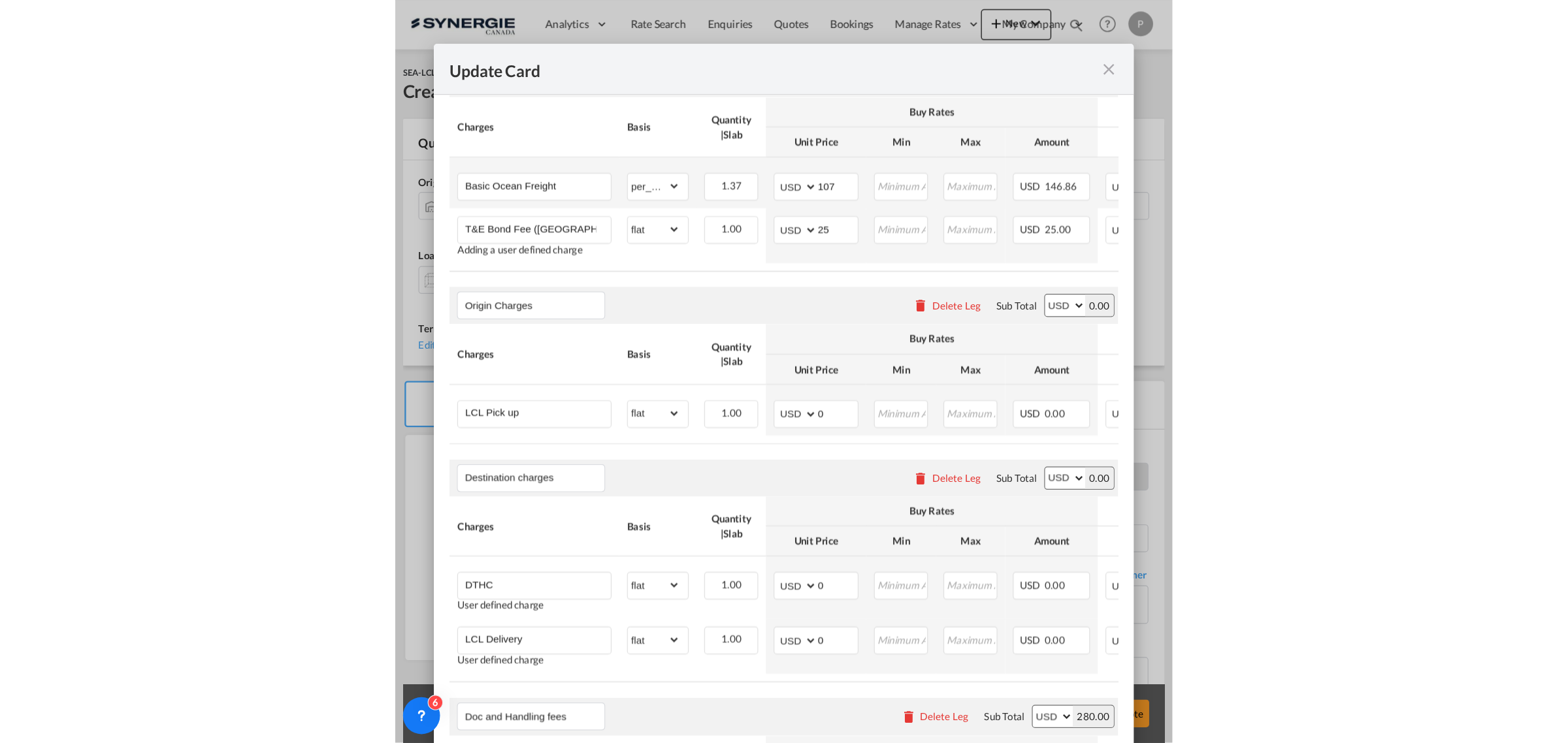
scroll to position [326, 0]
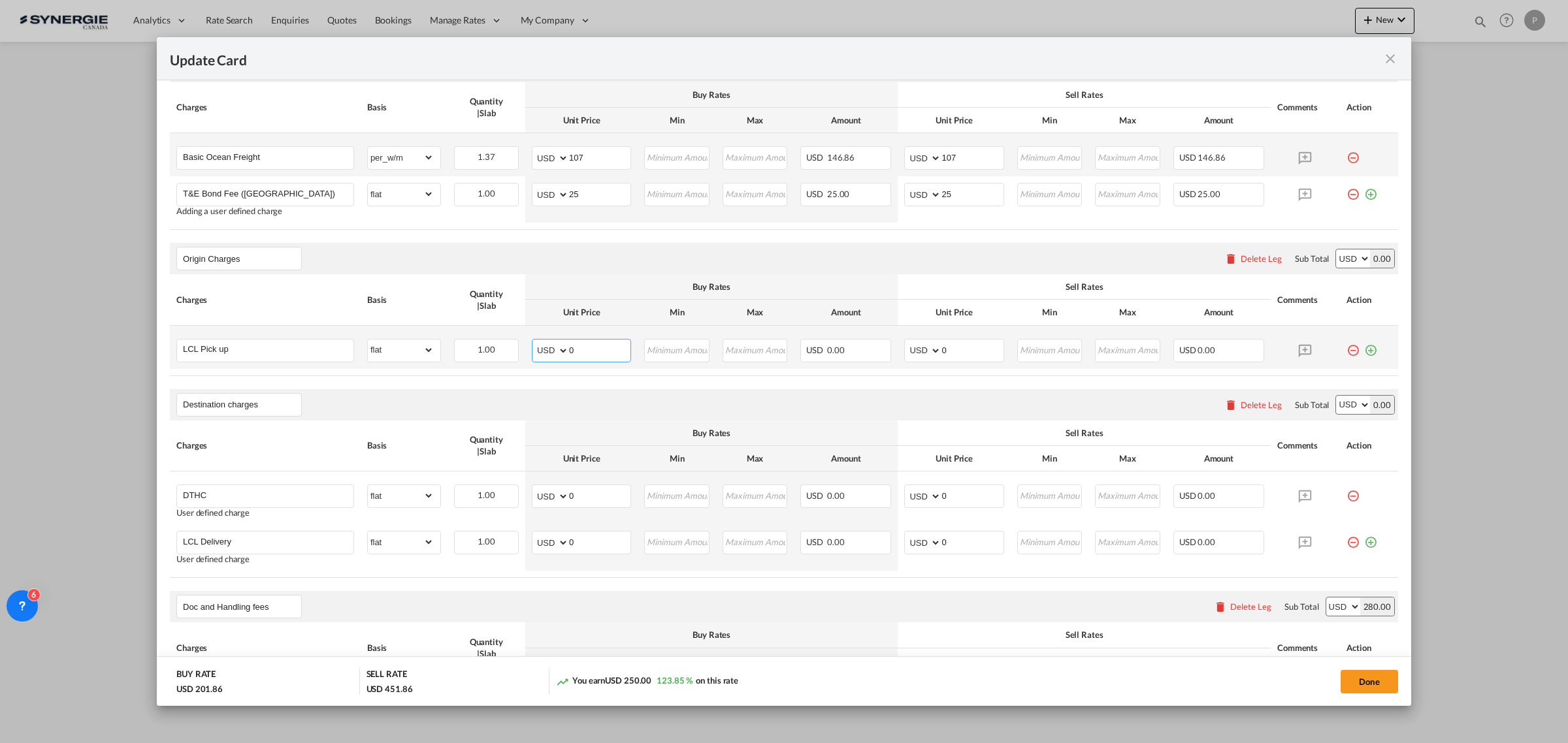
click at [589, 345] on input "0" at bounding box center [600, 349] width 62 height 19
type input "60"
click at [942, 347] on input "0" at bounding box center [972, 349] width 62 height 19
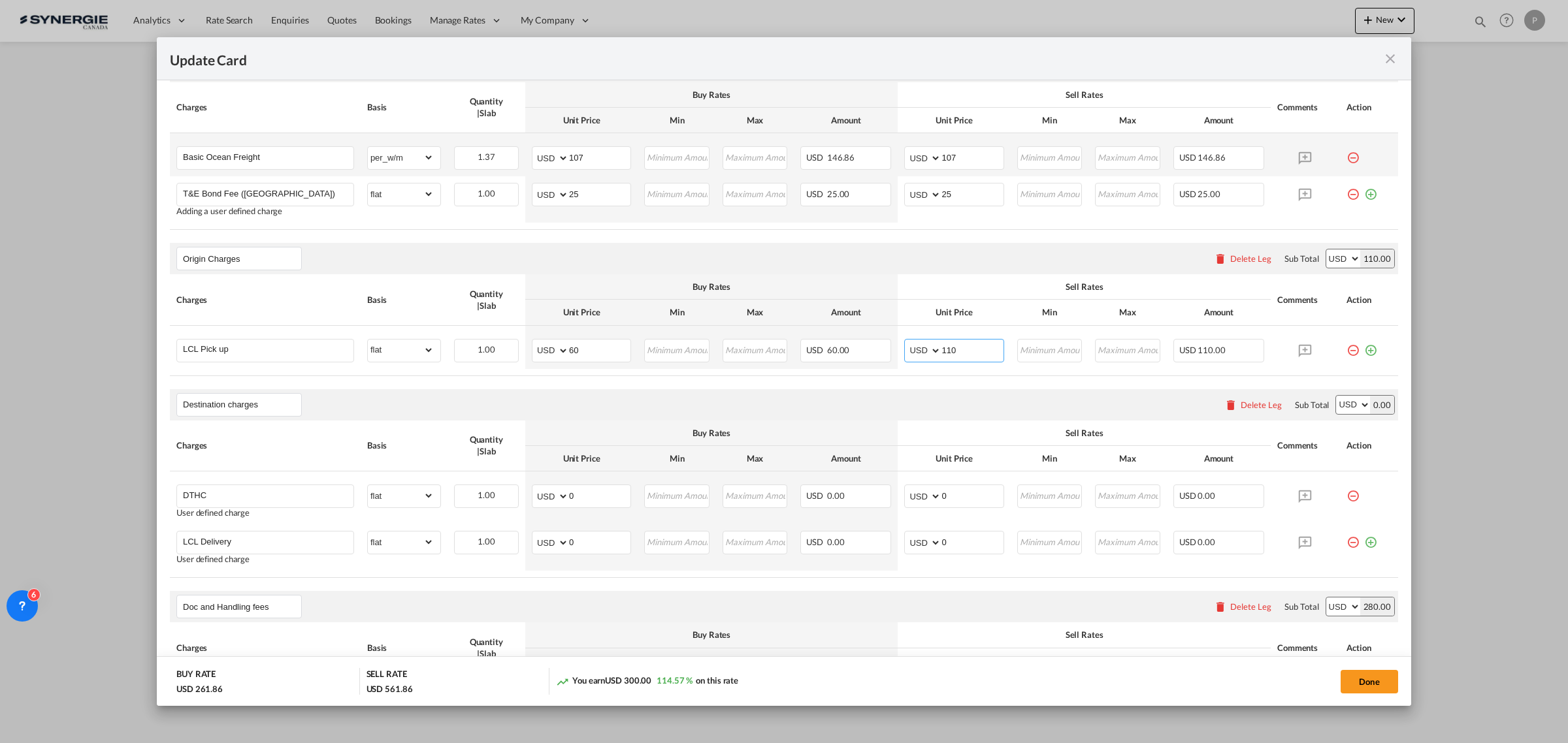
type input "110"
click at [1242, 406] on div "Delete Leg" at bounding box center [1261, 405] width 41 height 10
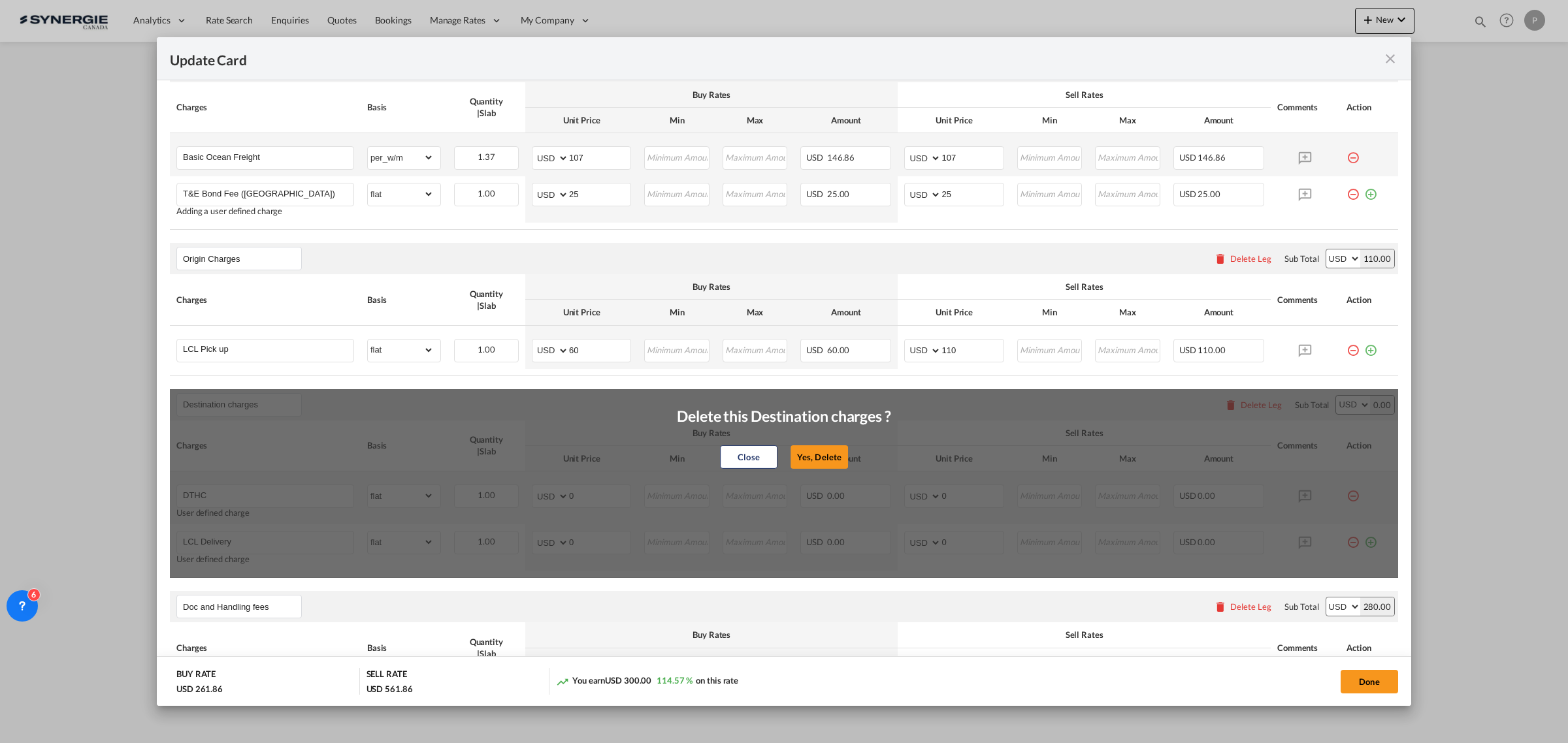
drag, startPoint x: 811, startPoint y: 455, endPoint x: 887, endPoint y: 501, distance: 88.8
click at [811, 454] on button "Yes, Delete" at bounding box center [820, 457] width 58 height 24
type input "Doc and Handling fees"
type input "SOLAS/VGM Fee"
select select "per_bl"
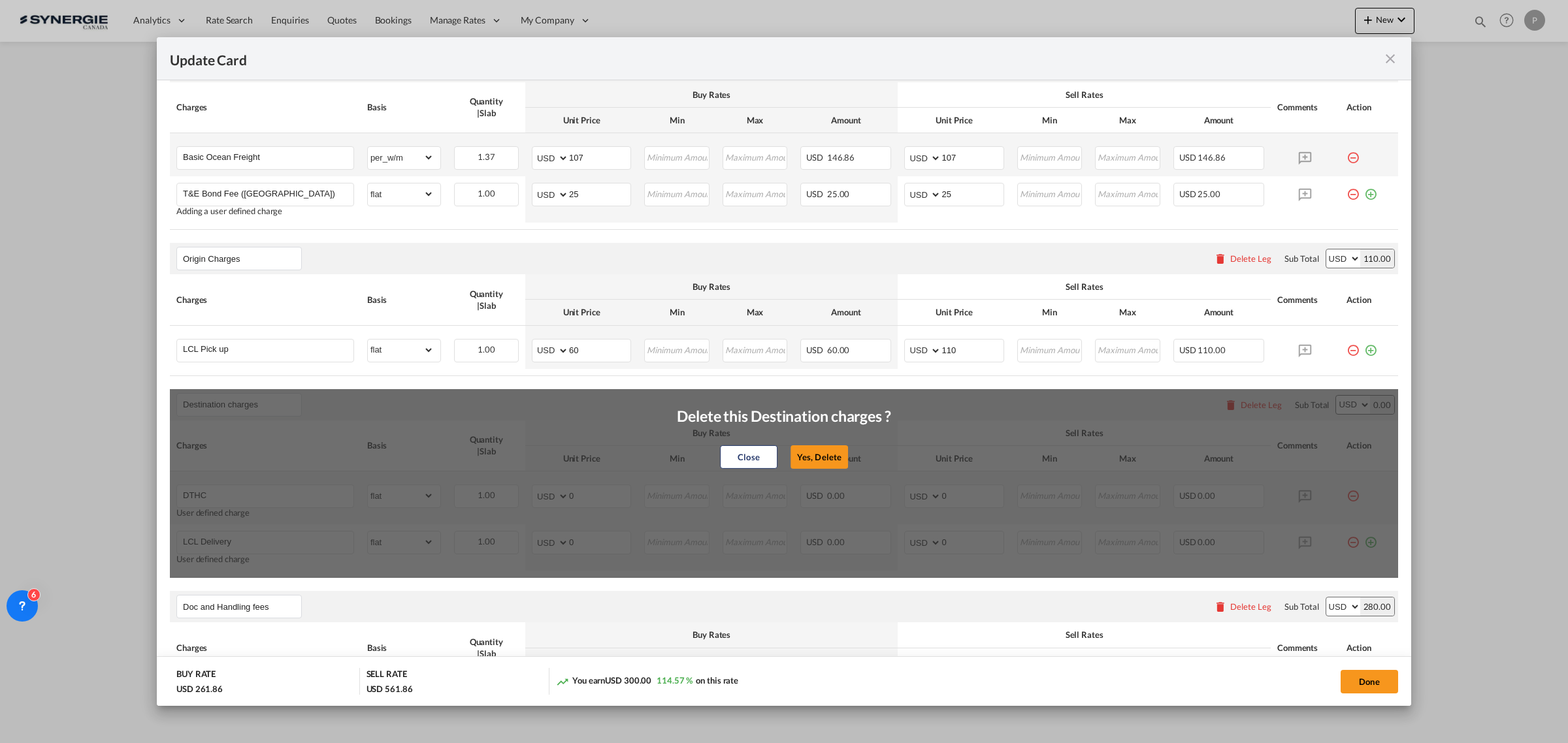
type input "10"
type input "30"
type input "B13 Export declaration"
select select "per_bl"
type input "35"
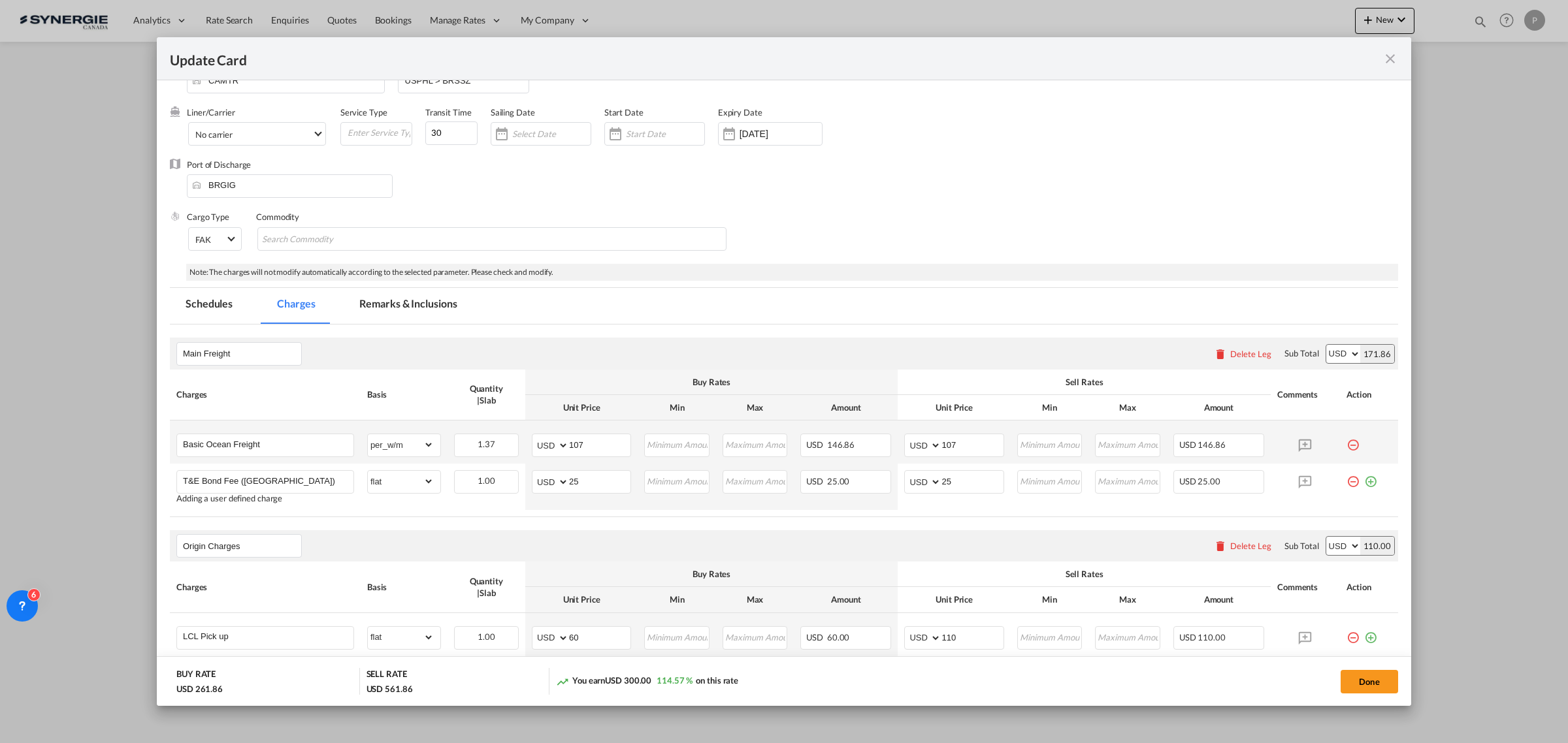
scroll to position [0, 0]
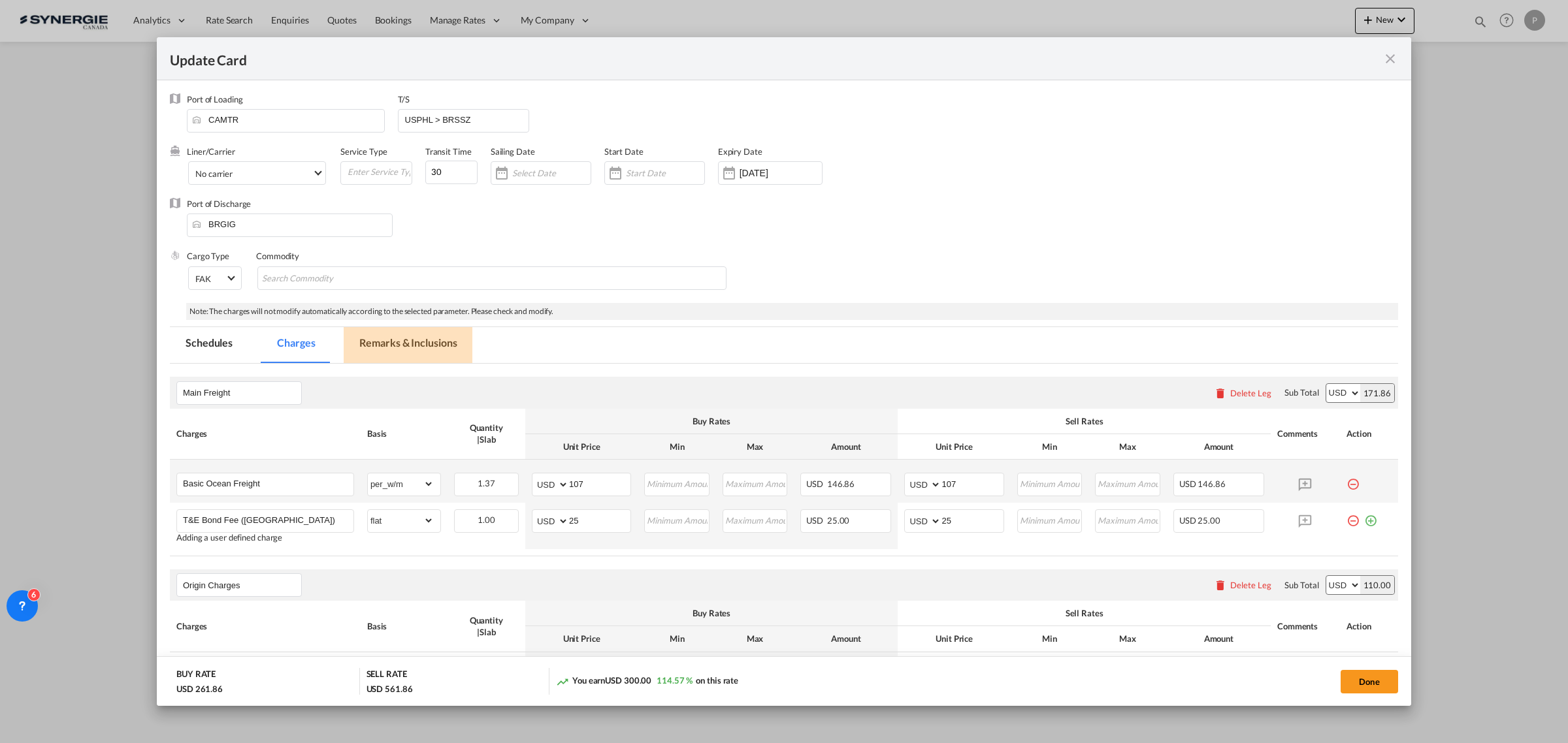
click at [426, 336] on md-tab-item "Remarks & Inclusions" at bounding box center [408, 345] width 129 height 36
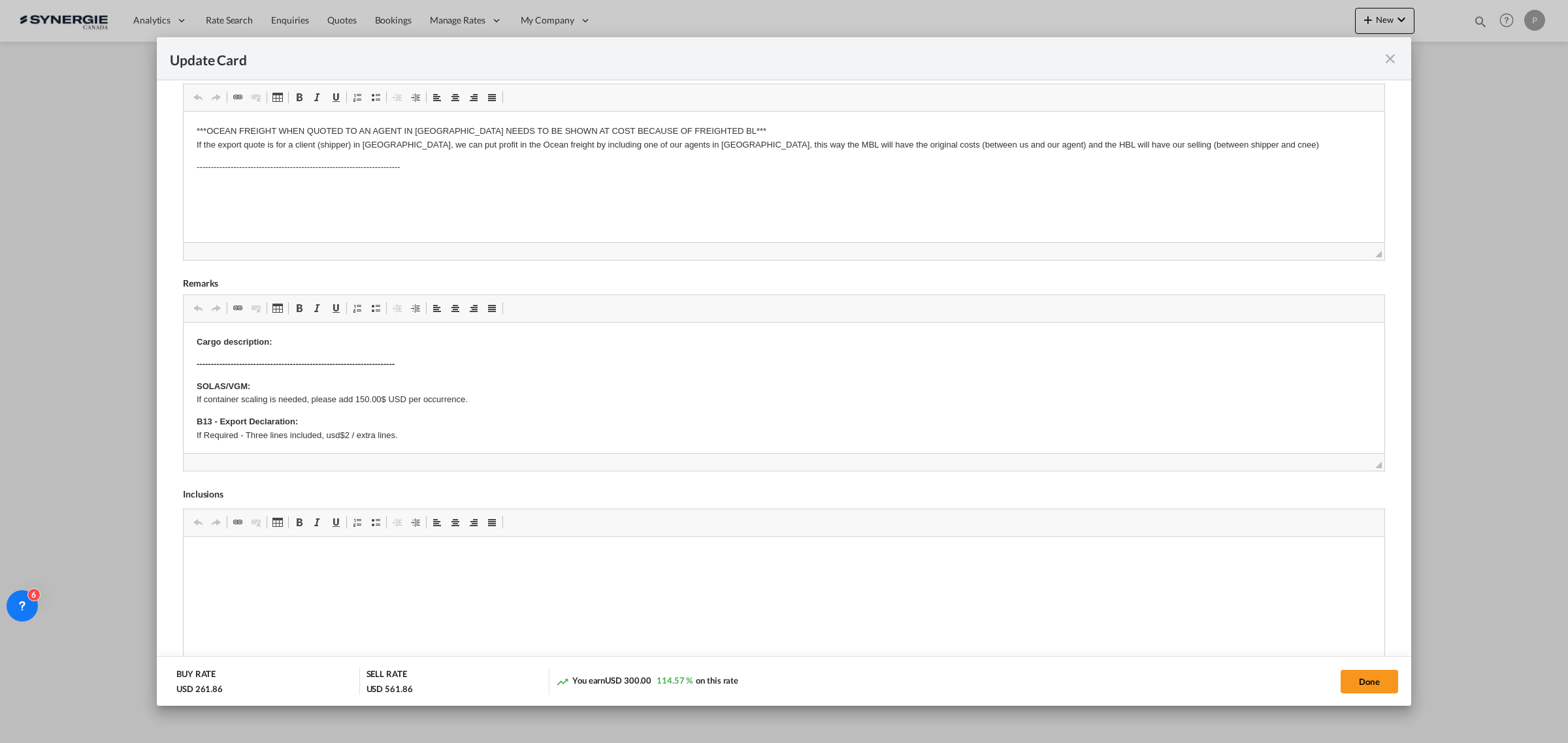
scroll to position [326, 0]
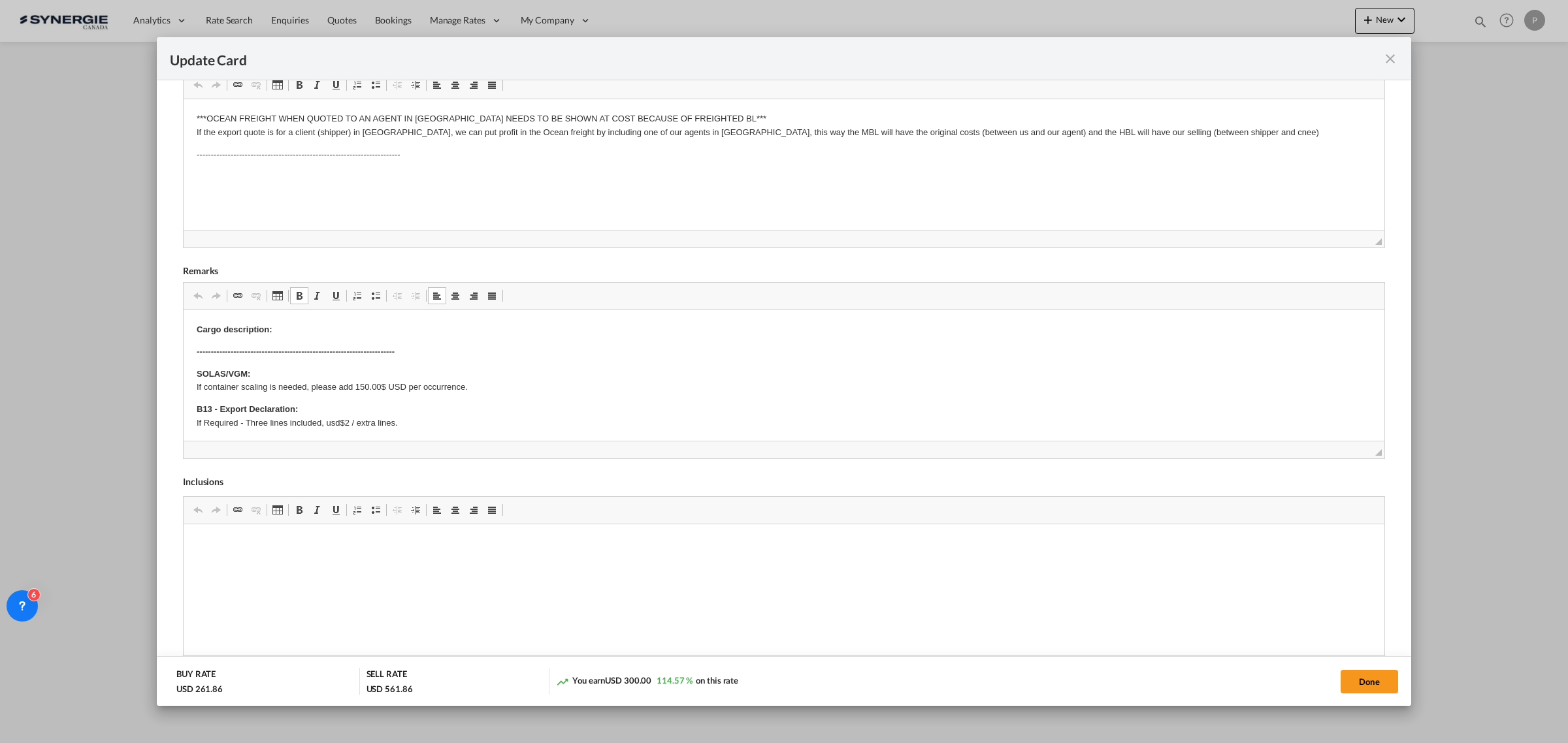
click at [397, 330] on p "Cargo description:" at bounding box center [784, 330] width 1175 height 14
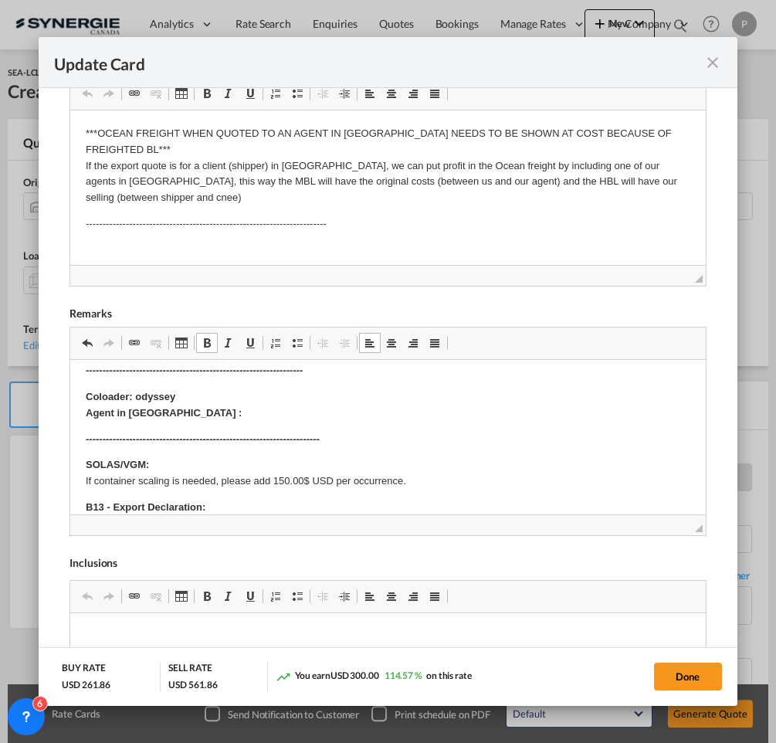
scroll to position [107, 0]
click at [216, 420] on body "Cargo description: 02 skids 01@33x31x18in/86lbs 01@33x30x66in/243lbs ----------…" at bounding box center [388, 720] width 605 height 905
click at [217, 406] on p "Coloader: odyssey Agent in Brazil :" at bounding box center [388, 405] width 605 height 32
click at [82, 394] on html "Cargo description: 02 skids 01@33x31x18in/86lbs 01@33x30x66in/243lbs ----------…" at bounding box center [388, 721] width 636 height 936
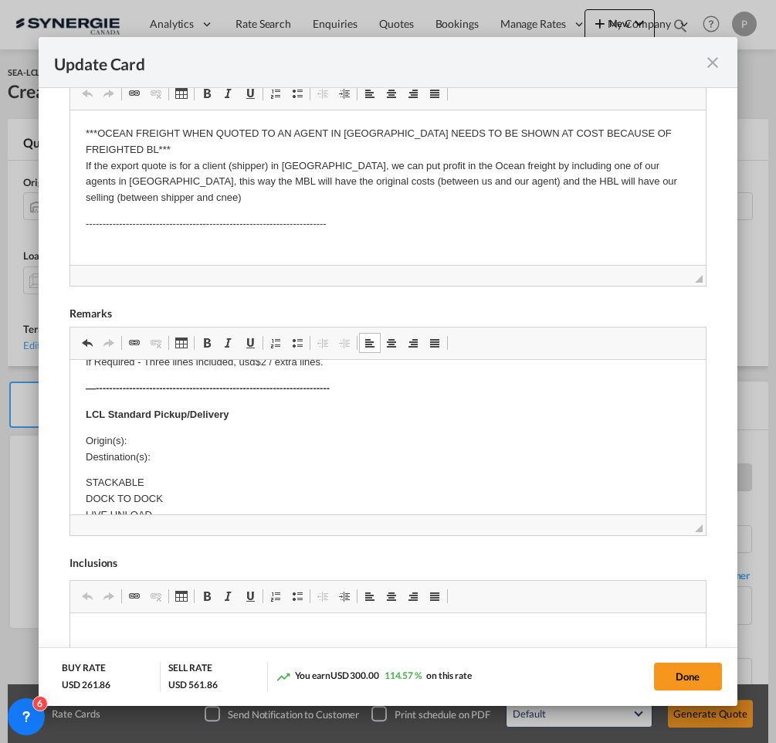
scroll to position [300, 0]
click at [176, 434] on p "Origin(s): Destination(s):" at bounding box center [388, 449] width 605 height 32
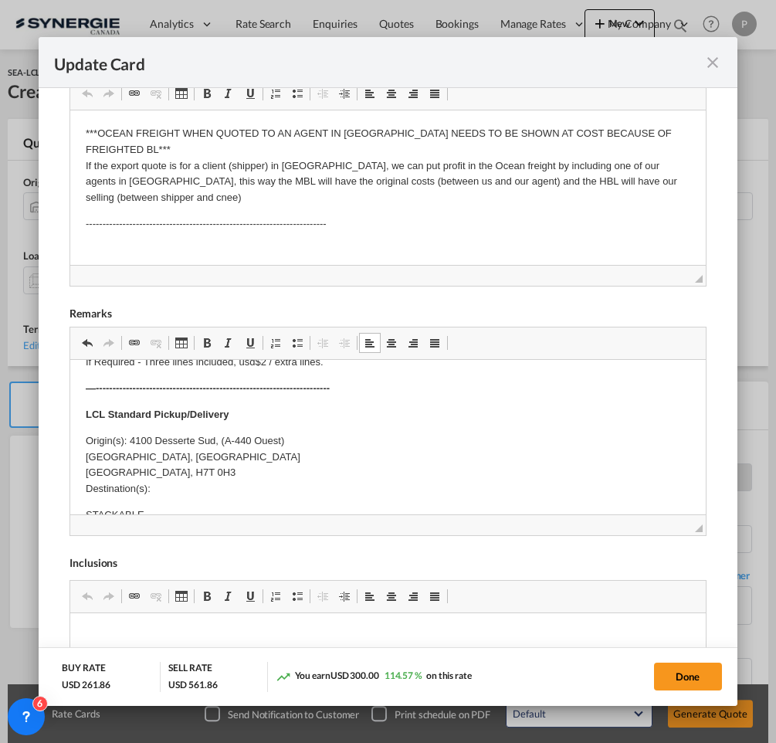
click at [385, 440] on p "Origin(s): 4100 Desserte Sud, (A-440 Ouest) Laval, QC Canada, H7T 0H3 Destinati…" at bounding box center [388, 465] width 605 height 64
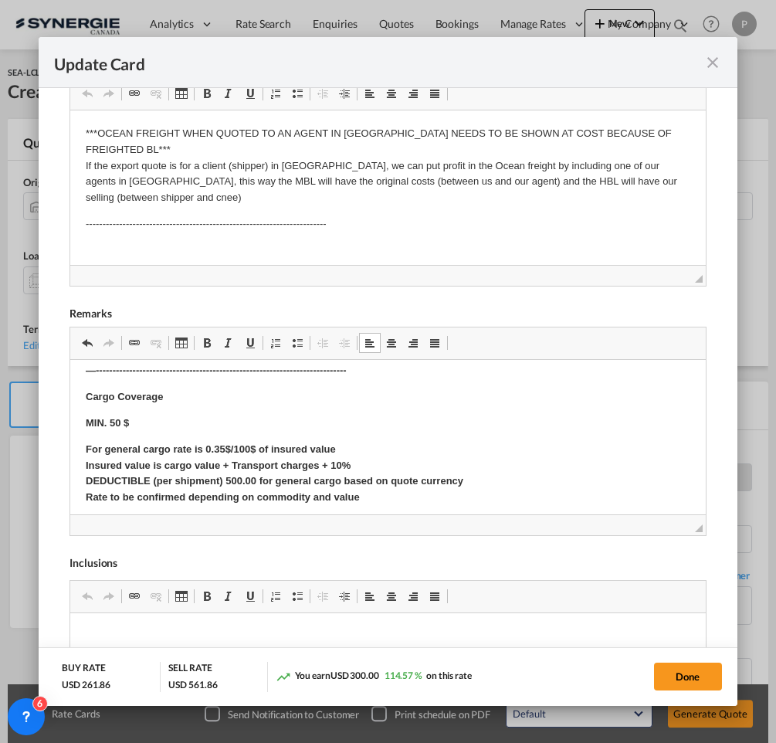
scroll to position [813, 0]
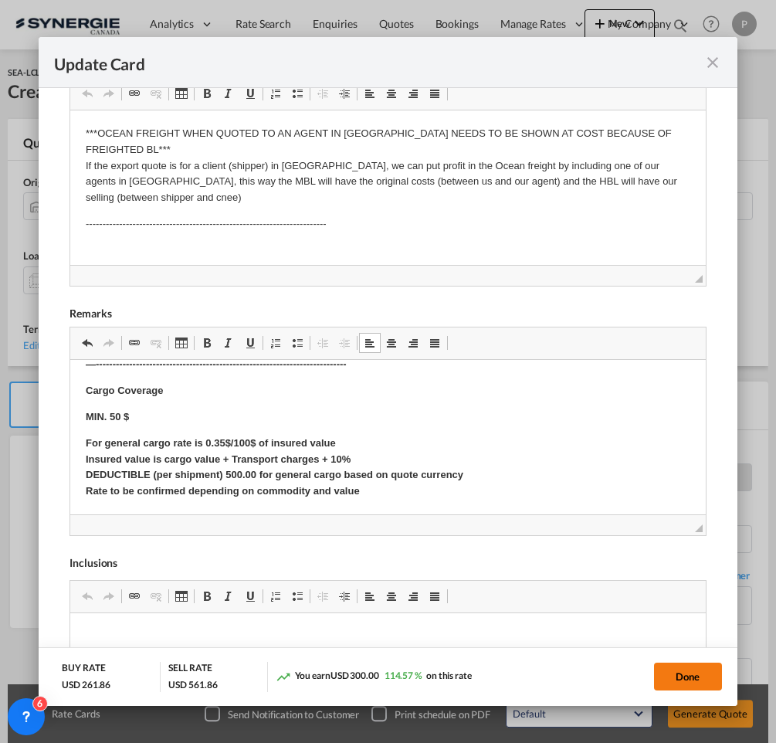
click at [692, 681] on button "Done" at bounding box center [688, 677] width 68 height 28
type input "24 Sep 2025"
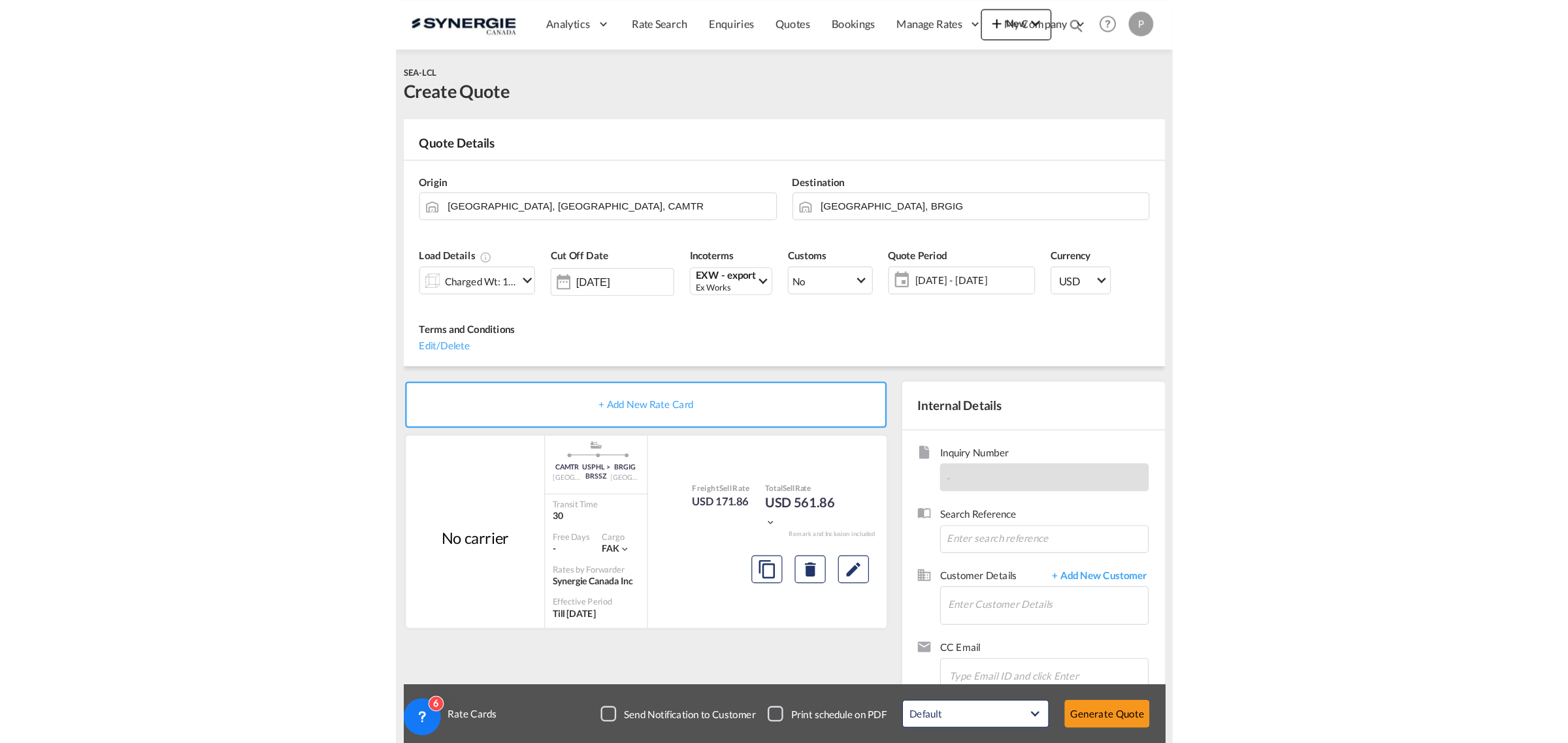
scroll to position [117, 0]
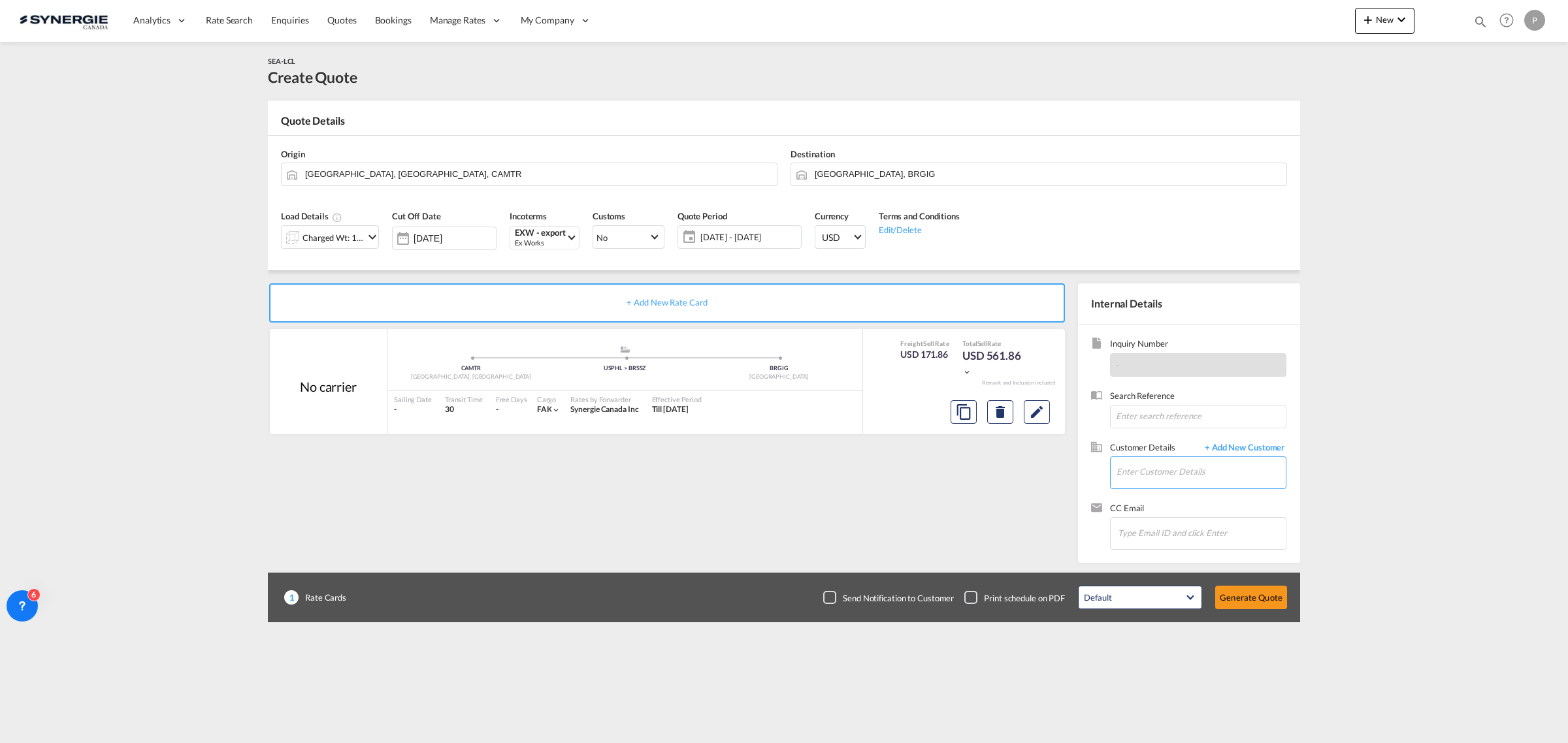
click at [1178, 474] on input "Enter Customer Details" at bounding box center [1201, 472] width 169 height 30
paste input "leao.fernanda@sharelogistics.com"
click at [1214, 489] on div "Leao Fernanda leao.fernanda@sharelogistics.com | Share Logistics" at bounding box center [1240, 495] width 249 height 36
type input "Share Logistics, Leao Fernanda, leao.fernanda@sharelogistics.com"
click at [1253, 598] on button "Generate Quote" at bounding box center [1251, 598] width 72 height 24
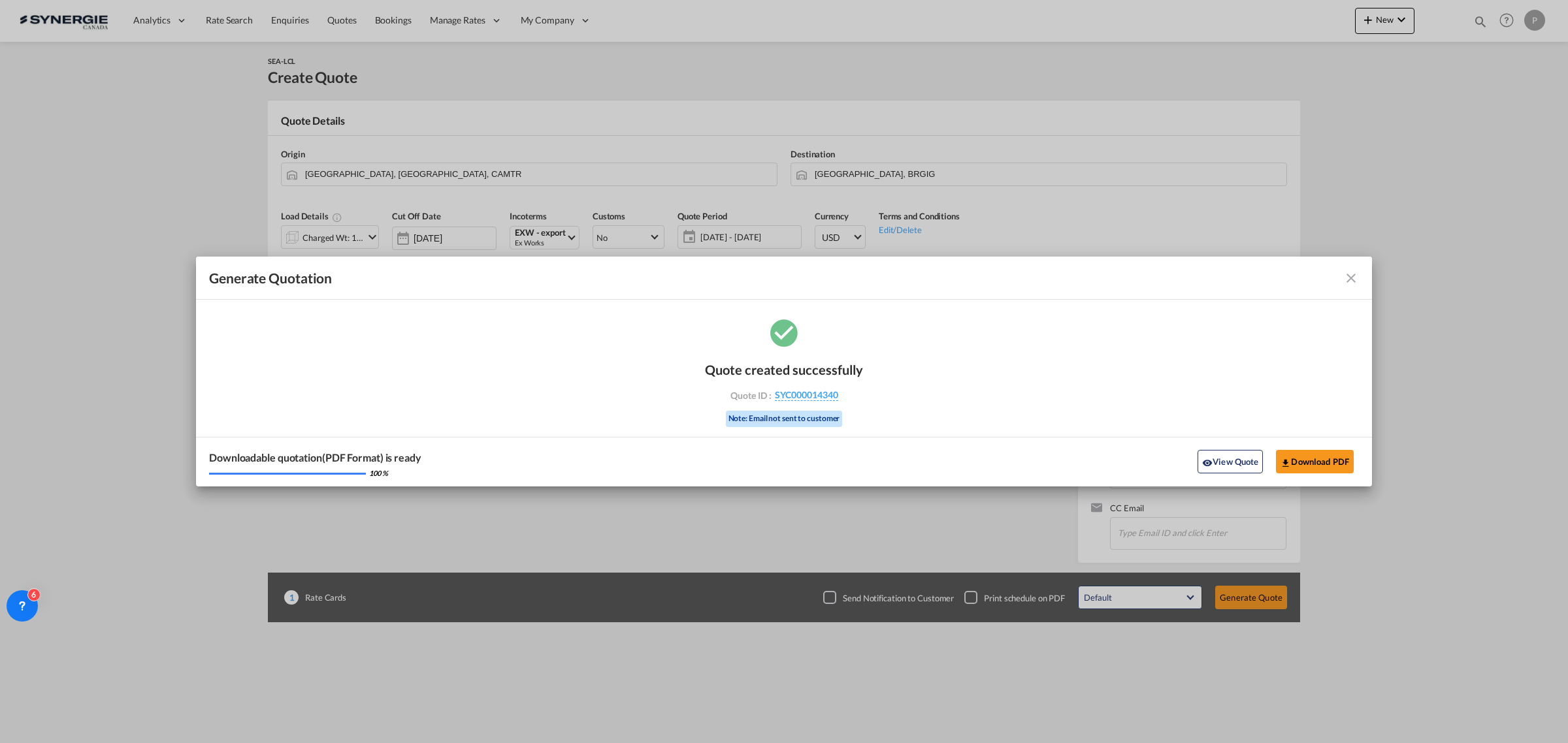
drag, startPoint x: 863, startPoint y: 400, endPoint x: 837, endPoint y: 401, distance: 26.0
click at [837, 401] on div "Quote created successfully Quote ID : SYC000014340 Note: Email not sent to cust…" at bounding box center [784, 393] width 158 height 88
copy div "SYC000014340"
click at [1253, 458] on button "Download PDF" at bounding box center [1315, 462] width 78 height 24
click at [1253, 277] on md-icon "icon-close fg-AAA8AD cursor m-0" at bounding box center [1351, 278] width 16 height 16
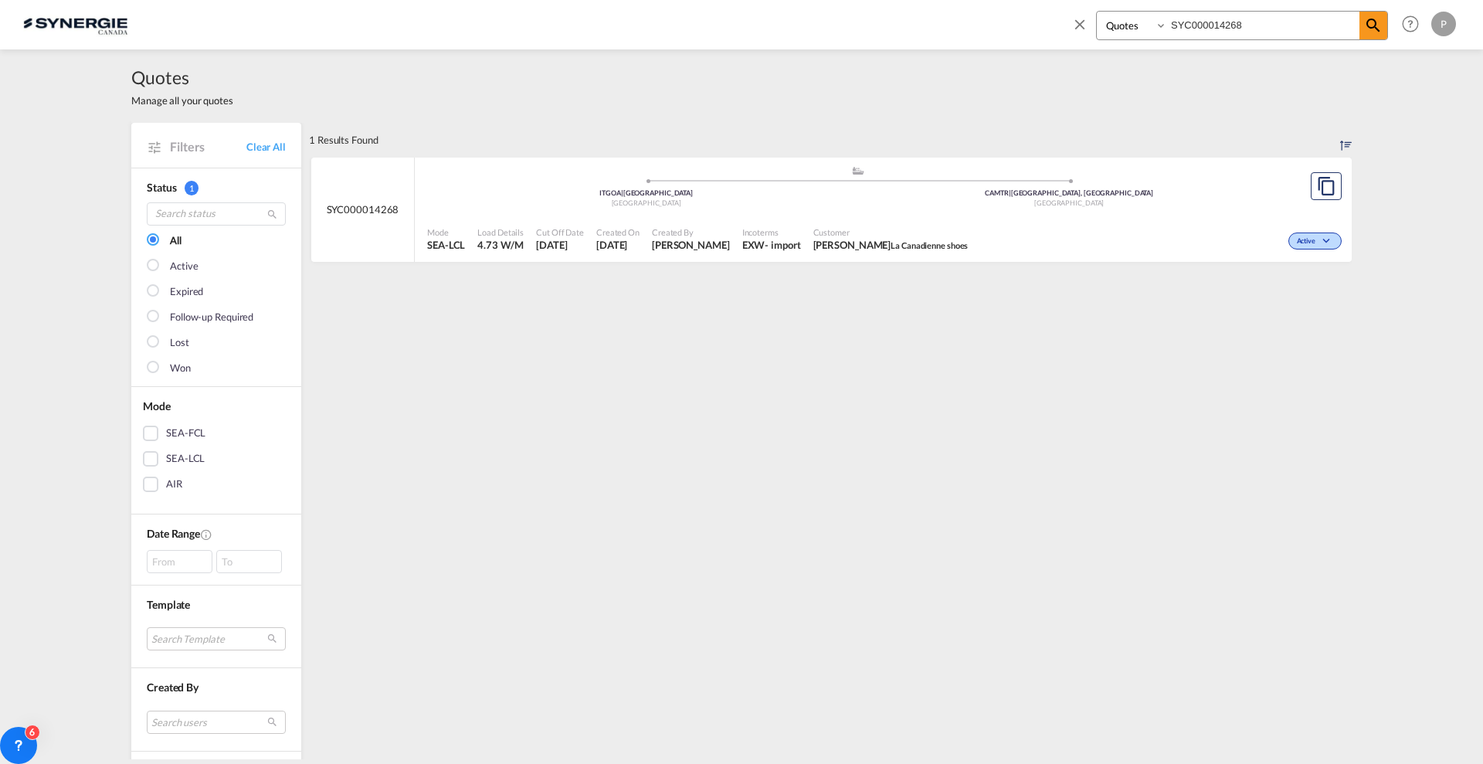
select select "Quotes"
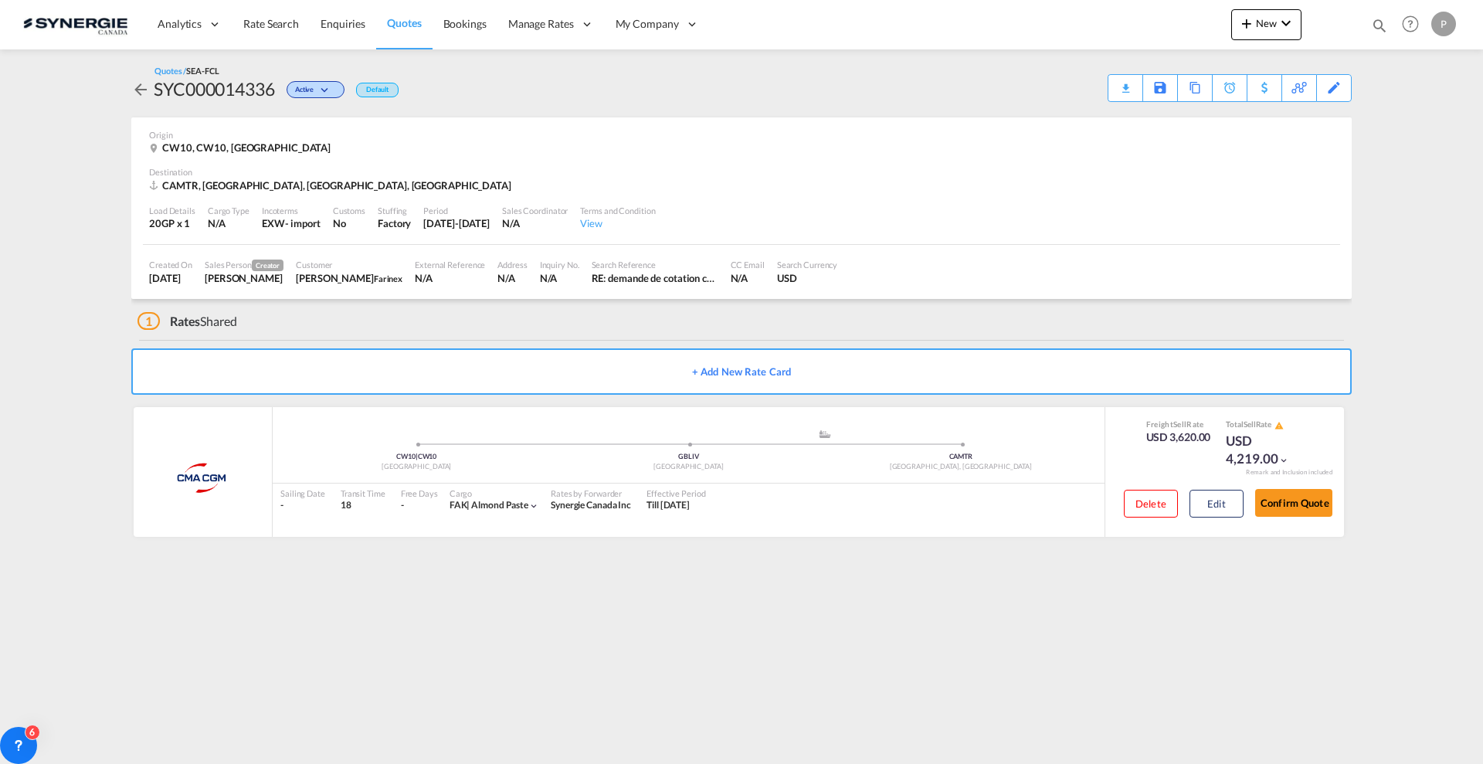
click at [1380, 26] on md-icon "icon-magnify" at bounding box center [1379, 25] width 17 height 17
click at [1116, 23] on select "Bookings Quotes Enquiries" at bounding box center [1133, 26] width 73 height 28
select select "Quotes"
click at [1097, 12] on select "Bookings Quotes Enquiries" at bounding box center [1133, 26] width 73 height 28
click at [1215, 21] on input at bounding box center [1263, 25] width 192 height 27
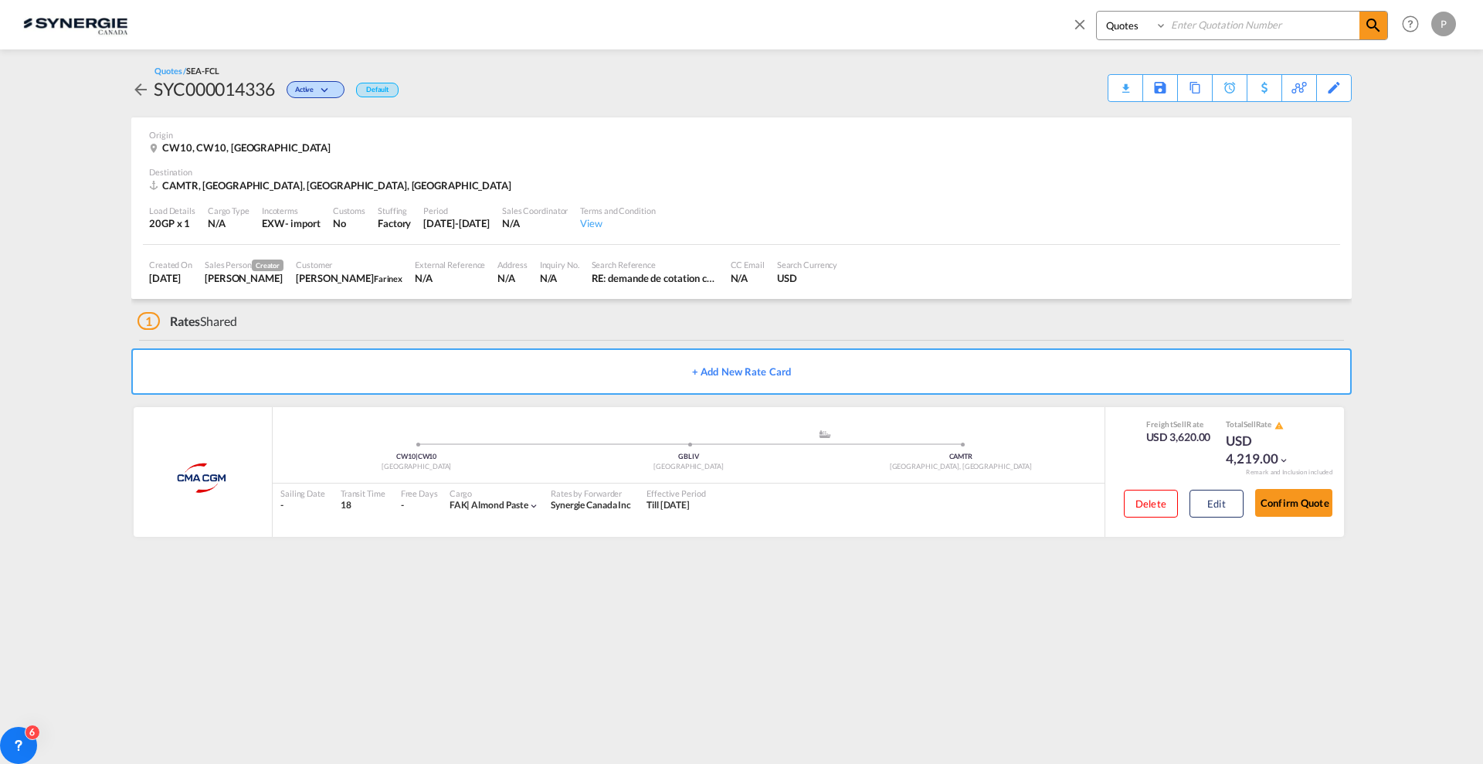
paste input "SYC000013101"
type input "SYC000013101"
click at [1380, 27] on md-icon "icon-magnify" at bounding box center [1373, 25] width 19 height 19
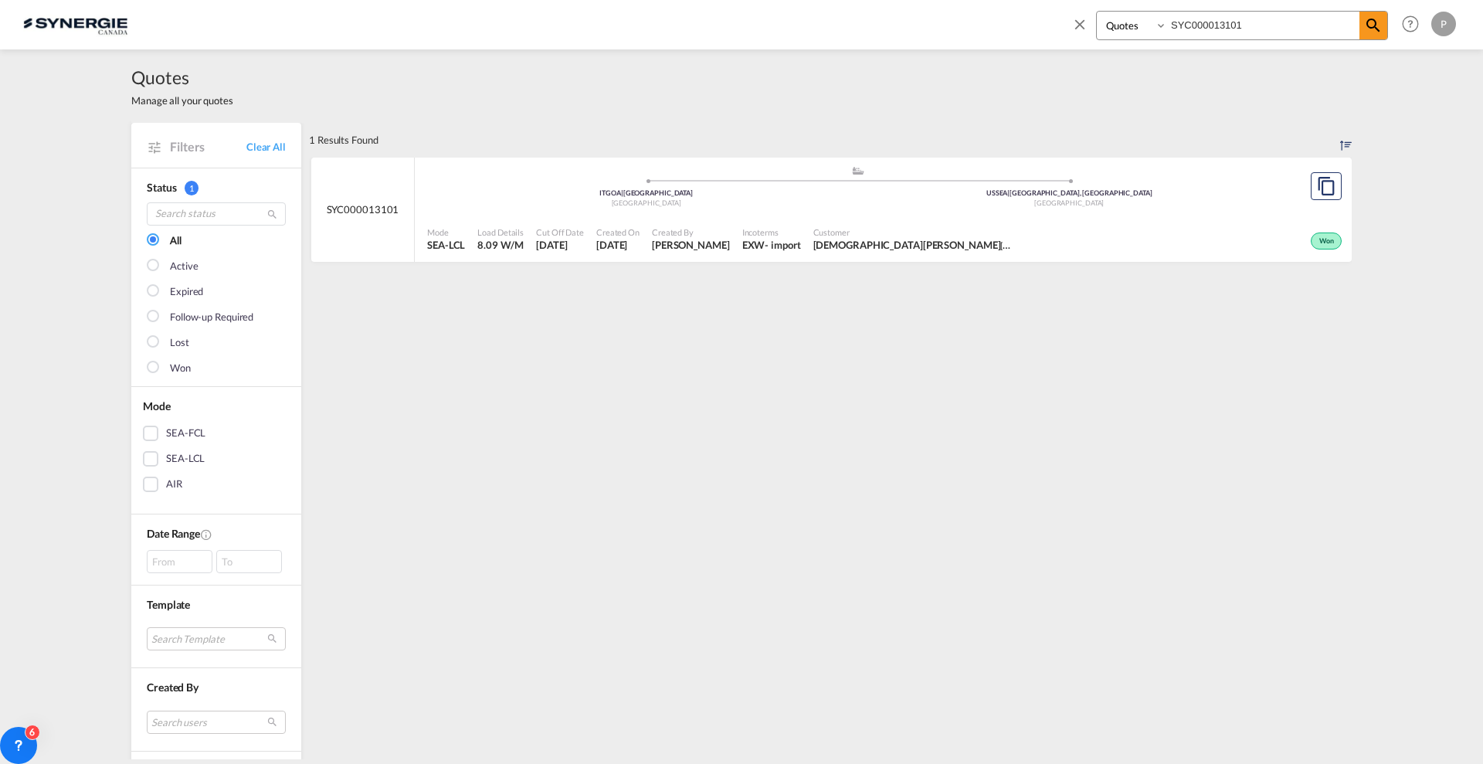
click at [657, 216] on div "Mode SEA-LCL Load Details 8.09 W/M Cut Off Date 8 Jul 2025 Created On 8 Jul 202…" at bounding box center [883, 239] width 937 height 46
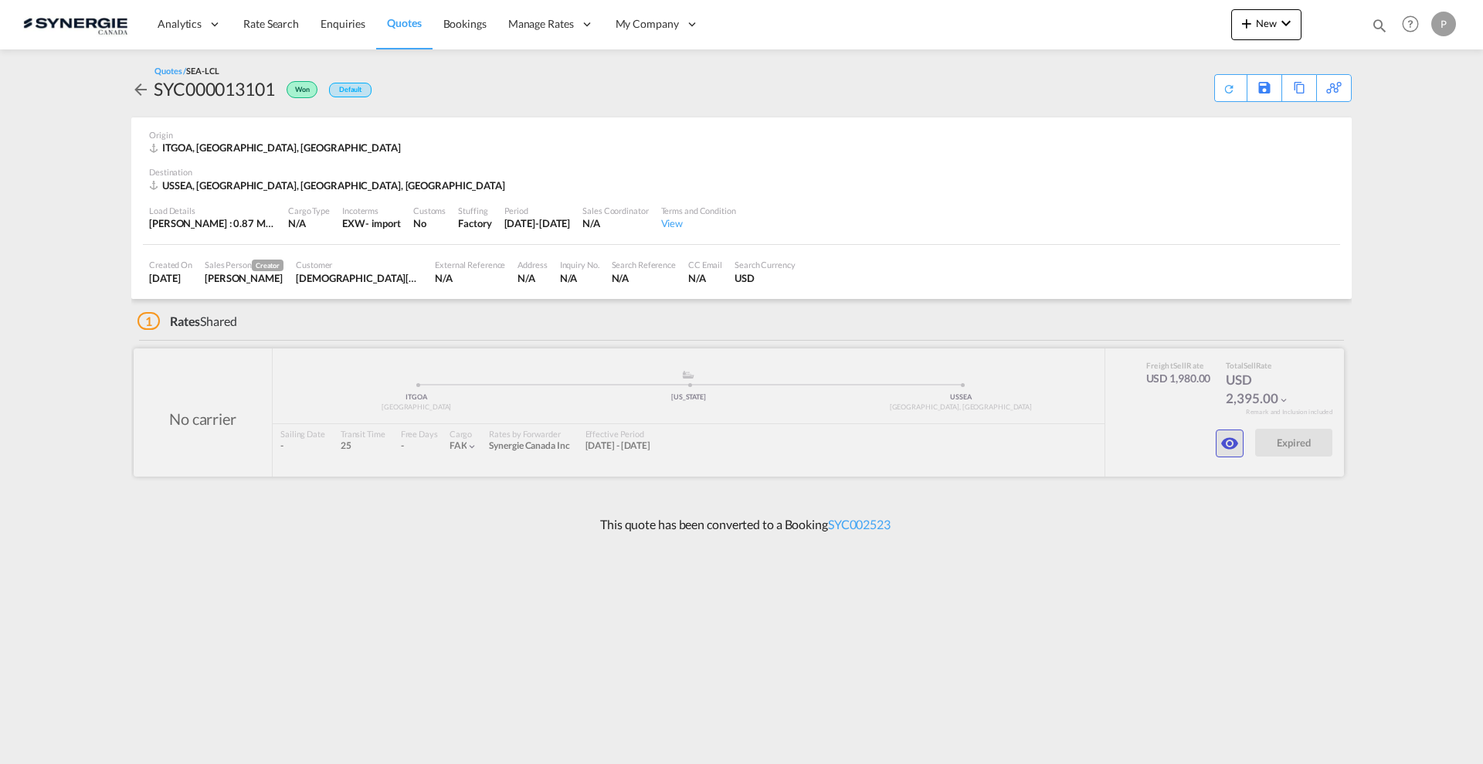
click at [1231, 434] on md-icon "icon-eye" at bounding box center [1230, 443] width 19 height 19
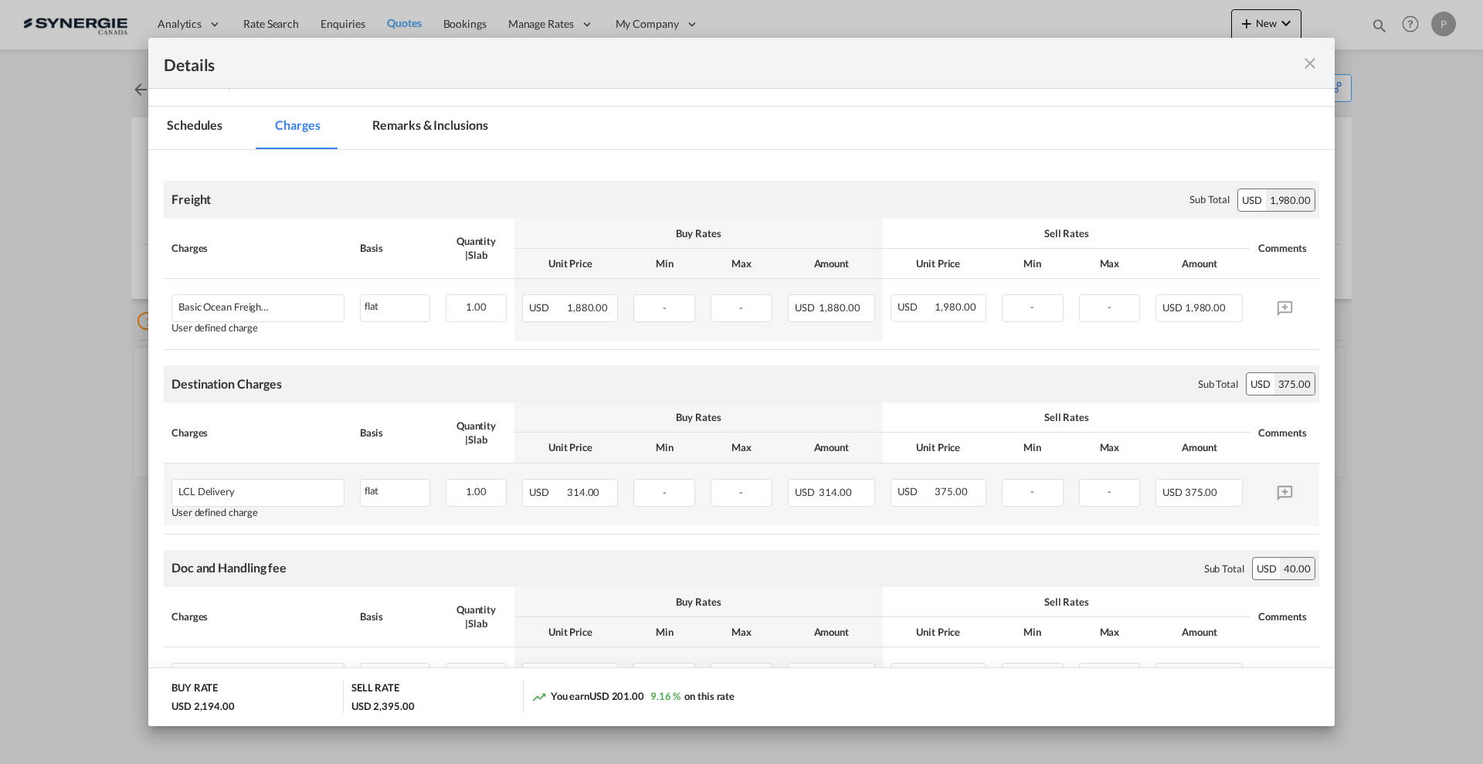
scroll to position [193, 0]
click at [443, 141] on md-tab-item "Remarks & Inclusions" at bounding box center [430, 127] width 152 height 42
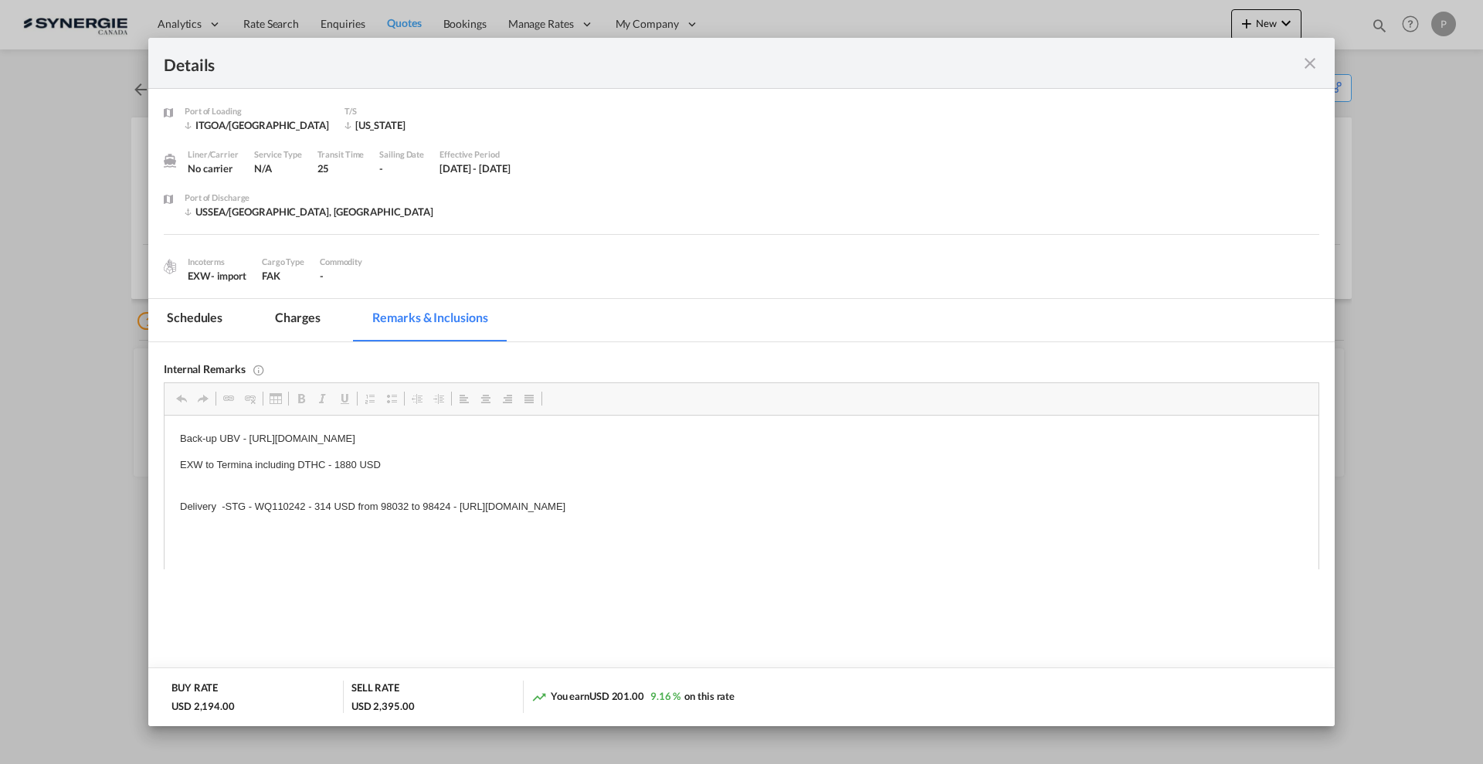
scroll to position [0, 0]
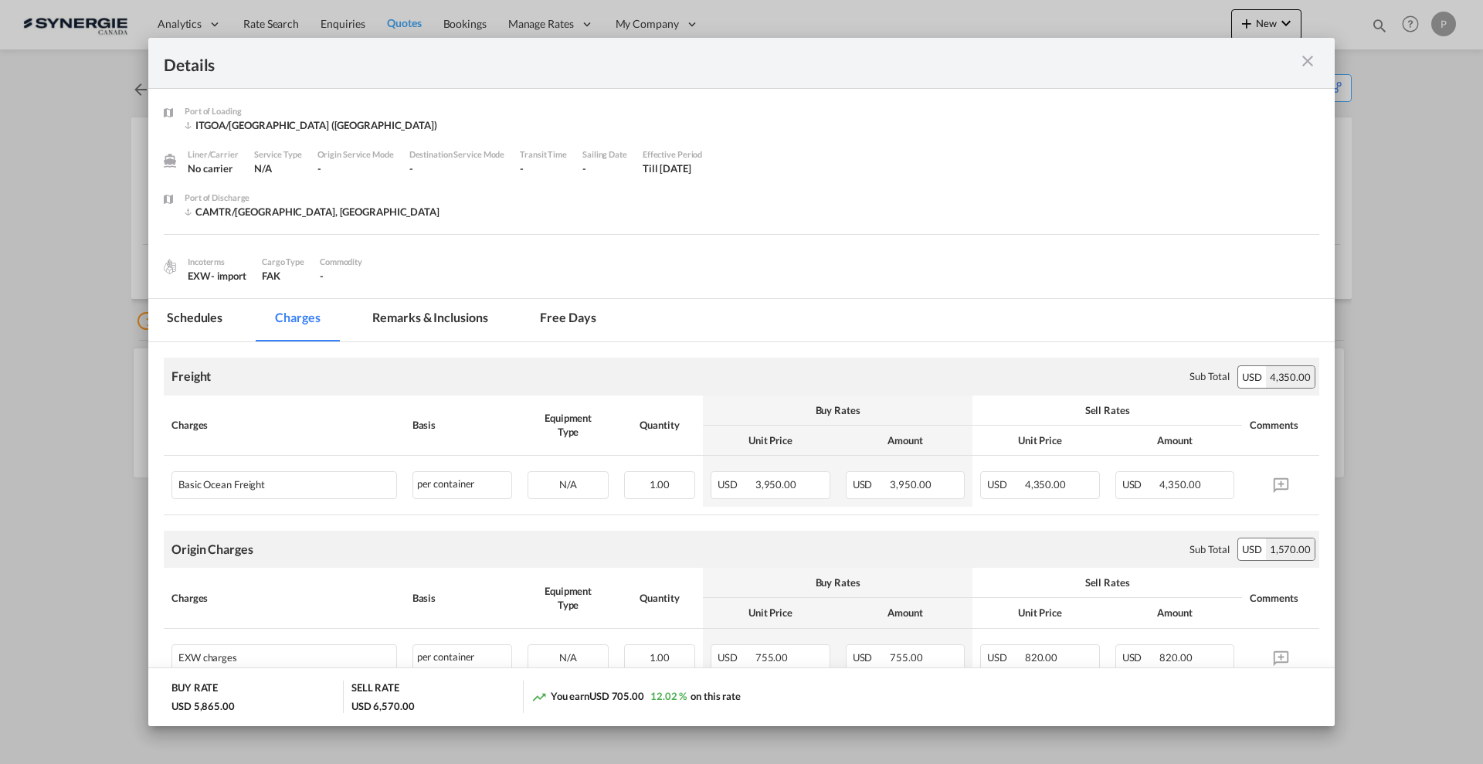
scroll to position [386, 0]
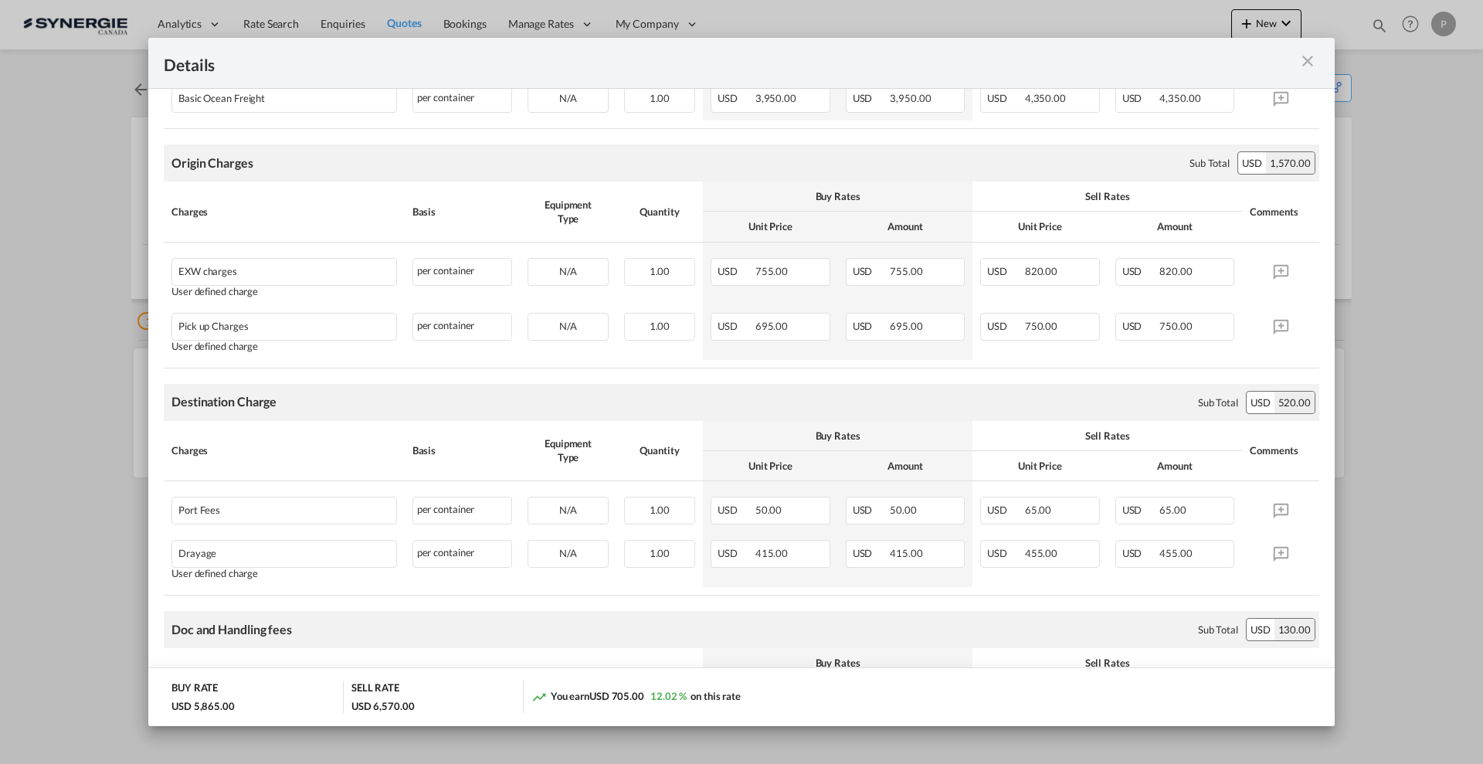
click at [1306, 57] on md-icon "icon-close m-3 fg-AAA8AD cursor" at bounding box center [1308, 61] width 19 height 19
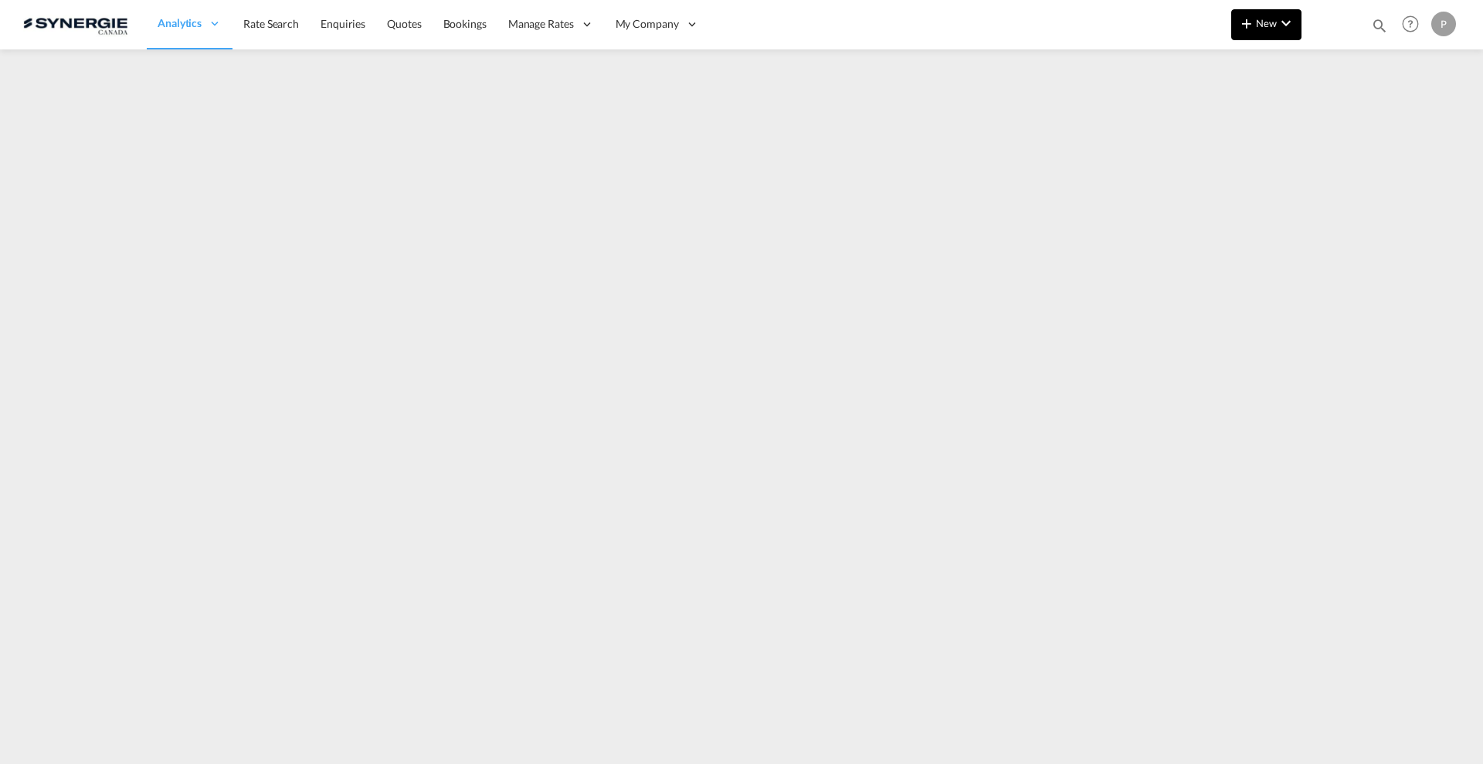
click at [1267, 19] on span "New" at bounding box center [1267, 23] width 58 height 12
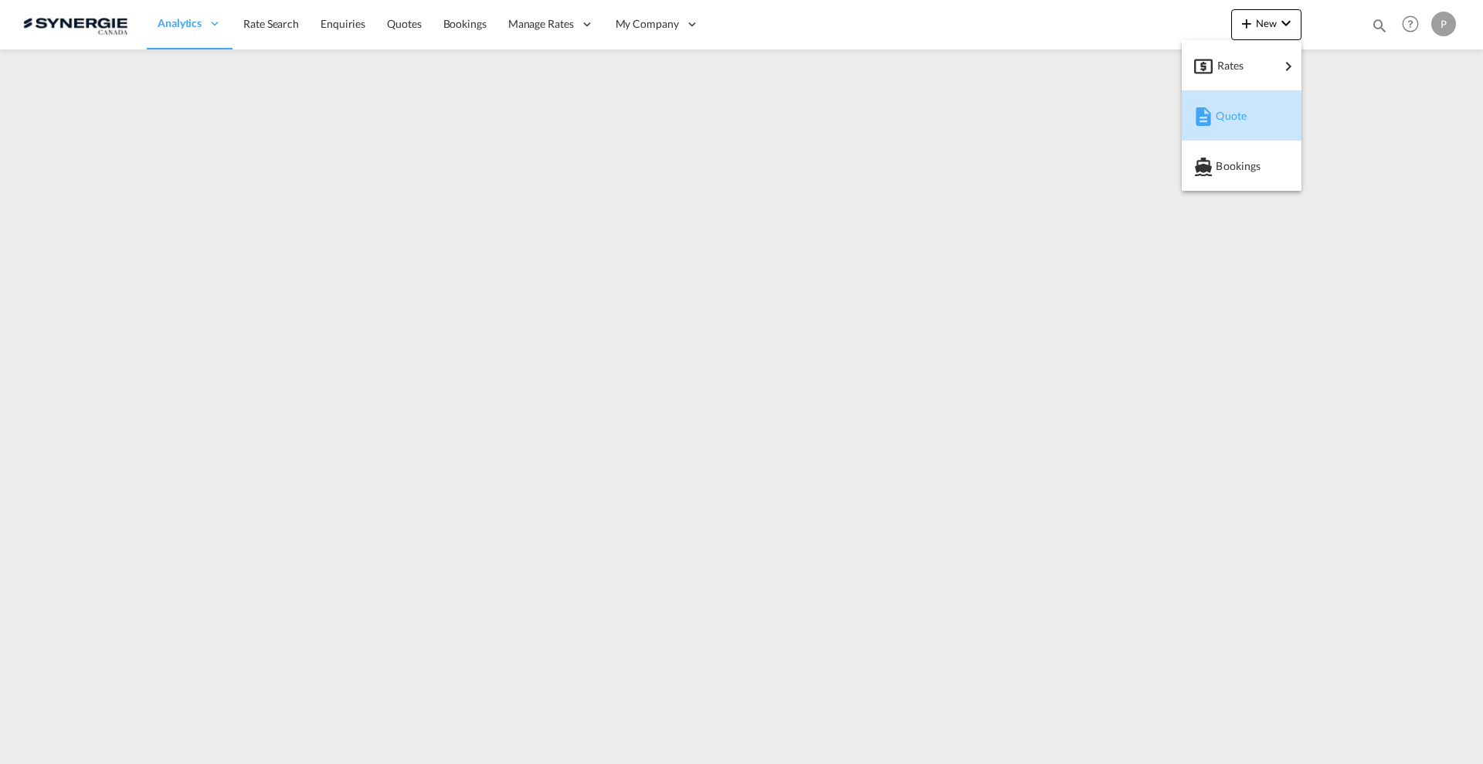
click at [1233, 109] on span "Quote" at bounding box center [1224, 115] width 17 height 31
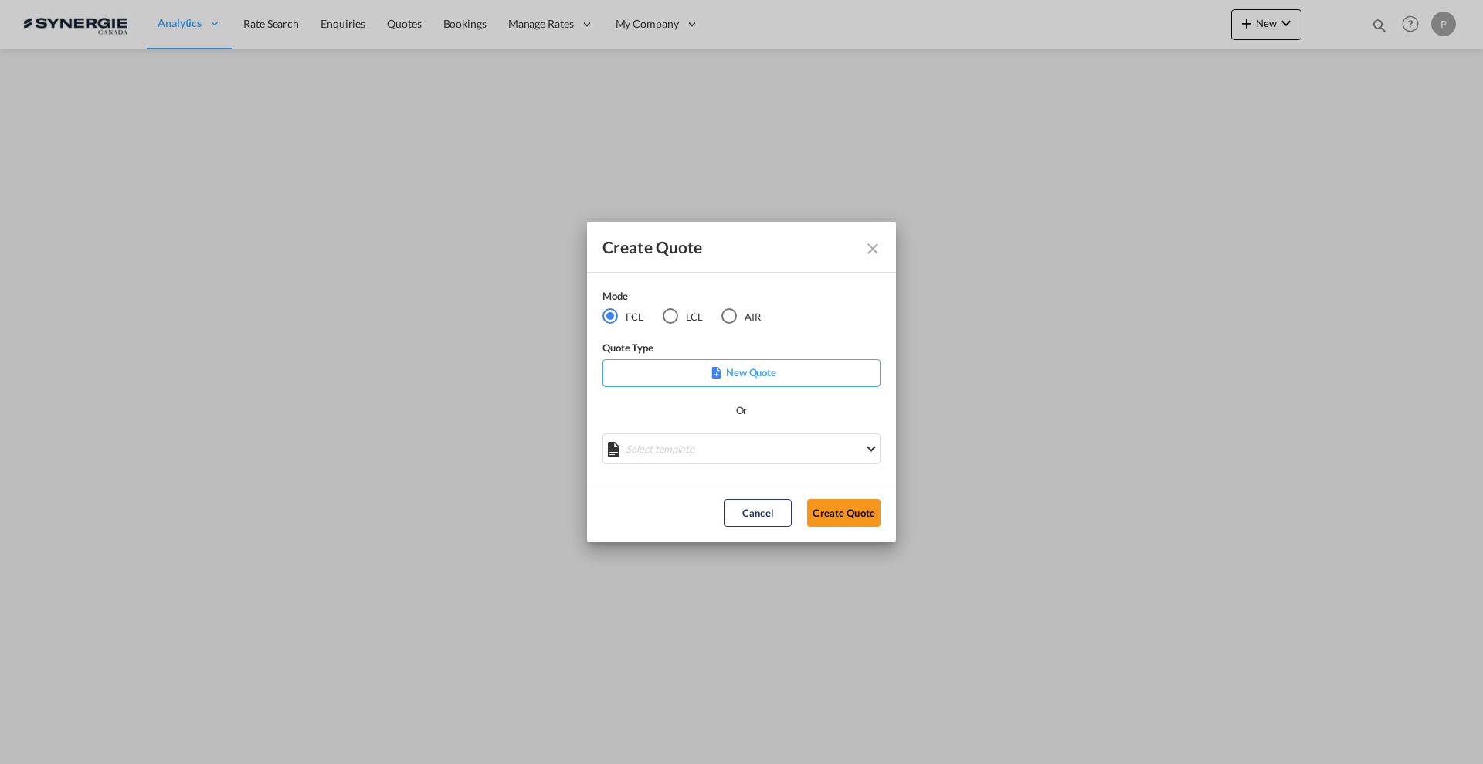
click at [674, 320] on div "LCL" at bounding box center [670, 315] width 15 height 15
click at [698, 449] on md-select "Select template New DAP Import LCL [PERSON_NAME] | [DATE] [GEOGRAPHIC_DATA] LCL…" at bounding box center [742, 448] width 278 height 31
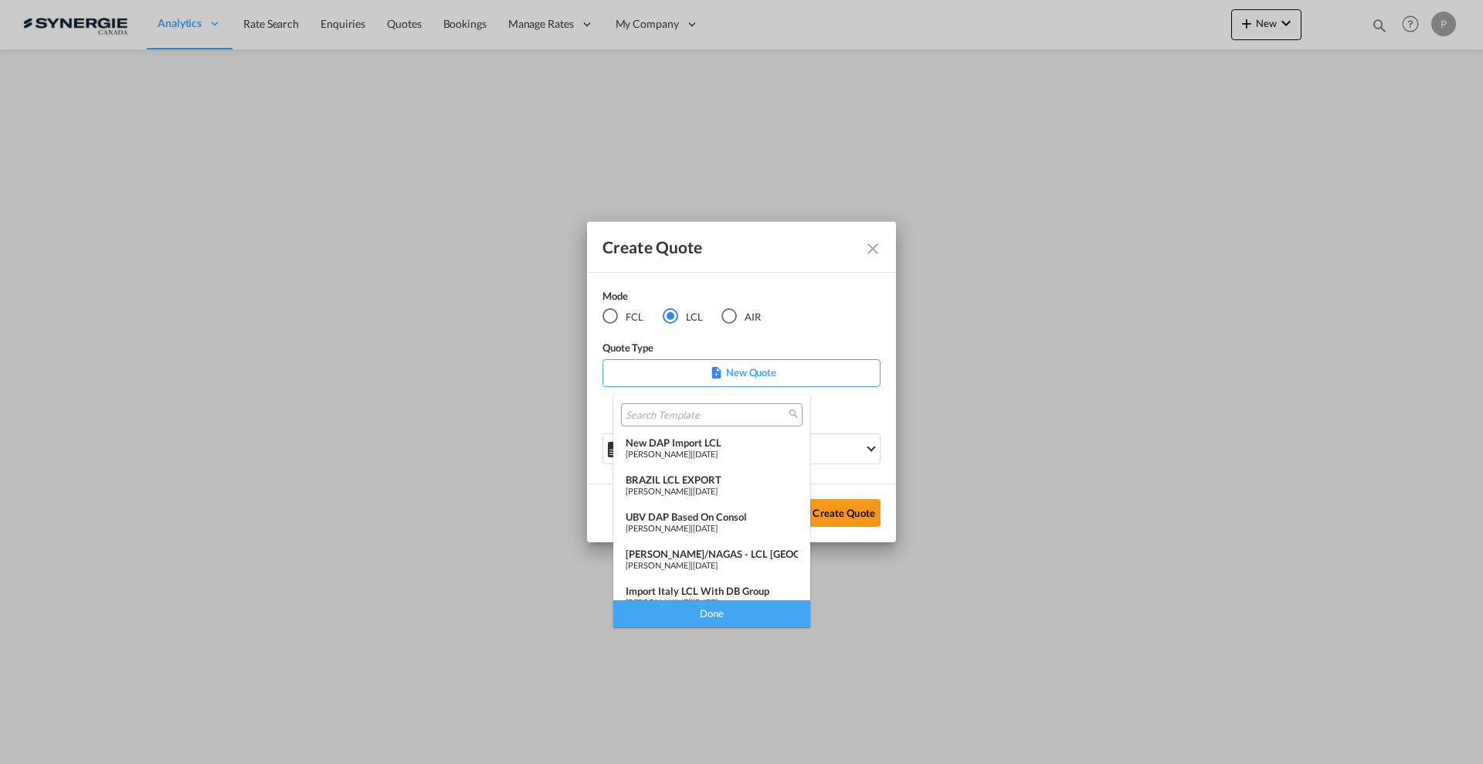
click at [699, 449] on span "[DATE]" at bounding box center [705, 454] width 25 height 10
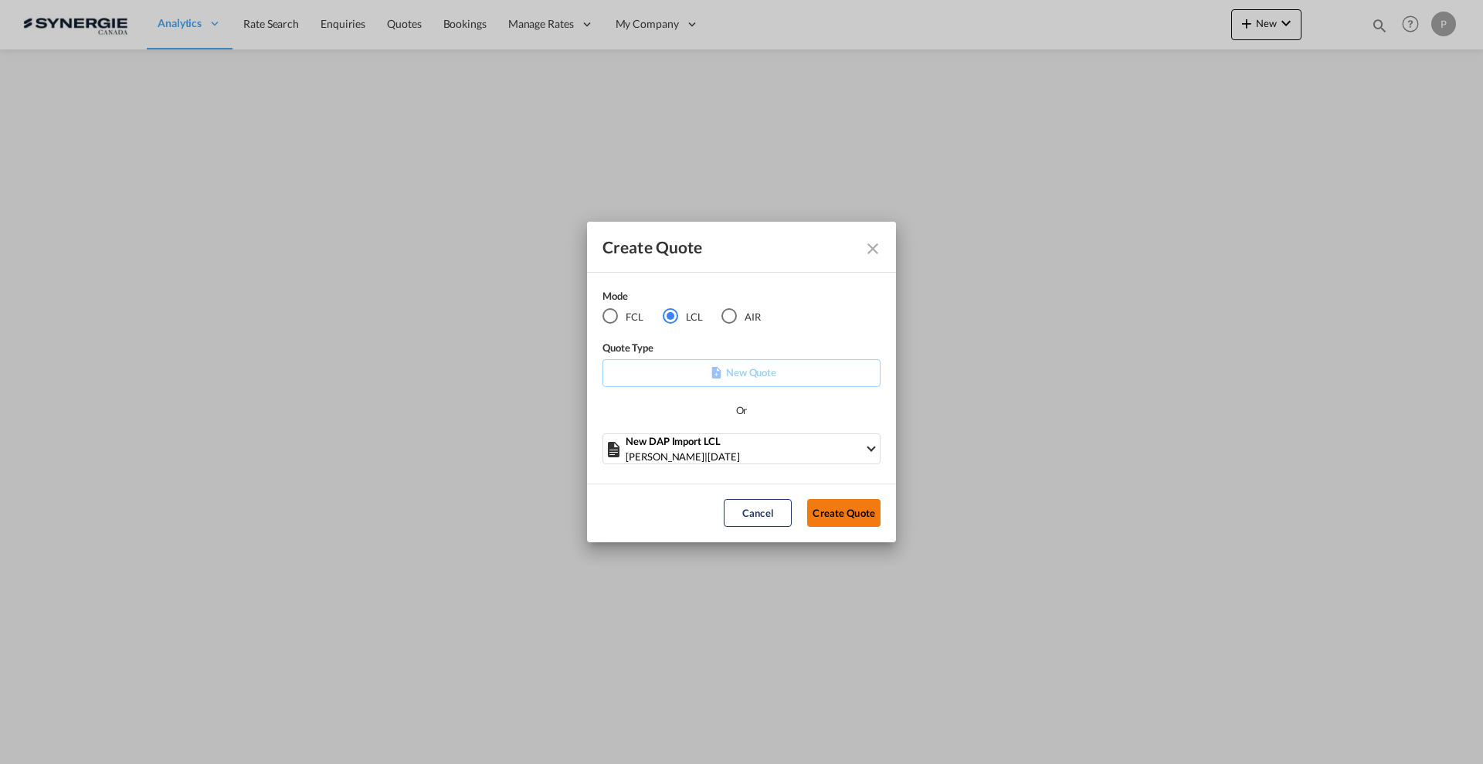
click at [836, 505] on button "Create Quote" at bounding box center [843, 513] width 73 height 28
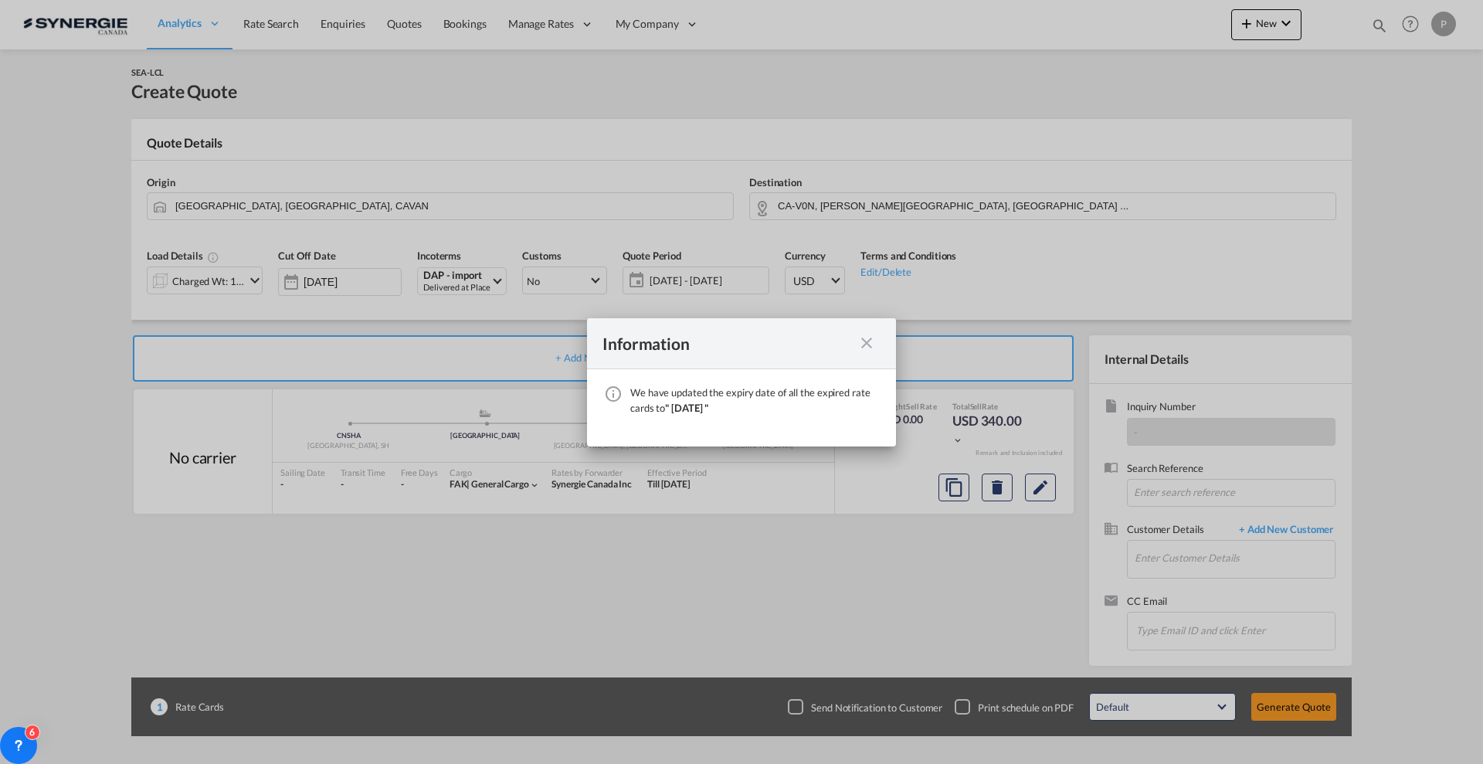
click at [869, 341] on md-icon "icon-close fg-AAA8AD cursor" at bounding box center [866, 343] width 19 height 19
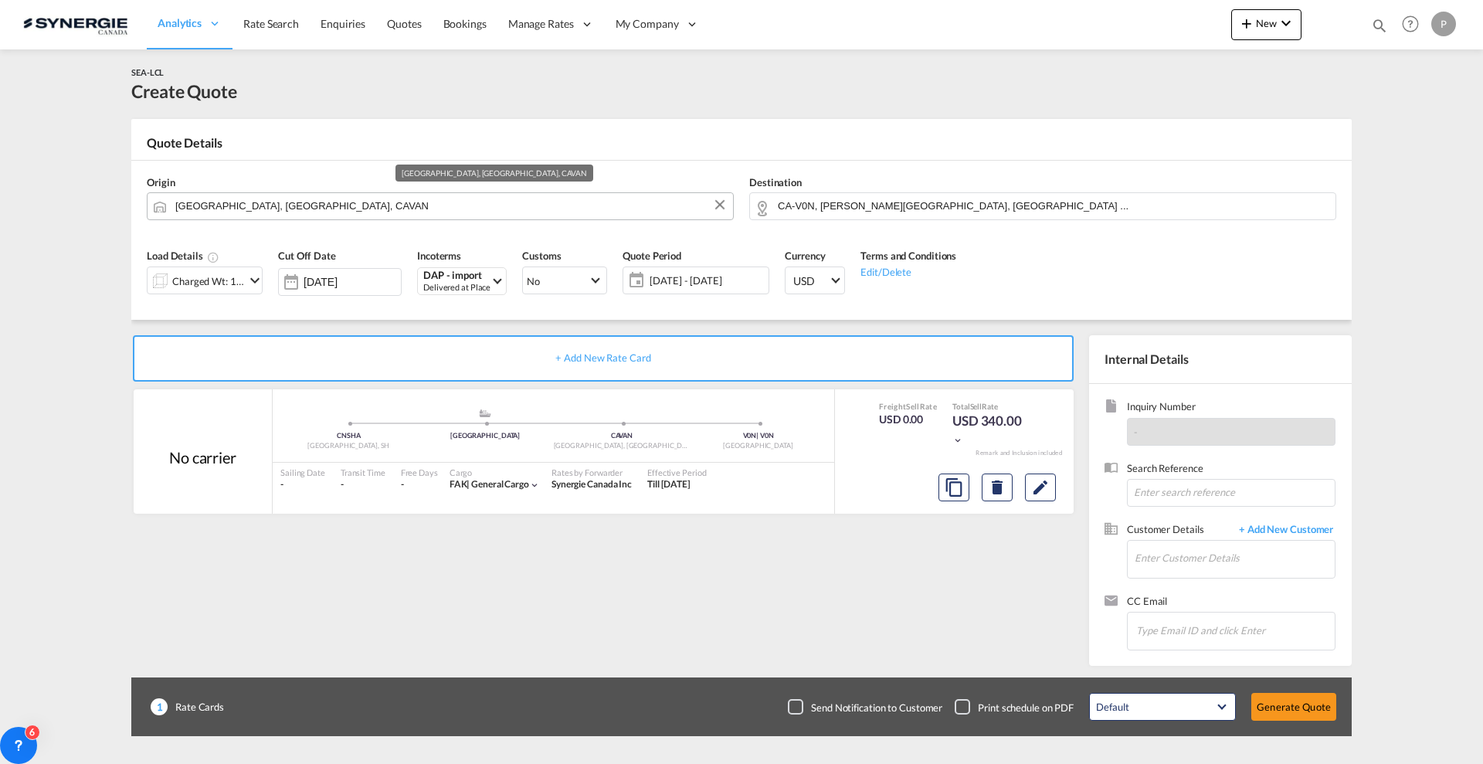
click at [272, 219] on md-autocomplete "[GEOGRAPHIC_DATA], [GEOGRAPHIC_DATA], CAVAN" at bounding box center [450, 206] width 551 height 28
click at [276, 201] on input "[GEOGRAPHIC_DATA], [GEOGRAPHIC_DATA], CAVAN" at bounding box center [450, 205] width 550 height 27
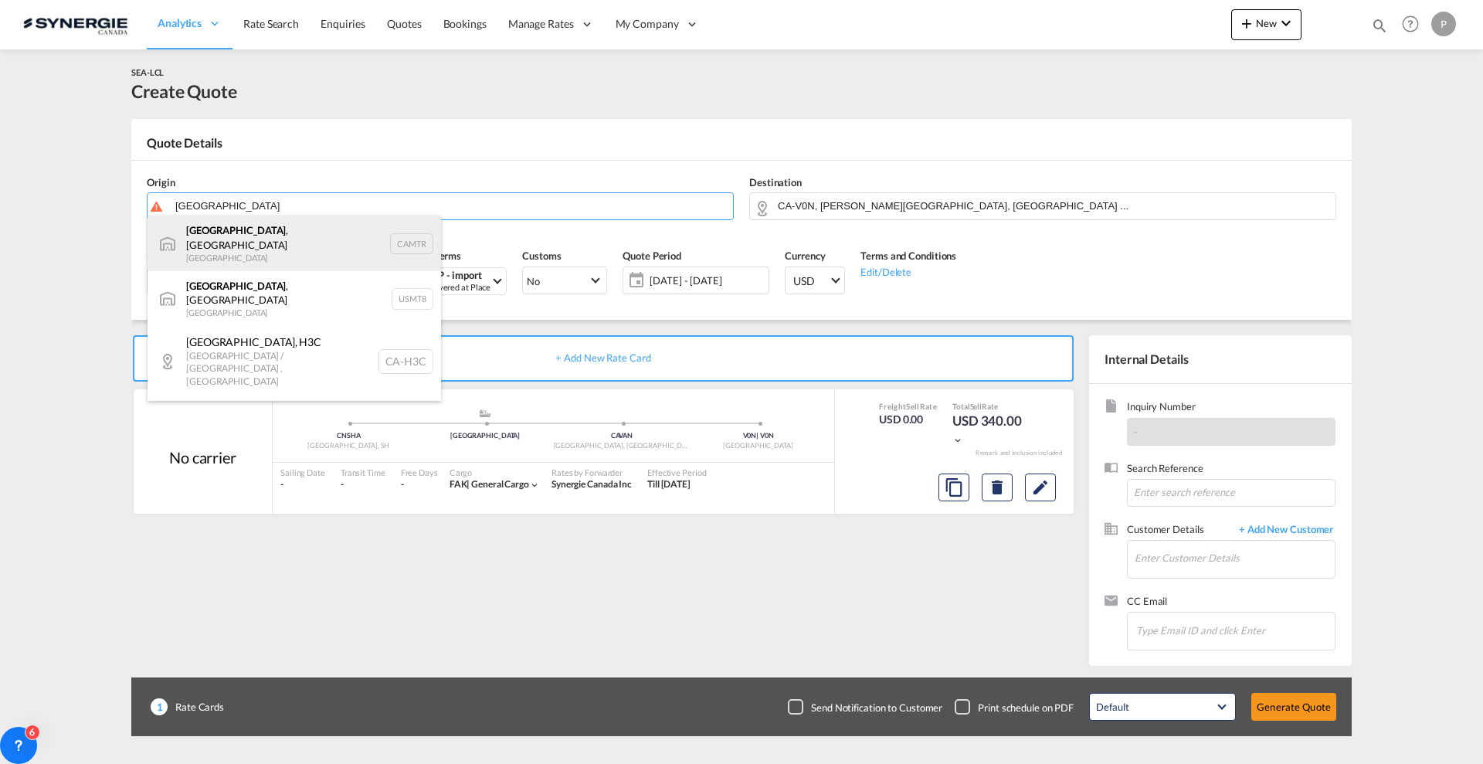
click at [267, 235] on div "[GEOGRAPHIC_DATA] , [GEOGRAPHIC_DATA] Canada CAMTR" at bounding box center [295, 244] width 294 height 56
type input "[GEOGRAPHIC_DATA], [GEOGRAPHIC_DATA], CAMTR"
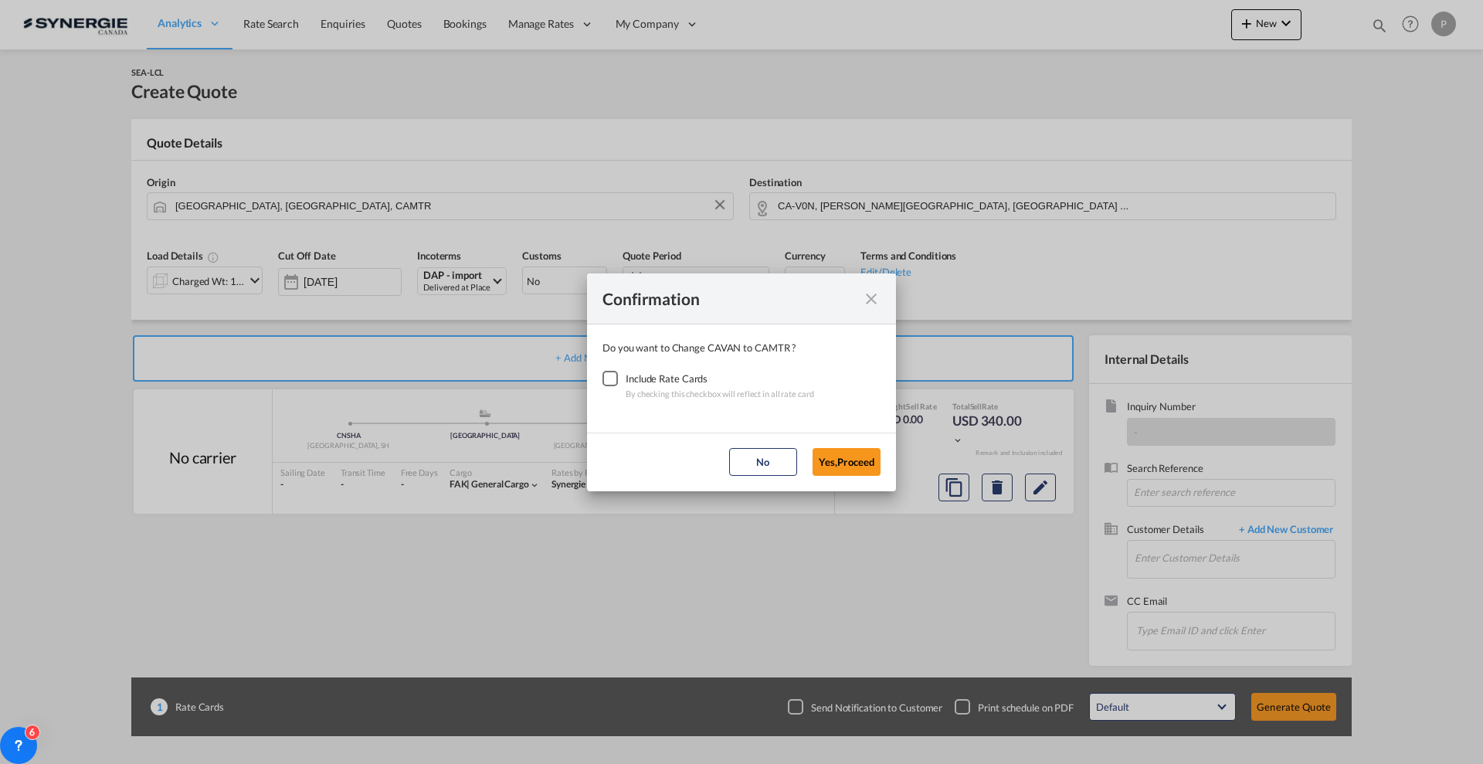
click at [630, 383] on div "Include Rate Cards" at bounding box center [720, 378] width 188 height 15
click at [618, 382] on div "Checkbox No Ink" at bounding box center [610, 378] width 15 height 15
click at [837, 465] on button "Yes,Proceed" at bounding box center [847, 462] width 68 height 28
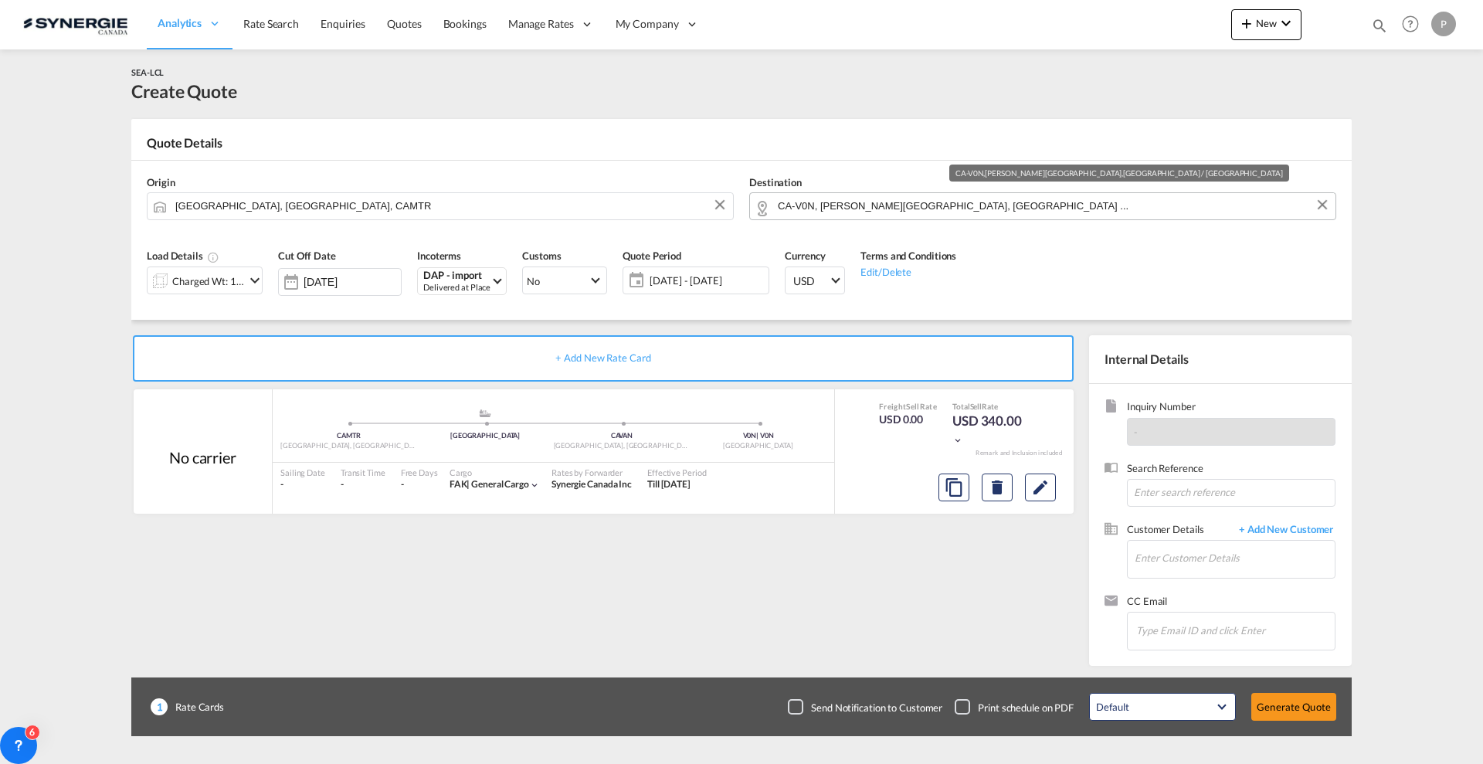
click at [860, 216] on md-autocomplete "CA-V0N, [PERSON_NAME][GEOGRAPHIC_DATA], [GEOGRAPHIC_DATA] ..." at bounding box center [1052, 206] width 551 height 28
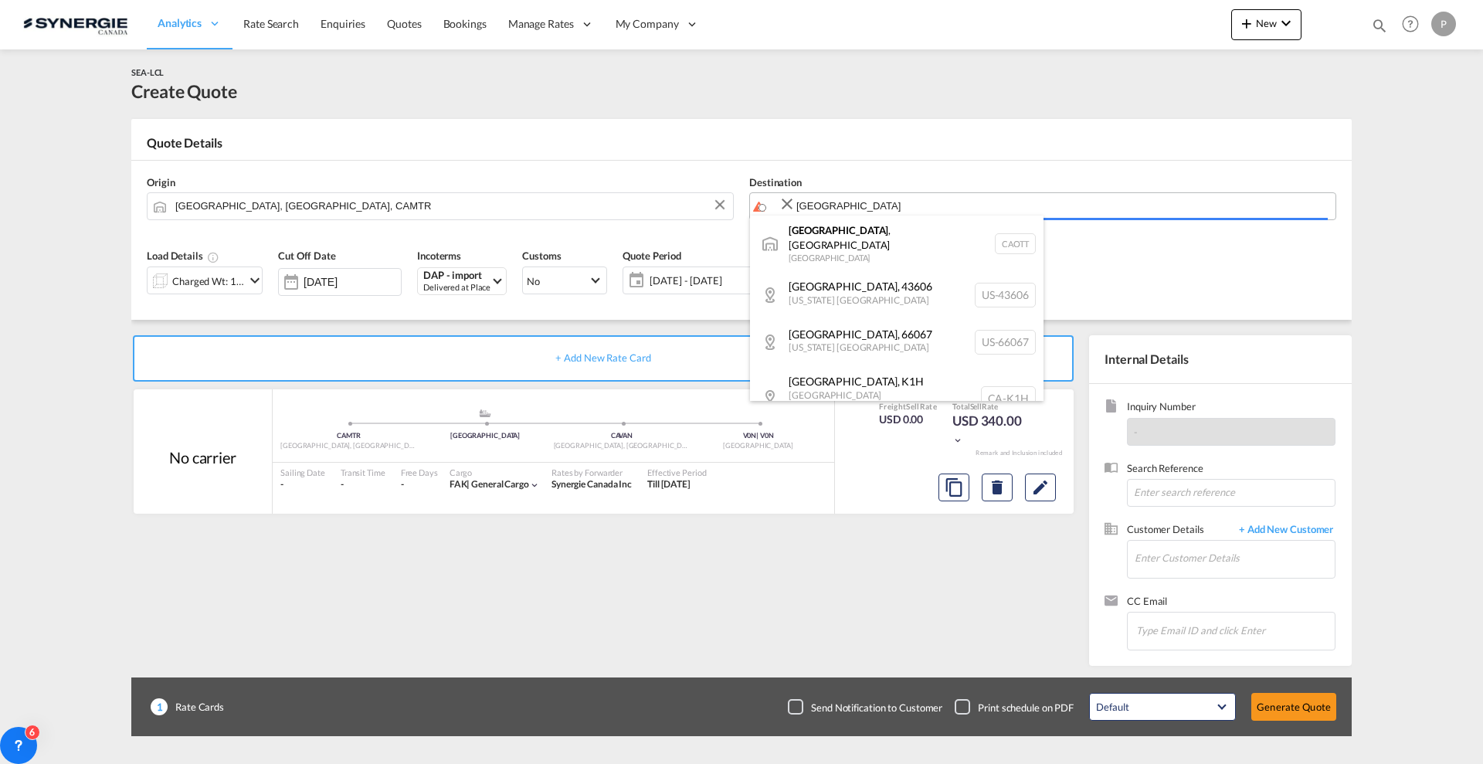
click at [870, 208] on body "Analytics Reports Dashboard Rate Search Enquiries Quotes Bookings" at bounding box center [741, 382] width 1483 height 764
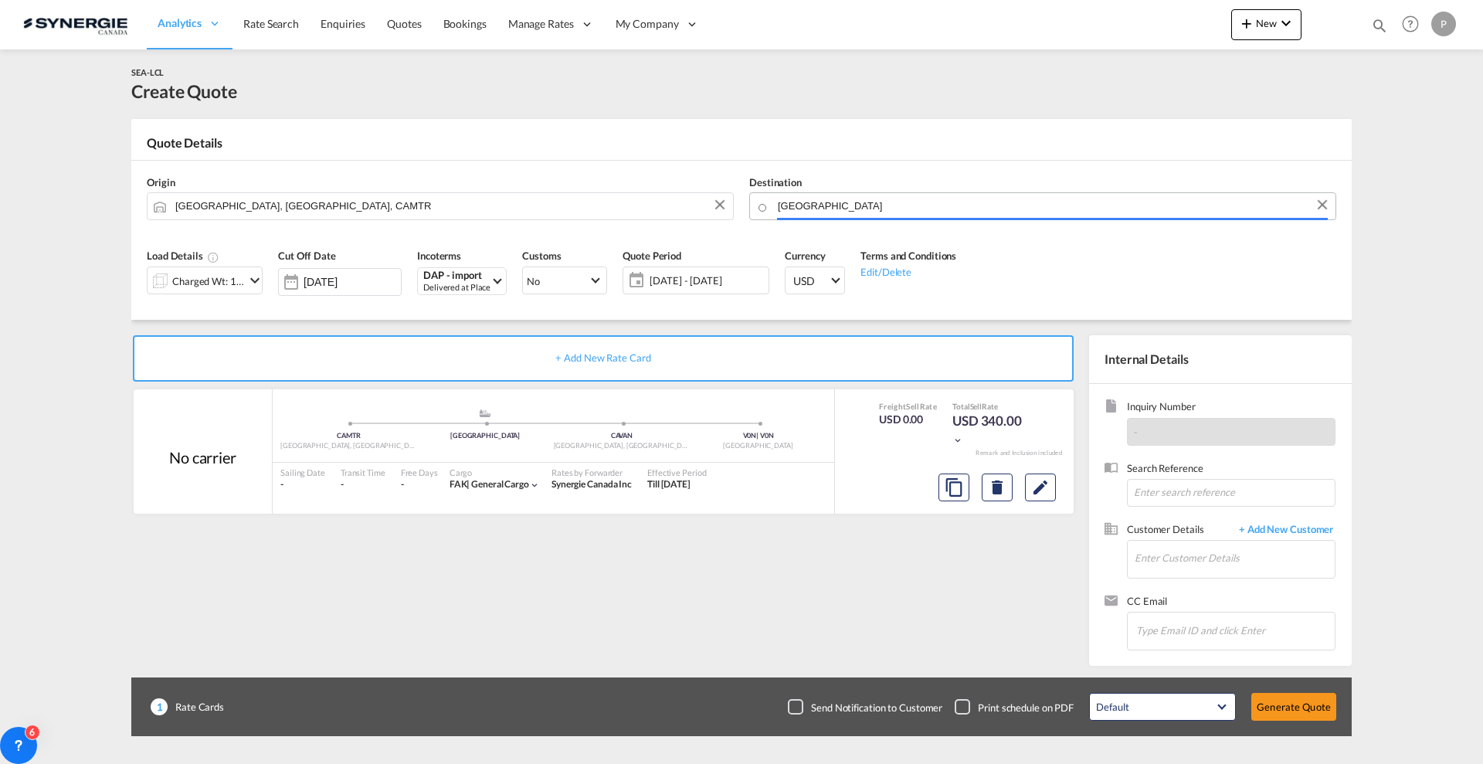
click at [870, 208] on input "[GEOGRAPHIC_DATA]" at bounding box center [1053, 205] width 550 height 27
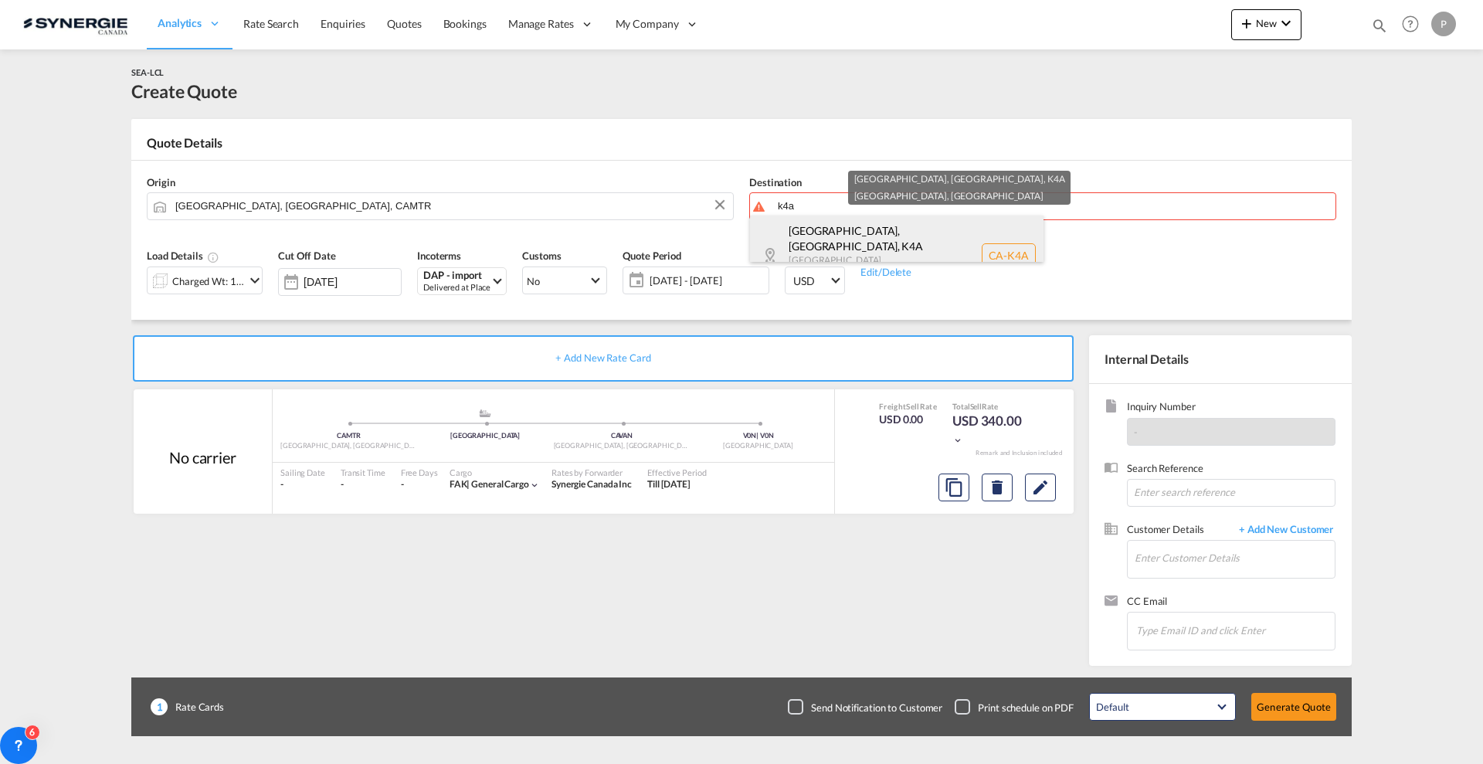
click at [869, 246] on div "[GEOGRAPHIC_DATA], [GEOGRAPHIC_DATA] , K4A [GEOGRAPHIC_DATA] [GEOGRAPHIC_DATA] …" at bounding box center [897, 256] width 294 height 80
type input "CA-K4A, [GEOGRAPHIC_DATA], [GEOGRAPHIC_DATA], [GEOGRAPHIC_DATA]"
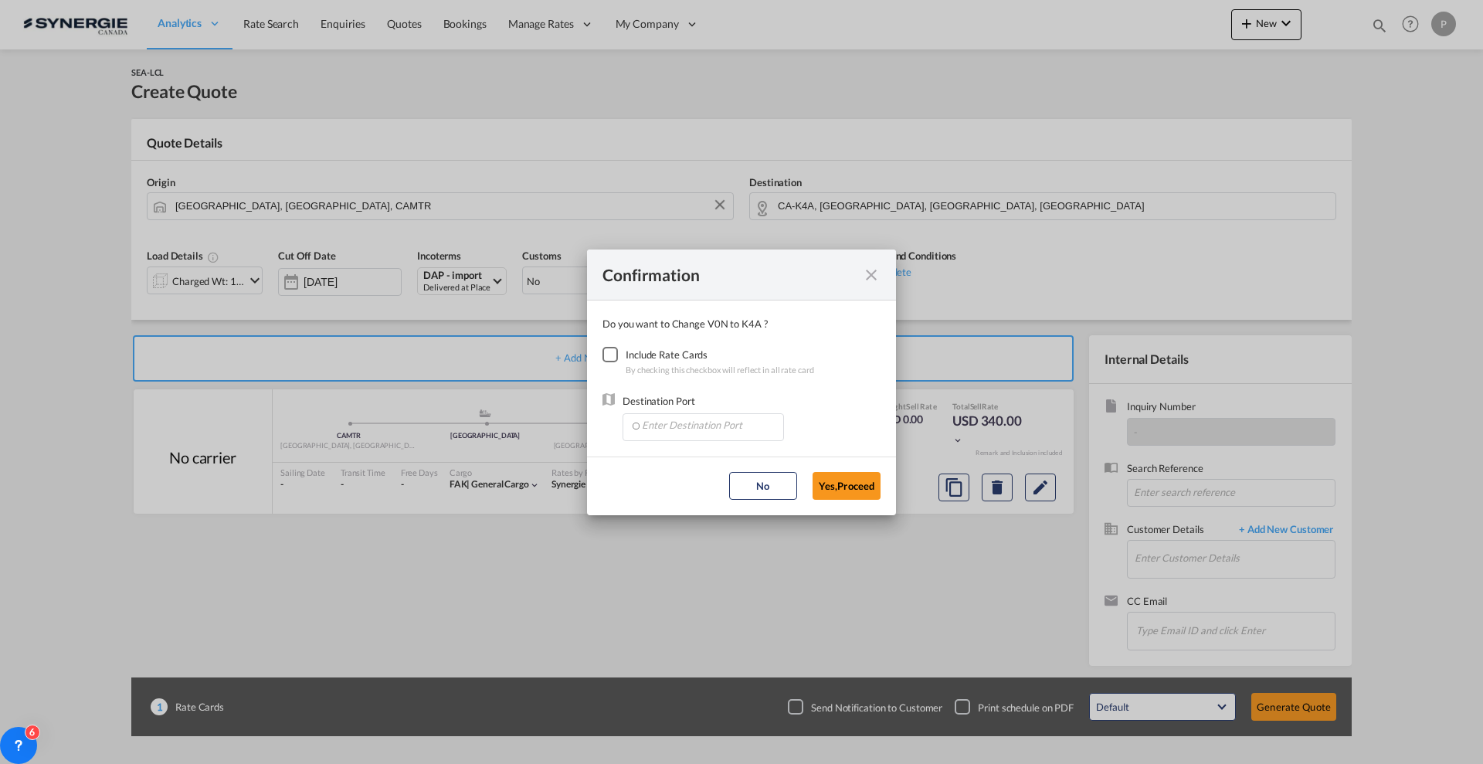
click at [618, 358] on div "Checkbox No Ink" at bounding box center [610, 354] width 15 height 15
click at [674, 431] on input "Enter Destination Port" at bounding box center [706, 425] width 153 height 23
click at [683, 466] on span "CAOTT, [GEOGRAPHIC_DATA], [GEOGRAPHIC_DATA], [GEOGRAPHIC_DATA], [GEOGRAPHIC_DAT…" at bounding box center [942, 459] width 603 height 13
type input "CAOTT, [GEOGRAPHIC_DATA], [GEOGRAPHIC_DATA], [GEOGRAPHIC_DATA], [GEOGRAPHIC_DAT…"
click at [853, 486] on button "Yes,Proceed" at bounding box center [847, 486] width 68 height 28
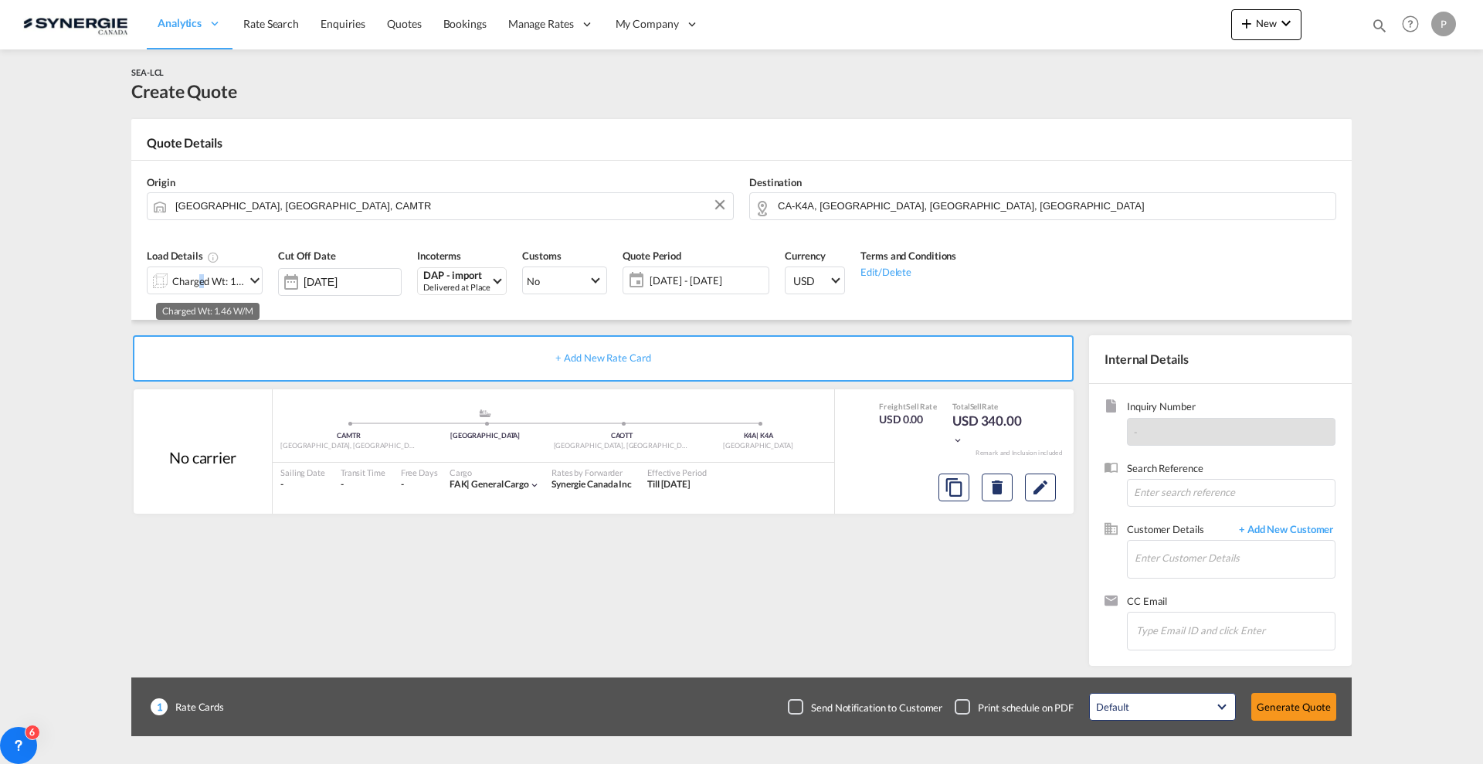
click at [196, 277] on div "Charged Wt: 1.46 W/M" at bounding box center [208, 281] width 73 height 22
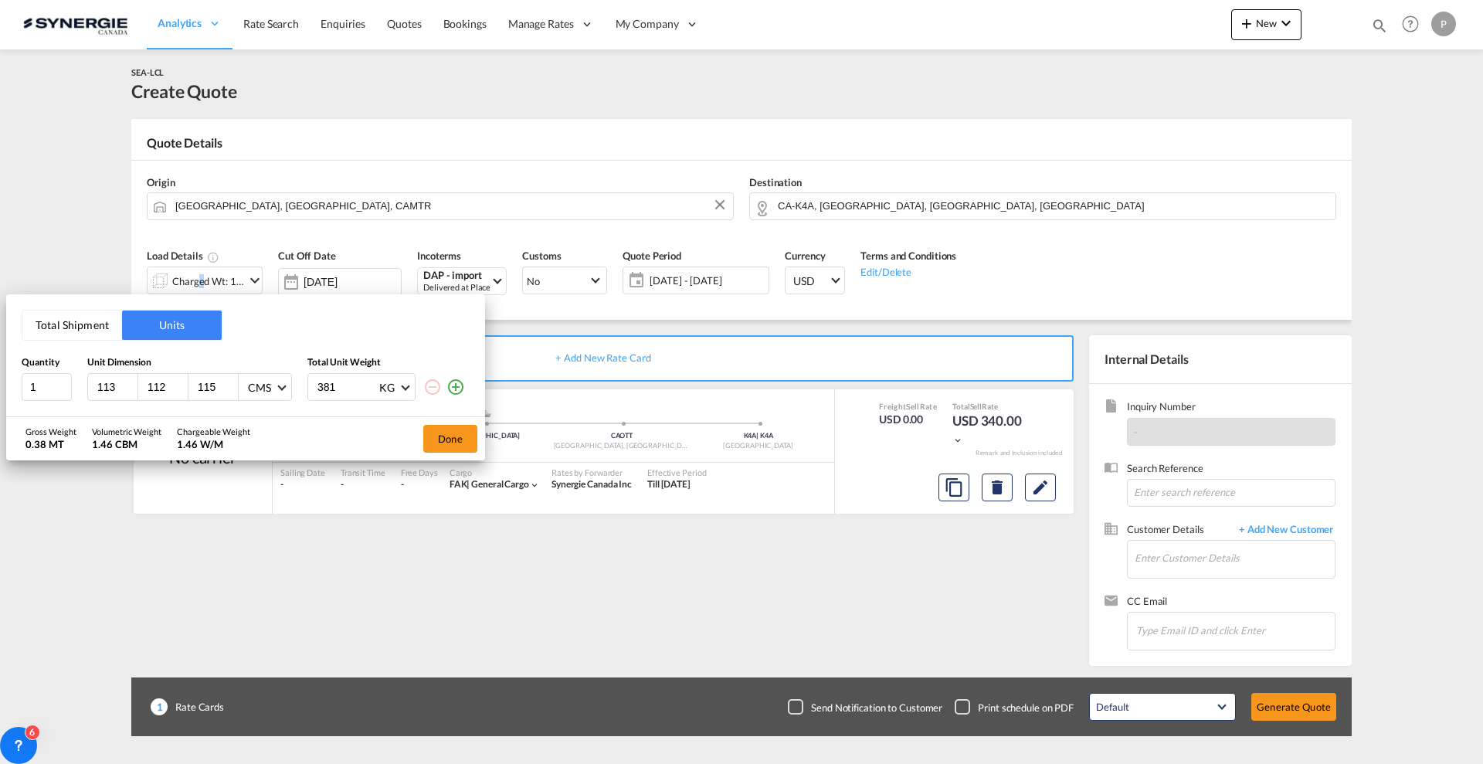
click at [64, 326] on button "Total Shipment" at bounding box center [72, 325] width 100 height 29
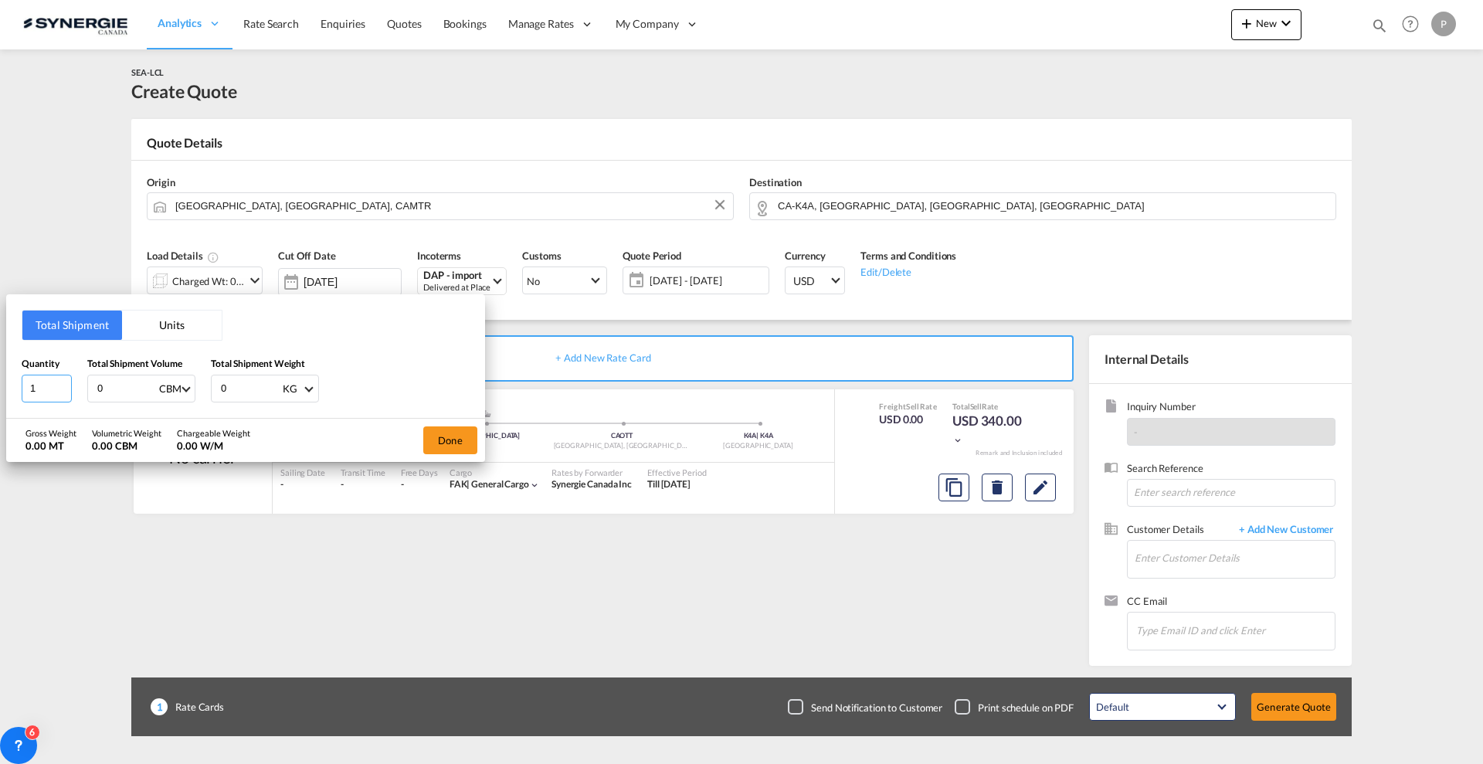
click at [46, 399] on input "1" at bounding box center [47, 389] width 50 height 28
click at [45, 392] on input "1" at bounding box center [47, 389] width 50 height 28
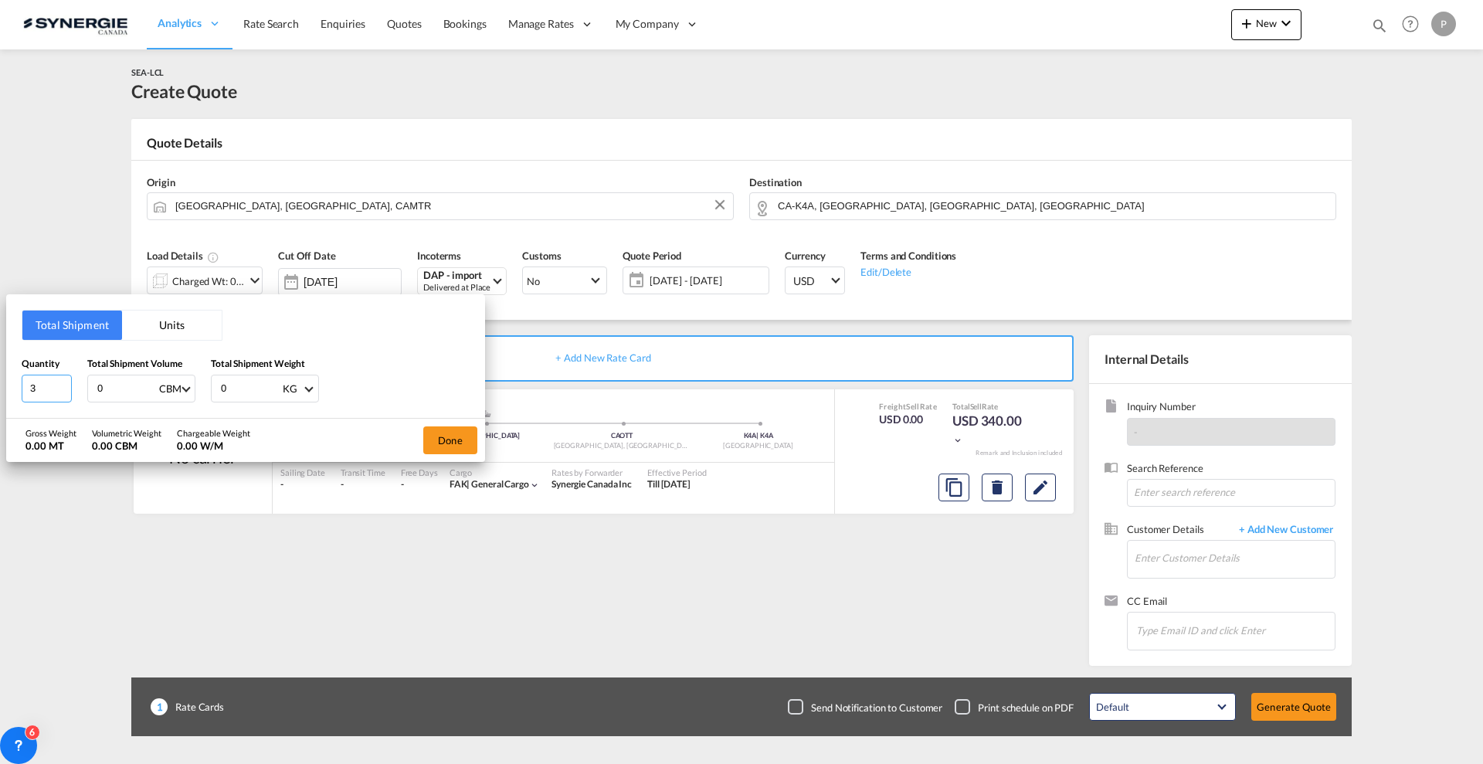
type input "3"
type input "5"
type input "5.59"
type input "625"
click at [442, 437] on button "Done" at bounding box center [450, 440] width 54 height 28
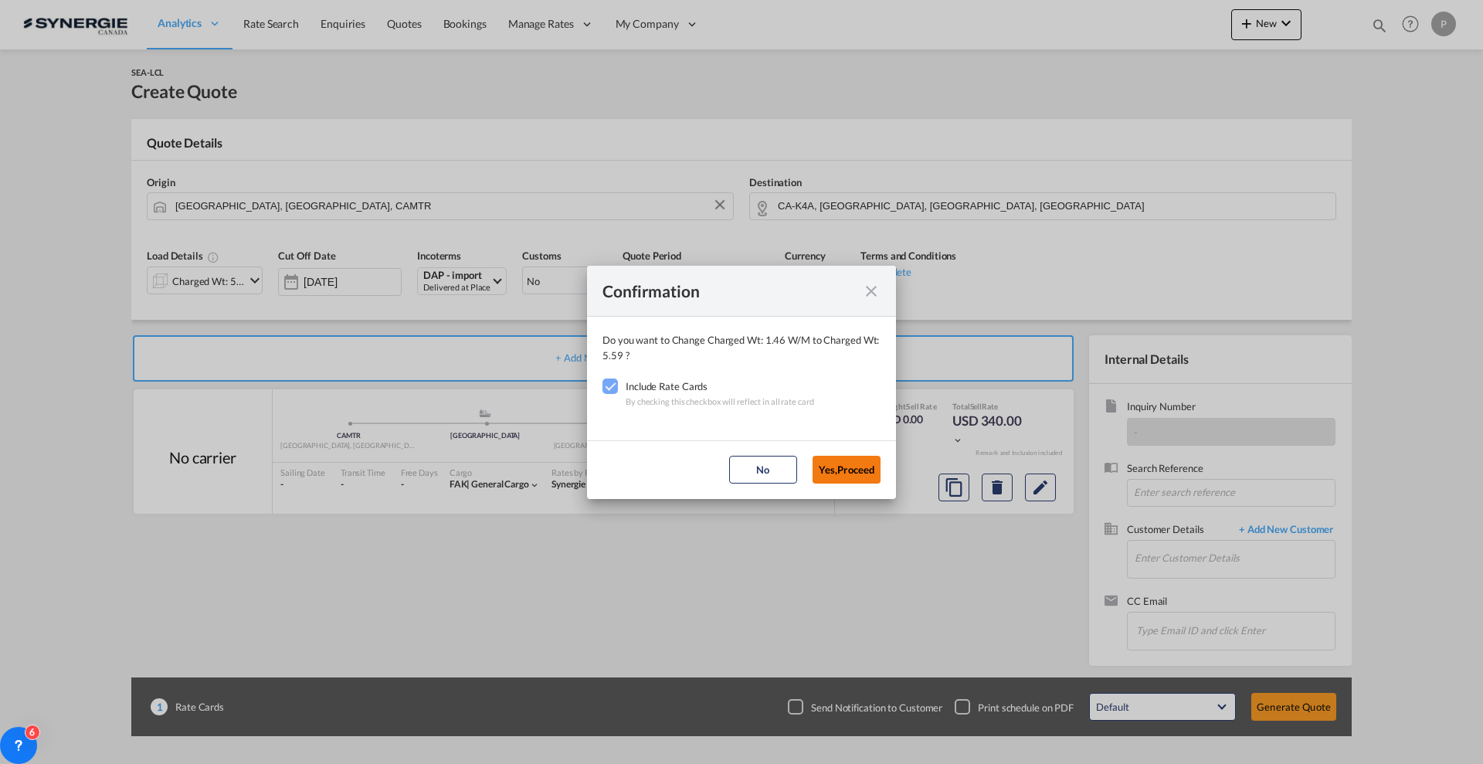
click at [858, 474] on button "Yes,Proceed" at bounding box center [847, 470] width 68 height 28
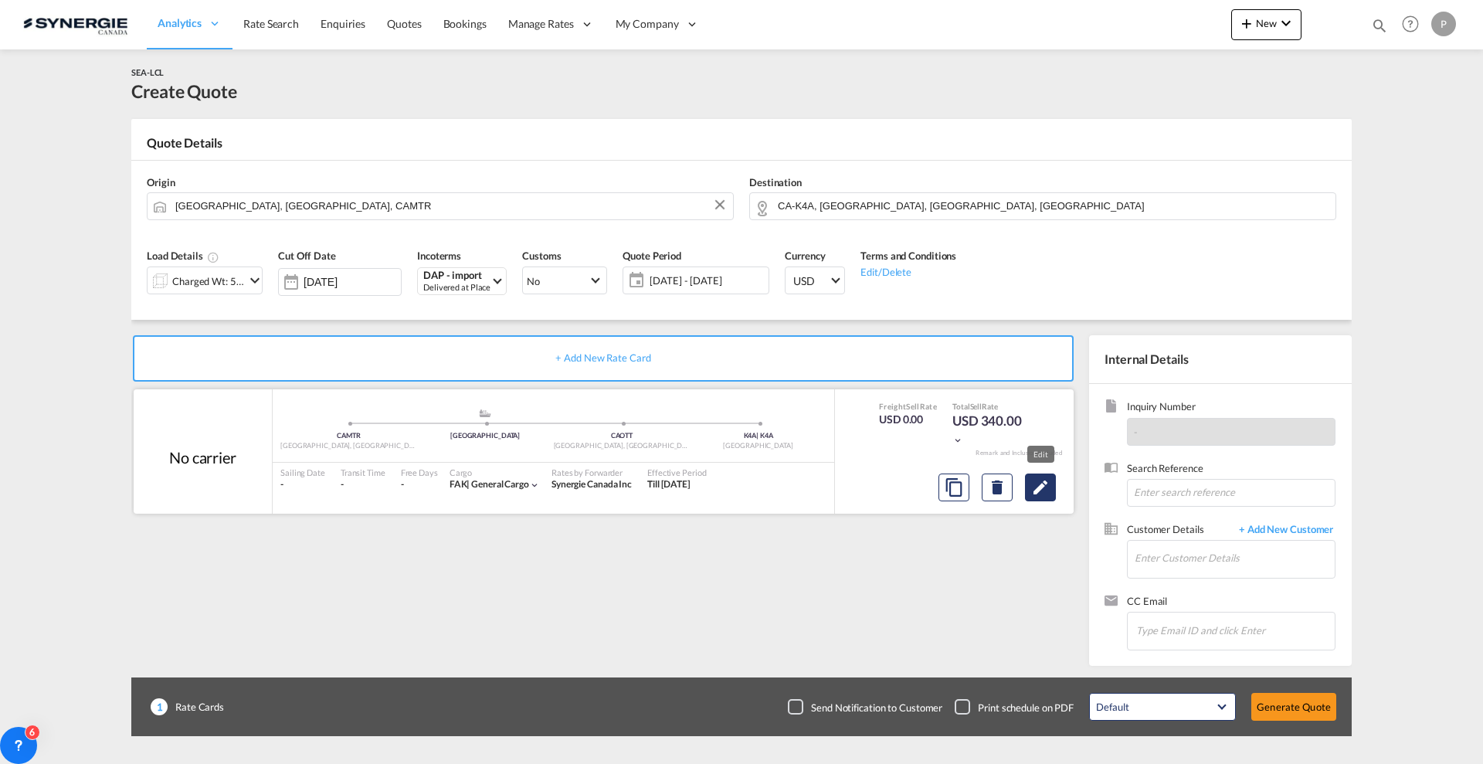
click at [1043, 487] on md-icon "Edit" at bounding box center [1040, 487] width 19 height 19
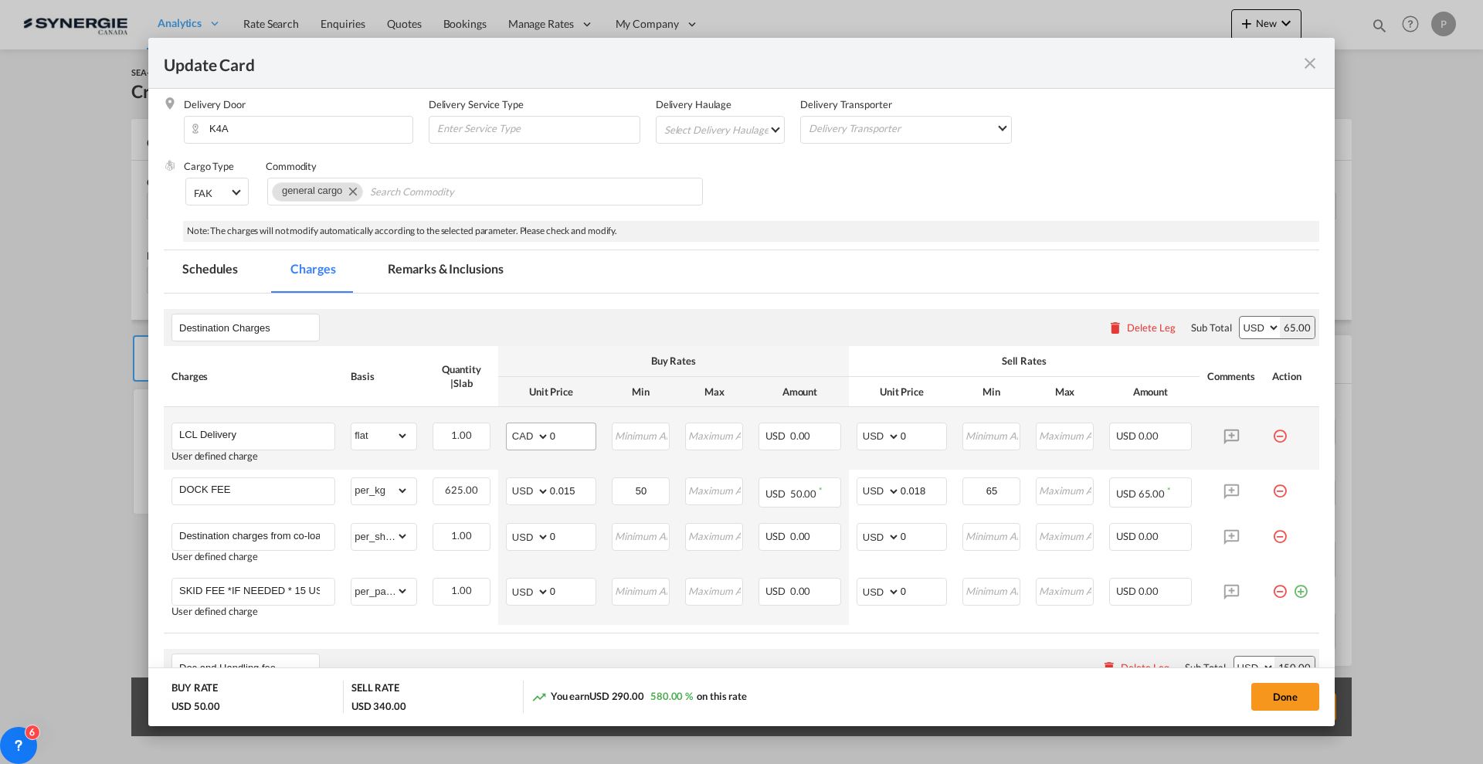
scroll to position [193, 0]
click at [519, 437] on select "AED AFN ALL AMD ANG AOA ARS AUD AWG AZN BAM BBD BDT BGN BHD BIF BMD BND [PERSON…" at bounding box center [529, 437] width 40 height 22
select select "string:USD"
click at [572, 426] on input "0" at bounding box center [573, 434] width 46 height 23
click at [572, 425] on input "0" at bounding box center [573, 434] width 46 height 23
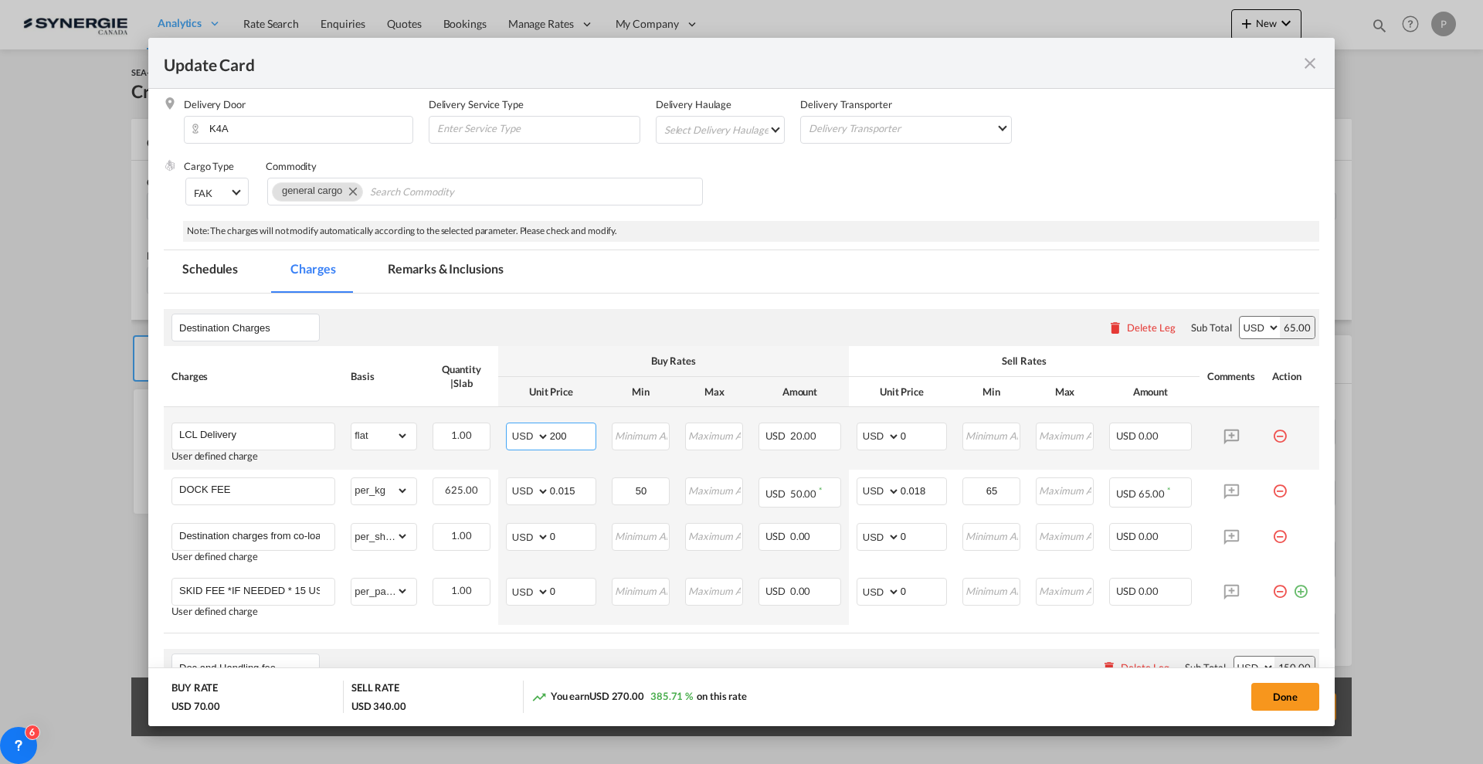
type input "200"
type input "250"
click at [691, 342] on div "Destination Charges Please enter leg name Leg Name Already Exists Delete Leg Su…" at bounding box center [742, 327] width 1156 height 37
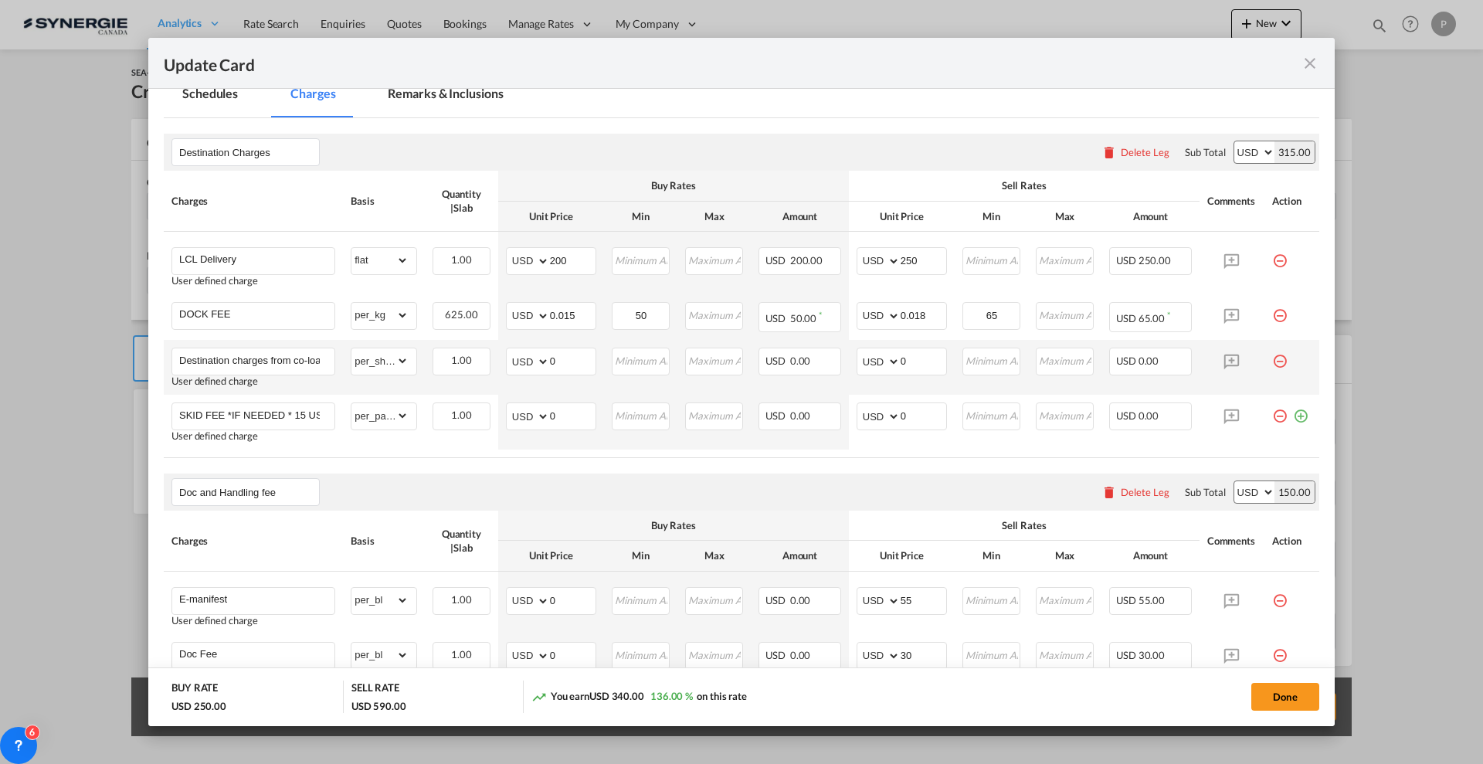
scroll to position [386, 0]
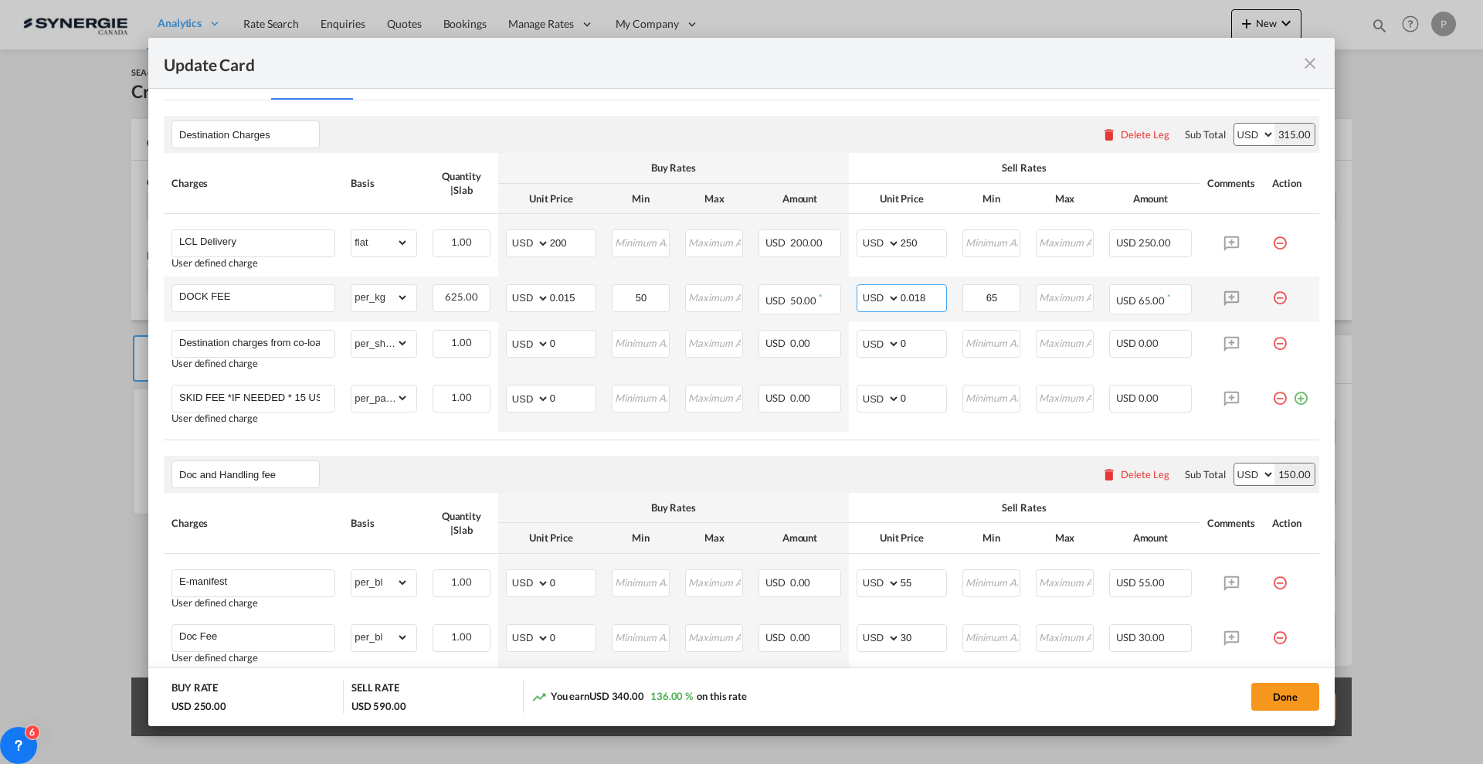
drag, startPoint x: 927, startPoint y: 293, endPoint x: 916, endPoint y: 289, distance: 11.5
click at [916, 289] on input "0.018" at bounding box center [924, 296] width 46 height 23
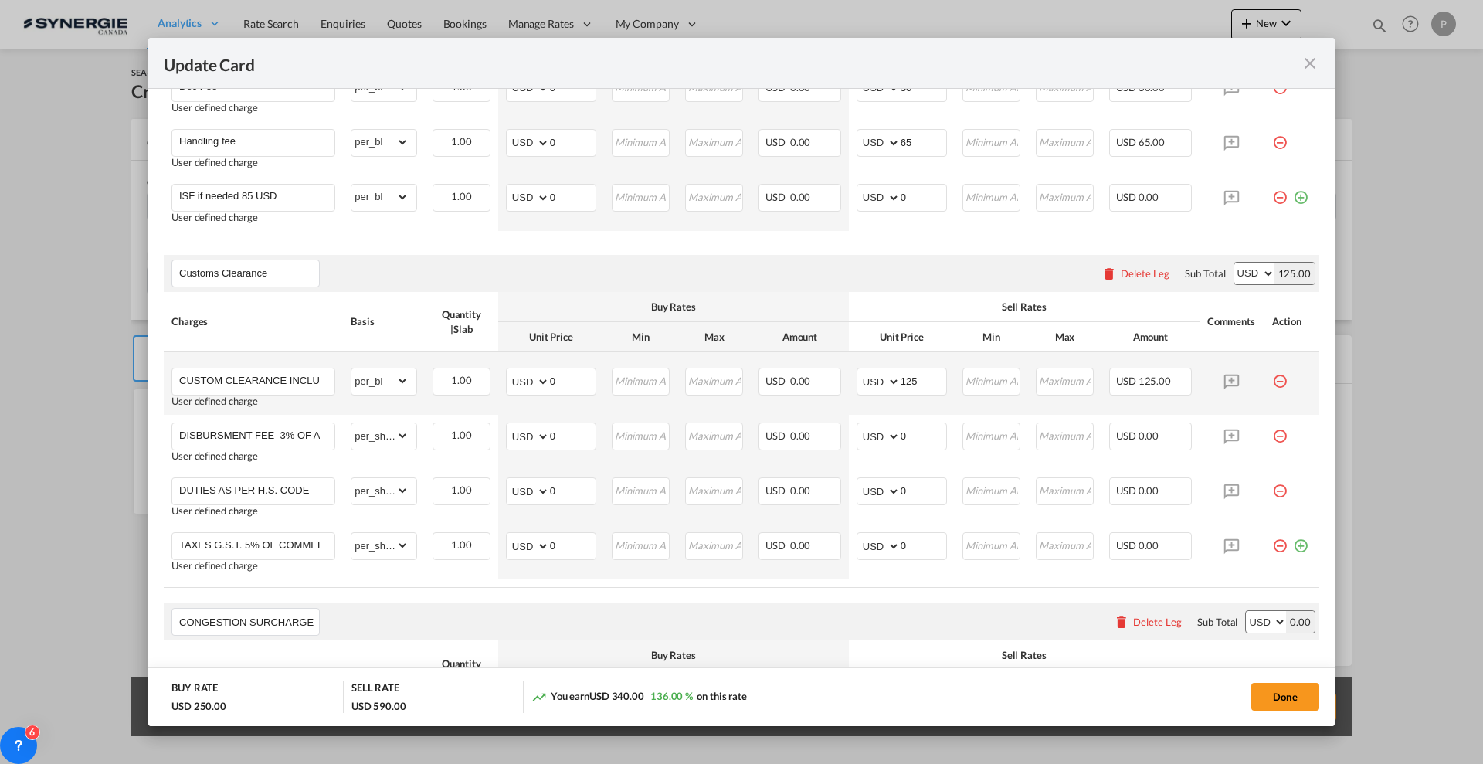
scroll to position [966, 0]
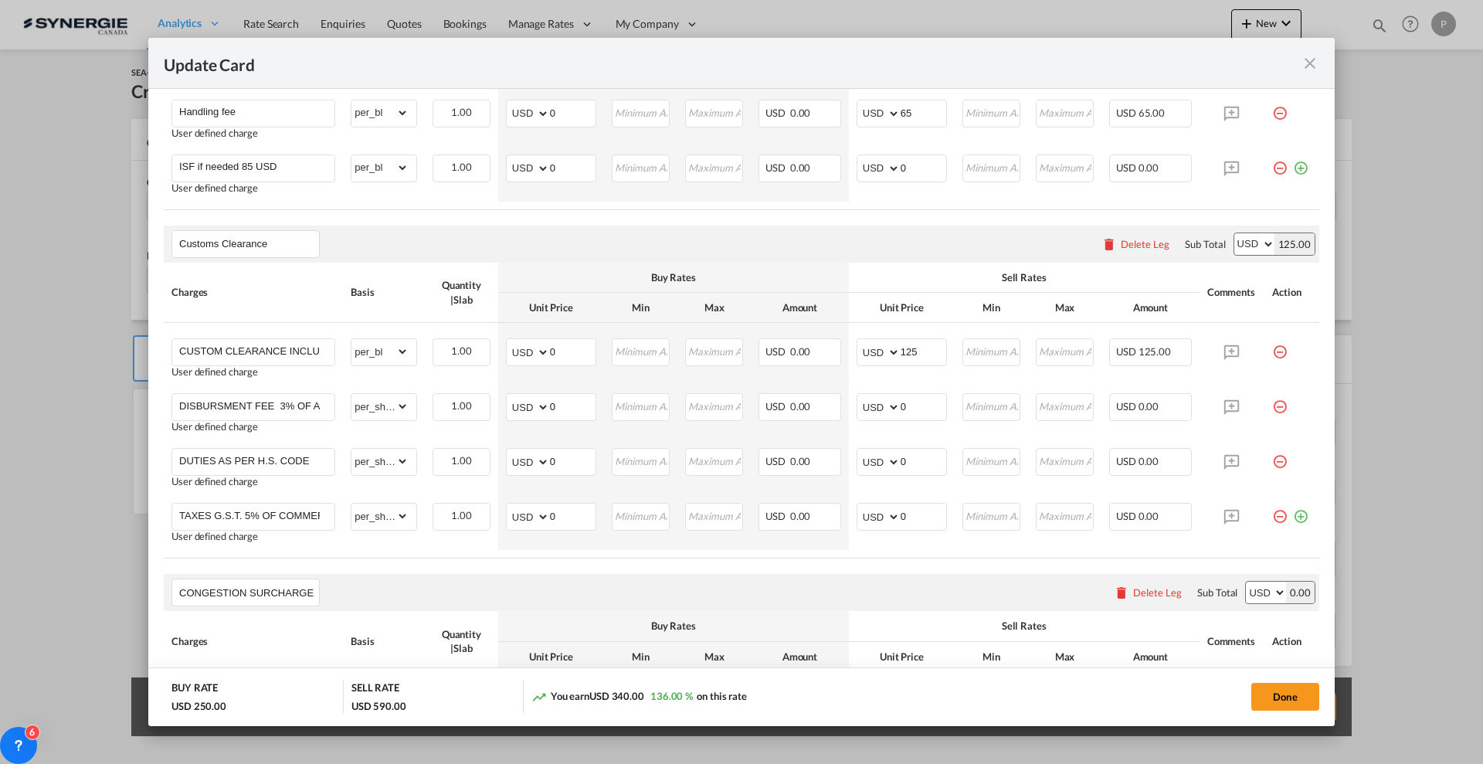
type input "0.019"
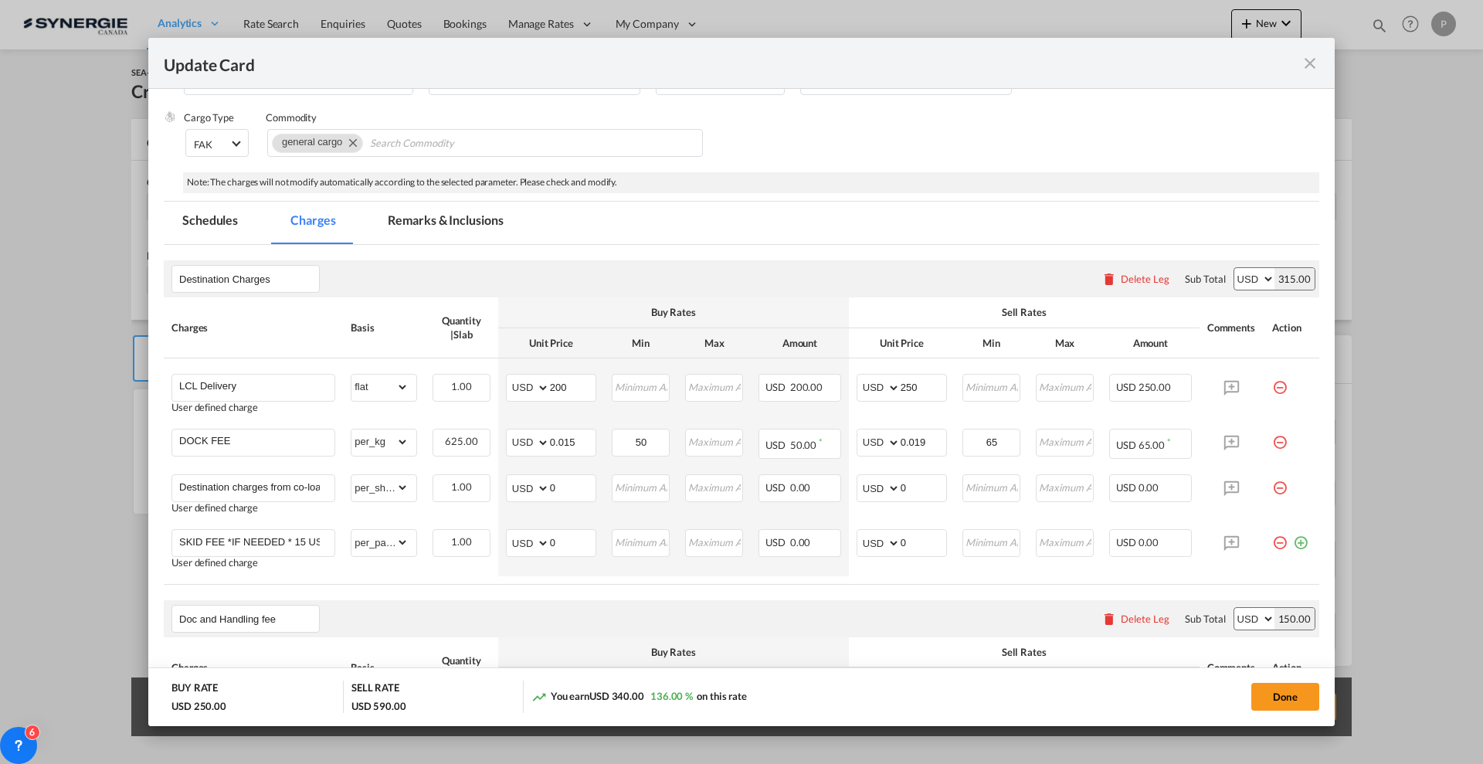
scroll to position [97, 0]
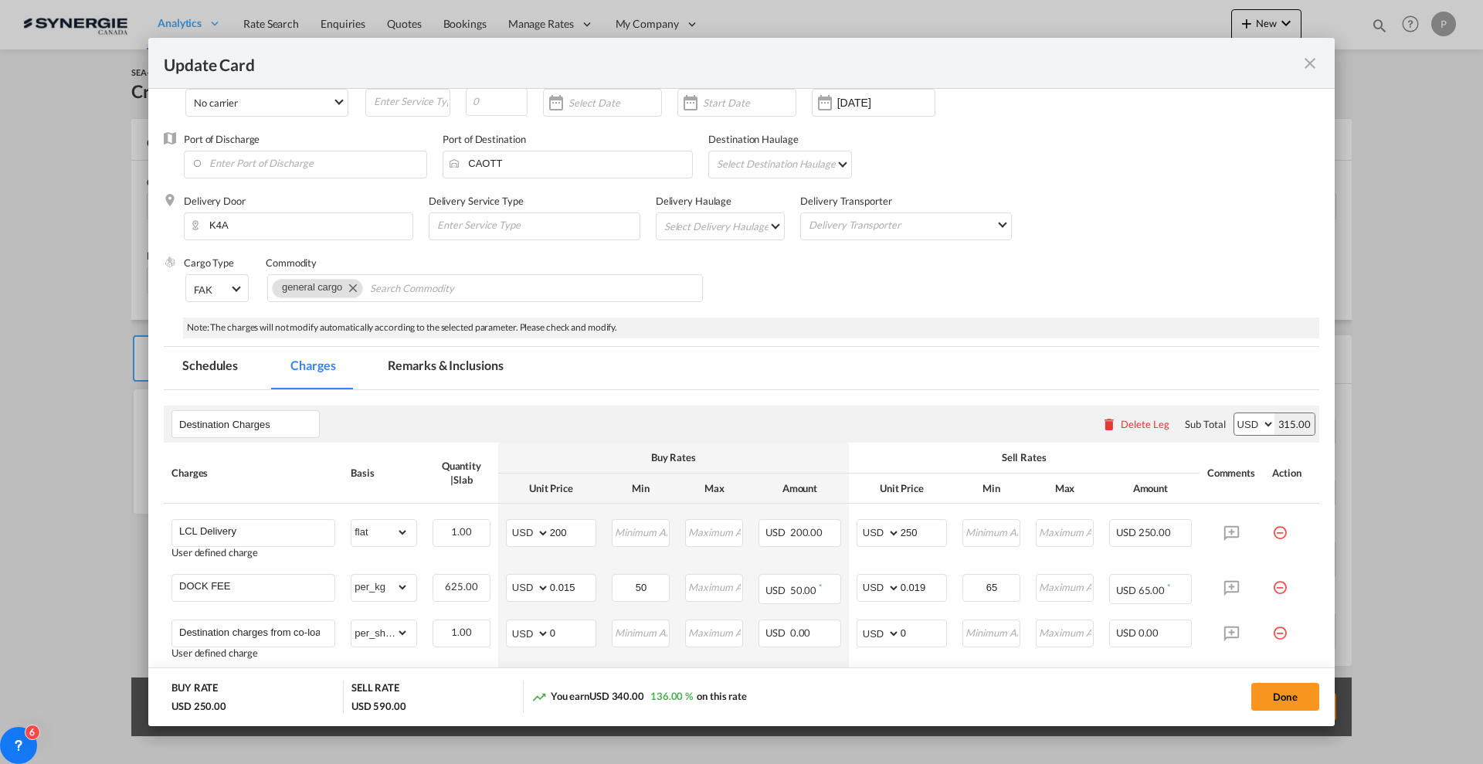
drag, startPoint x: 460, startPoint y: 374, endPoint x: 472, endPoint y: 361, distance: 17.5
click at [460, 373] on md-tab-item "Remarks & Inclusions" at bounding box center [445, 368] width 152 height 42
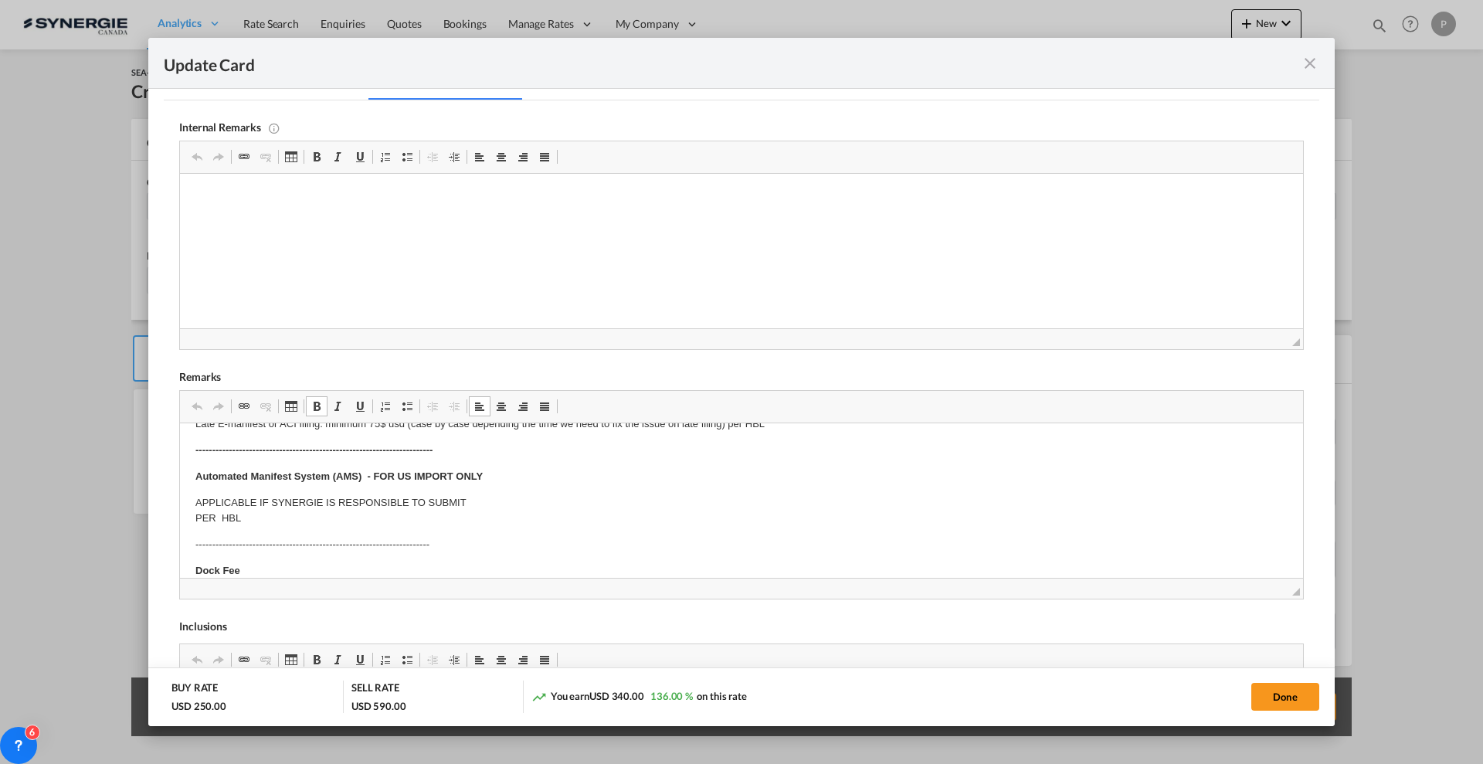
scroll to position [0, 0]
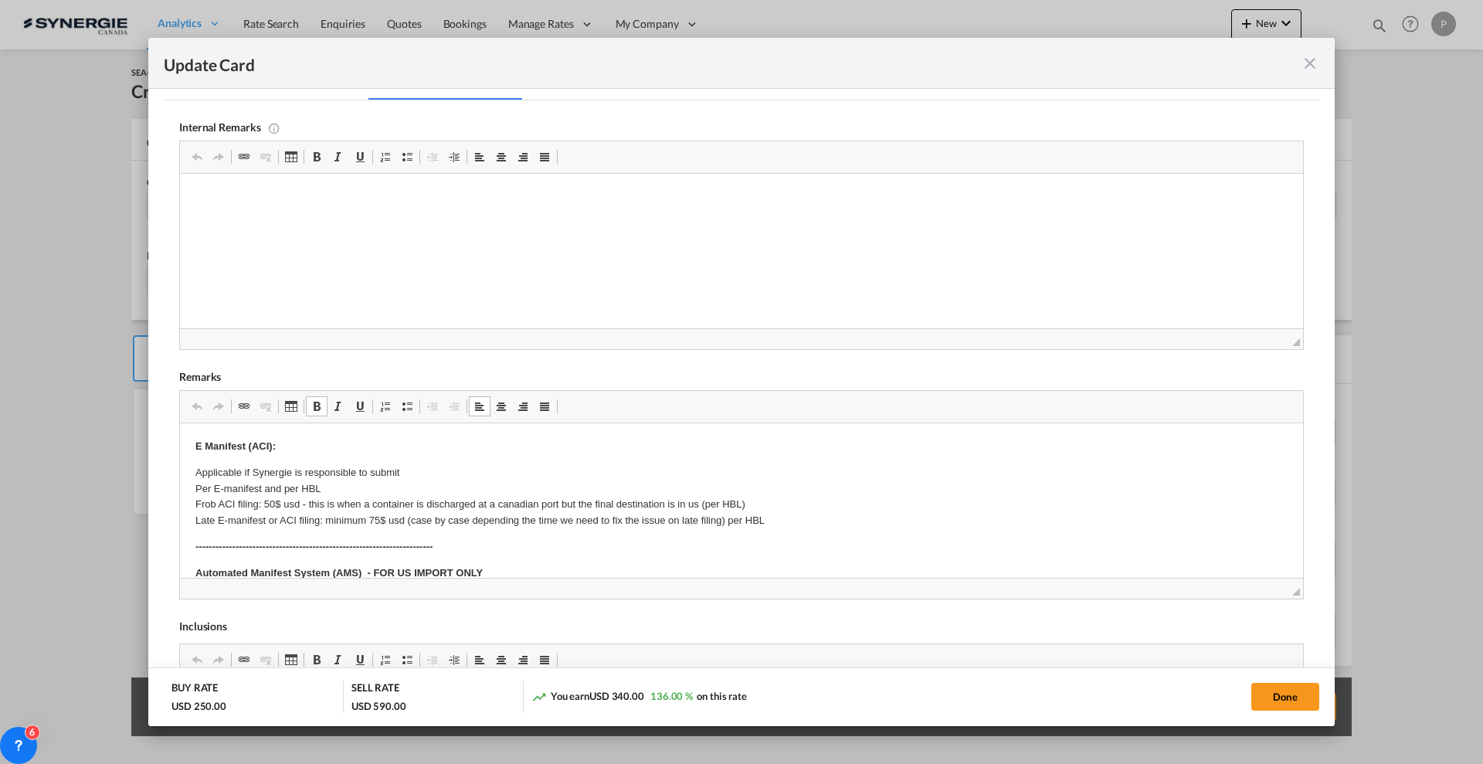
drag, startPoint x: 286, startPoint y: 522, endPoint x: 234, endPoint y: 518, distance: 52.0
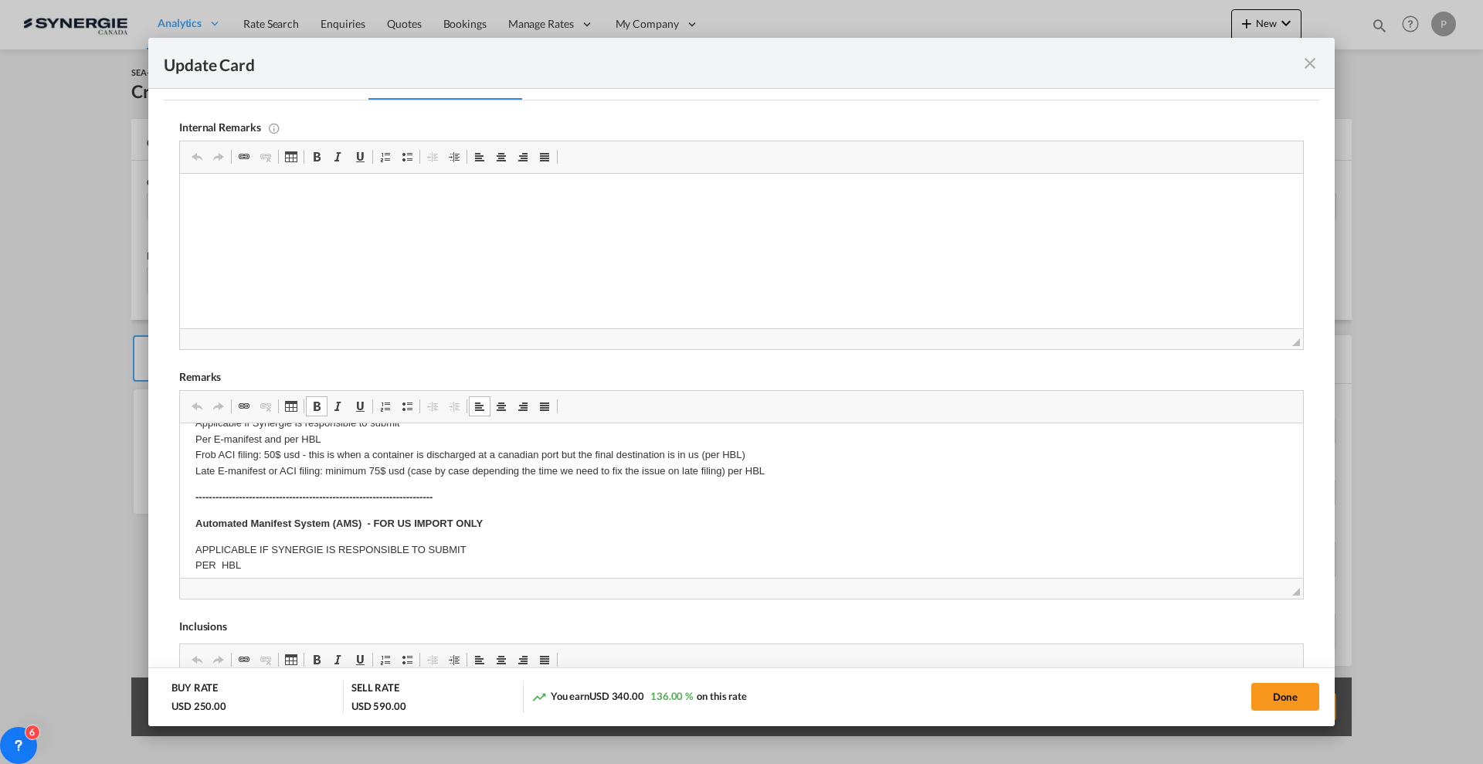
scroll to position [97, 0]
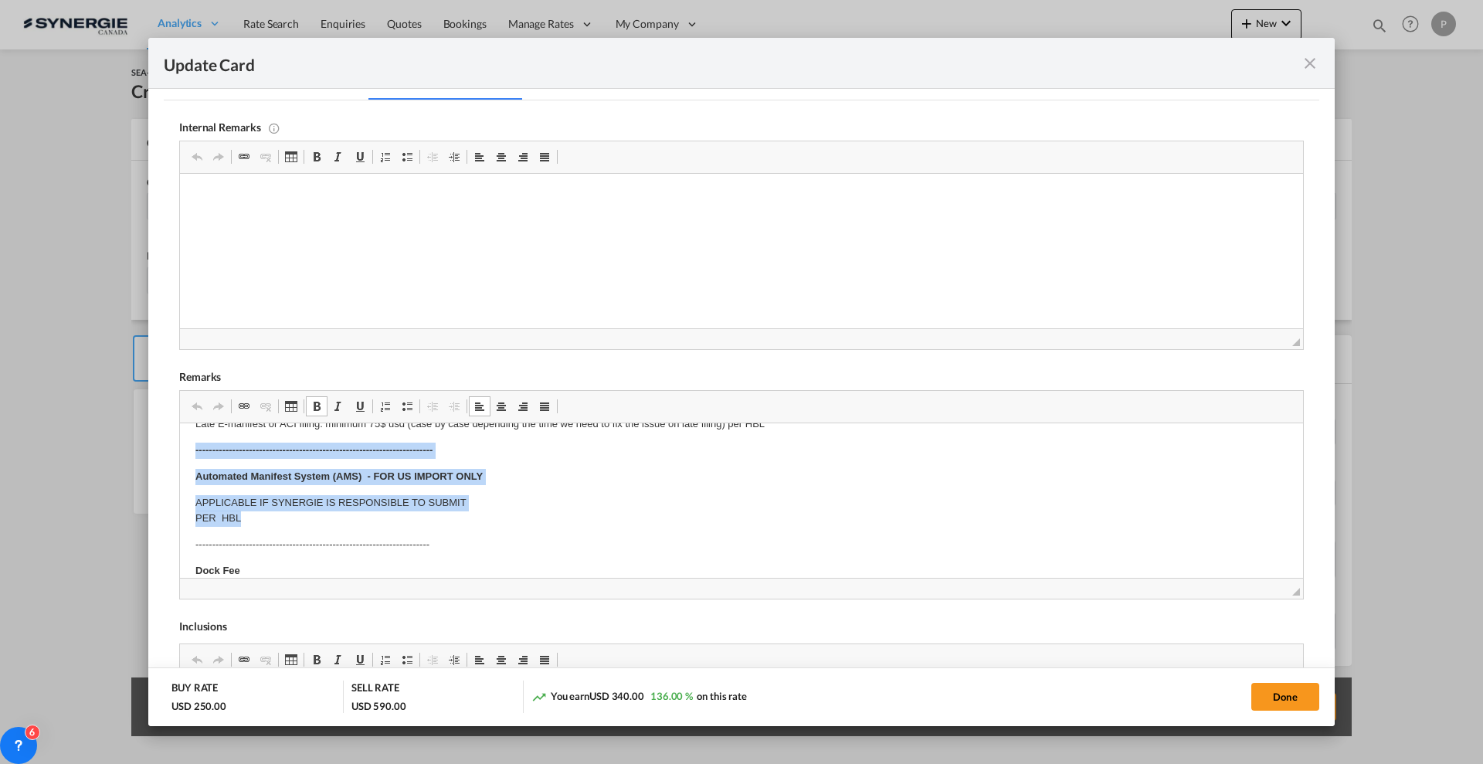
drag, startPoint x: 240, startPoint y: 516, endPoint x: 167, endPoint y: 447, distance: 101.1
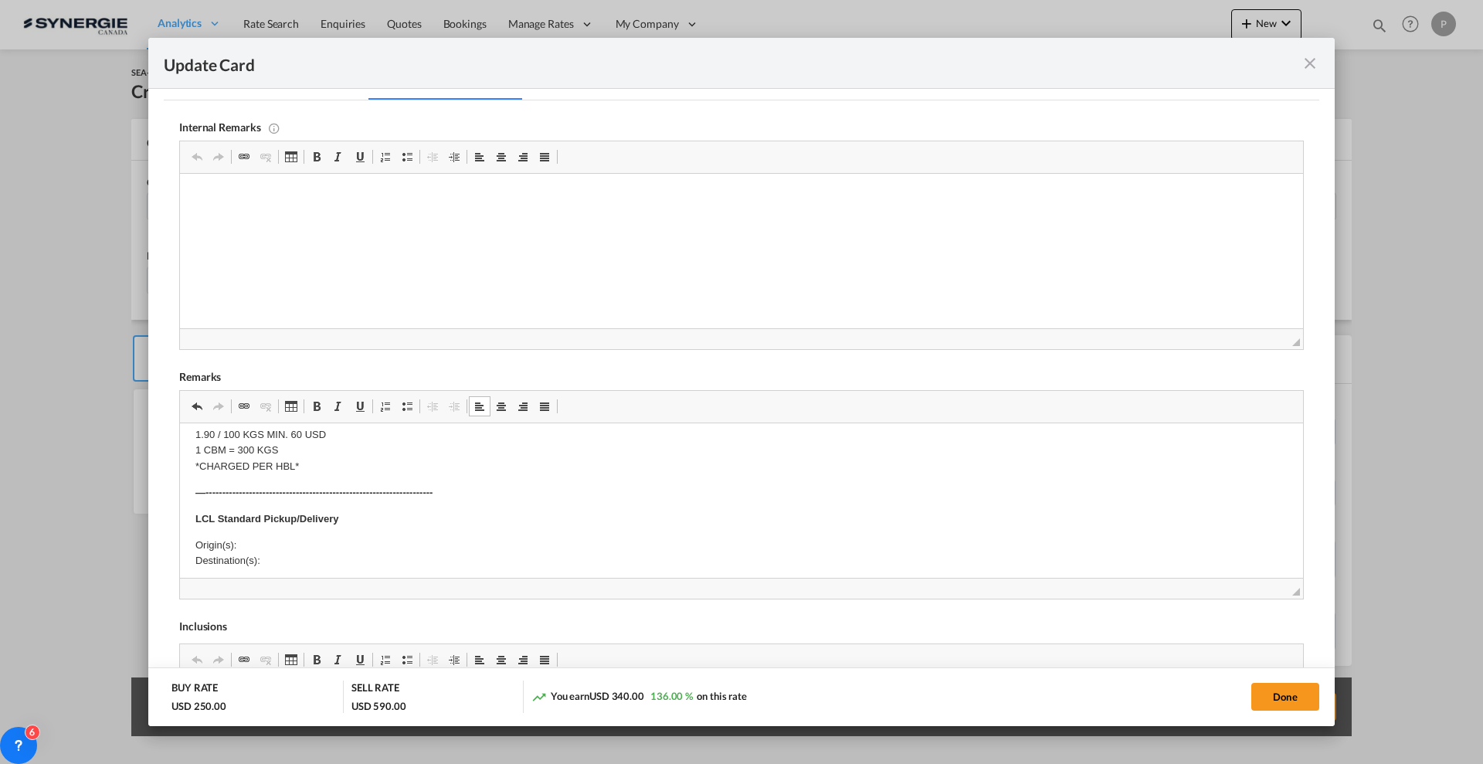
scroll to position [193, 0]
click at [272, 534] on p "Origin(s): Destination(s):" at bounding box center [741, 525] width 1092 height 32
click at [283, 514] on p "Origin(s): Destination(s): [STREET_ADDRESS][PERSON_NAME]" at bounding box center [741, 525] width 1092 height 32
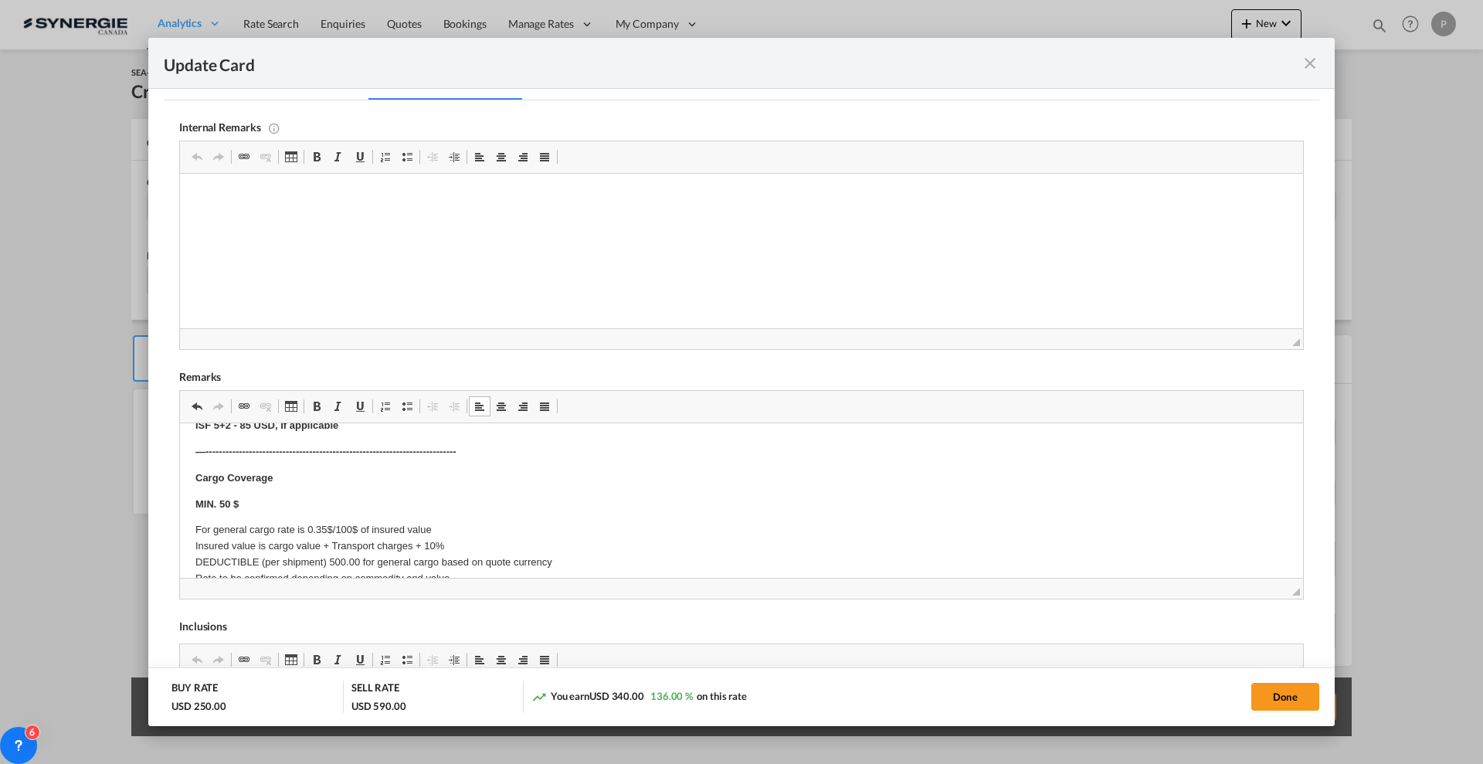
scroll to position [746, 0]
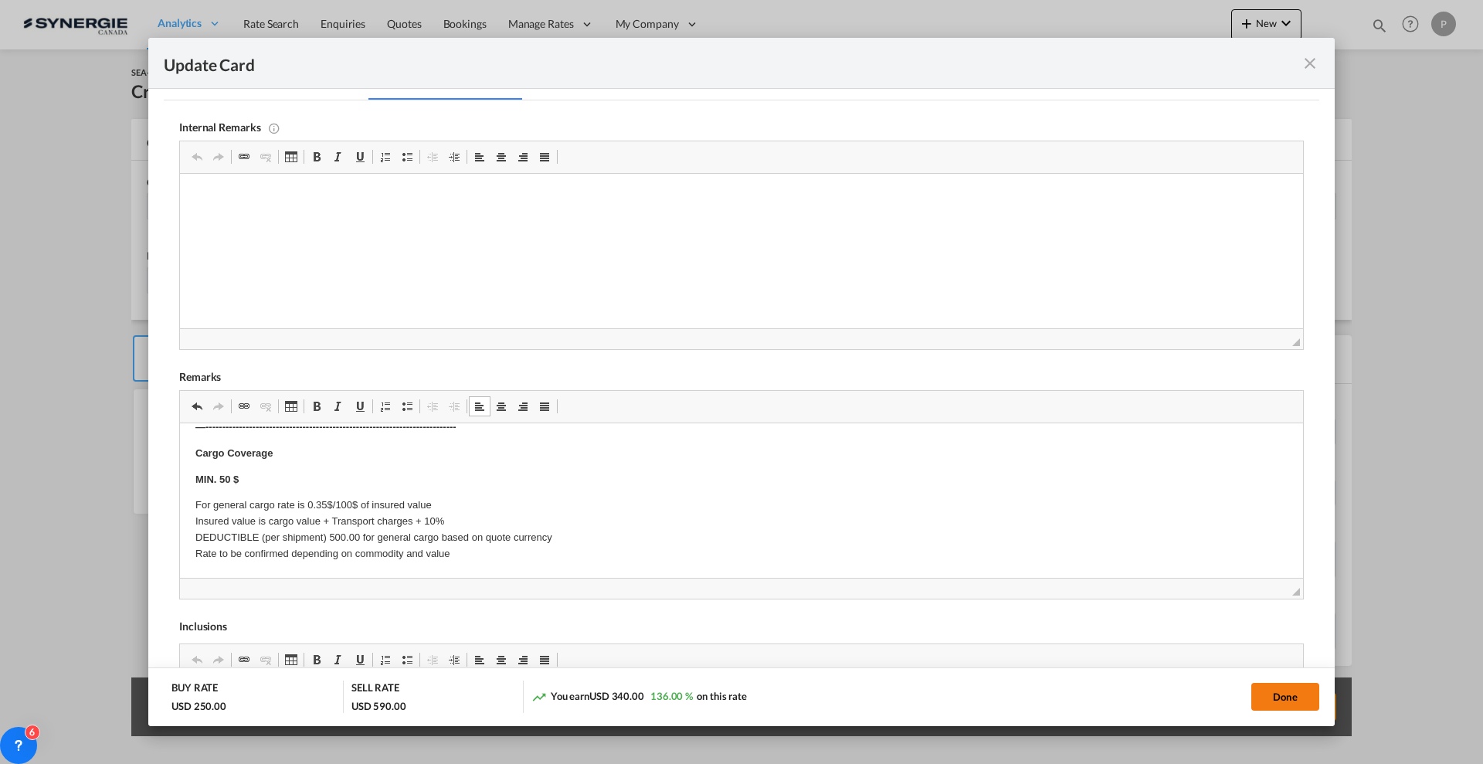
click at [1288, 699] on button "Done" at bounding box center [1285, 697] width 68 height 28
type input "[DATE]"
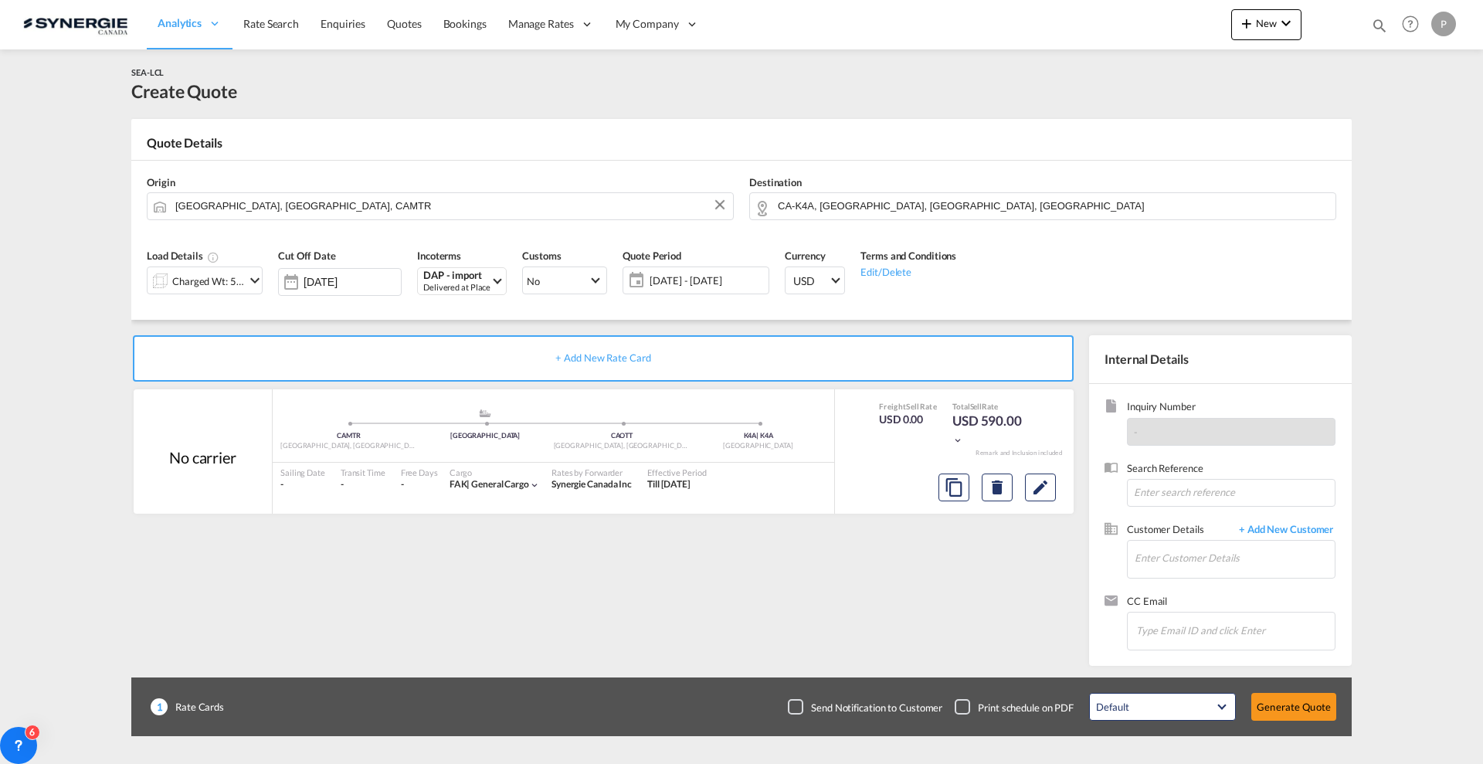
scroll to position [121, 0]
click at [1045, 497] on button "Edit" at bounding box center [1040, 488] width 31 height 28
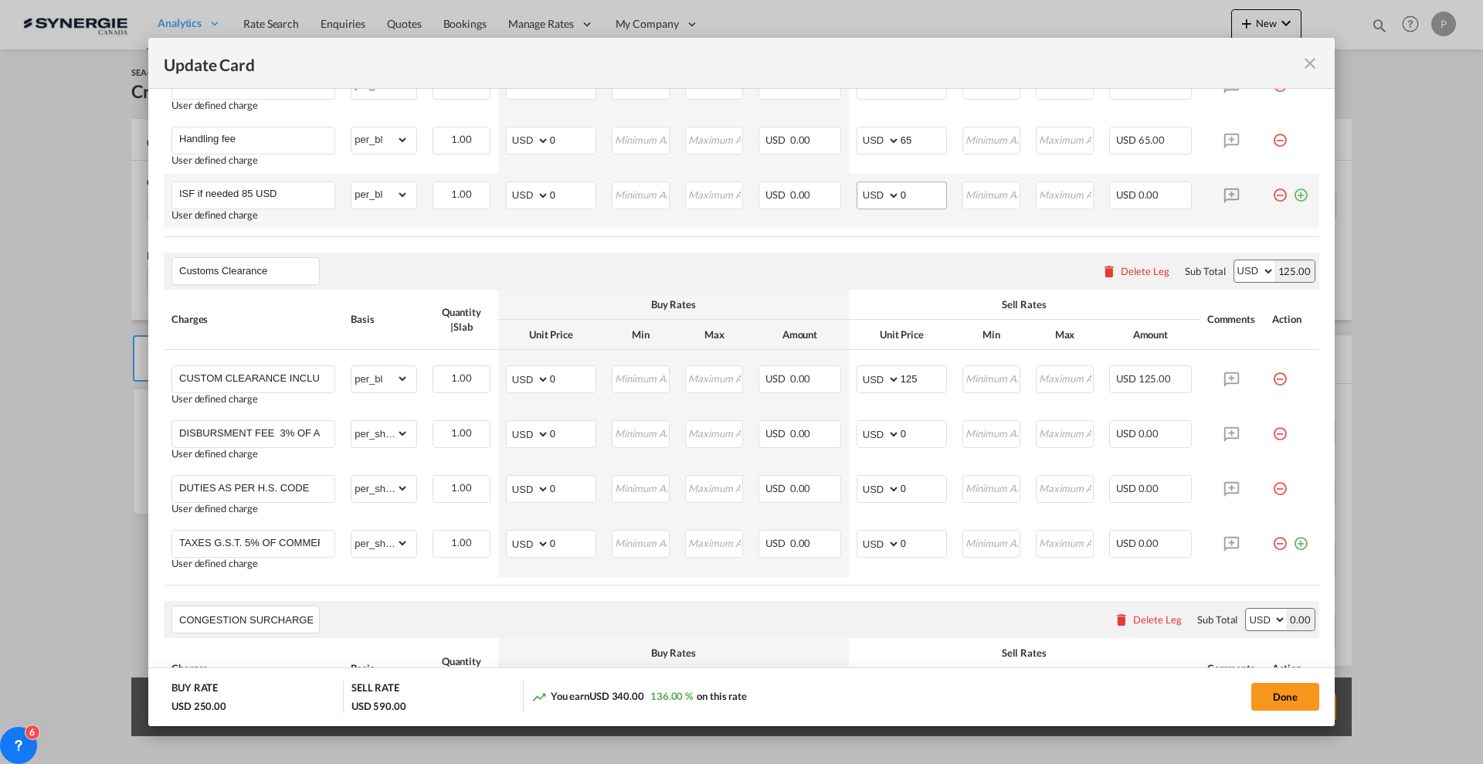
scroll to position [966, 0]
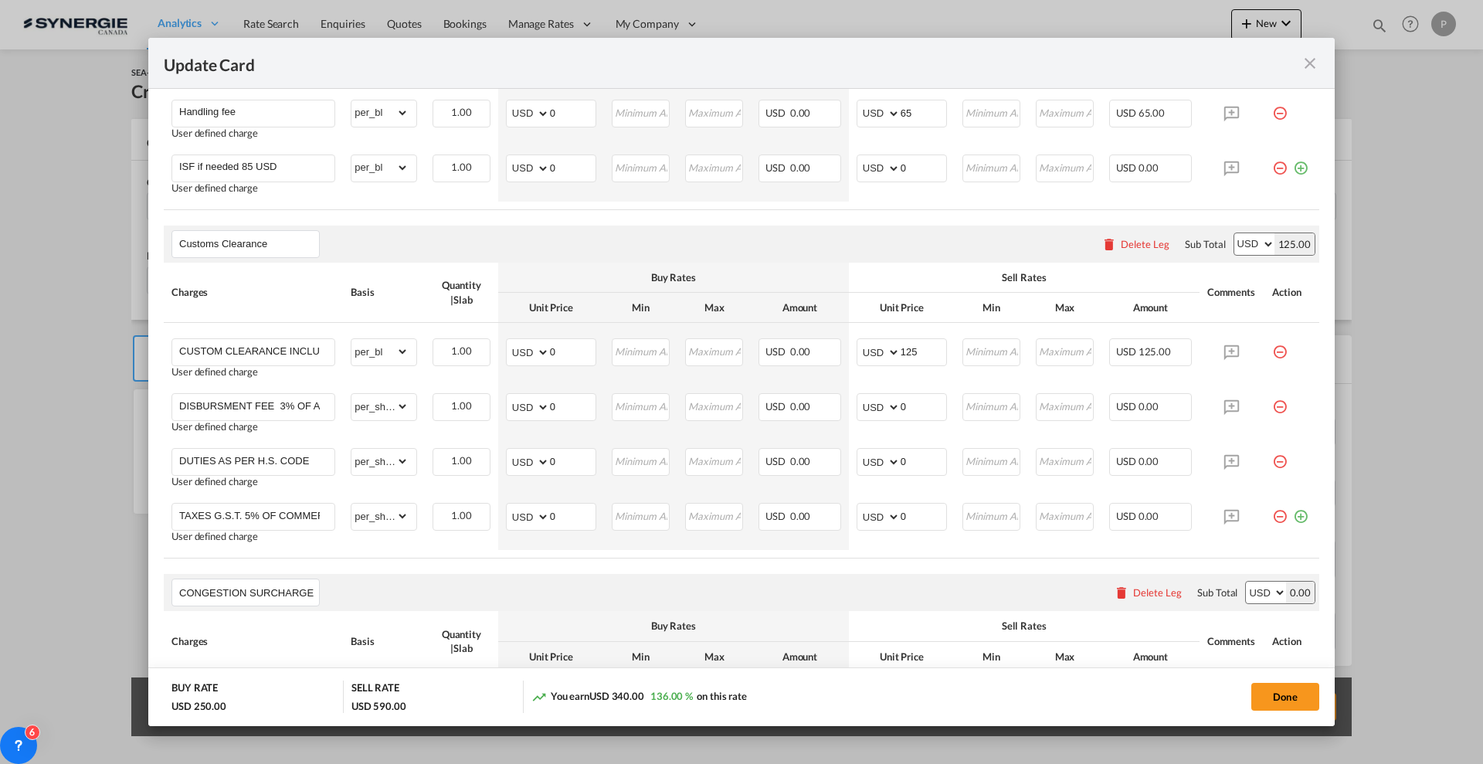
click at [1147, 247] on div "Delete Leg" at bounding box center [1145, 244] width 49 height 12
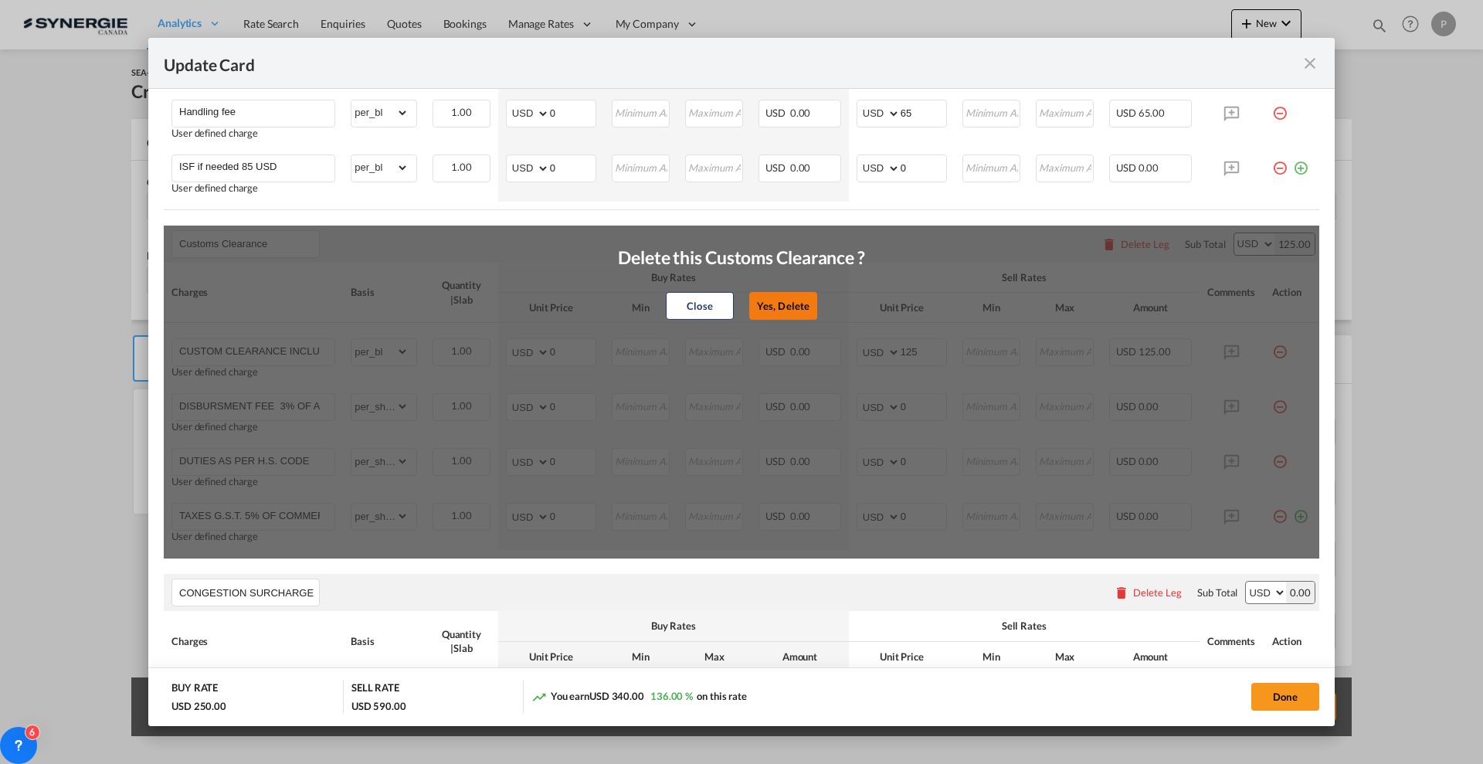
click at [798, 310] on button "Yes, Delete" at bounding box center [783, 306] width 68 height 28
type input "CONGESTION SURCHARGE"
type input "CONGESTION SURCHARGE Please note that due to global port congestion, many ocean…"
select select "per_shipment"
type input "0"
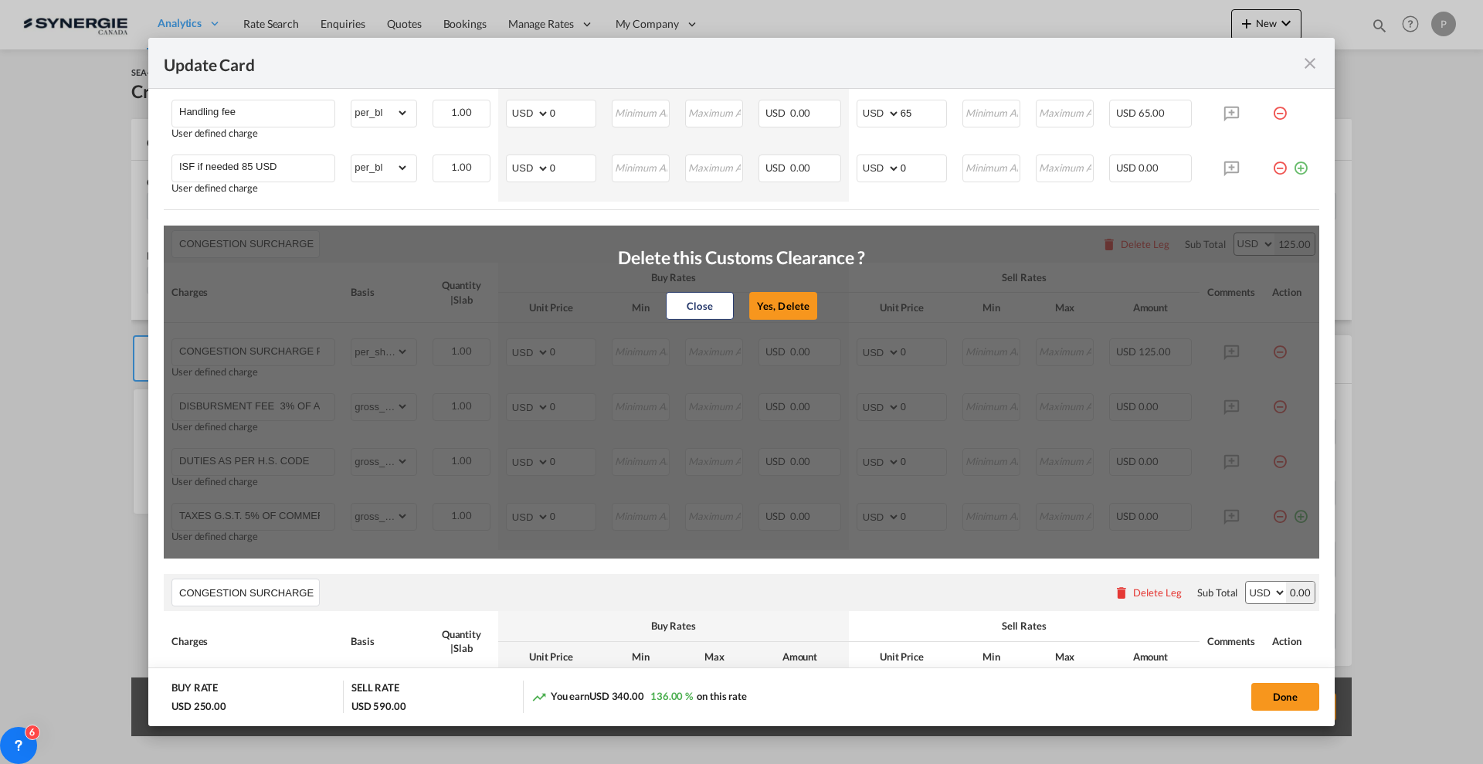
scroll to position [796, 0]
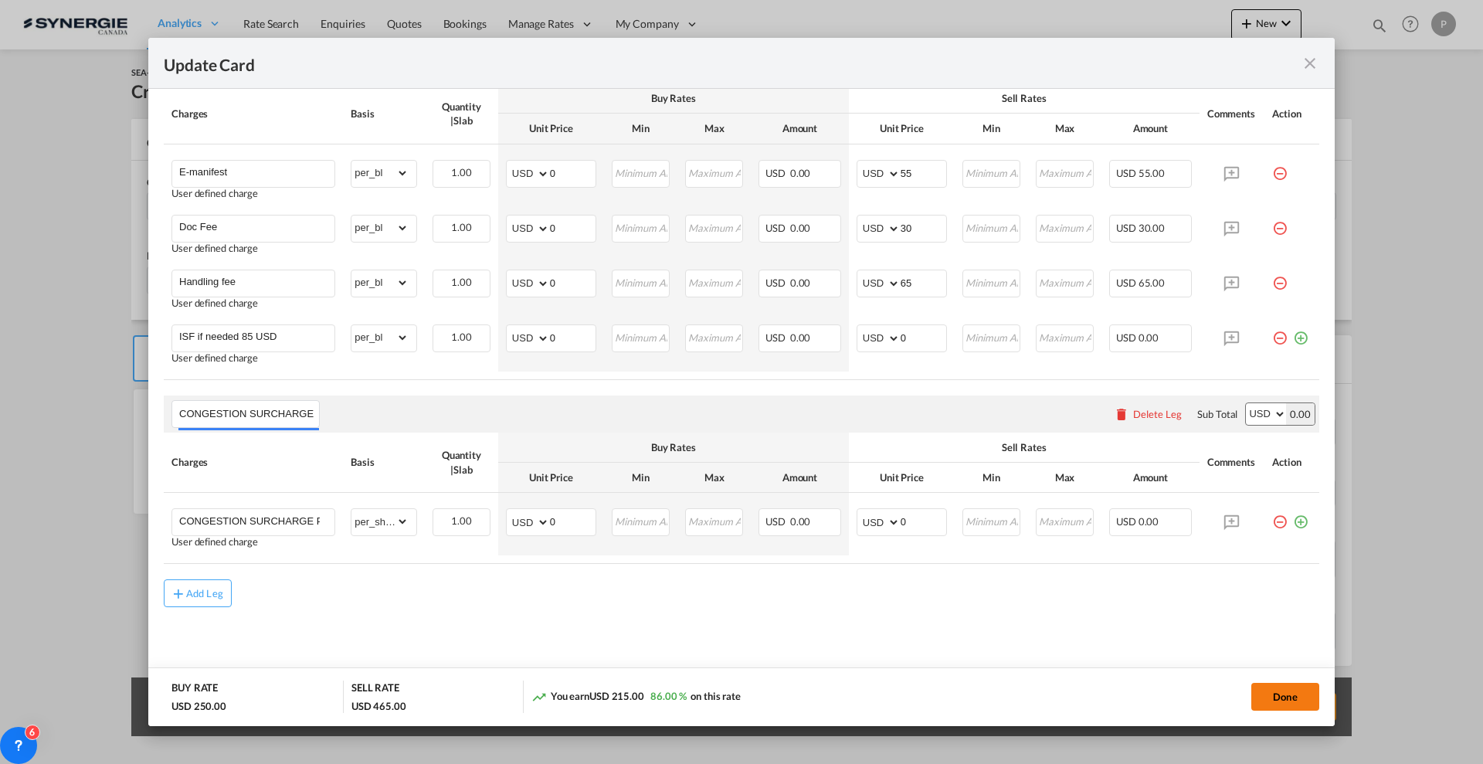
click at [1283, 694] on button "Done" at bounding box center [1285, 697] width 68 height 28
type input "[DATE]"
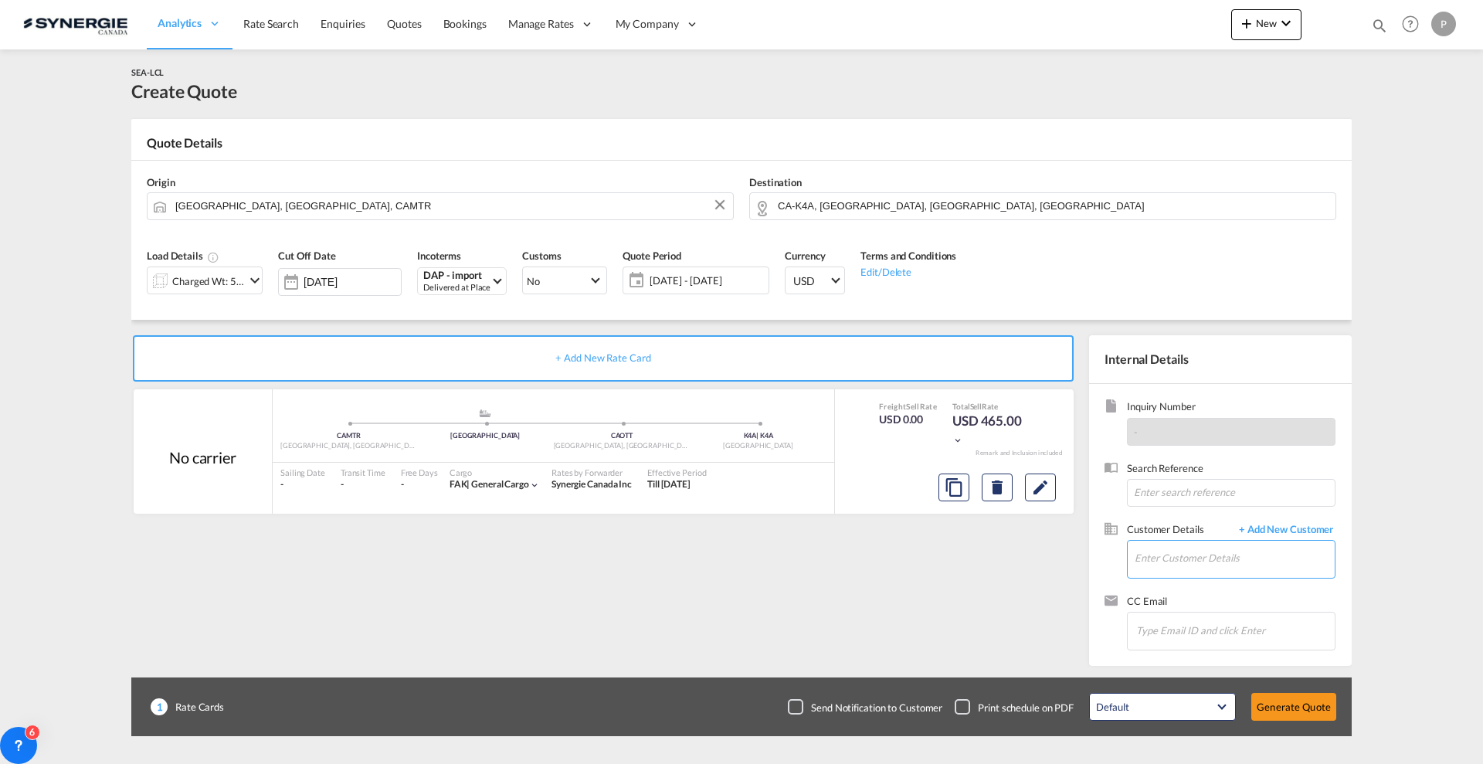
click at [1160, 573] on input "Enter Customer Details" at bounding box center [1235, 558] width 200 height 35
paste input "[EMAIL_ADDRESS][DOMAIN_NAME]"
click at [1205, 596] on div "Summer [PERSON_NAME] [PERSON_NAME][EMAIL_ADDRESS][DOMAIN_NAME] | DB [GEOGRAPHIC…" at bounding box center [1281, 585] width 294 height 42
type input "DB [GEOGRAPHIC_DATA], [PERSON_NAME], [EMAIL_ADDRESS][DOMAIN_NAME]"
click at [1288, 706] on button "Generate Quote" at bounding box center [1293, 707] width 85 height 28
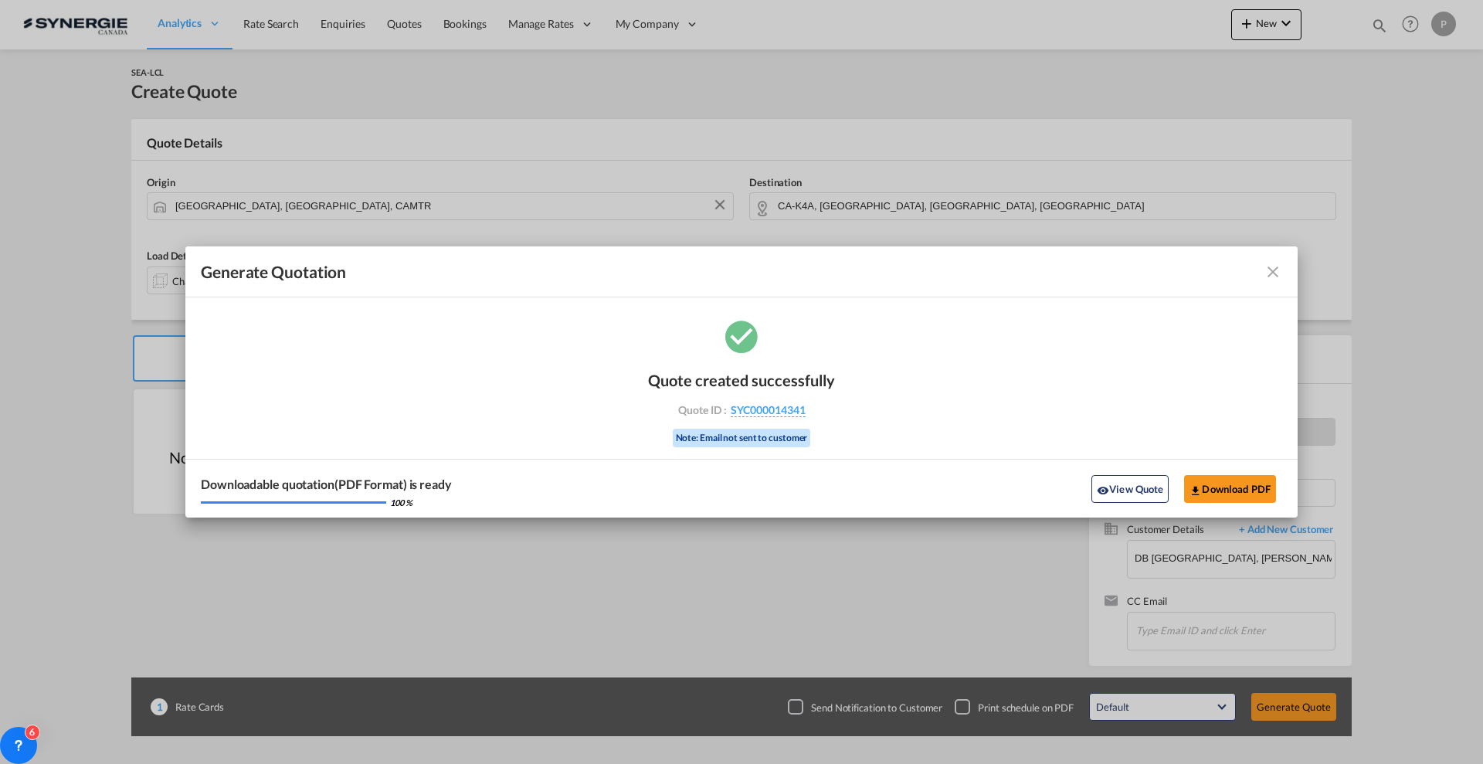
drag, startPoint x: 833, startPoint y: 420, endPoint x: 728, endPoint y: 411, distance: 105.5
click at [728, 411] on div "Quote created successfully Quote ID : SYC000014341 Note: Email not sent to cust…" at bounding box center [741, 407] width 187 height 104
copy div "SYC000014341"
click at [1223, 485] on button "Download PDF" at bounding box center [1230, 489] width 92 height 28
click at [1133, 495] on button "View Quote" at bounding box center [1130, 489] width 77 height 28
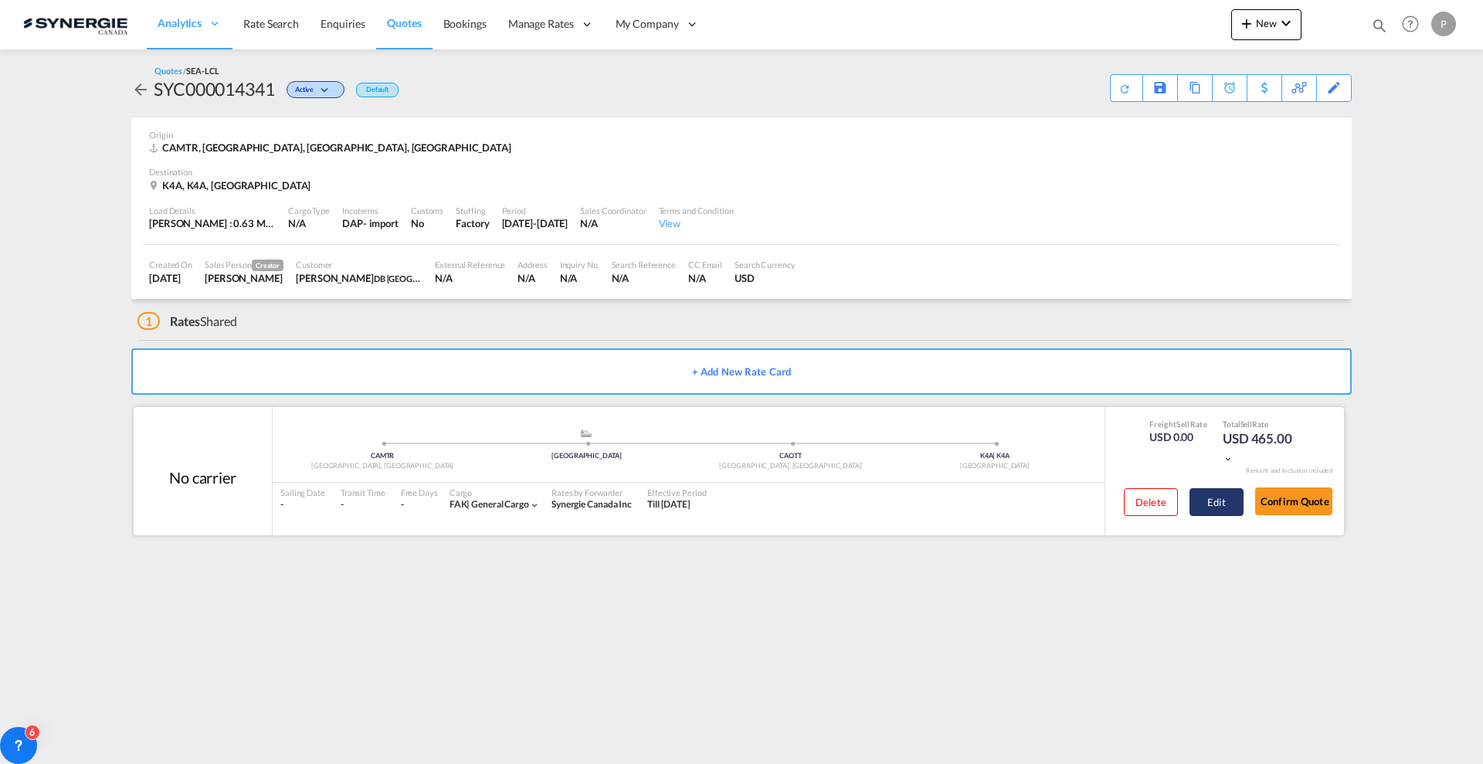
click at [1211, 508] on button "Edit" at bounding box center [1217, 502] width 54 height 28
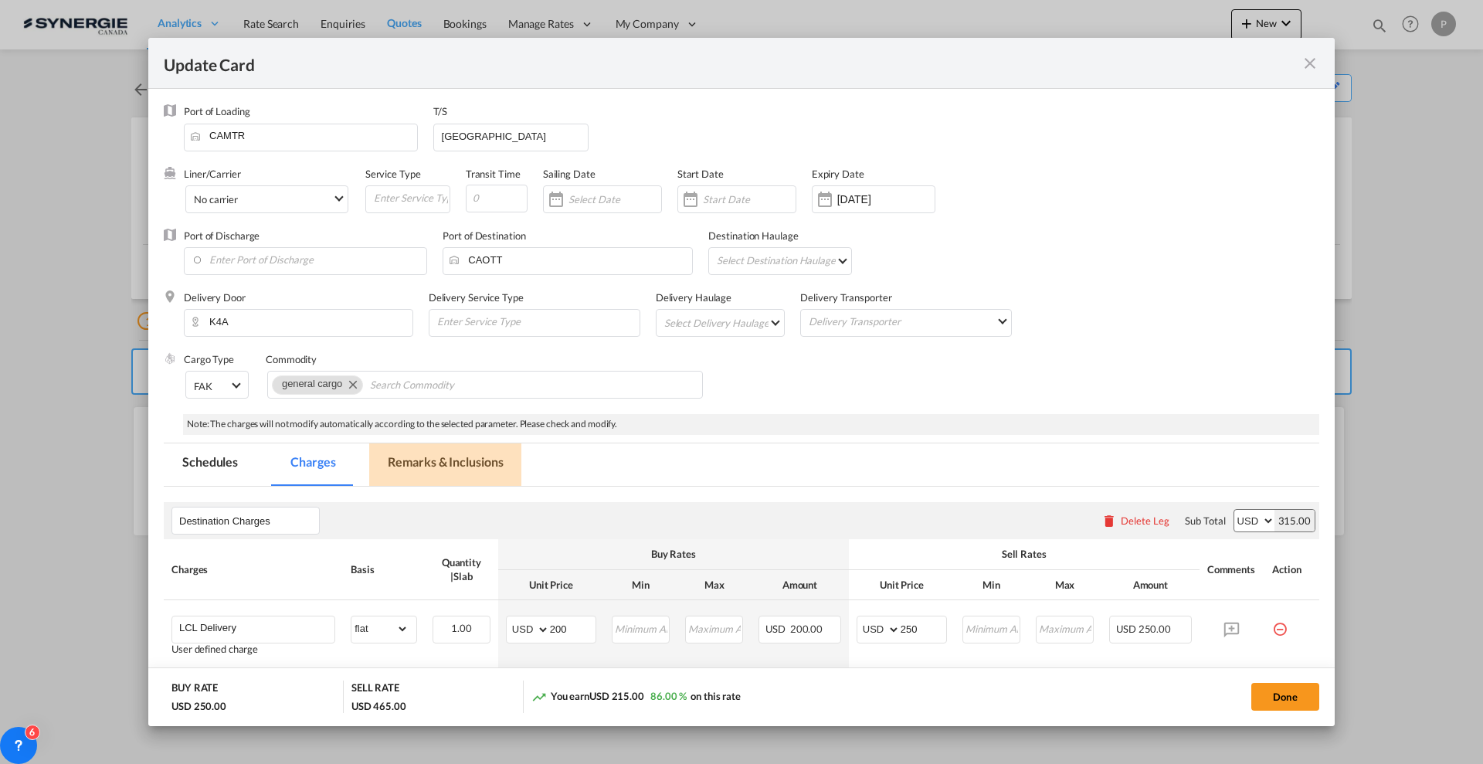
click at [468, 467] on md-tab-item "Remarks & Inclusions" at bounding box center [445, 464] width 152 height 42
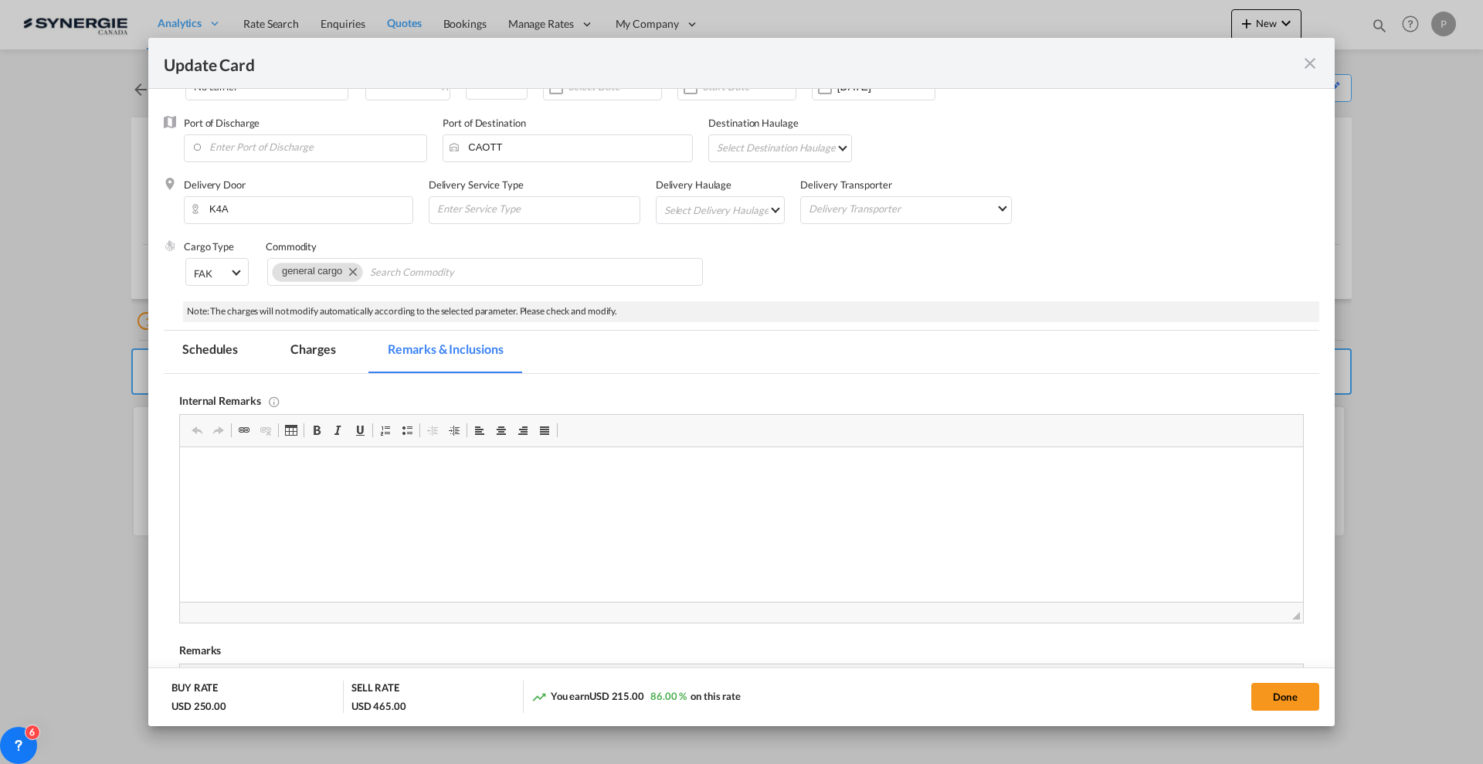
scroll to position [290, 0]
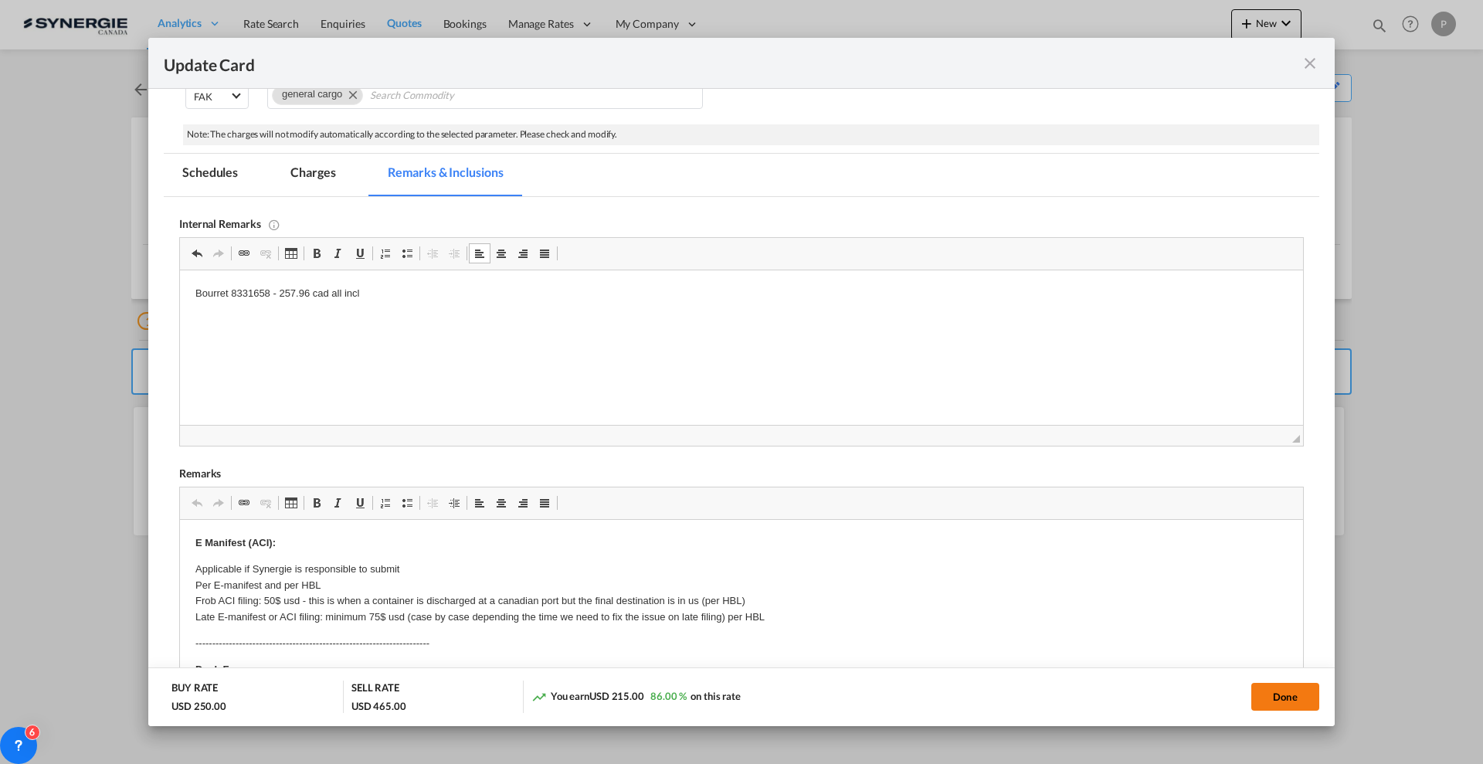
click at [1282, 706] on button "Done" at bounding box center [1285, 697] width 68 height 28
type input "[DATE]"
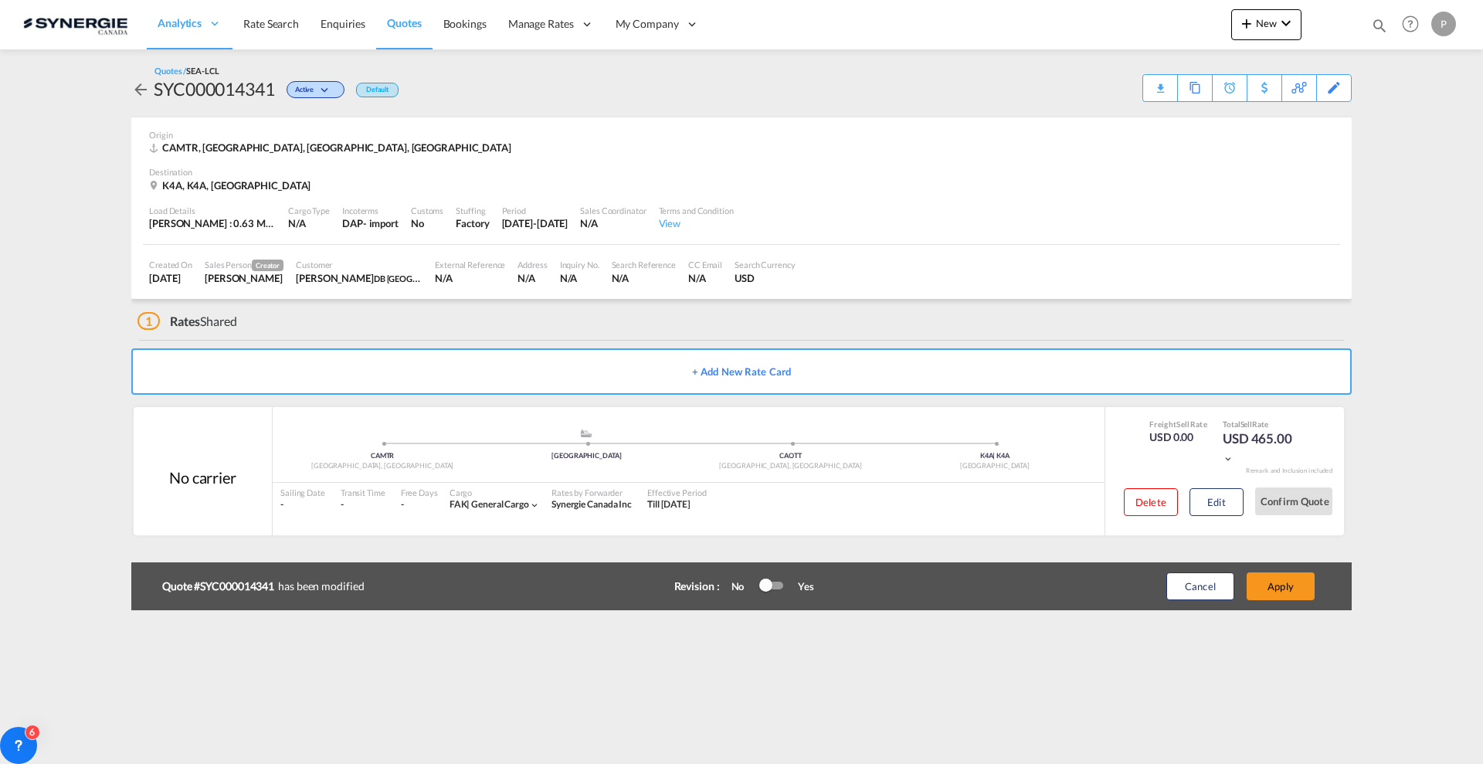
scroll to position [121, 0]
click at [1291, 599] on button "Apply" at bounding box center [1281, 586] width 68 height 28
